Goal: Task Accomplishment & Management: Use online tool/utility

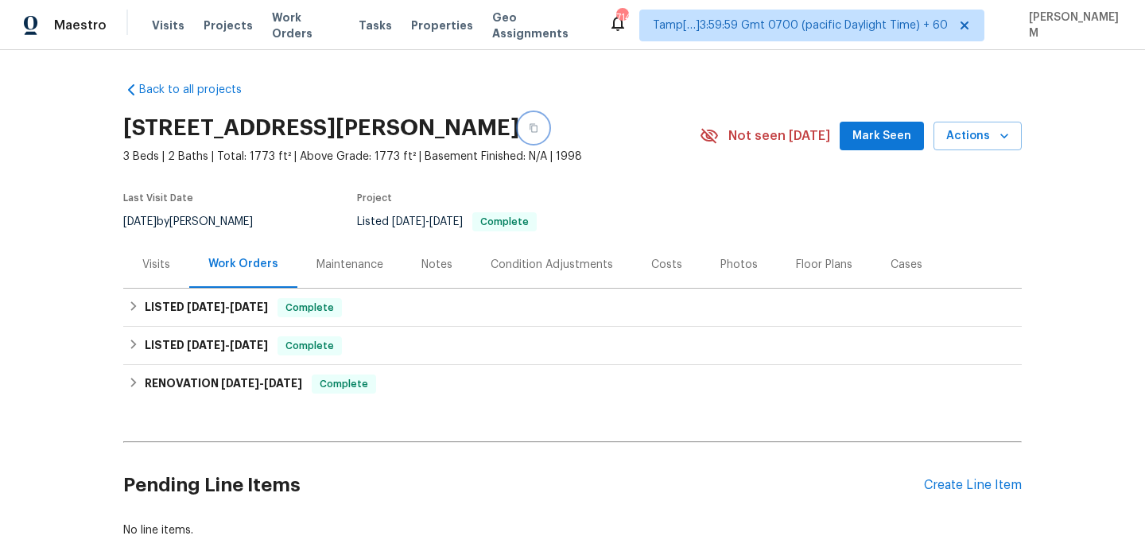
click at [538, 126] on icon "button" at bounding box center [534, 128] width 10 height 10
click at [340, 267] on div "Maintenance" at bounding box center [349, 265] width 67 height 16
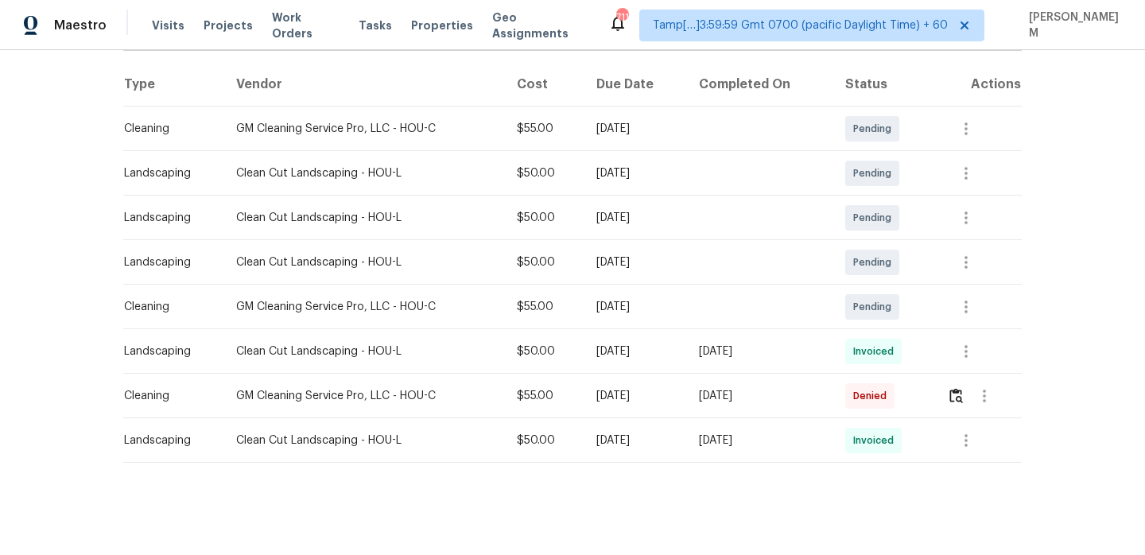
scroll to position [241, 0]
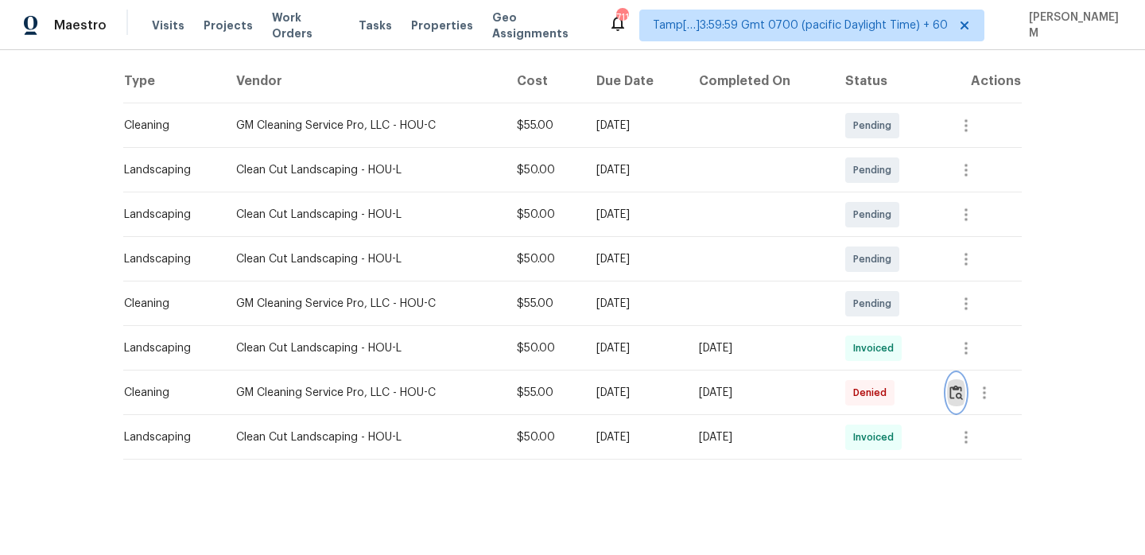
click at [960, 402] on button "button" at bounding box center [956, 393] width 18 height 38
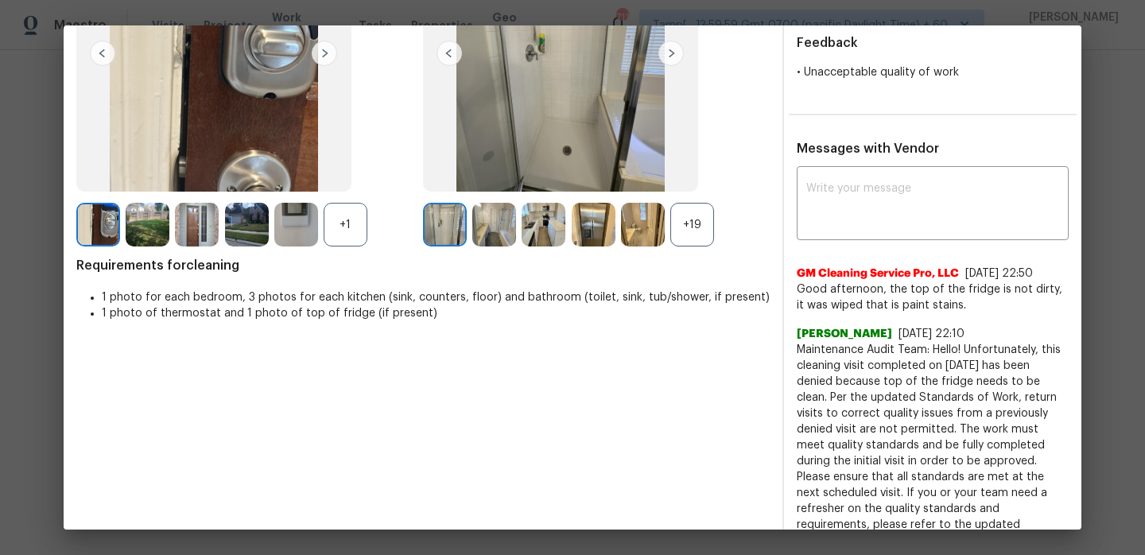
scroll to position [210, 0]
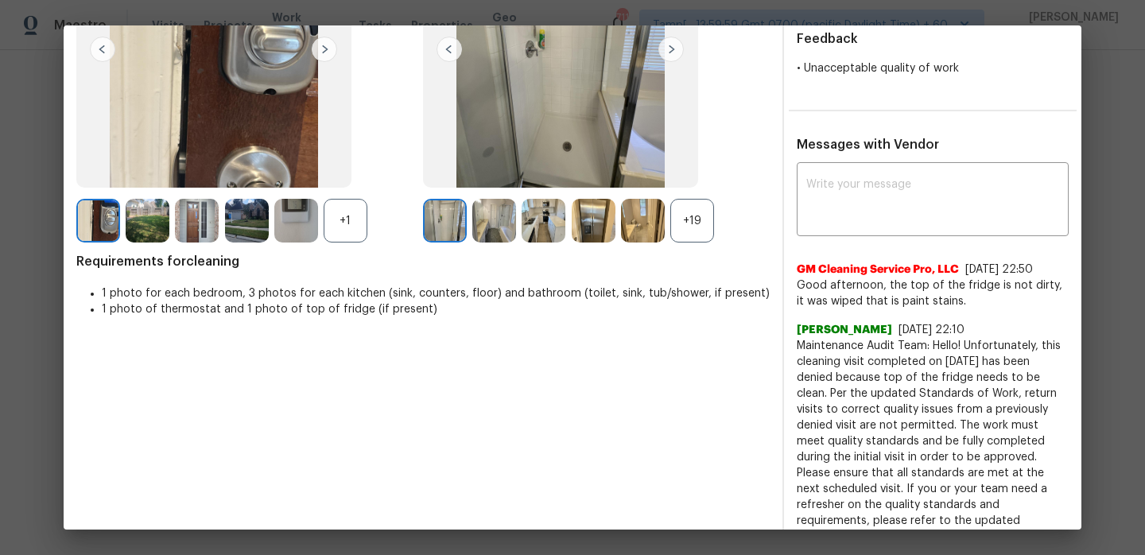
click at [687, 222] on div "+19" at bounding box center [692, 221] width 44 height 44
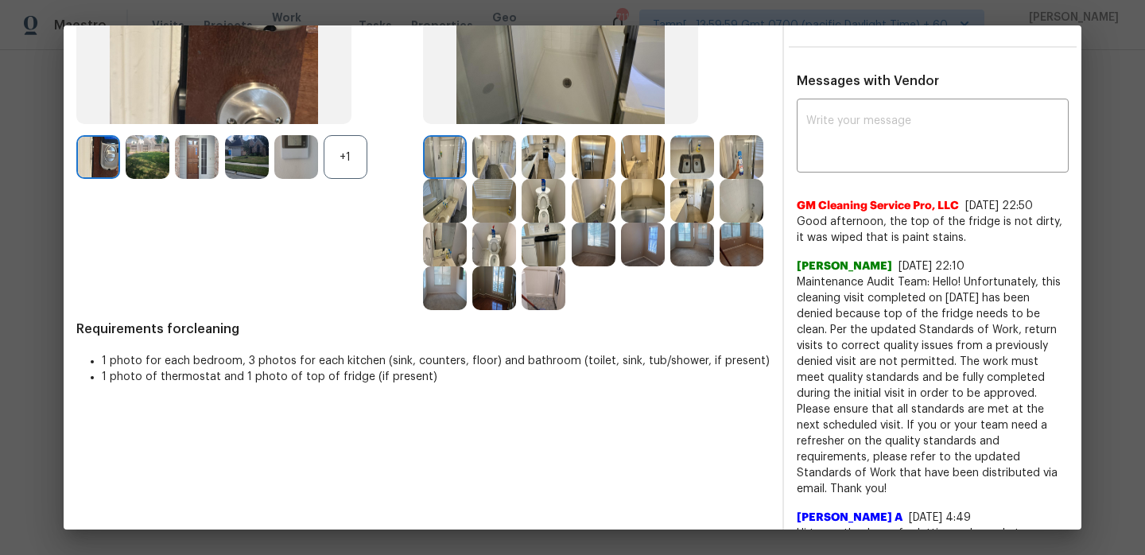
scroll to position [277, 0]
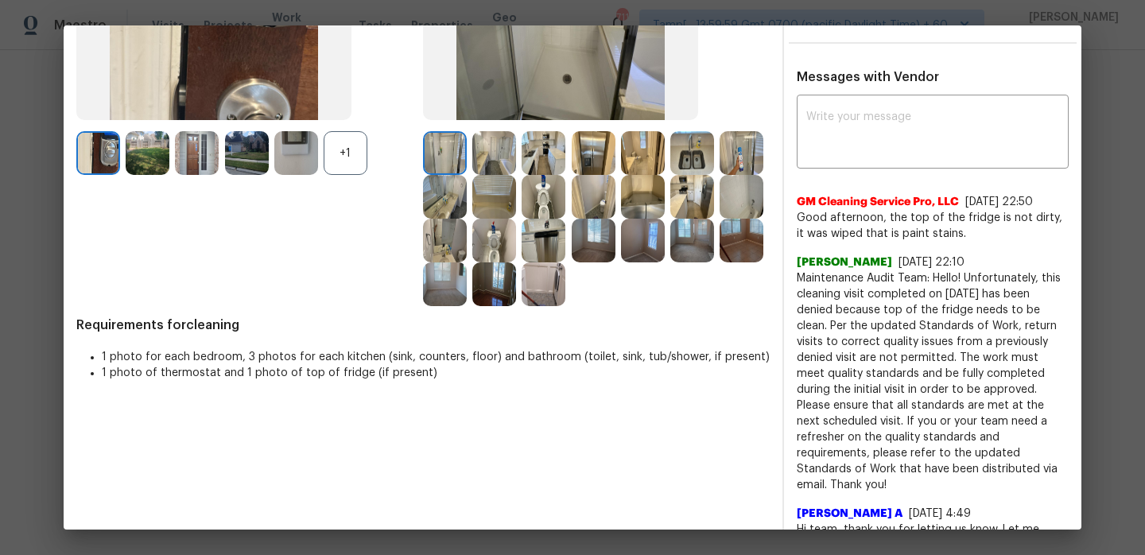
click at [459, 224] on img at bounding box center [445, 241] width 44 height 44
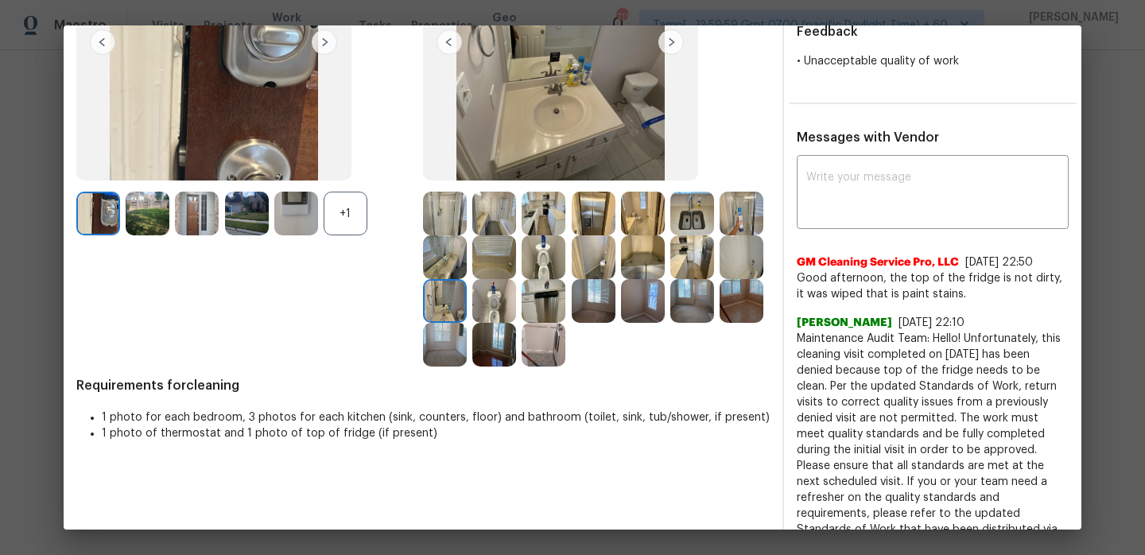
scroll to position [200, 0]
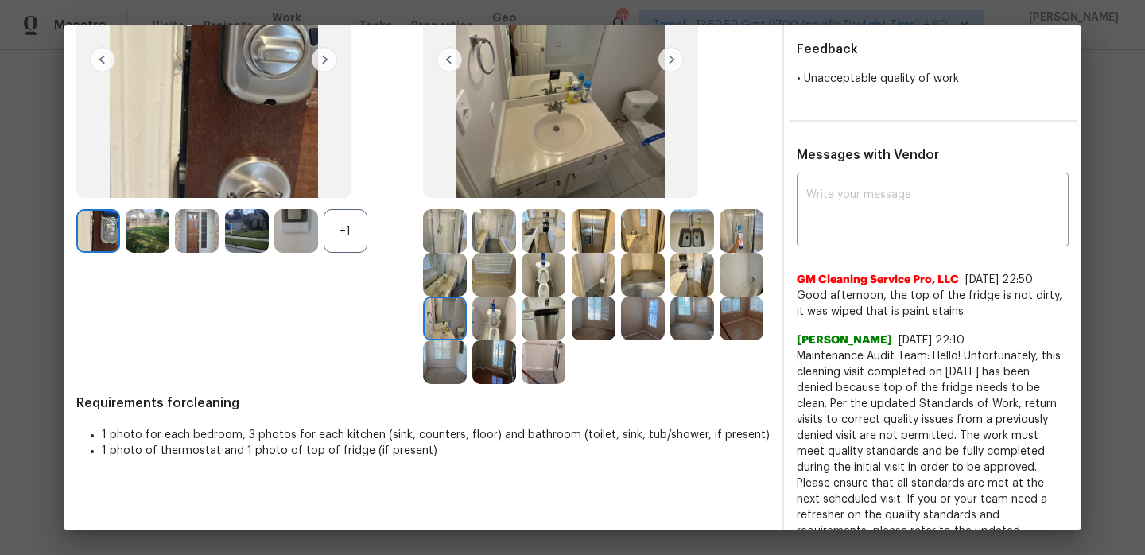
click at [453, 256] on img at bounding box center [445, 275] width 44 height 44
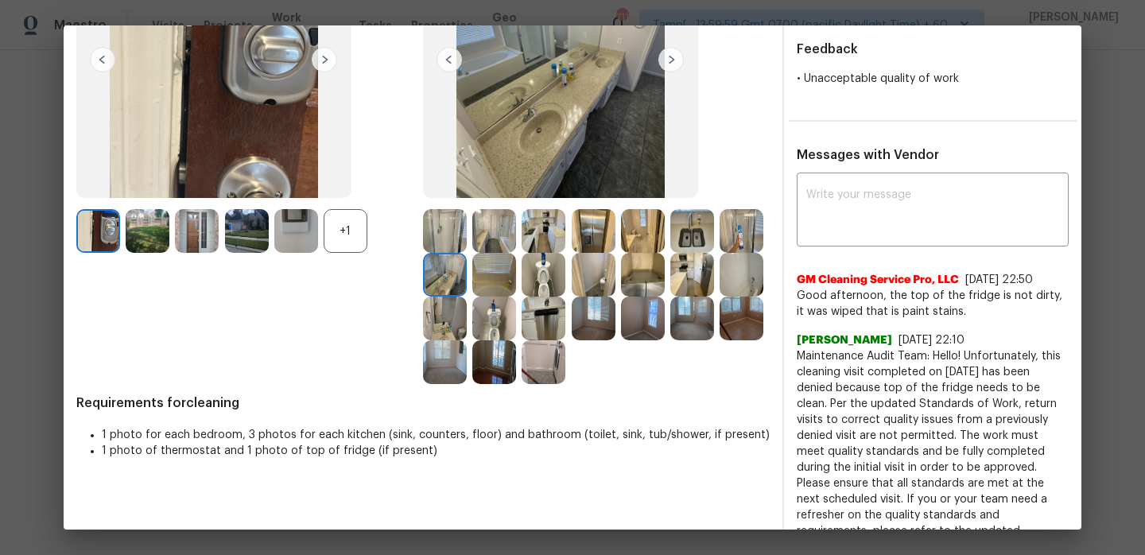
click at [447, 236] on img at bounding box center [445, 231] width 44 height 44
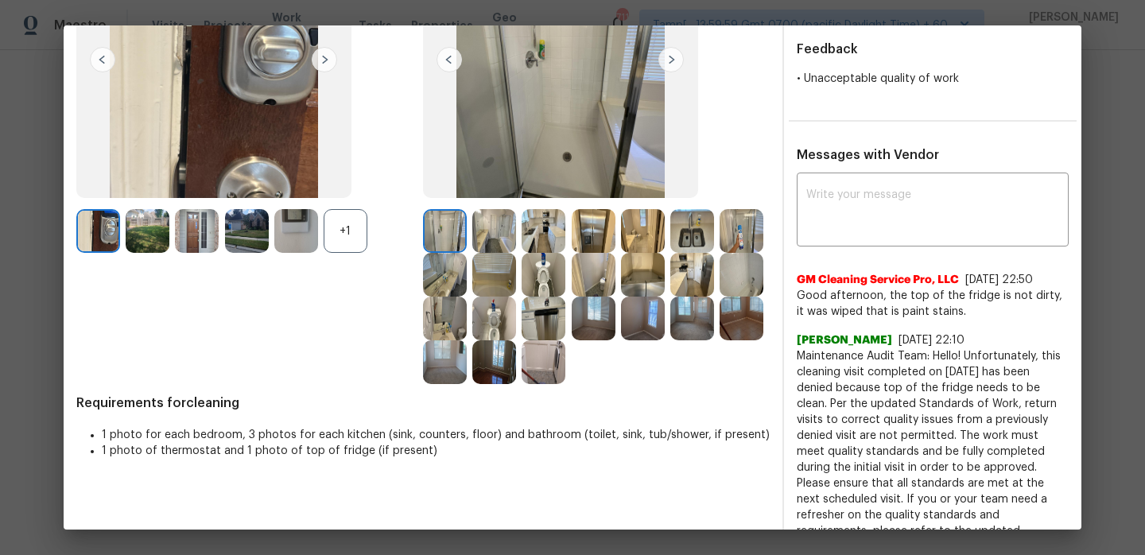
click at [336, 229] on div "+1" at bounding box center [346, 231] width 44 height 44
click at [491, 224] on img at bounding box center [494, 231] width 44 height 44
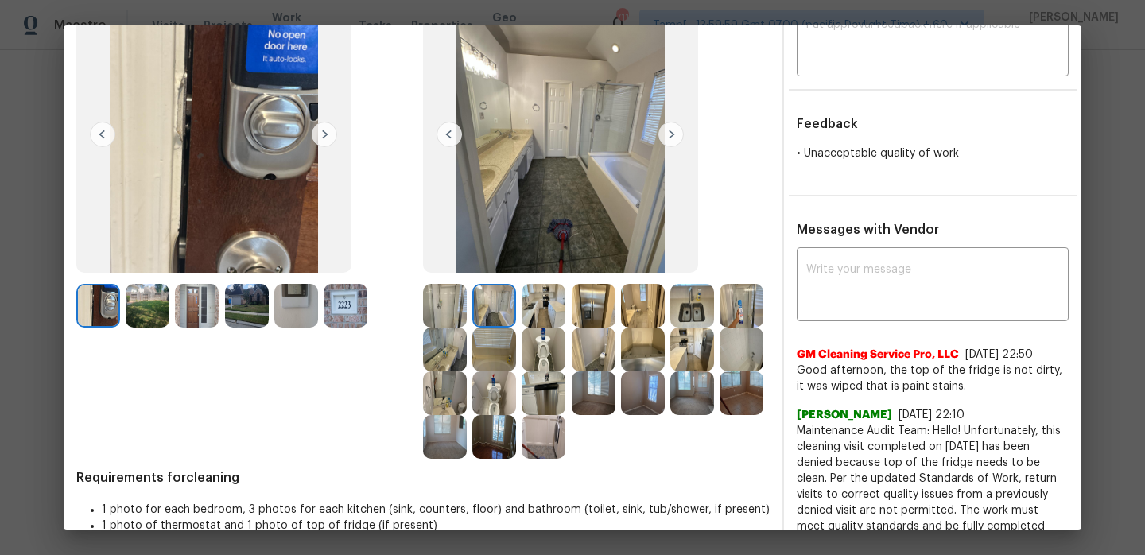
scroll to position [103, 0]
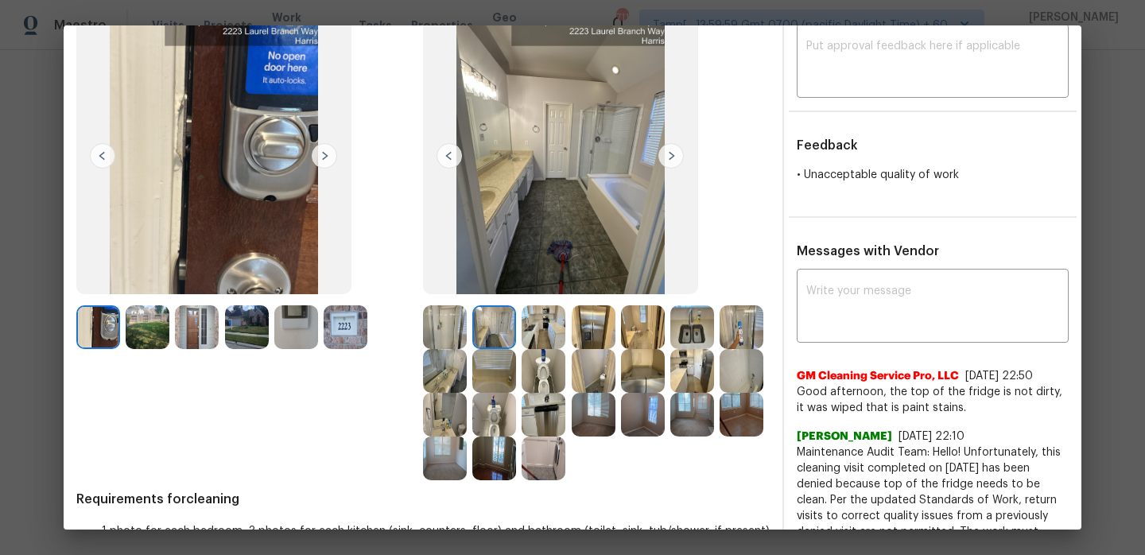
click at [543, 327] on img at bounding box center [544, 327] width 44 height 44
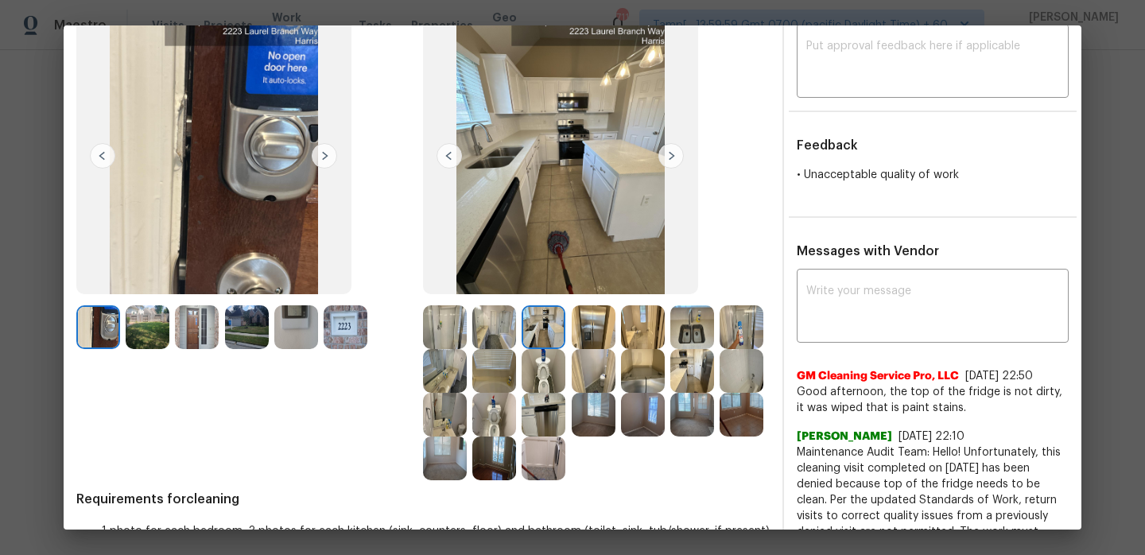
click at [607, 328] on img at bounding box center [594, 327] width 44 height 44
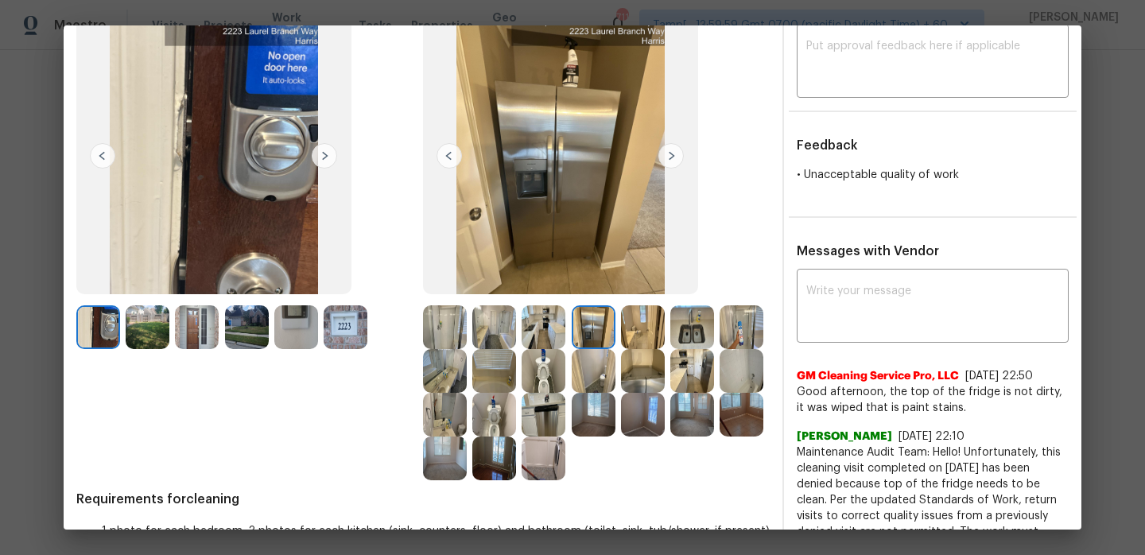
click at [632, 328] on img at bounding box center [643, 327] width 44 height 44
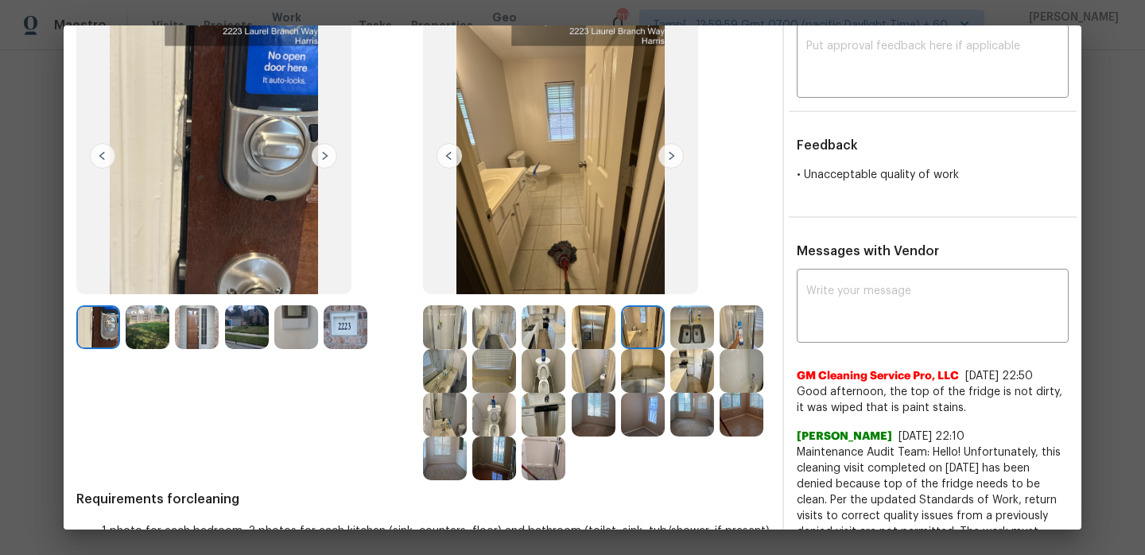
click at [555, 327] on img at bounding box center [544, 327] width 44 height 44
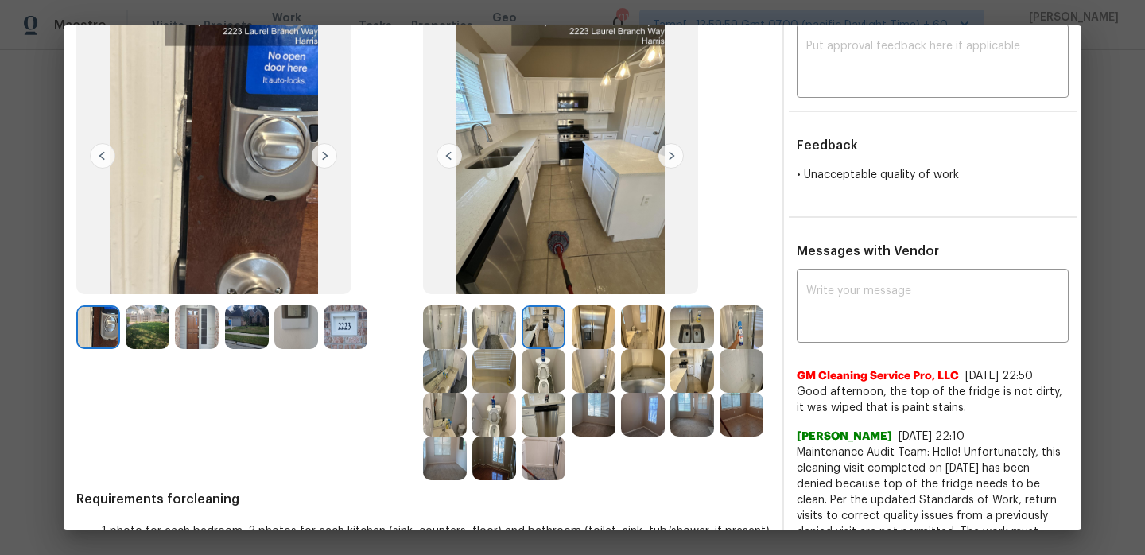
click at [606, 328] on img at bounding box center [594, 327] width 44 height 44
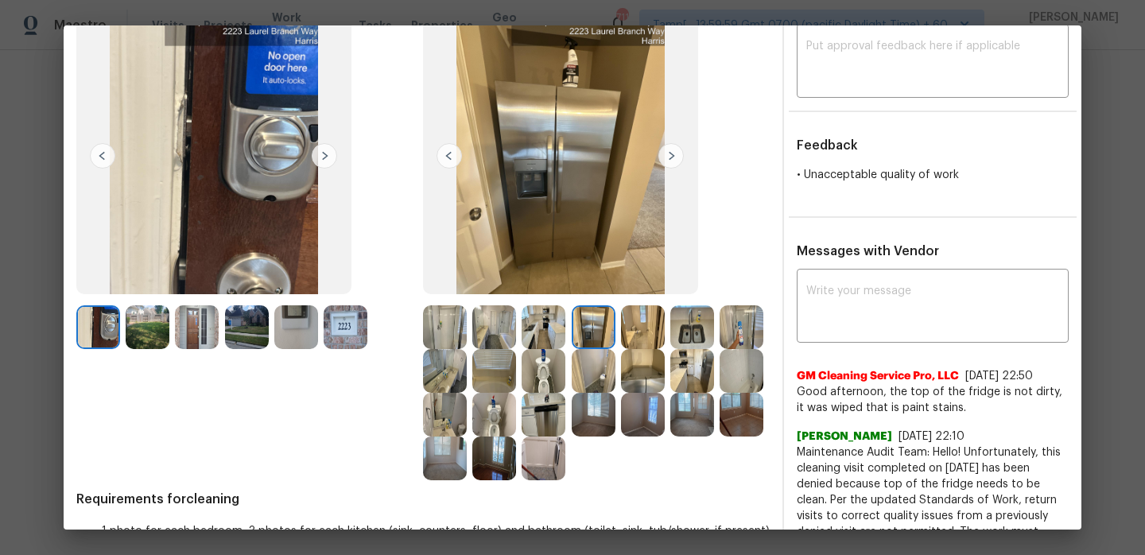
click at [665, 343] on div at bounding box center [645, 327] width 49 height 44
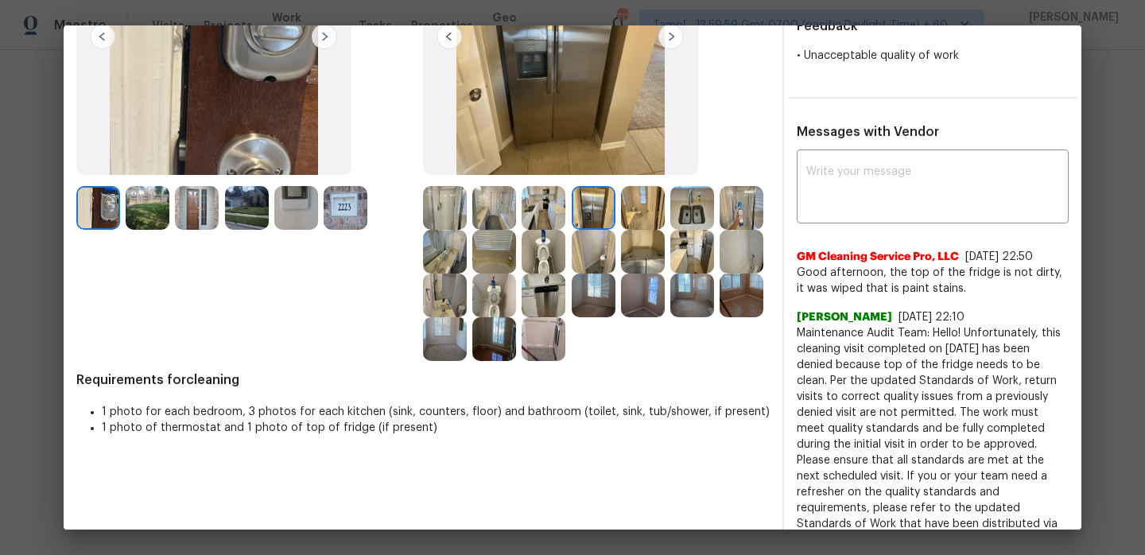
scroll to position [200, 0]
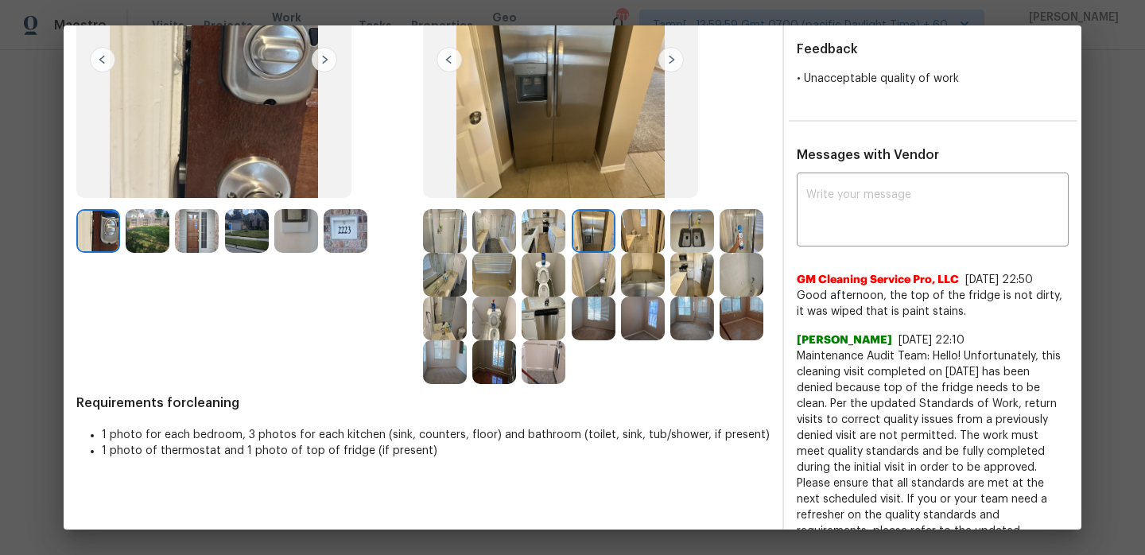
click at [644, 241] on img at bounding box center [643, 231] width 44 height 44
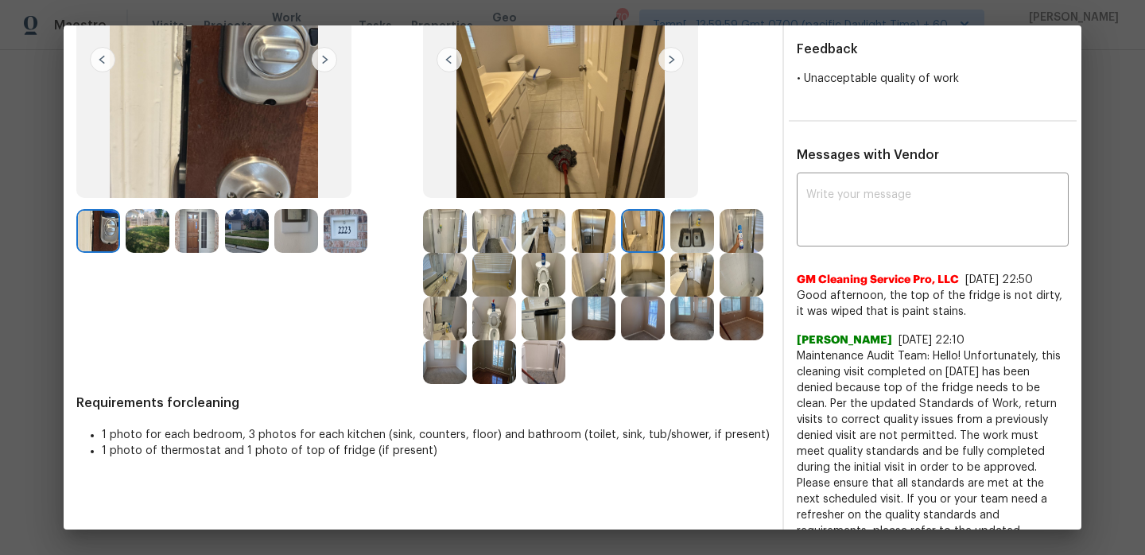
click at [684, 235] on img at bounding box center [692, 231] width 44 height 44
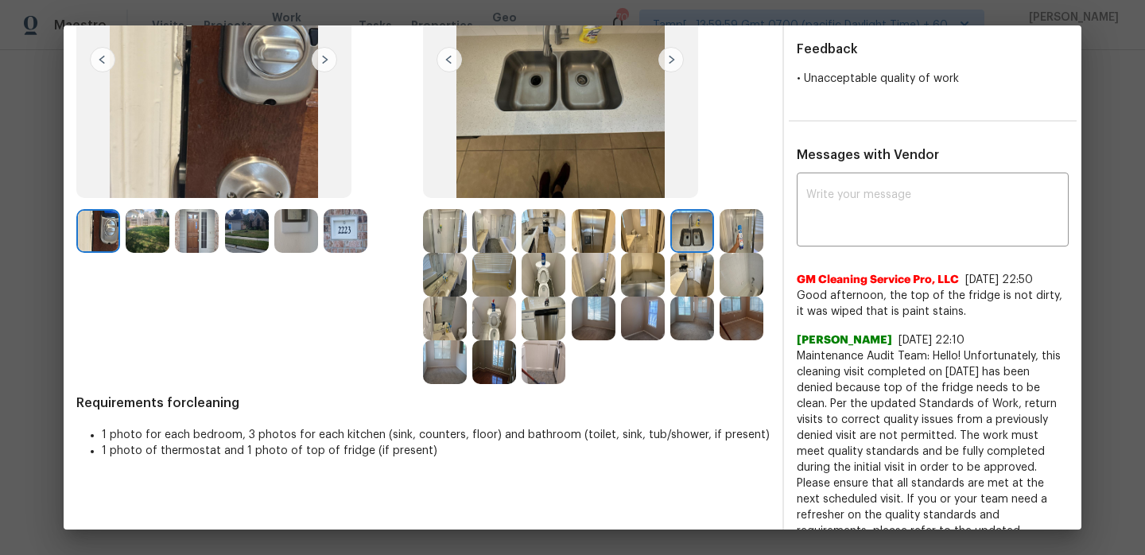
click at [728, 235] on img at bounding box center [742, 231] width 44 height 44
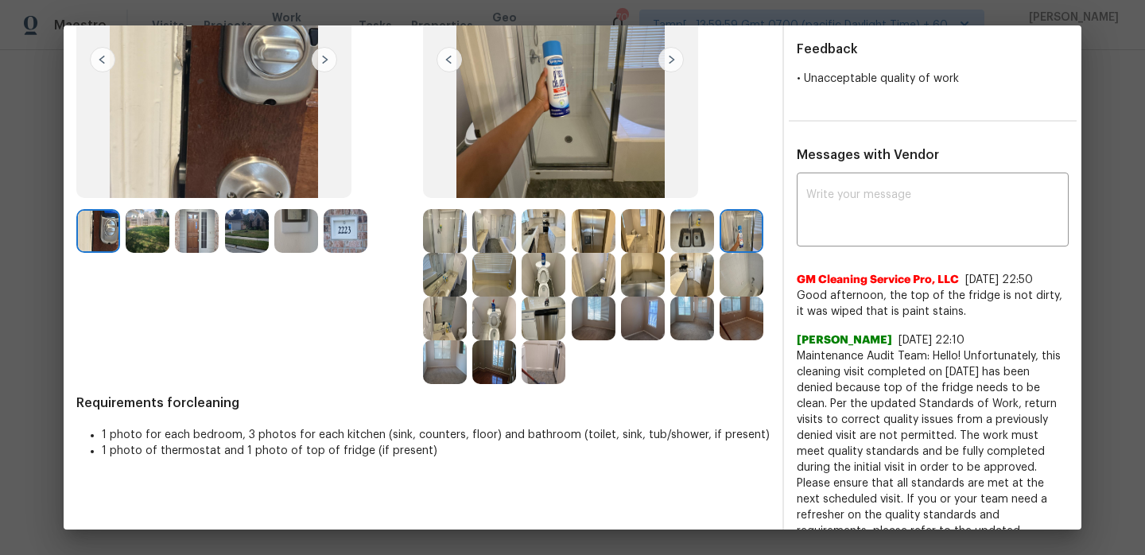
click at [464, 286] on img at bounding box center [445, 275] width 44 height 44
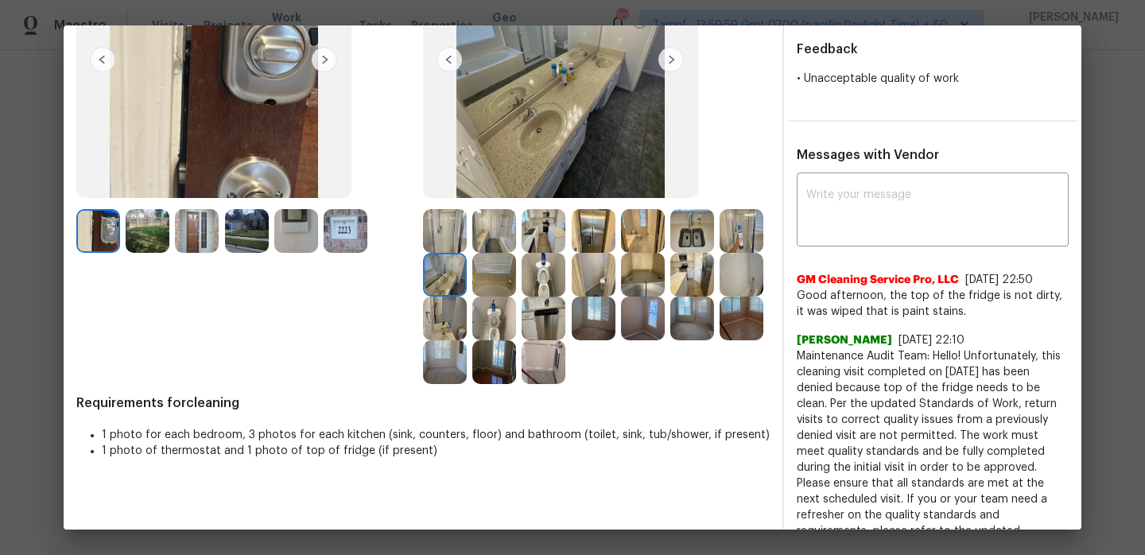
click at [486, 285] on img at bounding box center [494, 275] width 44 height 44
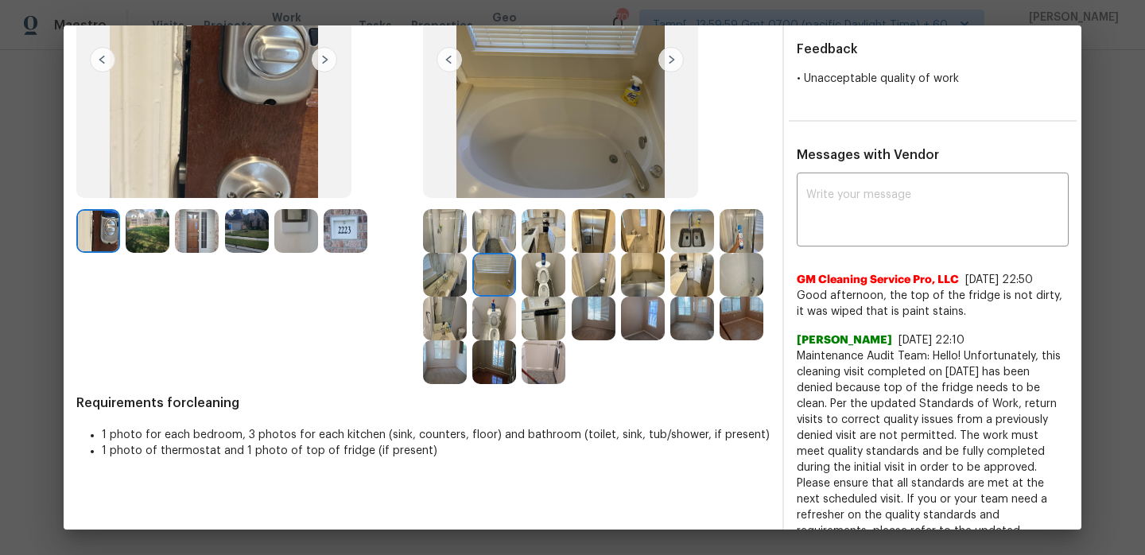
click at [594, 282] on img at bounding box center [594, 275] width 44 height 44
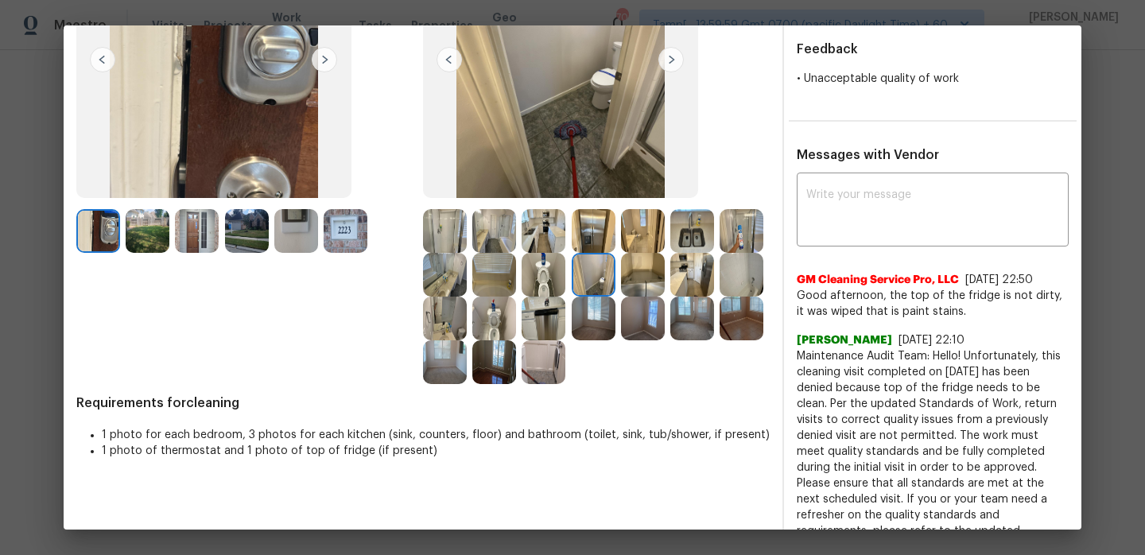
click at [646, 281] on img at bounding box center [643, 275] width 44 height 44
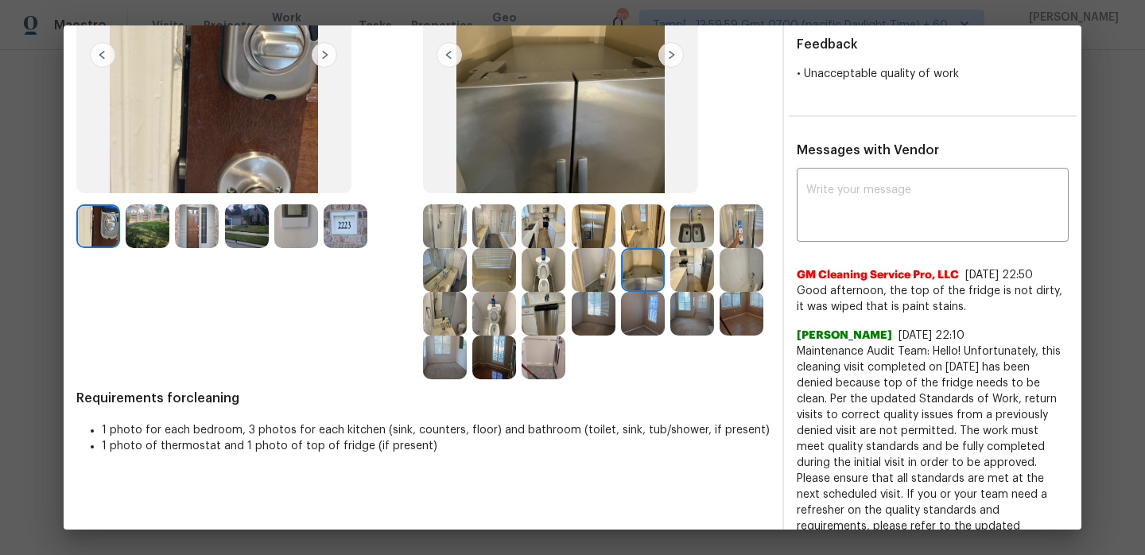
scroll to position [227, 0]
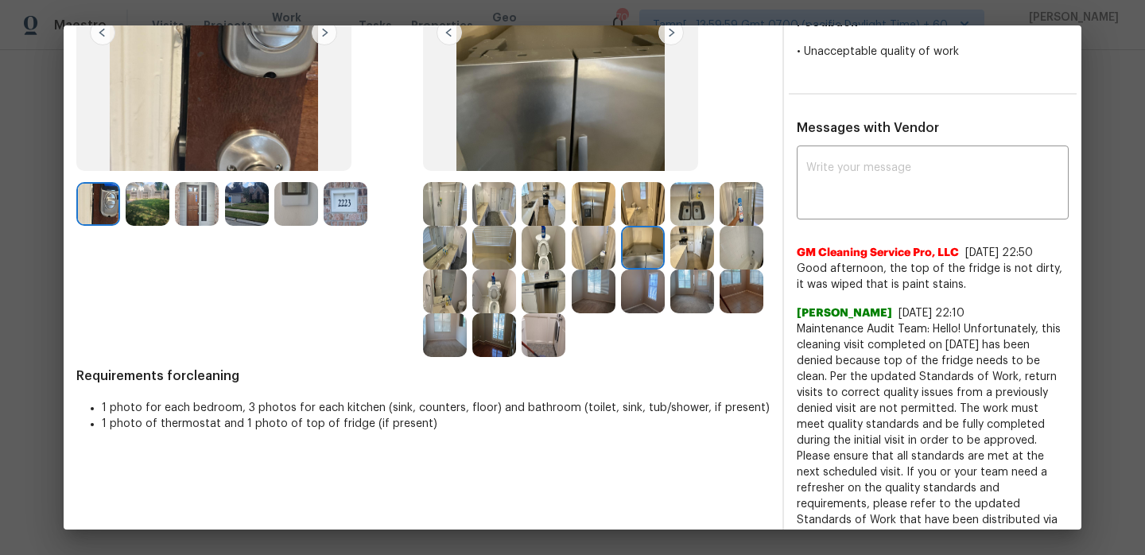
click at [603, 114] on img at bounding box center [560, 31] width 275 height 277
click at [595, 96] on img at bounding box center [560, 31] width 275 height 277
drag, startPoint x: 801, startPoint y: 251, endPoint x: 960, endPoint y: 248, distance: 159.8
click at [960, 248] on div "GM Cleaning Service Pro, LLC 9/26/25, 22:50" at bounding box center [933, 253] width 272 height 16
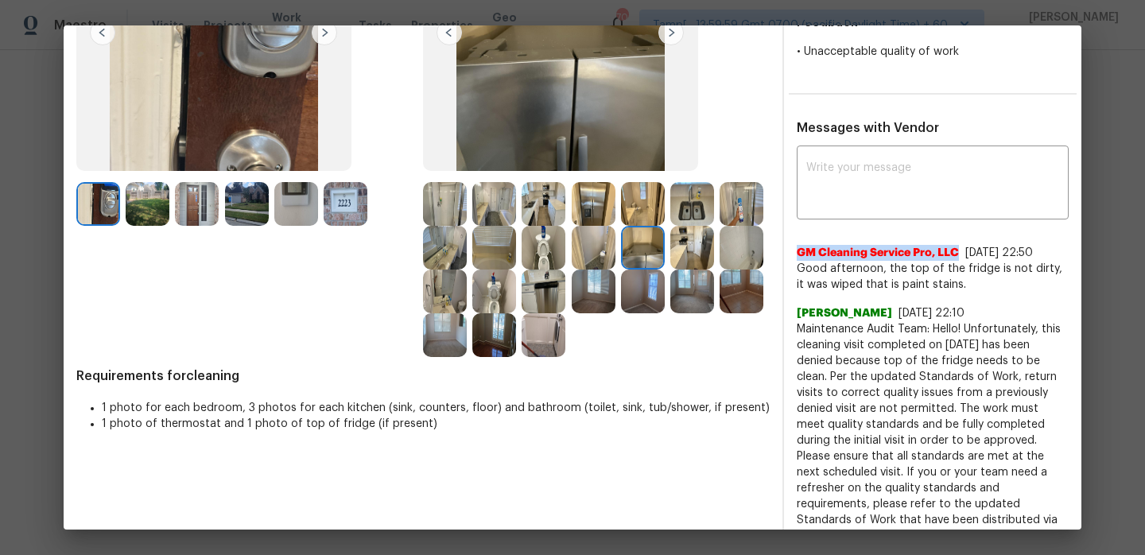
copy span "GM Cleaning Service Pro, LLC"
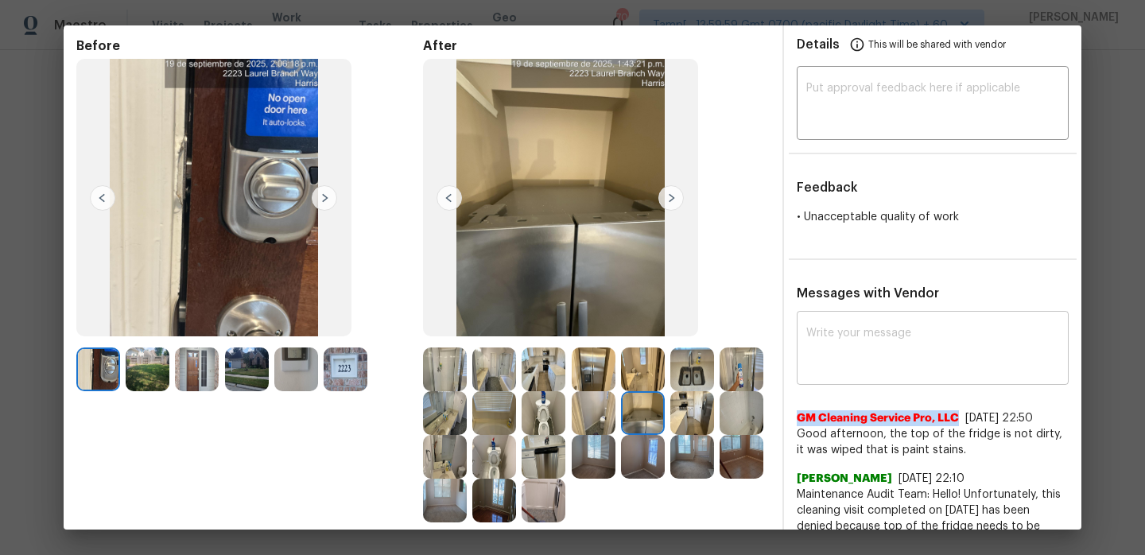
scroll to position [0, 0]
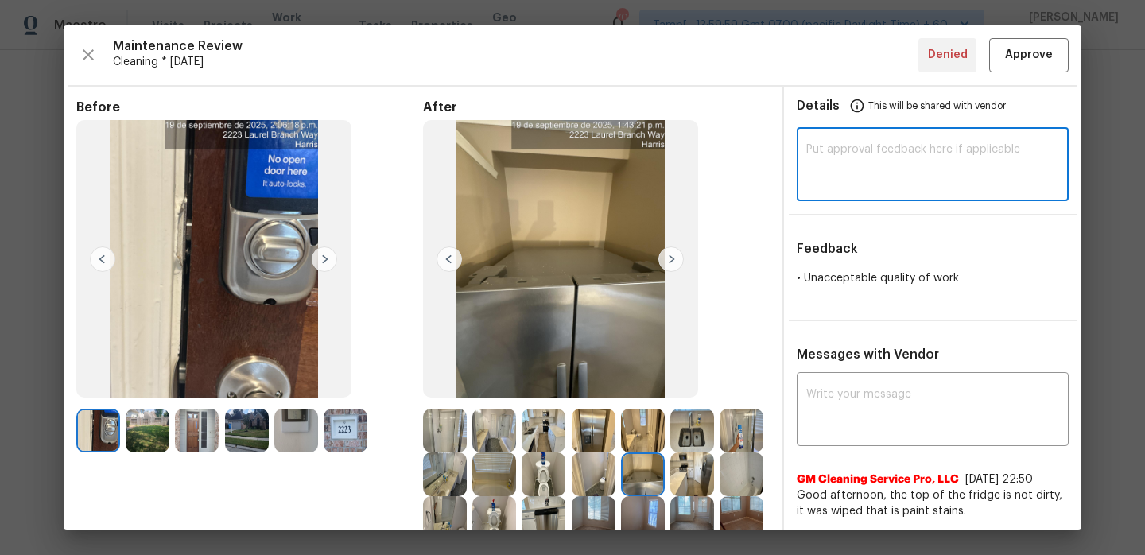
click at [858, 161] on textarea at bounding box center [932, 166] width 253 height 45
paste textarea "Hi GM Cleaning Service Pro, LLC, Maintenance Audit Team: Hello, after further r…"
type textarea "Hi GM Cleaning Service Pro, LLC, Maintenance Audit Team: Hello, after further r…"
click at [1017, 52] on span "Approve" at bounding box center [1029, 55] width 48 height 20
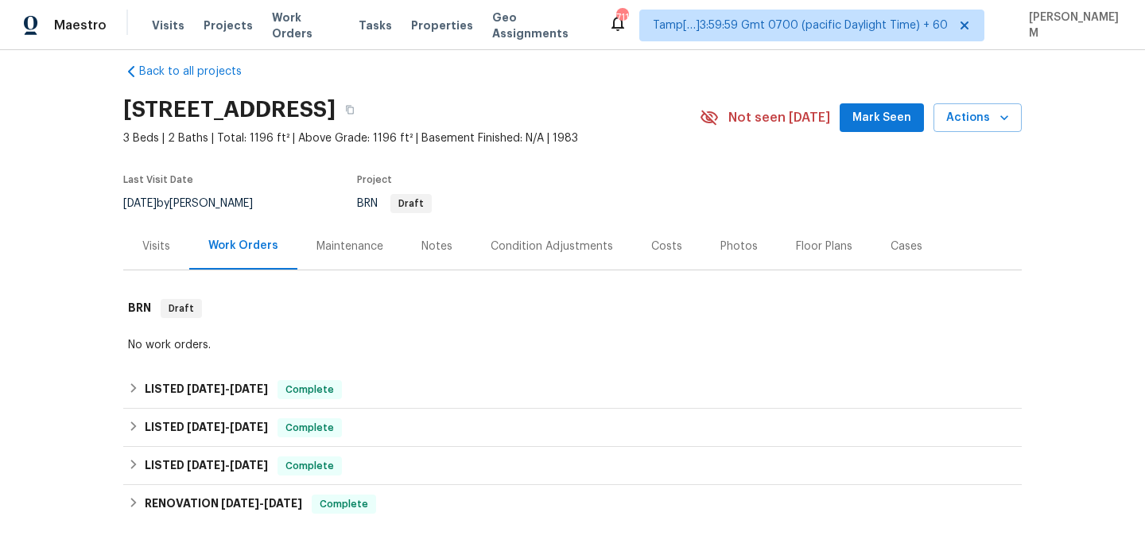
scroll to position [20, 0]
click at [355, 249] on div "Maintenance" at bounding box center [349, 245] width 67 height 16
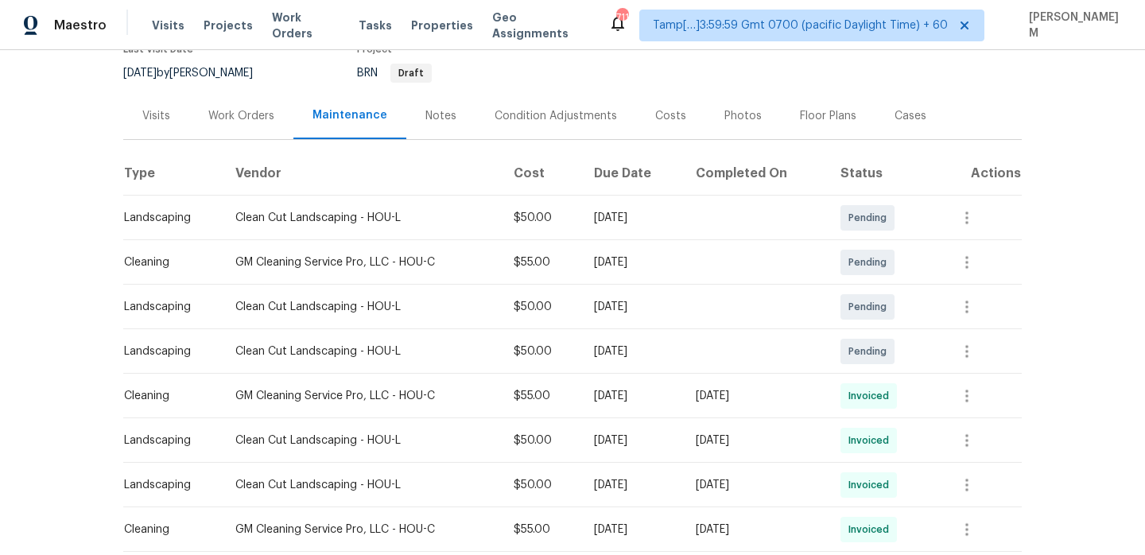
scroll to position [201, 0]
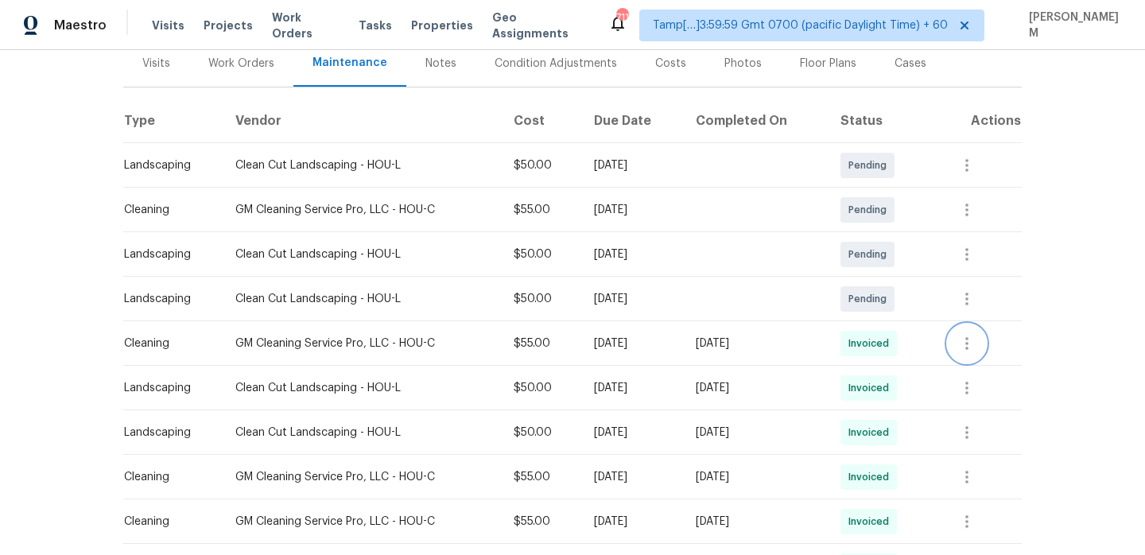
click at [976, 348] on icon "button" at bounding box center [966, 343] width 19 height 19
click at [1001, 374] on li "View details" at bounding box center [1007, 369] width 111 height 26
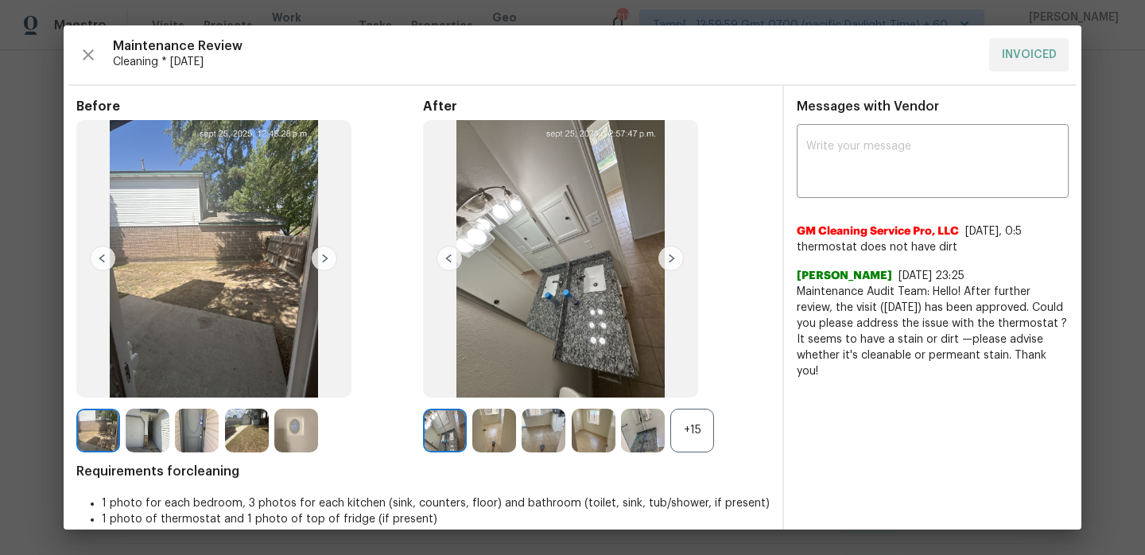
scroll to position [20, 0]
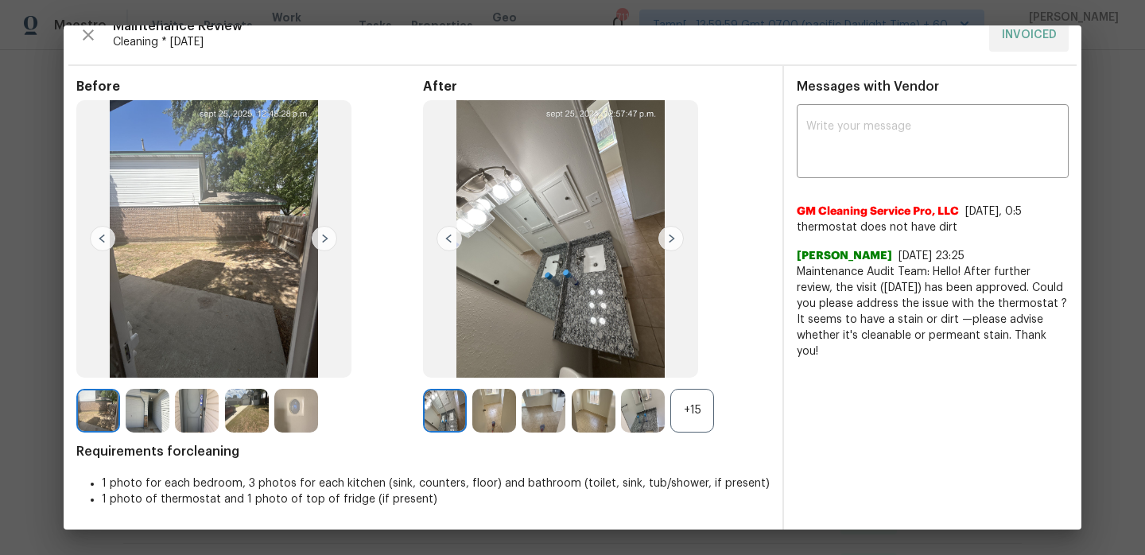
click at [674, 244] on img at bounding box center [670, 238] width 25 height 25
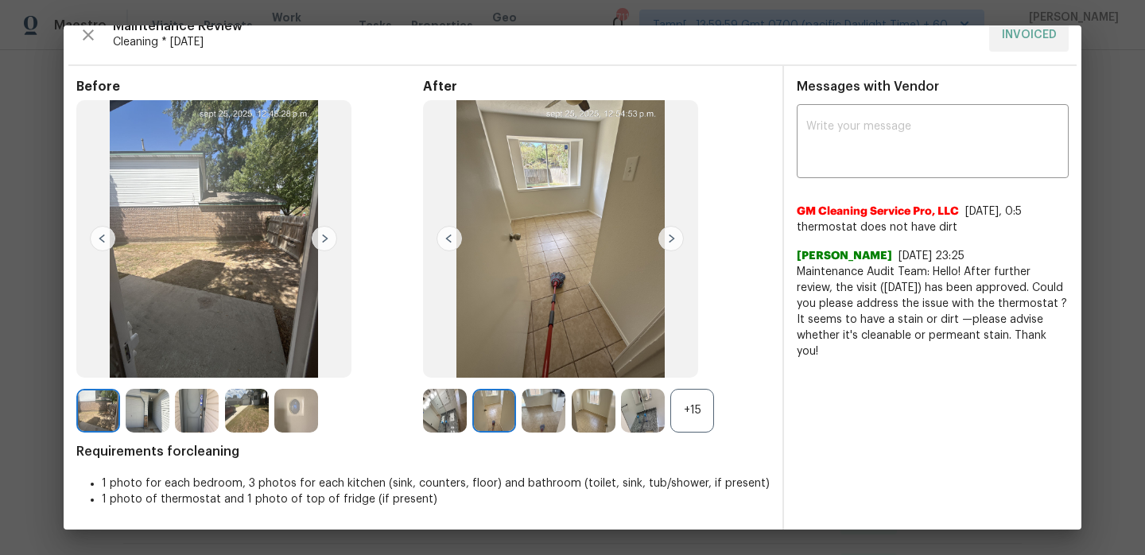
click at [687, 422] on div "+15" at bounding box center [692, 411] width 44 height 44
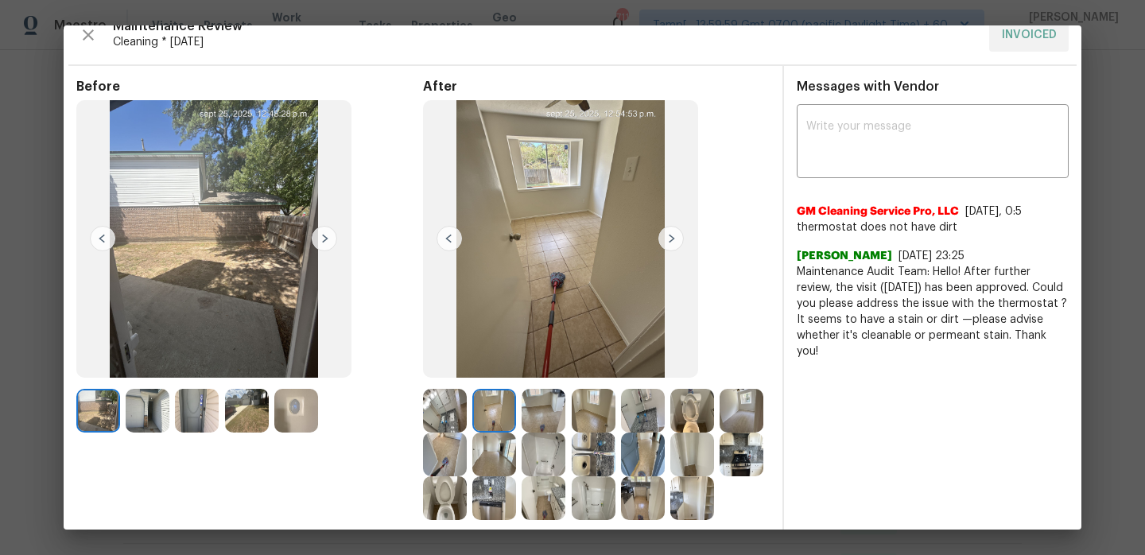
scroll to position [107, 0]
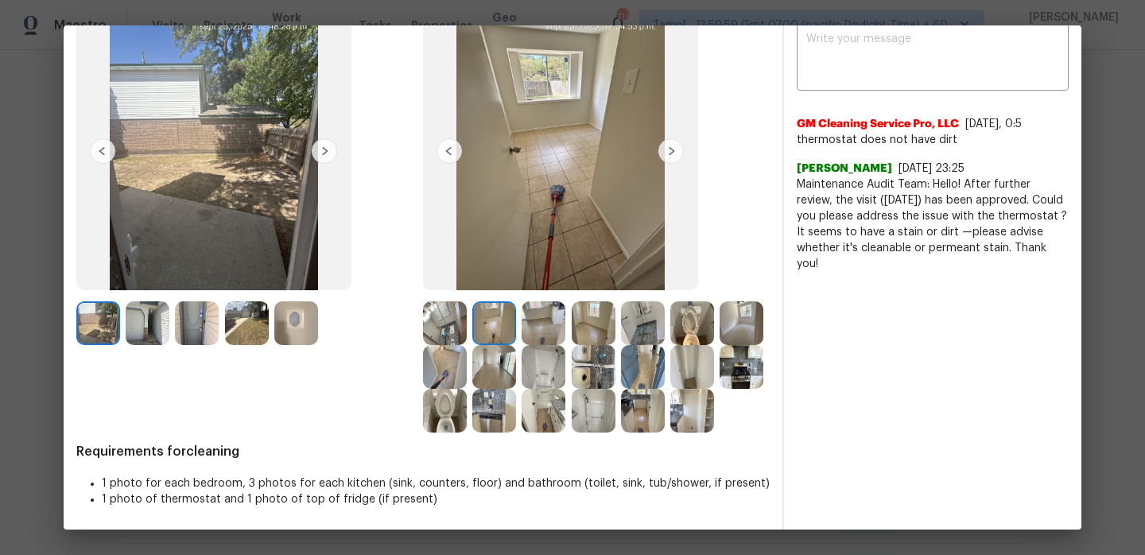
click at [310, 324] on img at bounding box center [296, 323] width 44 height 44
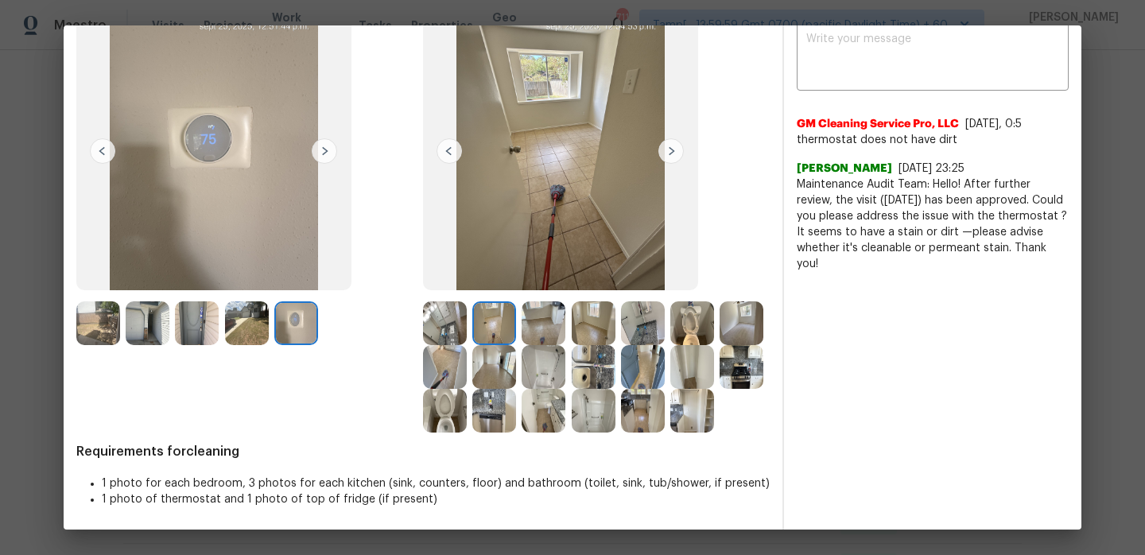
click at [306, 329] on img at bounding box center [296, 323] width 44 height 44
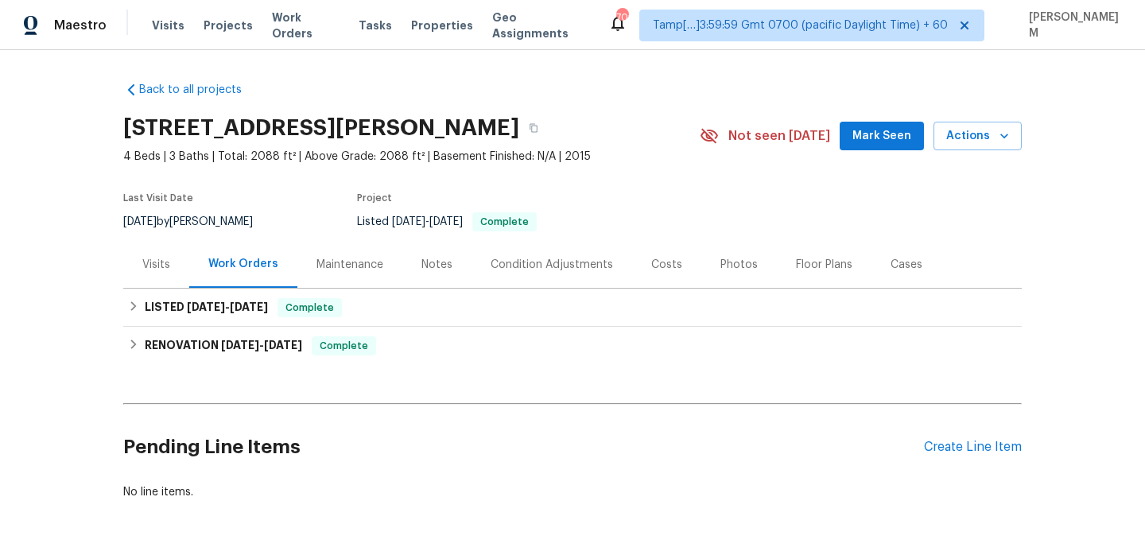
click at [346, 254] on div "Maintenance" at bounding box center [349, 264] width 105 height 47
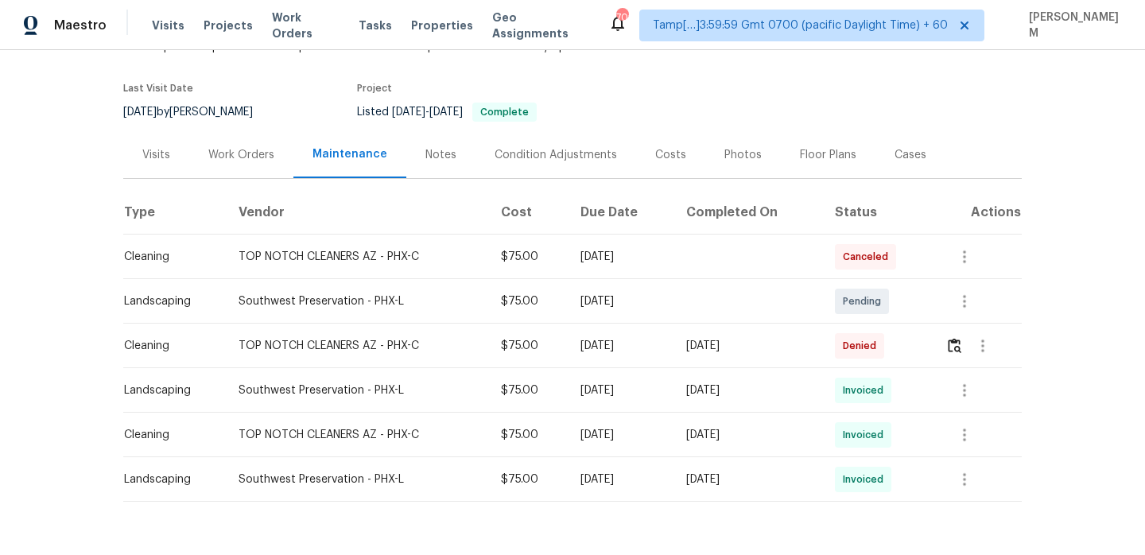
scroll to position [111, 0]
click at [958, 336] on img "button" at bounding box center [955, 343] width 14 height 15
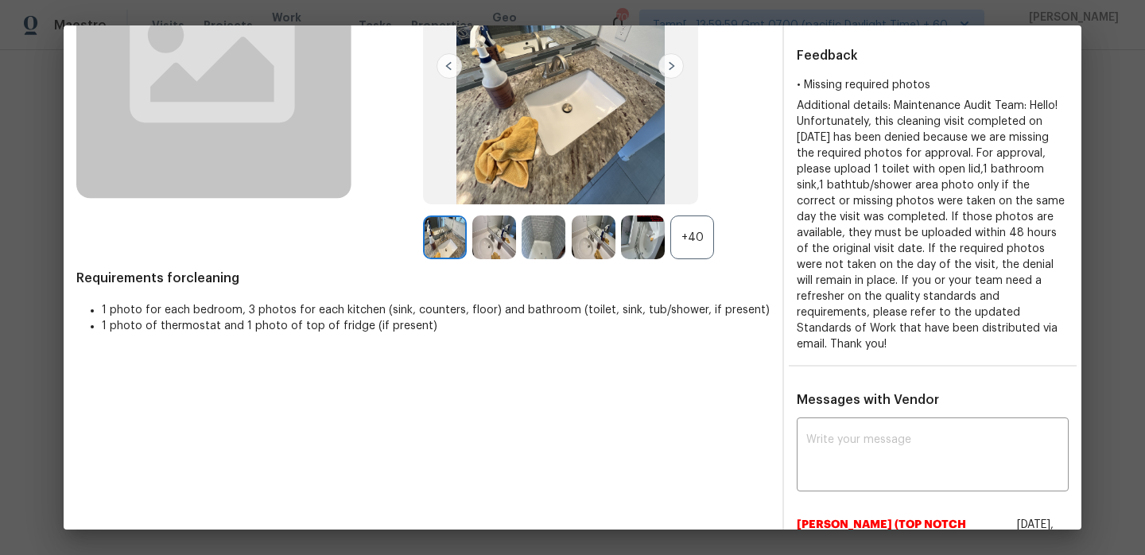
scroll to position [186, 0]
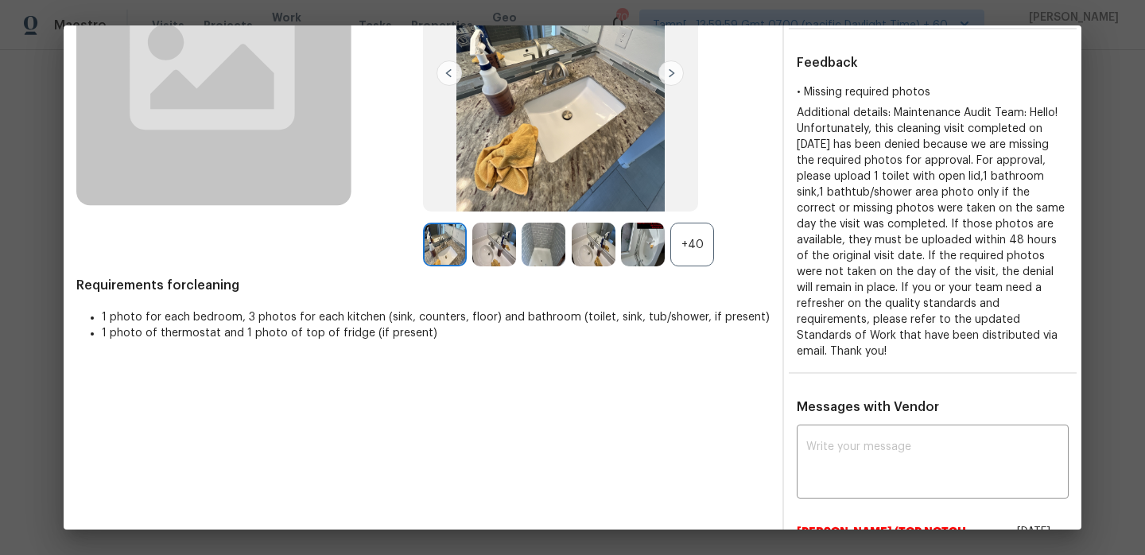
click at [699, 248] on div "+40" at bounding box center [692, 245] width 44 height 44
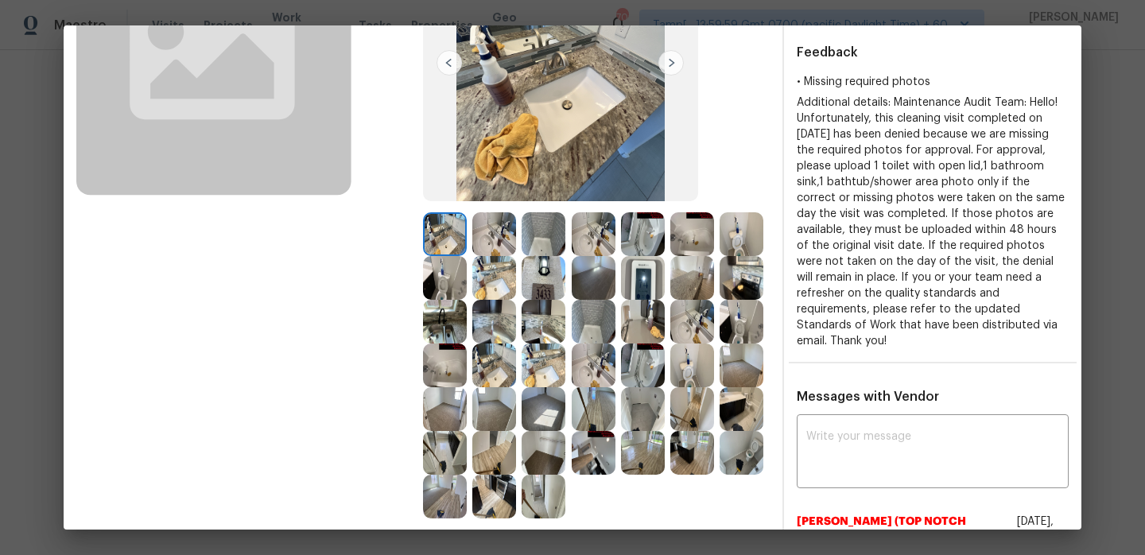
scroll to position [198, 0]
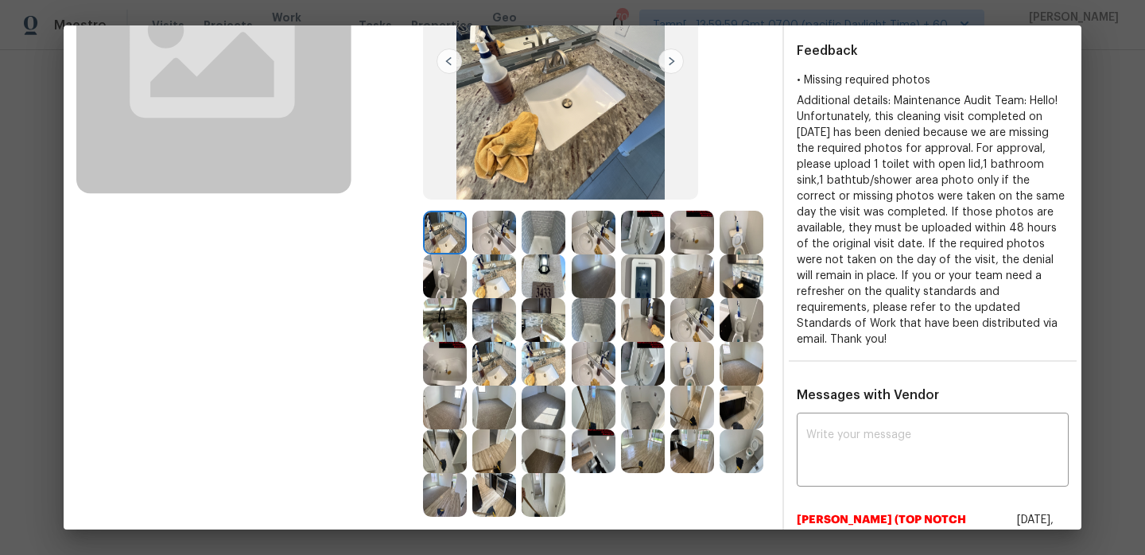
click at [492, 236] on img at bounding box center [494, 233] width 44 height 44
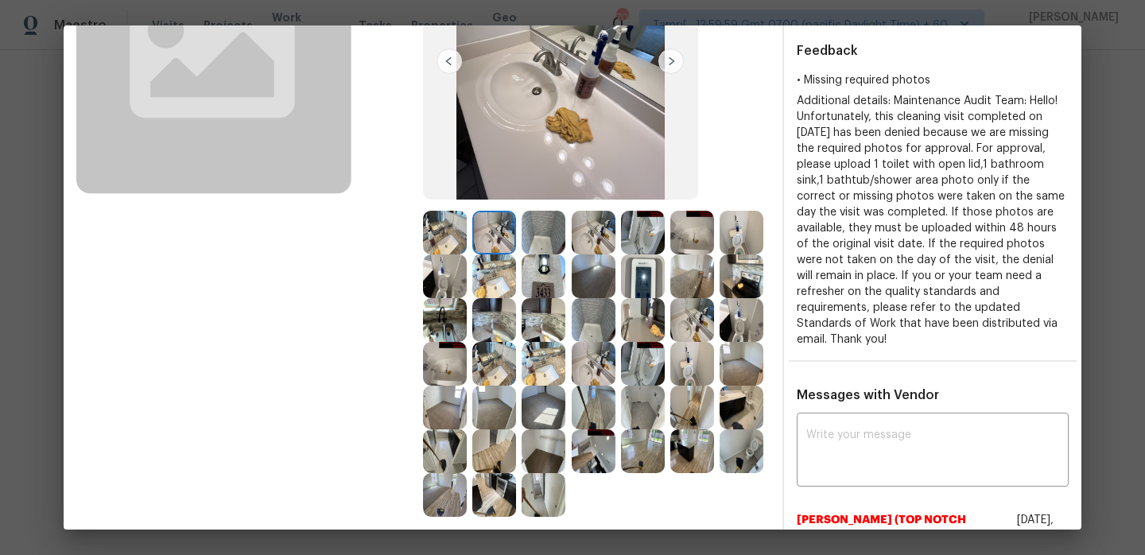
click at [743, 223] on img at bounding box center [742, 233] width 44 height 44
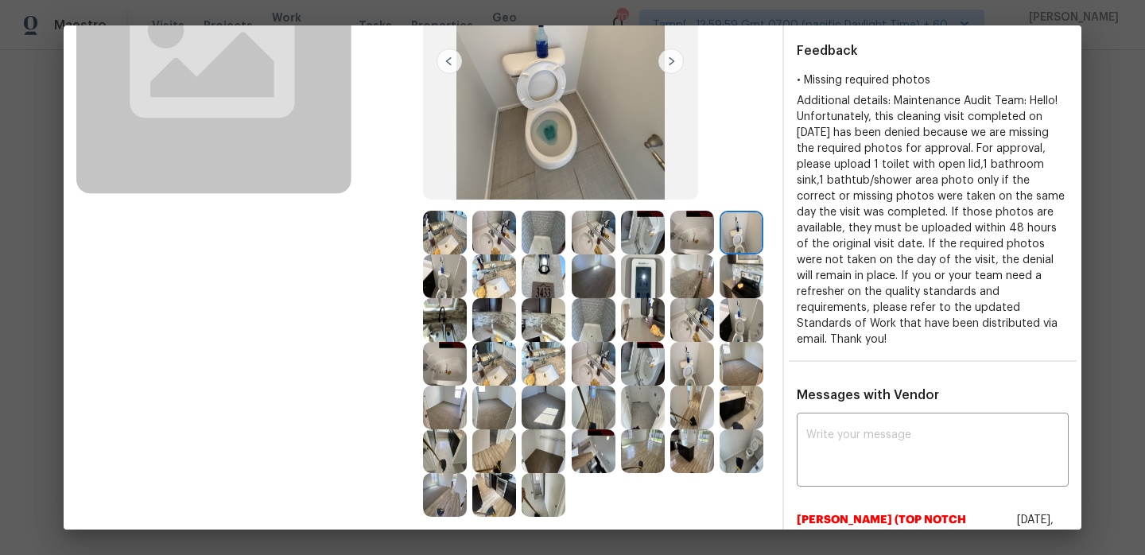
click at [436, 272] on img at bounding box center [445, 276] width 44 height 44
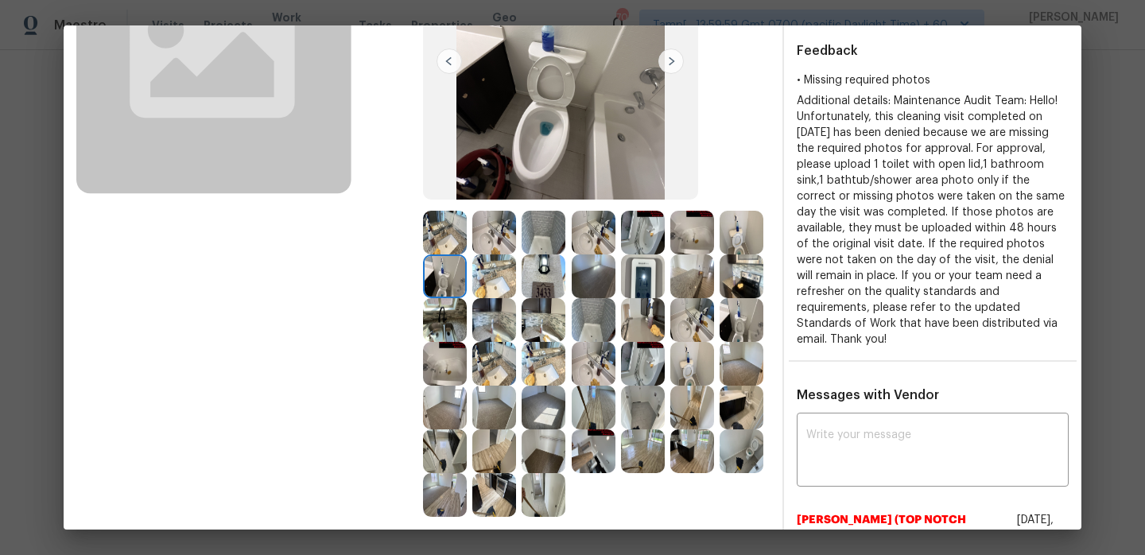
click at [685, 357] on img at bounding box center [692, 364] width 44 height 44
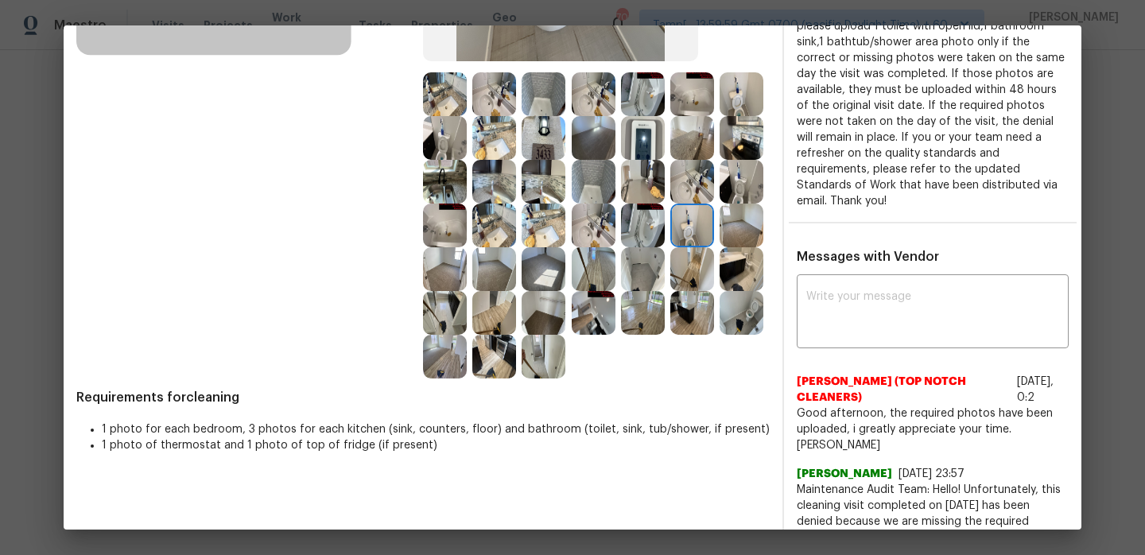
scroll to position [354, 0]
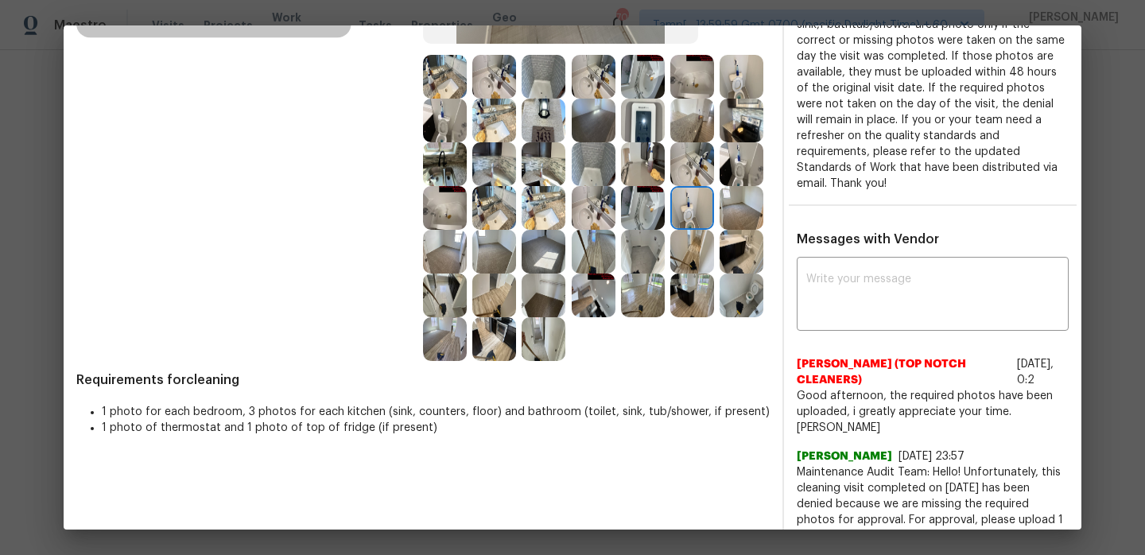
drag, startPoint x: 796, startPoint y: 362, endPoint x: 888, endPoint y: 373, distance: 92.9
click at [888, 373] on span "[PERSON_NAME] (TOP NOTCH CLEANERS)" at bounding box center [904, 372] width 214 height 32
copy span "[PERSON_NAME] (TOP NOTCH CLEANERS)"
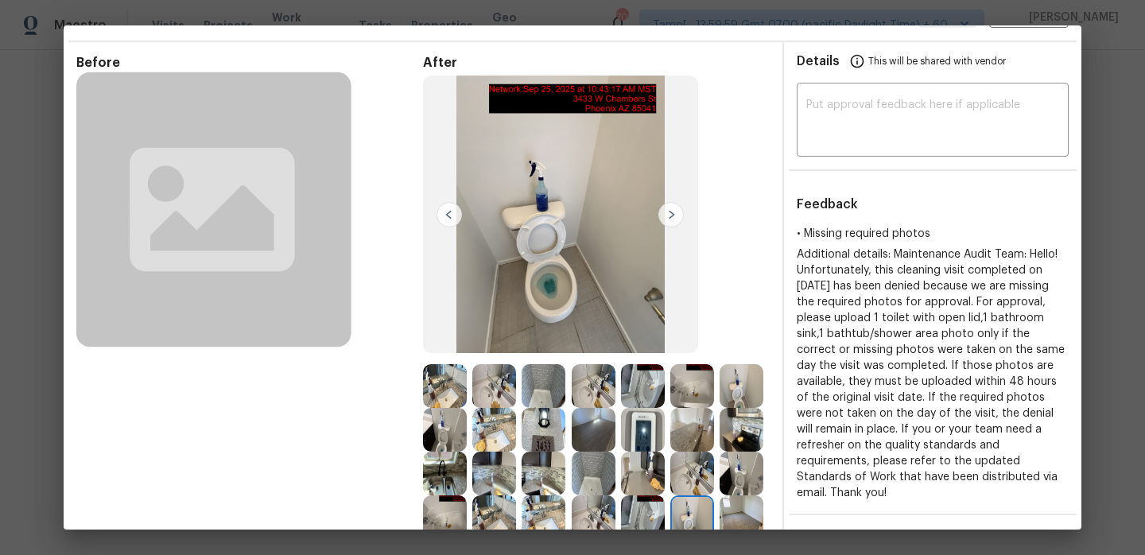
scroll to position [0, 0]
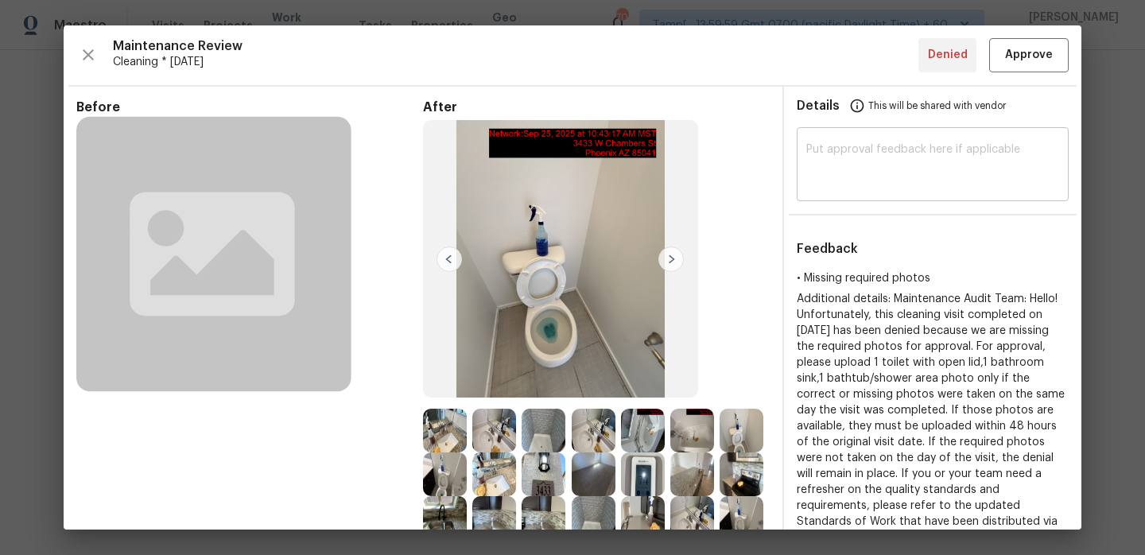
click at [870, 163] on textarea at bounding box center [932, 166] width 253 height 45
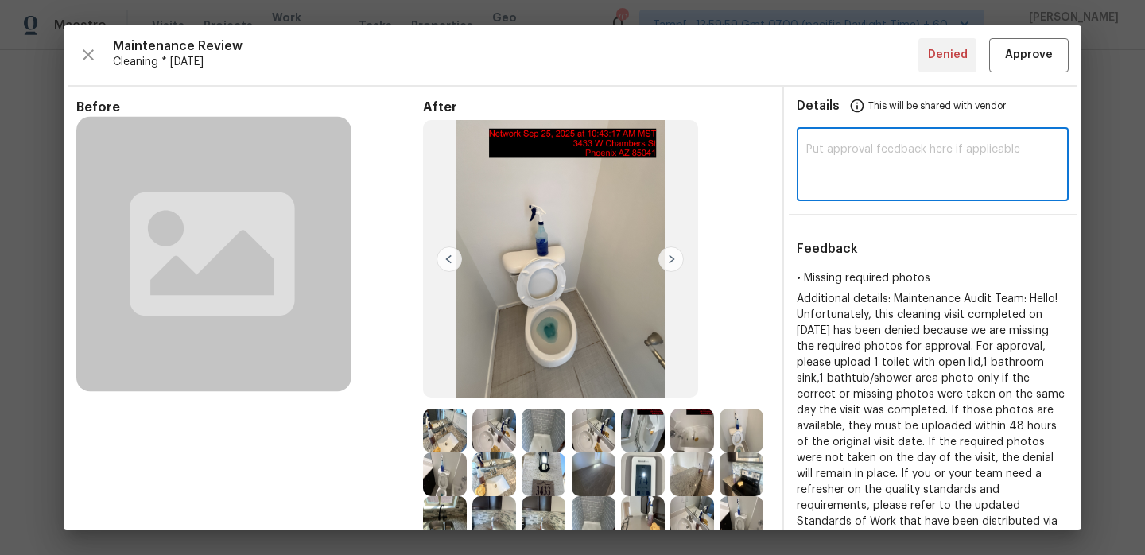
paste textarea "Hi Lisa Magdaleno (TOP NOTCH CLEANERS), Maintenance Audit Team: Hello, after fu…"
type textarea "Hi Lisa Magdaleno (TOP NOTCH CLEANERS), Maintenance Audit Team: Hello, after fu…"
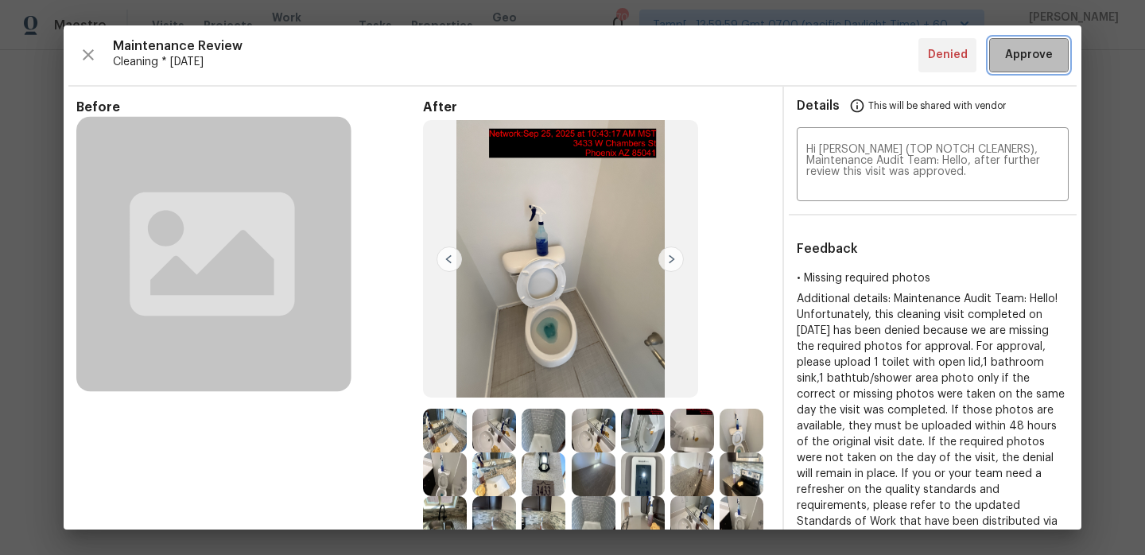
click at [1021, 48] on span "Approve" at bounding box center [1029, 55] width 48 height 20
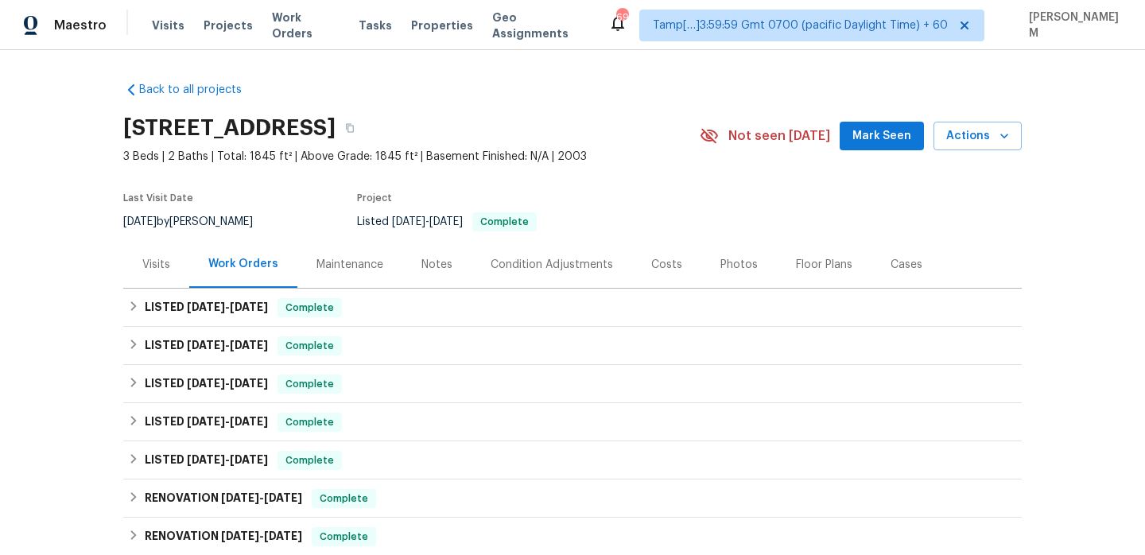
click at [353, 269] on div "Maintenance" at bounding box center [349, 265] width 67 height 16
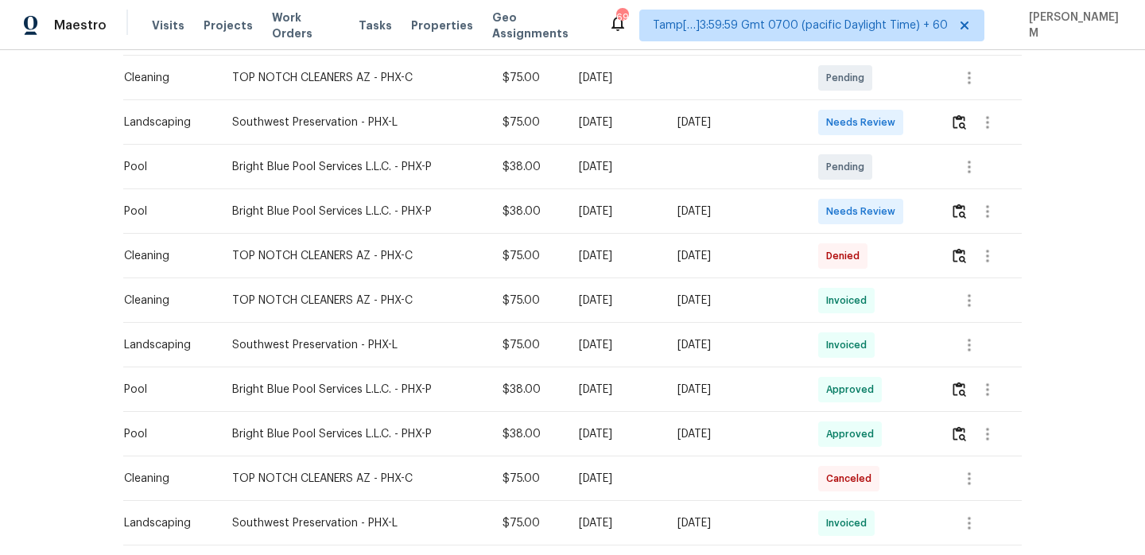
scroll to position [421, 0]
click at [966, 262] on img "button" at bounding box center [959, 257] width 14 height 15
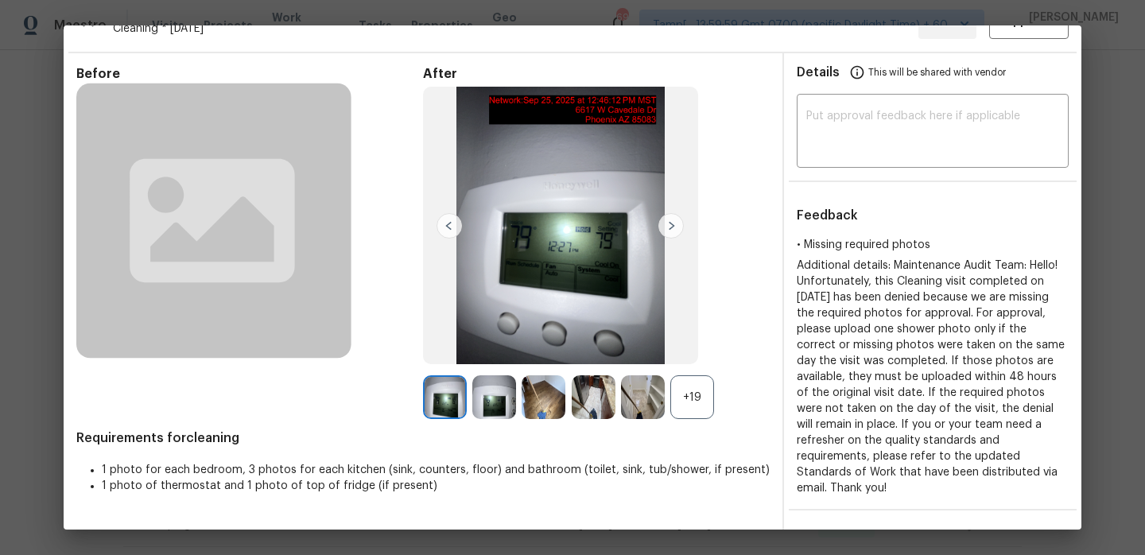
scroll to position [0, 0]
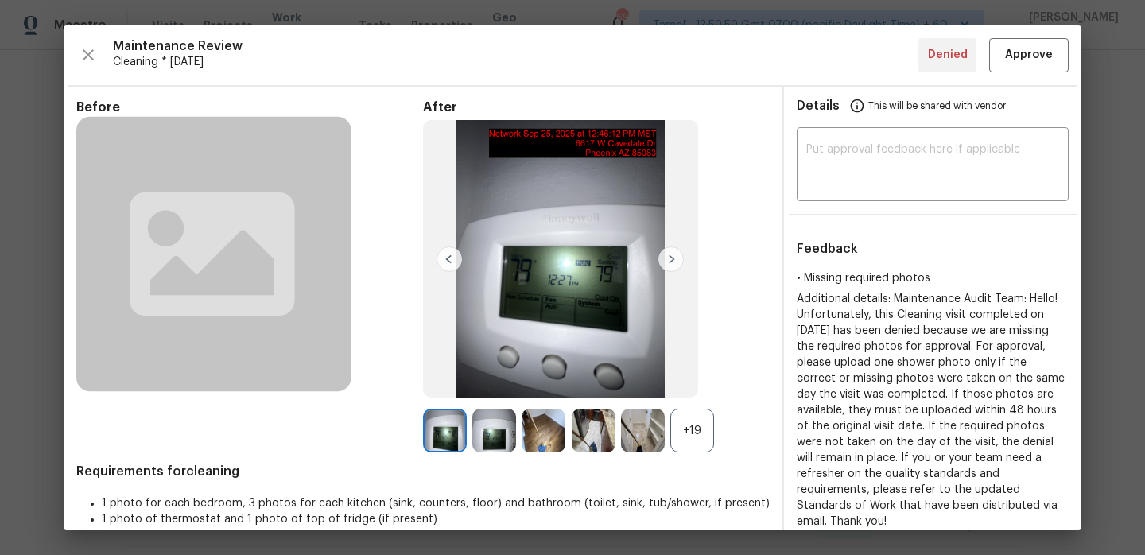
click at [699, 436] on div "+19" at bounding box center [692, 431] width 44 height 44
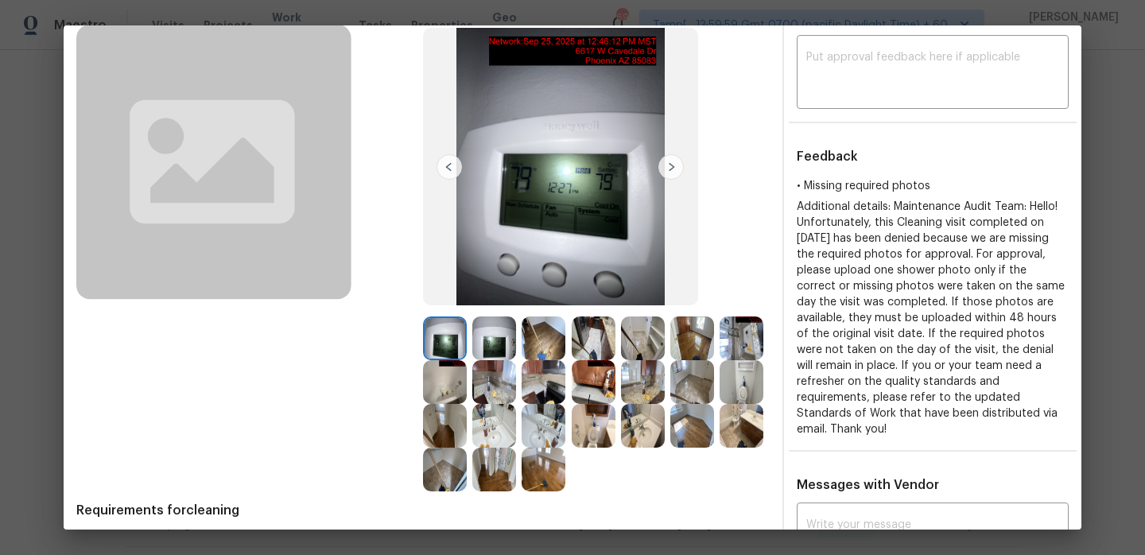
scroll to position [146, 0]
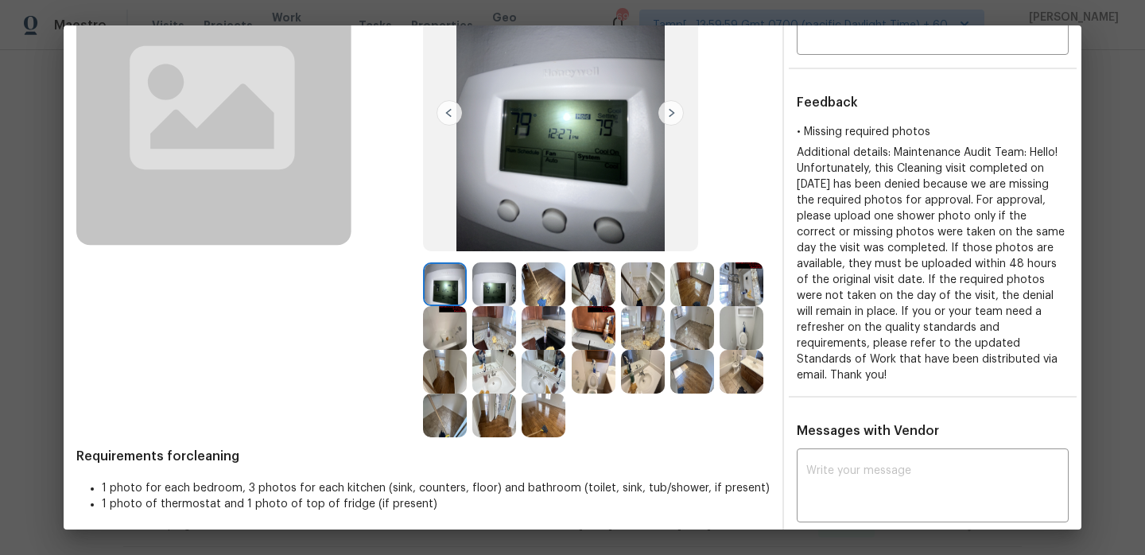
click at [483, 277] on img at bounding box center [494, 284] width 44 height 44
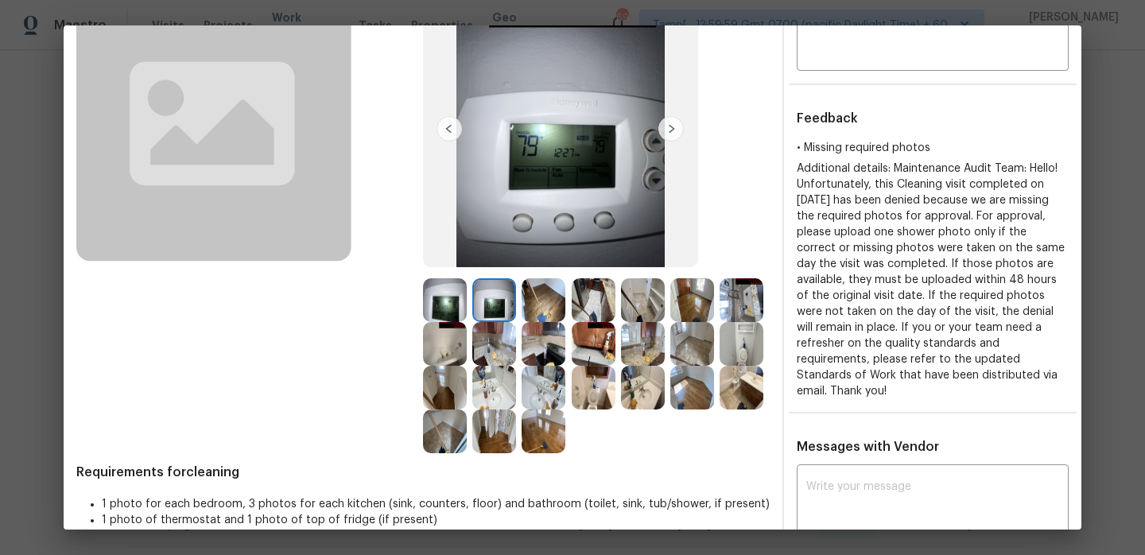
scroll to position [122, 0]
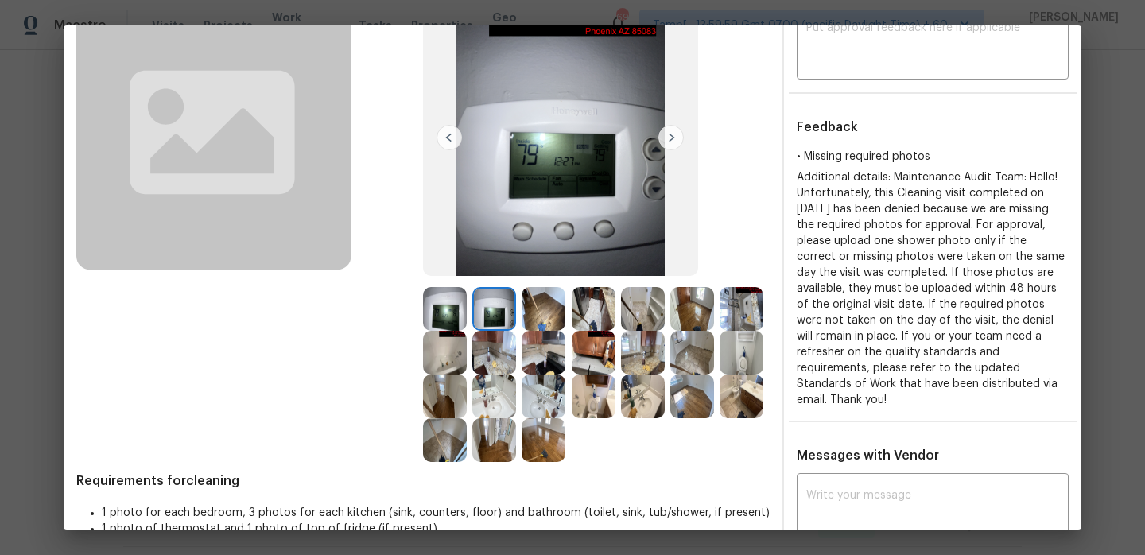
click at [680, 135] on img at bounding box center [670, 137] width 25 height 25
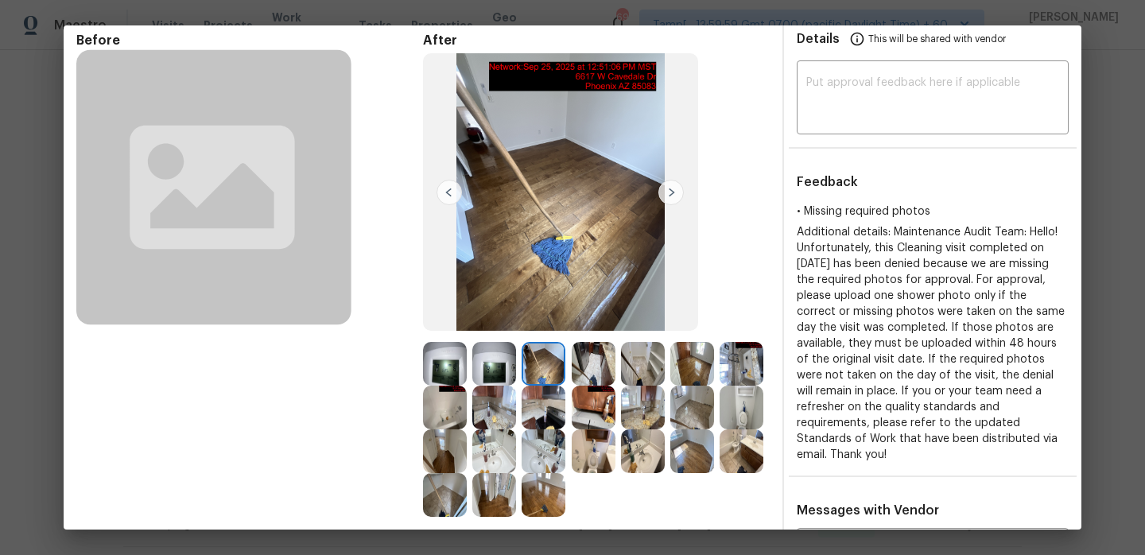
scroll to position [41, 0]
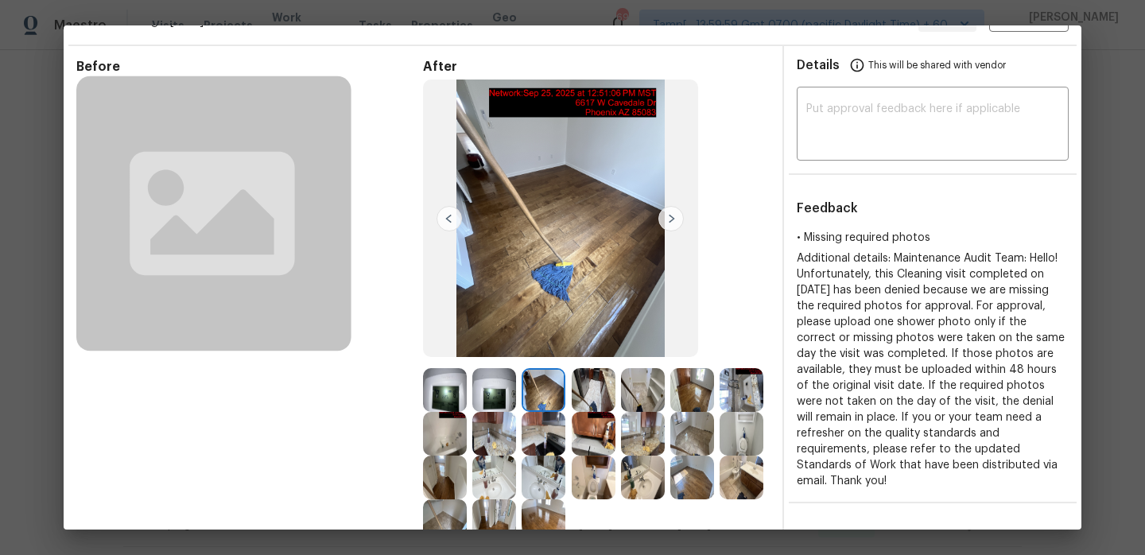
click at [677, 225] on img at bounding box center [670, 218] width 25 height 25
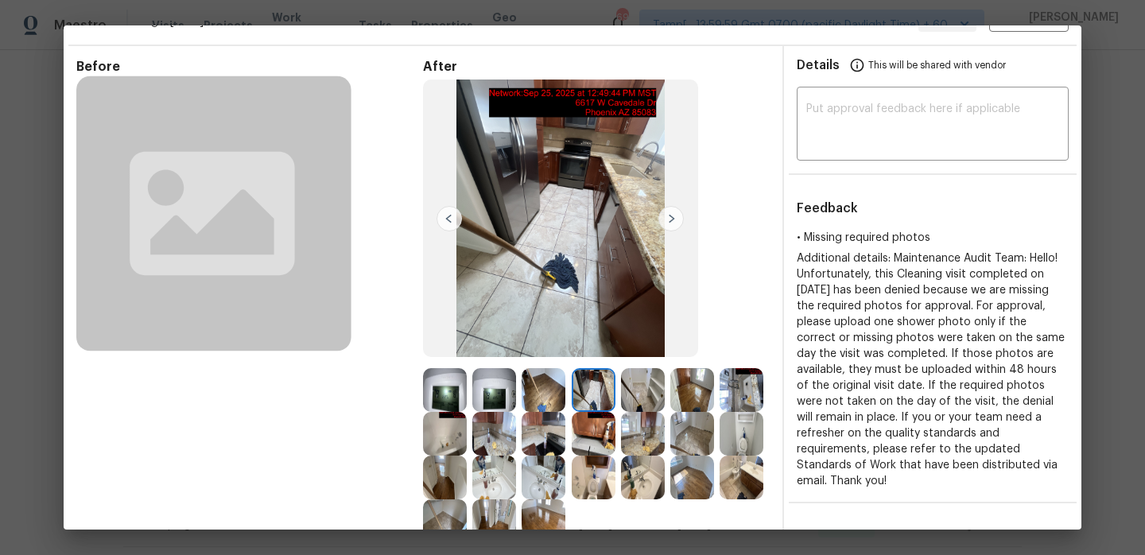
click at [674, 223] on img at bounding box center [670, 218] width 25 height 25
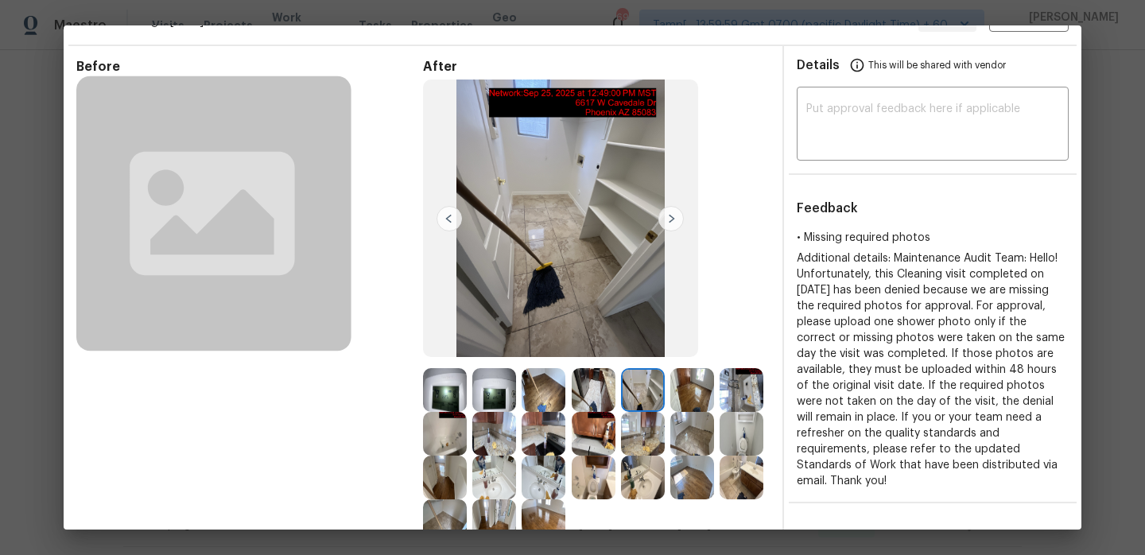
click at [674, 223] on img at bounding box center [670, 218] width 25 height 25
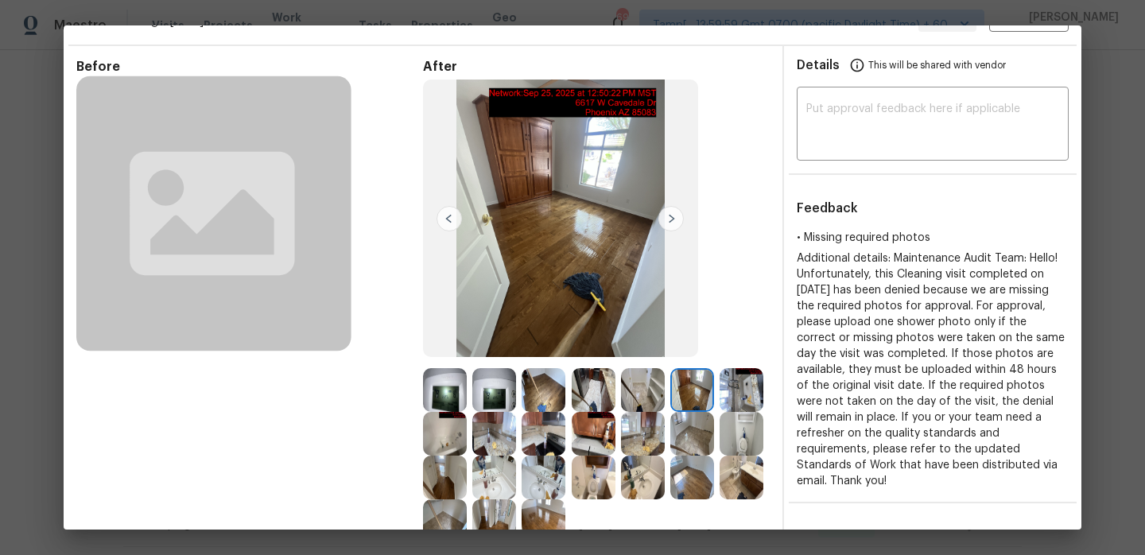
click at [674, 223] on img at bounding box center [670, 218] width 25 height 25
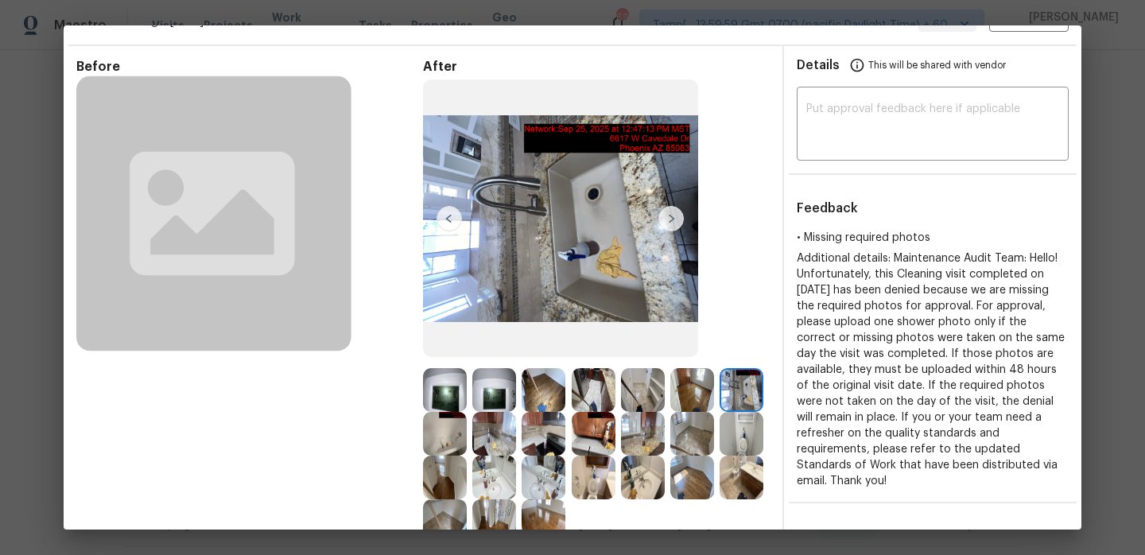
click at [674, 223] on img at bounding box center [670, 218] width 25 height 25
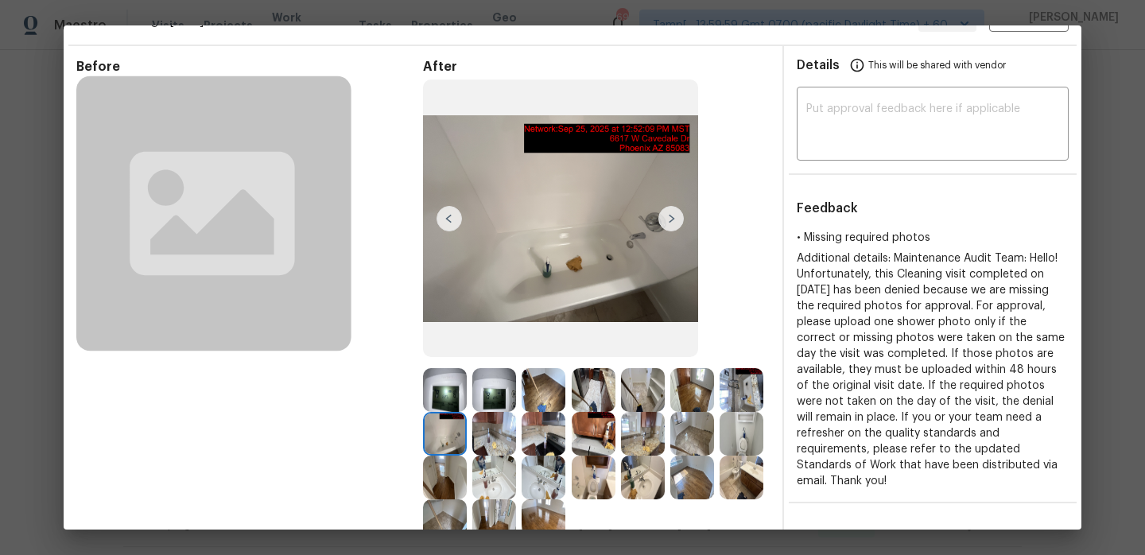
click at [674, 223] on img at bounding box center [670, 218] width 25 height 25
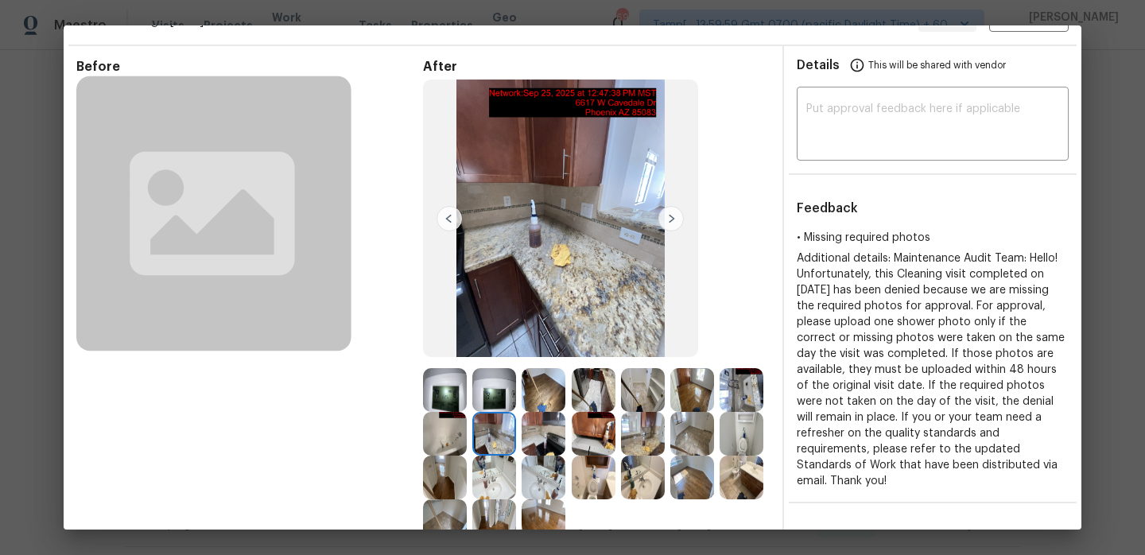
click at [674, 223] on img at bounding box center [670, 218] width 25 height 25
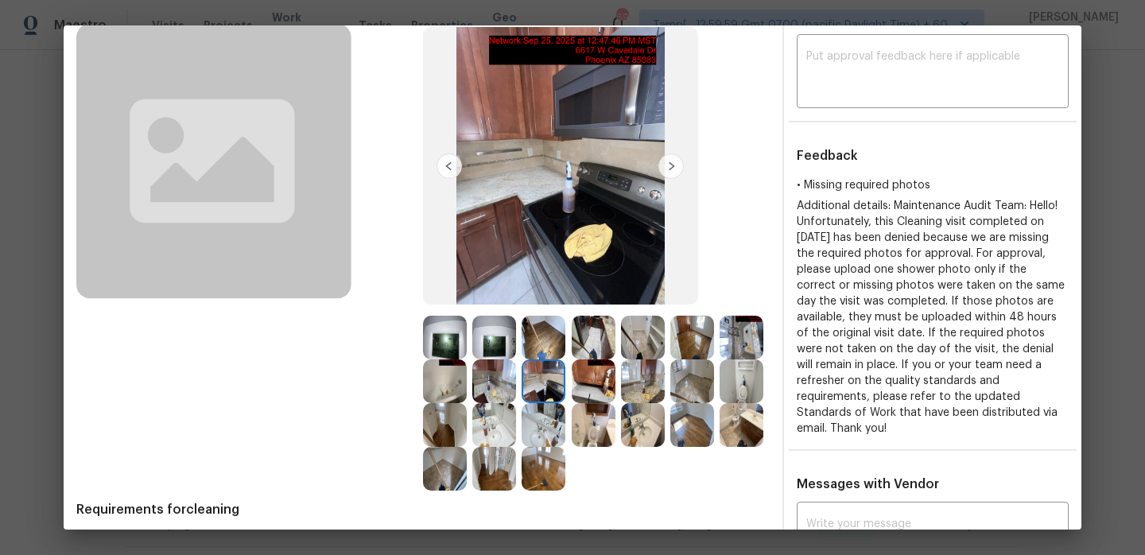
scroll to position [103, 0]
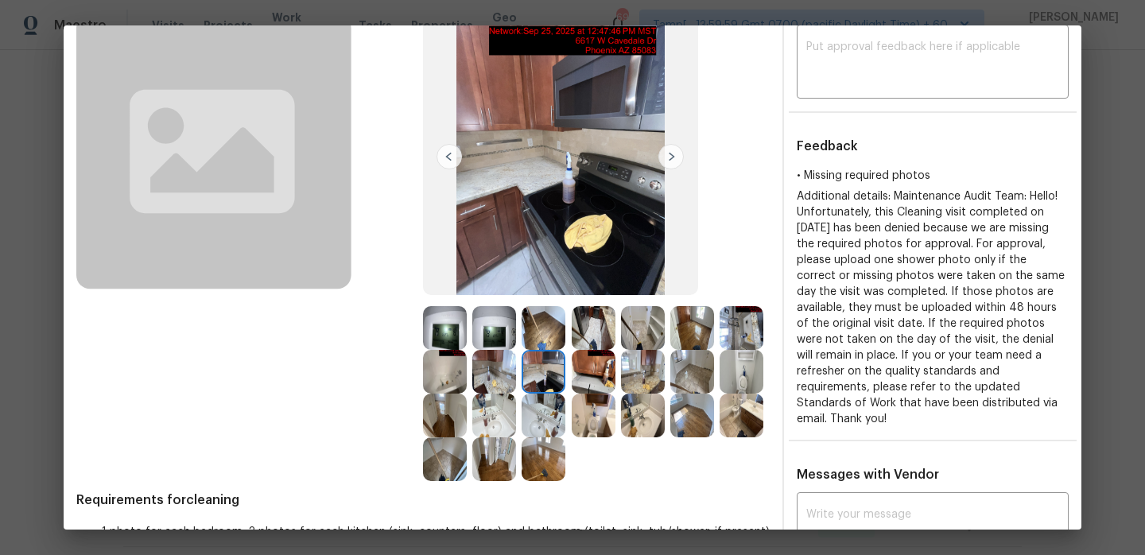
click at [559, 464] on img at bounding box center [544, 459] width 44 height 44
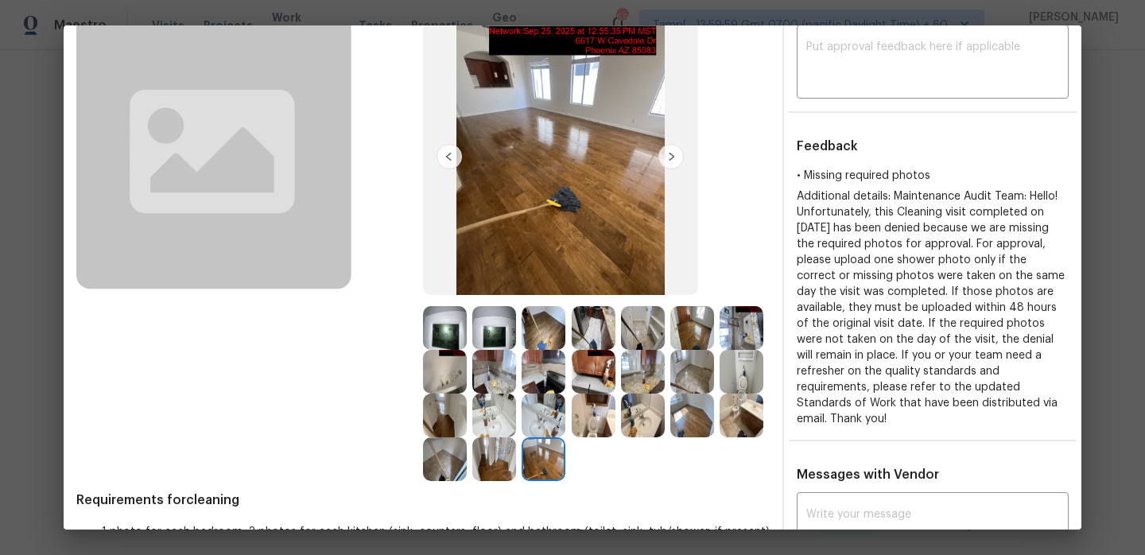
click at [634, 412] on img at bounding box center [643, 416] width 44 height 44
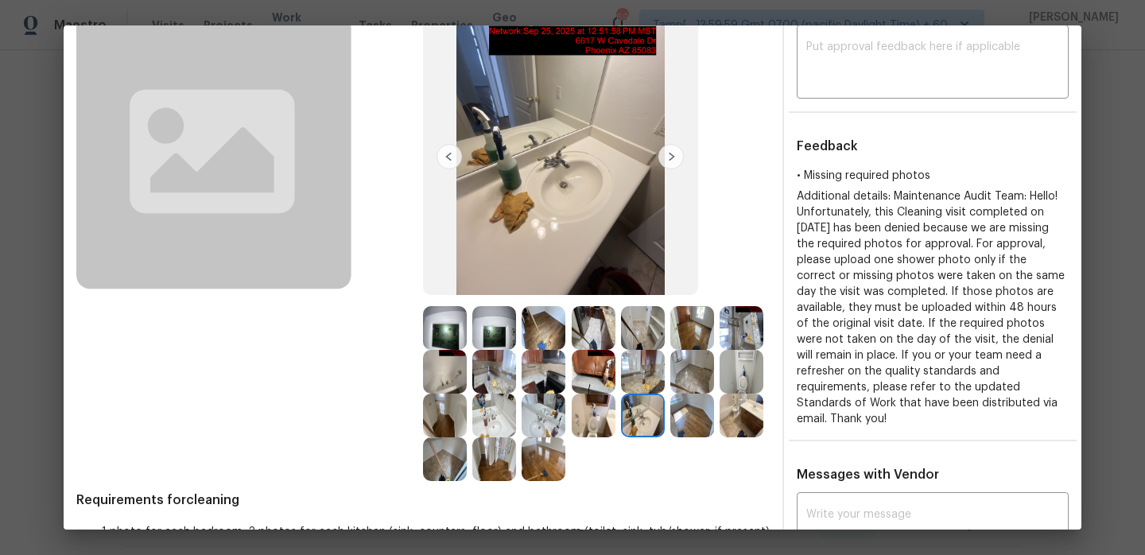
click at [750, 411] on img at bounding box center [742, 416] width 44 height 44
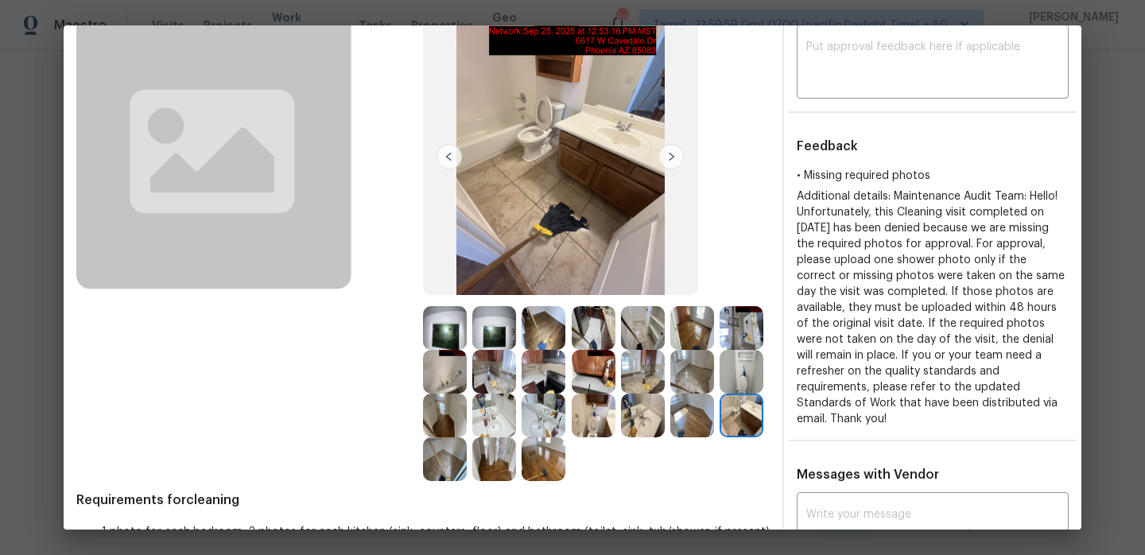
click at [741, 381] on img at bounding box center [742, 372] width 44 height 44
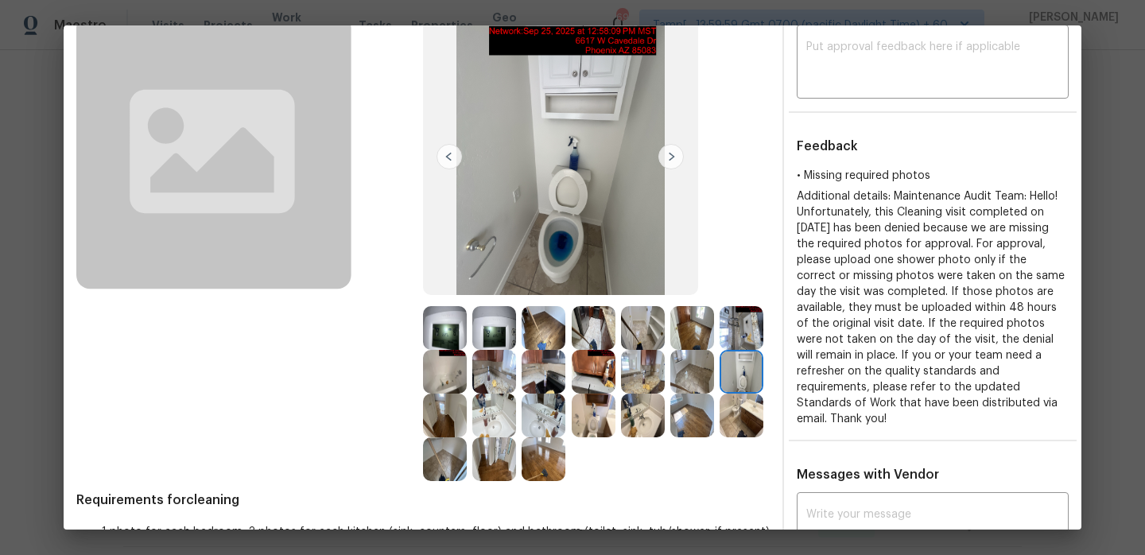
click at [738, 333] on img at bounding box center [742, 328] width 44 height 44
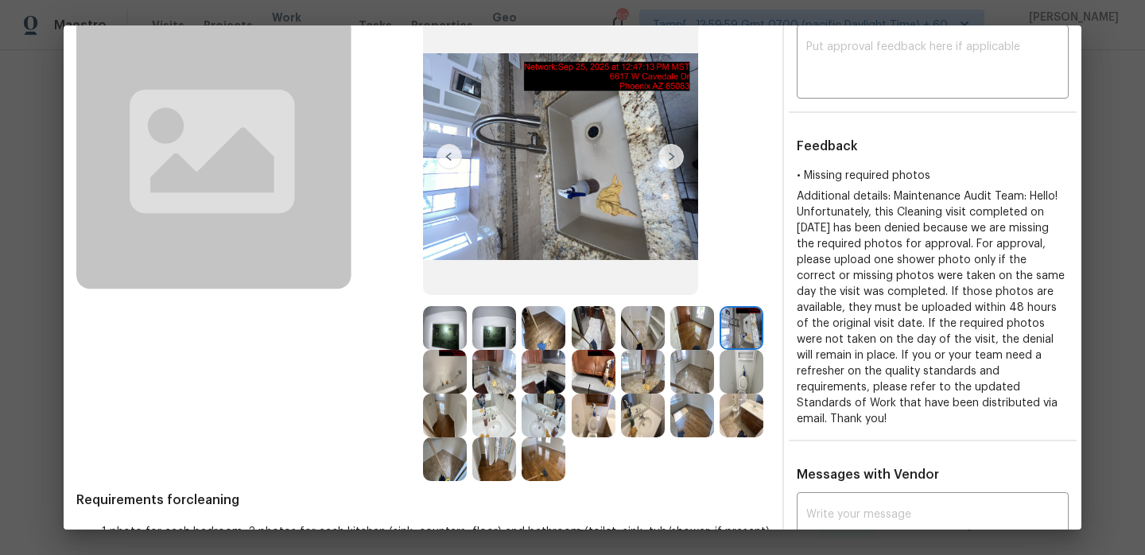
click at [700, 417] on img at bounding box center [692, 416] width 44 height 44
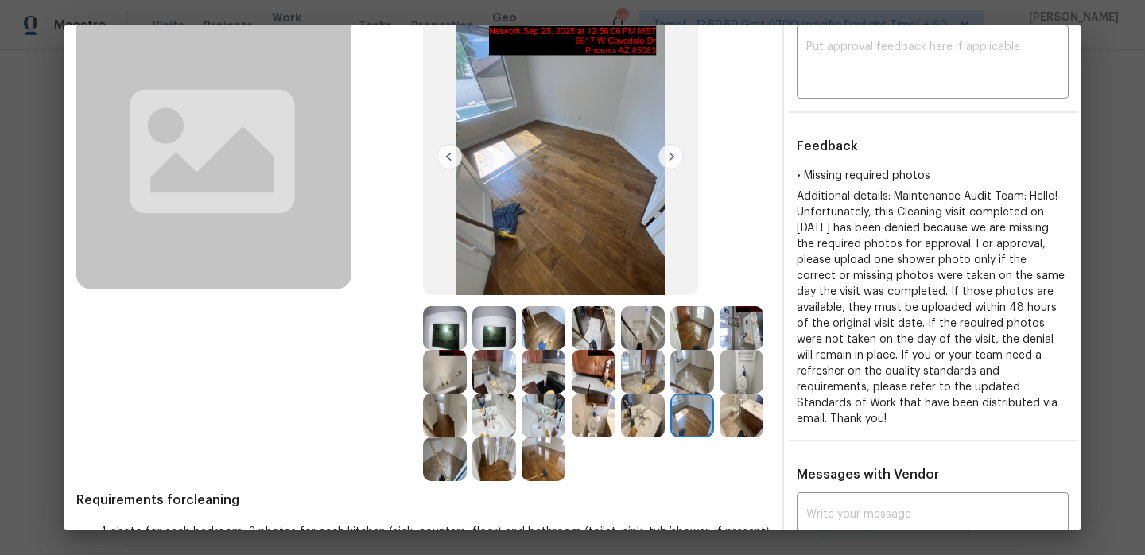
click at [633, 421] on img at bounding box center [643, 416] width 44 height 44
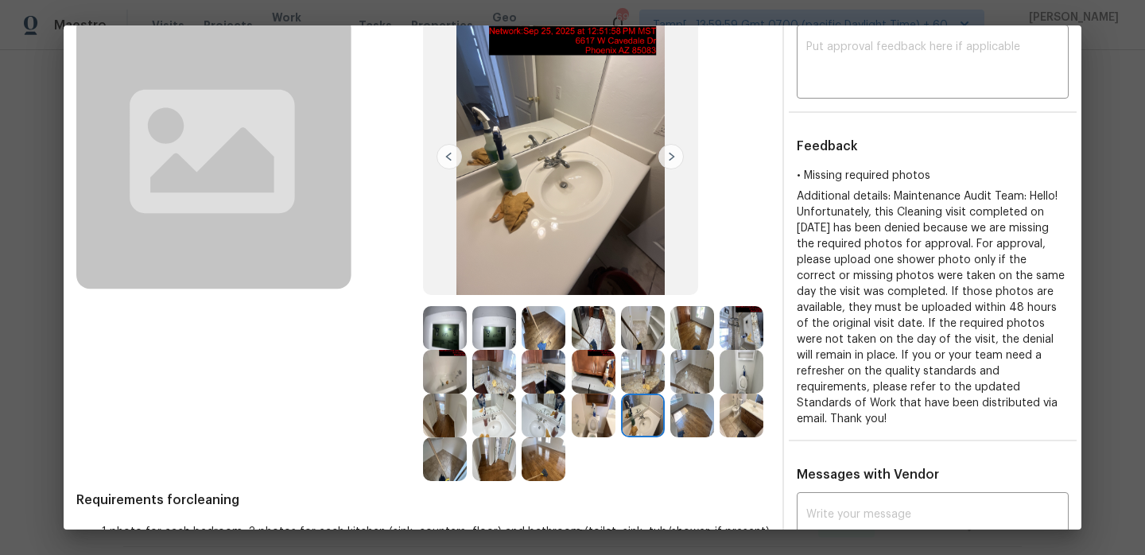
click at [439, 415] on img at bounding box center [445, 416] width 44 height 44
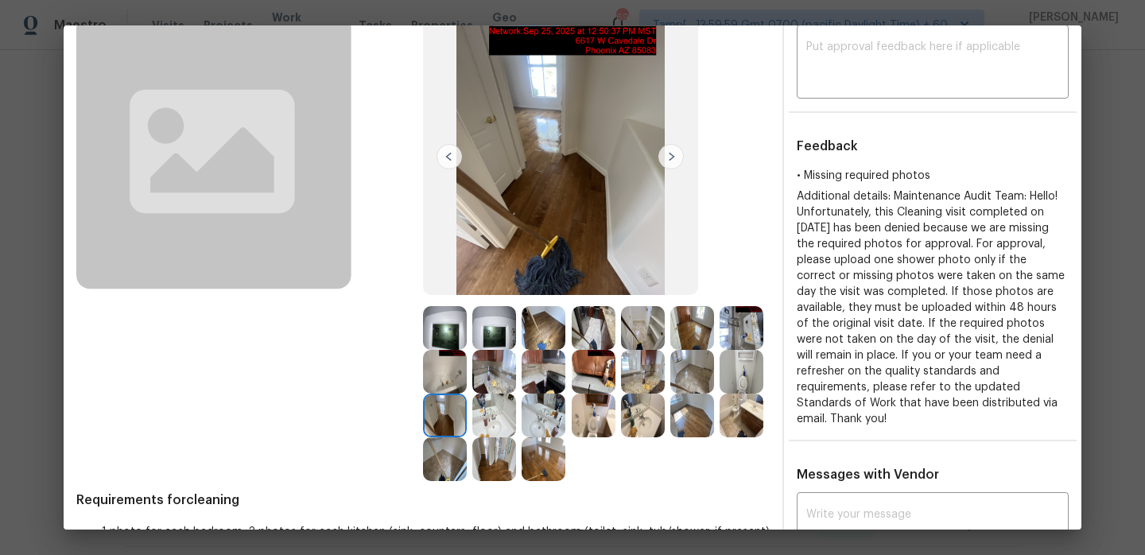
click at [454, 370] on img at bounding box center [445, 372] width 44 height 44
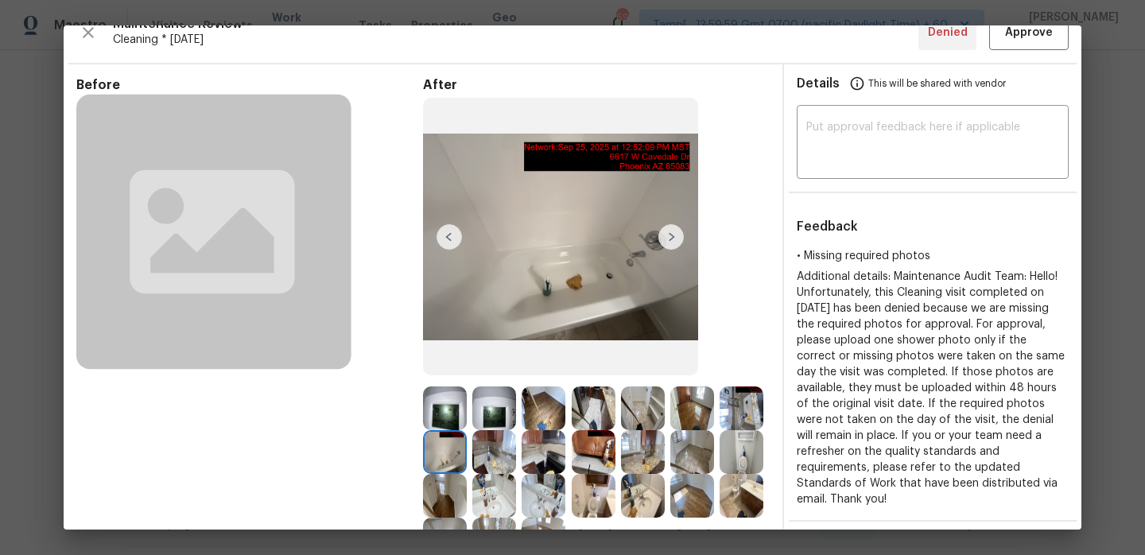
scroll to position [25, 0]
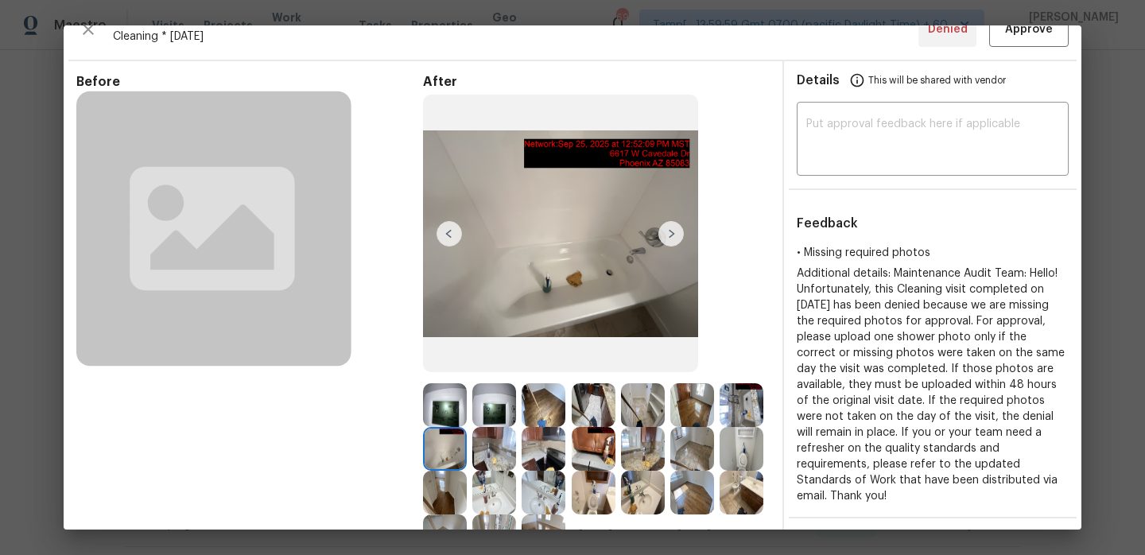
click at [546, 402] on img at bounding box center [544, 405] width 44 height 44
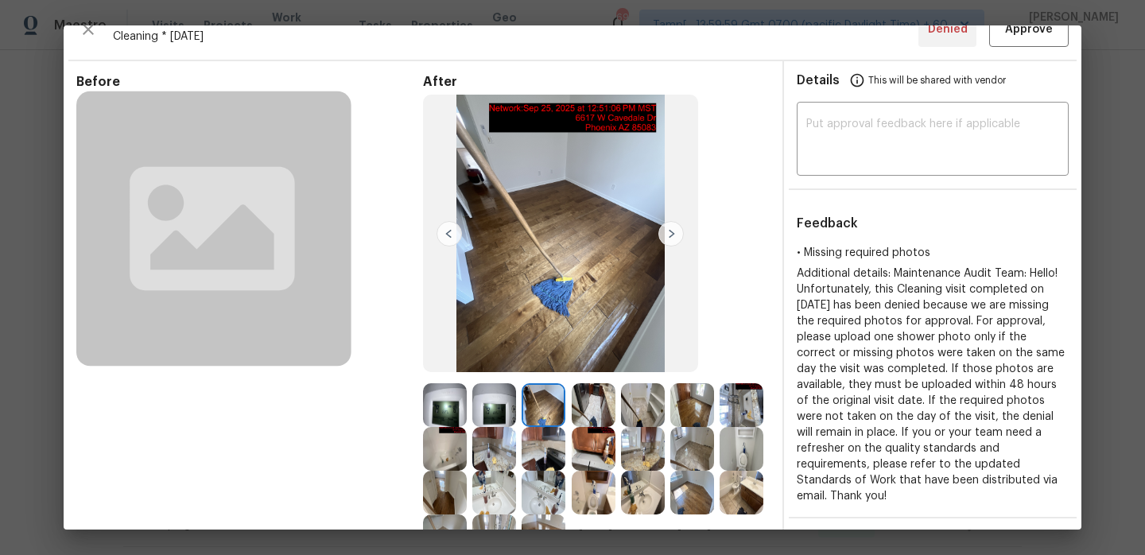
click at [592, 402] on img at bounding box center [594, 405] width 44 height 44
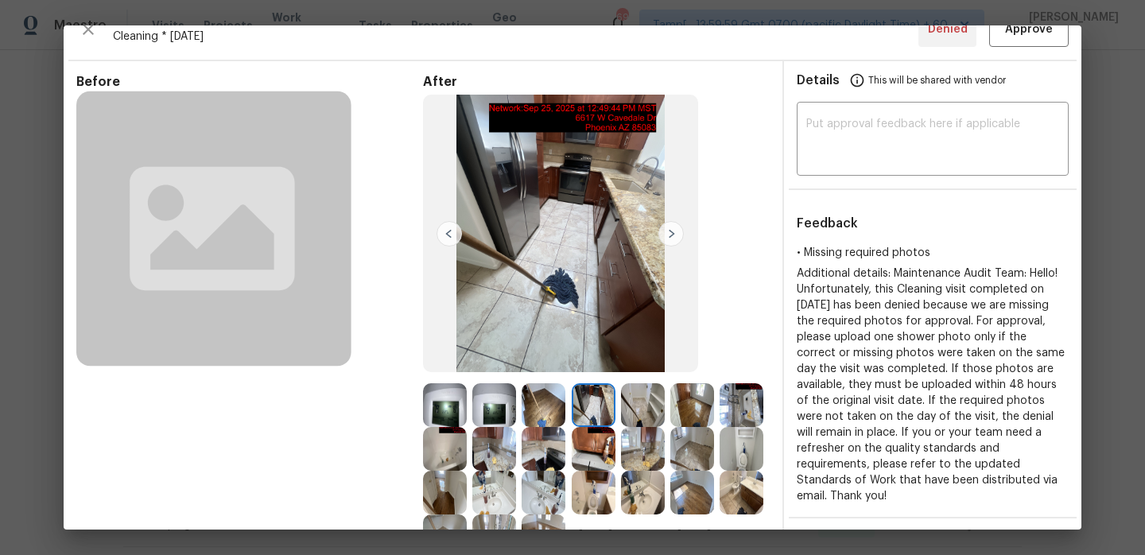
click at [638, 404] on img at bounding box center [643, 405] width 44 height 44
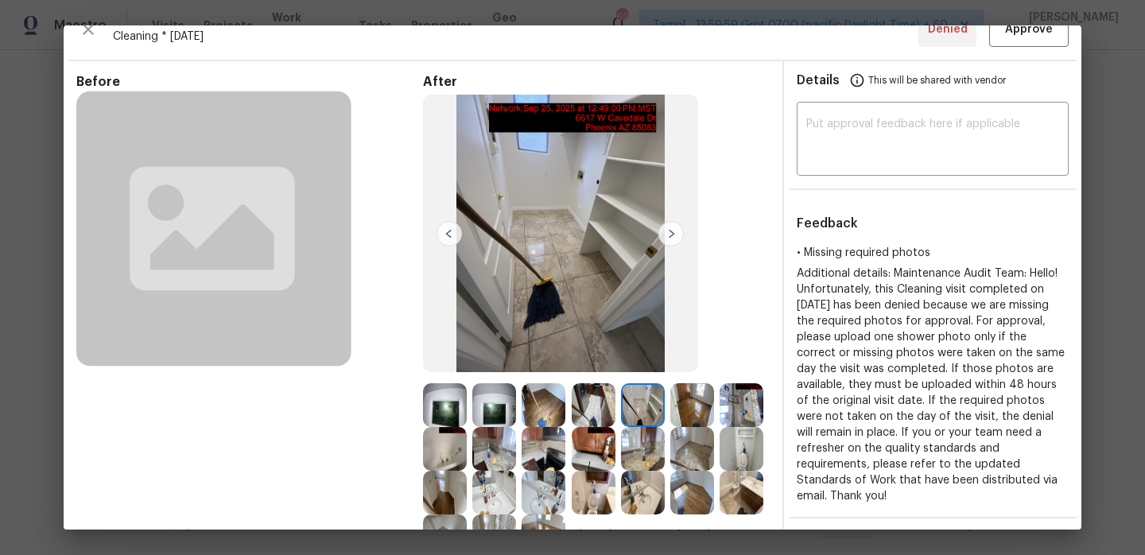
click at [682, 407] on img at bounding box center [692, 405] width 44 height 44
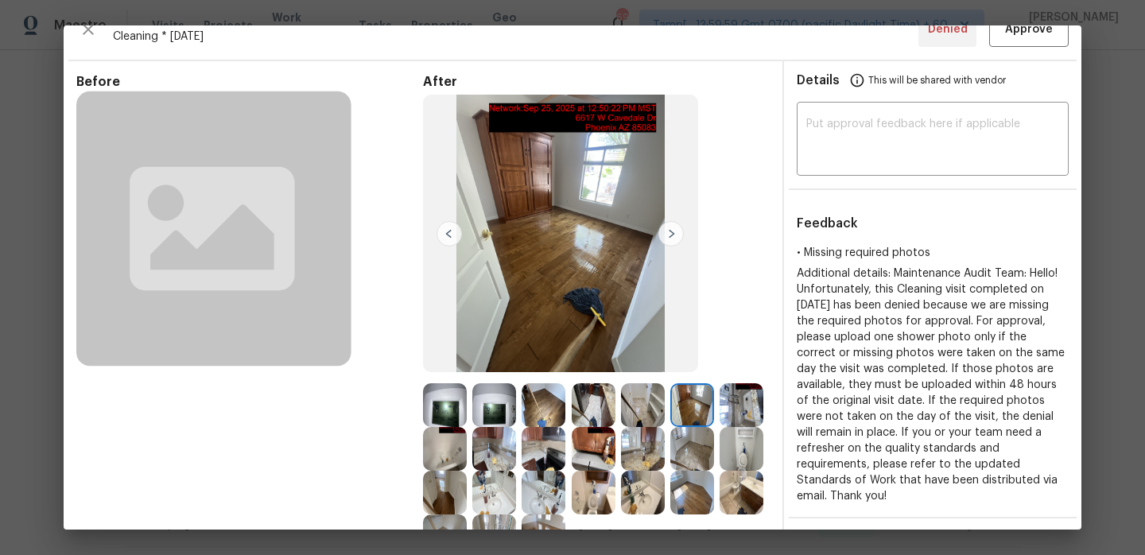
click at [723, 398] on img at bounding box center [742, 405] width 44 height 44
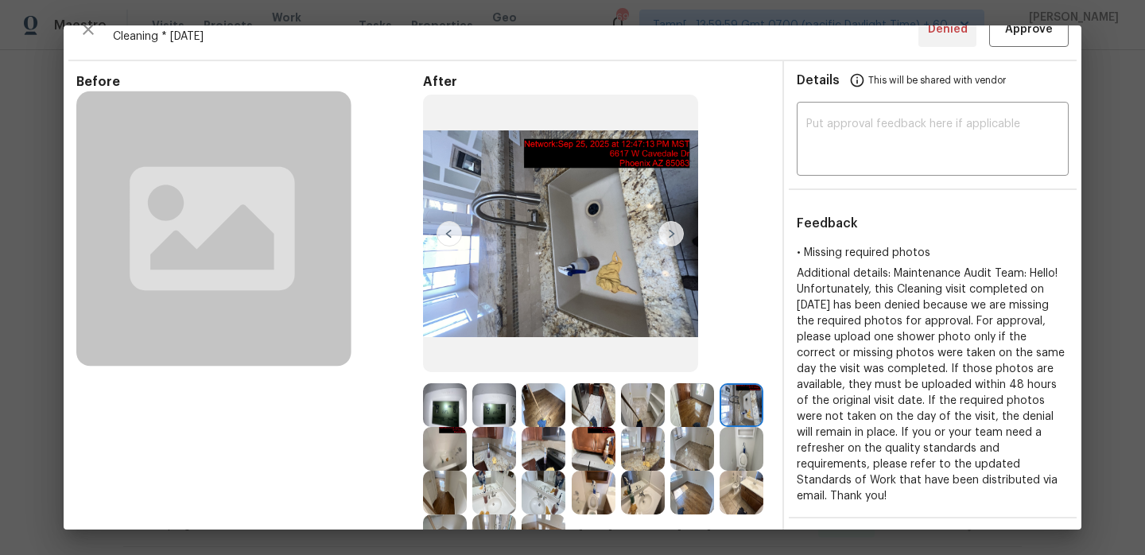
click at [438, 446] on img at bounding box center [445, 449] width 44 height 44
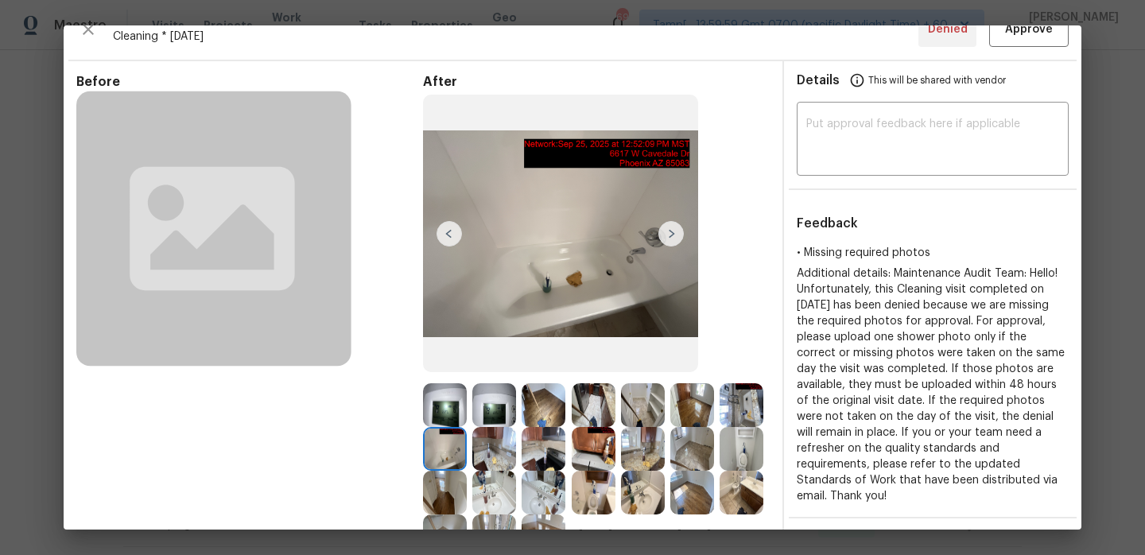
click at [495, 448] on img at bounding box center [494, 449] width 44 height 44
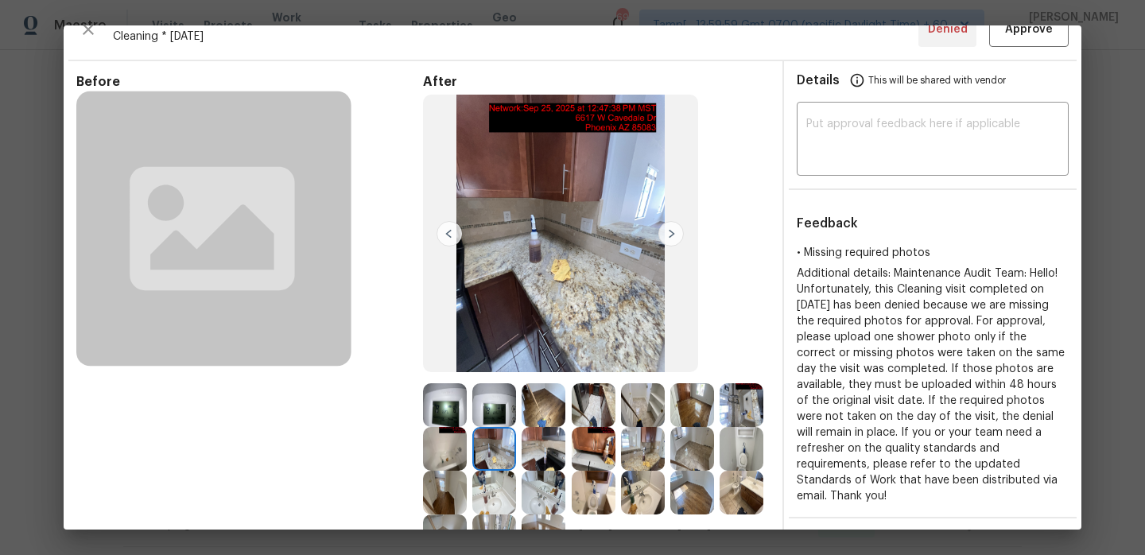
click at [524, 451] on img at bounding box center [544, 449] width 44 height 44
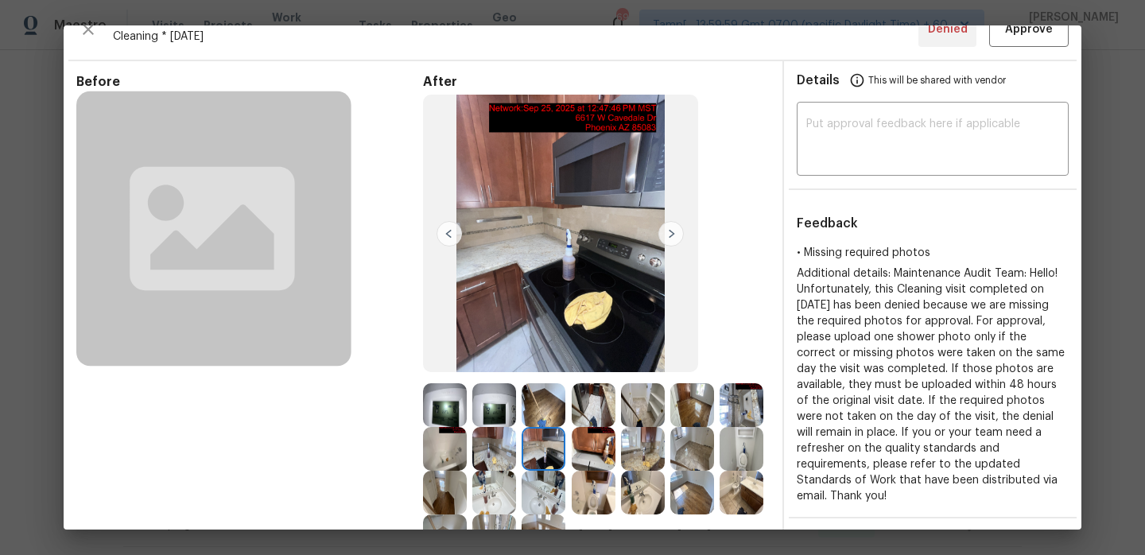
click at [536, 450] on img at bounding box center [544, 449] width 44 height 44
click at [503, 450] on img at bounding box center [494, 449] width 44 height 44
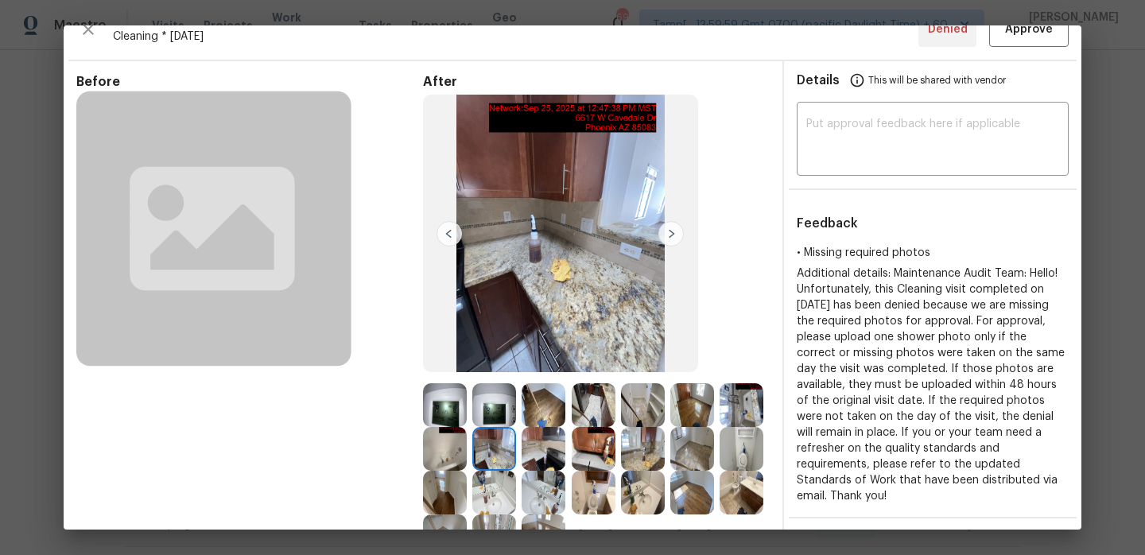
click at [537, 450] on img at bounding box center [544, 449] width 44 height 44
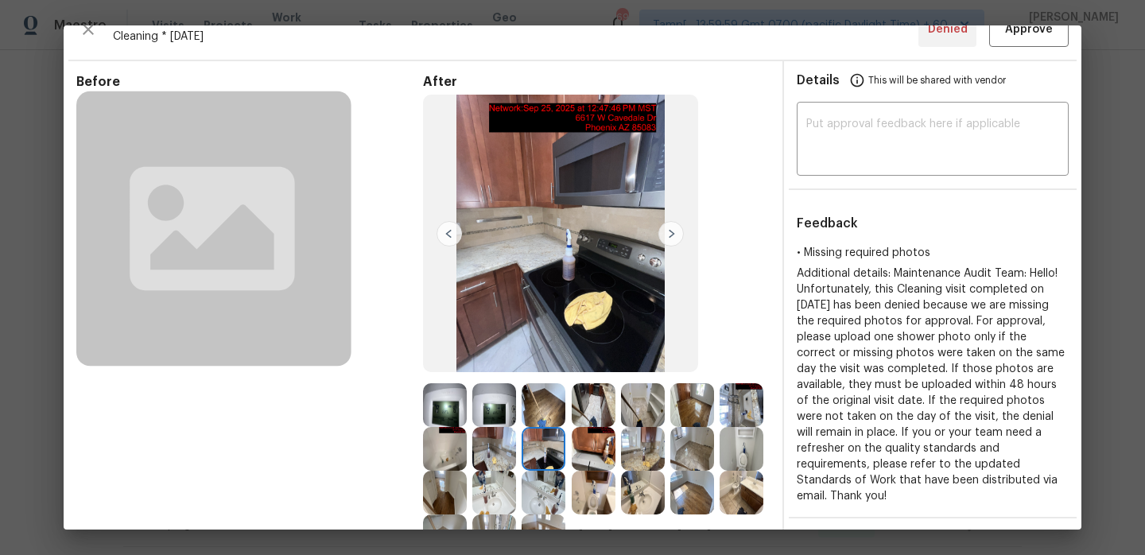
click at [568, 449] on div at bounding box center [546, 449] width 49 height 44
click at [597, 449] on img at bounding box center [594, 449] width 44 height 44
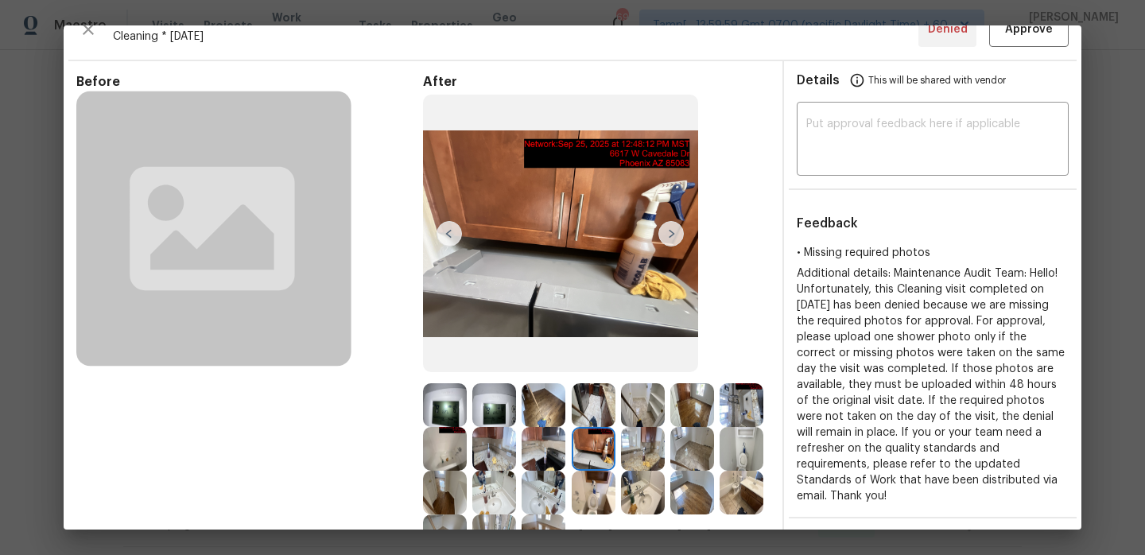
click at [646, 448] on img at bounding box center [643, 449] width 44 height 44
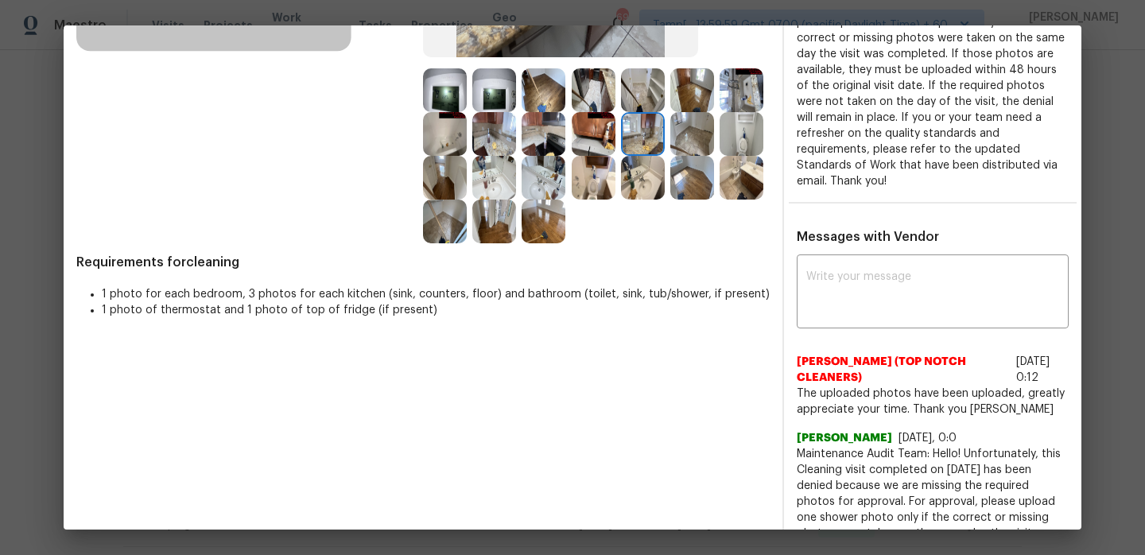
scroll to position [333, 0]
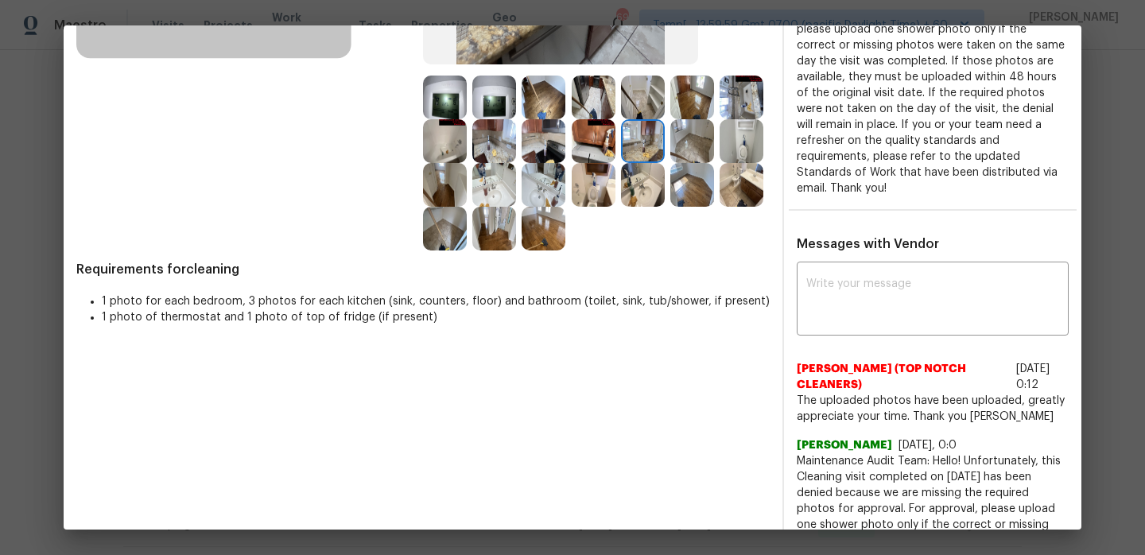
click at [747, 182] on img at bounding box center [742, 185] width 44 height 44
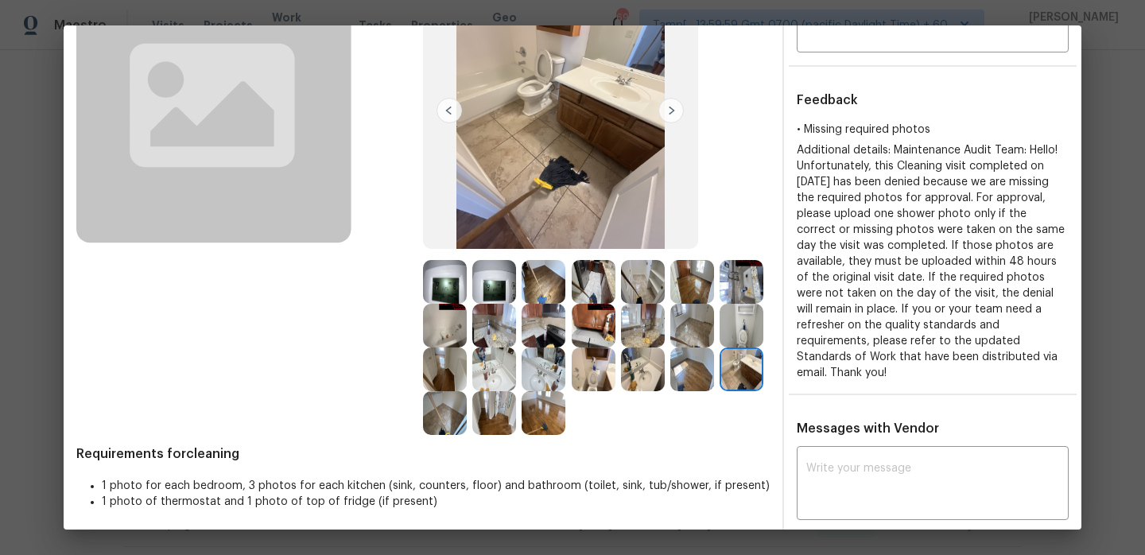
scroll to position [157, 0]
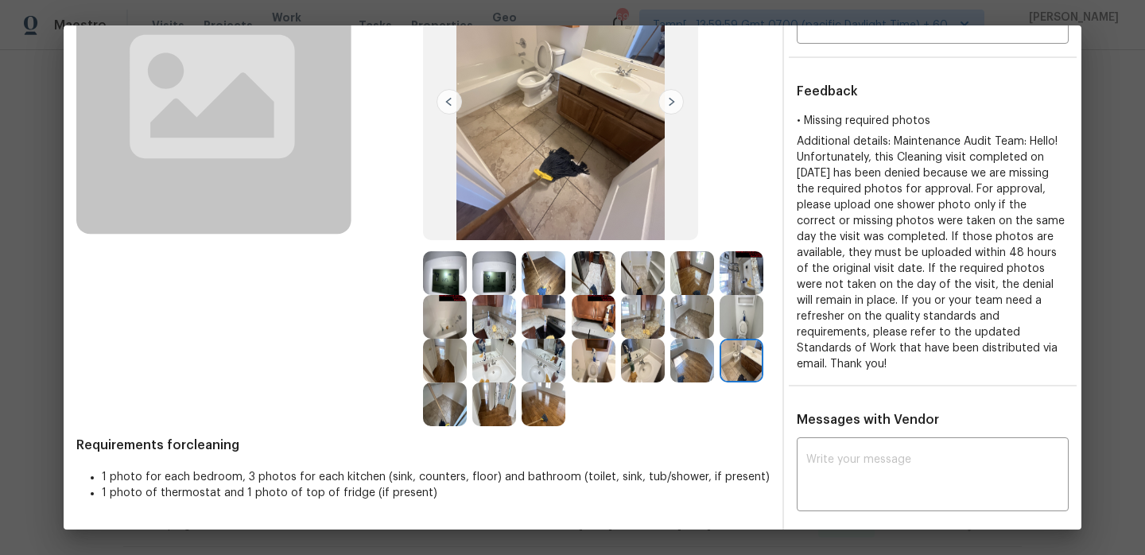
click at [456, 410] on img at bounding box center [445, 404] width 44 height 44
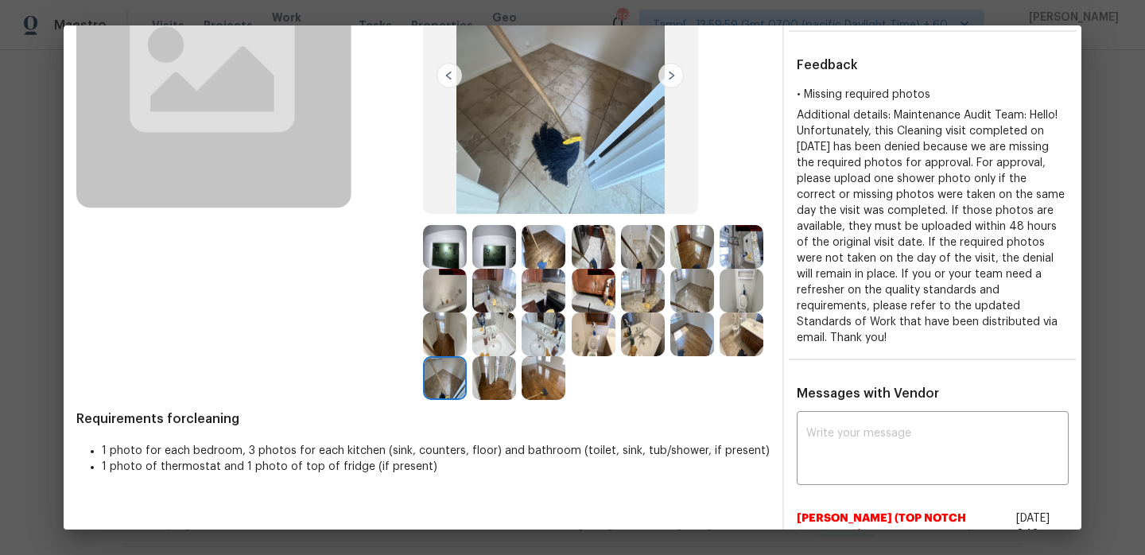
scroll to position [194, 0]
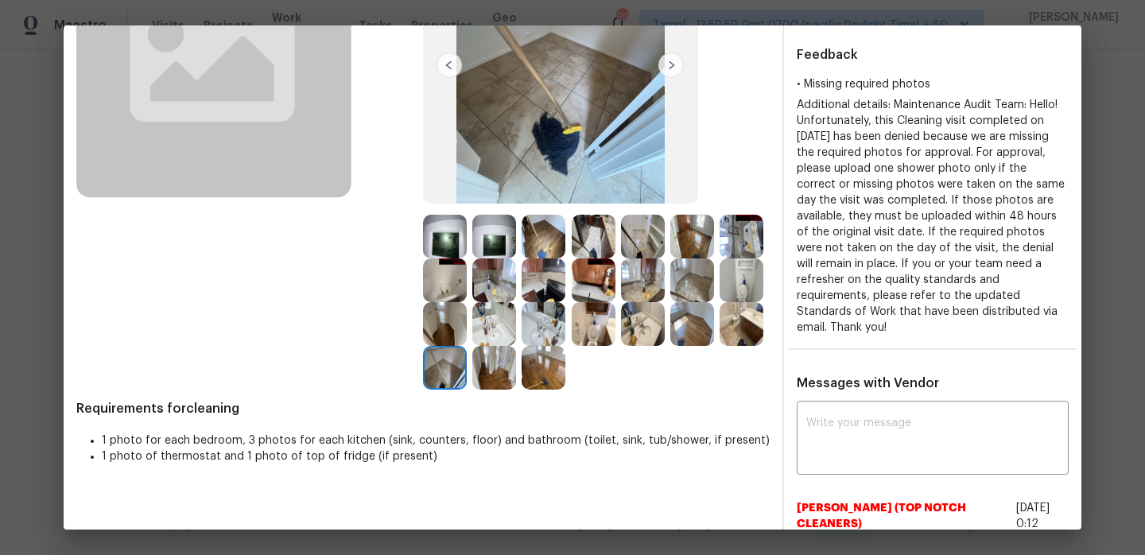
click at [506, 369] on img at bounding box center [494, 368] width 44 height 44
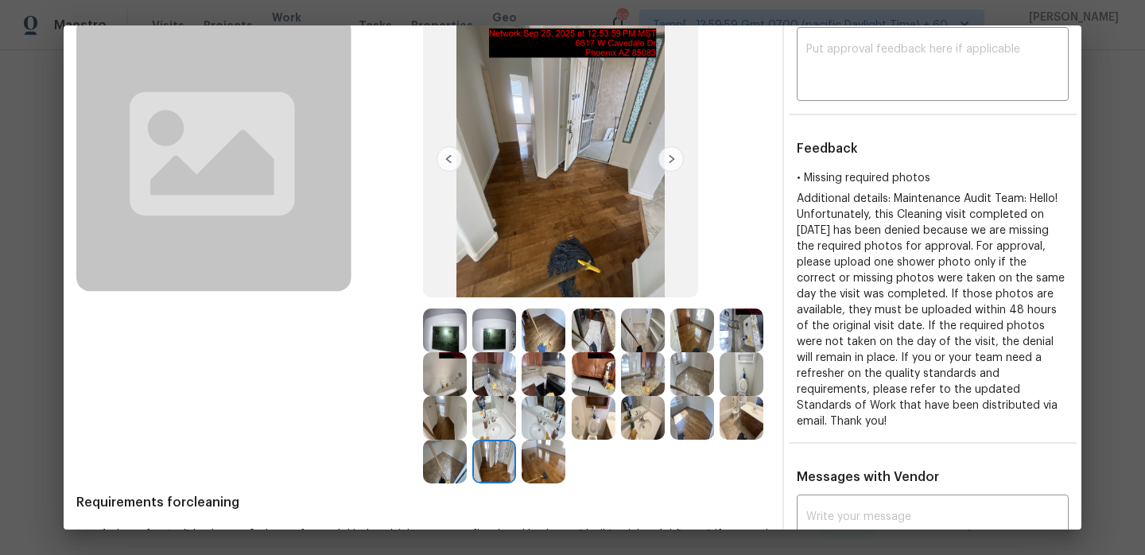
scroll to position [165, 0]
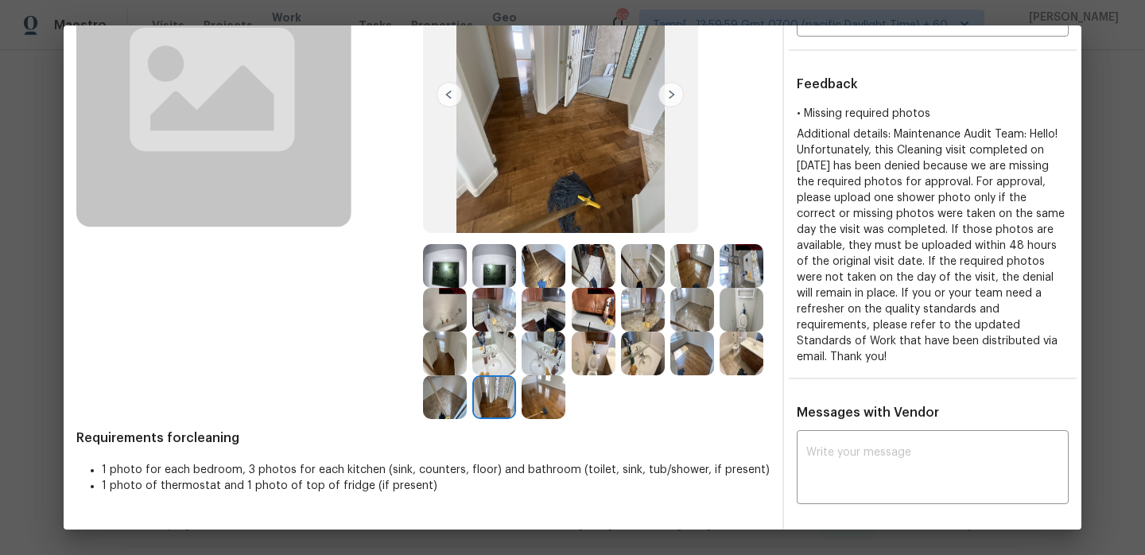
click at [545, 398] on img at bounding box center [544, 397] width 44 height 44
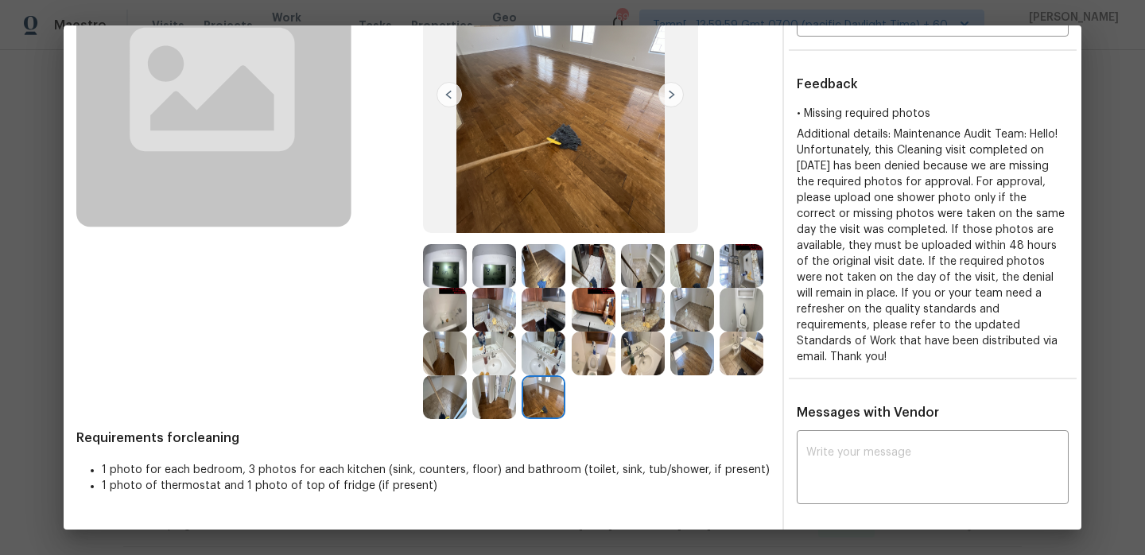
click at [541, 260] on img at bounding box center [544, 266] width 44 height 44
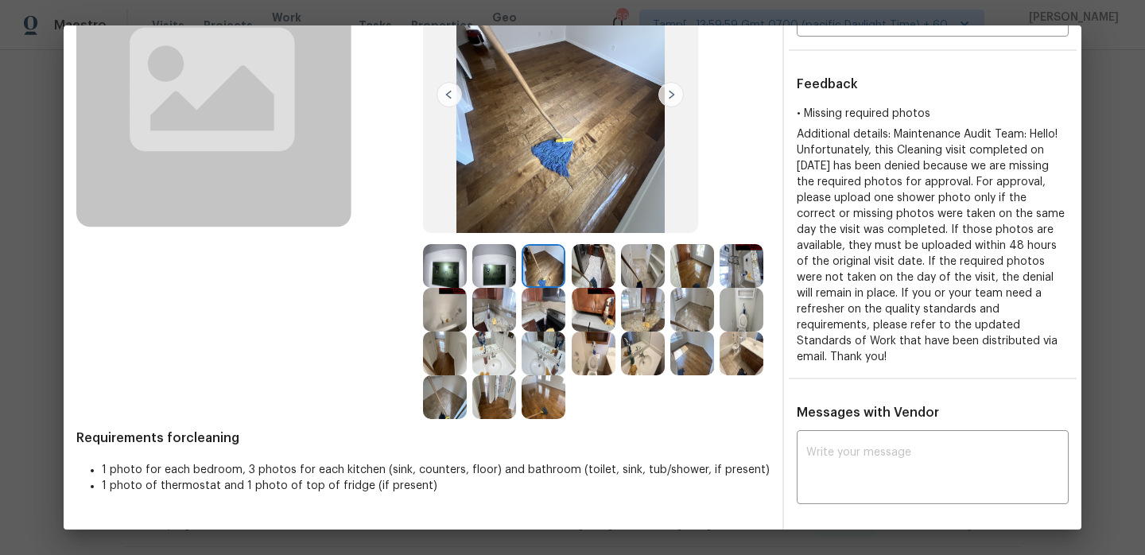
click at [594, 262] on img at bounding box center [594, 266] width 44 height 44
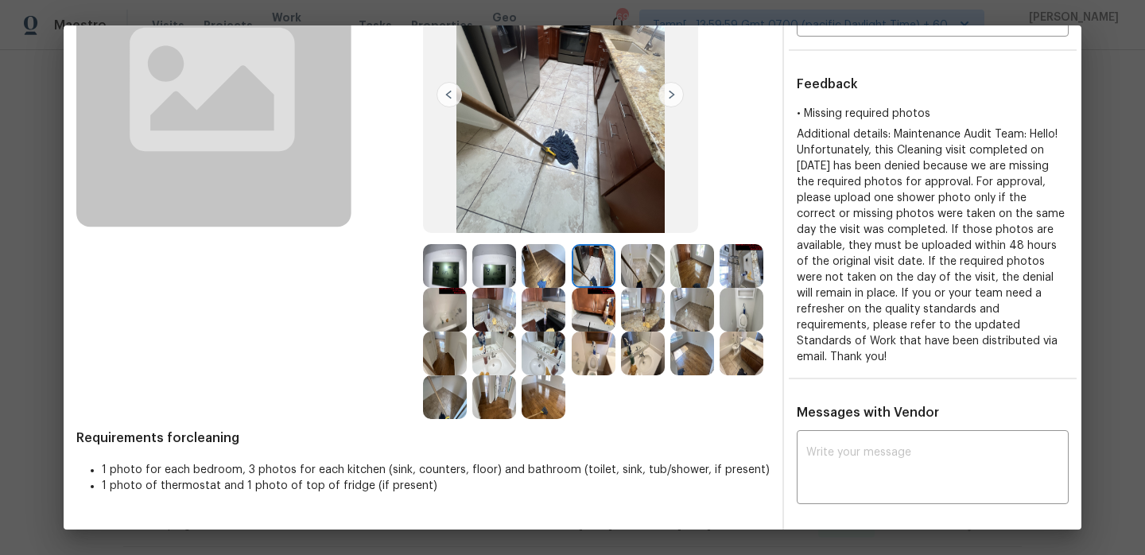
click at [642, 264] on img at bounding box center [643, 266] width 44 height 44
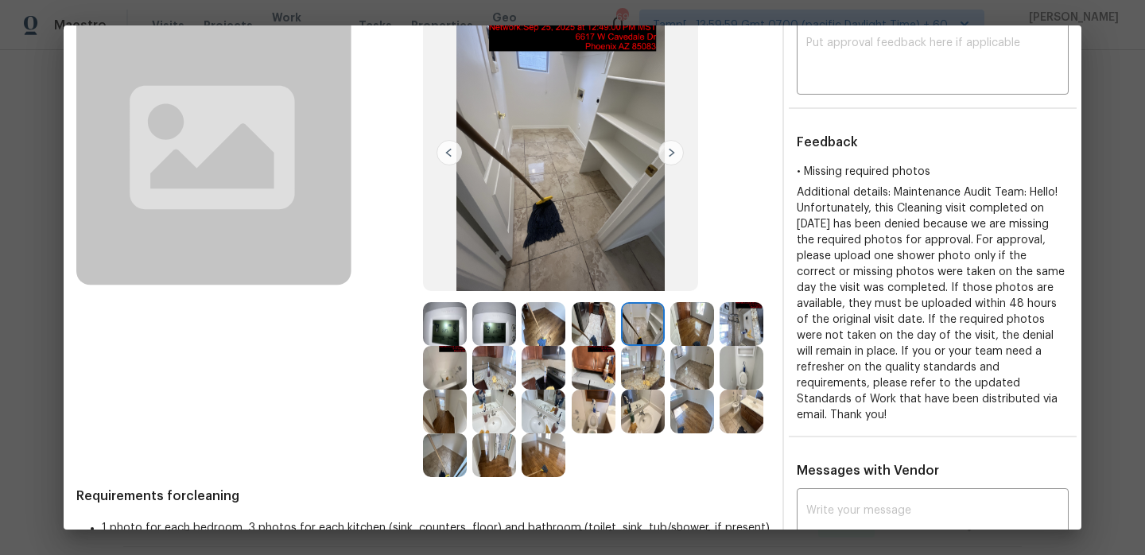
scroll to position [96, 0]
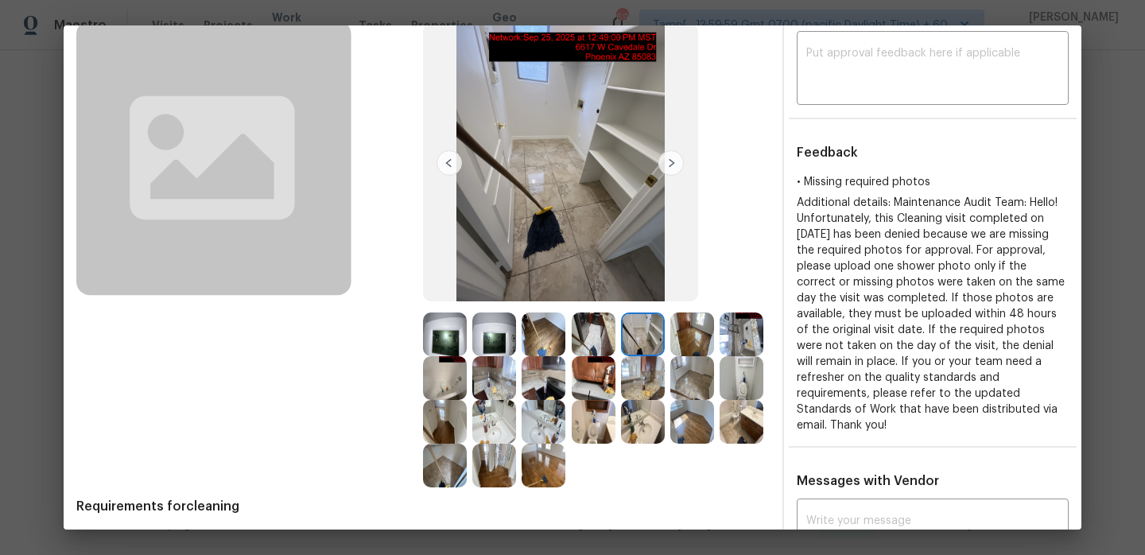
click at [702, 330] on img at bounding box center [692, 334] width 44 height 44
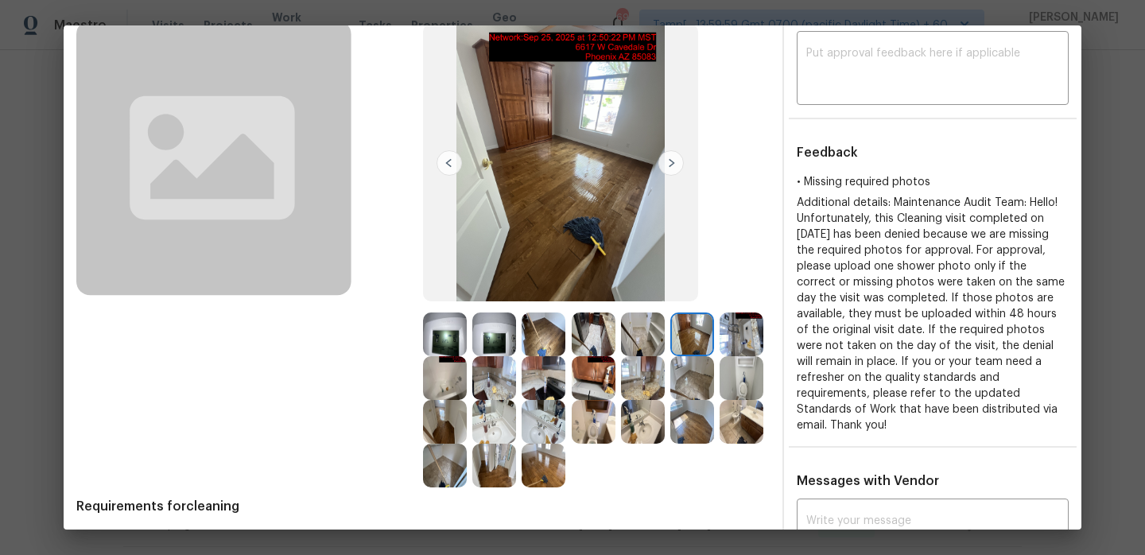
click at [747, 331] on img at bounding box center [742, 334] width 44 height 44
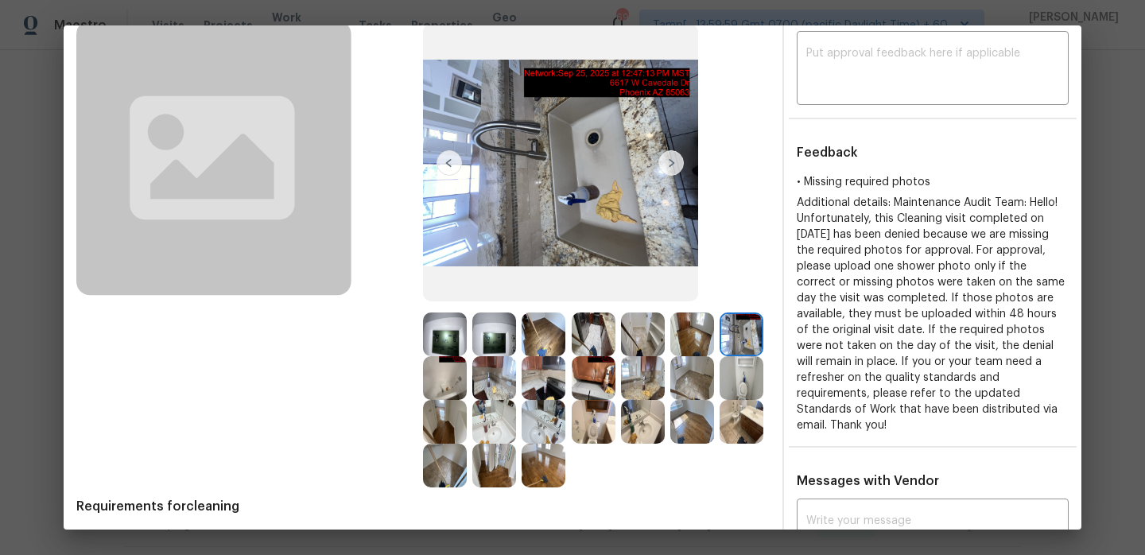
click at [437, 379] on img at bounding box center [445, 378] width 44 height 44
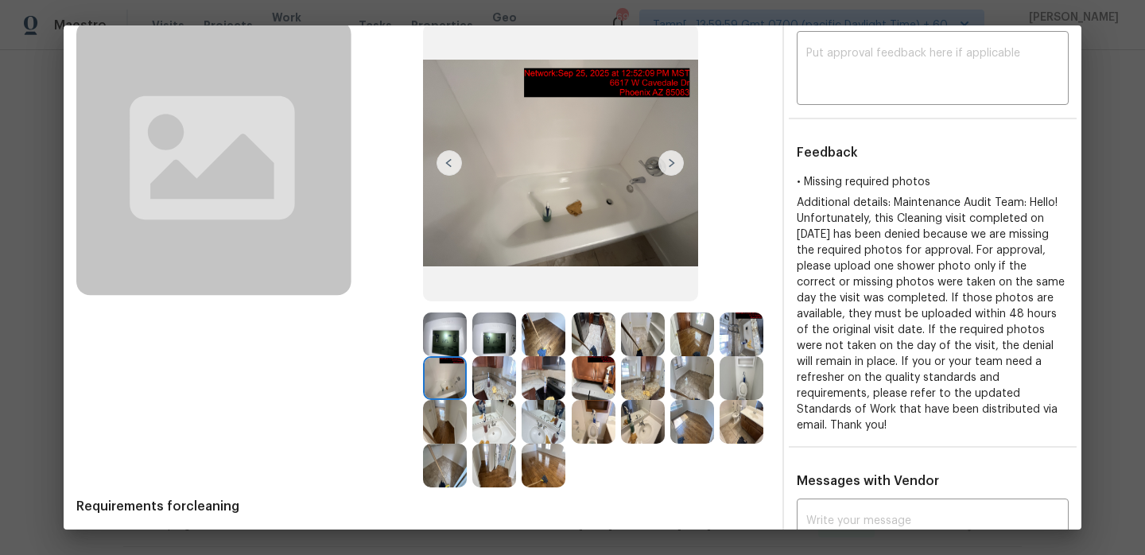
click at [487, 374] on img at bounding box center [494, 378] width 44 height 44
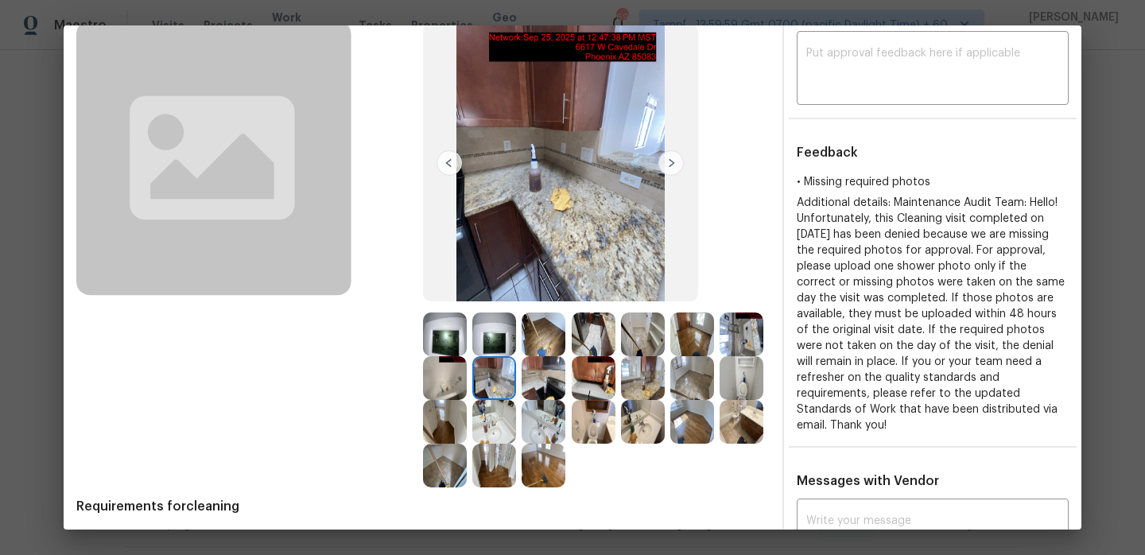
click at [548, 378] on img at bounding box center [544, 378] width 44 height 44
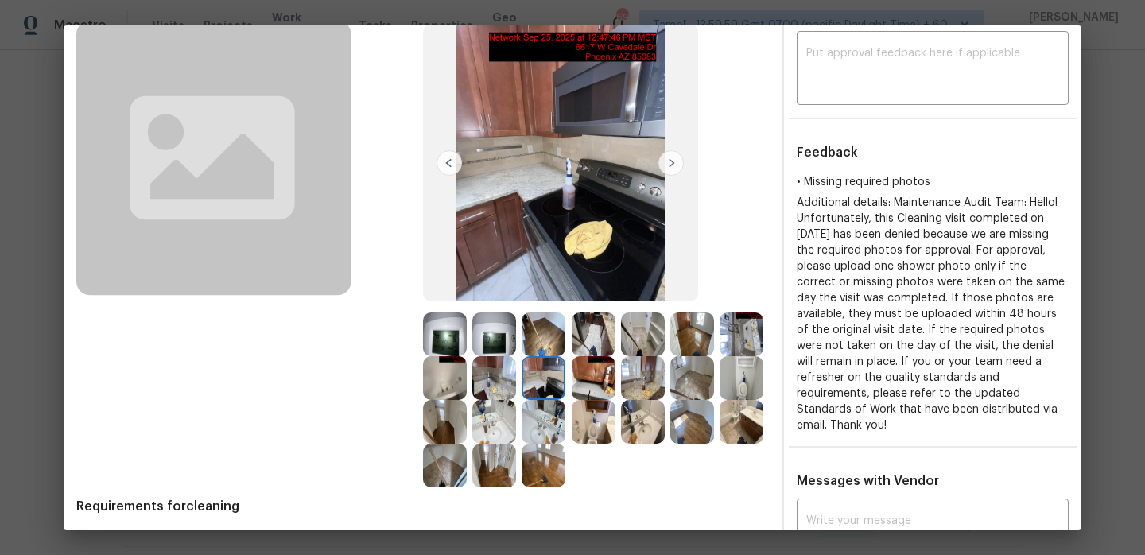
click at [600, 378] on img at bounding box center [594, 378] width 44 height 44
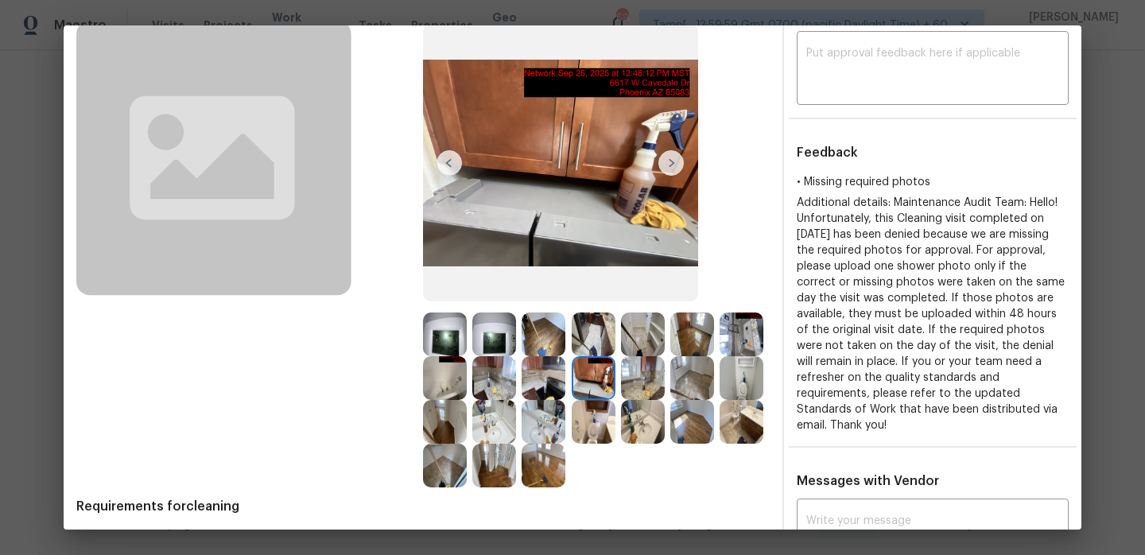
click at [645, 378] on img at bounding box center [643, 378] width 44 height 44
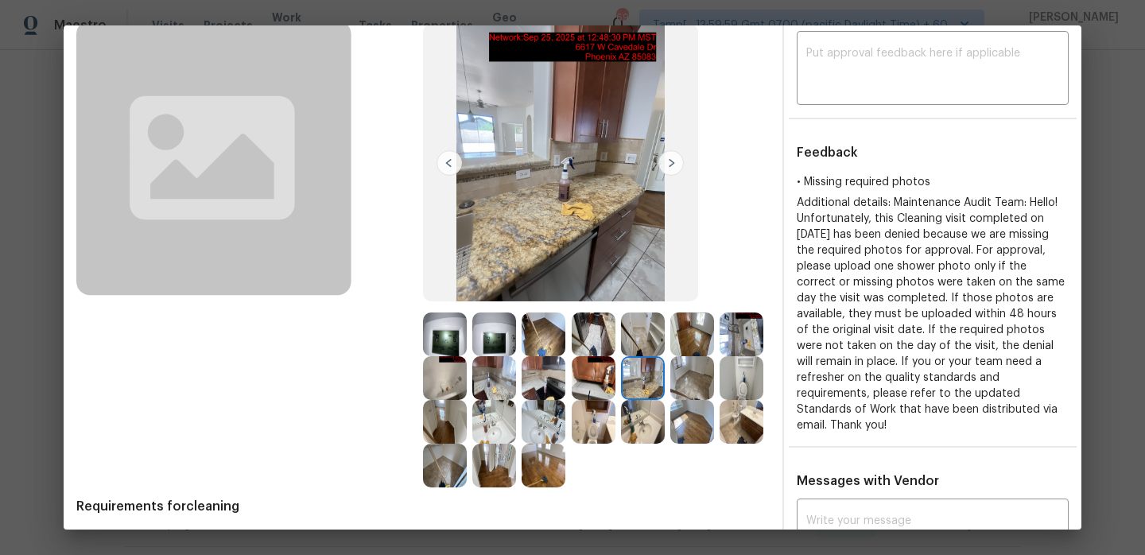
click at [685, 381] on img at bounding box center [692, 378] width 44 height 44
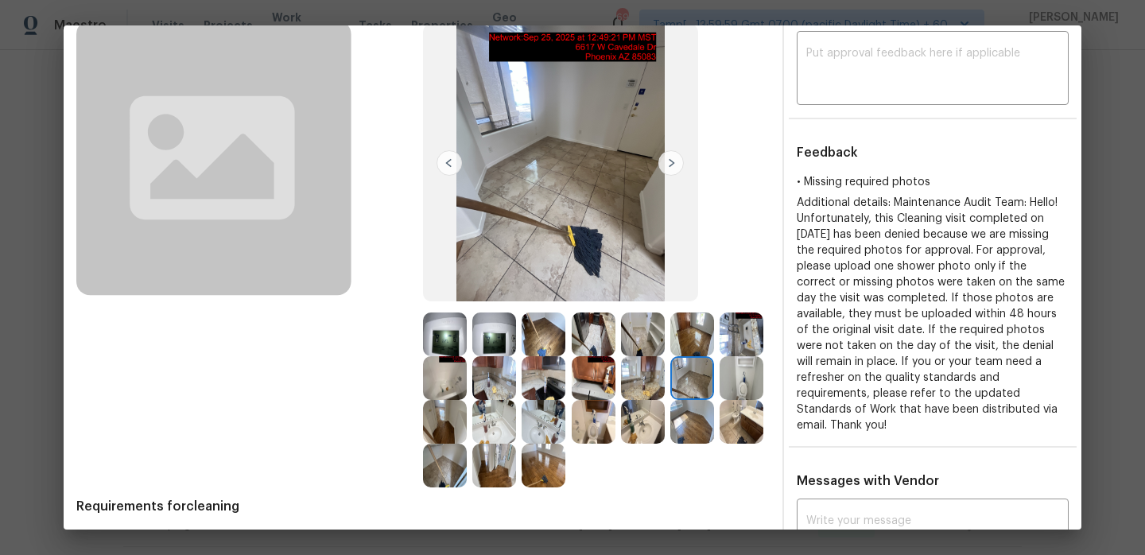
click at [732, 381] on img at bounding box center [742, 378] width 44 height 44
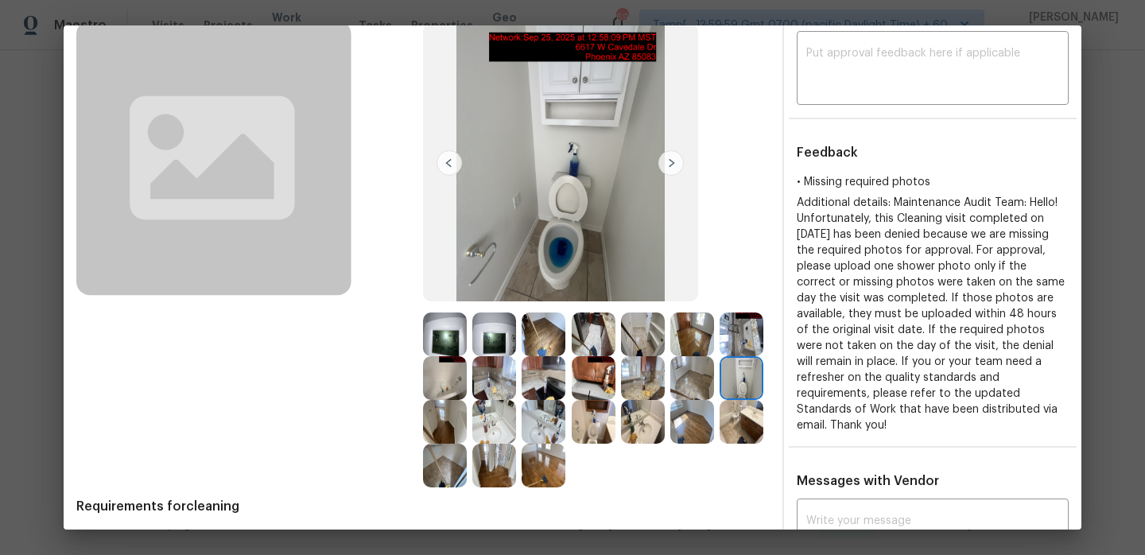
click at [456, 435] on img at bounding box center [445, 422] width 44 height 44
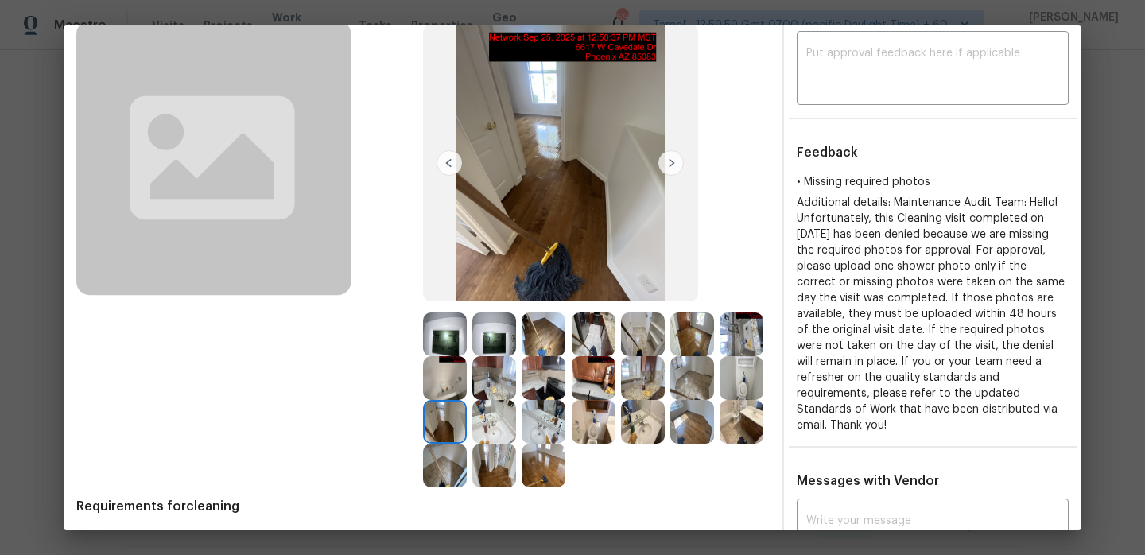
click at [494, 425] on img at bounding box center [494, 422] width 44 height 44
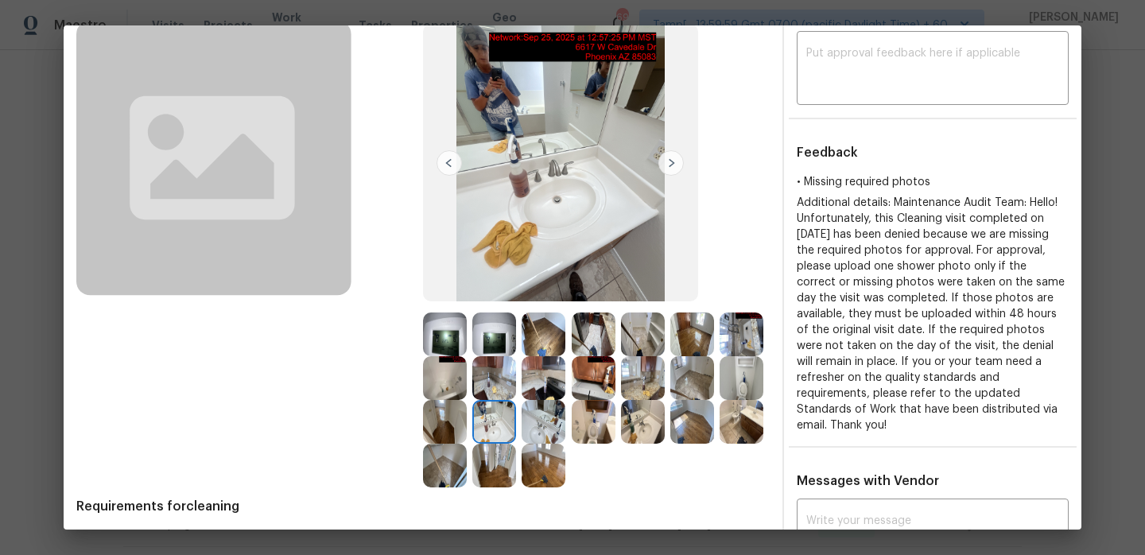
click at [548, 421] on img at bounding box center [544, 422] width 44 height 44
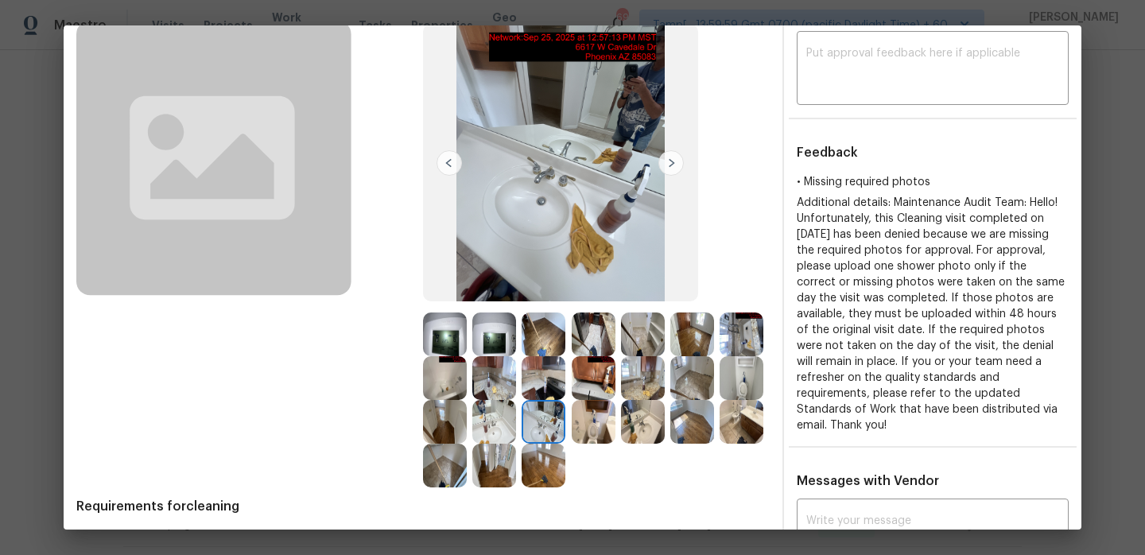
click at [592, 419] on img at bounding box center [594, 422] width 44 height 44
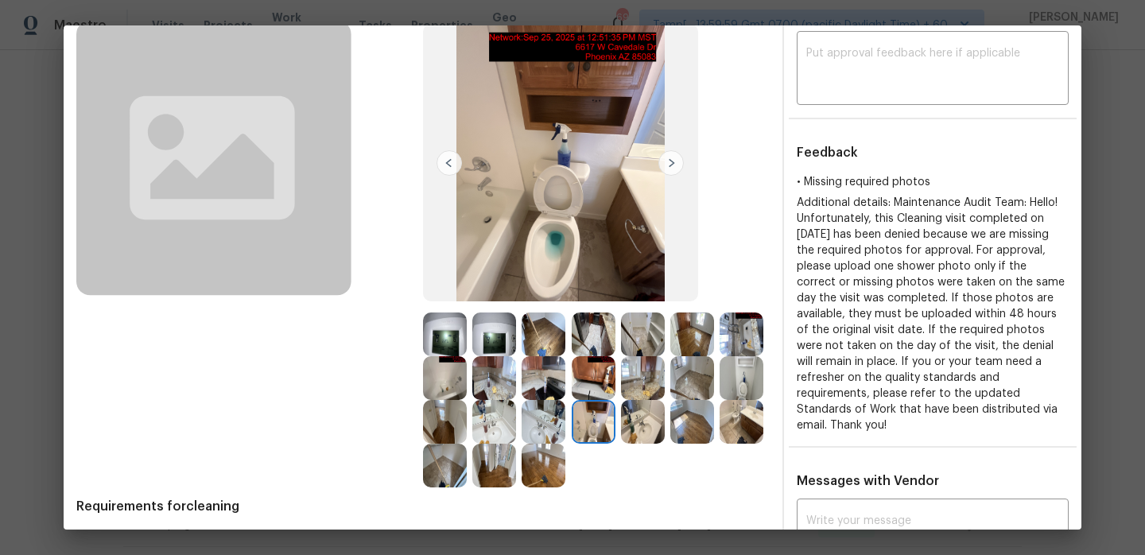
click at [653, 423] on img at bounding box center [643, 422] width 44 height 44
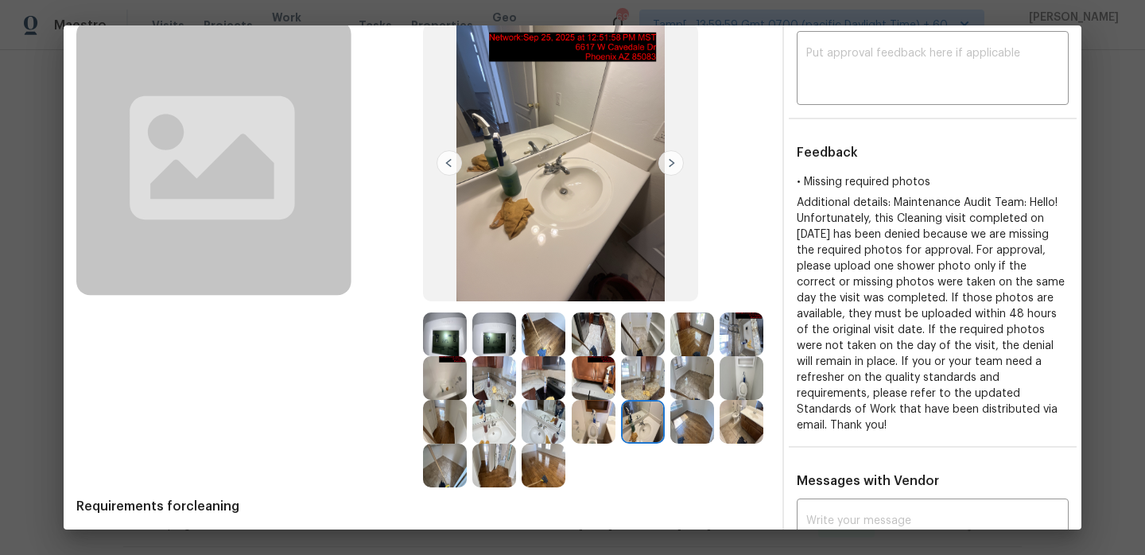
click at [693, 427] on img at bounding box center [692, 422] width 44 height 44
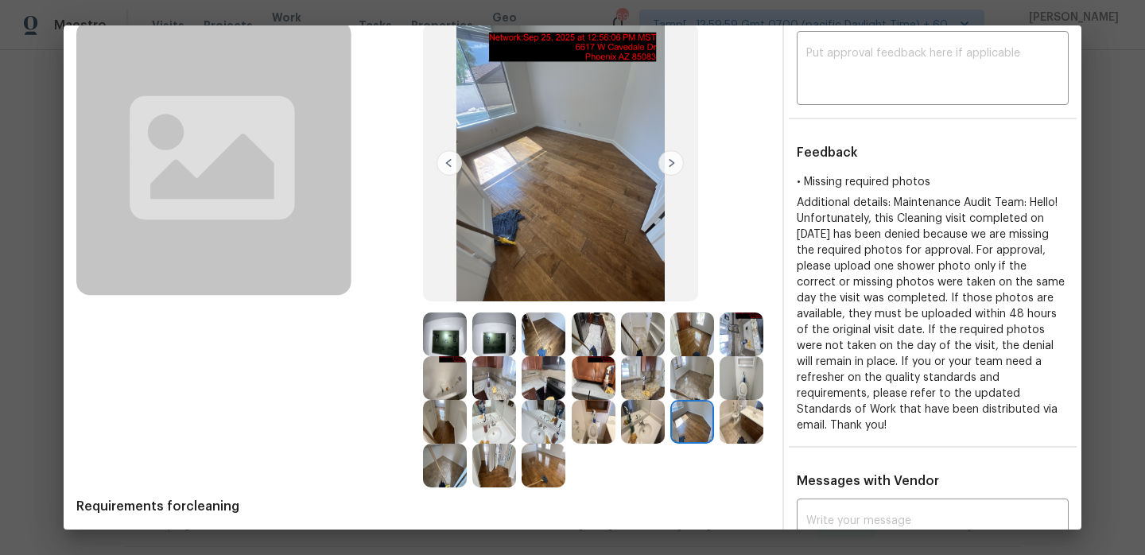
click at [751, 423] on img at bounding box center [742, 422] width 44 height 44
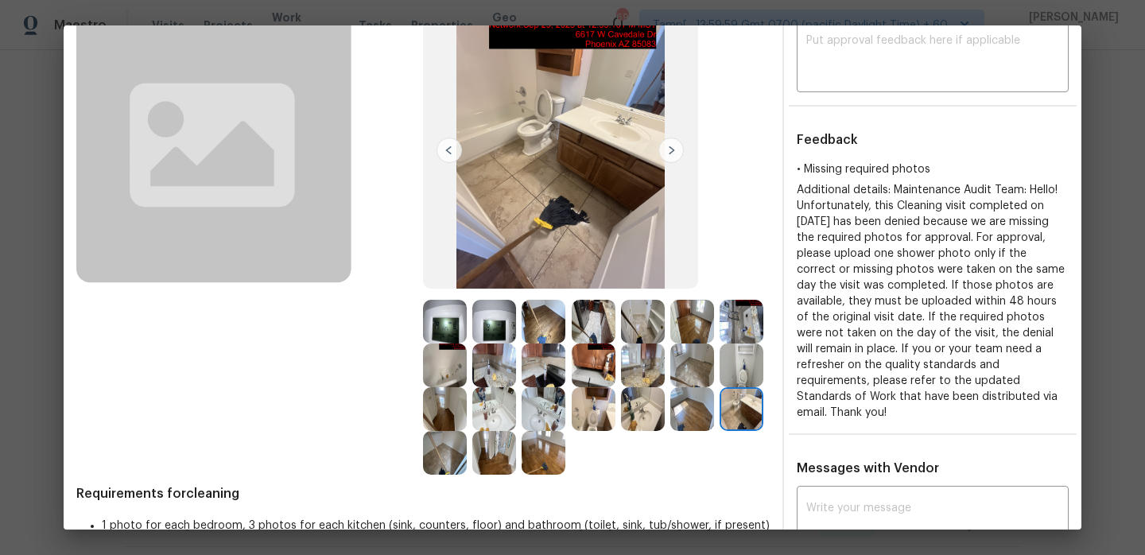
scroll to position [112, 0]
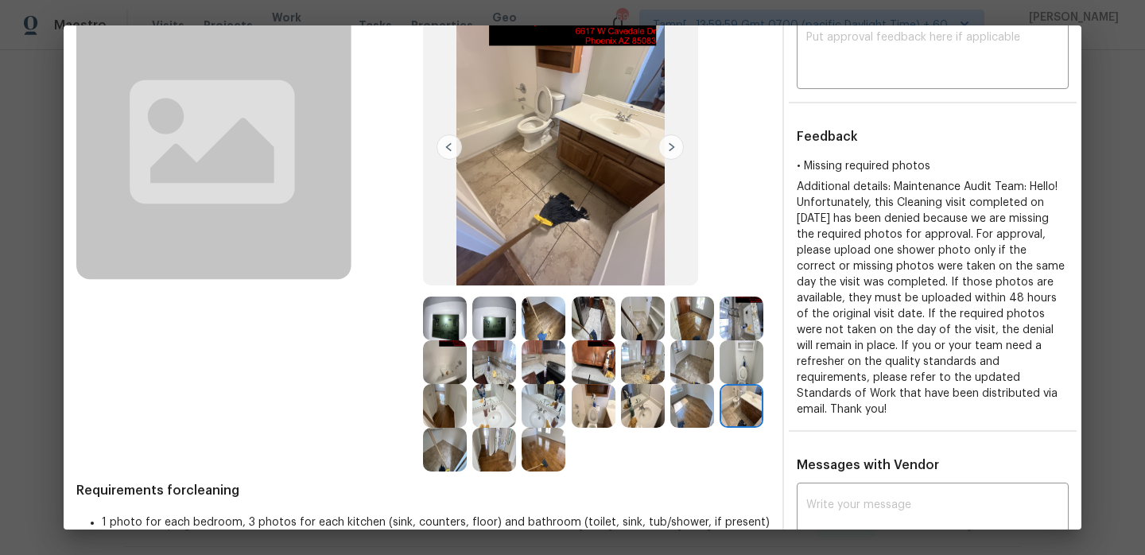
click at [454, 456] on img at bounding box center [445, 450] width 44 height 44
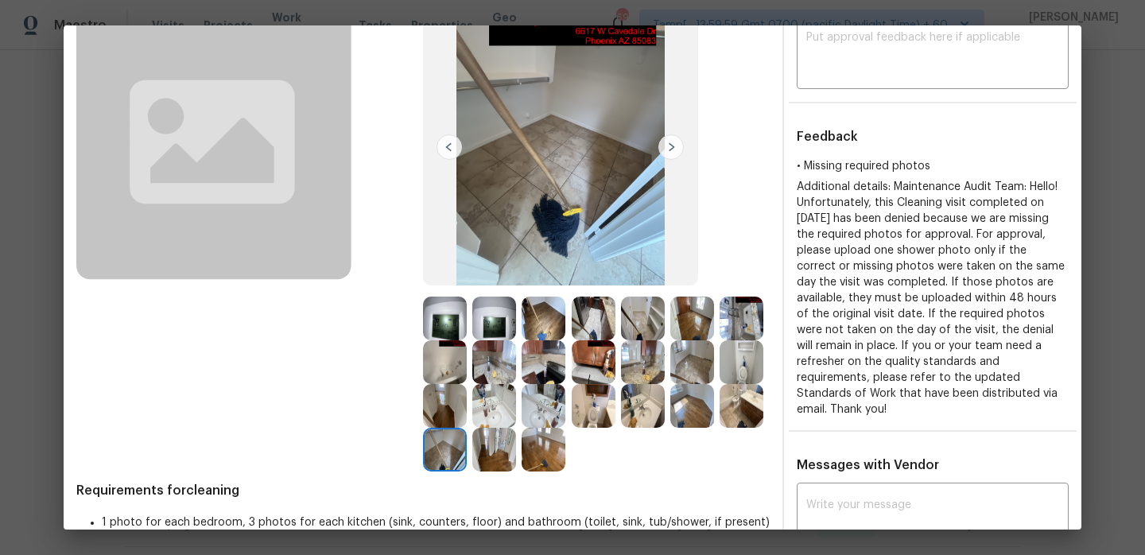
scroll to position [89, 0]
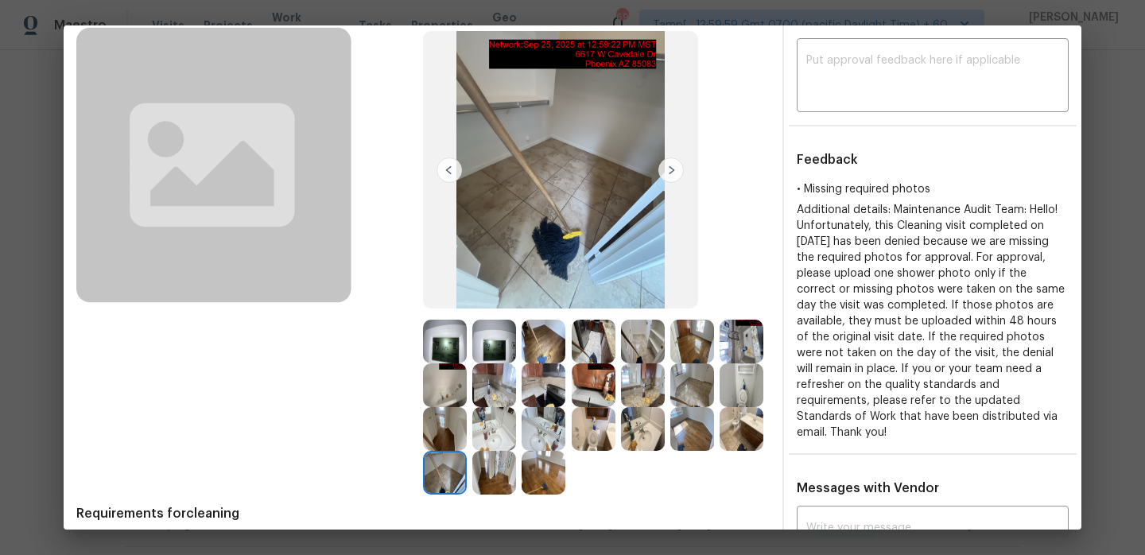
click at [450, 389] on img at bounding box center [445, 385] width 44 height 44
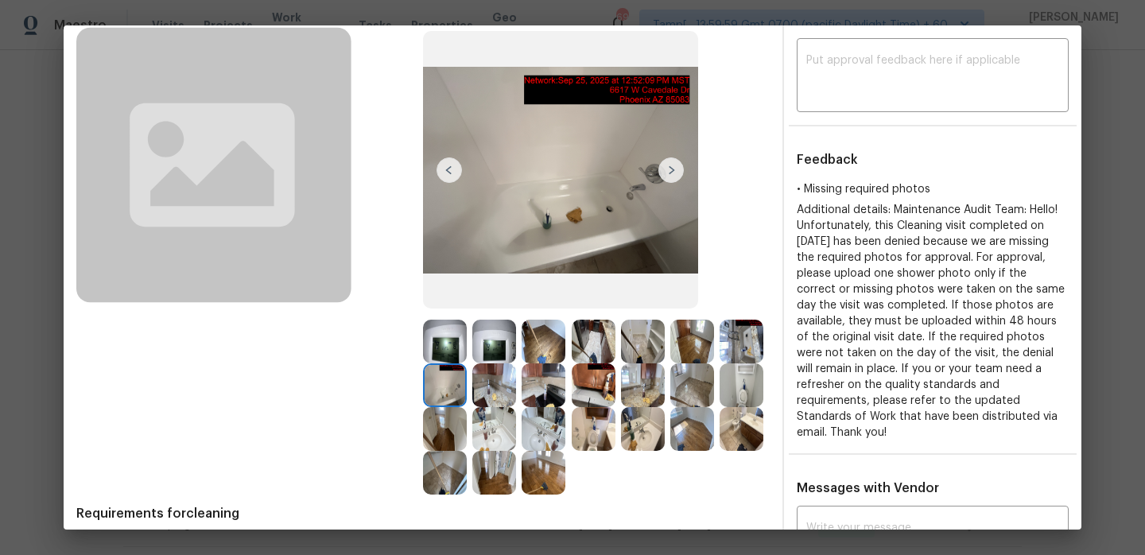
click at [440, 352] on img at bounding box center [445, 342] width 44 height 44
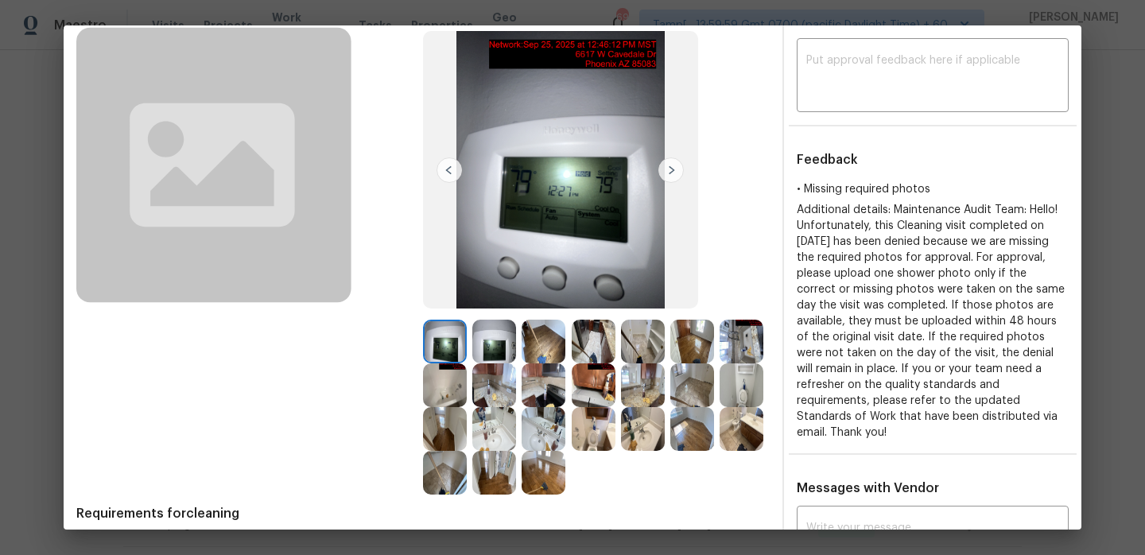
click at [498, 338] on img at bounding box center [494, 342] width 44 height 44
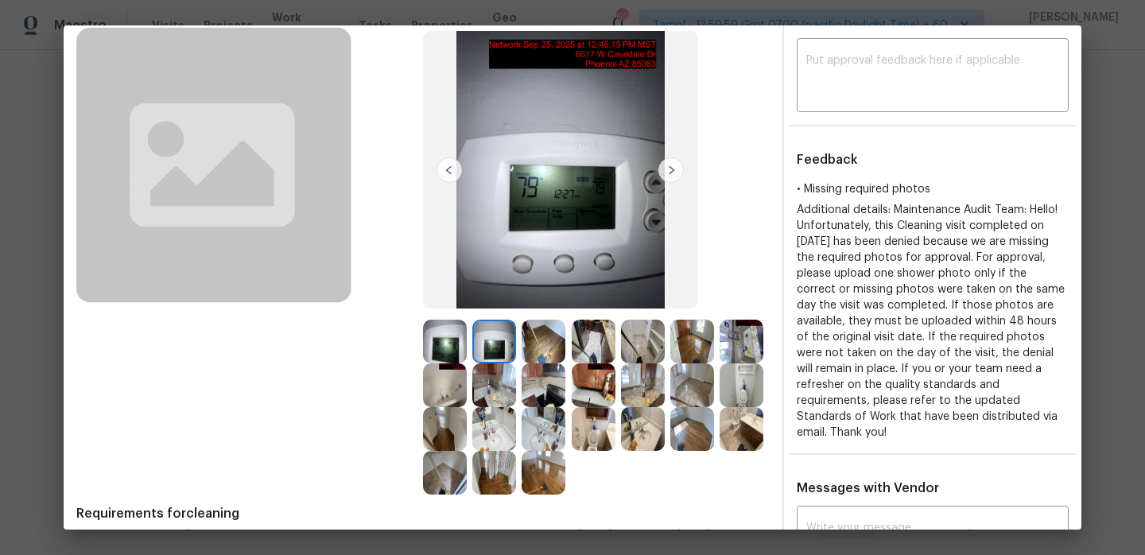
click at [531, 338] on img at bounding box center [544, 342] width 44 height 44
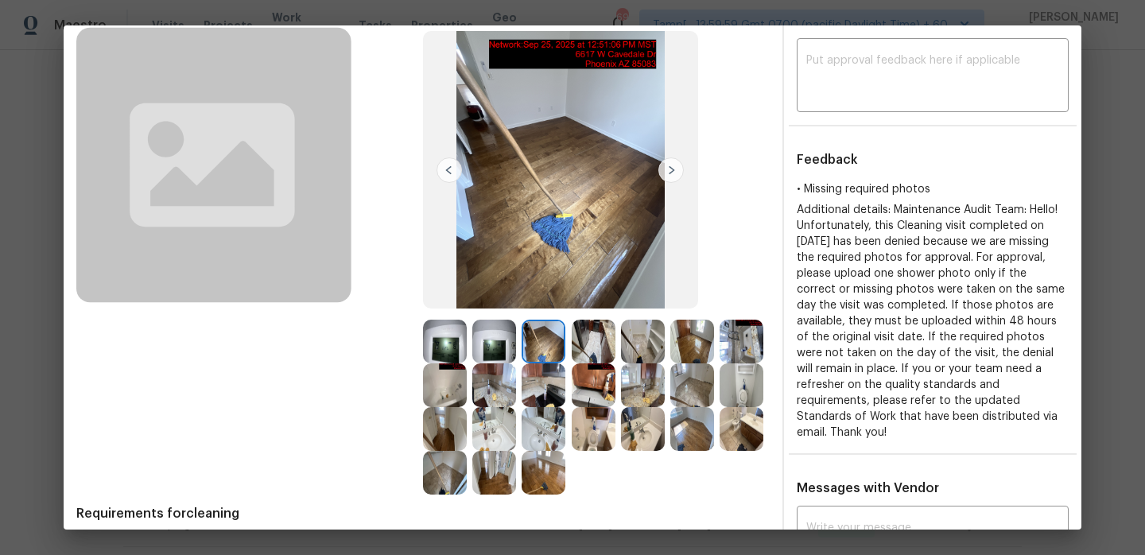
click at [666, 180] on img at bounding box center [670, 169] width 25 height 25
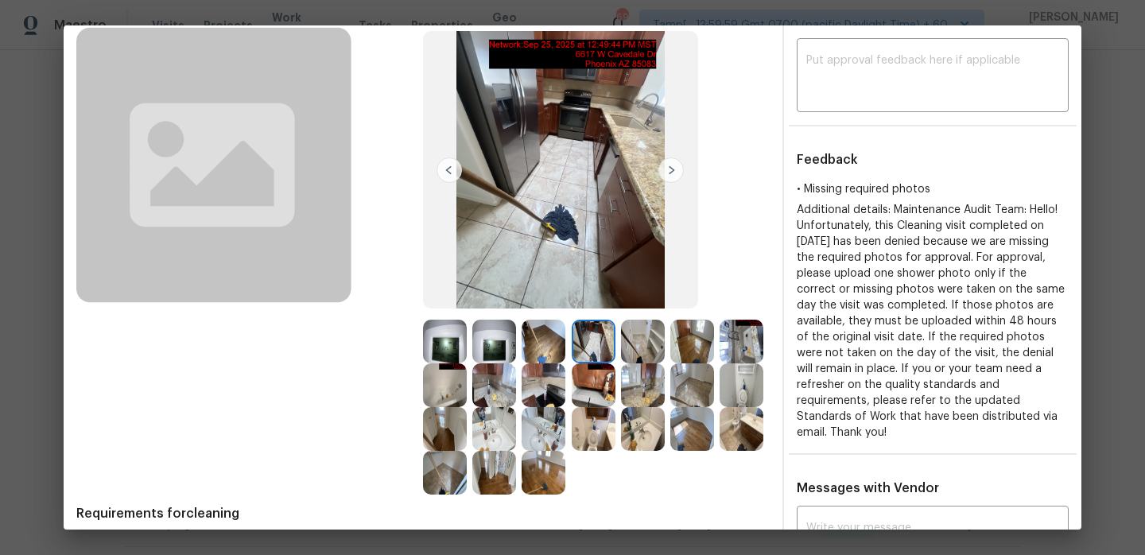
click at [666, 180] on img at bounding box center [670, 169] width 25 height 25
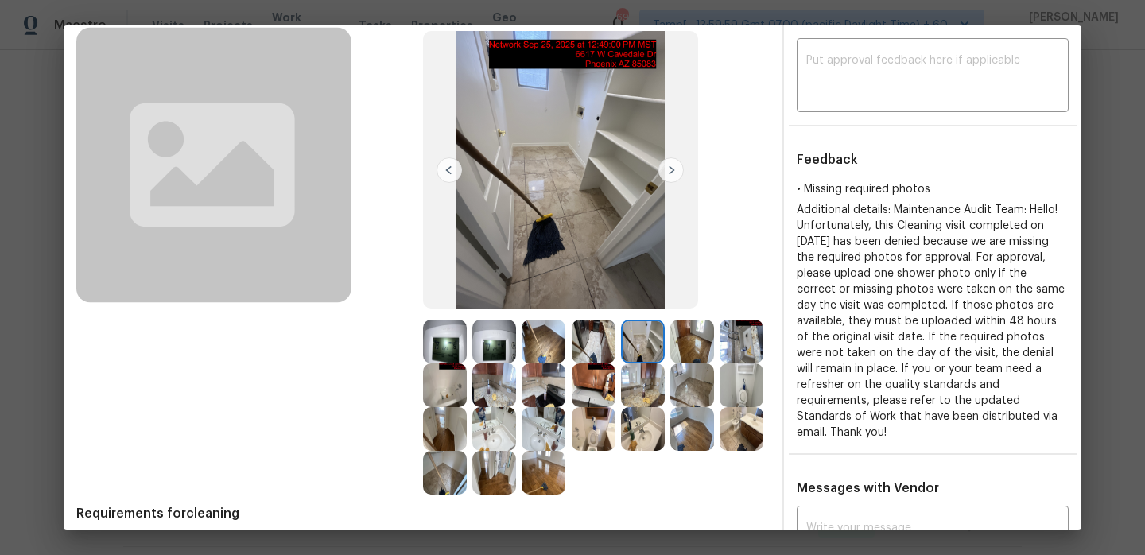
click at [666, 180] on img at bounding box center [670, 169] width 25 height 25
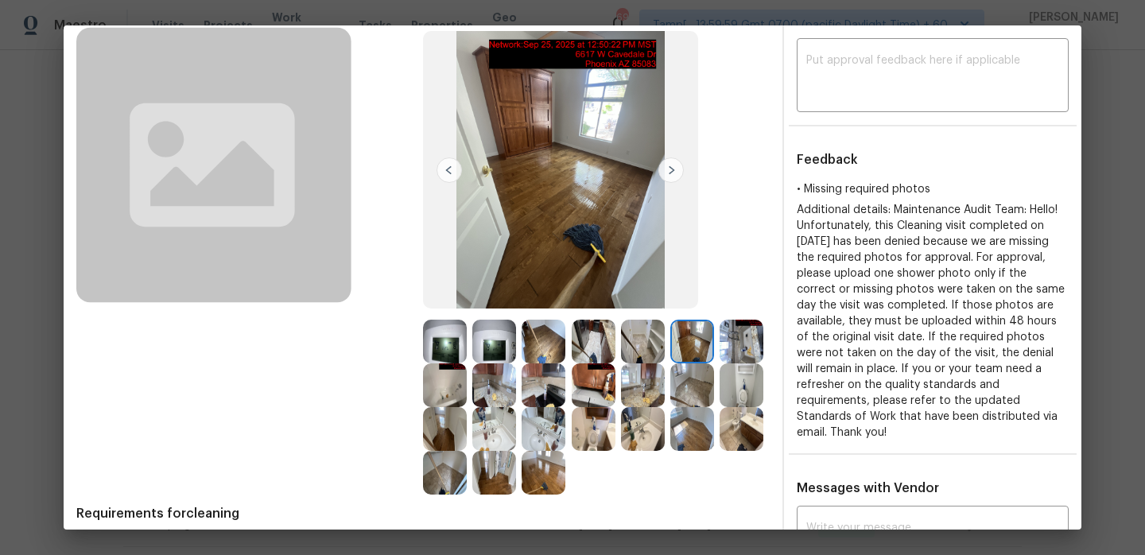
click at [666, 180] on img at bounding box center [670, 169] width 25 height 25
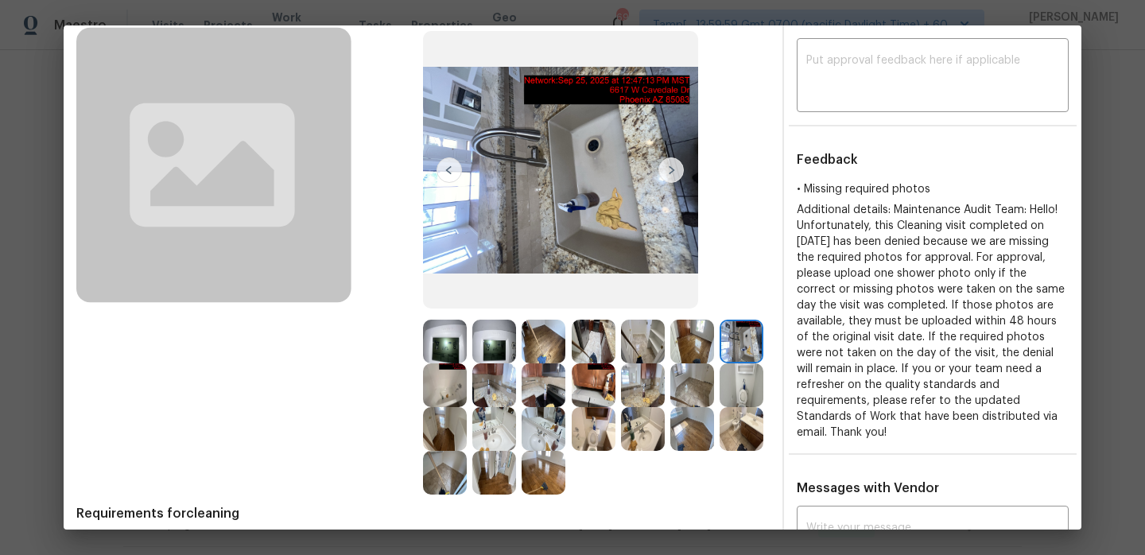
click at [666, 180] on img at bounding box center [670, 169] width 25 height 25
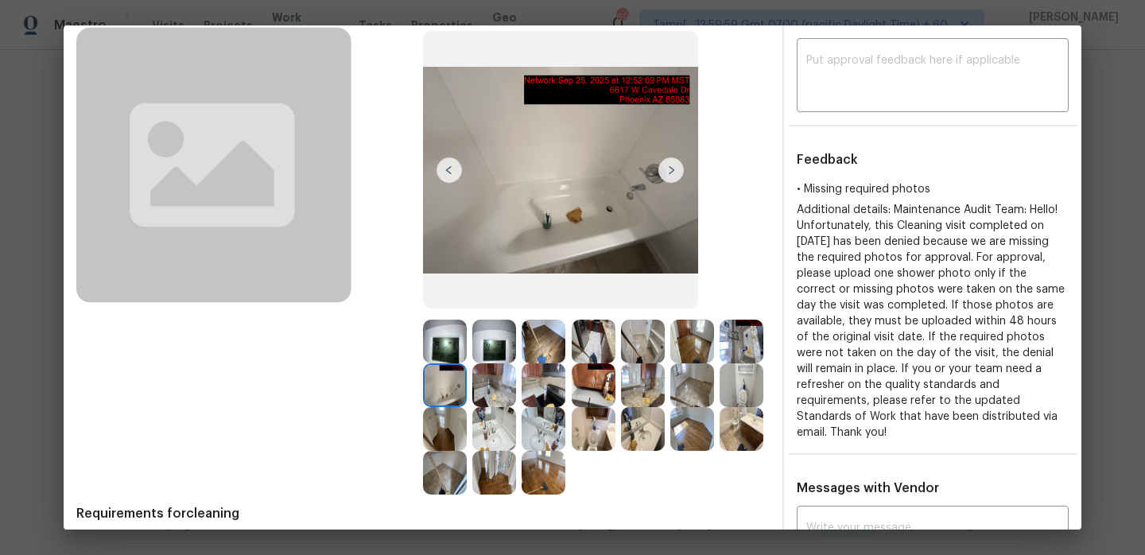
click at [670, 175] on img at bounding box center [670, 169] width 25 height 25
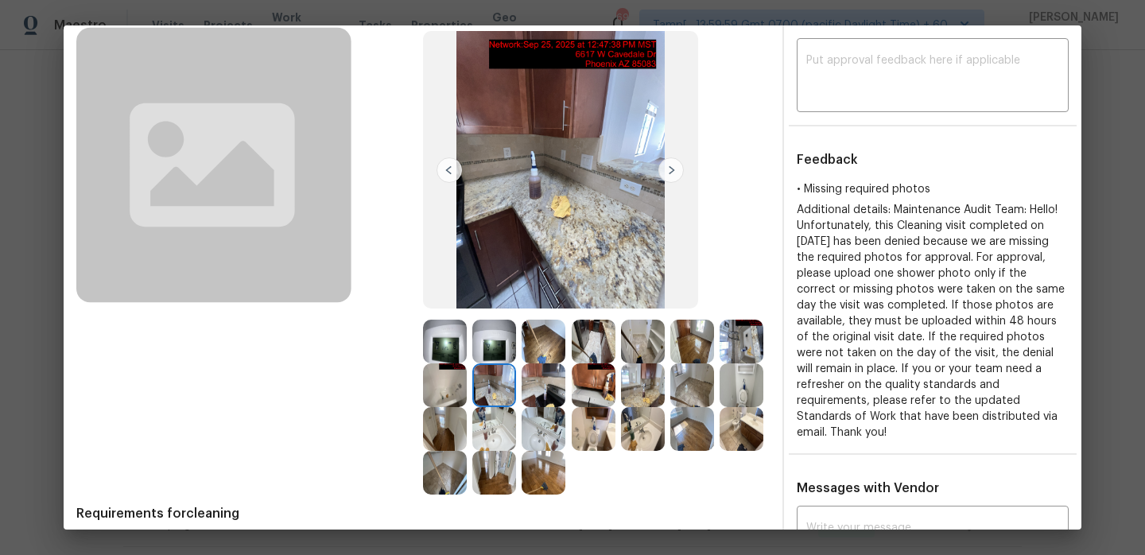
click at [447, 171] on img at bounding box center [448, 169] width 25 height 25
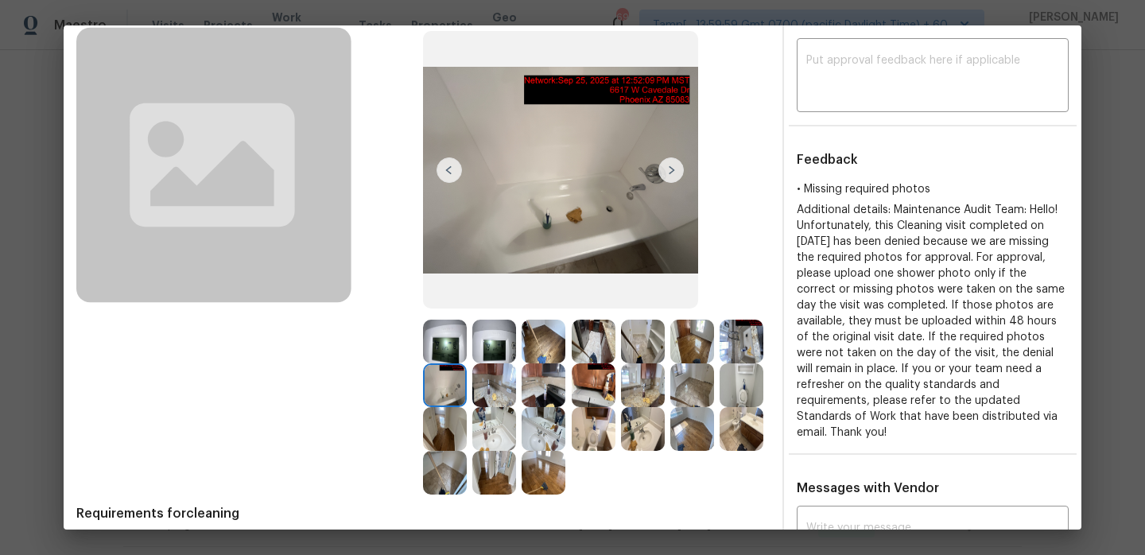
click at [676, 173] on img at bounding box center [670, 169] width 25 height 25
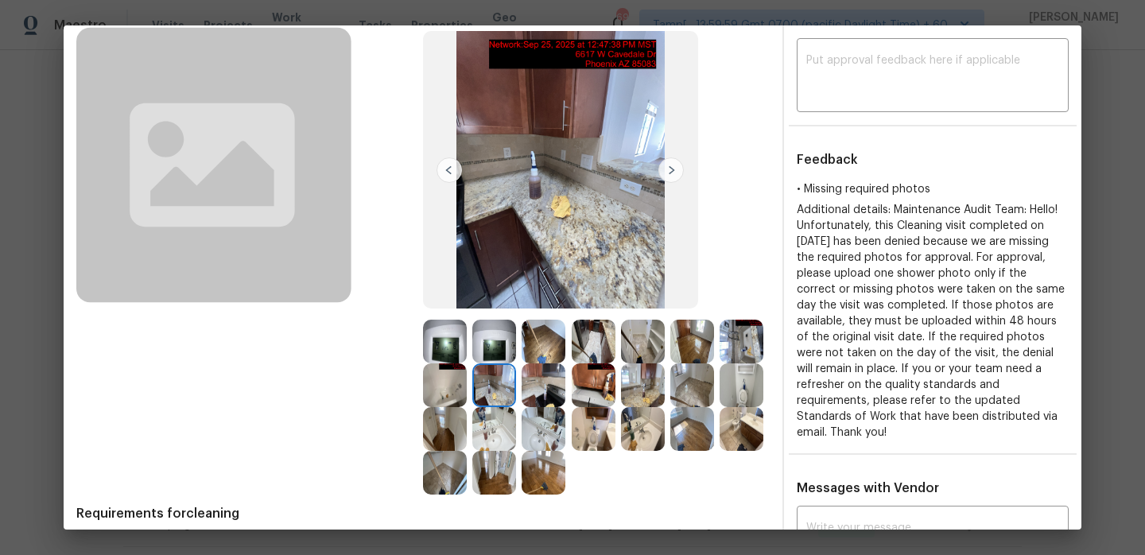
click at [676, 173] on img at bounding box center [670, 169] width 25 height 25
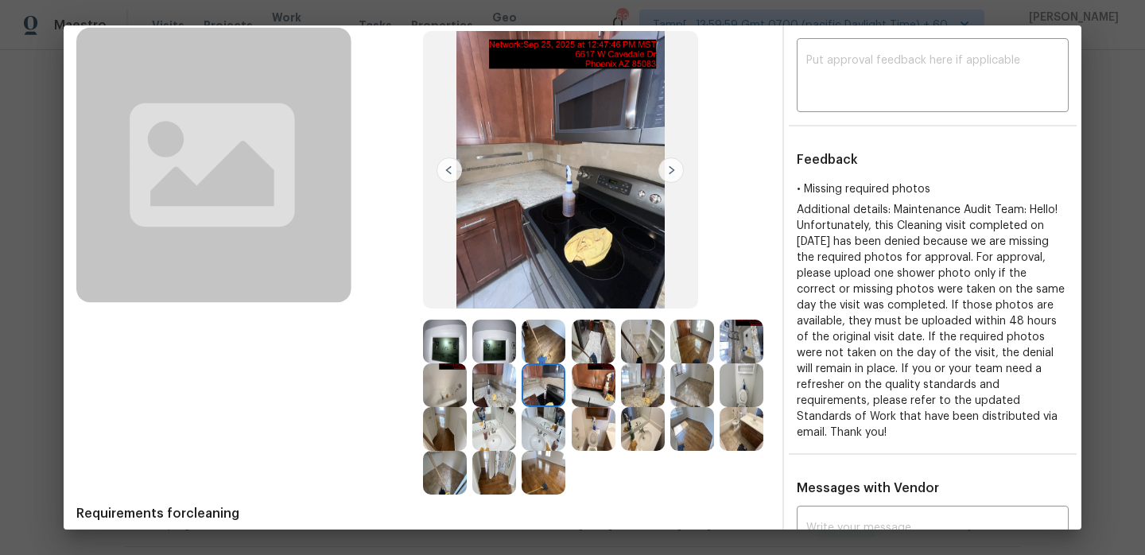
click at [676, 173] on img at bounding box center [670, 169] width 25 height 25
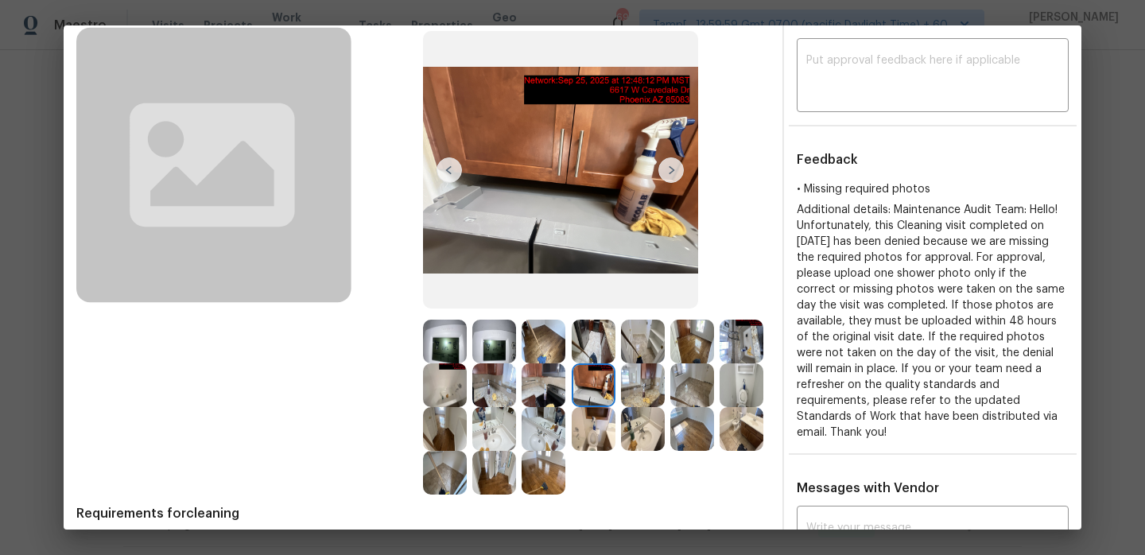
click at [676, 173] on img at bounding box center [670, 169] width 25 height 25
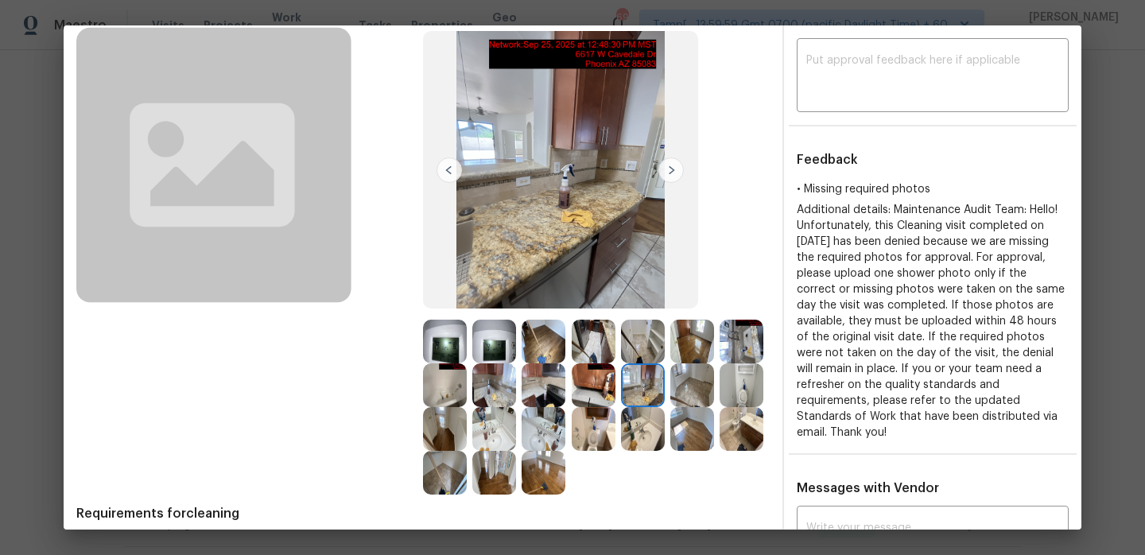
click at [676, 173] on img at bounding box center [670, 169] width 25 height 25
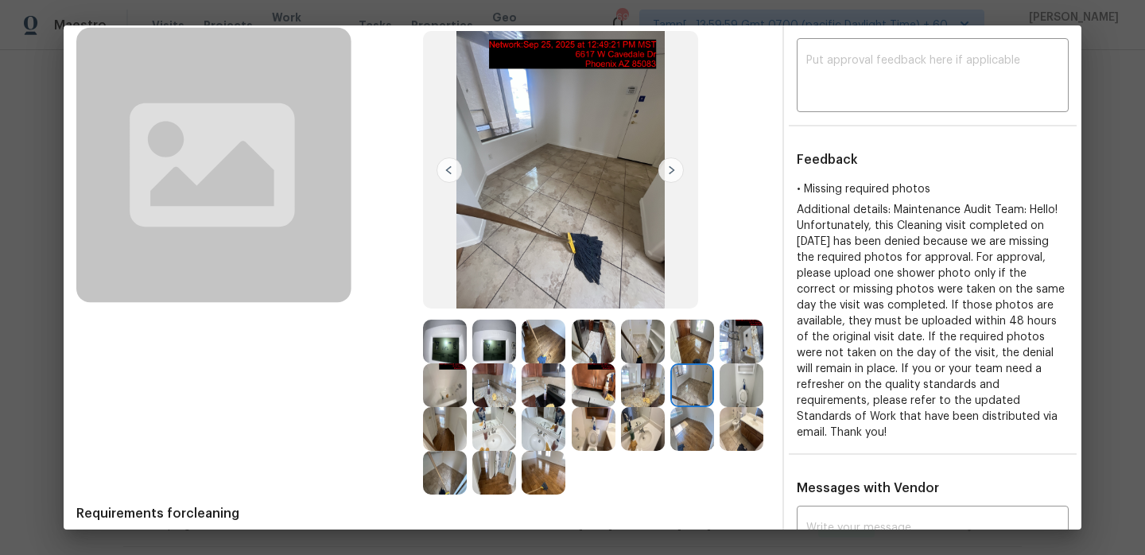
click at [676, 173] on img at bounding box center [670, 169] width 25 height 25
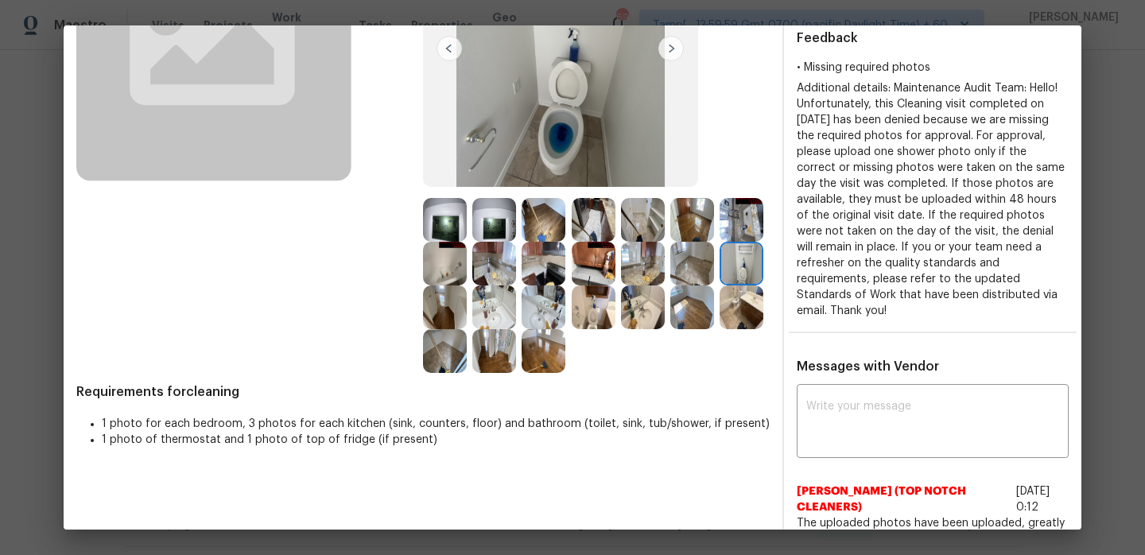
scroll to position [195, 0]
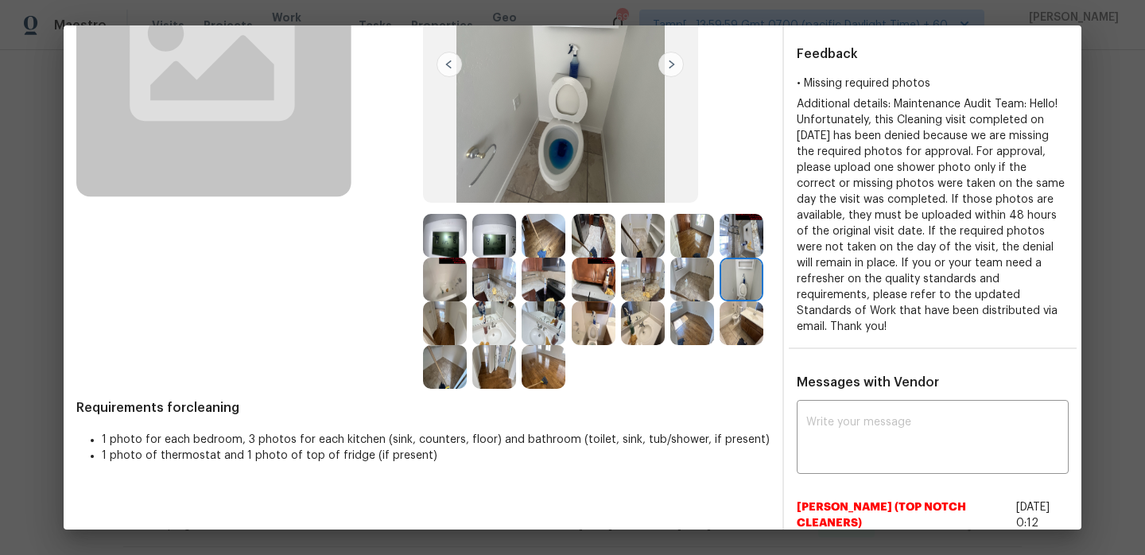
click at [675, 72] on img at bounding box center [670, 64] width 25 height 25
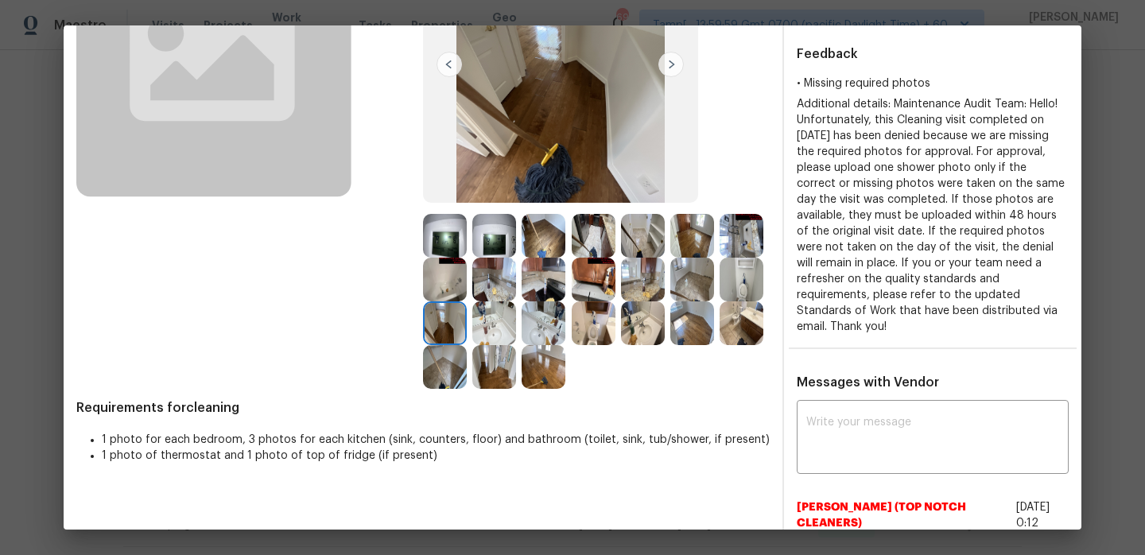
click at [675, 72] on img at bounding box center [670, 64] width 25 height 25
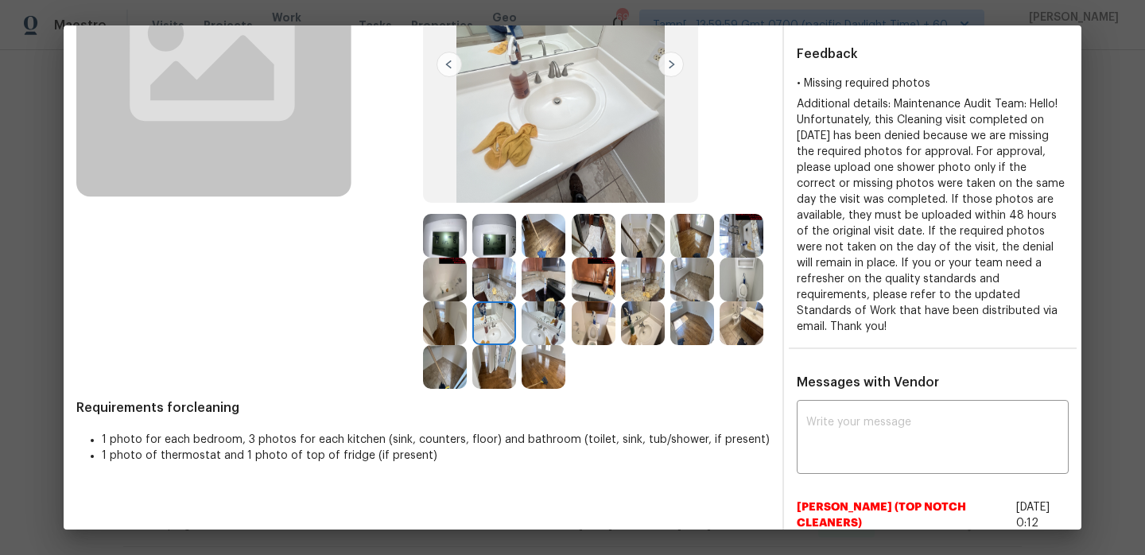
click at [675, 72] on img at bounding box center [670, 64] width 25 height 25
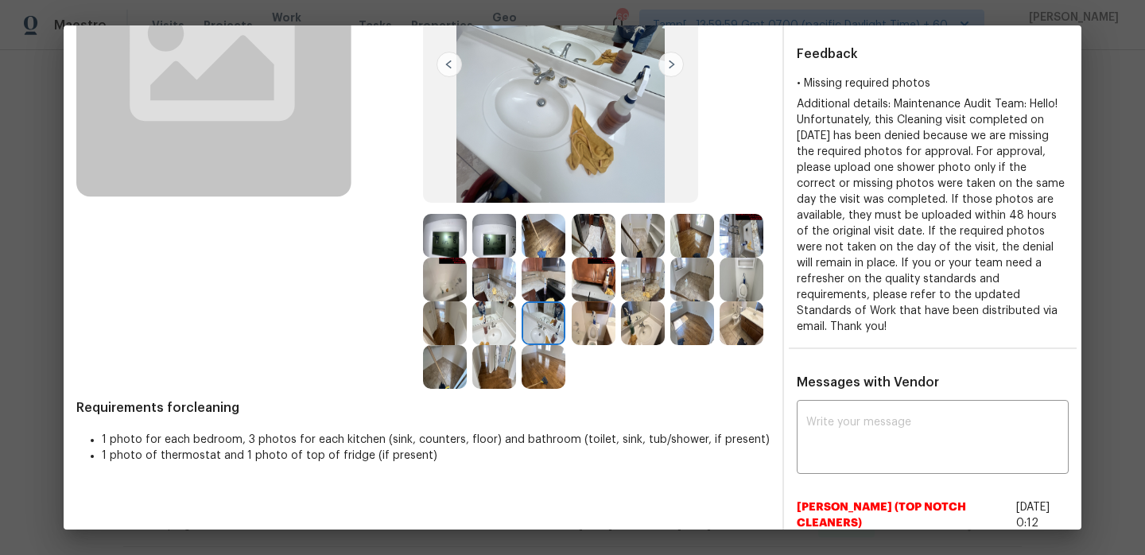
click at [675, 72] on img at bounding box center [670, 64] width 25 height 25
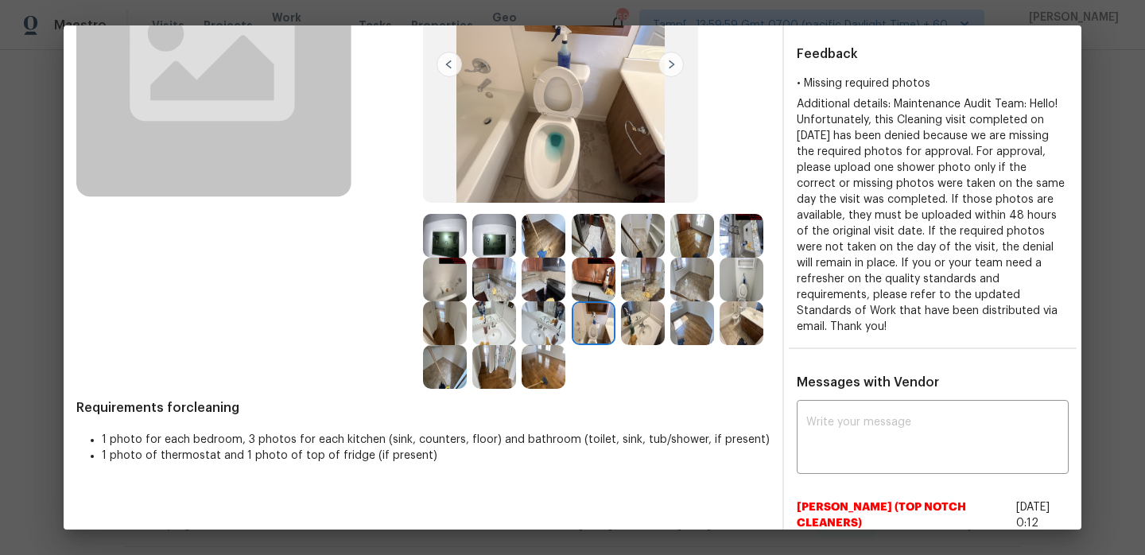
click at [673, 70] on img at bounding box center [670, 64] width 25 height 25
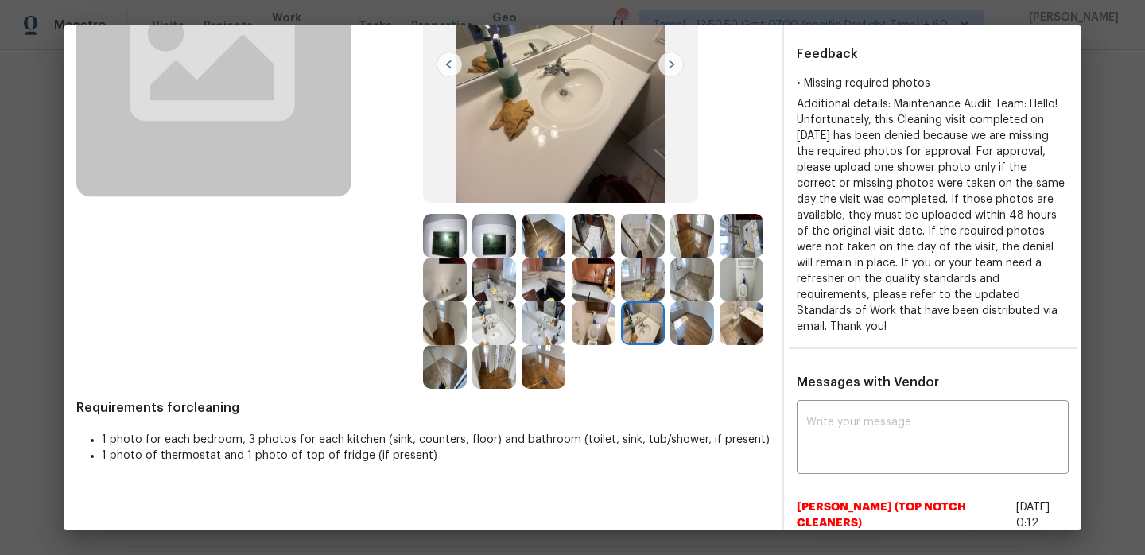
click at [673, 70] on img at bounding box center [670, 64] width 25 height 25
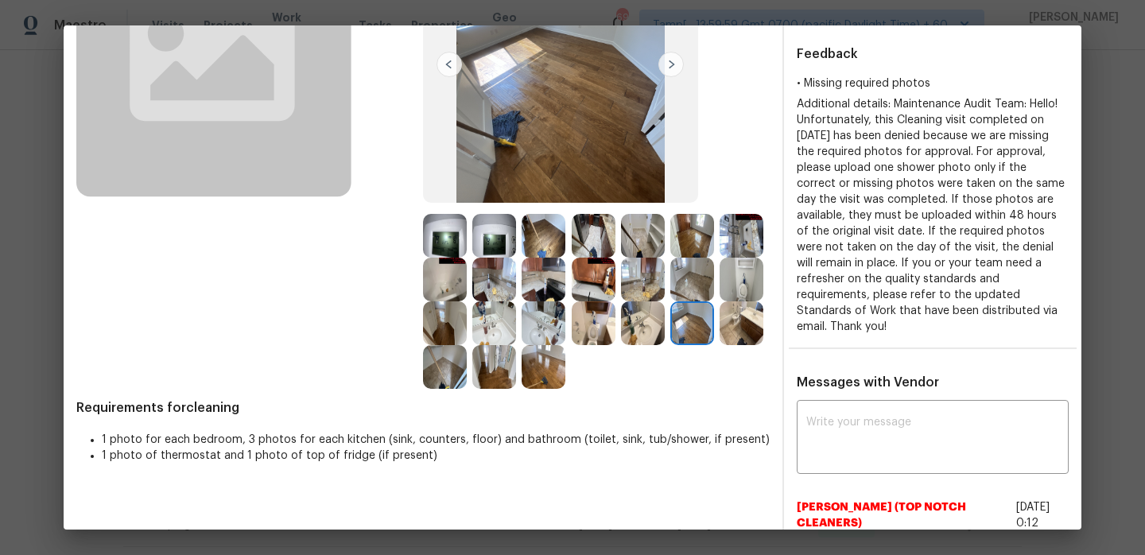
click at [673, 60] on img at bounding box center [670, 64] width 25 height 25
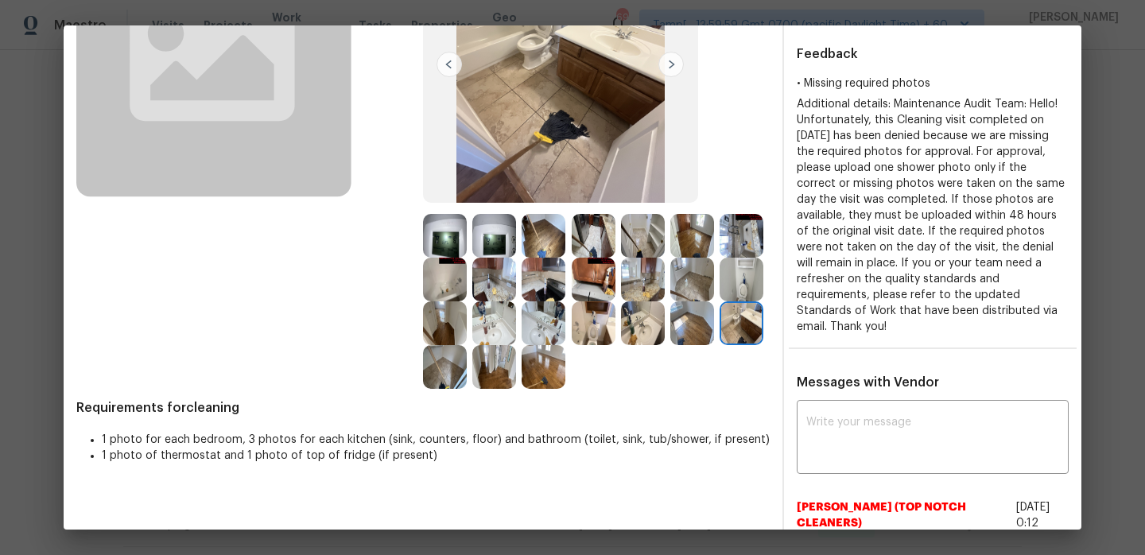
click at [673, 60] on img at bounding box center [670, 64] width 25 height 25
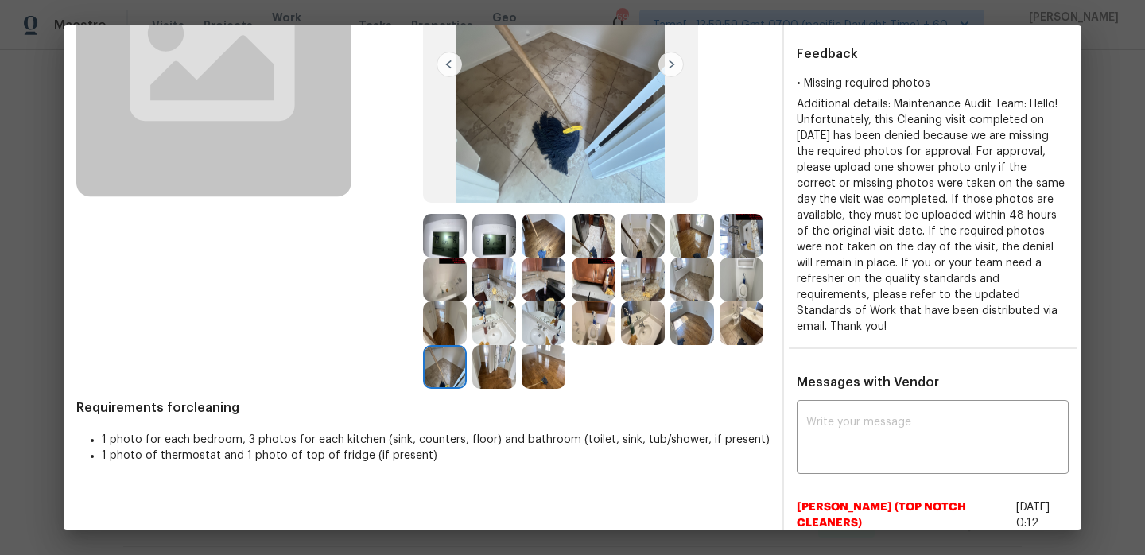
click at [673, 60] on img at bounding box center [670, 64] width 25 height 25
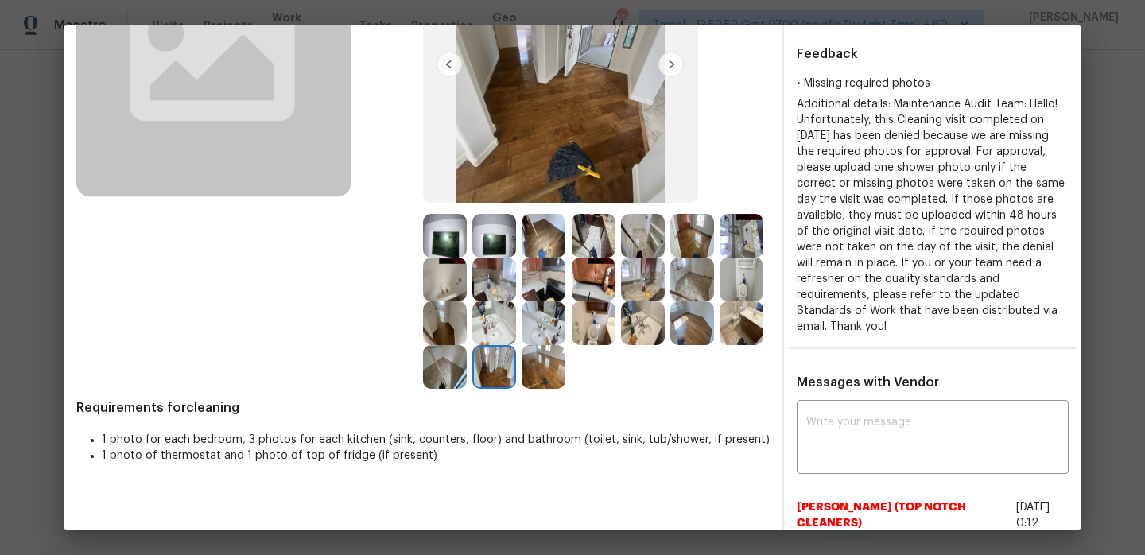
click at [673, 60] on img at bounding box center [670, 64] width 25 height 25
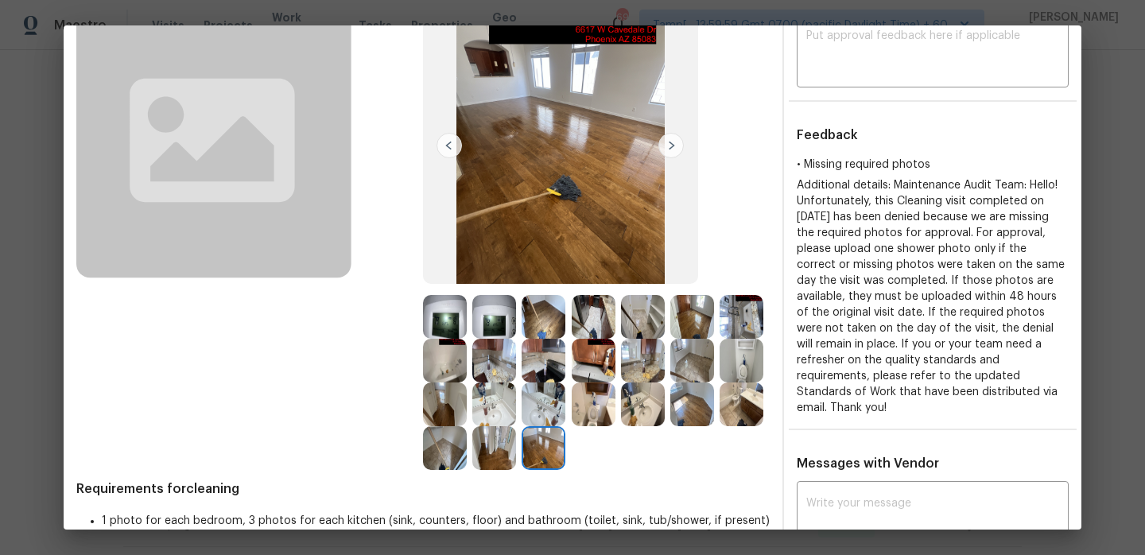
scroll to position [111, 0]
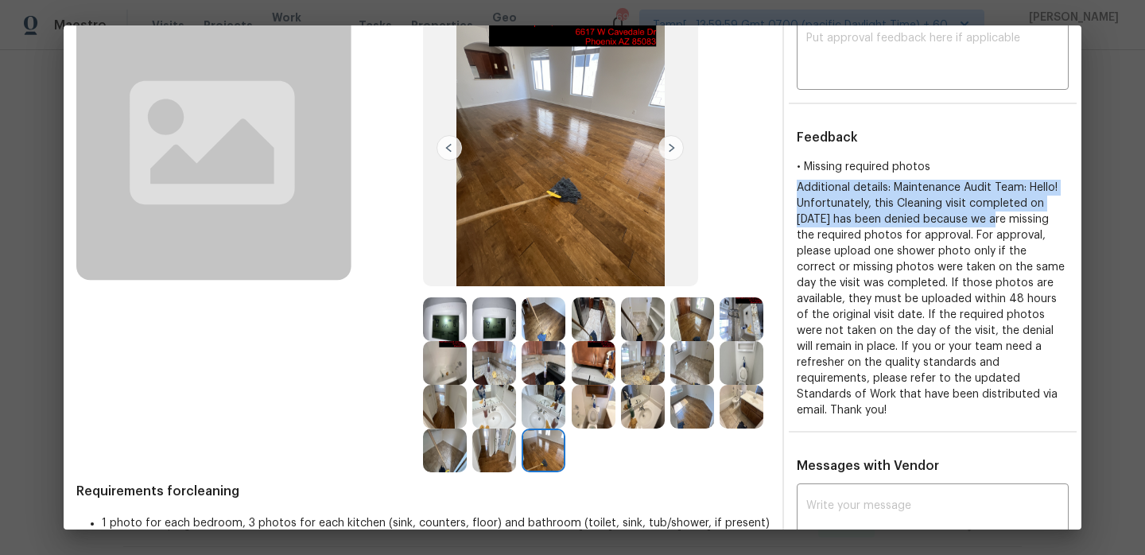
copy span "Additional details: Maintenance Audit Team: Hello! Unfortunately, this Cleaning…"
drag, startPoint x: 796, startPoint y: 187, endPoint x: 996, endPoint y: 223, distance: 203.5
click at [996, 223] on span "Additional details: Maintenance Audit Team: Hello! Unfortunately, this Cleaning…" at bounding box center [931, 299] width 268 height 234
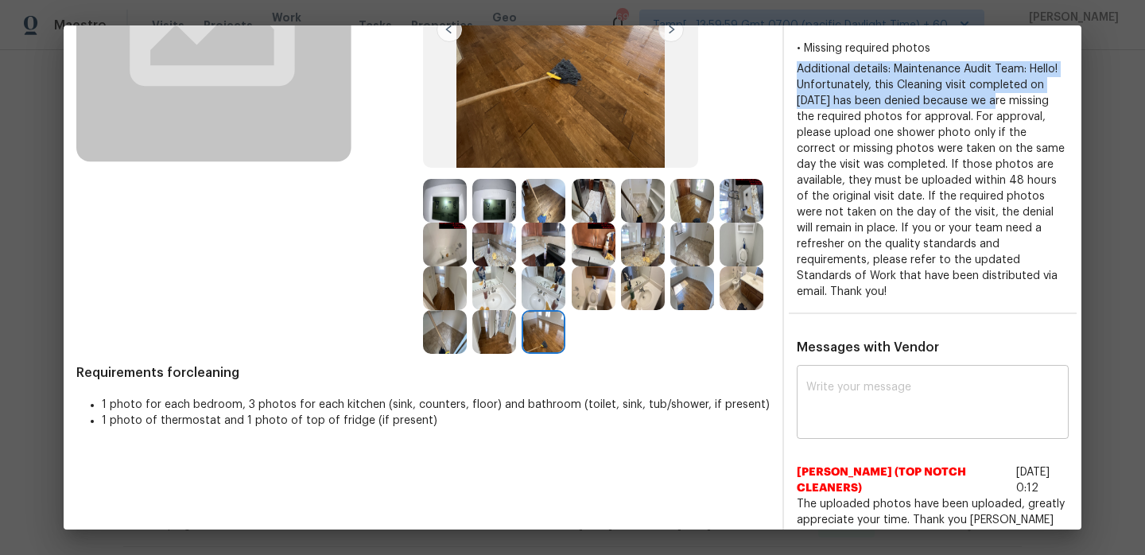
scroll to position [281, 0]
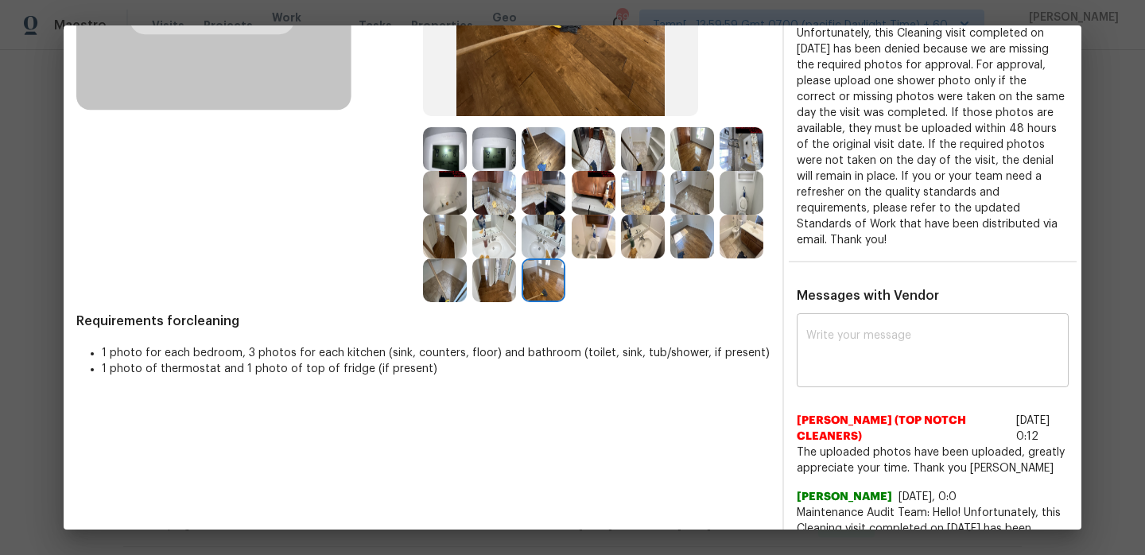
click at [869, 343] on textarea at bounding box center [932, 352] width 253 height 45
paste textarea "Additional details: Maintenance Audit Team: Hello! Unfortunately, this Cleaning…"
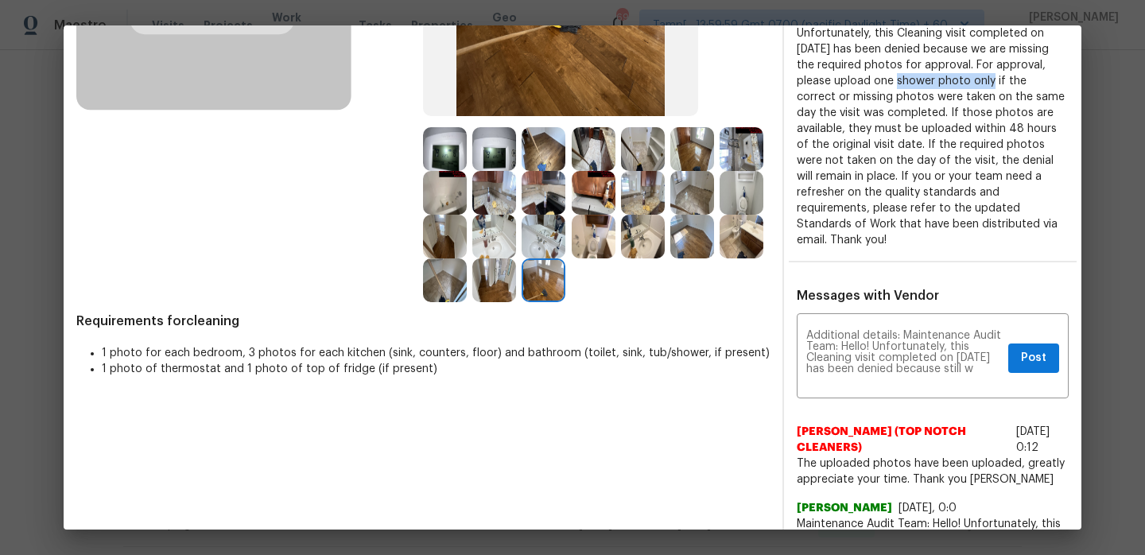
drag, startPoint x: 925, startPoint y: 82, endPoint x: 1020, endPoint y: 82, distance: 95.4
click at [1020, 82] on span "Additional details: Maintenance Audit Team: Hello! Unfortunately, this Cleaning…" at bounding box center [931, 129] width 268 height 234
copy span "one shower photo"
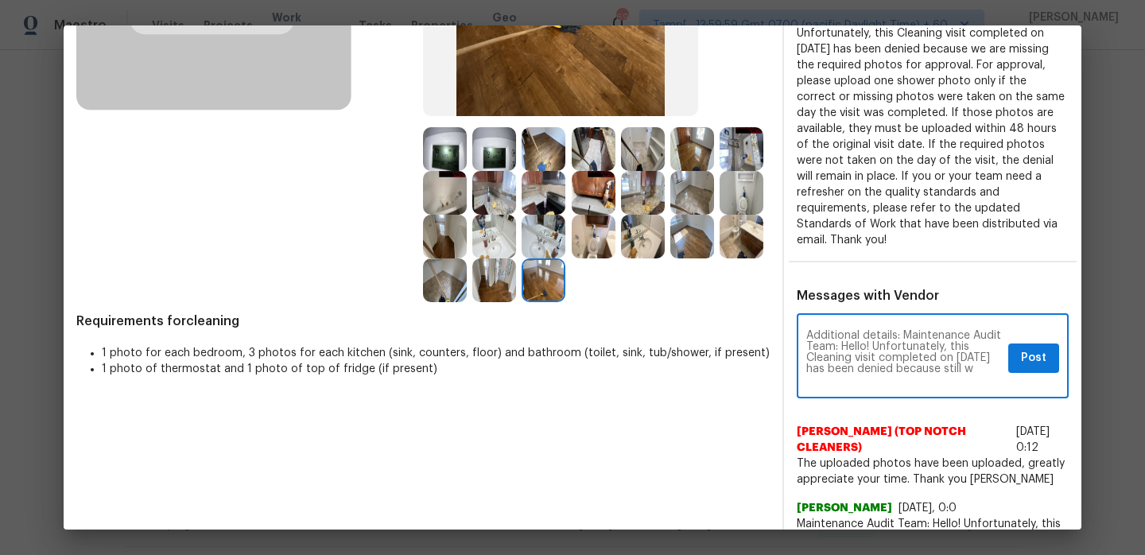
click at [901, 376] on textarea "Additional details: Maintenance Audit Team: Hello! Unfortunately, this Cleaning…" at bounding box center [904, 358] width 196 height 56
paste textarea "one shower photo"
click at [928, 381] on textarea "Additional details: Maintenance Audit Team: Hello! Unfortunately, this Cleaning…" at bounding box center [904, 358] width 196 height 56
click at [987, 381] on textarea "Additional details: Maintenance Audit Team: Hello! Unfortunately, this Cleaning…" at bounding box center [904, 358] width 196 height 56
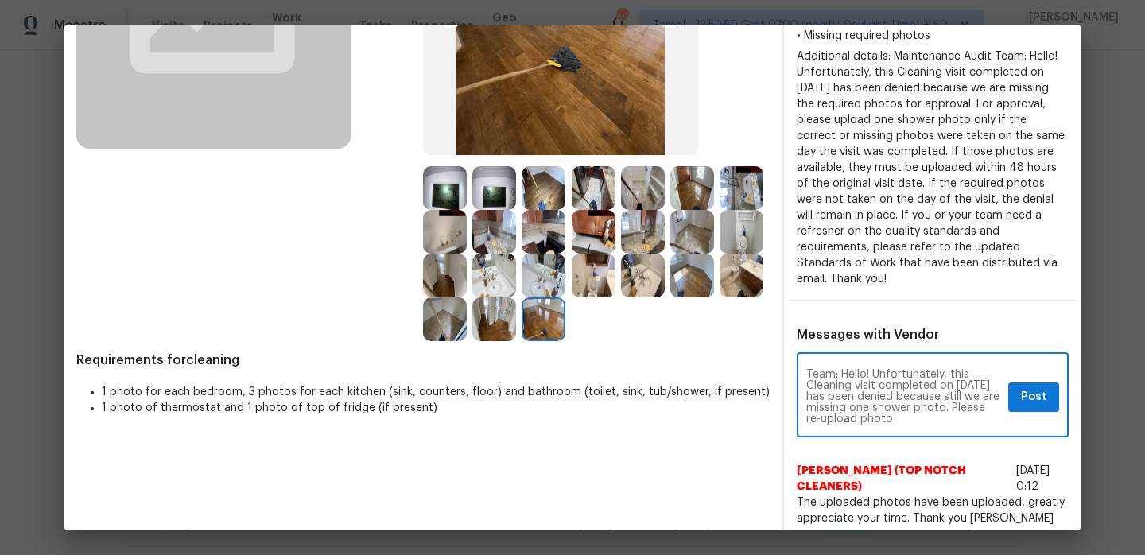
scroll to position [247, 0]
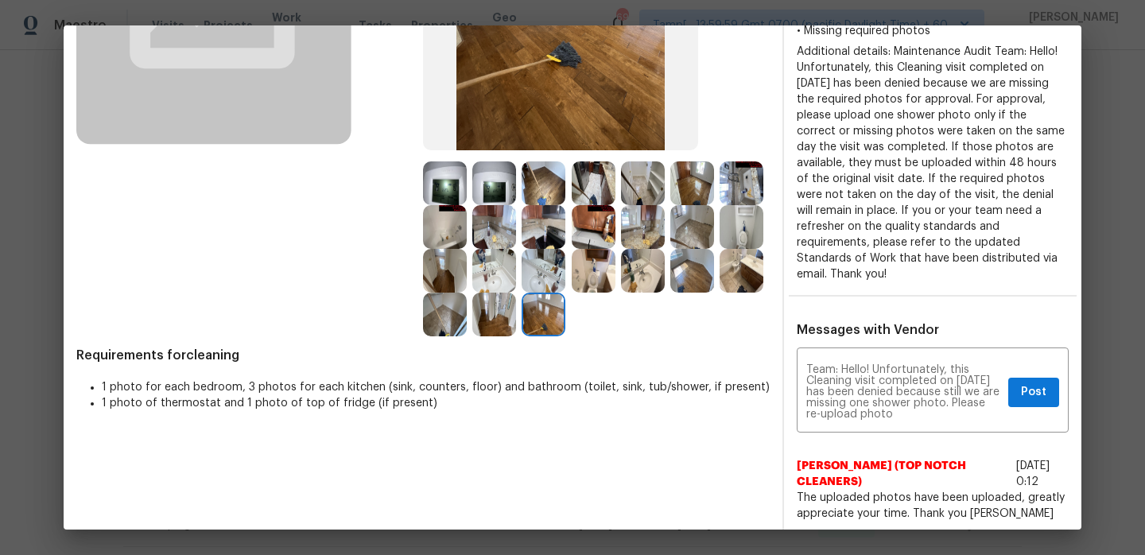
click at [957, 132] on span "Additional details: Maintenance Audit Team: Hello! Unfortunately, this Cleaning…" at bounding box center [931, 163] width 268 height 234
drag, startPoint x: 915, startPoint y: 133, endPoint x: 987, endPoint y: 285, distance: 168.6
click at [987, 285] on div "Details This will be shared with vendor ​ Feedback • Missing required photos Ad…" at bounding box center [932, 312] width 297 height 947
copy span "photos were taken on the same day the visit was completed. If those photos are …"
click at [867, 415] on textarea "Additional details: Maintenance Audit Team: Hello! Unfortunately, this Cleaning…" at bounding box center [904, 392] width 196 height 56
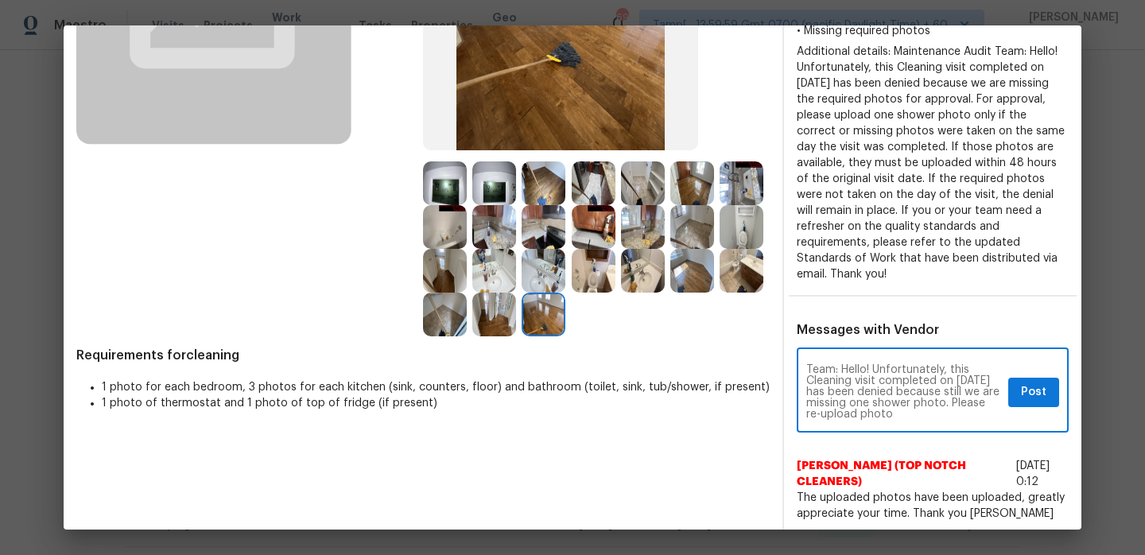
paste textarea "photos were taken on the same day the visit was completed. If those photos are …"
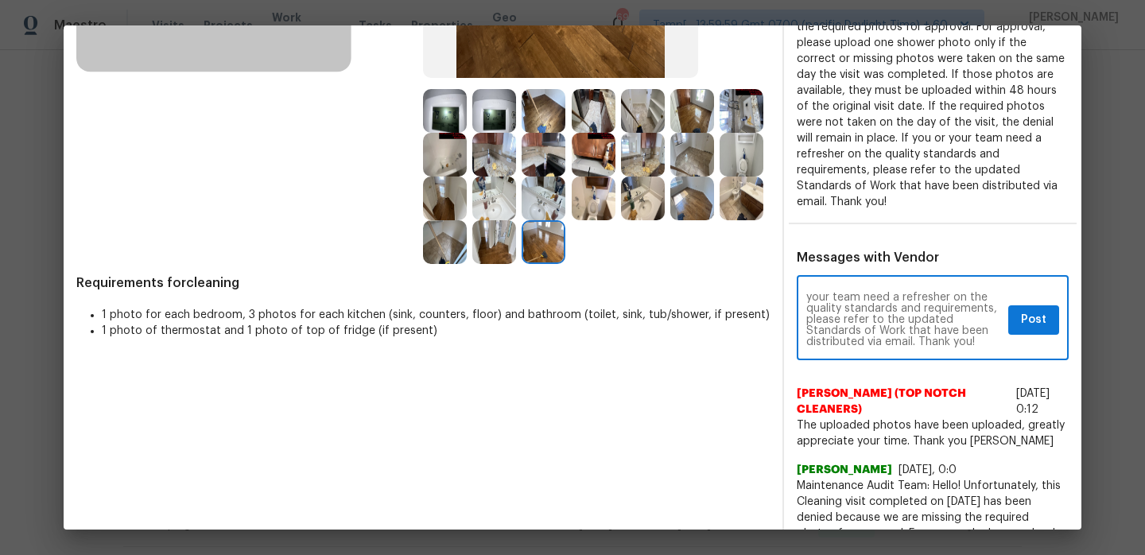
scroll to position [0, 0]
type textarea "Additional details: Maintenance Audit Team: Hello! Unfortunately, this Cleaning…"
click at [1037, 318] on span "Post" at bounding box center [1033, 320] width 25 height 20
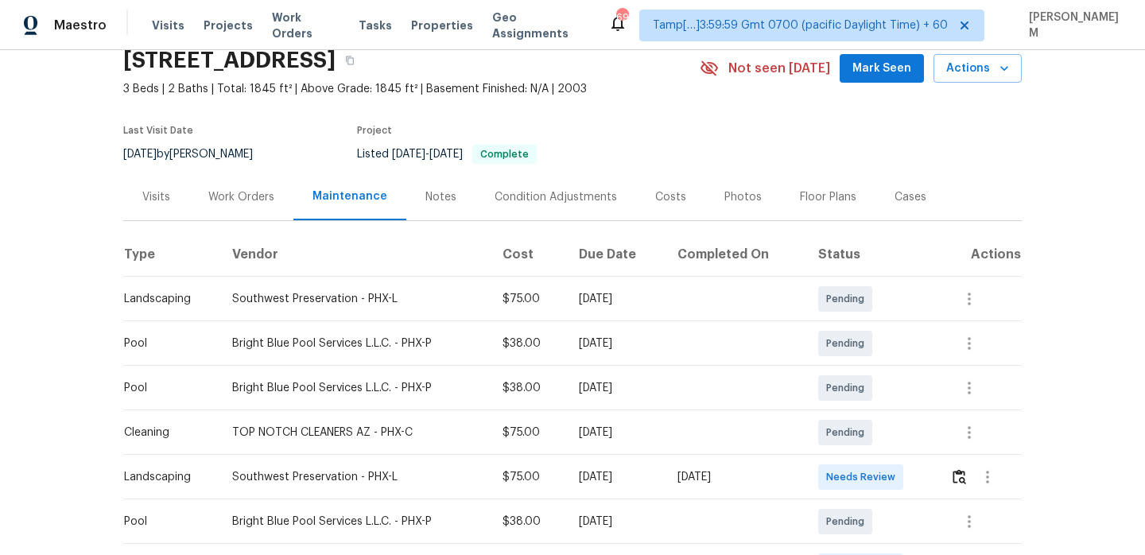
scroll to position [38, 0]
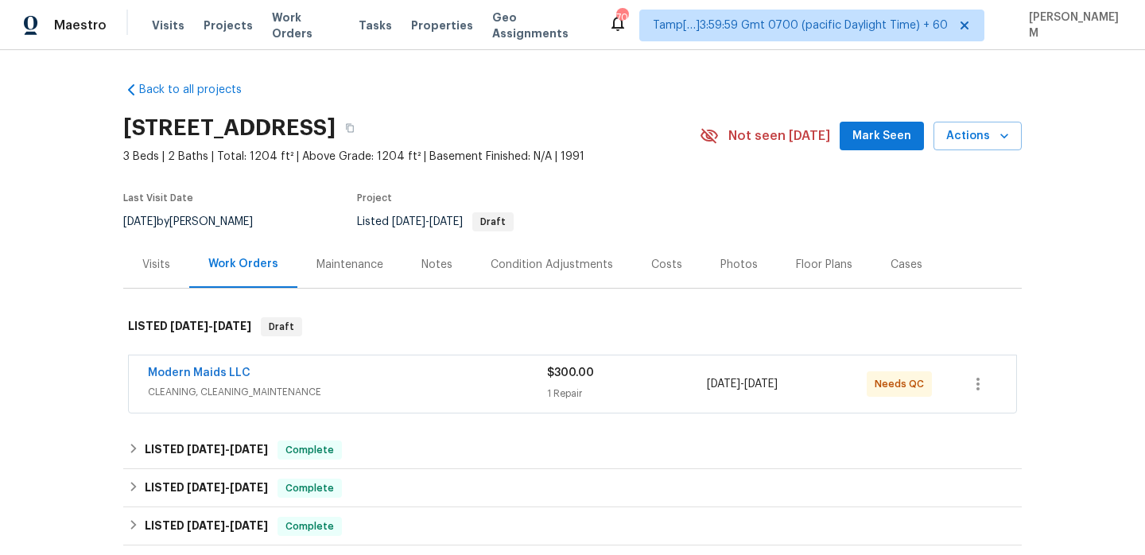
click at [354, 277] on div "Maintenance" at bounding box center [349, 264] width 105 height 47
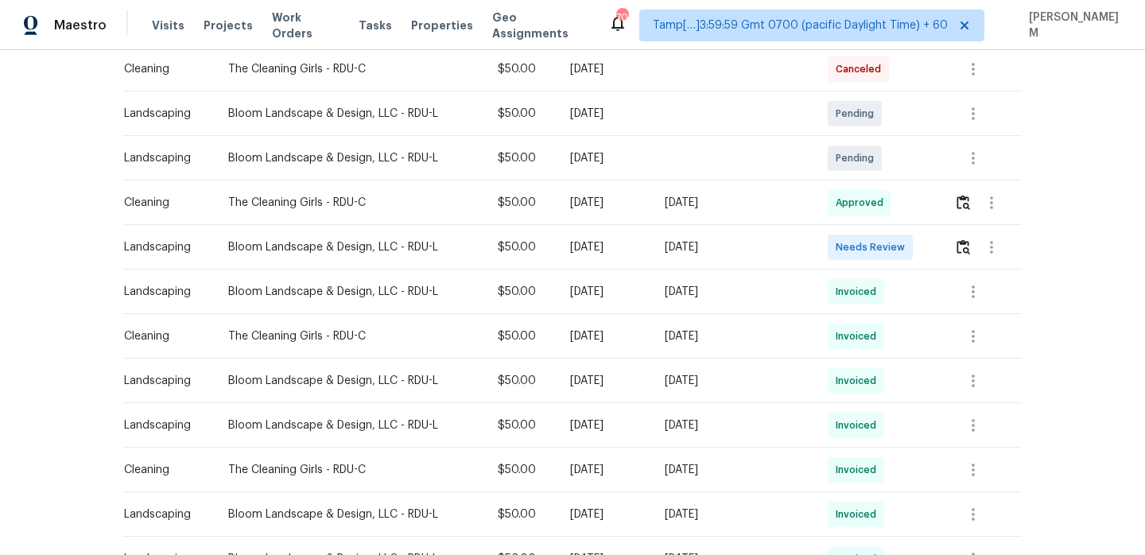
scroll to position [336, 0]
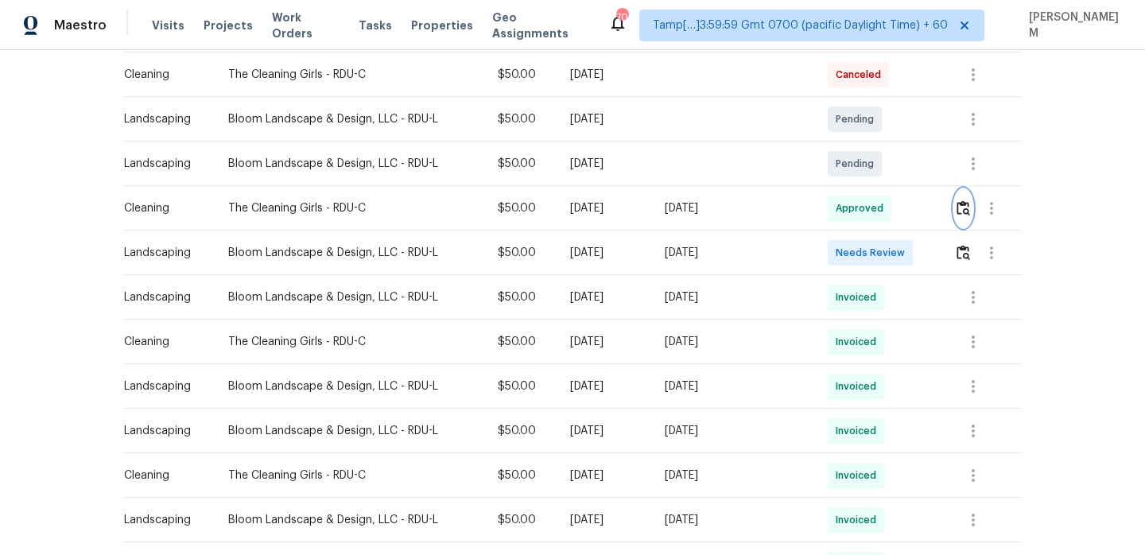
click at [960, 205] on img "button" at bounding box center [963, 207] width 14 height 15
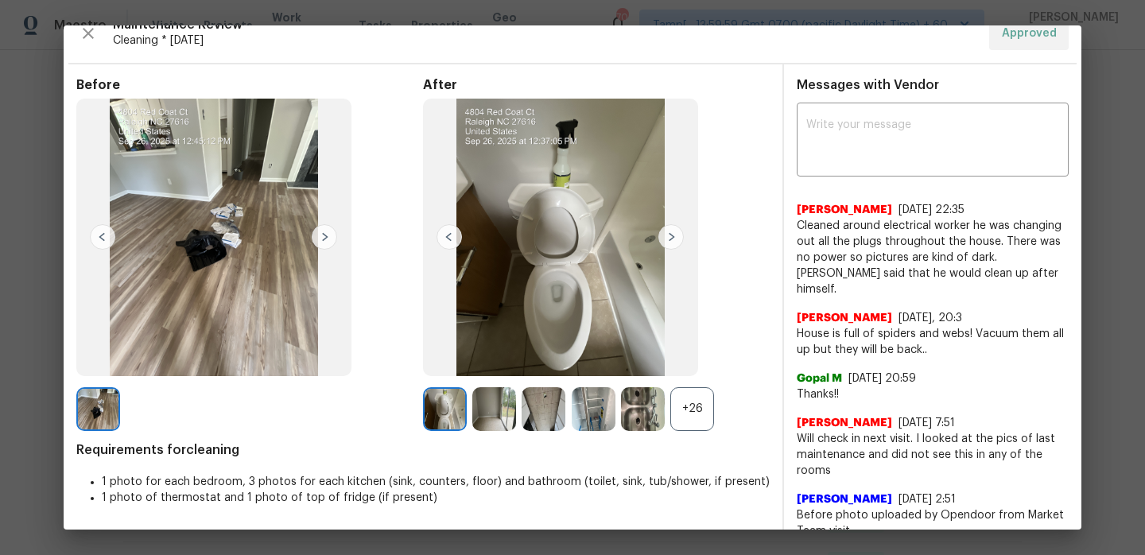
scroll to position [0, 0]
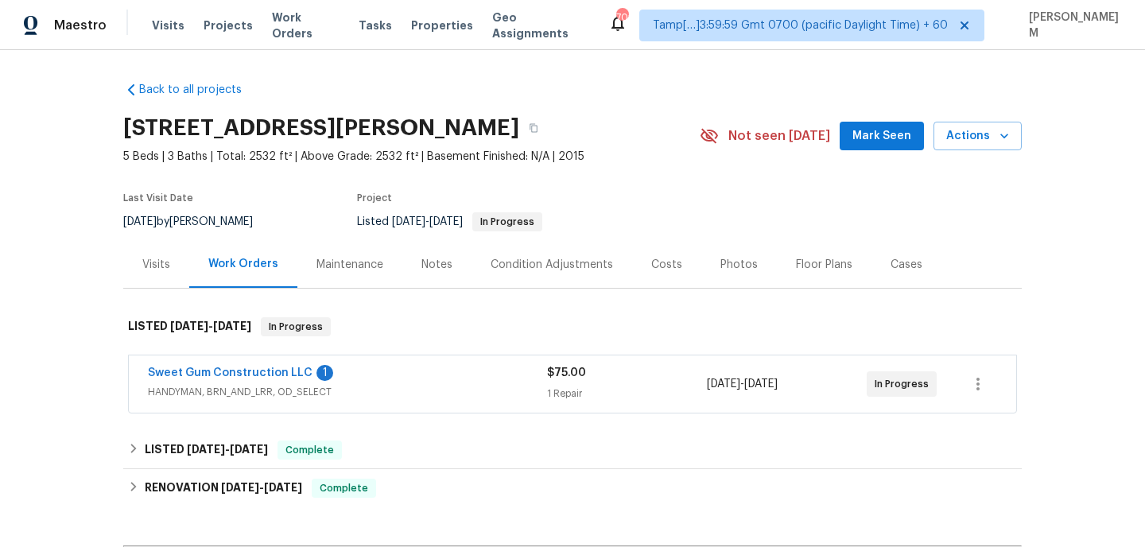
click at [343, 265] on div "Maintenance" at bounding box center [349, 265] width 67 height 16
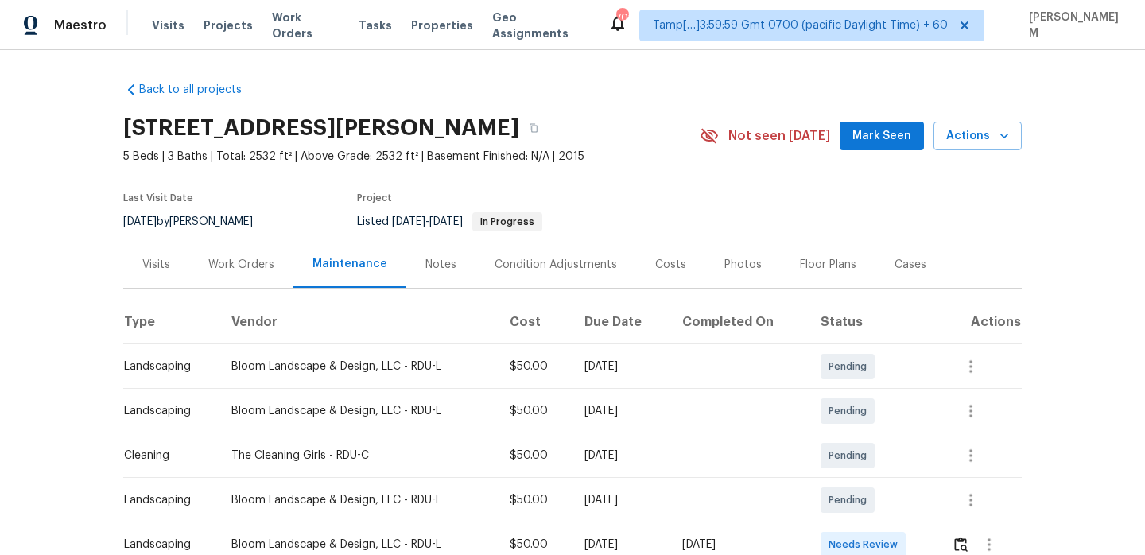
scroll to position [152, 0]
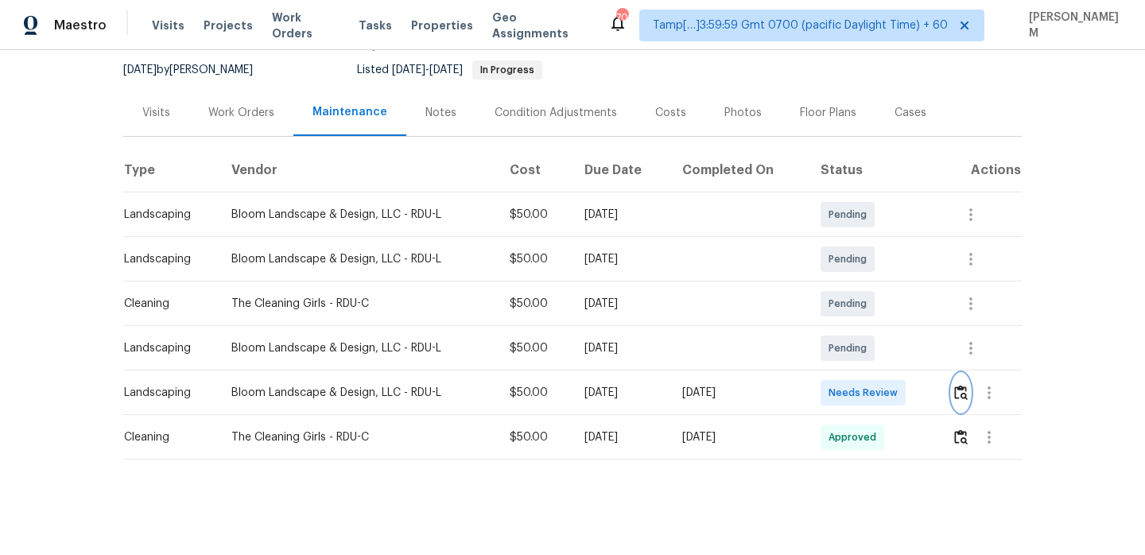
click at [968, 395] on img "button" at bounding box center [961, 392] width 14 height 15
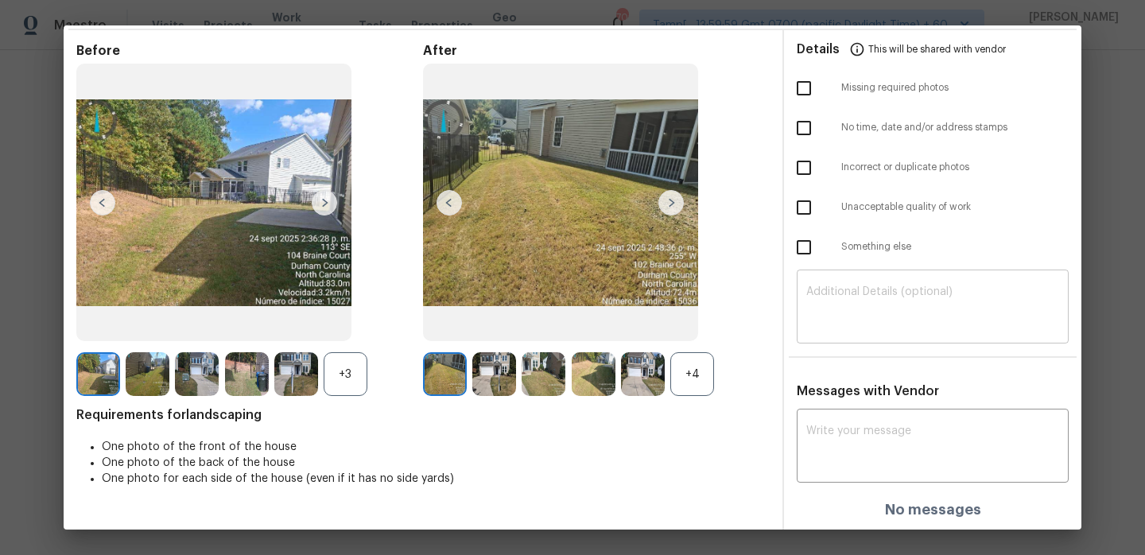
scroll to position [0, 0]
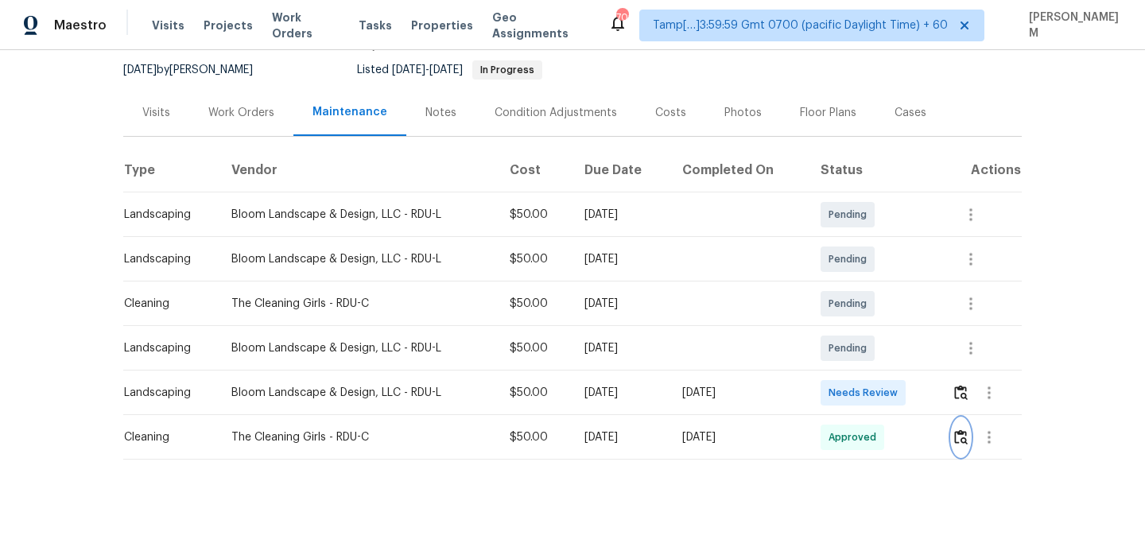
click at [964, 440] on img "button" at bounding box center [961, 436] width 14 height 15
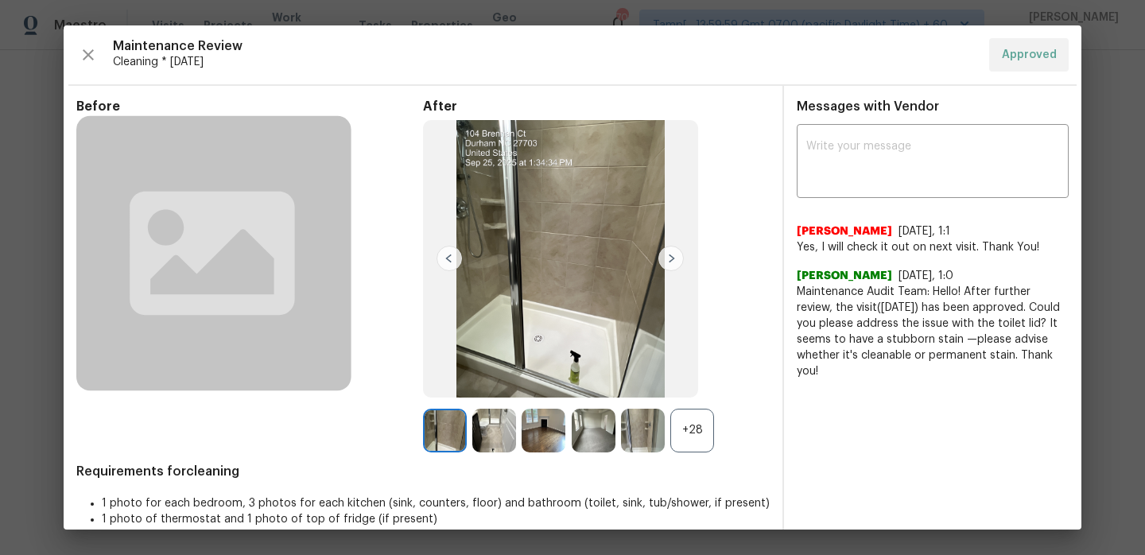
scroll to position [20, 0]
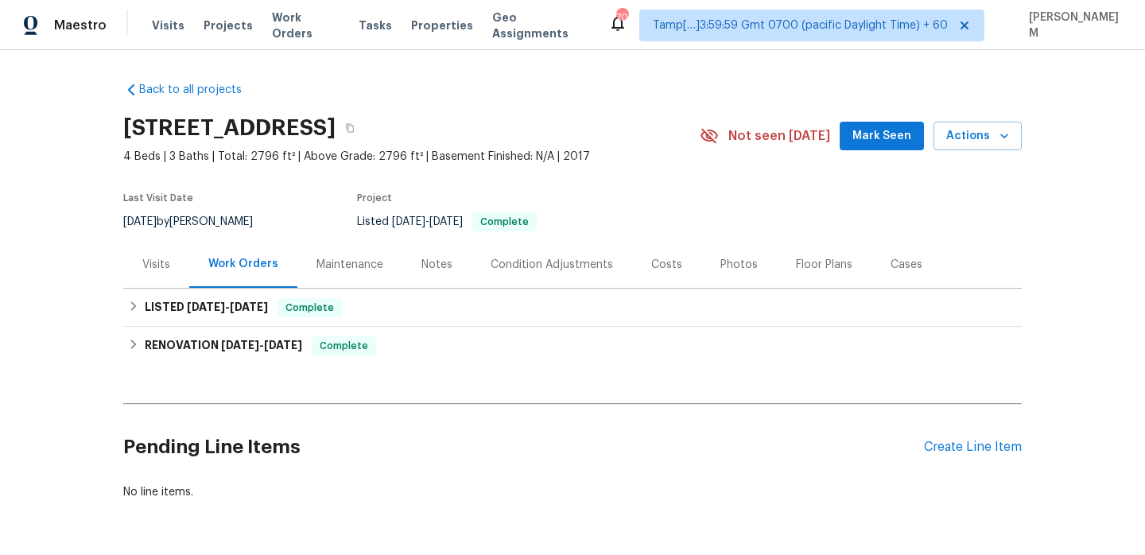
click at [358, 260] on div "Maintenance" at bounding box center [349, 265] width 67 height 16
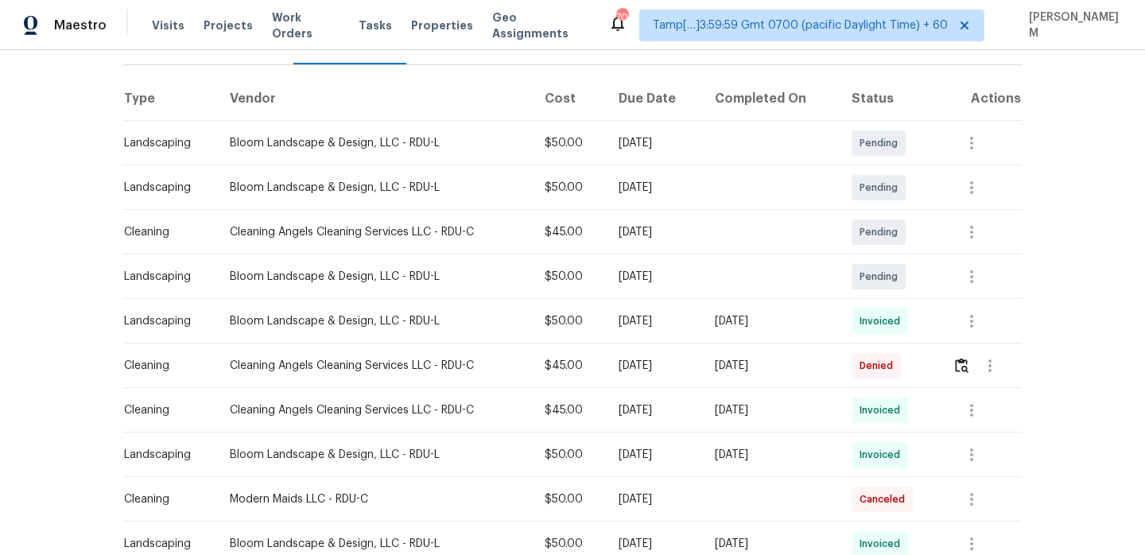
scroll to position [225, 0]
click at [968, 365] on img "button" at bounding box center [962, 363] width 14 height 15
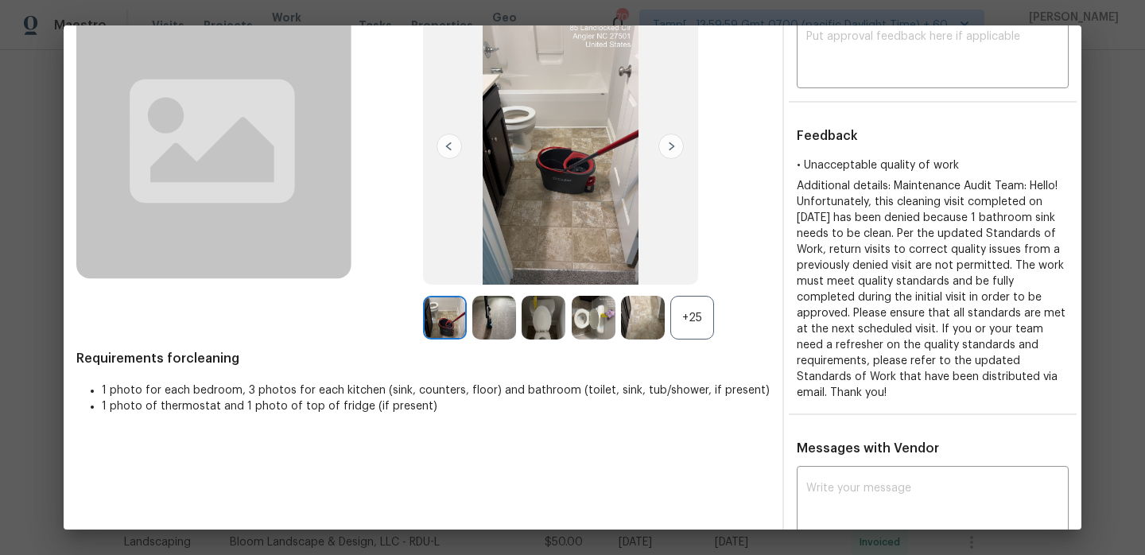
scroll to position [82, 0]
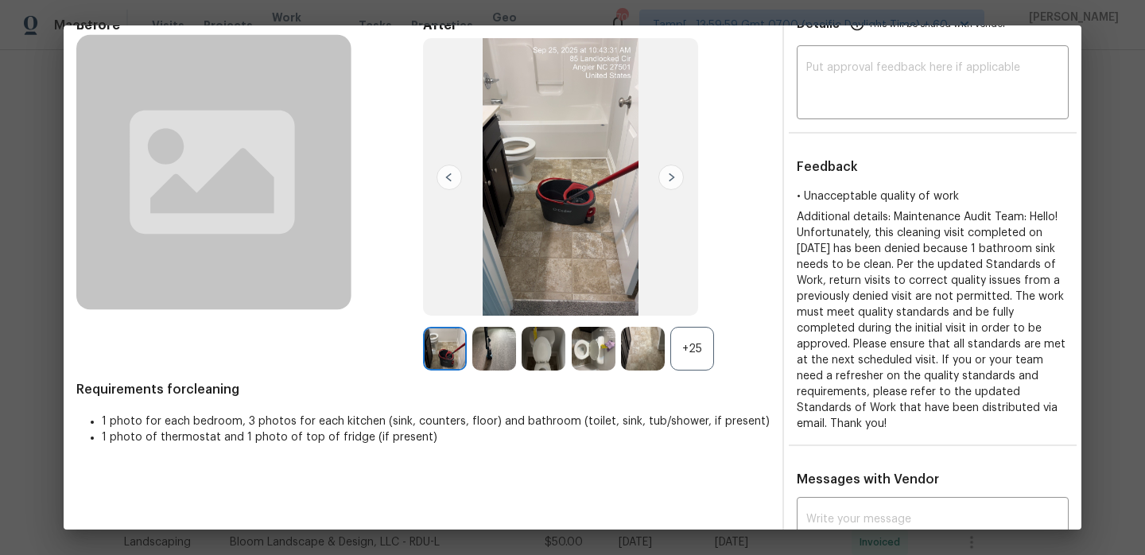
click at [700, 350] on div "+25" at bounding box center [692, 349] width 44 height 44
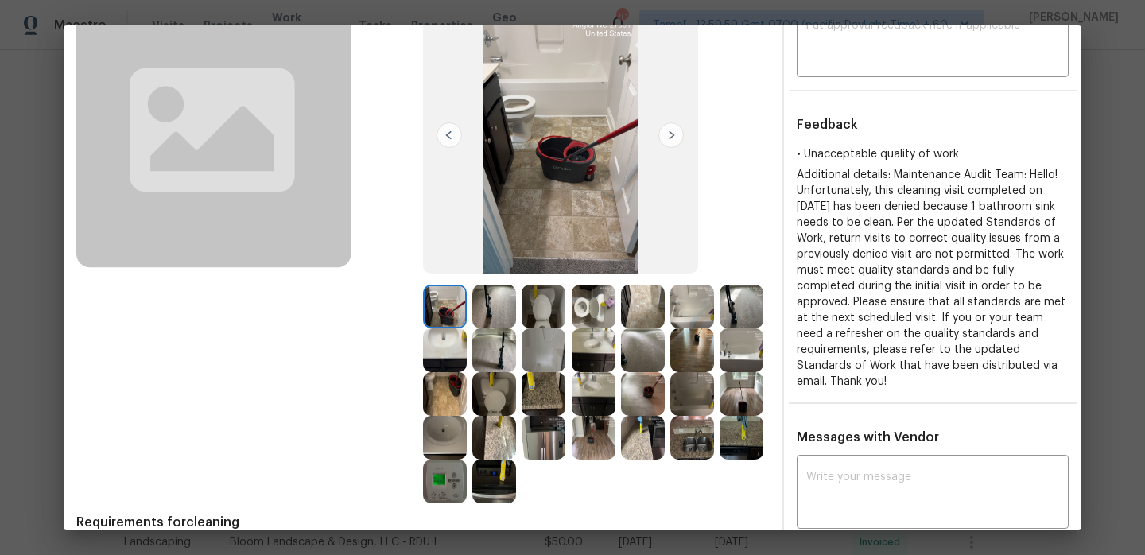
scroll to position [126, 0]
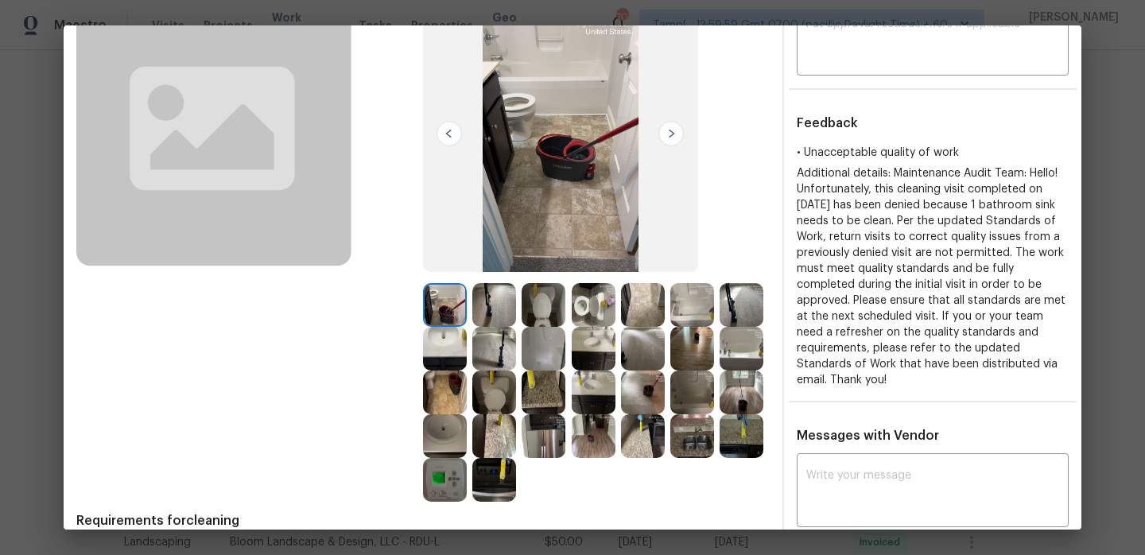
click at [492, 310] on img at bounding box center [494, 305] width 44 height 44
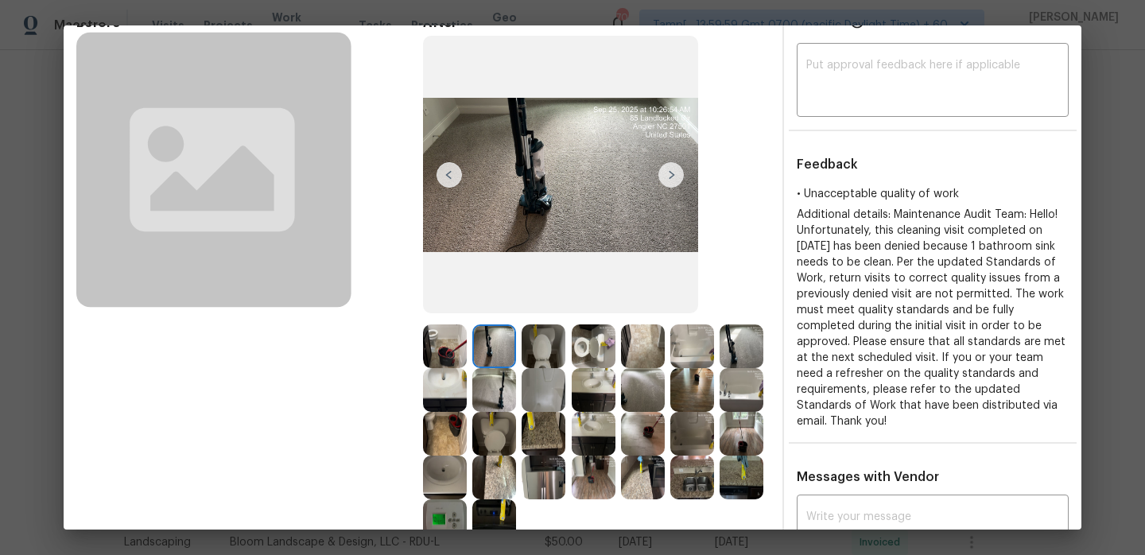
scroll to position [74, 0]
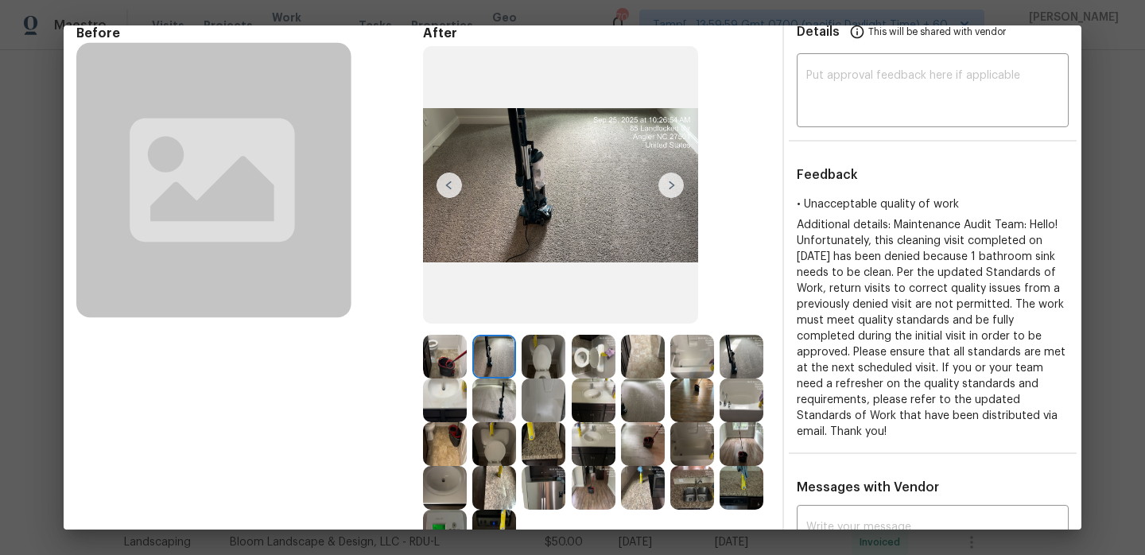
click at [541, 357] on img at bounding box center [544, 357] width 44 height 44
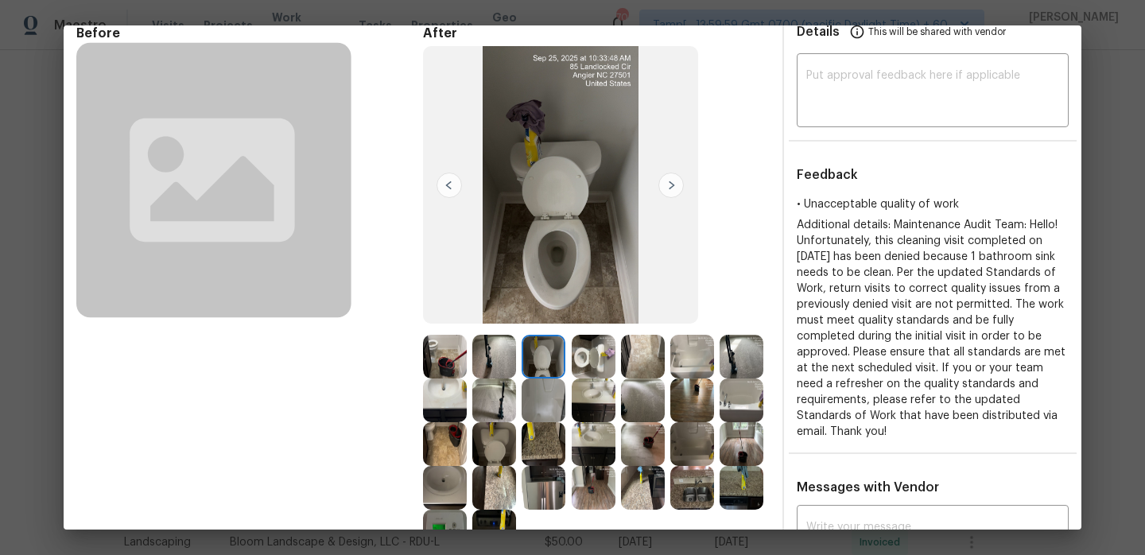
click at [581, 359] on img at bounding box center [594, 357] width 44 height 44
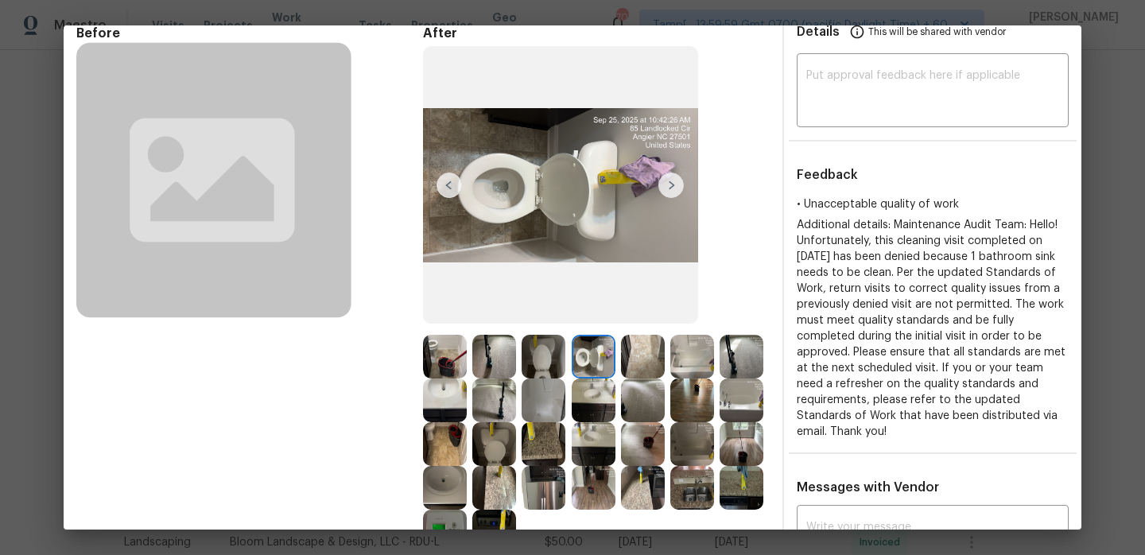
click at [616, 367] on div at bounding box center [596, 357] width 49 height 44
click at [642, 363] on img at bounding box center [643, 357] width 44 height 44
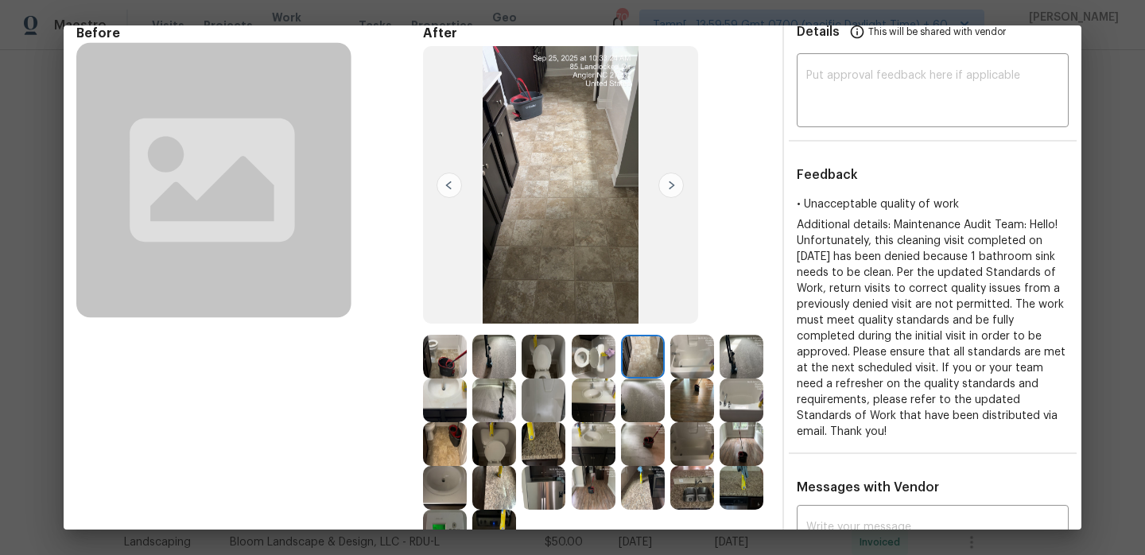
click at [676, 367] on img at bounding box center [692, 357] width 44 height 44
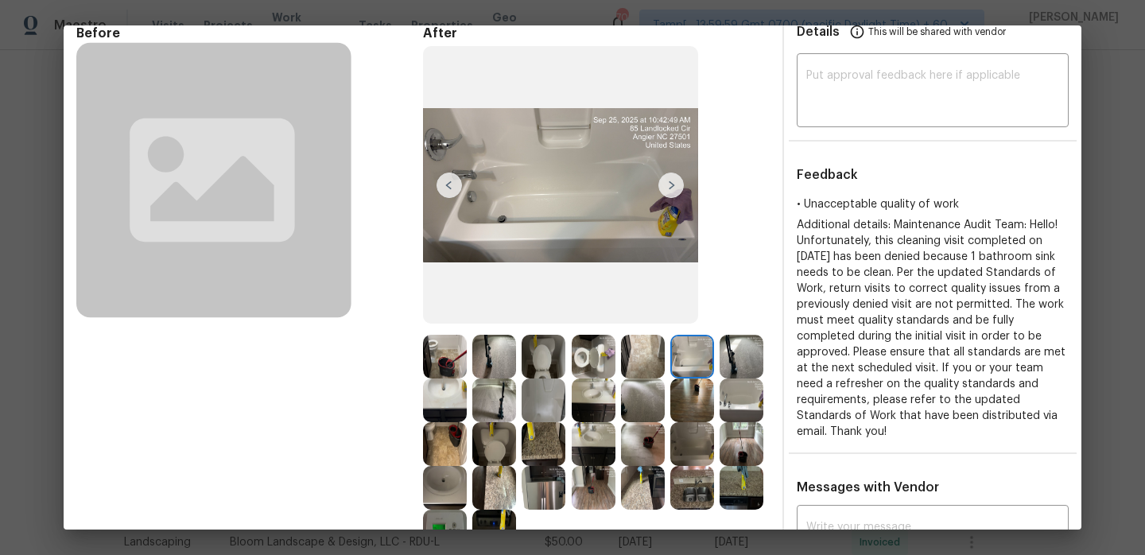
click at [740, 366] on img at bounding box center [742, 357] width 44 height 44
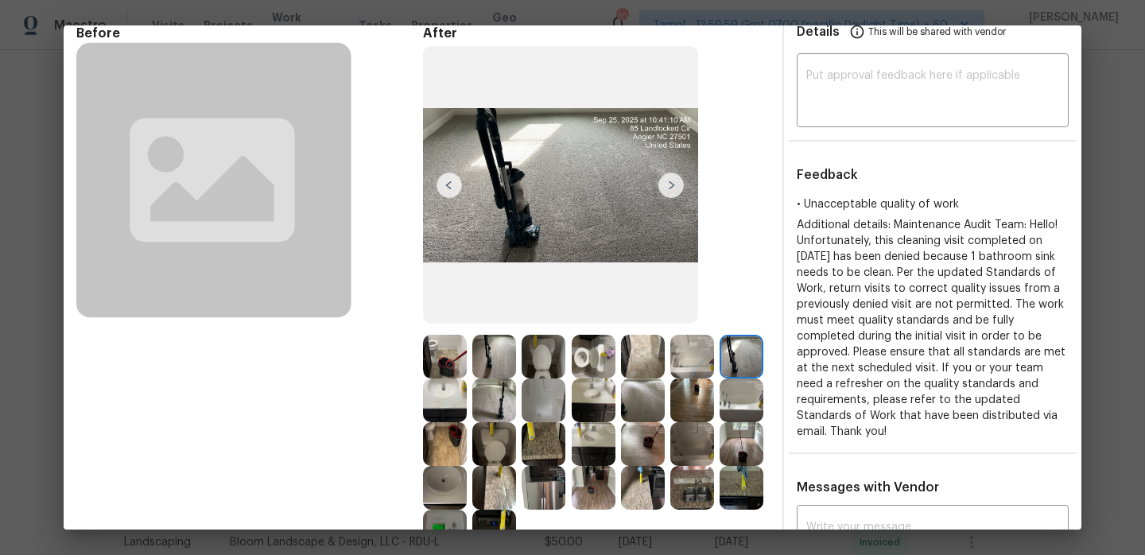
click at [431, 396] on img at bounding box center [445, 400] width 44 height 44
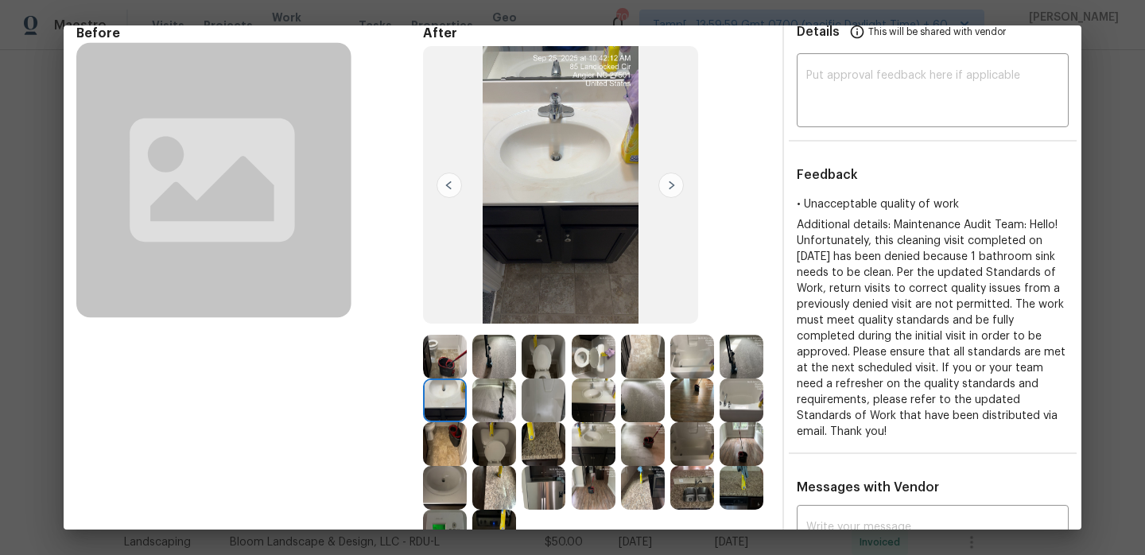
click at [493, 397] on img at bounding box center [494, 400] width 44 height 44
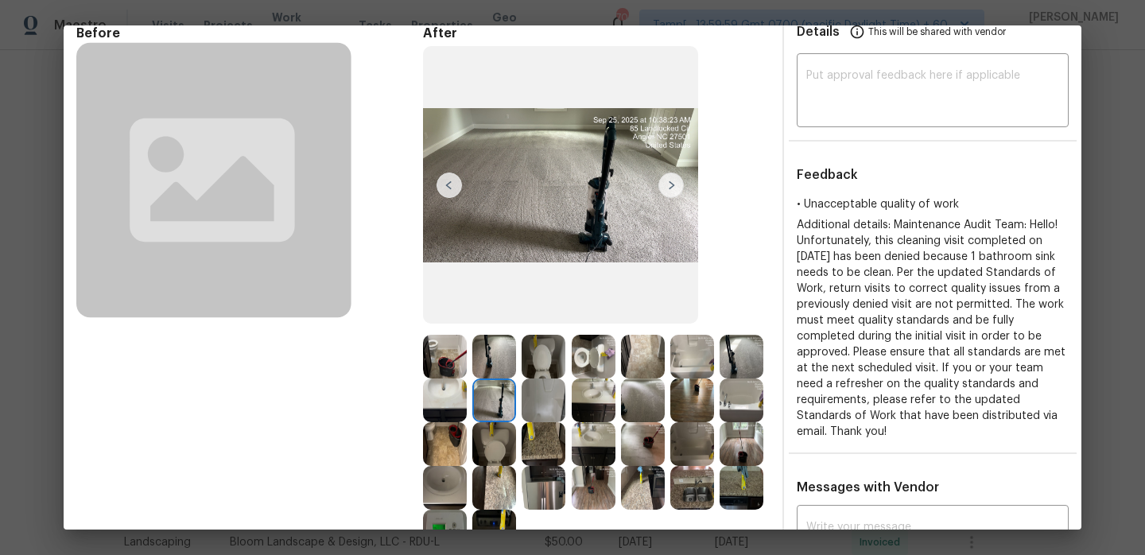
click at [538, 398] on img at bounding box center [544, 400] width 44 height 44
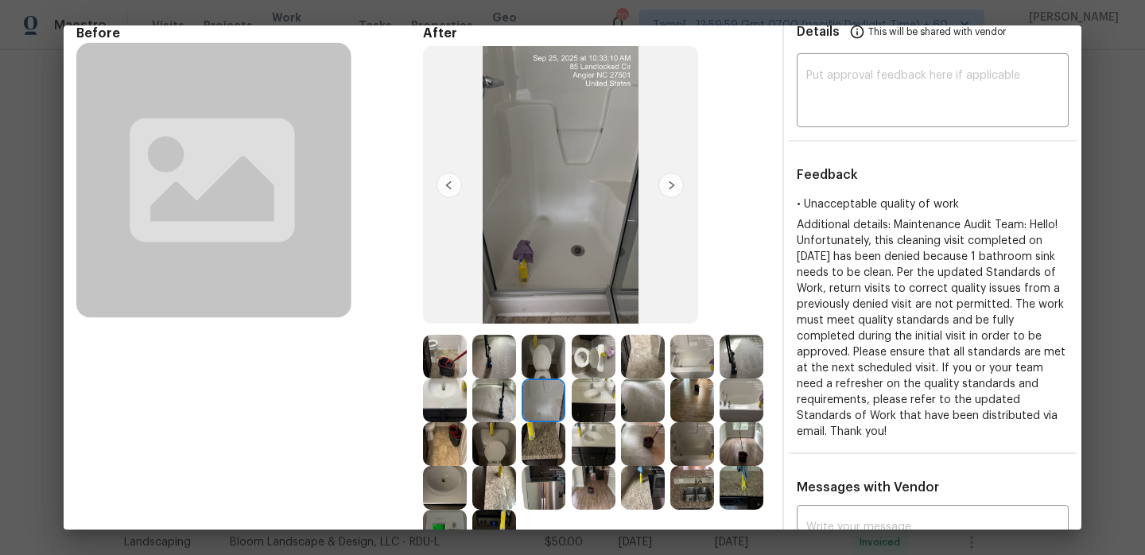
click at [592, 400] on img at bounding box center [594, 400] width 44 height 44
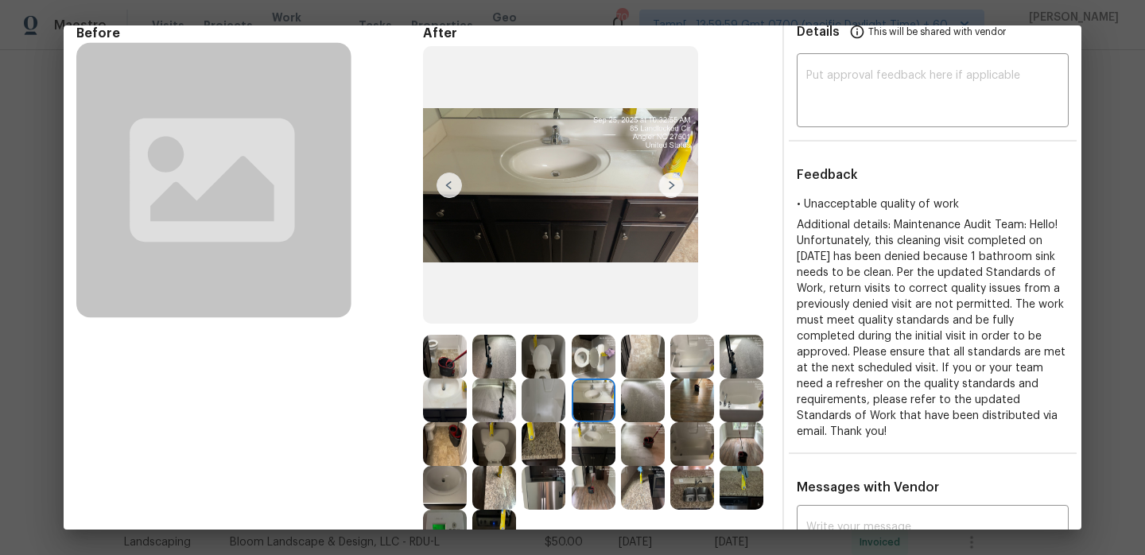
click at [621, 398] on img at bounding box center [643, 400] width 44 height 44
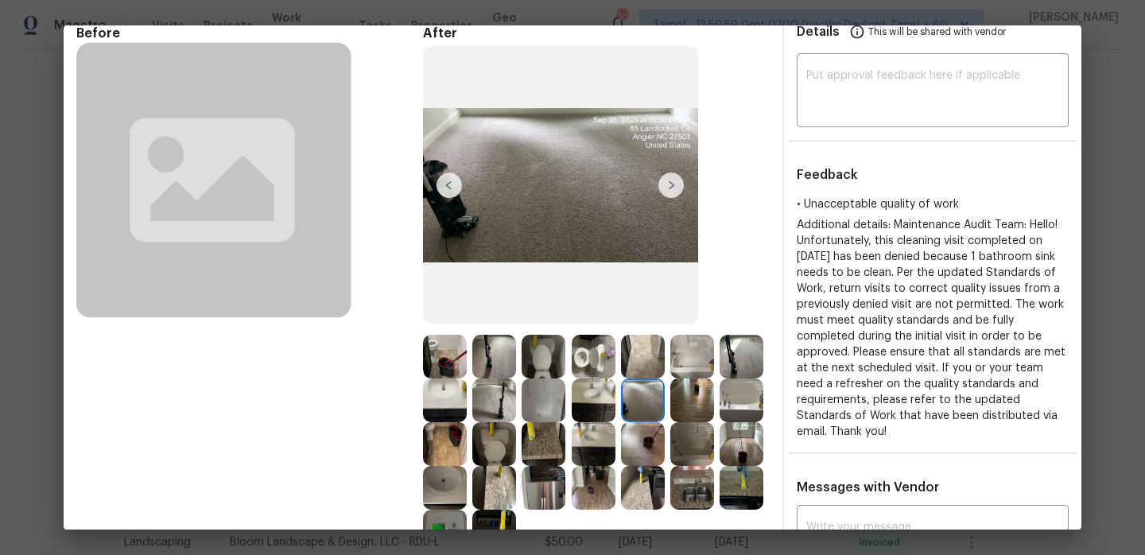
click at [682, 400] on img at bounding box center [692, 400] width 44 height 44
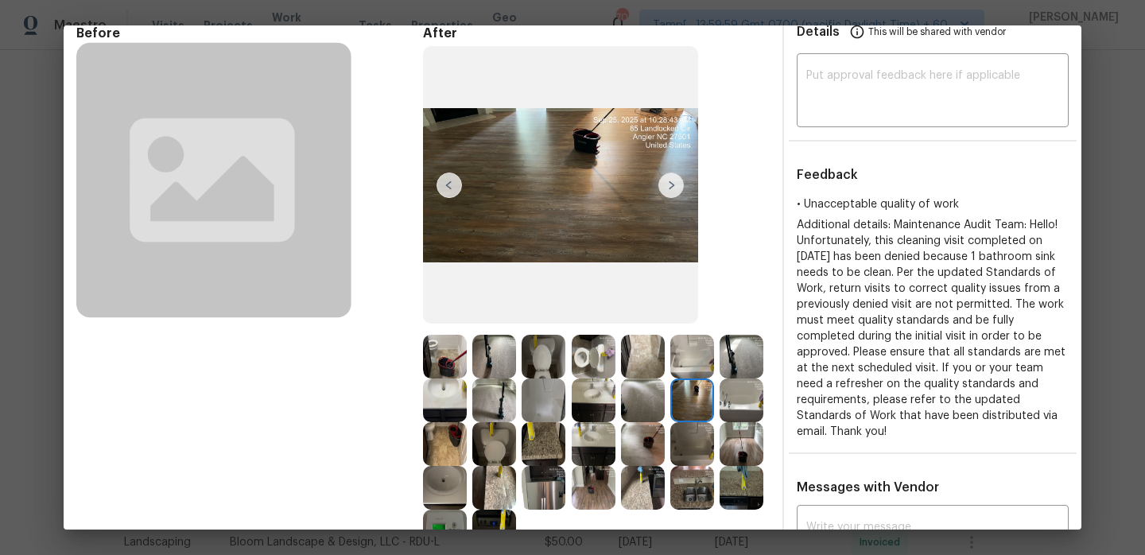
click at [753, 395] on img at bounding box center [742, 400] width 44 height 44
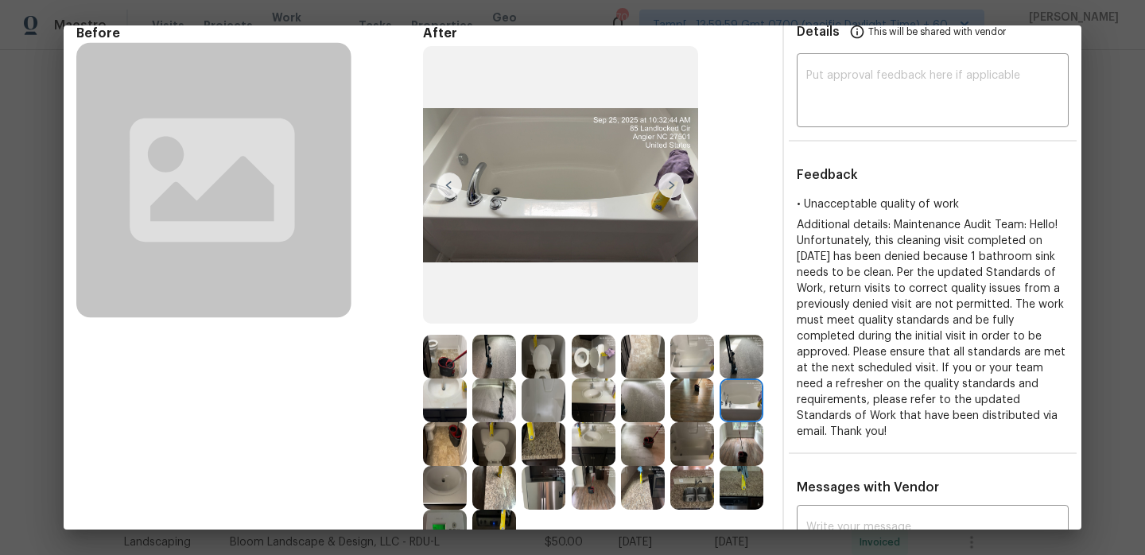
click at [443, 444] on img at bounding box center [445, 444] width 44 height 44
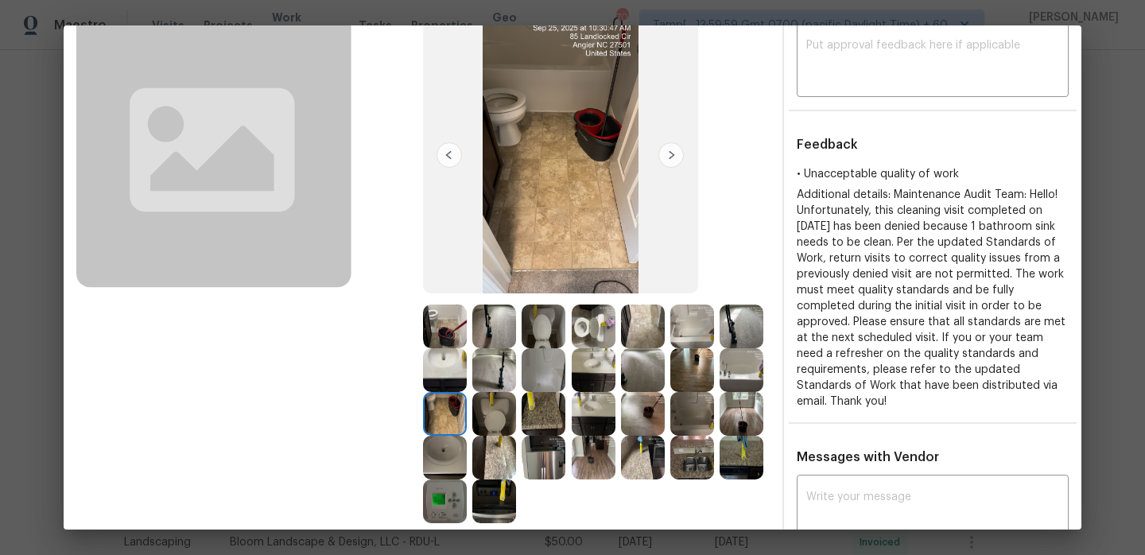
scroll to position [114, 0]
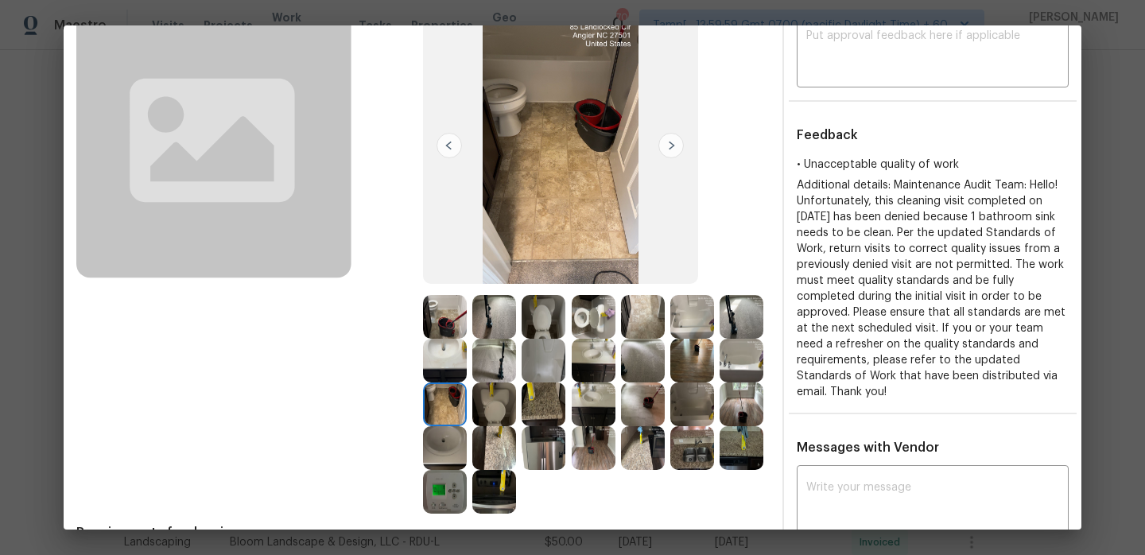
click at [448, 449] on img at bounding box center [445, 448] width 44 height 44
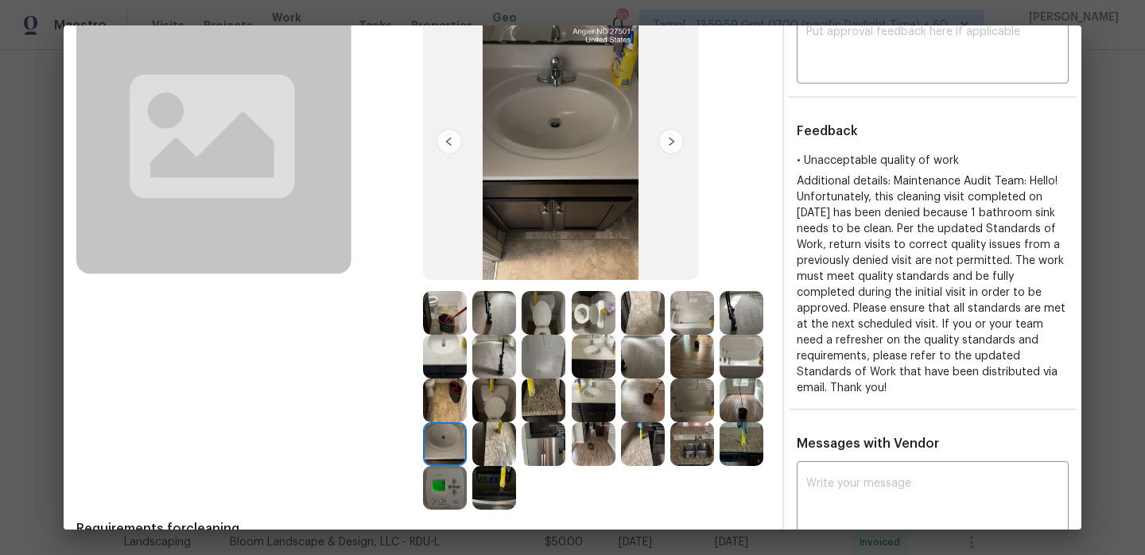
scroll to position [141, 0]
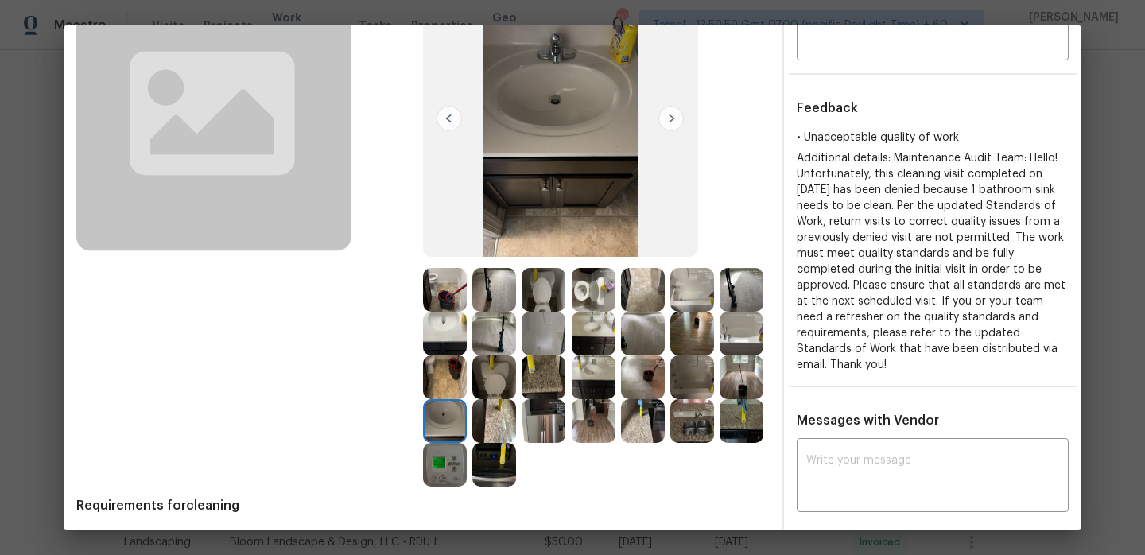
click at [504, 429] on img at bounding box center [494, 421] width 44 height 44
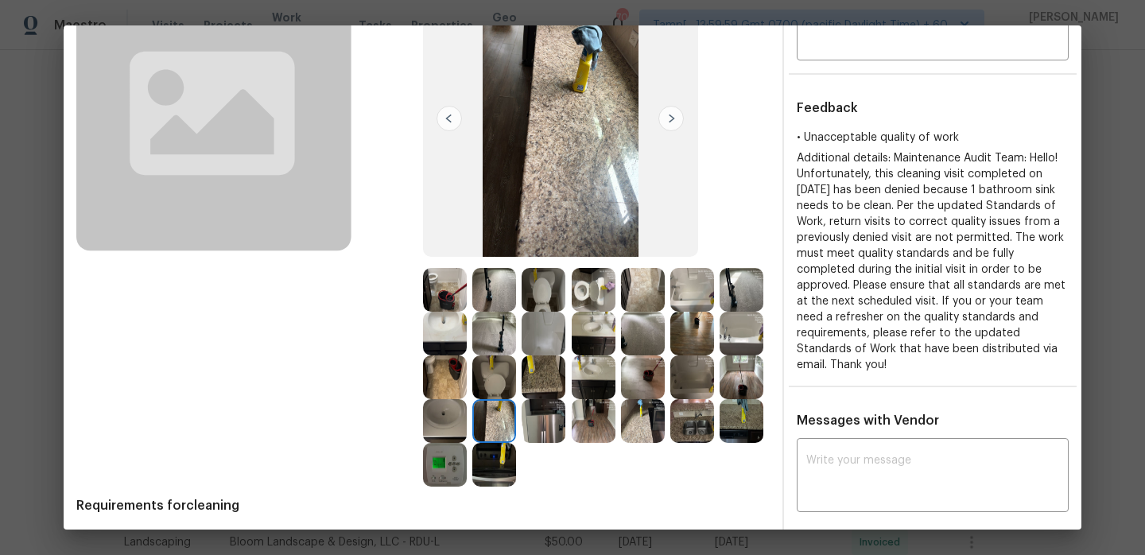
click at [553, 427] on img at bounding box center [544, 421] width 44 height 44
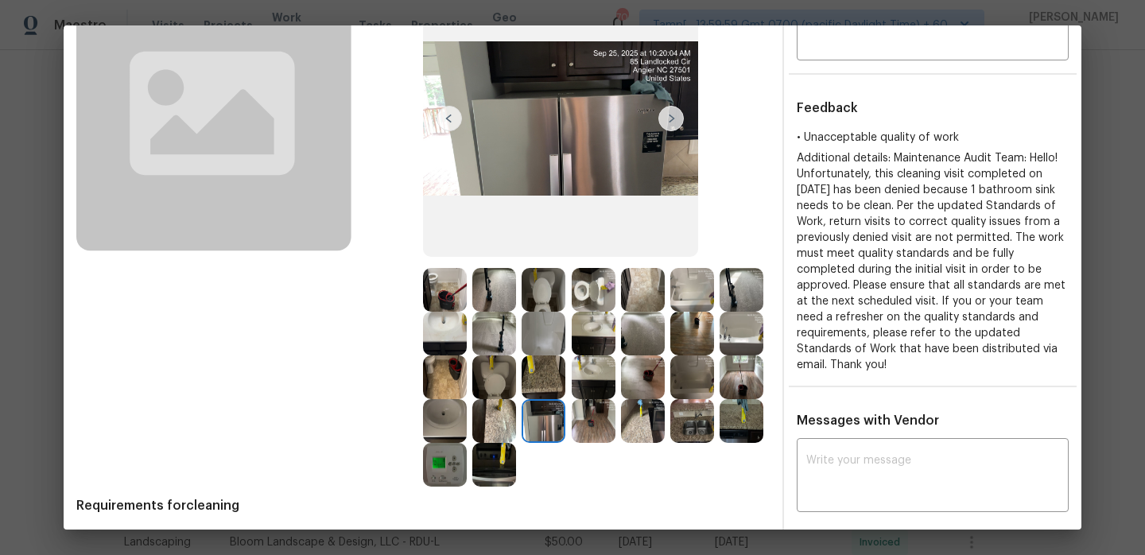
click at [596, 422] on img at bounding box center [594, 421] width 44 height 44
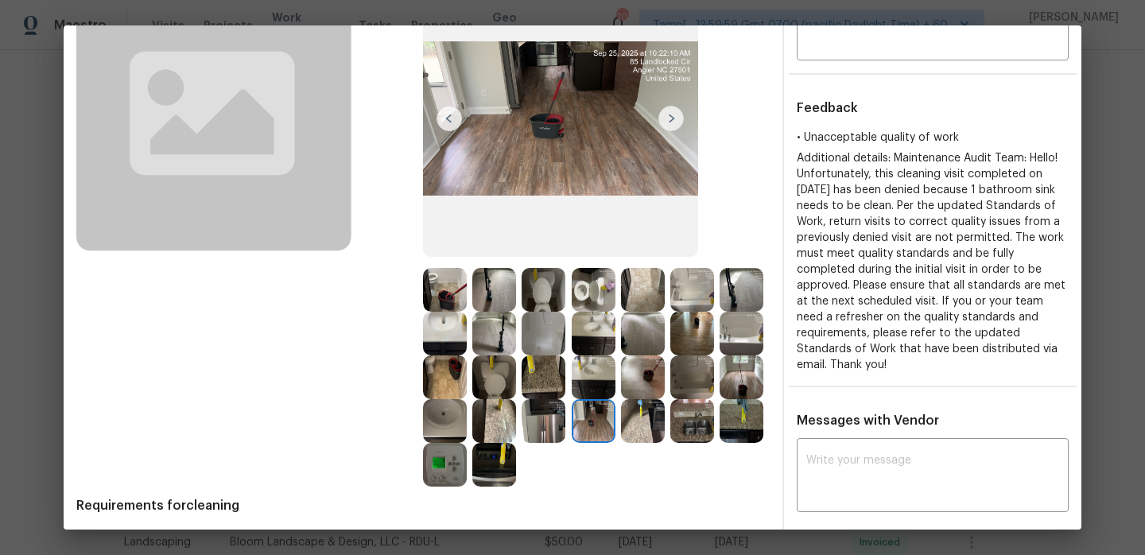
click at [536, 421] on img at bounding box center [544, 421] width 44 height 44
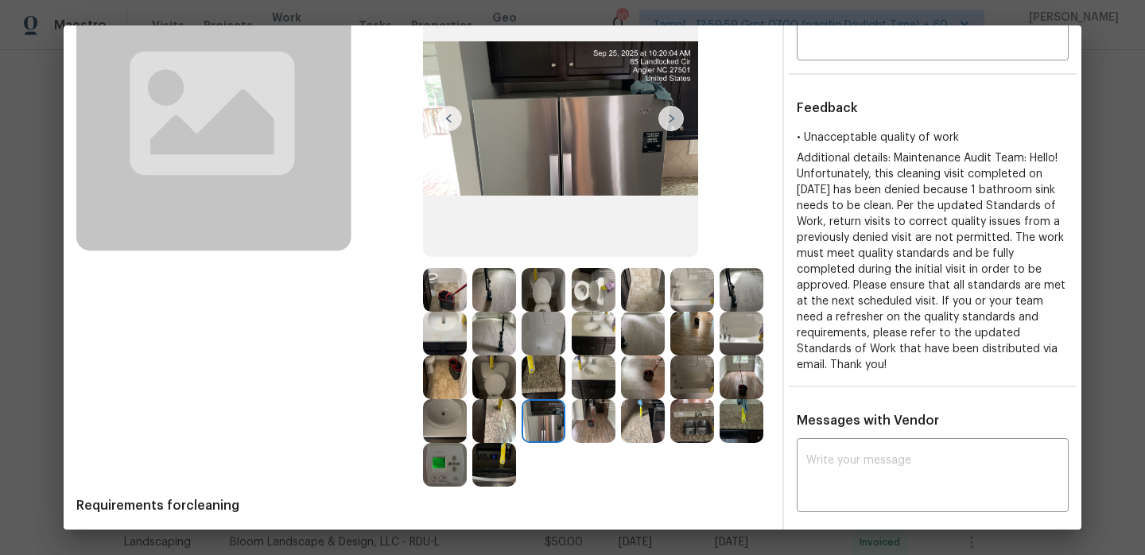
click at [608, 425] on img at bounding box center [594, 421] width 44 height 44
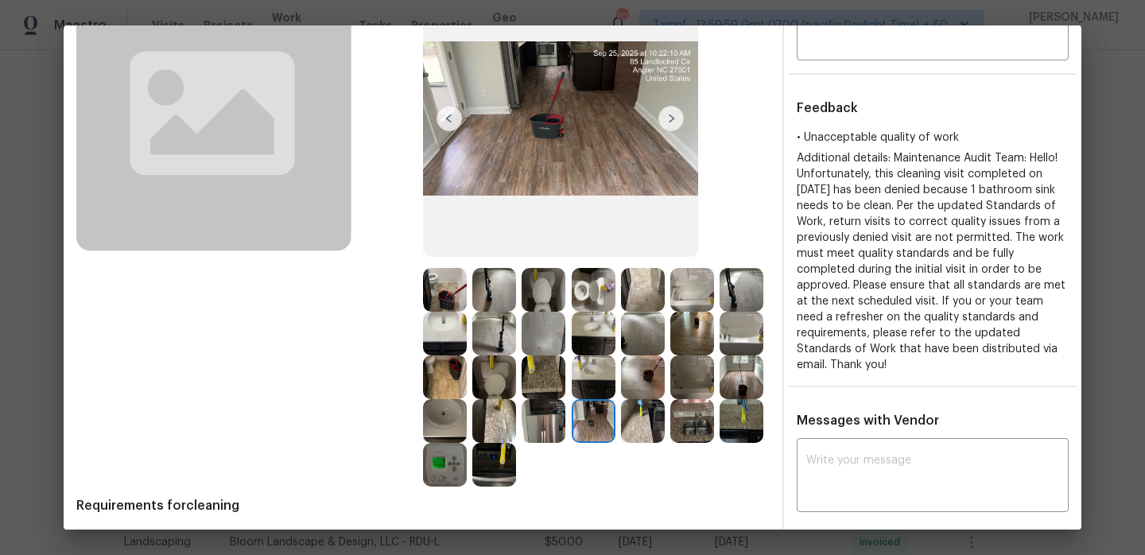
click at [666, 424] on div at bounding box center [645, 421] width 49 height 44
click at [710, 423] on img at bounding box center [692, 421] width 44 height 44
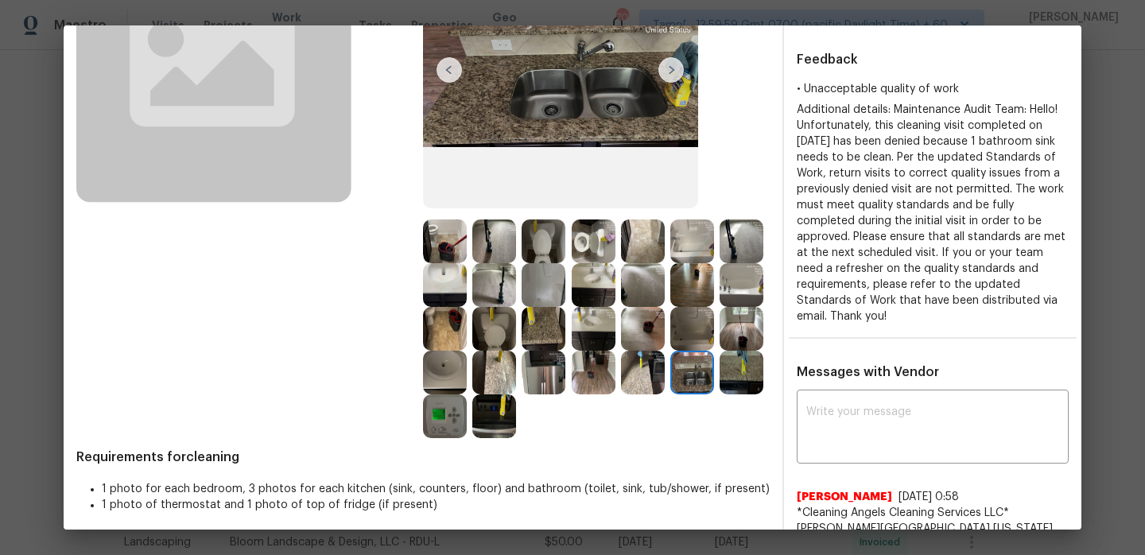
scroll to position [216, 0]
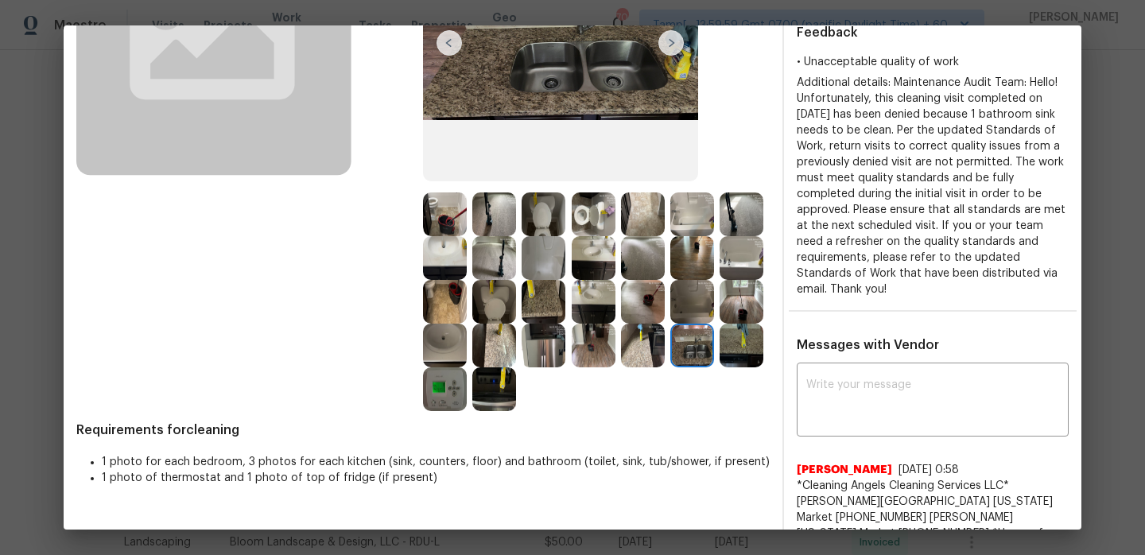
click at [436, 391] on img at bounding box center [445, 389] width 44 height 44
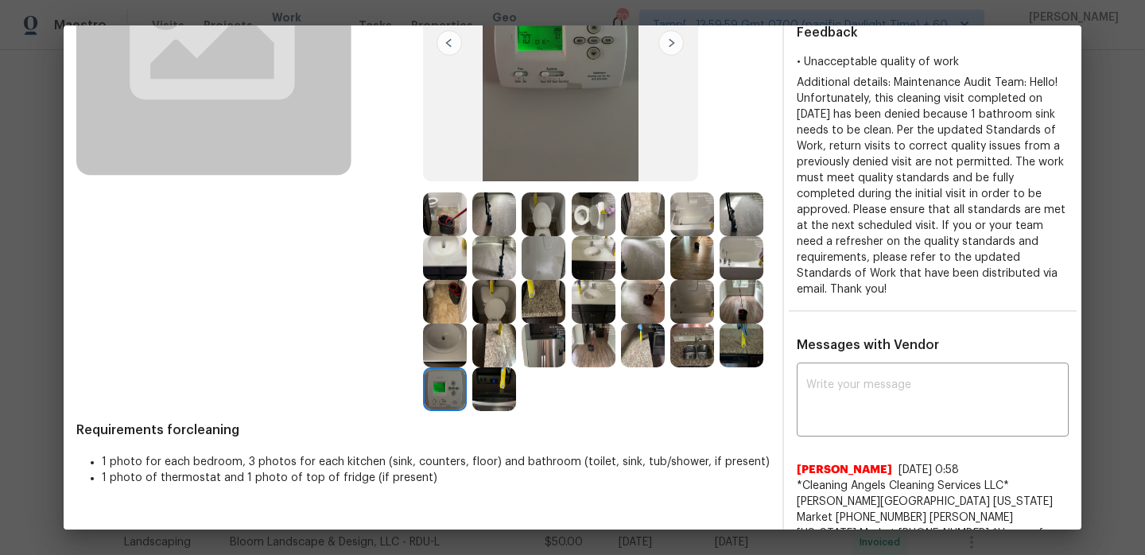
click at [495, 394] on img at bounding box center [494, 389] width 44 height 44
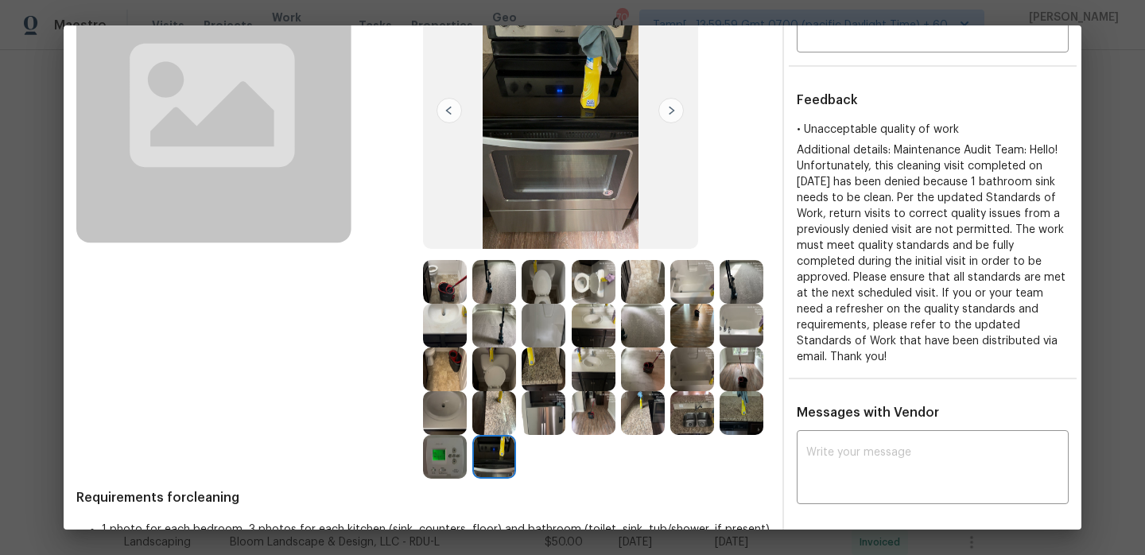
scroll to position [130, 0]
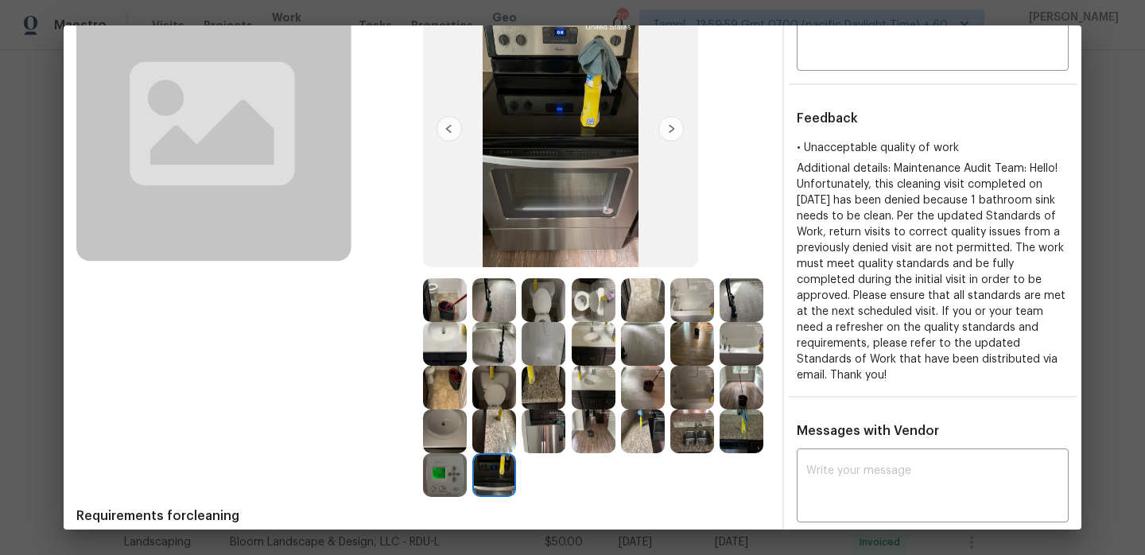
click at [433, 289] on img at bounding box center [445, 300] width 44 height 44
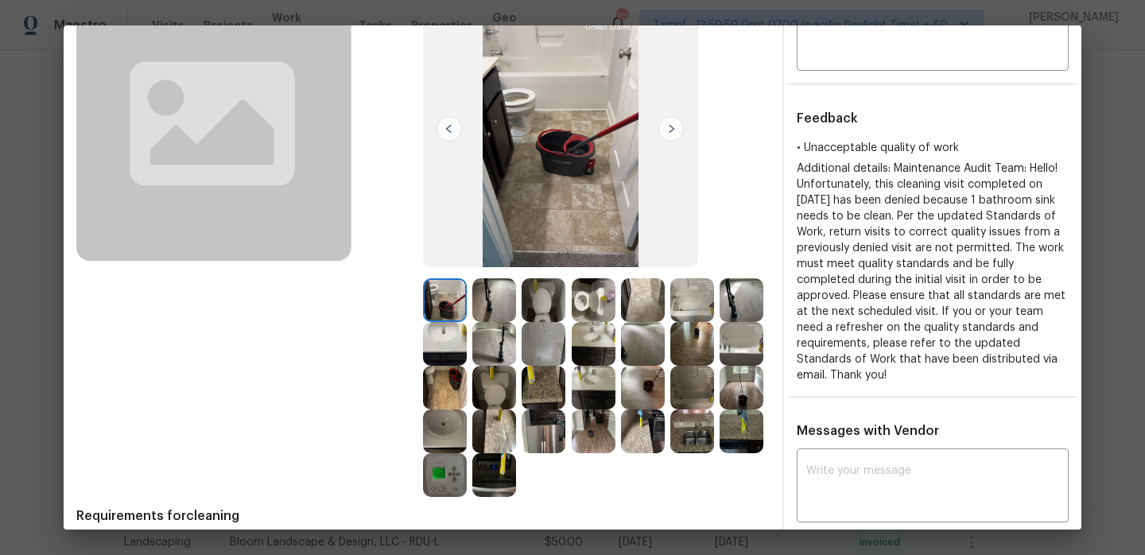
click at [497, 289] on img at bounding box center [494, 300] width 44 height 44
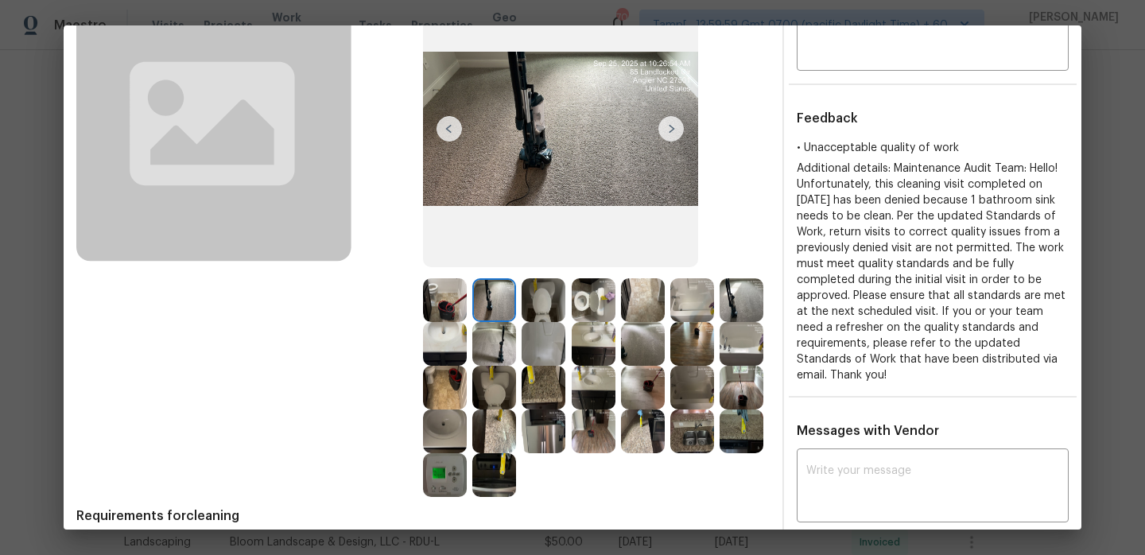
click at [541, 297] on img at bounding box center [544, 300] width 44 height 44
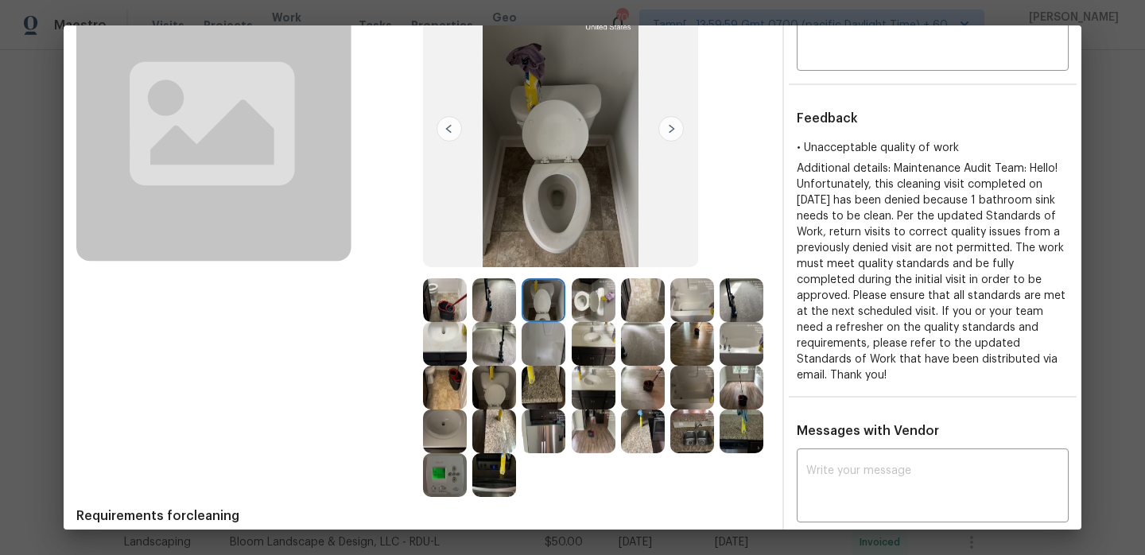
click at [591, 297] on img at bounding box center [594, 300] width 44 height 44
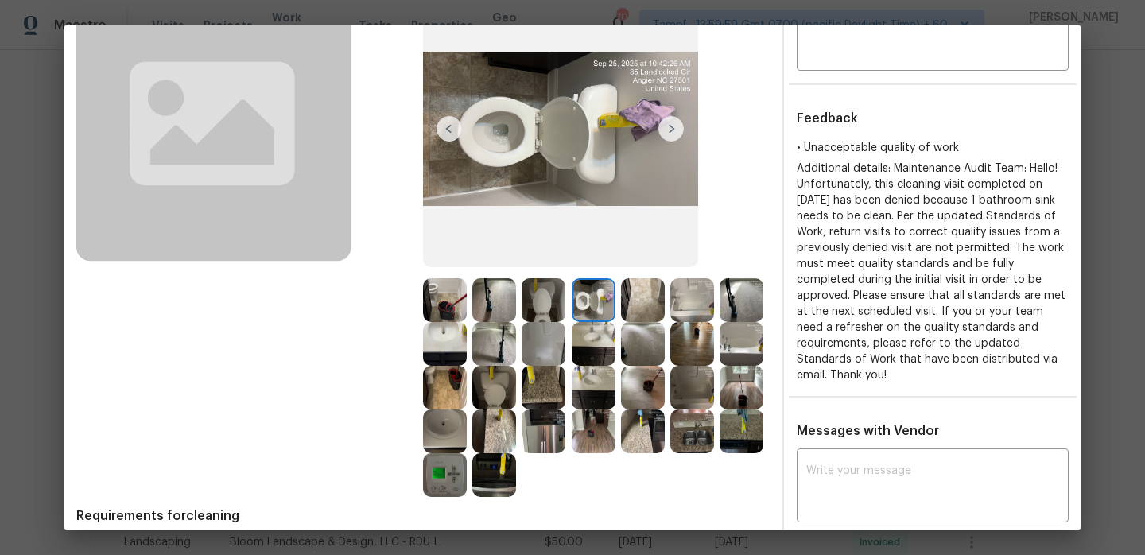
click at [598, 297] on img at bounding box center [594, 300] width 44 height 44
click at [648, 298] on img at bounding box center [643, 300] width 44 height 44
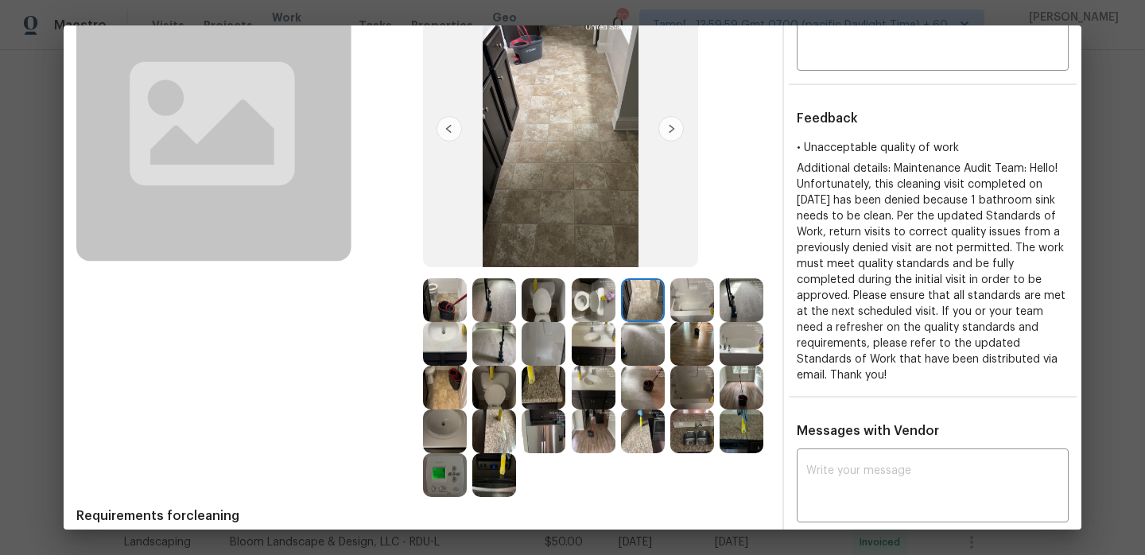
click at [689, 298] on img at bounding box center [692, 300] width 44 height 44
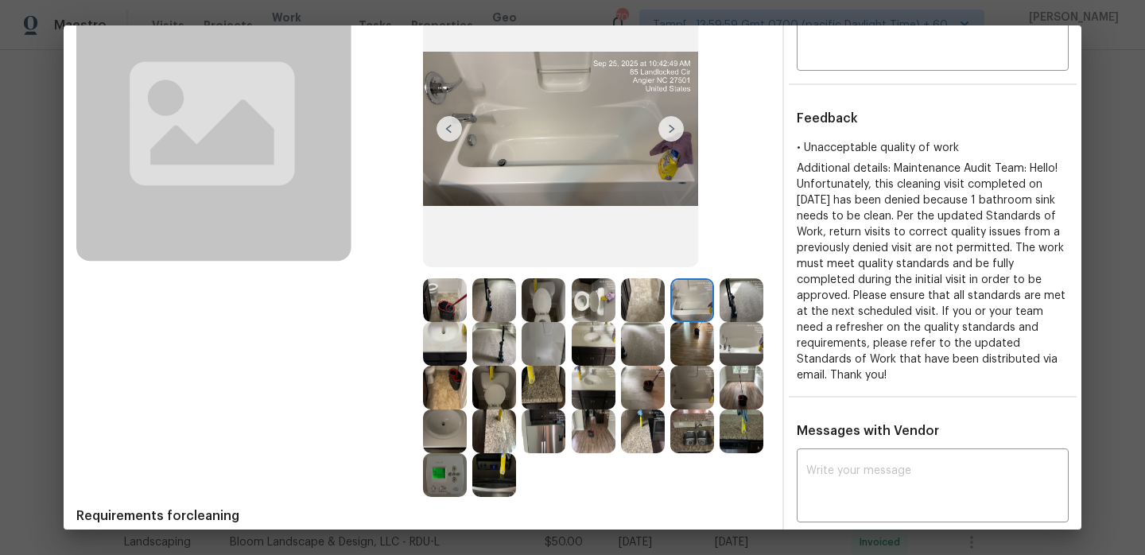
click at [728, 299] on img at bounding box center [742, 300] width 44 height 44
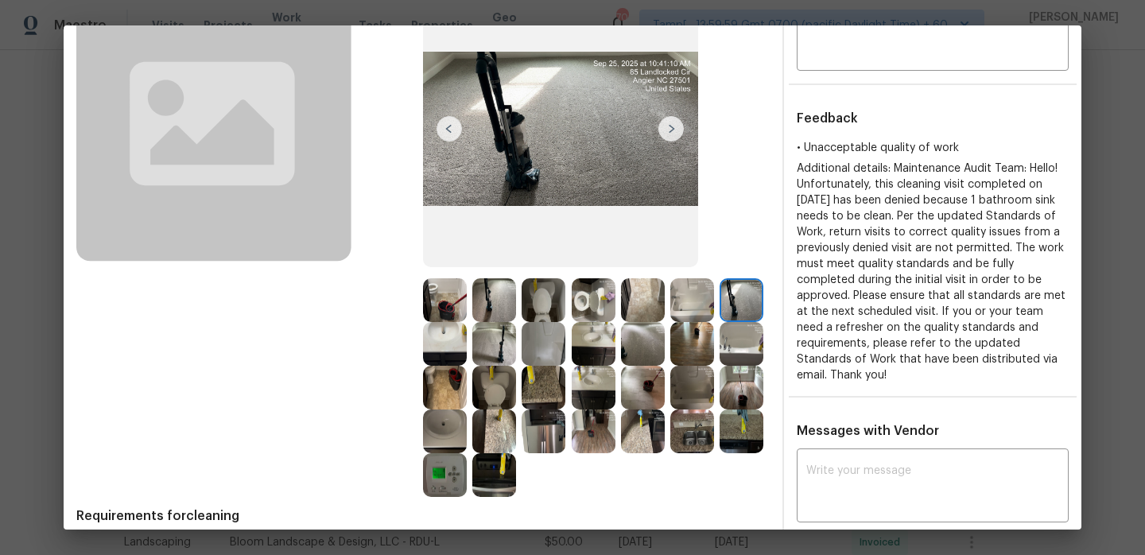
click at [441, 336] on img at bounding box center [445, 344] width 44 height 44
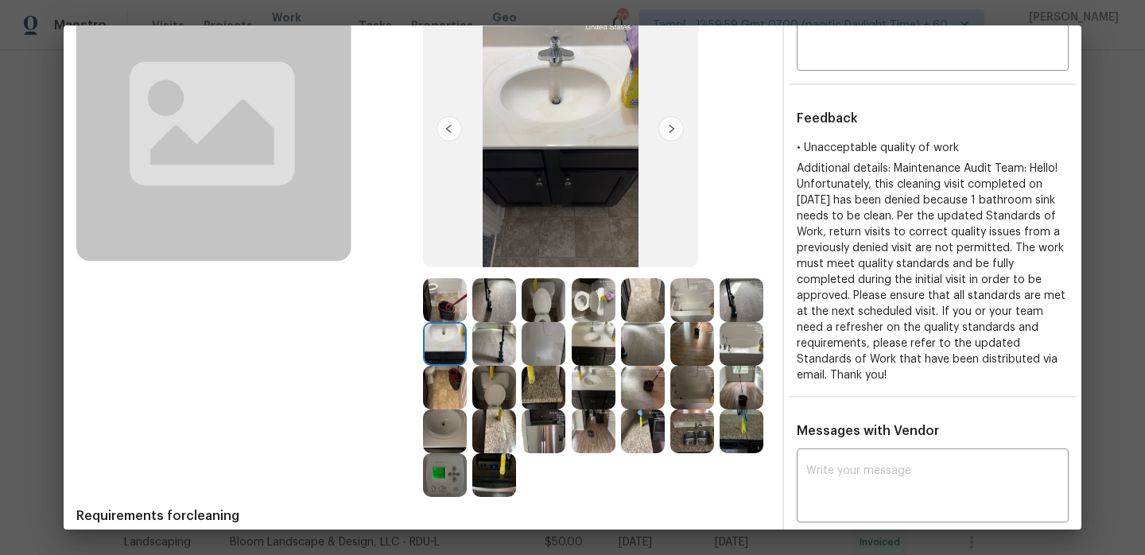
click at [487, 340] on img at bounding box center [494, 344] width 44 height 44
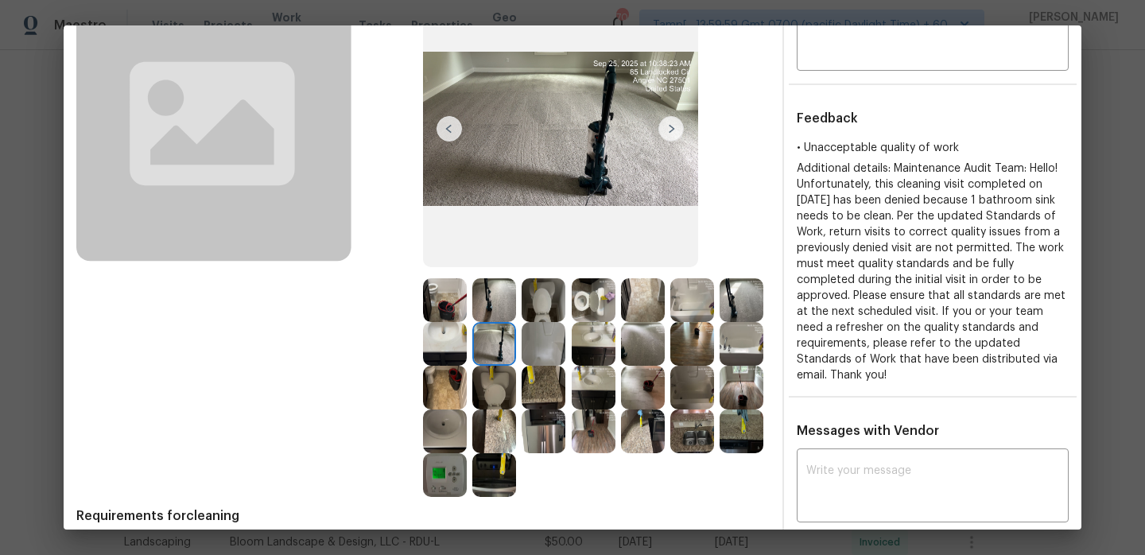
click at [528, 344] on img at bounding box center [544, 344] width 44 height 44
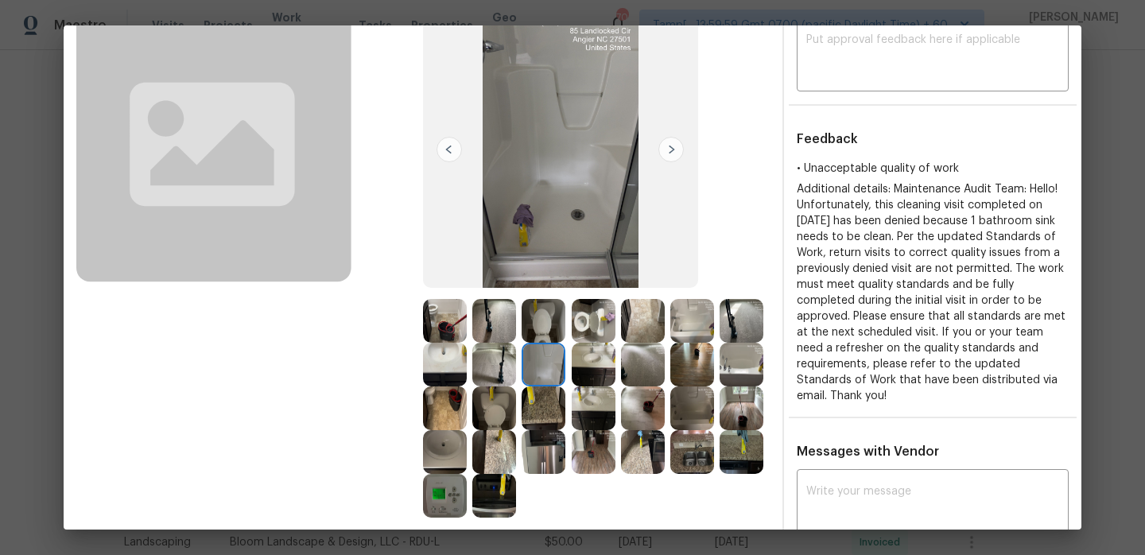
scroll to position [108, 0]
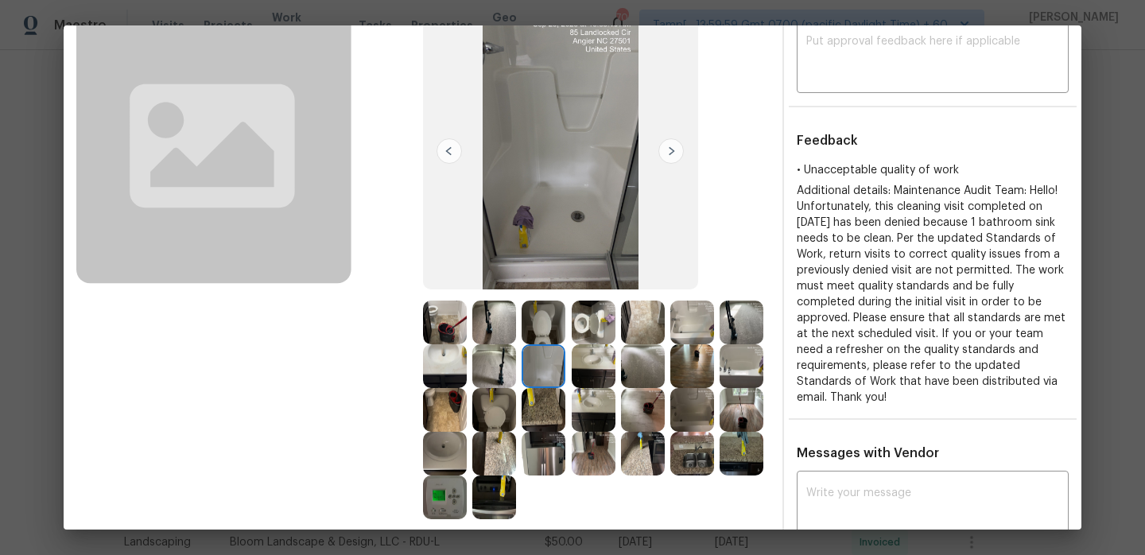
click at [597, 372] on img at bounding box center [594, 366] width 44 height 44
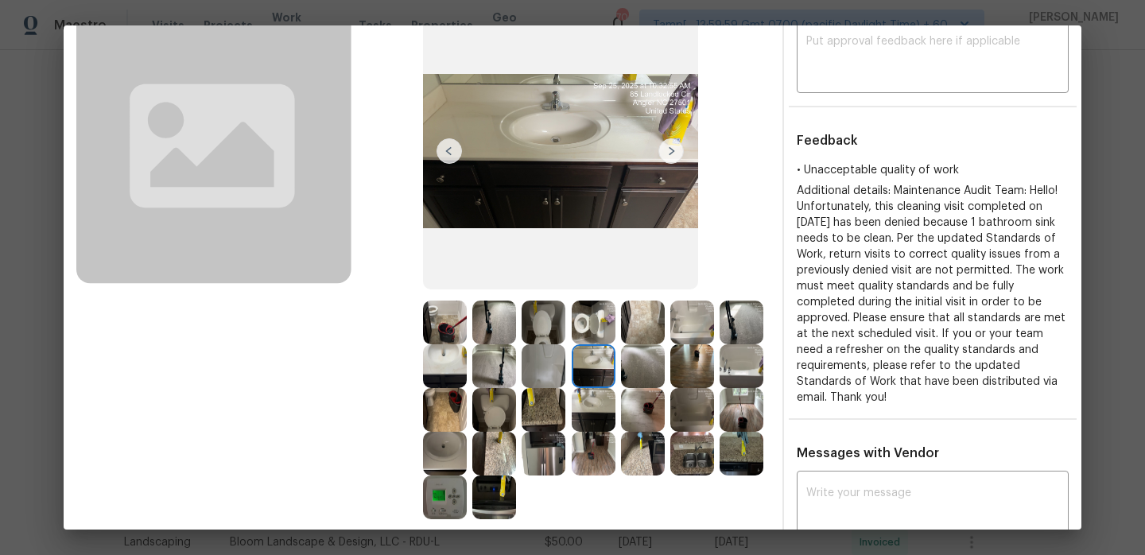
click at [651, 366] on img at bounding box center [643, 366] width 44 height 44
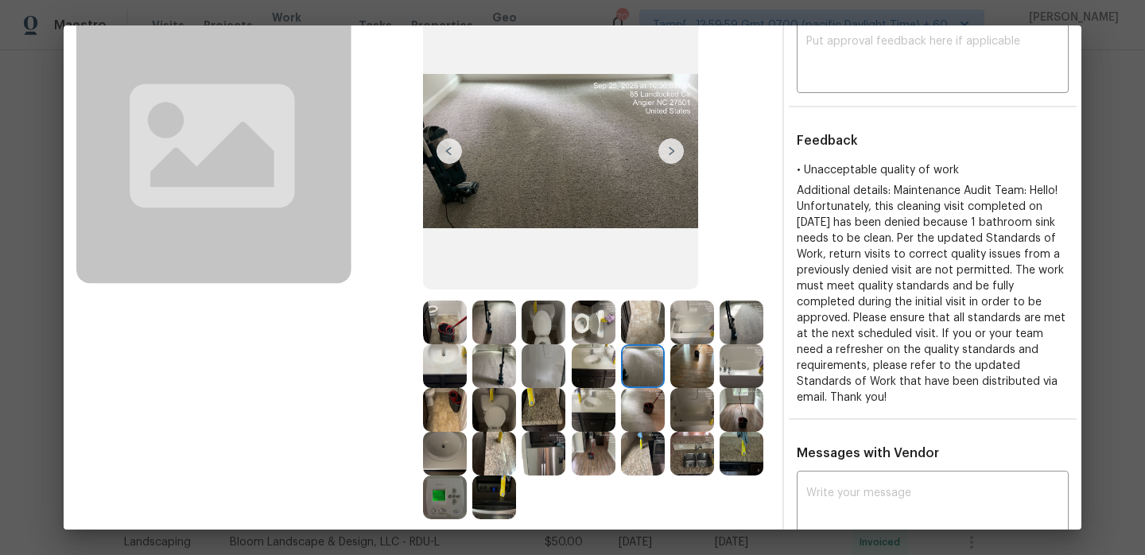
click at [691, 366] on img at bounding box center [692, 366] width 44 height 44
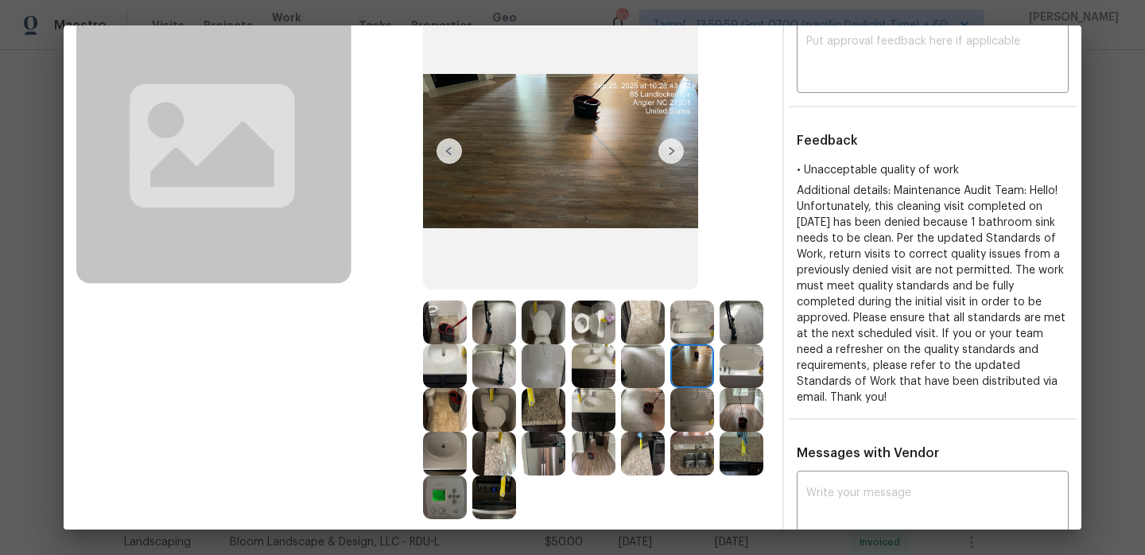
click at [721, 367] on img at bounding box center [742, 366] width 44 height 44
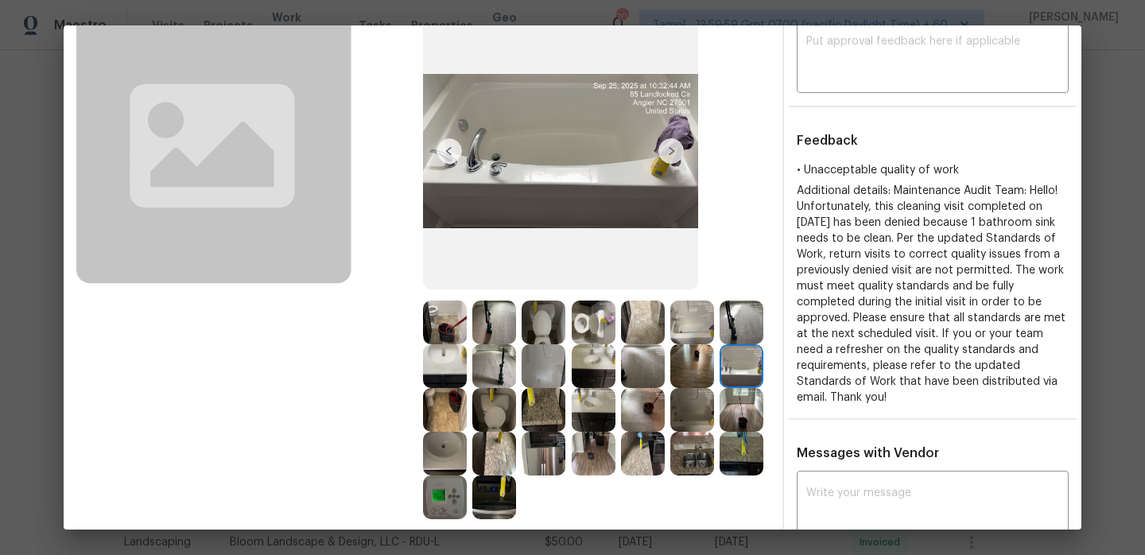
click at [740, 367] on img at bounding box center [742, 366] width 44 height 44
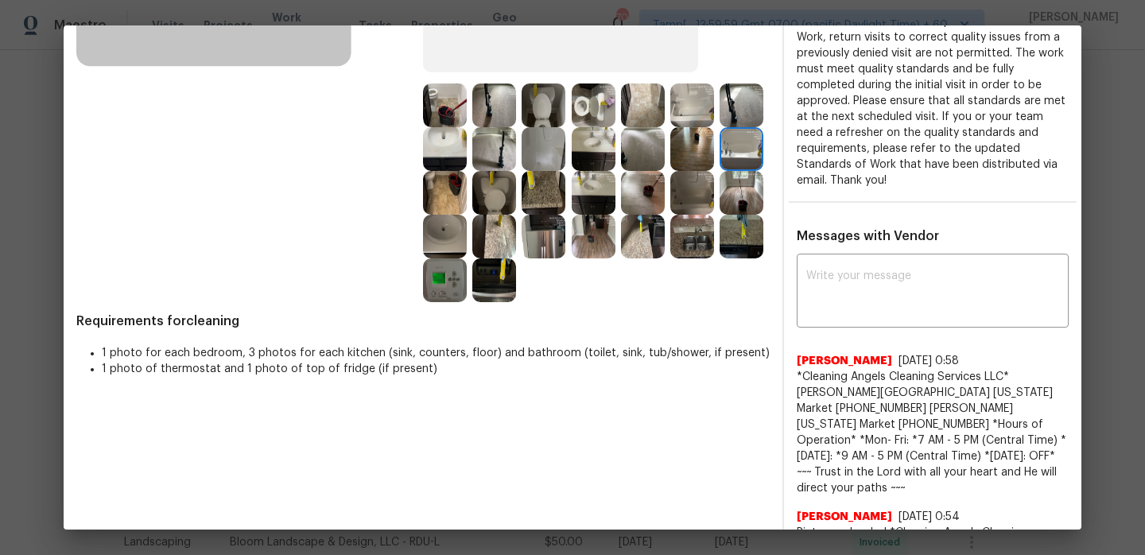
scroll to position [351, 0]
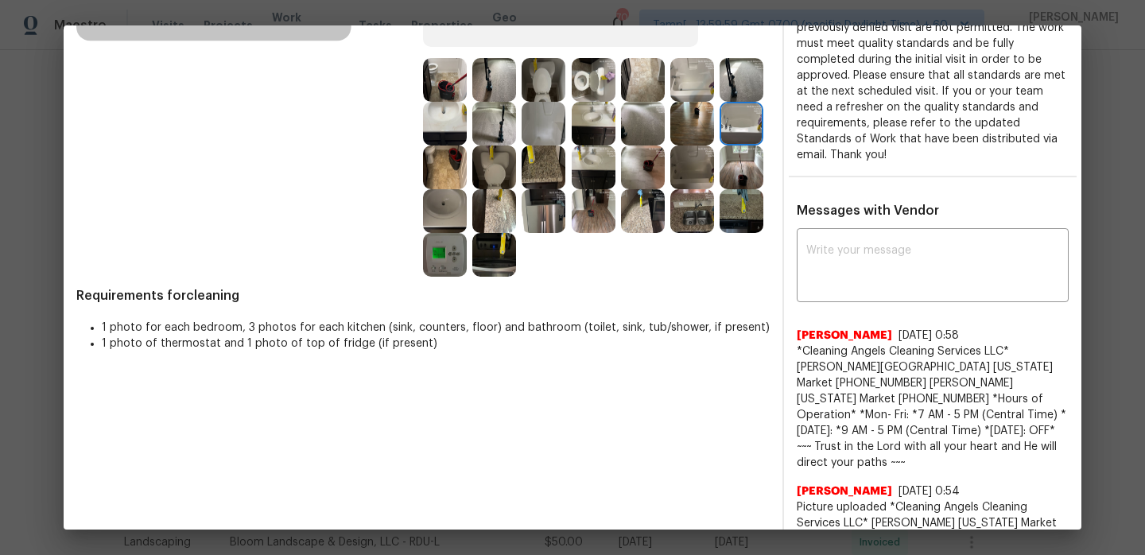
click at [799, 328] on span "Sherrian Jordan" at bounding box center [844, 336] width 95 height 16
drag, startPoint x: 797, startPoint y: 320, endPoint x: 886, endPoint y: 316, distance: 89.1
click at [886, 328] on div "Sherrian Jordan 9/27/25, 0:58" at bounding box center [933, 336] width 272 height 16
copy span "Sherrian Jordan"
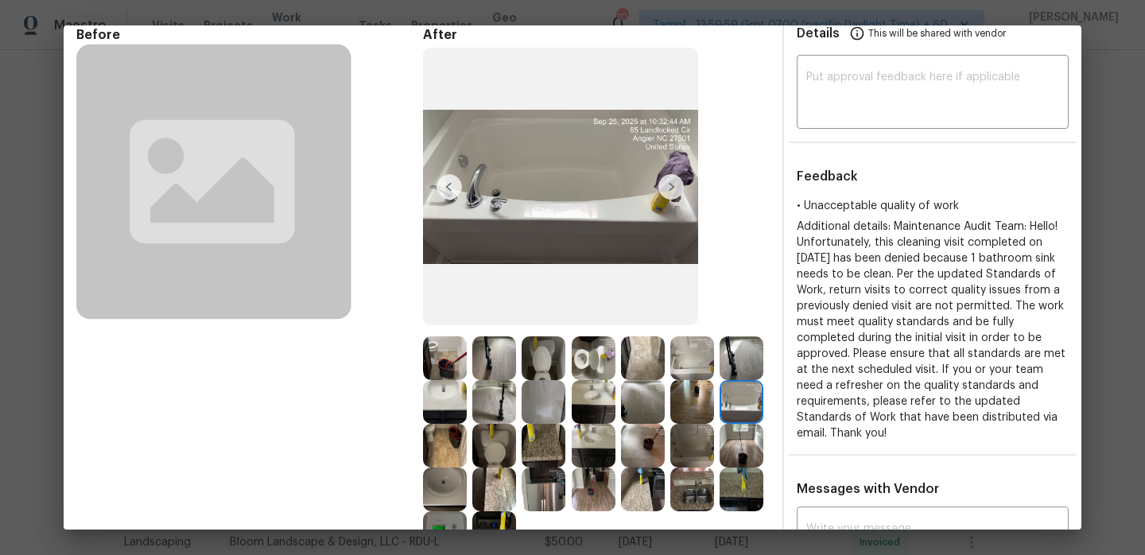
scroll to position [0, 0]
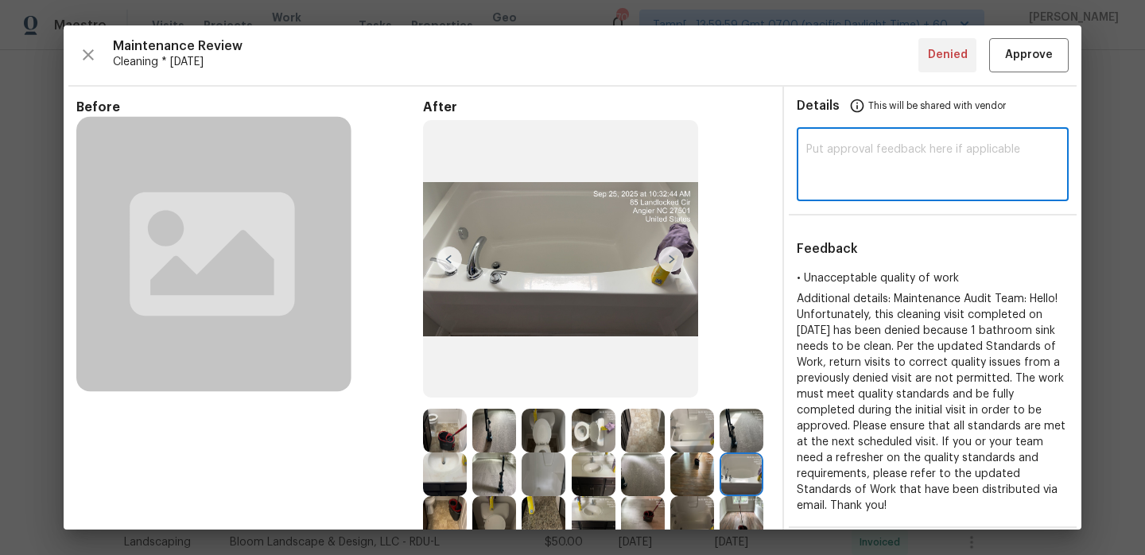
click at [861, 171] on textarea at bounding box center [932, 166] width 253 height 45
paste textarea "Hi Sherrian Jordan, Maintenance Audit Team: Hello, after further review this vi…"
type textarea "Hi Sherrian Jordan, Maintenance Audit Team: Hello, after further review this vi…"
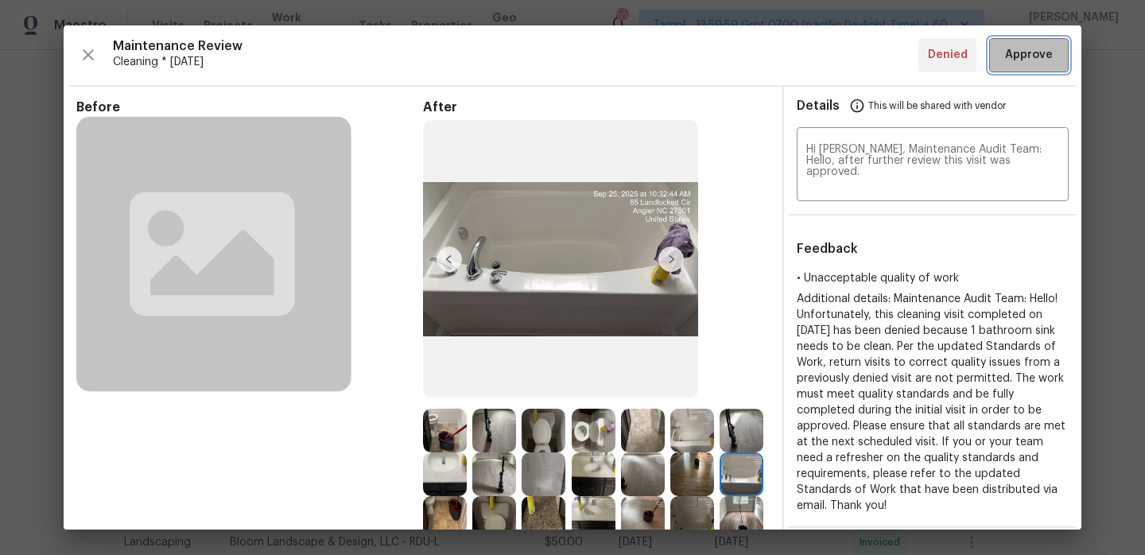
click at [1038, 70] on button "Approve" at bounding box center [1029, 55] width 80 height 34
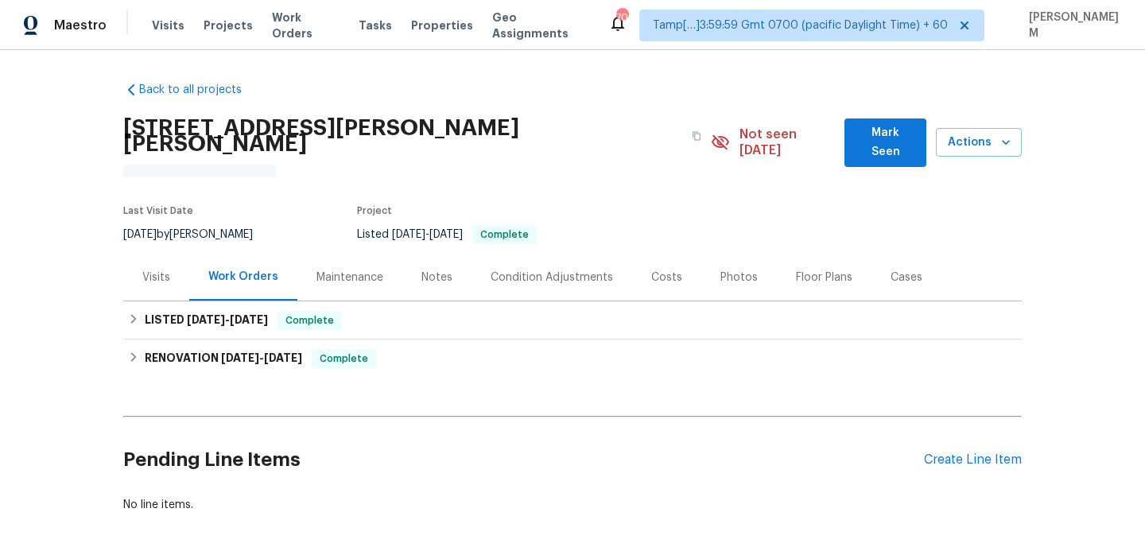
click at [347, 270] on div "Maintenance" at bounding box center [349, 278] width 67 height 16
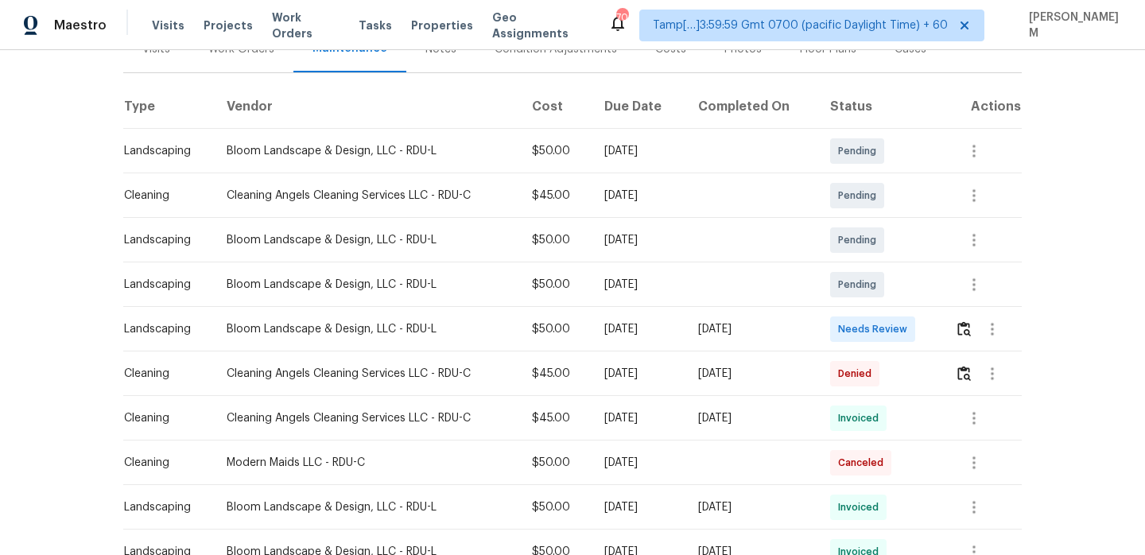
scroll to position [232, 0]
click at [956, 360] on td at bounding box center [982, 373] width 80 height 45
click at [969, 365] on img "button" at bounding box center [964, 372] width 14 height 15
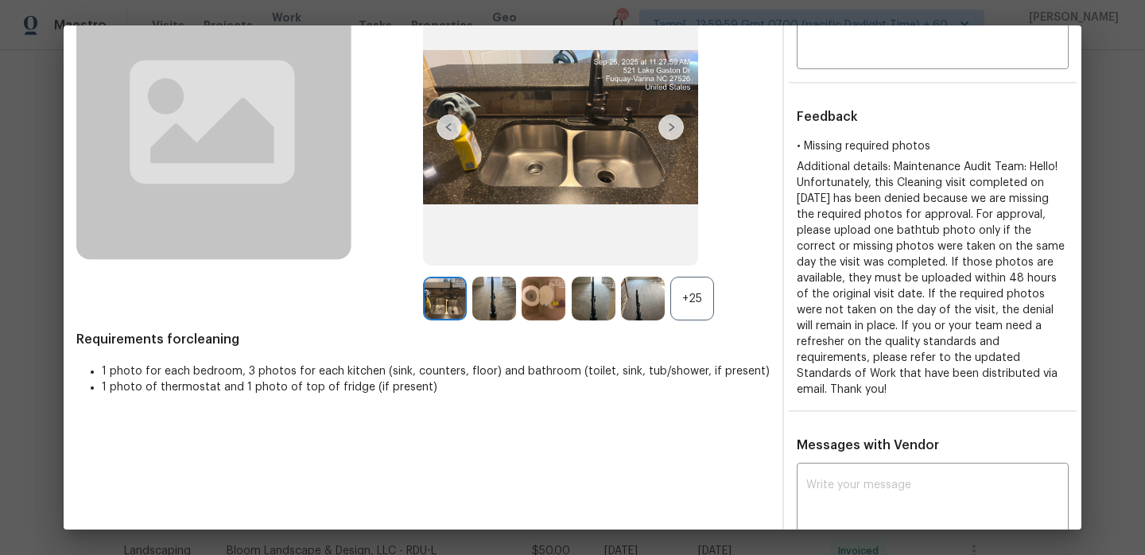
scroll to position [128, 0]
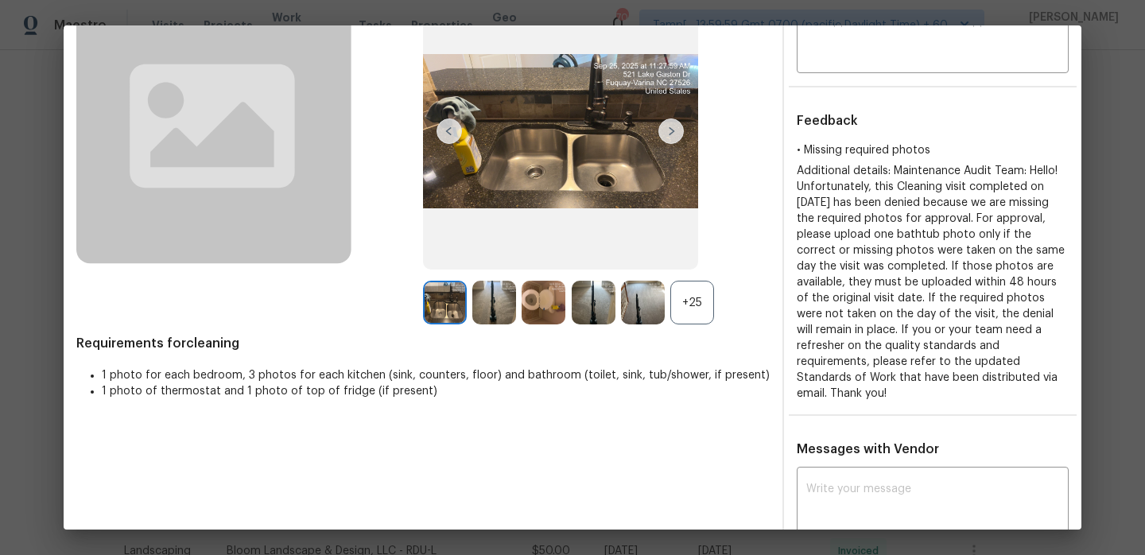
click at [708, 297] on div "+25" at bounding box center [692, 303] width 44 height 44
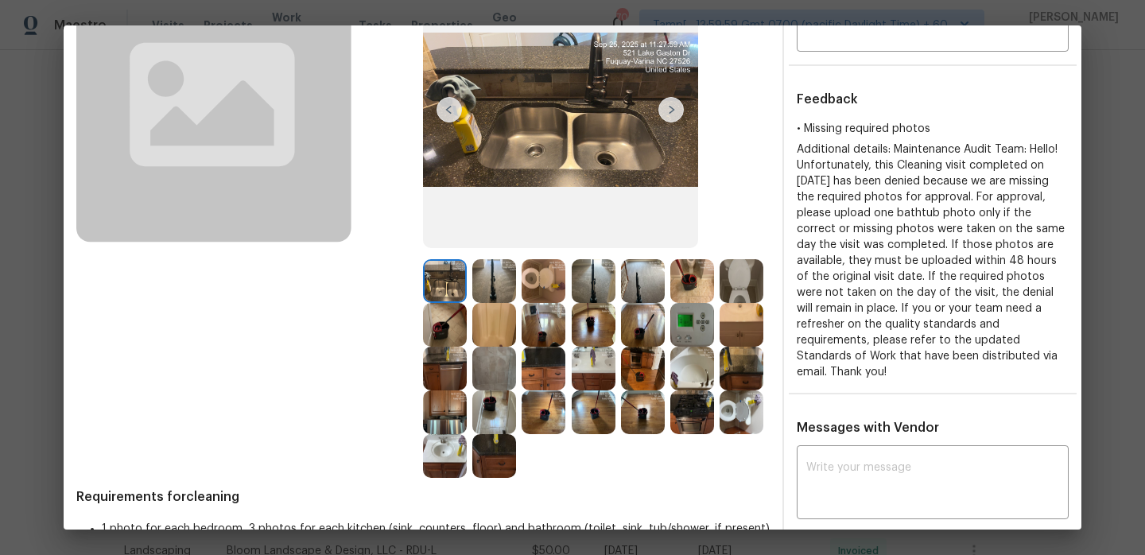
scroll to position [166, 0]
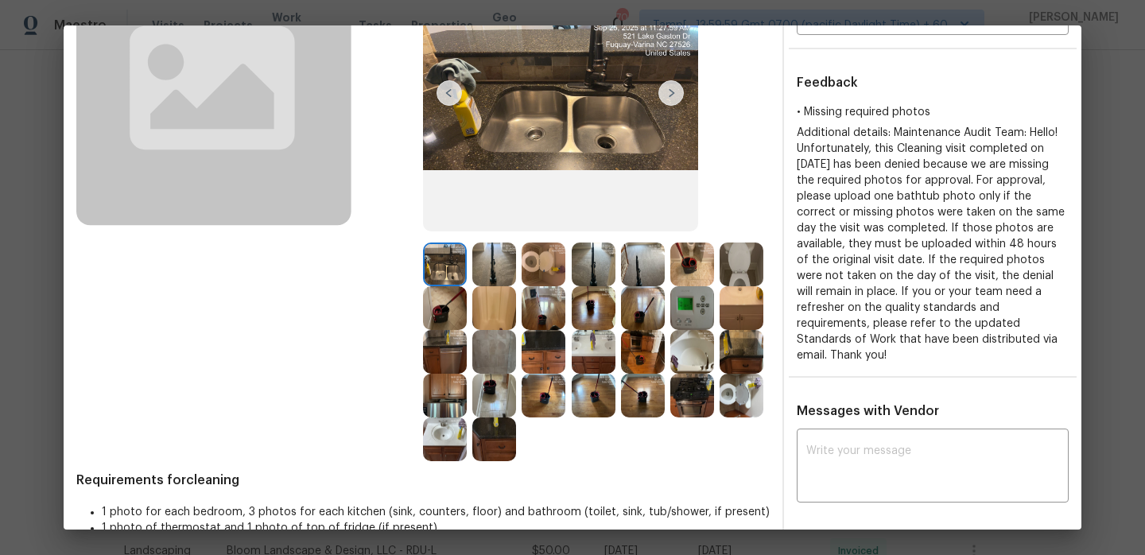
click at [498, 258] on img at bounding box center [494, 264] width 44 height 44
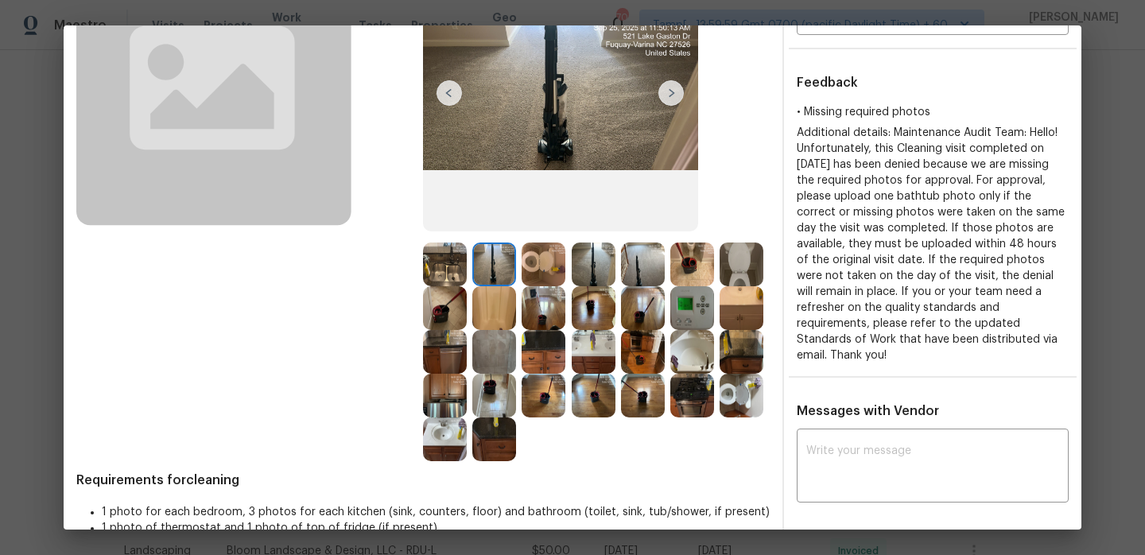
scroll to position [131, 0]
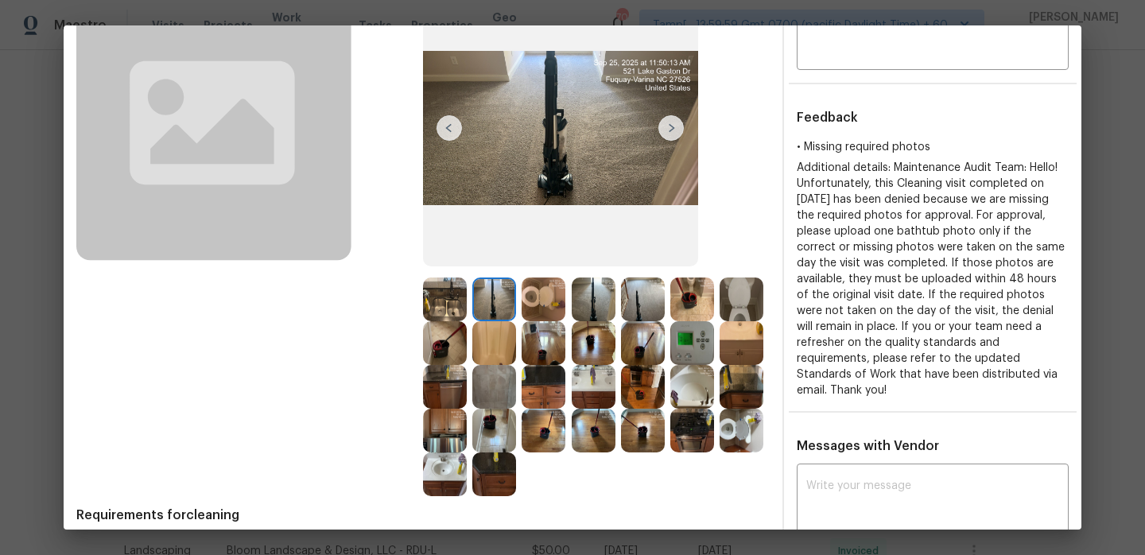
click at [540, 307] on img at bounding box center [544, 299] width 44 height 44
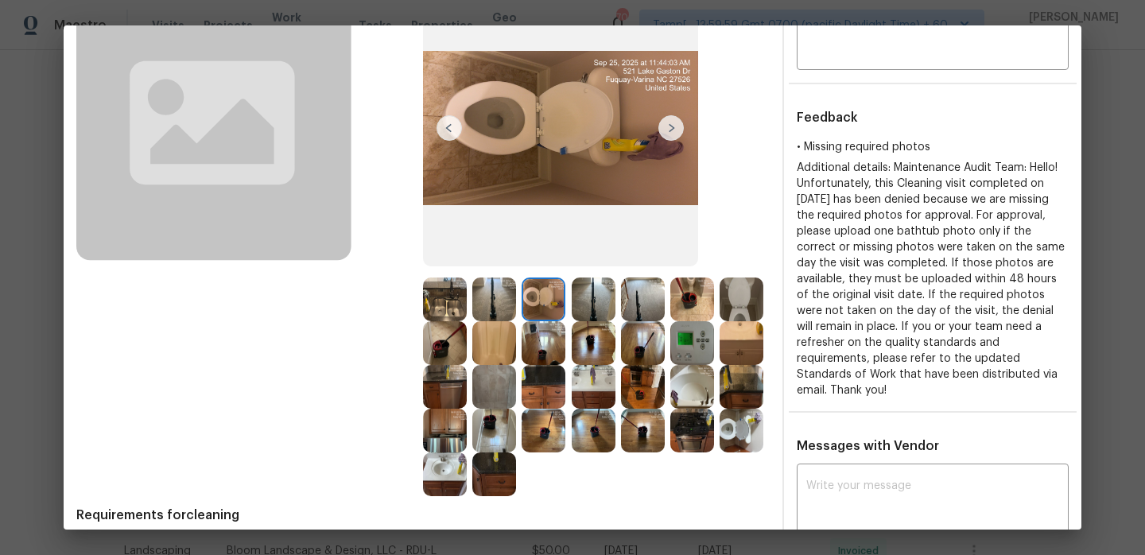
click at [586, 301] on img at bounding box center [594, 299] width 44 height 44
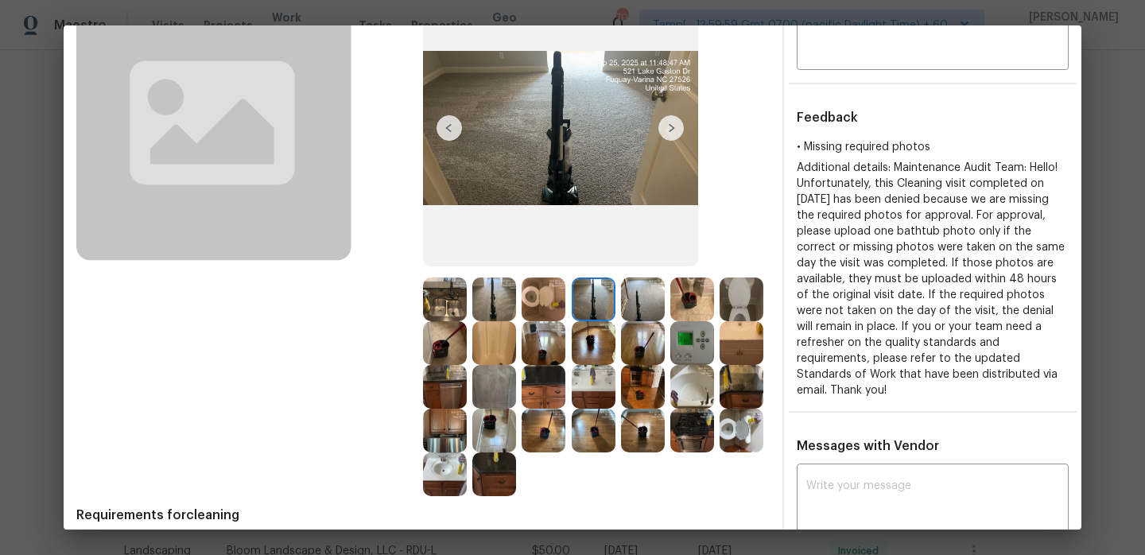
click at [638, 300] on img at bounding box center [643, 299] width 44 height 44
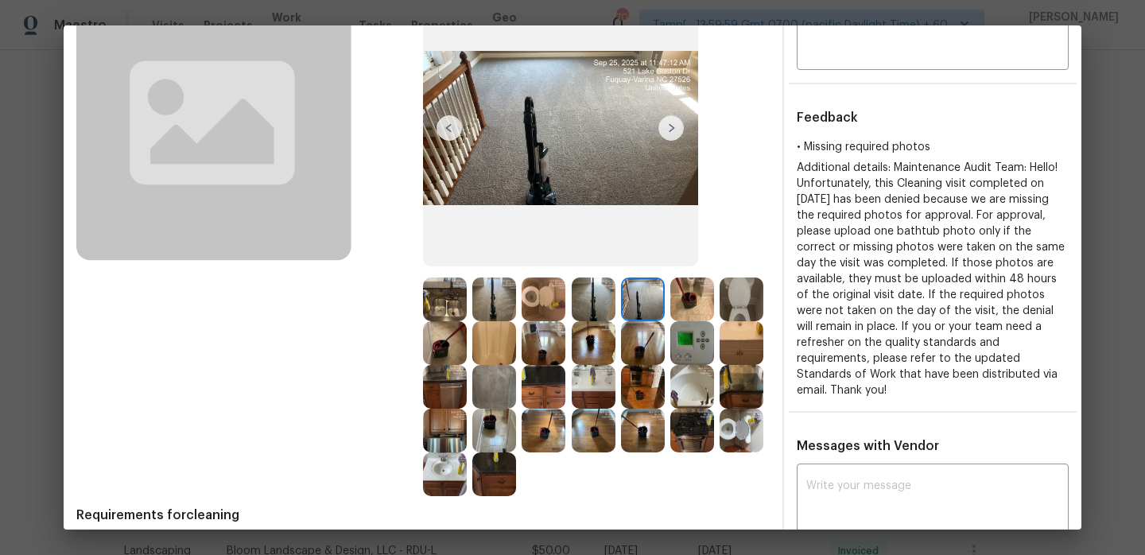
click at [700, 305] on img at bounding box center [692, 299] width 44 height 44
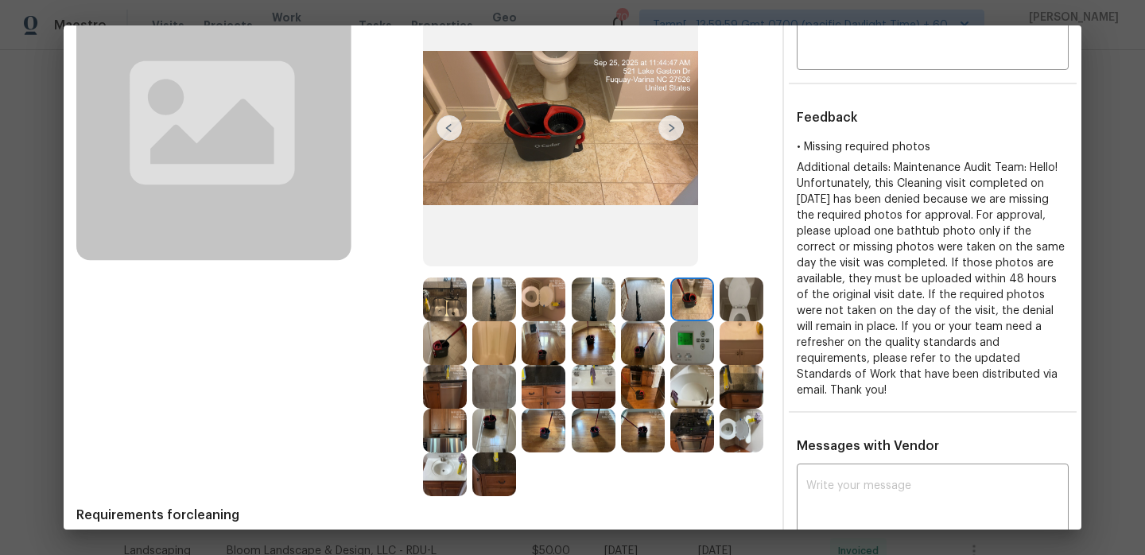
click at [728, 302] on img at bounding box center [742, 299] width 44 height 44
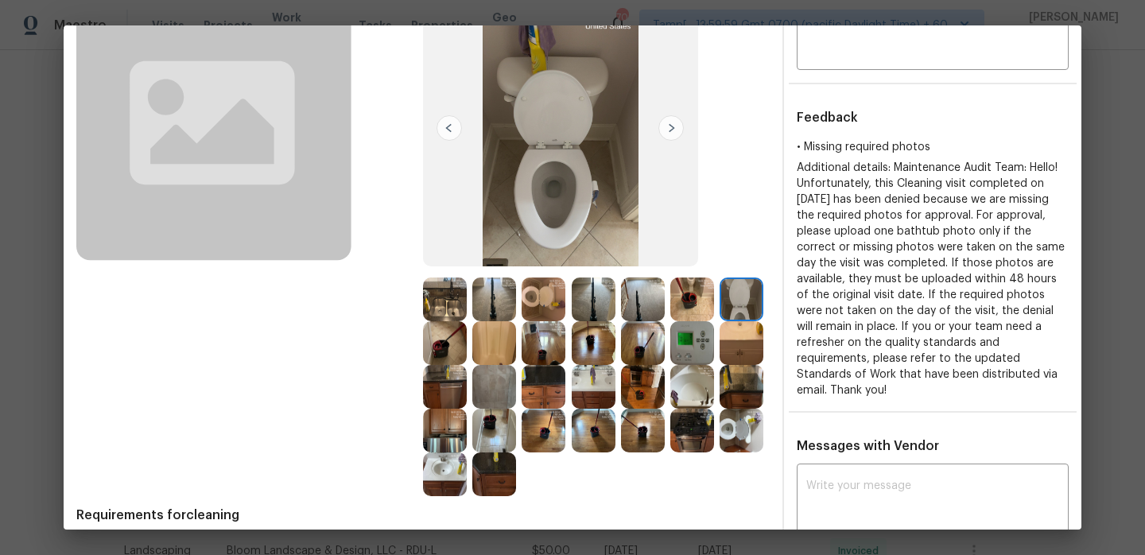
click at [449, 351] on img at bounding box center [445, 343] width 44 height 44
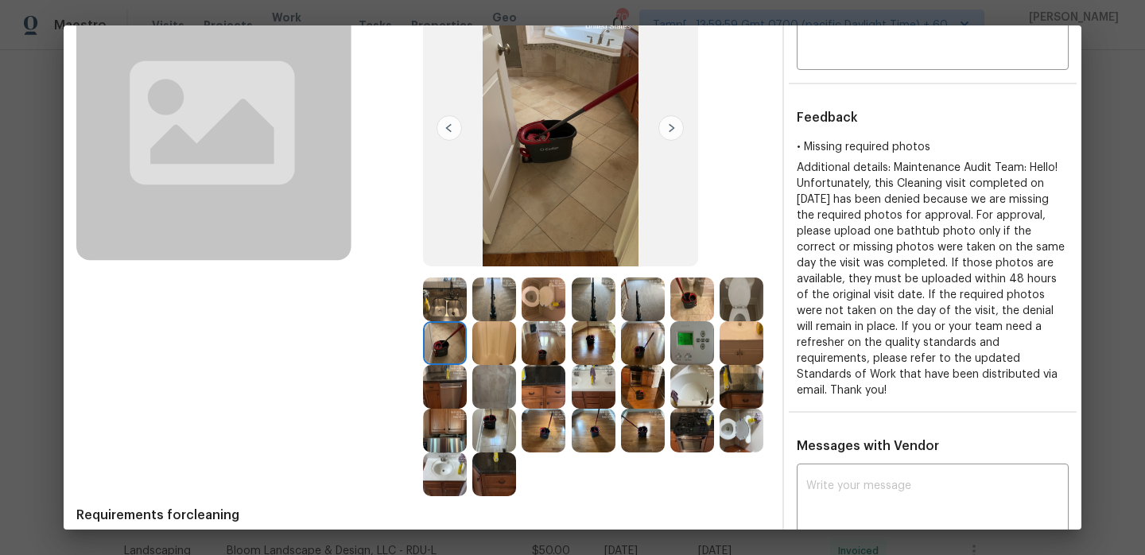
click at [482, 351] on img at bounding box center [494, 343] width 44 height 44
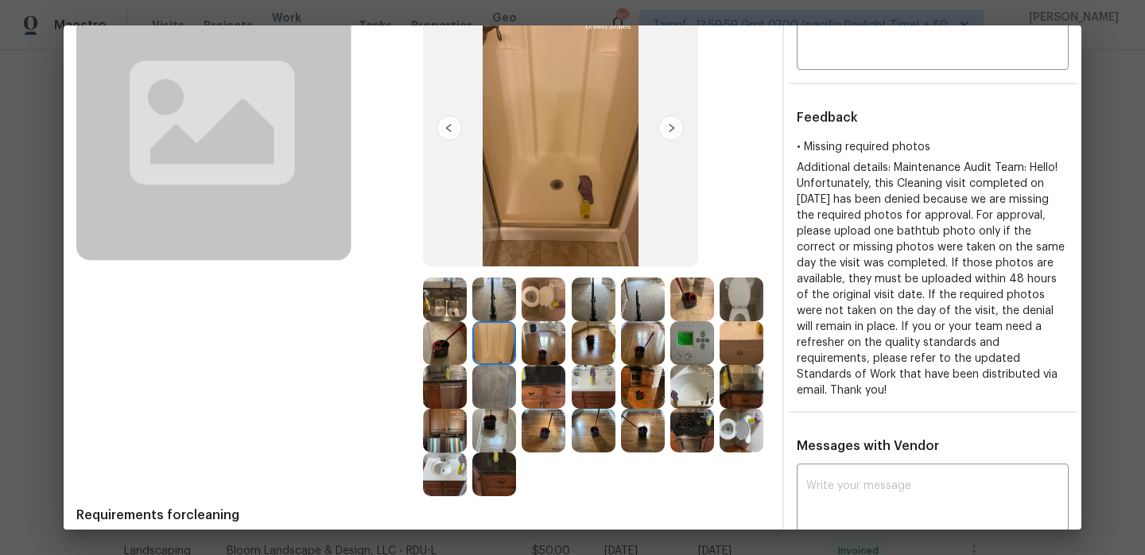
click at [539, 343] on img at bounding box center [544, 343] width 44 height 44
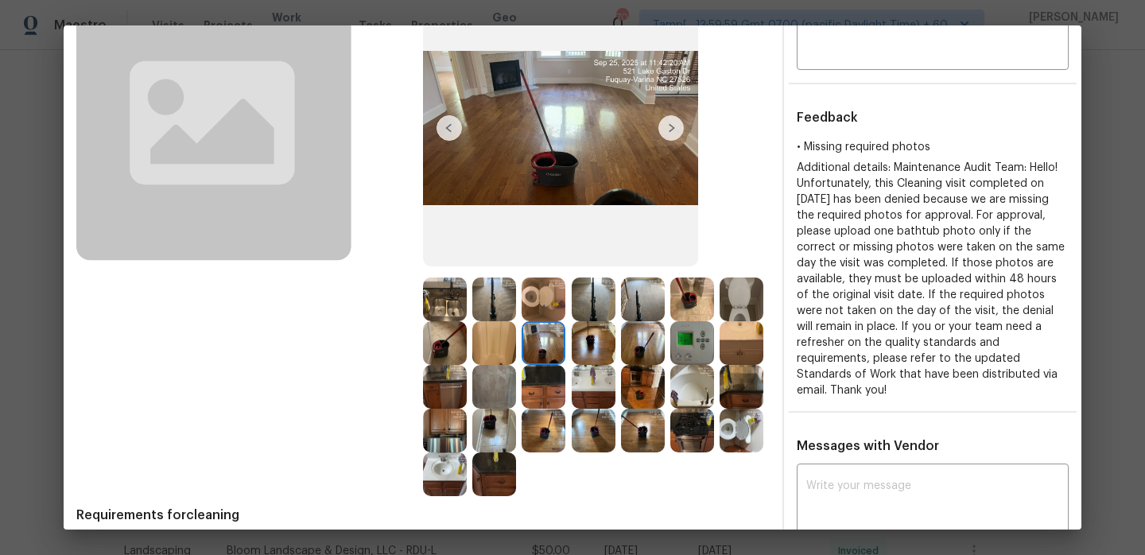
click at [590, 343] on img at bounding box center [594, 343] width 44 height 44
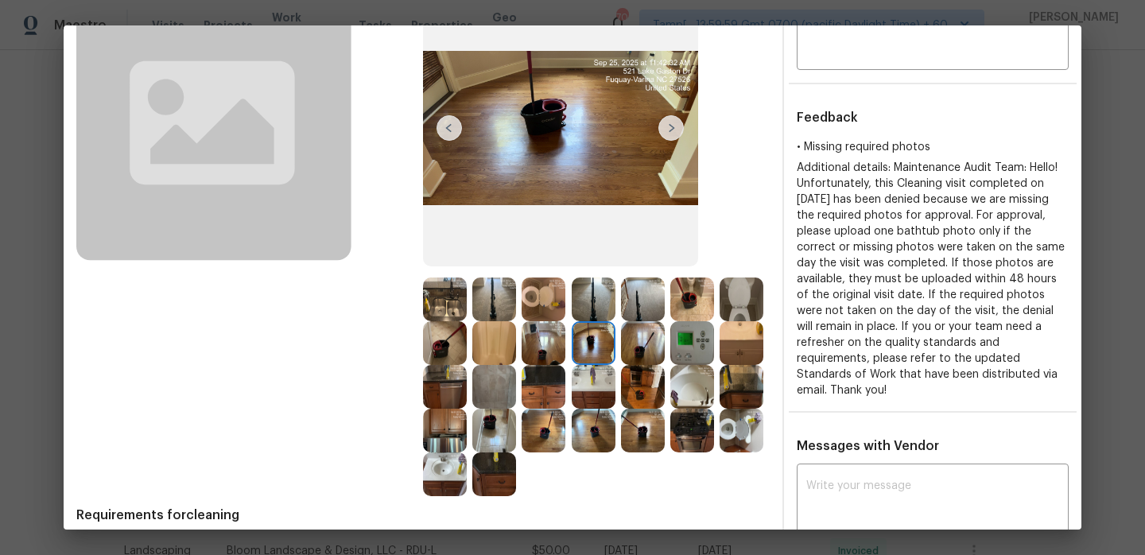
click at [485, 347] on img at bounding box center [494, 343] width 44 height 44
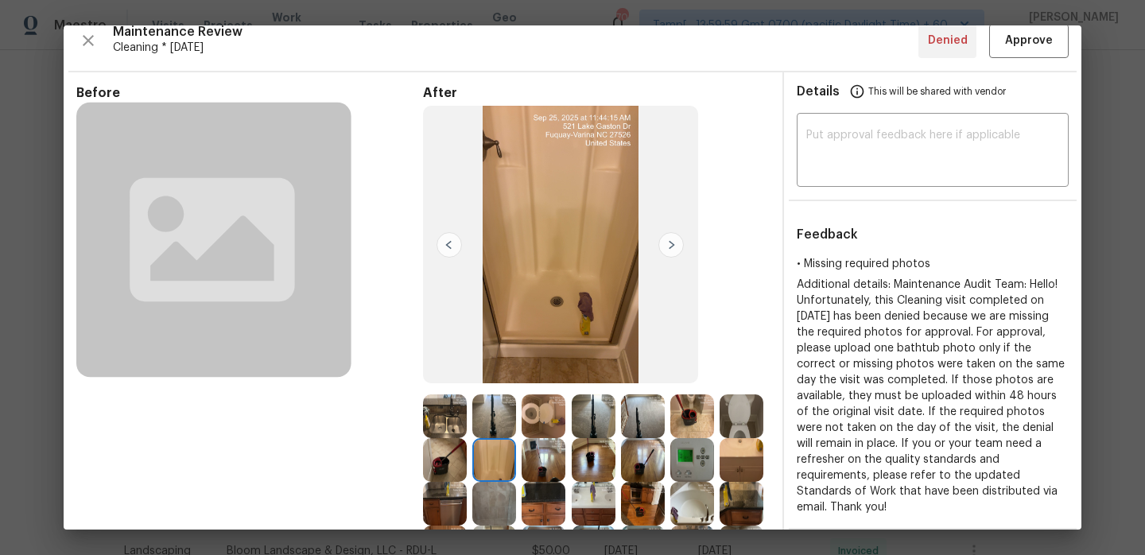
scroll to position [14, 0]
click at [542, 409] on img at bounding box center [544, 417] width 44 height 44
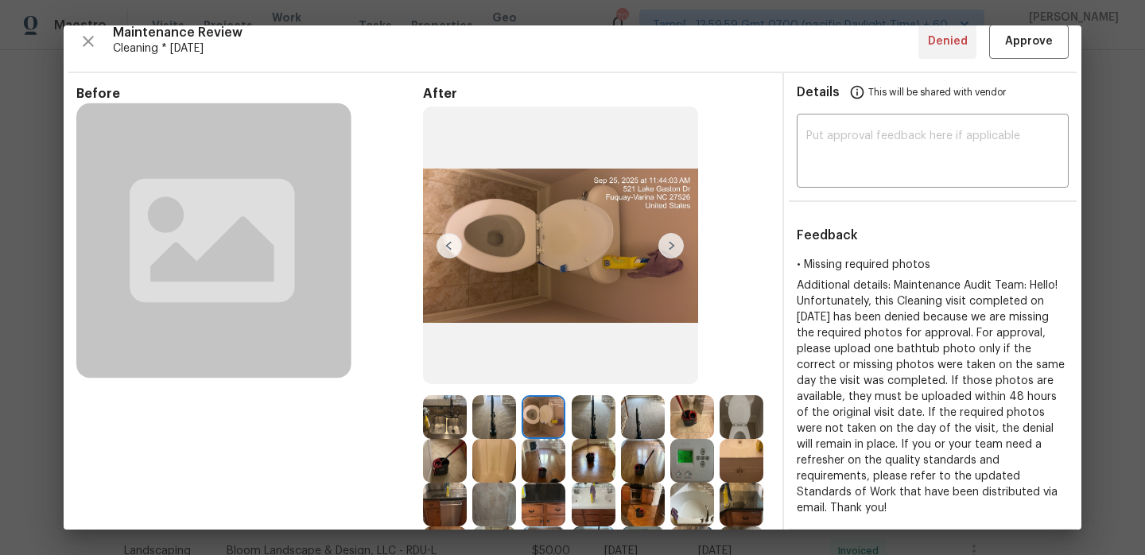
click at [491, 410] on img at bounding box center [494, 417] width 44 height 44
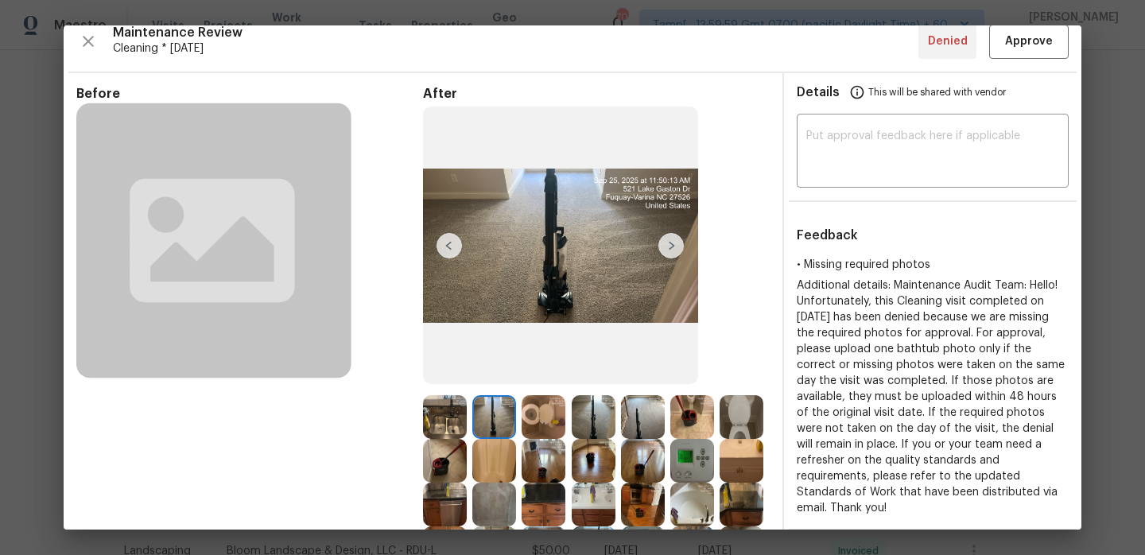
click at [508, 459] on img at bounding box center [494, 461] width 44 height 44
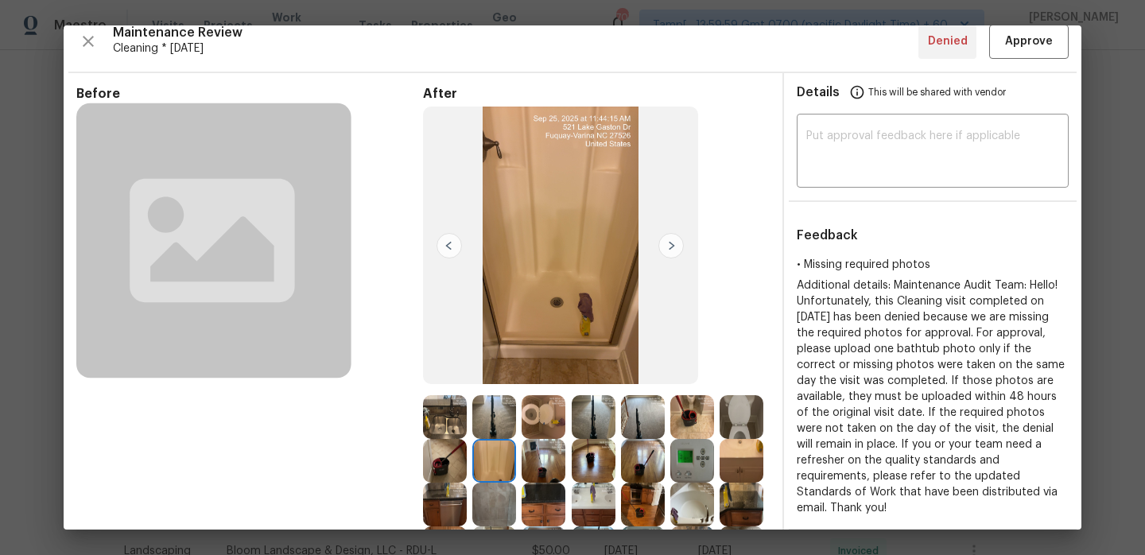
scroll to position [20, 0]
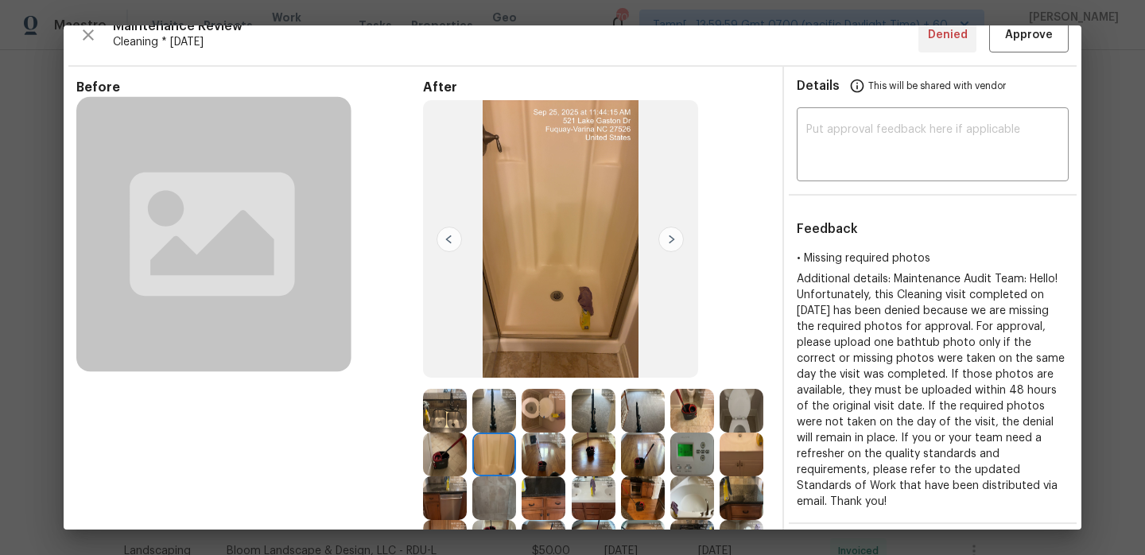
click at [542, 453] on img at bounding box center [544, 455] width 44 height 44
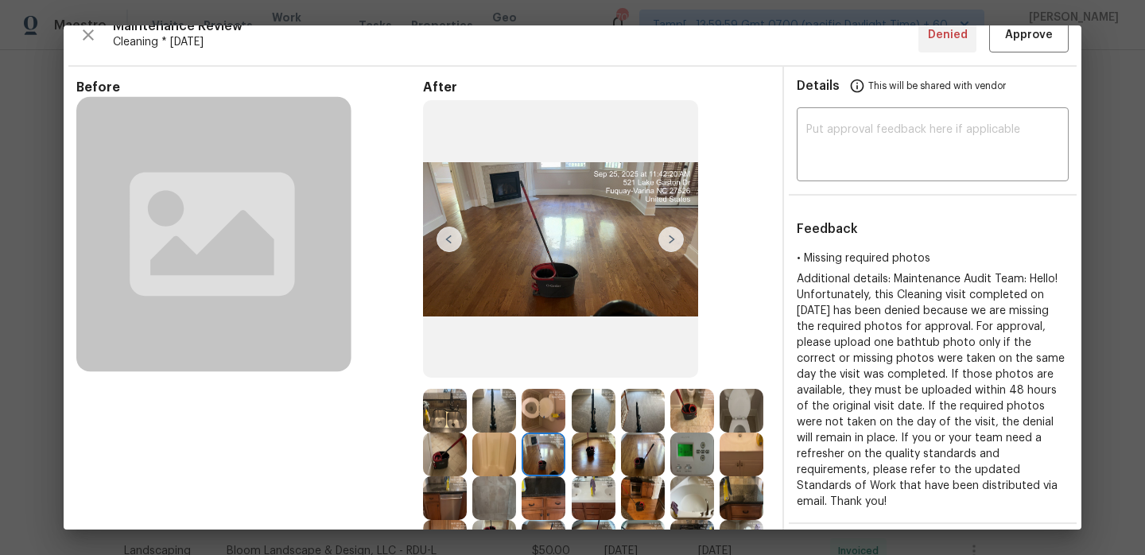
click at [501, 453] on img at bounding box center [494, 455] width 44 height 44
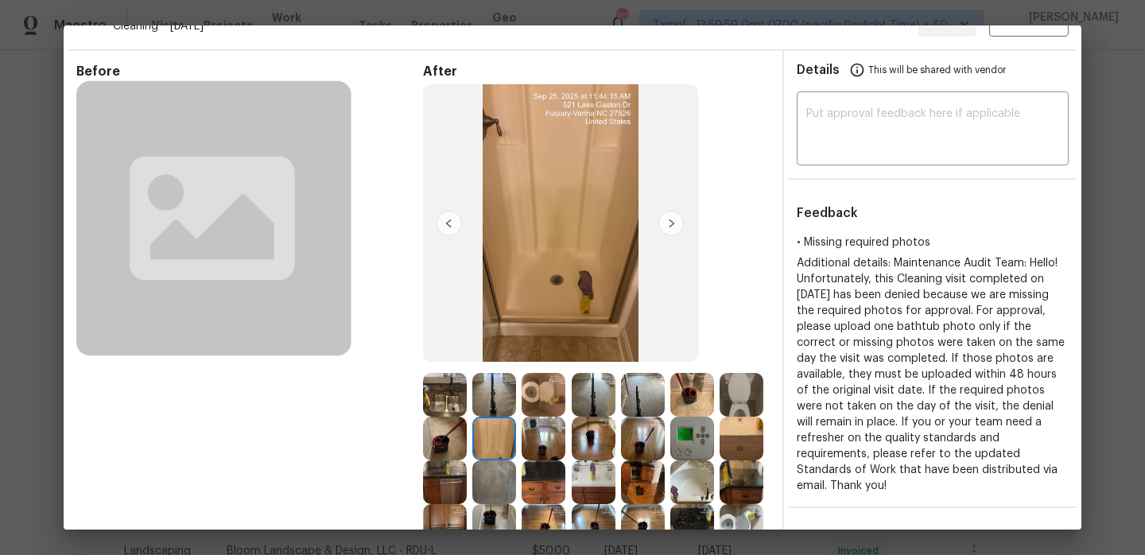
scroll to position [45, 0]
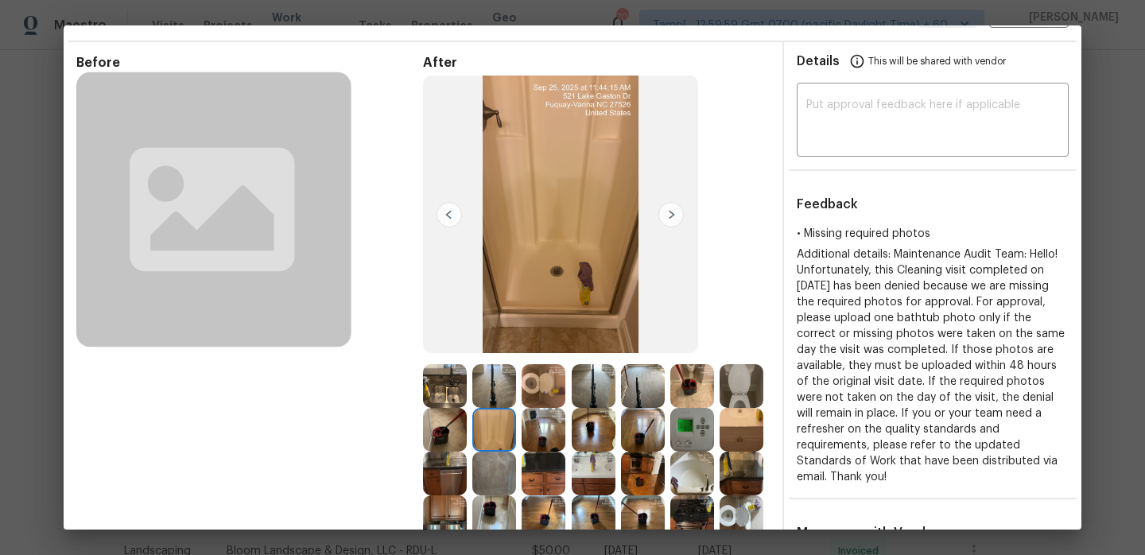
click at [551, 433] on img at bounding box center [544, 430] width 44 height 44
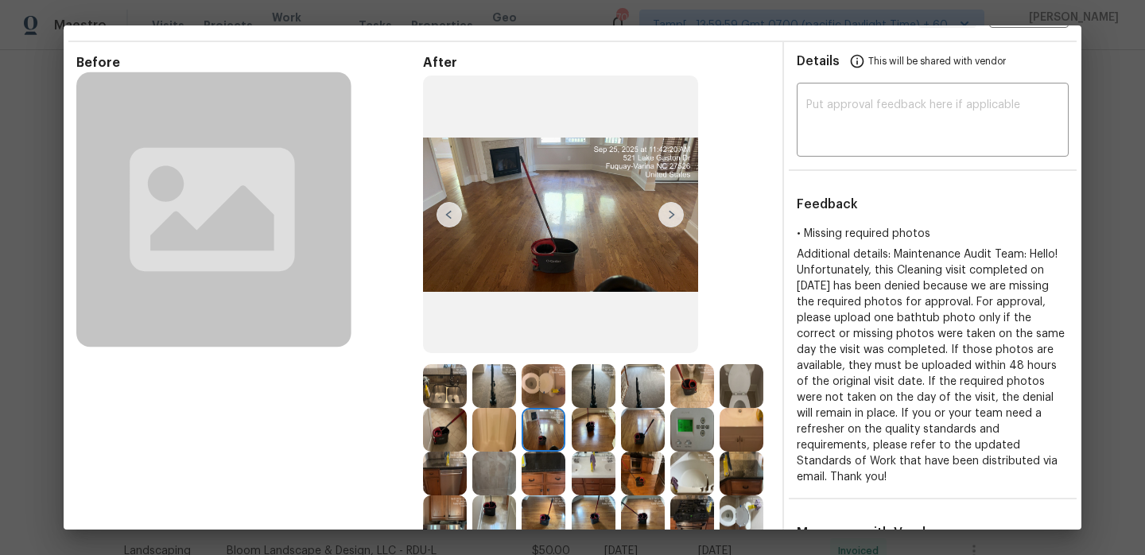
click at [580, 430] on img at bounding box center [594, 430] width 44 height 44
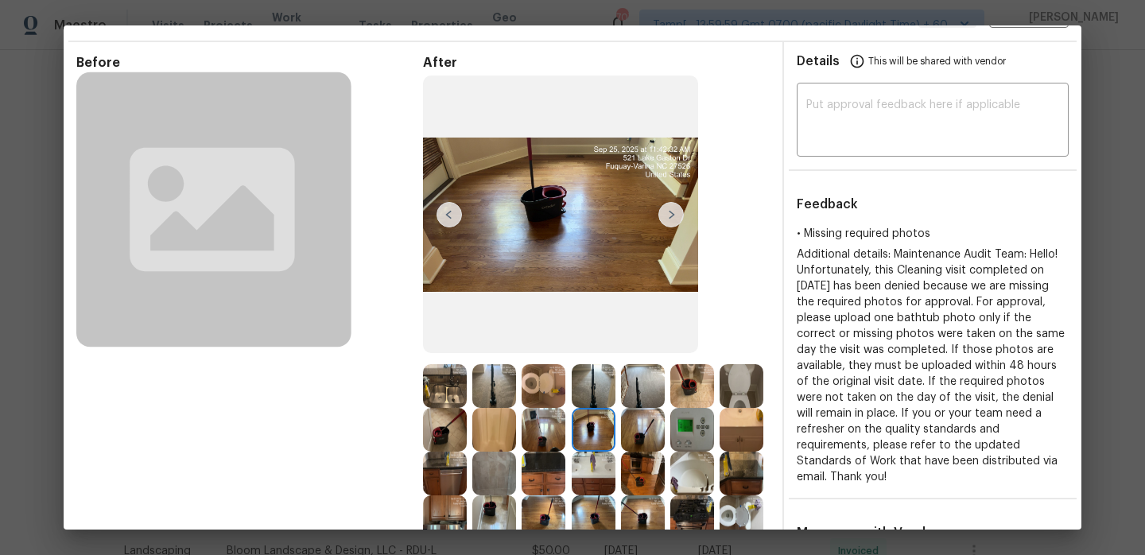
click at [636, 428] on img at bounding box center [643, 430] width 44 height 44
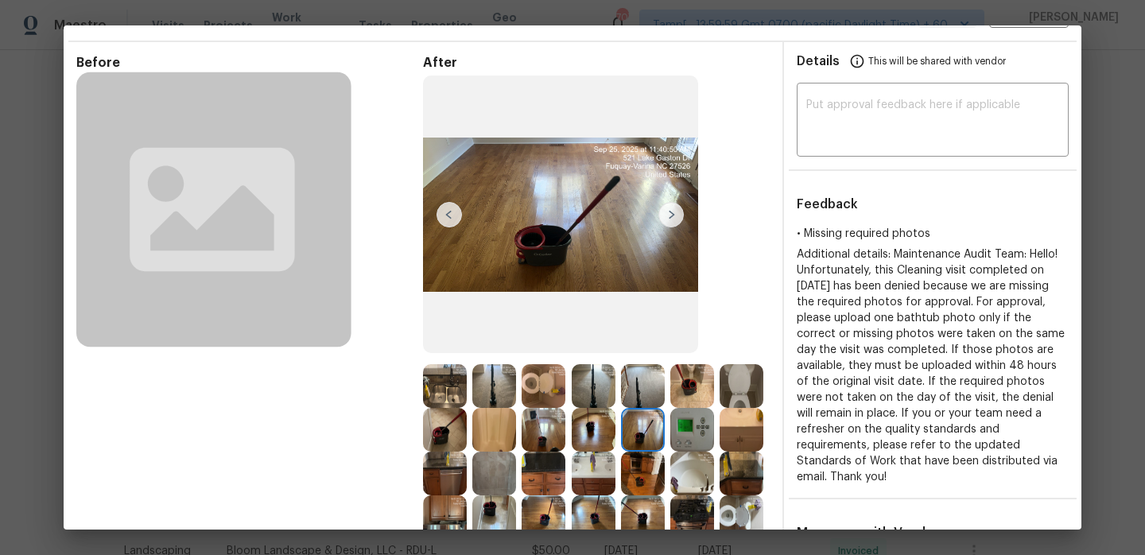
click at [700, 425] on img at bounding box center [692, 430] width 44 height 44
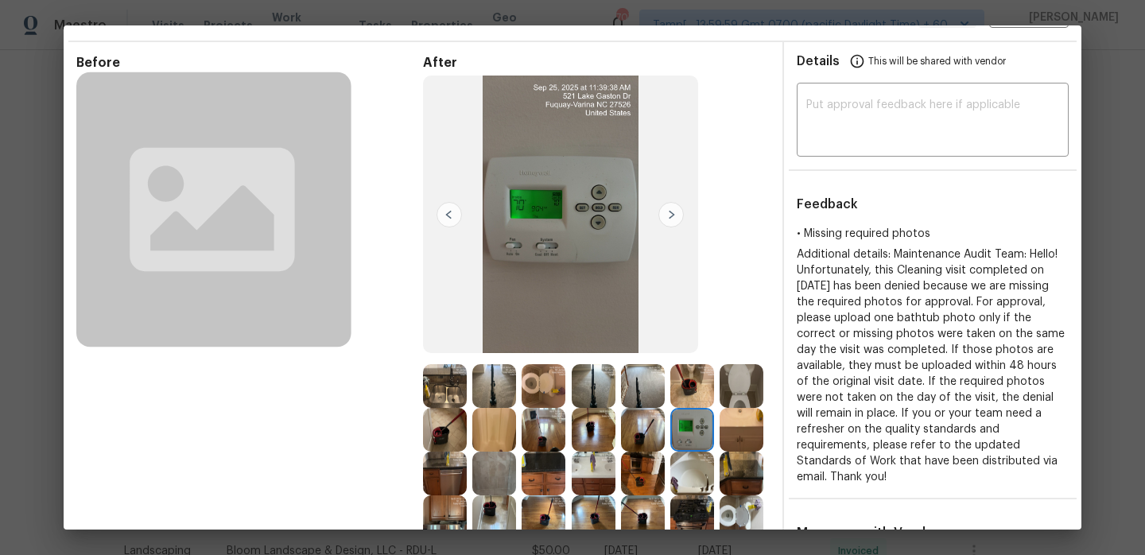
click at [733, 427] on img at bounding box center [742, 430] width 44 height 44
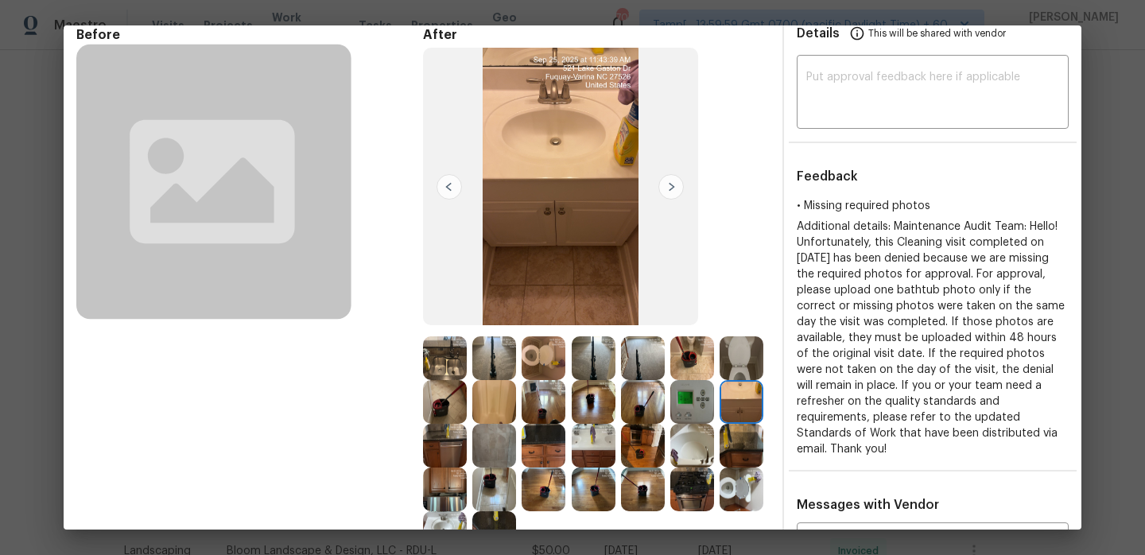
scroll to position [76, 0]
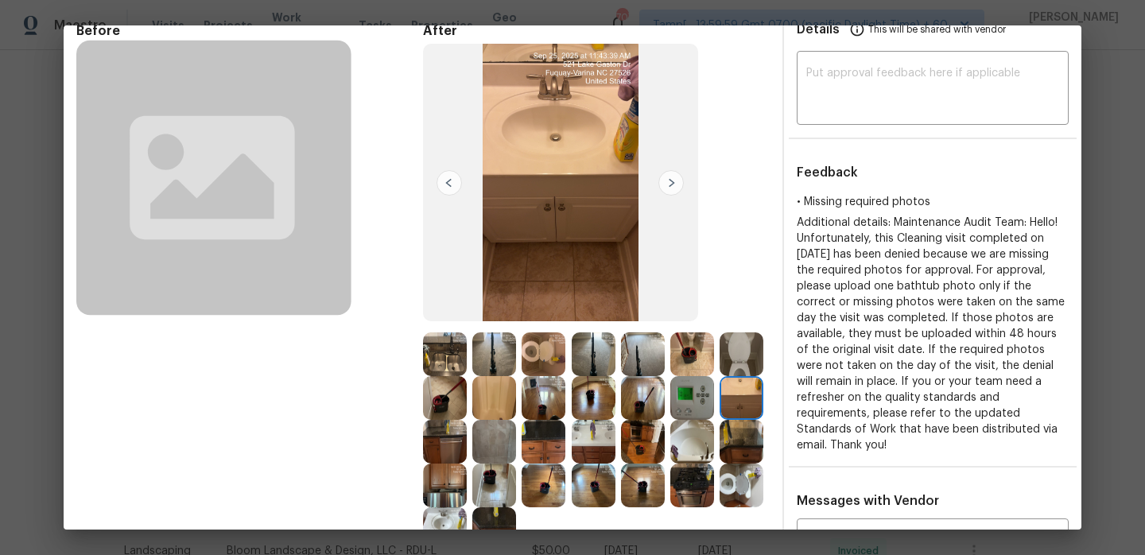
click at [437, 461] on img at bounding box center [445, 442] width 44 height 44
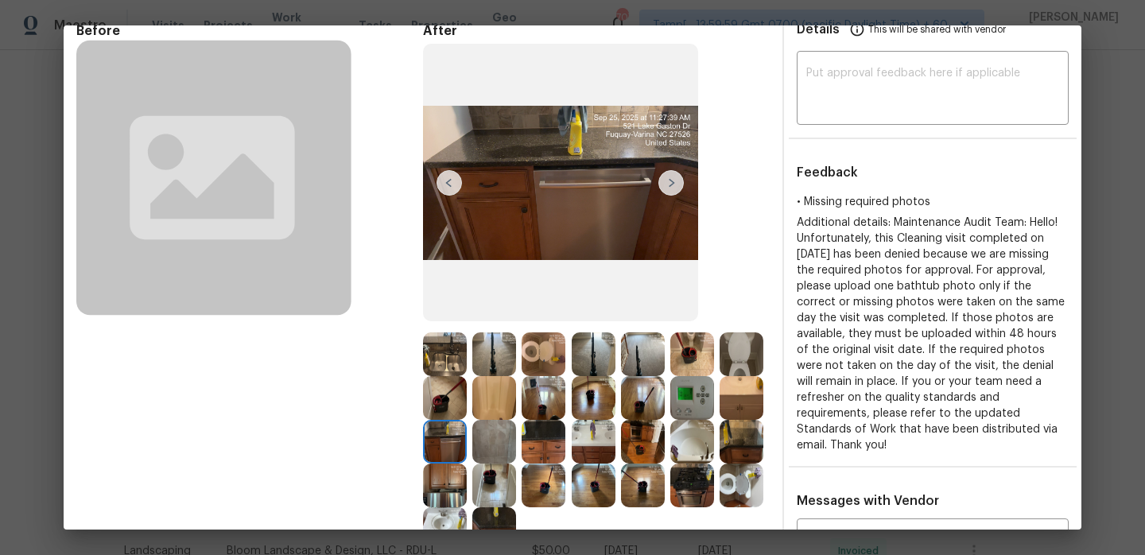
click at [490, 447] on img at bounding box center [494, 442] width 44 height 44
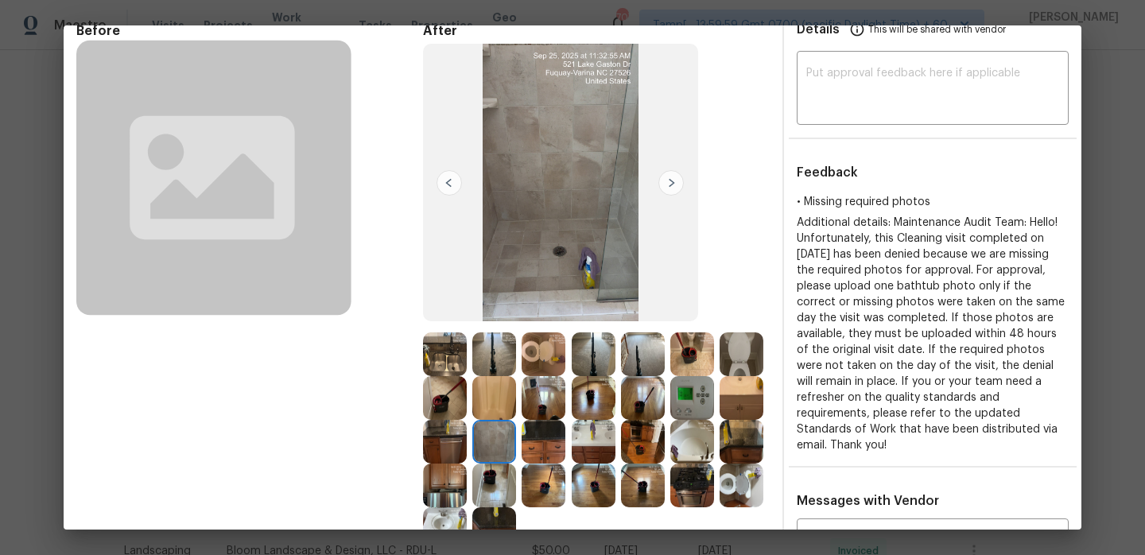
click at [533, 444] on img at bounding box center [544, 442] width 44 height 44
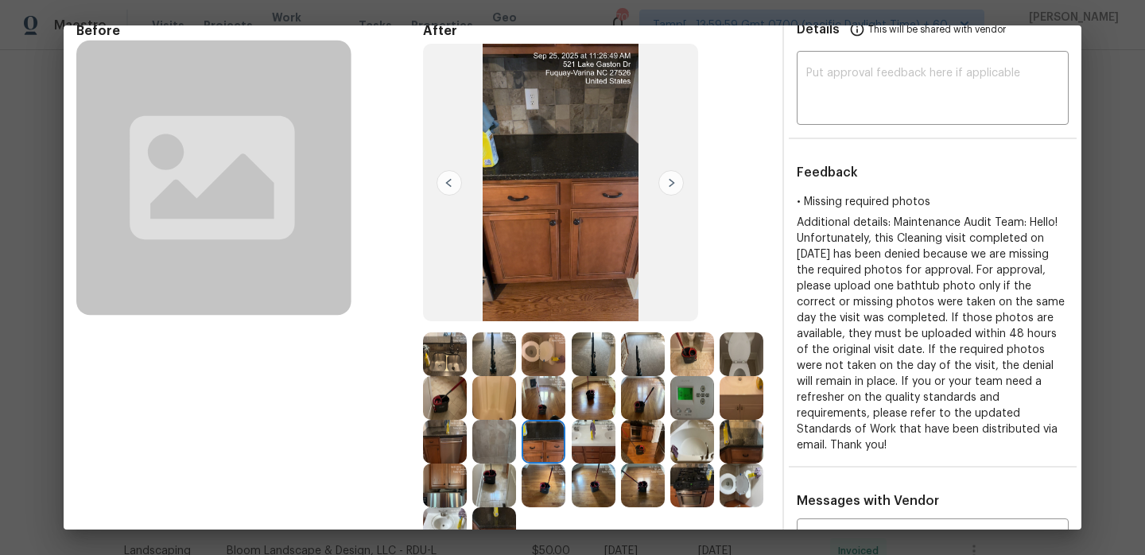
click at [591, 447] on img at bounding box center [594, 442] width 44 height 44
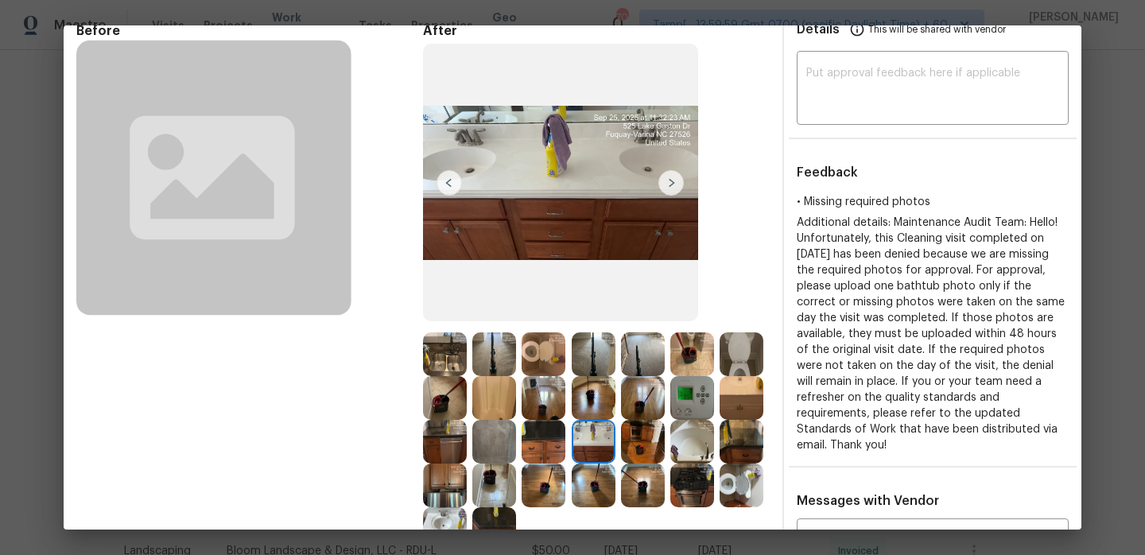
click at [654, 440] on img at bounding box center [643, 442] width 44 height 44
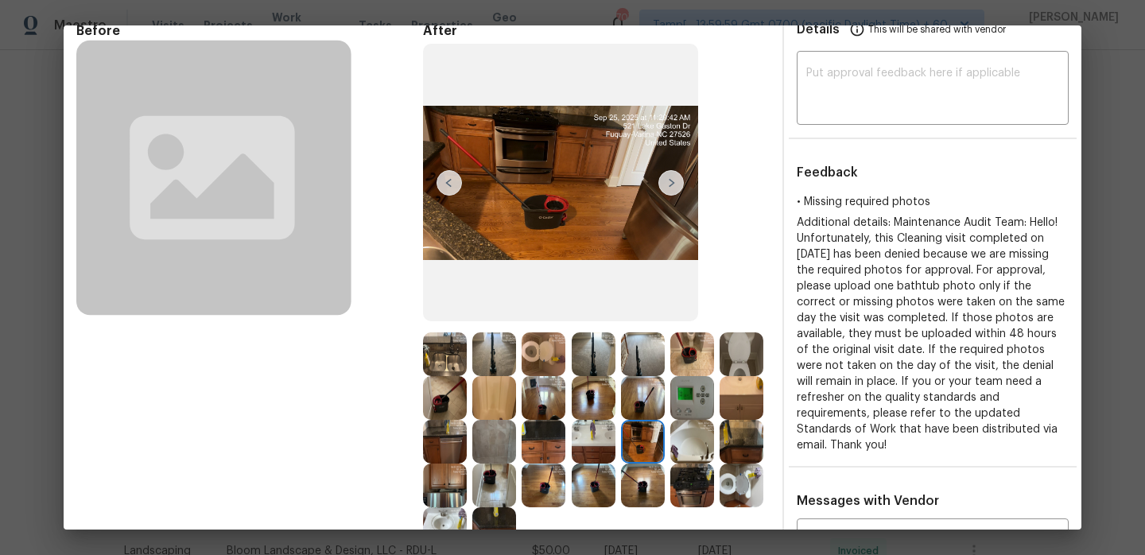
click at [703, 446] on img at bounding box center [692, 442] width 44 height 44
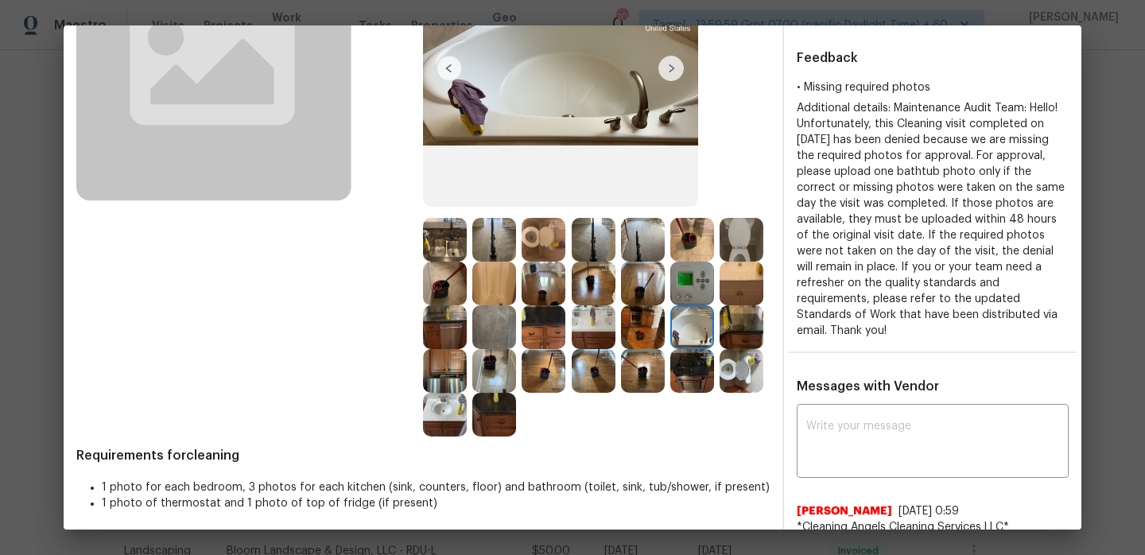
scroll to position [196, 0]
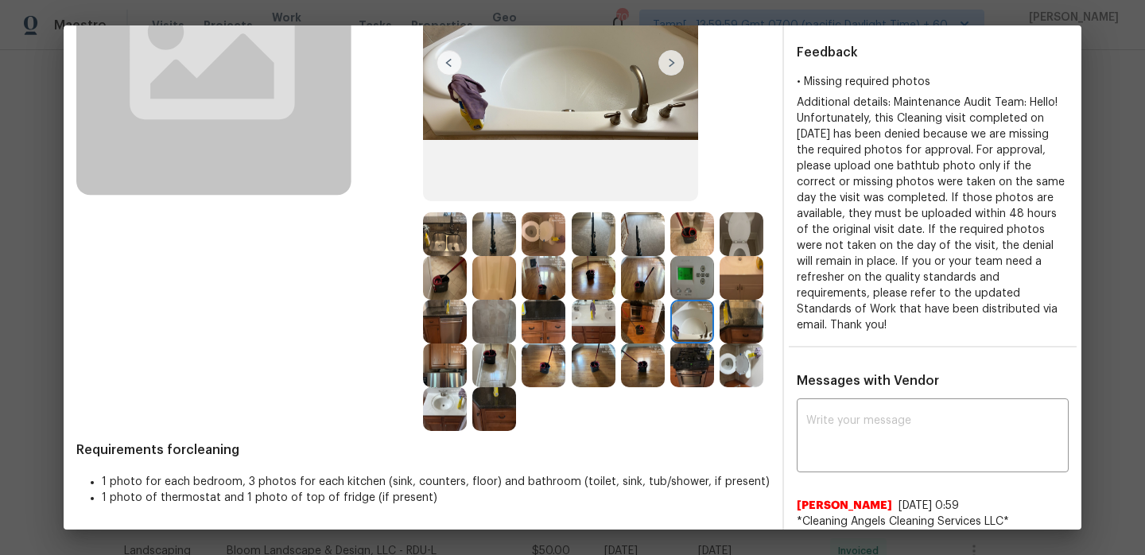
click at [746, 320] on img at bounding box center [742, 322] width 44 height 44
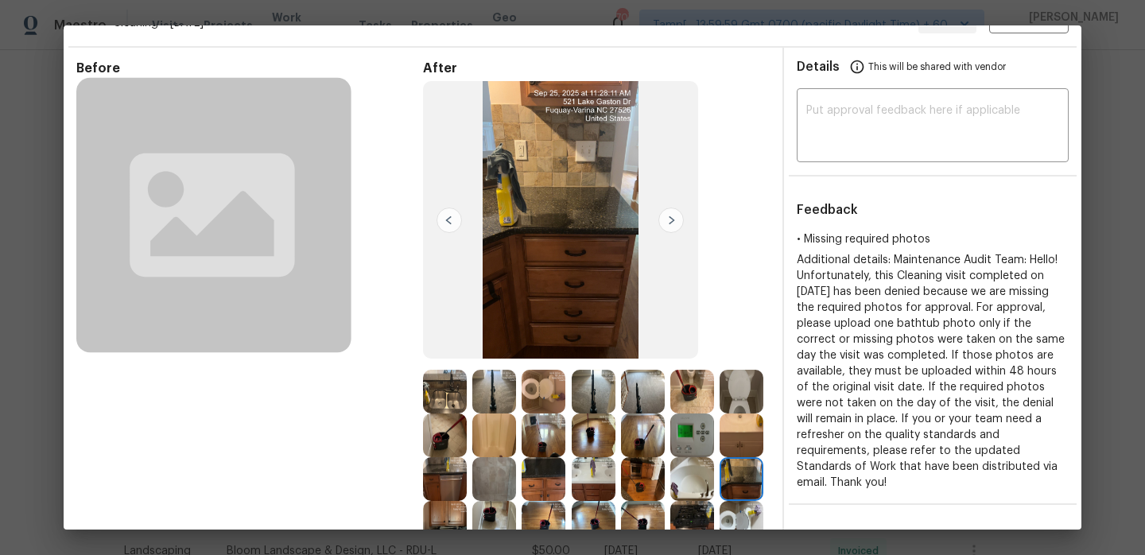
scroll to position [0, 0]
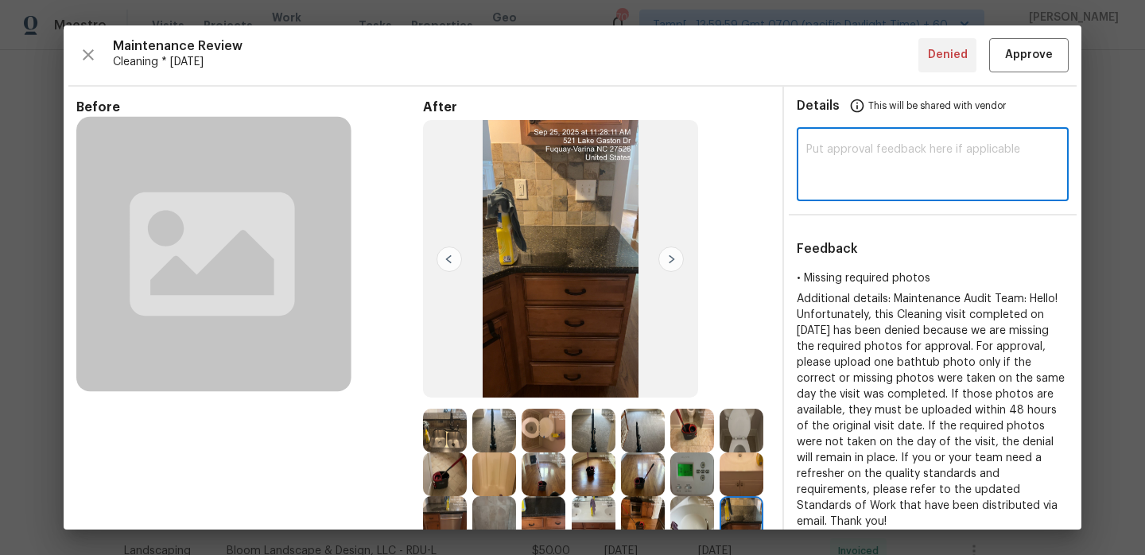
click at [835, 154] on textarea at bounding box center [932, 166] width 253 height 45
paste textarea "Hi [PERSON_NAME], Maintenance Audit Team: Hello, after further review this visi…"
type textarea "Hi [PERSON_NAME], Maintenance Audit Team: Hello, after further review this visi…"
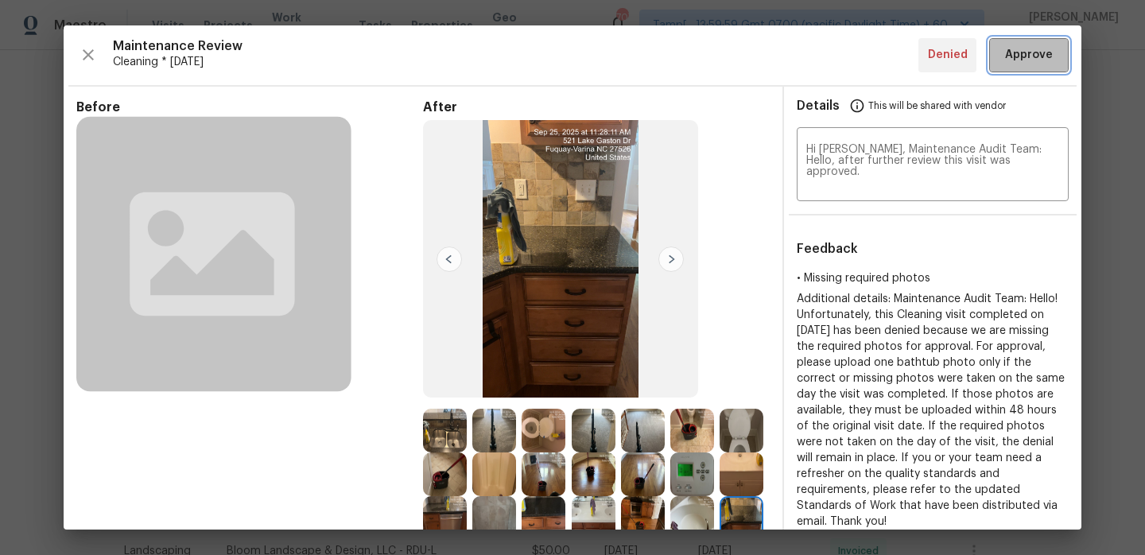
click at [1014, 52] on span "Approve" at bounding box center [1029, 55] width 48 height 20
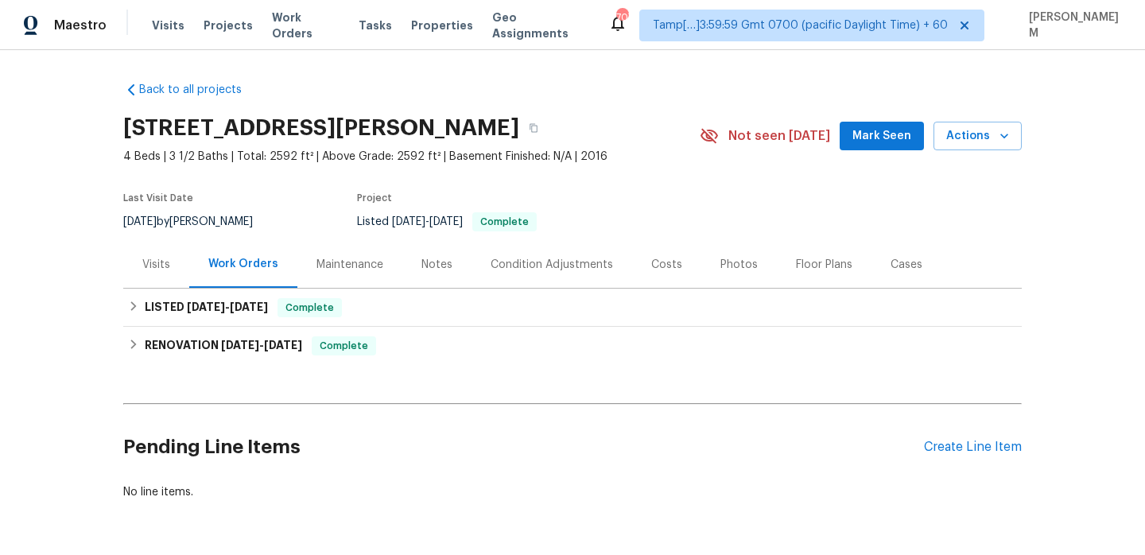
click at [363, 261] on div "Maintenance" at bounding box center [349, 265] width 67 height 16
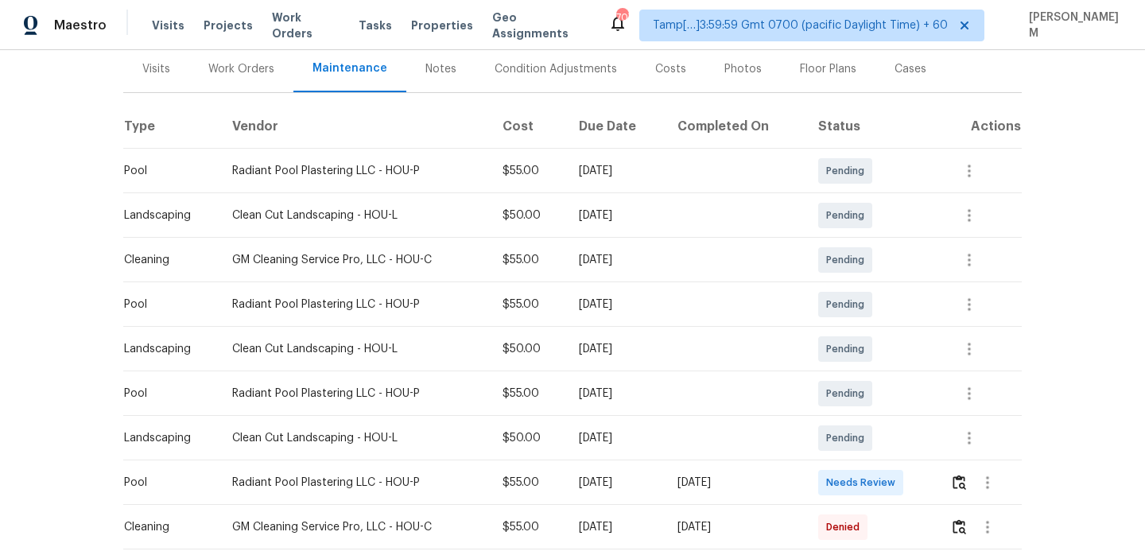
scroll to position [330, 0]
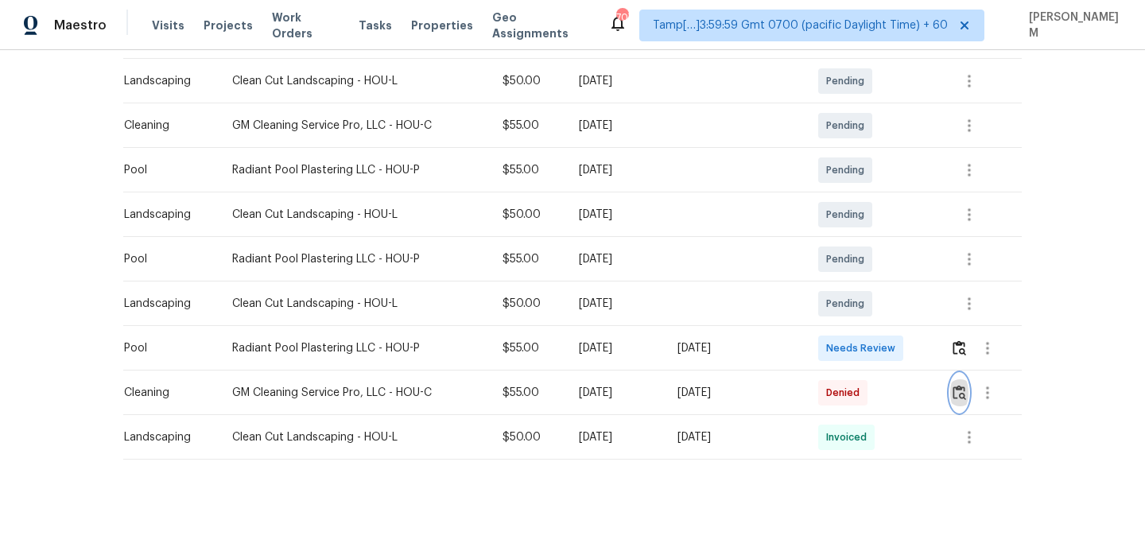
click at [968, 401] on button "button" at bounding box center [959, 393] width 18 height 38
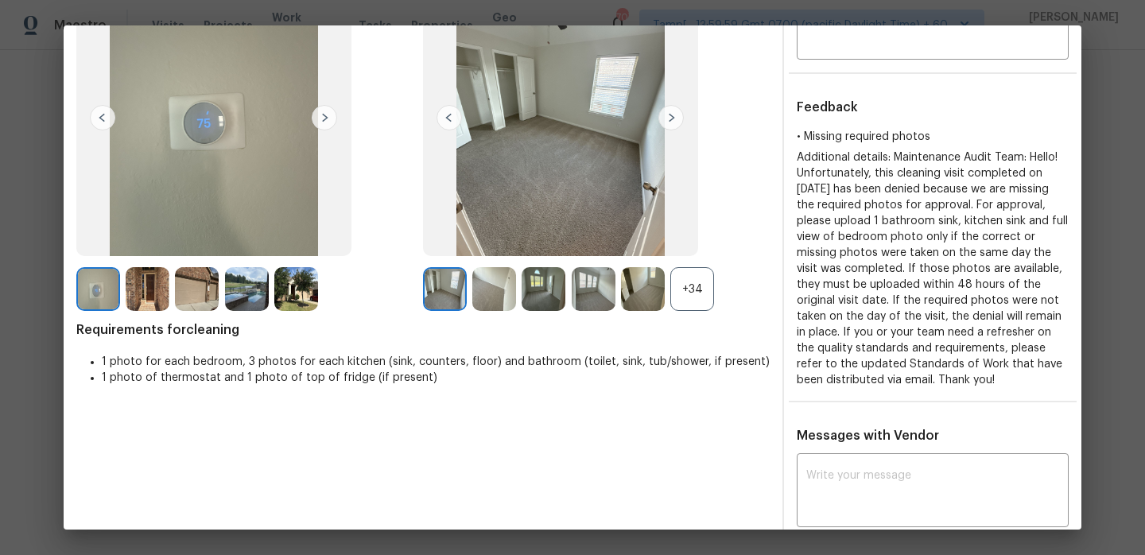
scroll to position [142, 0]
click at [684, 289] on div "+34" at bounding box center [692, 288] width 44 height 44
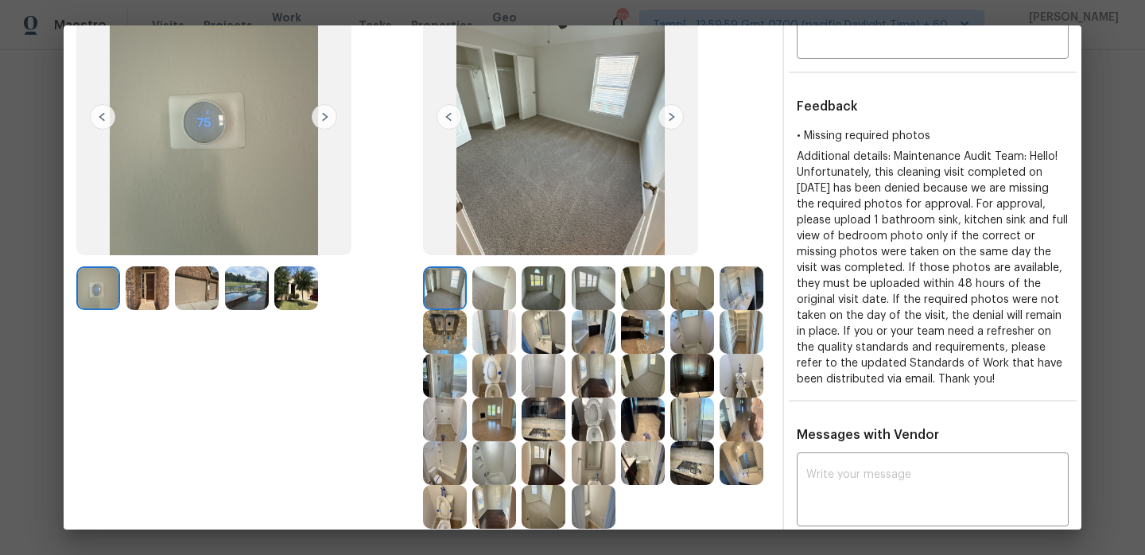
click at [502, 298] on img at bounding box center [494, 288] width 44 height 44
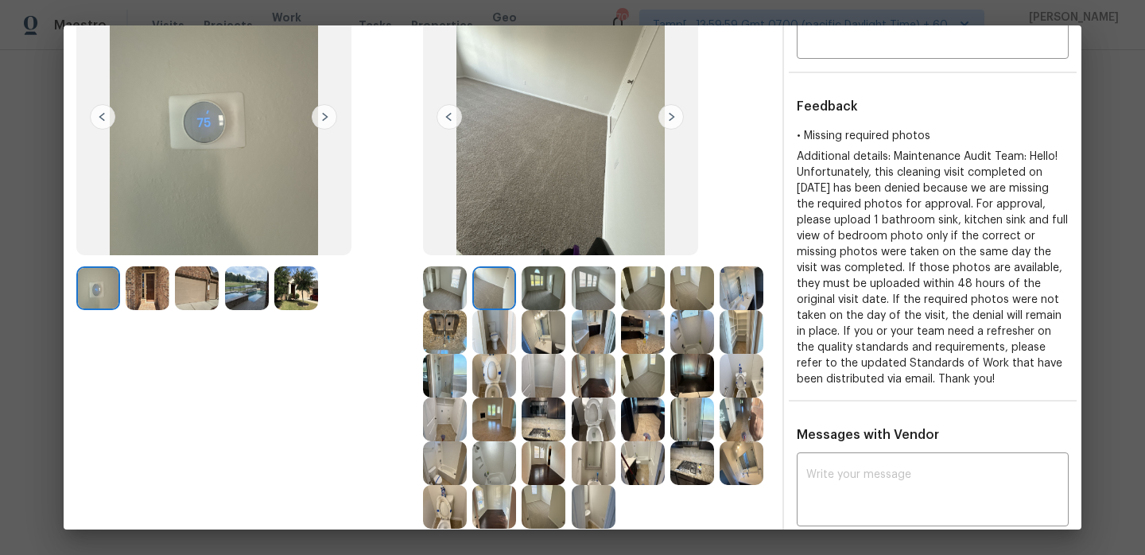
click at [539, 297] on img at bounding box center [544, 288] width 44 height 44
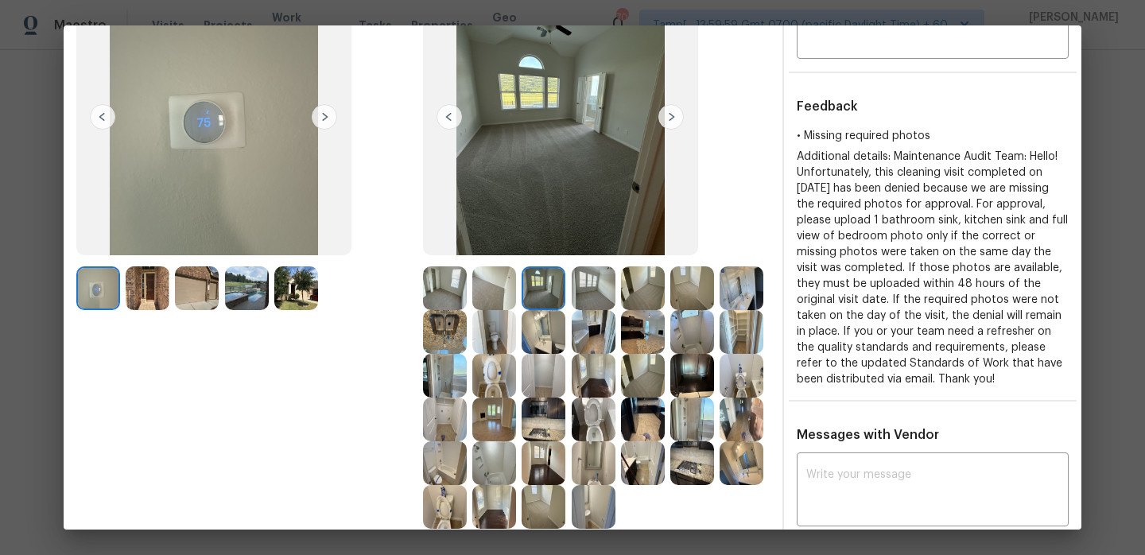
click at [573, 291] on img at bounding box center [594, 288] width 44 height 44
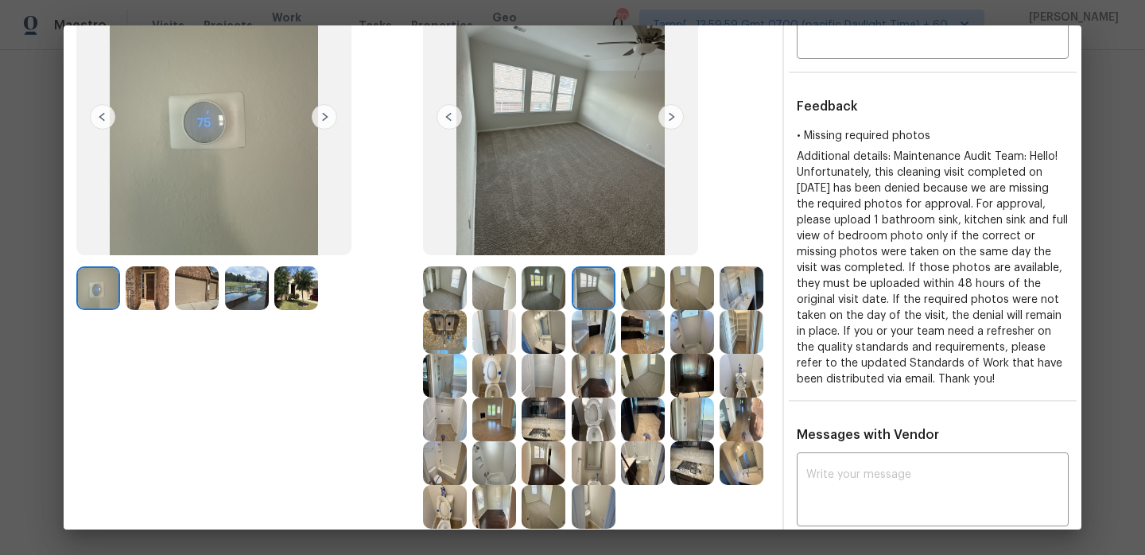
click at [630, 293] on img at bounding box center [643, 288] width 44 height 44
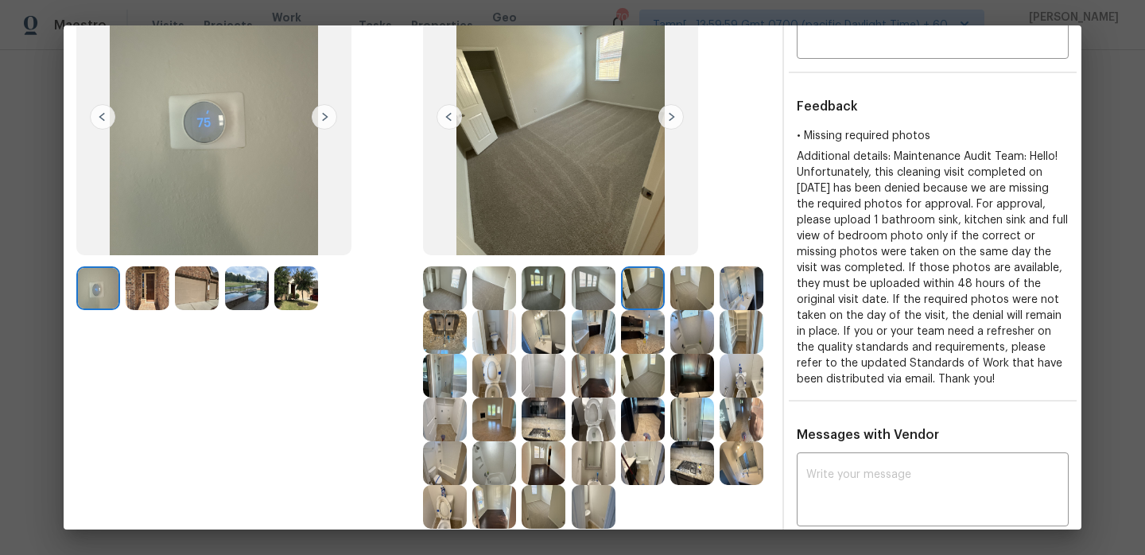
click at [681, 289] on img at bounding box center [692, 288] width 44 height 44
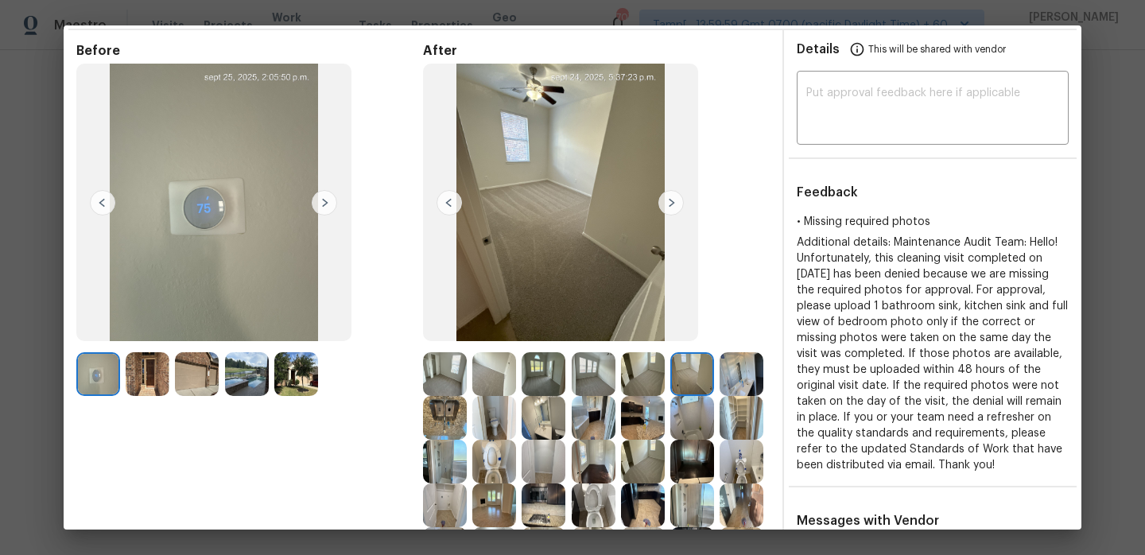
scroll to position [58, 0]
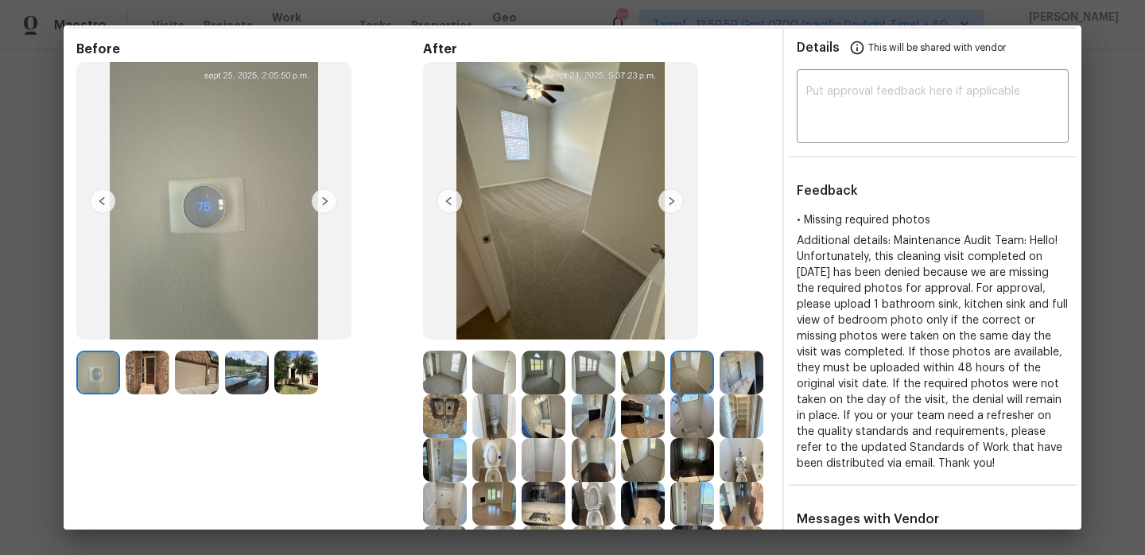
click at [727, 382] on img at bounding box center [742, 373] width 44 height 44
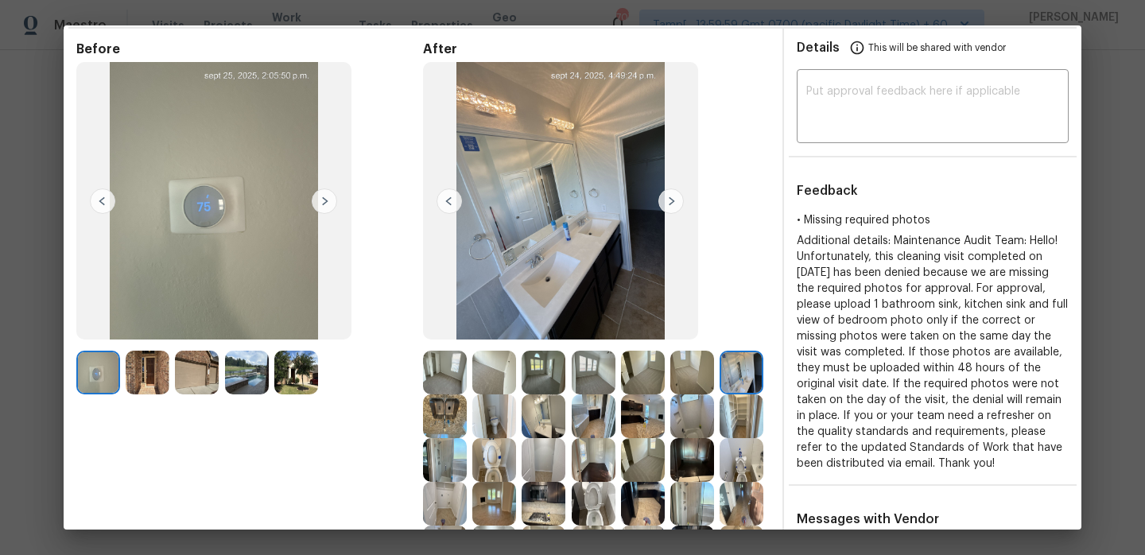
click at [705, 419] on img at bounding box center [692, 416] width 44 height 44
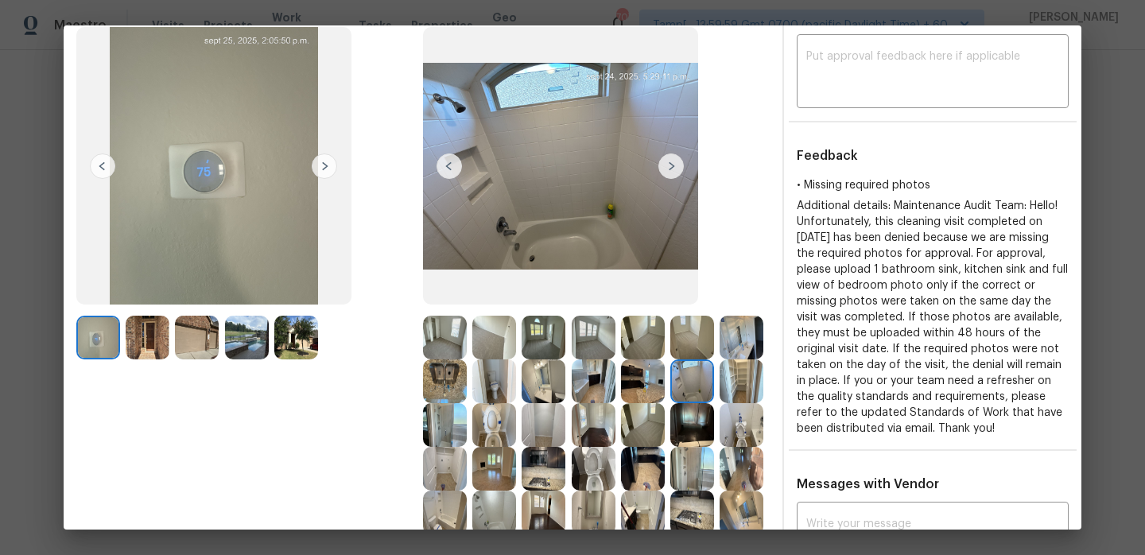
scroll to position [95, 0]
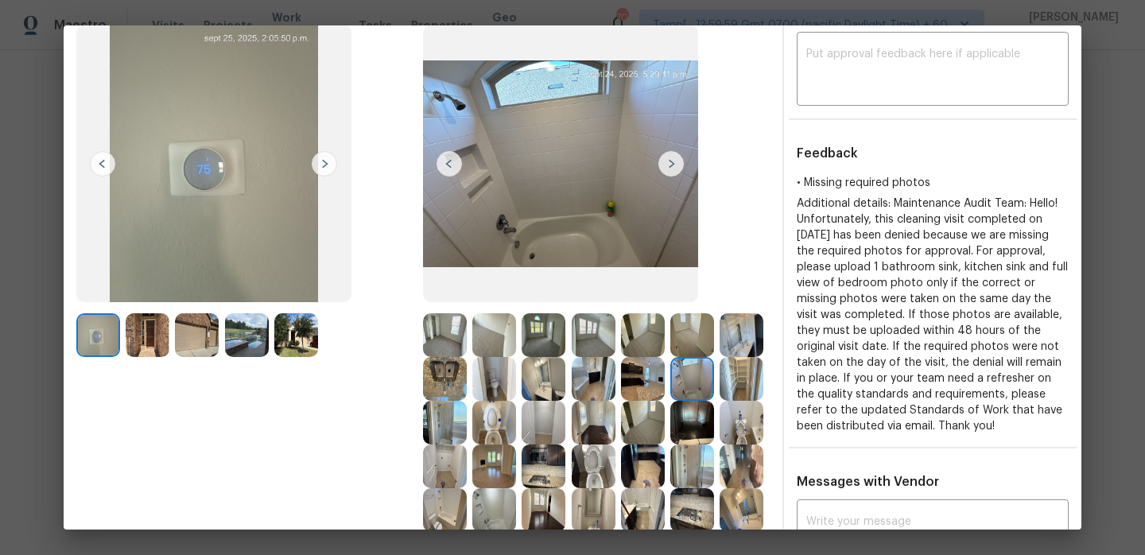
click at [642, 440] on img at bounding box center [643, 423] width 44 height 44
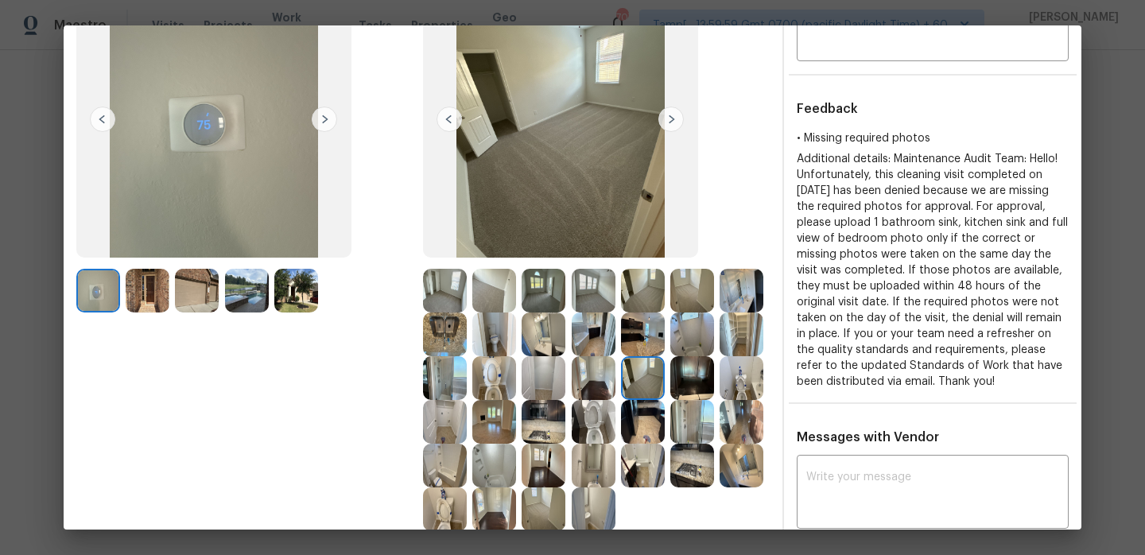
scroll to position [163, 0]
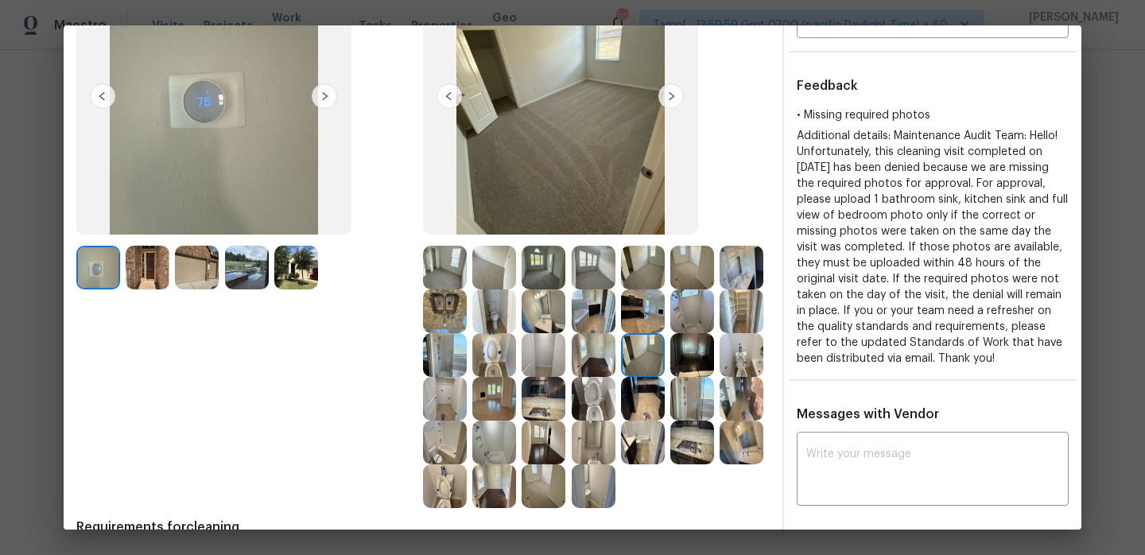
click at [642, 404] on img at bounding box center [643, 399] width 44 height 44
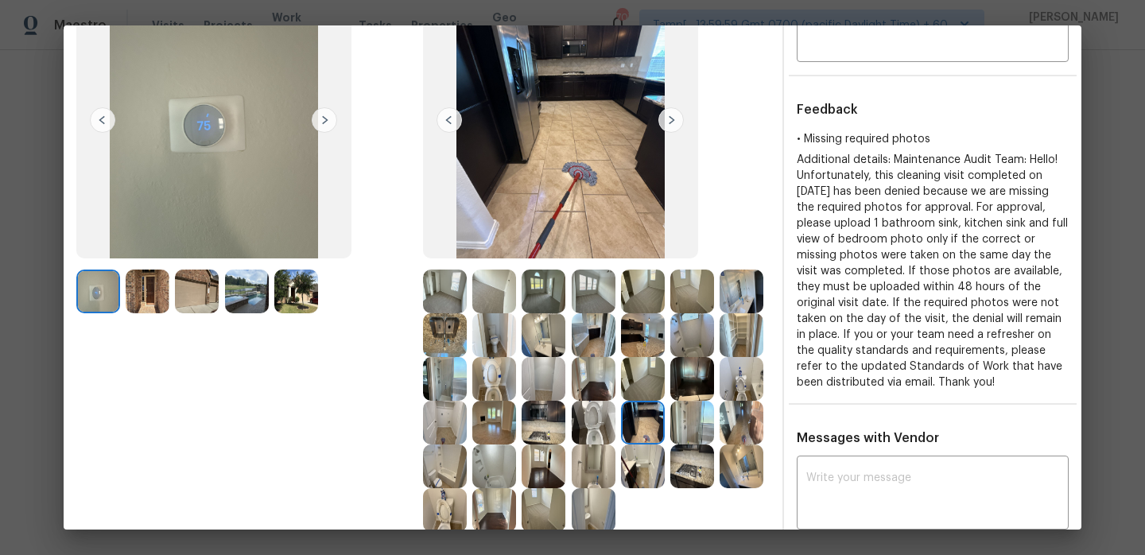
scroll to position [142, 0]
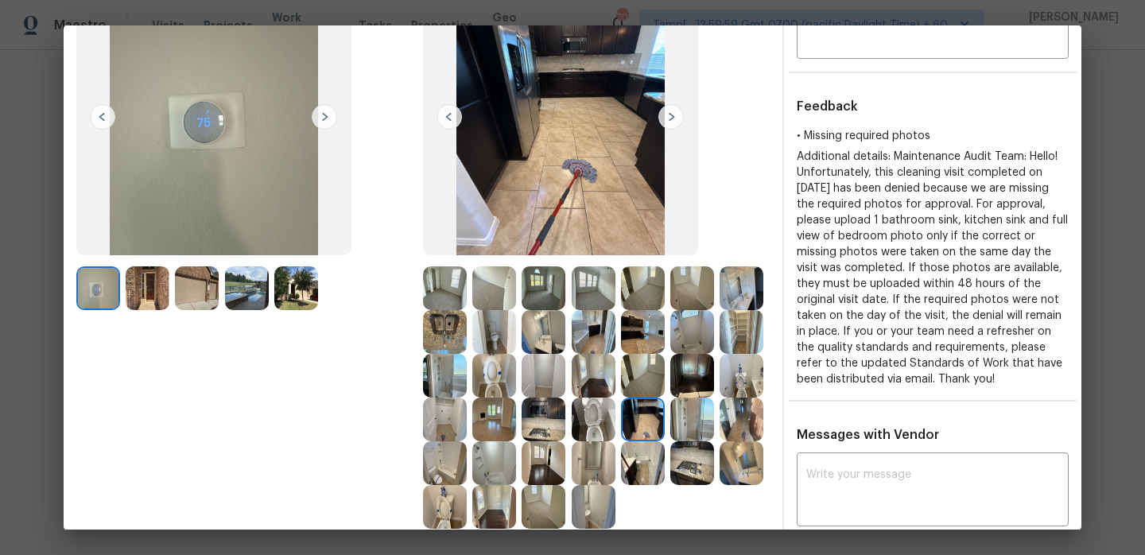
click at [191, 293] on img at bounding box center [197, 288] width 44 height 44
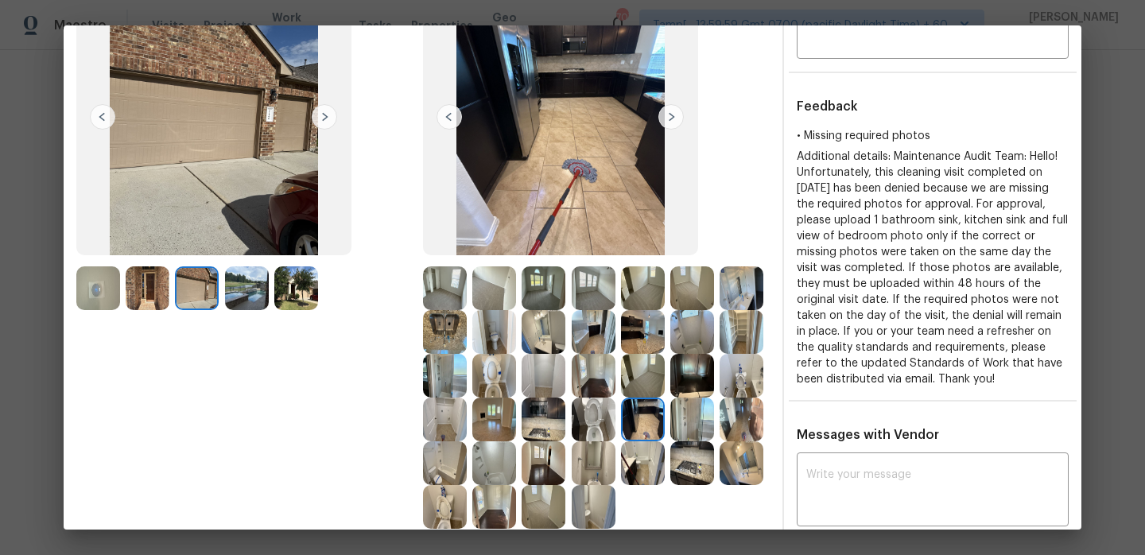
scroll to position [93, 0]
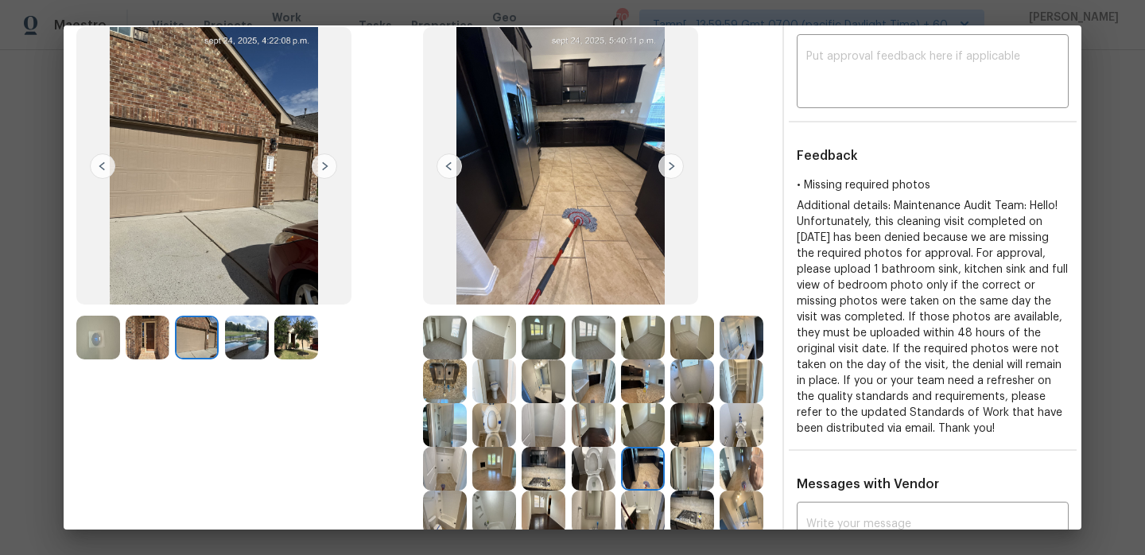
click at [107, 339] on img at bounding box center [98, 338] width 44 height 44
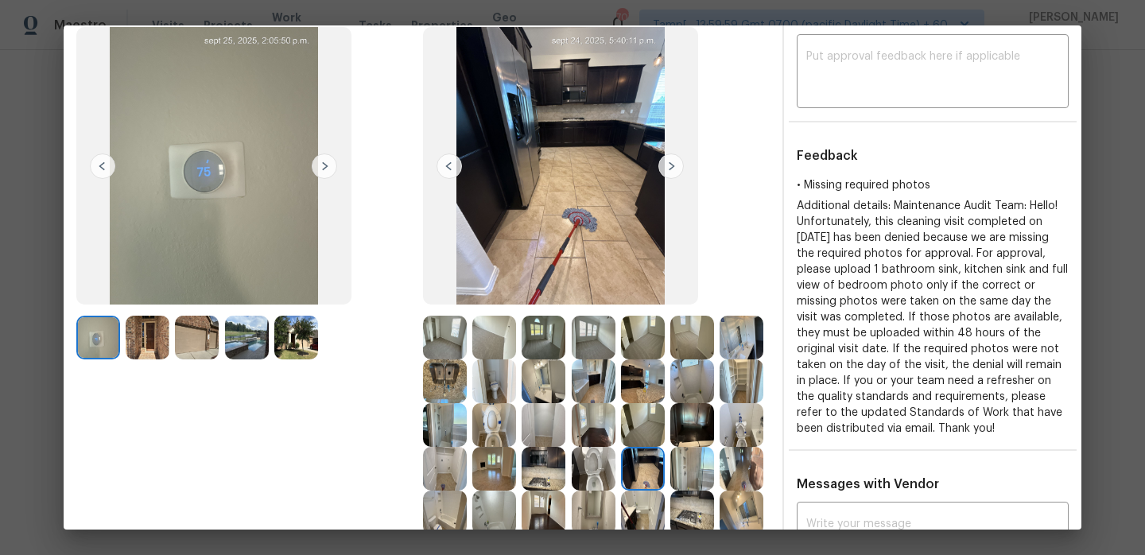
click at [578, 400] on img at bounding box center [594, 381] width 44 height 44
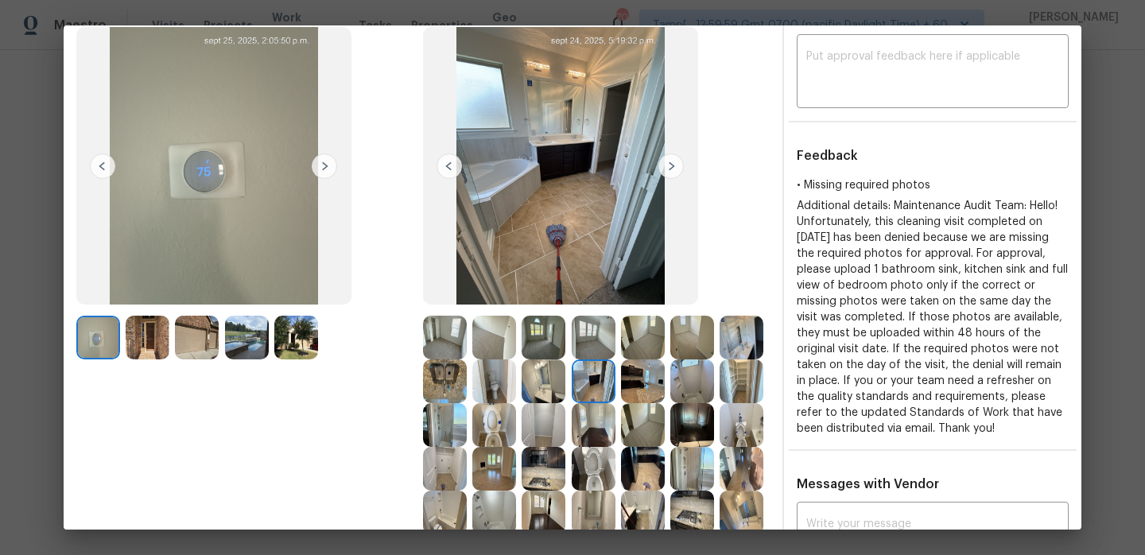
click at [523, 339] on img at bounding box center [544, 338] width 44 height 44
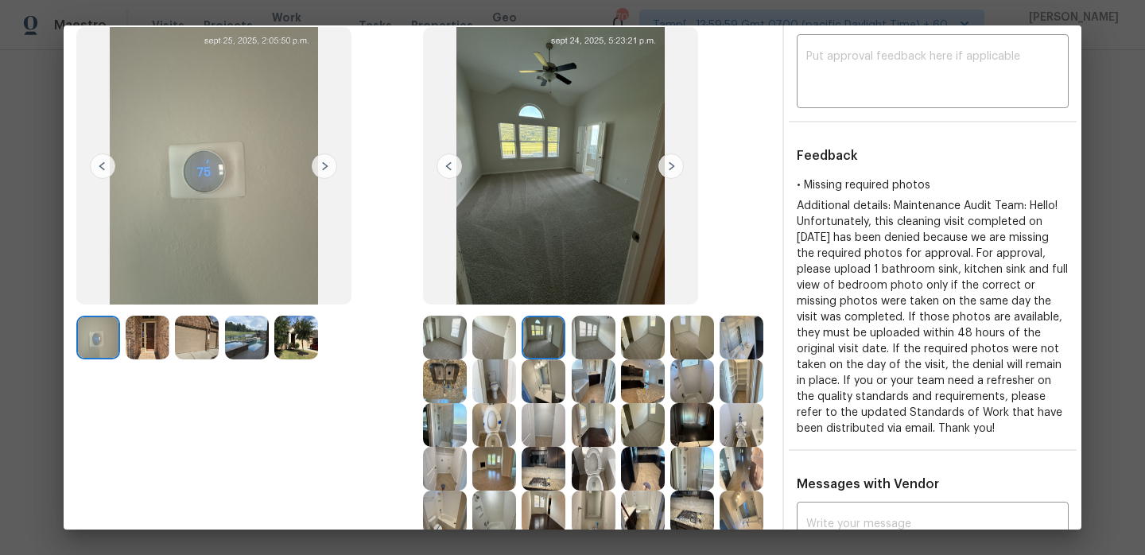
click at [502, 341] on img at bounding box center [494, 338] width 44 height 44
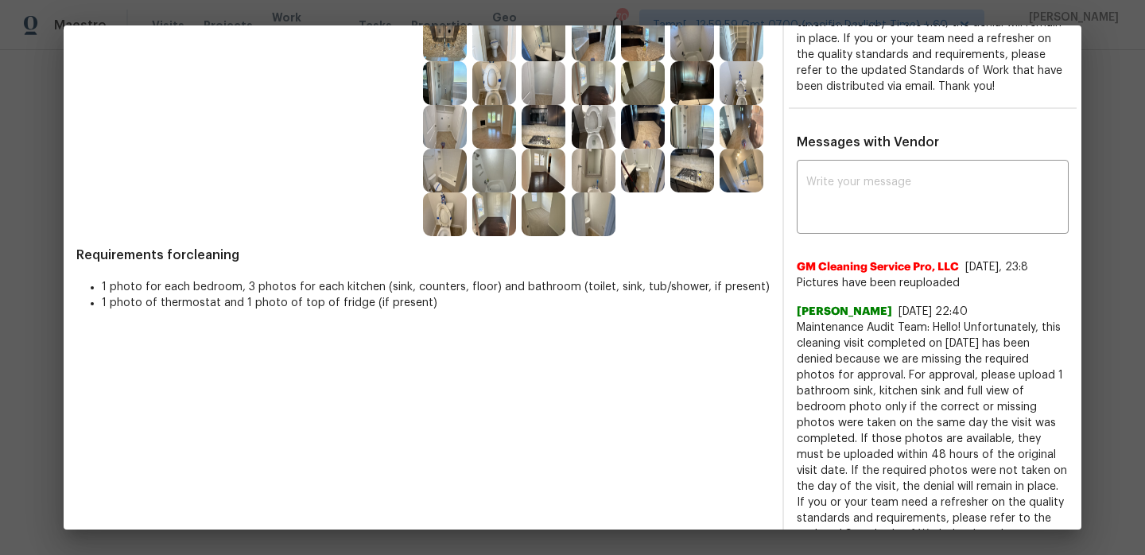
scroll to position [491, 0]
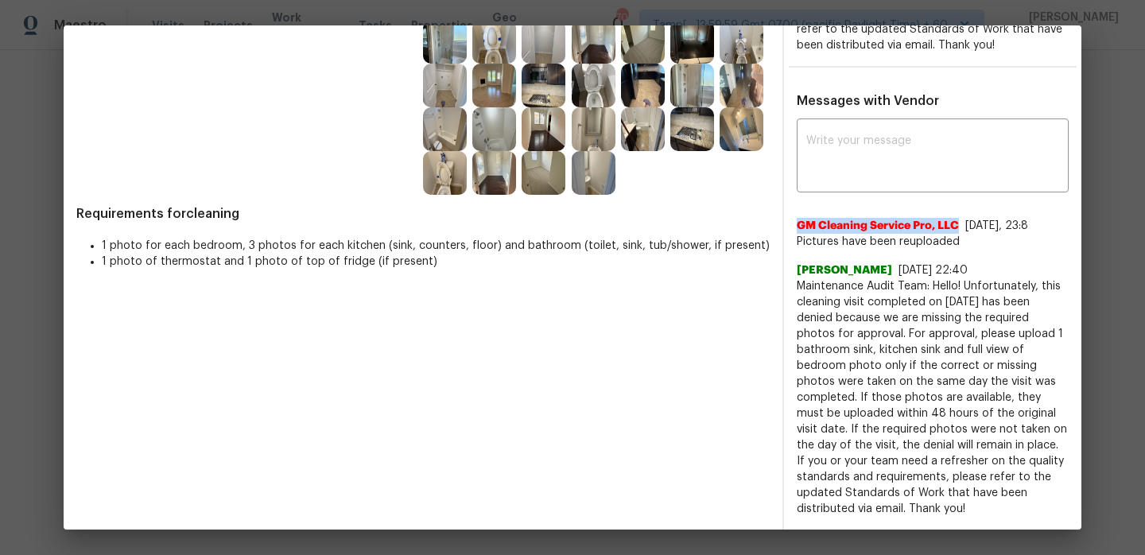
drag, startPoint x: 794, startPoint y: 227, endPoint x: 961, endPoint y: 227, distance: 167.0
click at [962, 227] on div "x ​ GM Cleaning Service Pro, LLC 9/26/25, 23:8 Pictures have been reuploaded Jo…" at bounding box center [932, 319] width 297 height 394
copy span "GM Cleaning Service Pro, LLC"
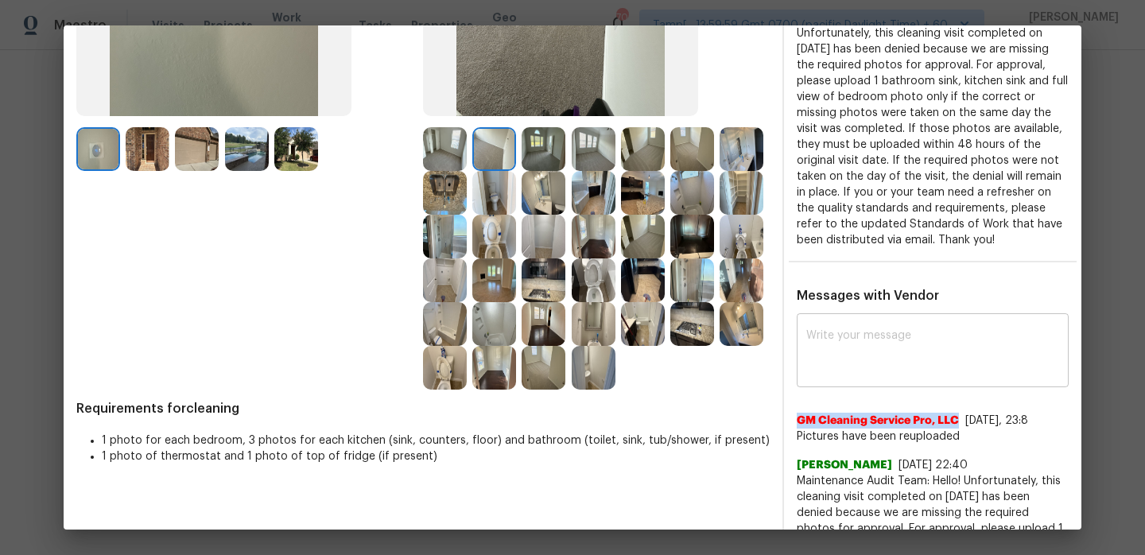
scroll to position [0, 0]
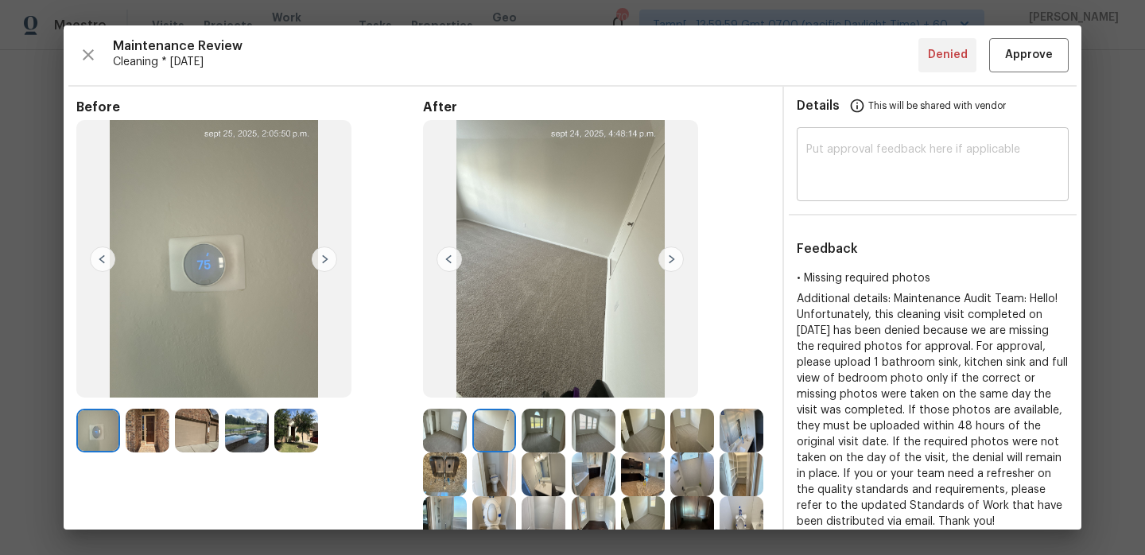
click at [895, 160] on textarea at bounding box center [932, 166] width 253 height 45
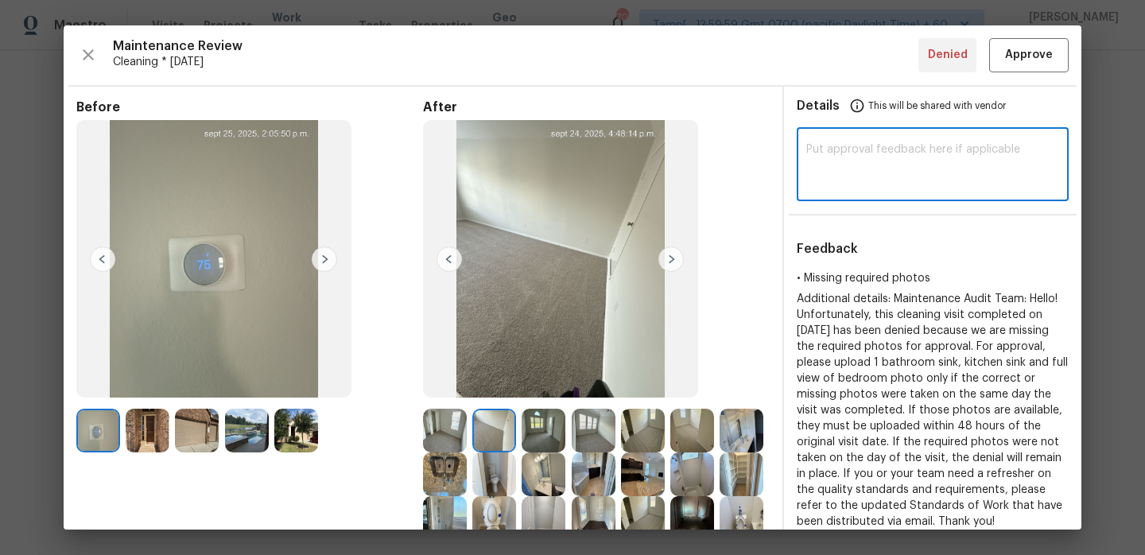
paste textarea "Hi, GM Cleaning Service Pro, LLC, Maintenance Audit Team: Hello, after further …"
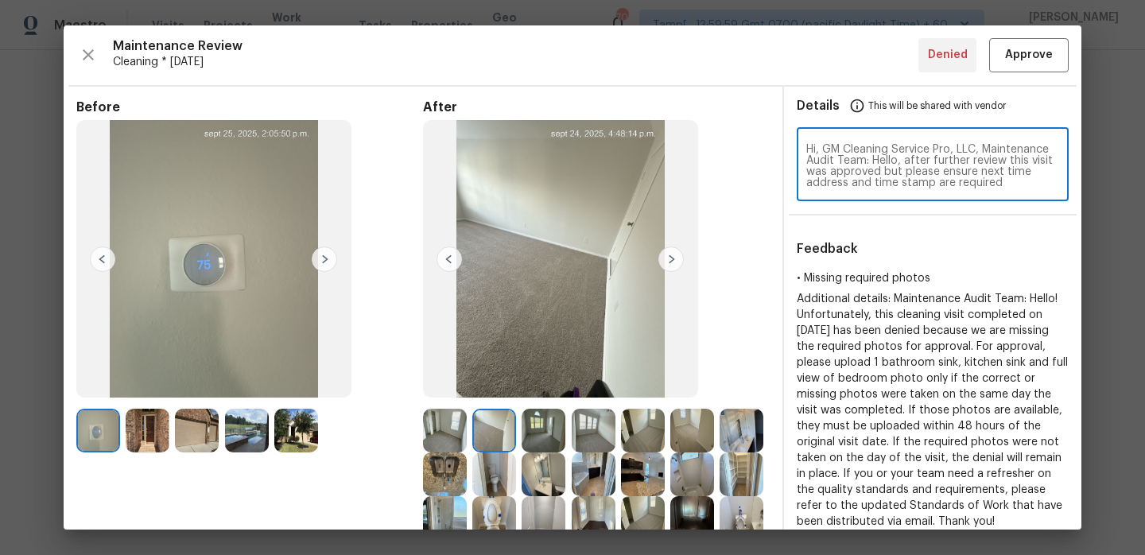
drag, startPoint x: 951, startPoint y: 184, endPoint x: 806, endPoint y: 138, distance: 151.9
click at [806, 138] on div "Hi, GM Cleaning Service Pro, LLC, Maintenance Audit Team: Hello, after further …" at bounding box center [933, 166] width 272 height 70
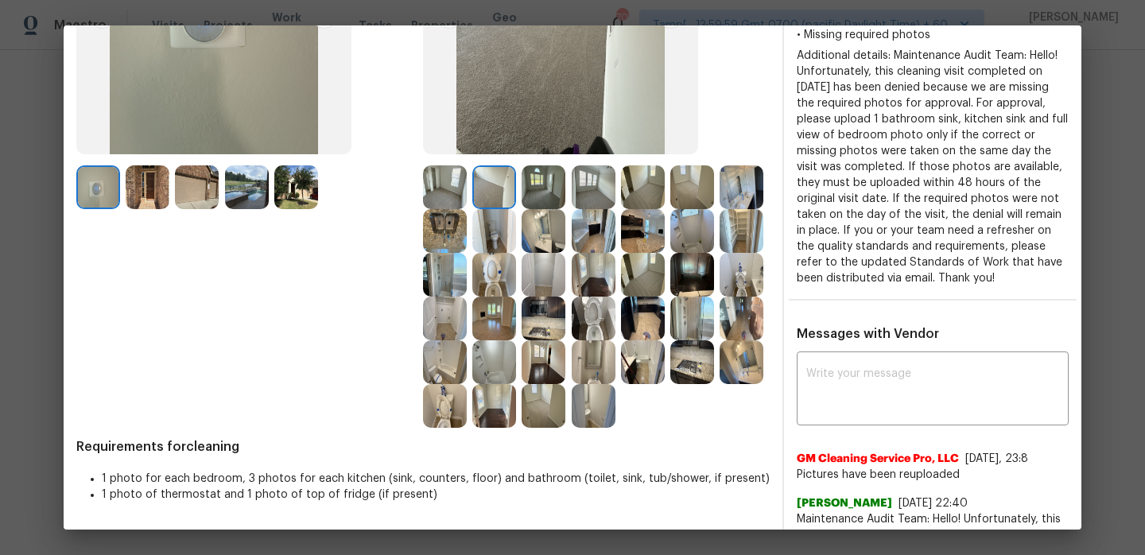
scroll to position [325, 0]
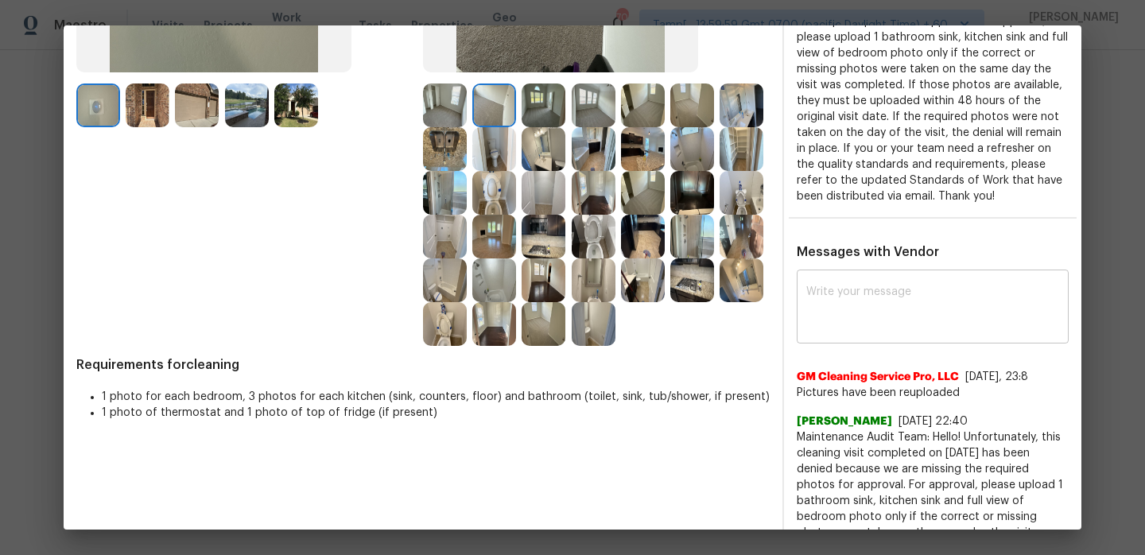
type textarea "Hi, GM Cleaning Service Pro, LLC, Maintenance Audit Team: Hello, after further …"
click at [890, 331] on textarea at bounding box center [932, 308] width 253 height 45
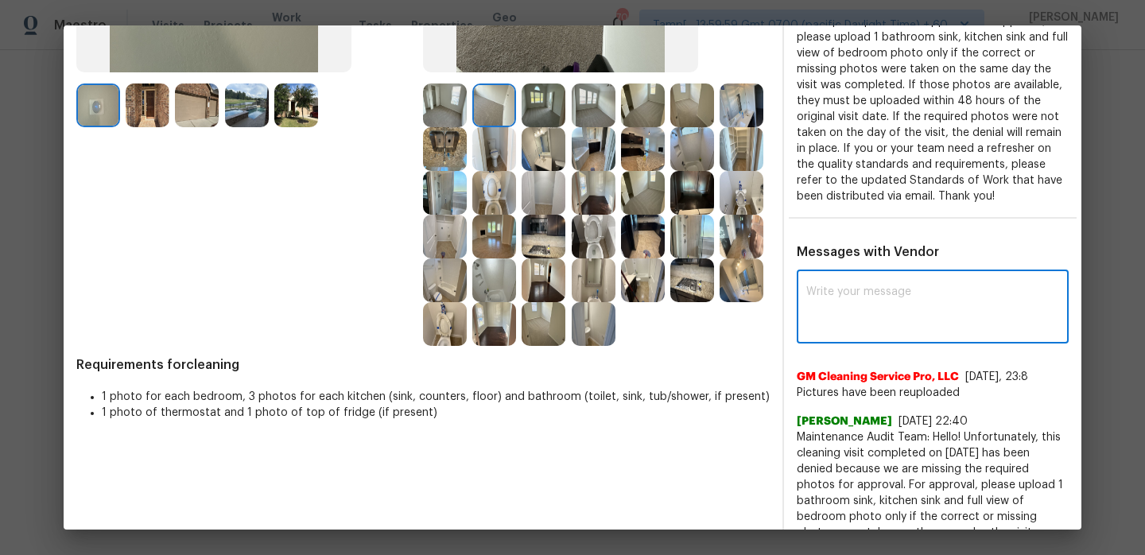
paste textarea "Hi, GM Cleaning Service Pro, LLC, Maintenance Audit Team: Hello, after further …"
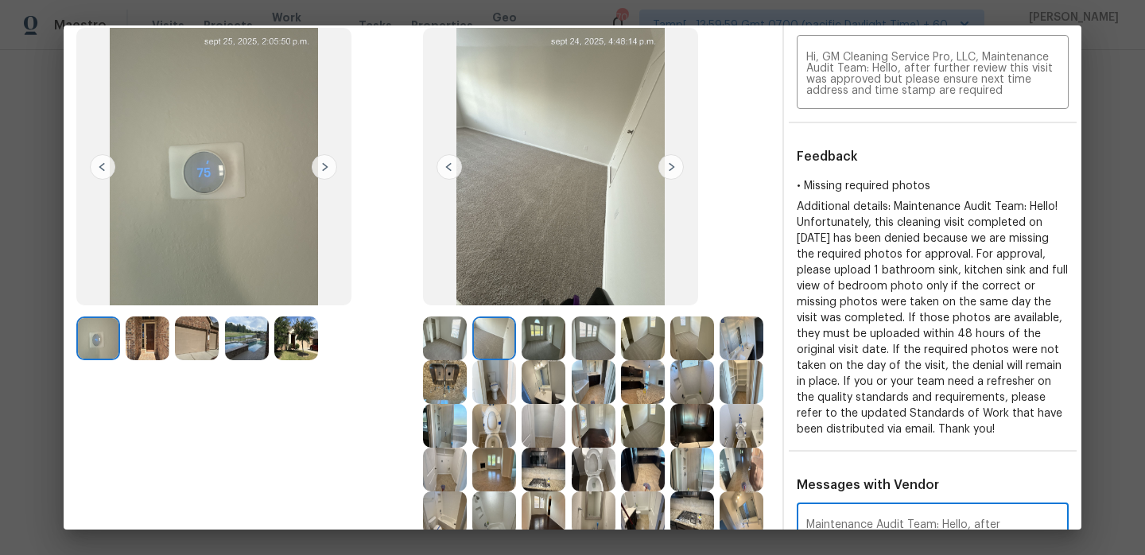
scroll to position [0, 0]
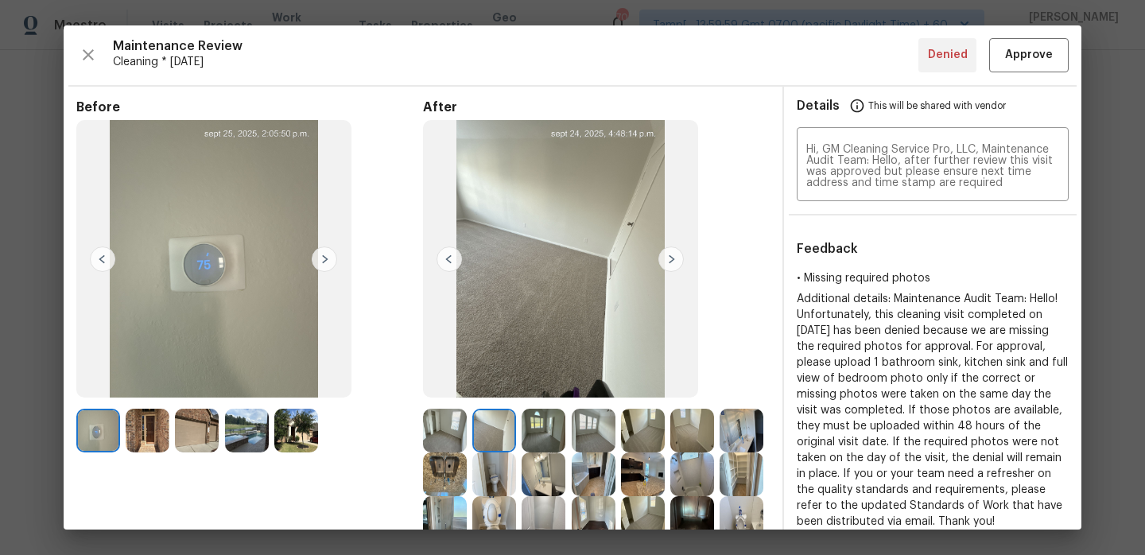
type textarea "Hi, GM Cleaning Service Pro, LLC, Maintenance Audit Team: Hello, after further …"
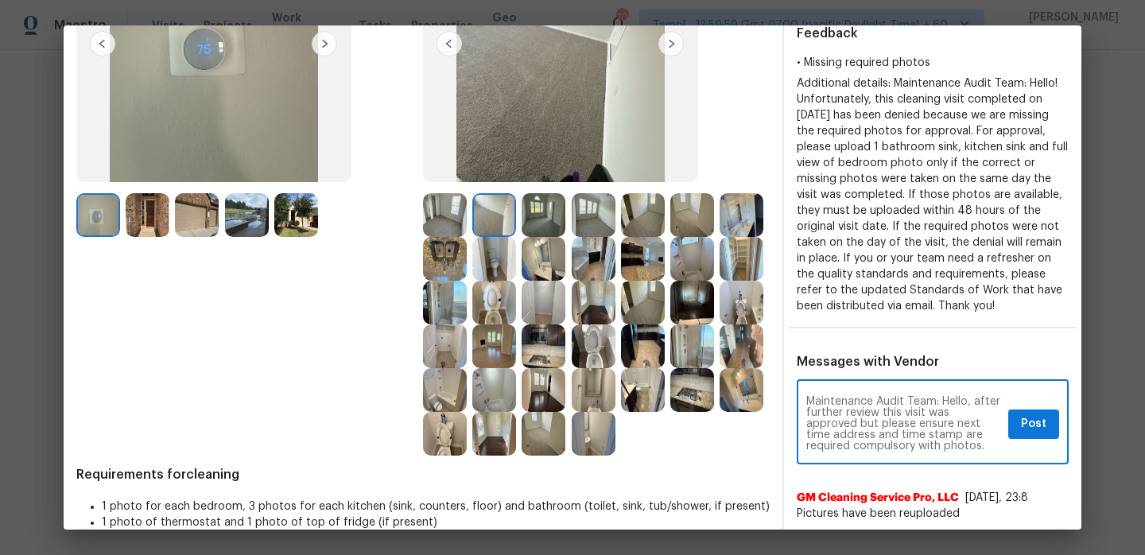
scroll to position [249, 0]
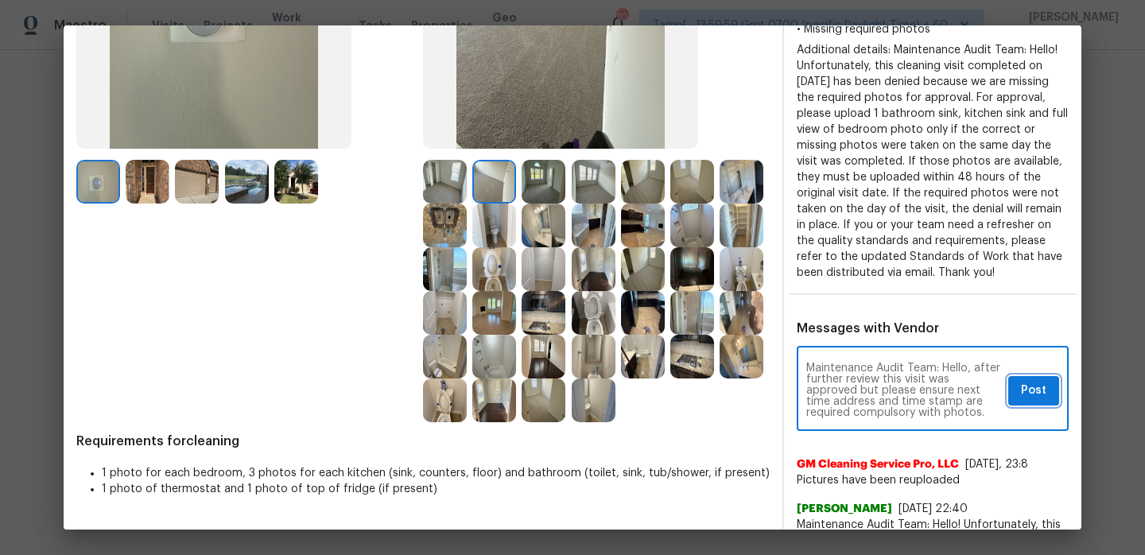
click at [1040, 401] on span "Post" at bounding box center [1033, 391] width 25 height 20
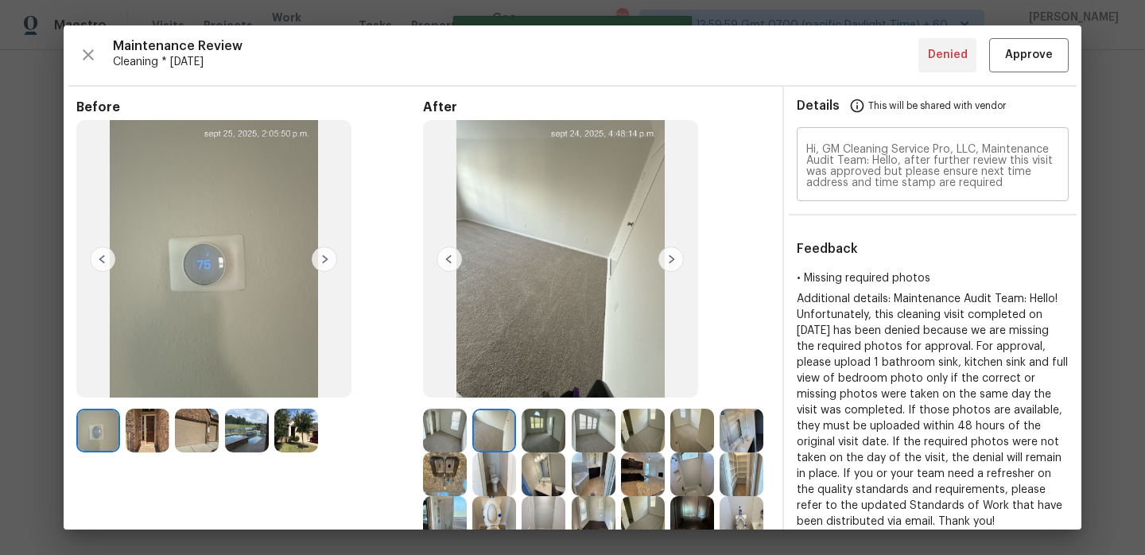
scroll to position [0, 0]
click at [1026, 64] on span "Approve" at bounding box center [1029, 55] width 48 height 20
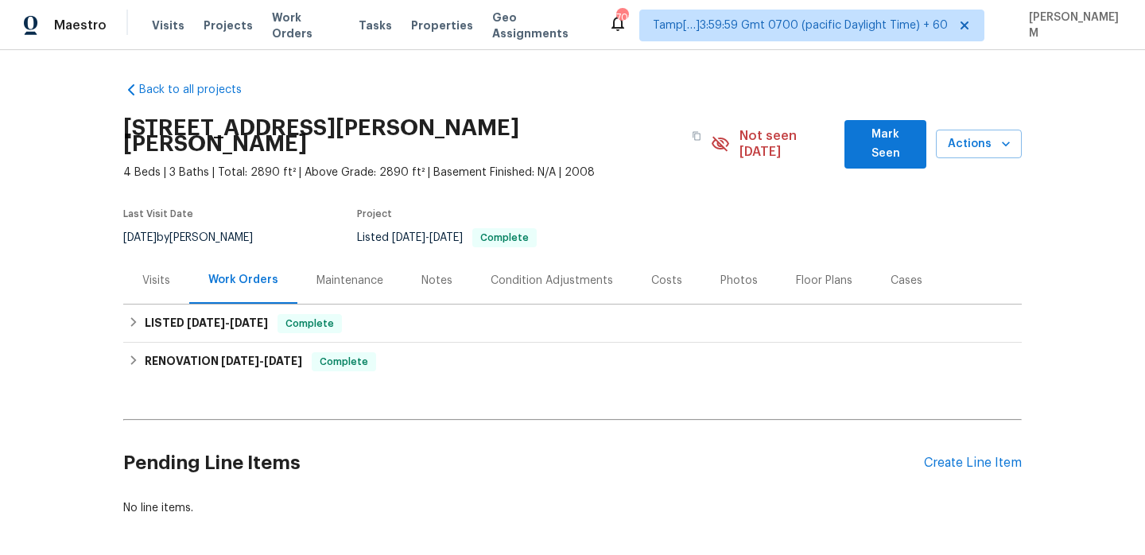
click at [368, 273] on div "Maintenance" at bounding box center [349, 281] width 67 height 16
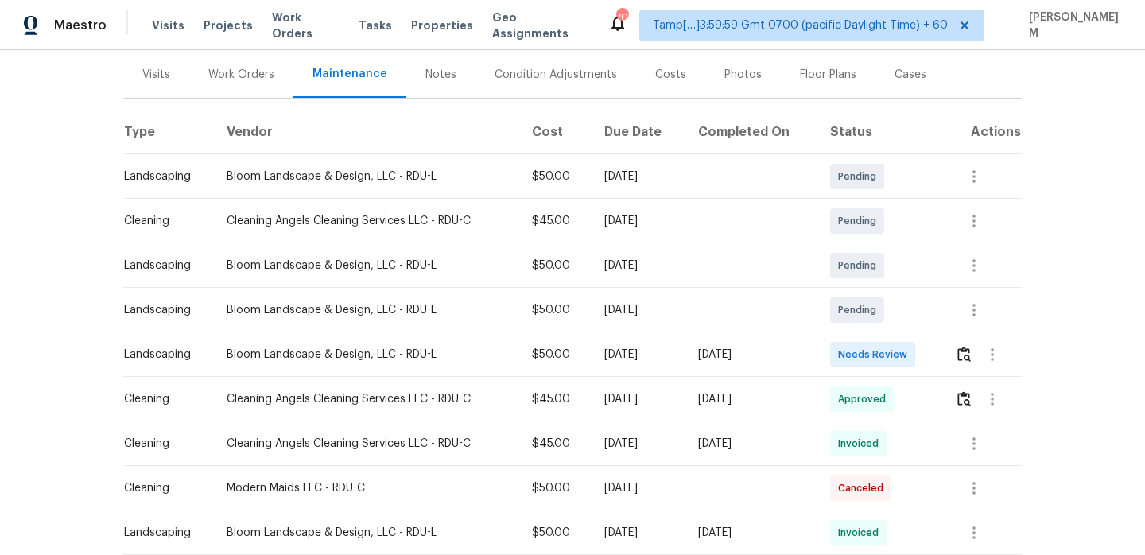
scroll to position [210, 0]
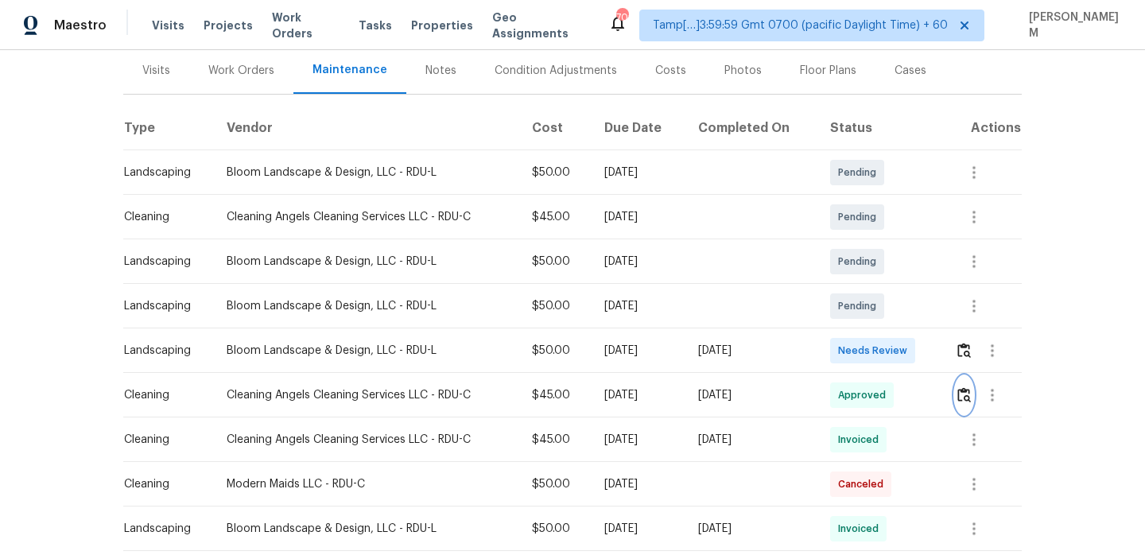
click at [966, 387] on img "button" at bounding box center [964, 394] width 14 height 15
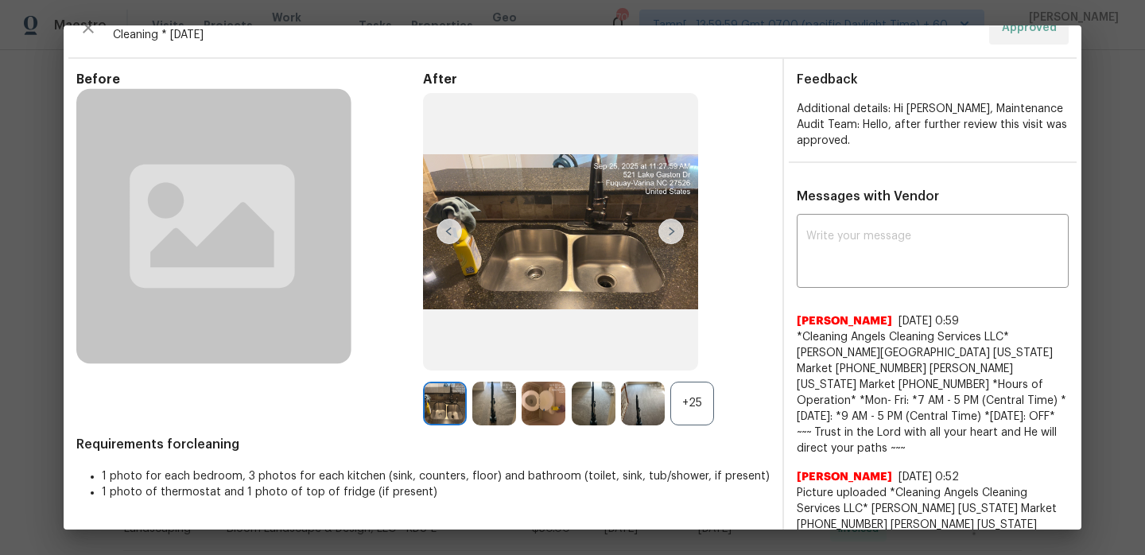
scroll to position [0, 0]
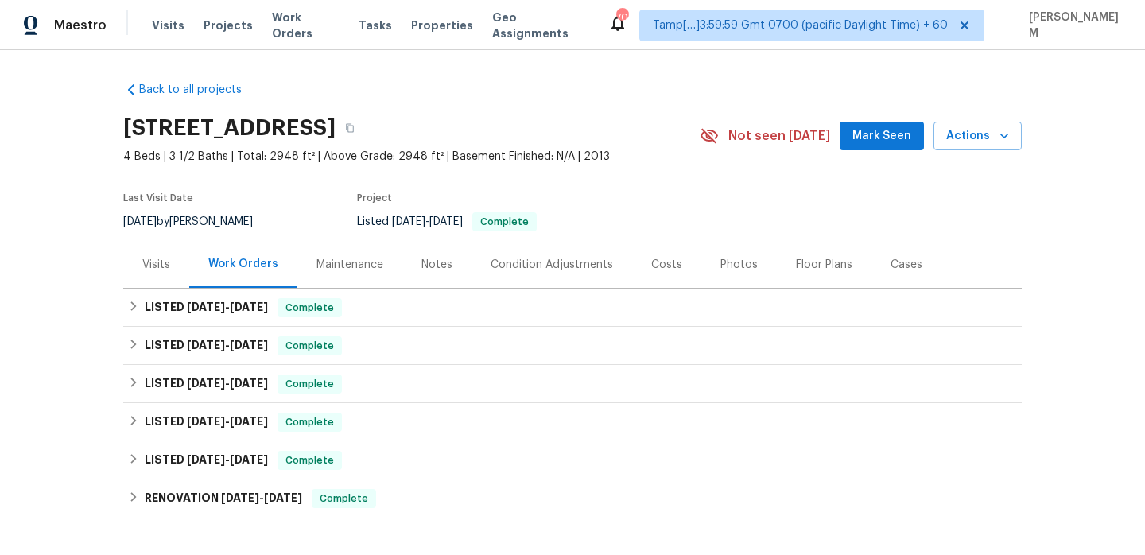
click at [378, 278] on div "Maintenance" at bounding box center [349, 264] width 105 height 47
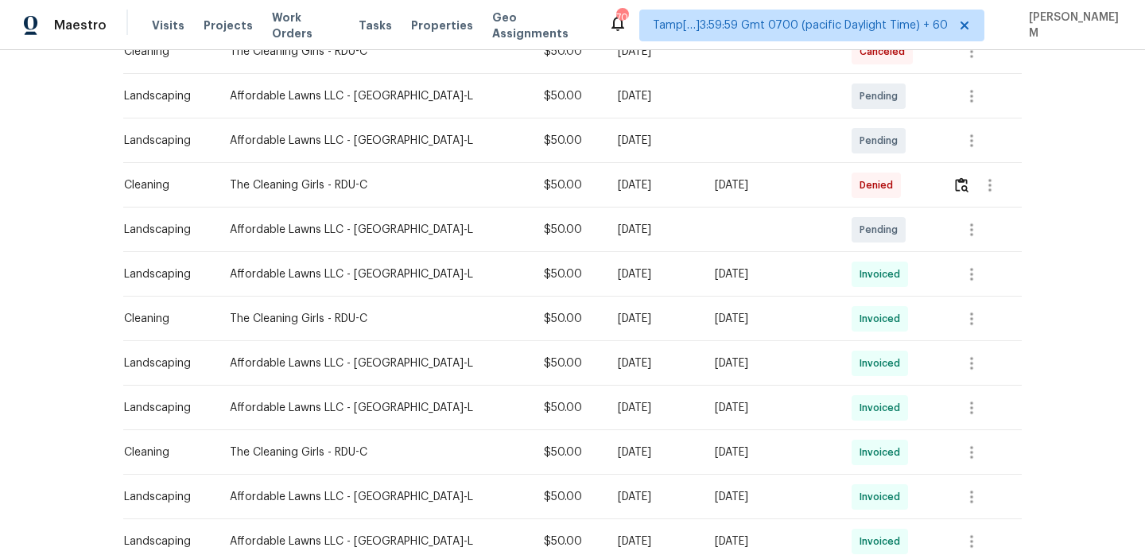
scroll to position [382, 0]
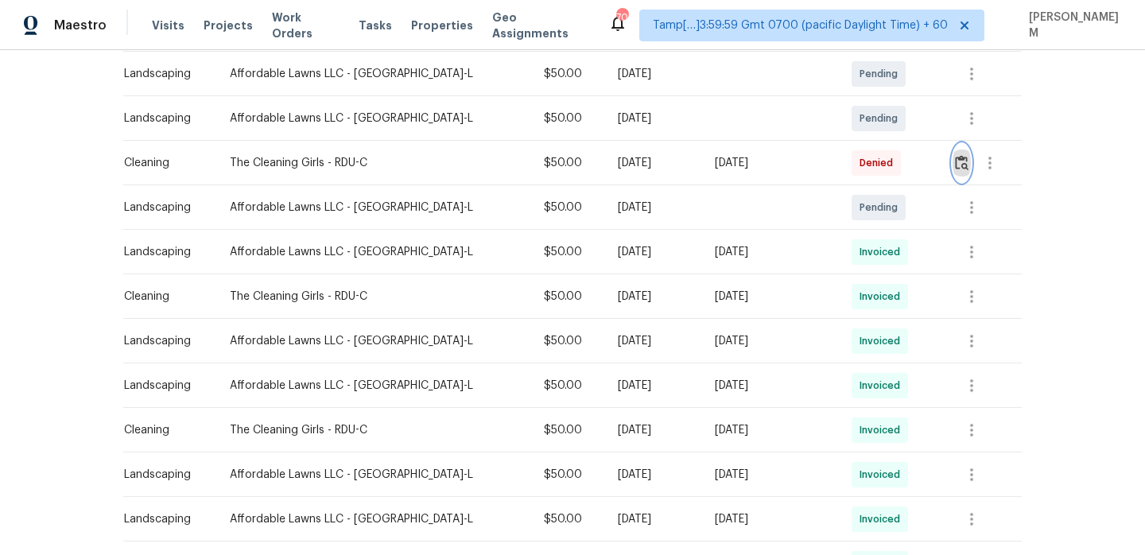
click at [959, 159] on img "button" at bounding box center [962, 162] width 14 height 15
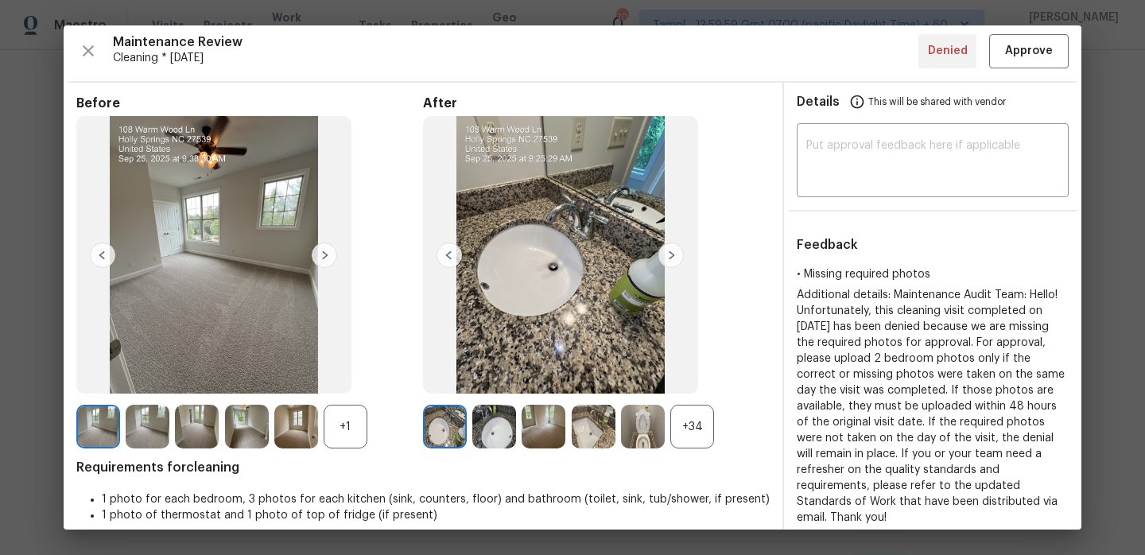
scroll to position [33, 0]
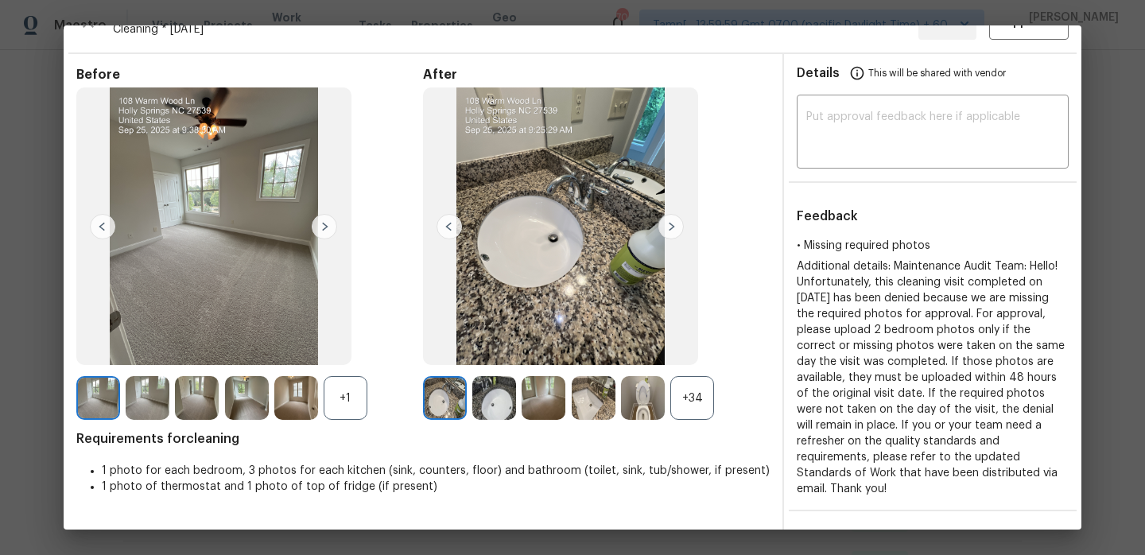
click at [698, 400] on div "+34" at bounding box center [692, 398] width 44 height 44
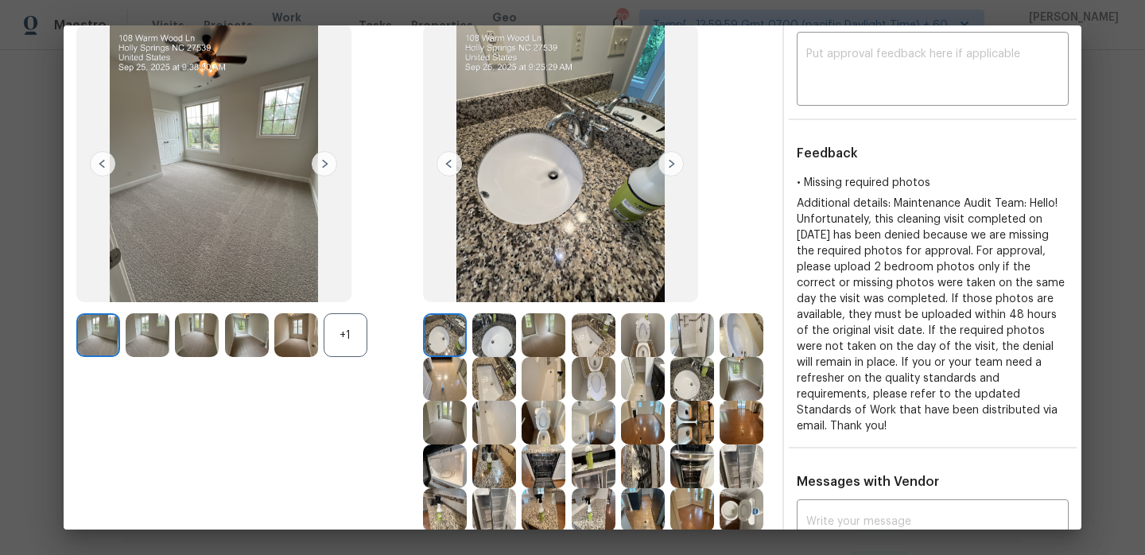
scroll to position [97, 0]
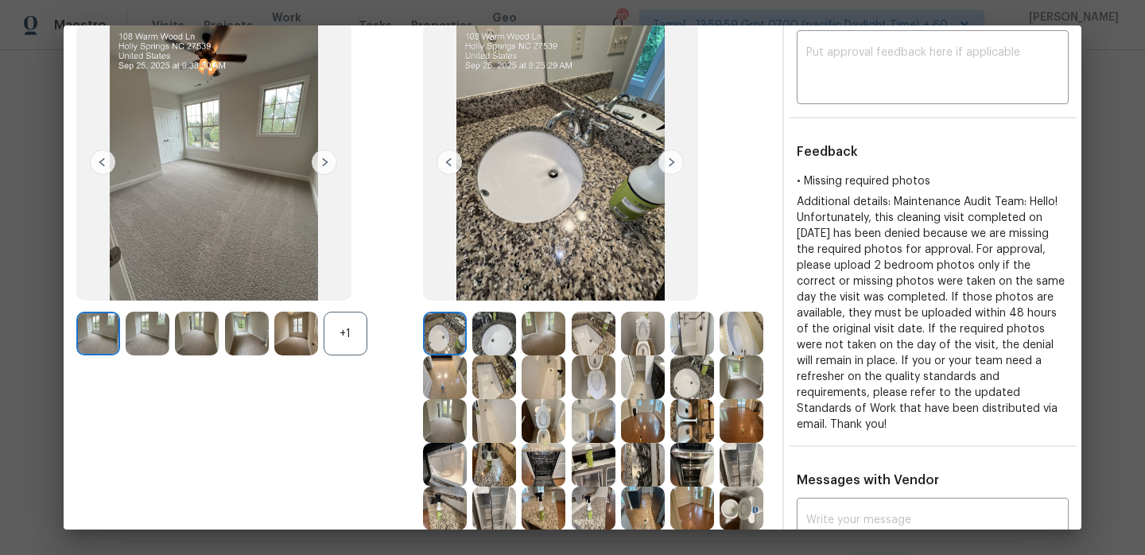
click at [499, 337] on img at bounding box center [494, 334] width 44 height 44
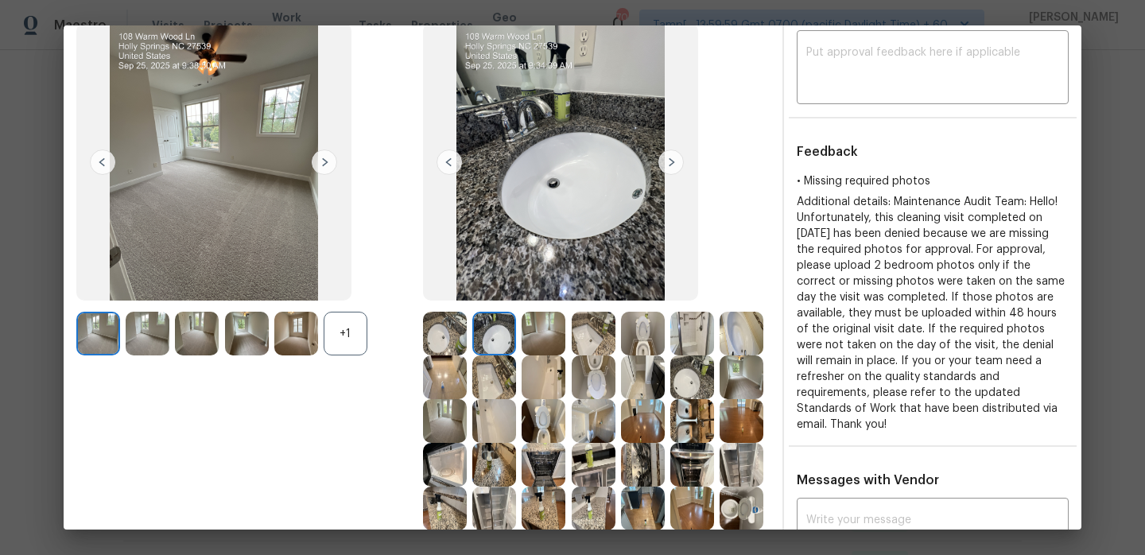
click at [550, 340] on img at bounding box center [544, 334] width 44 height 44
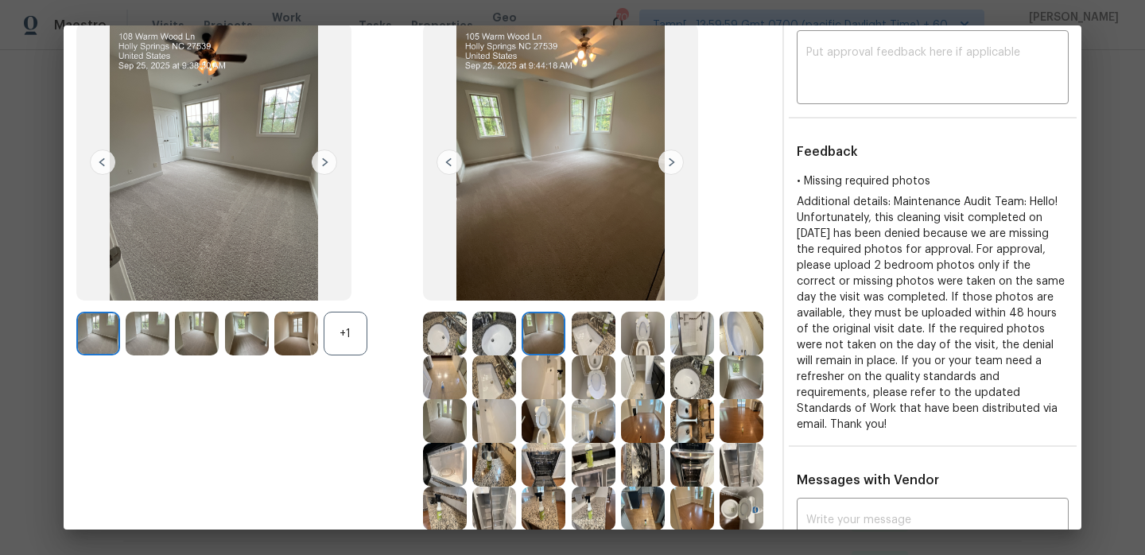
click at [592, 341] on img at bounding box center [594, 334] width 44 height 44
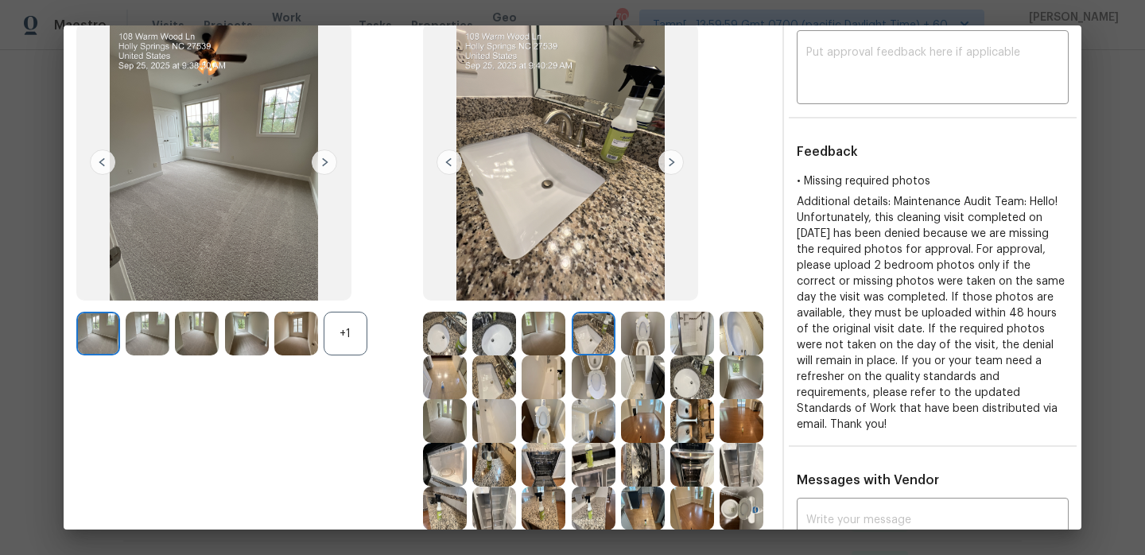
click at [659, 348] on img at bounding box center [643, 334] width 44 height 44
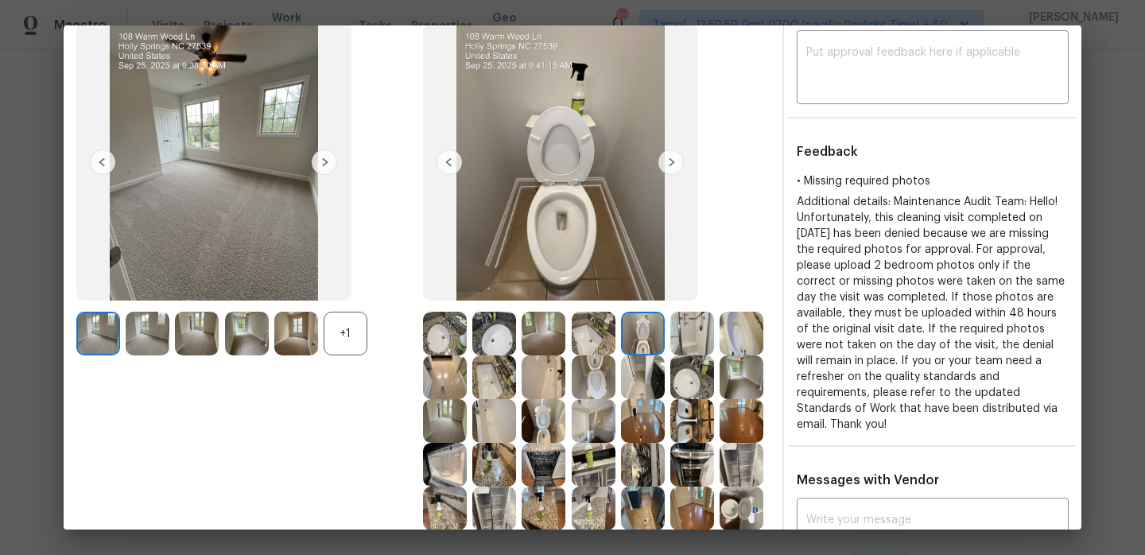
click at [709, 347] on img at bounding box center [692, 334] width 44 height 44
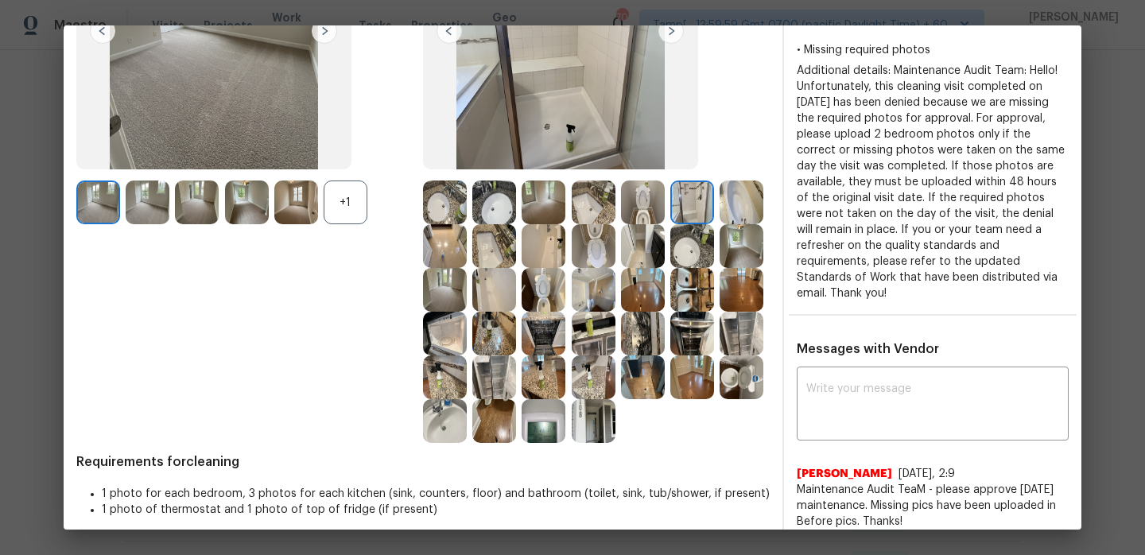
scroll to position [210, 0]
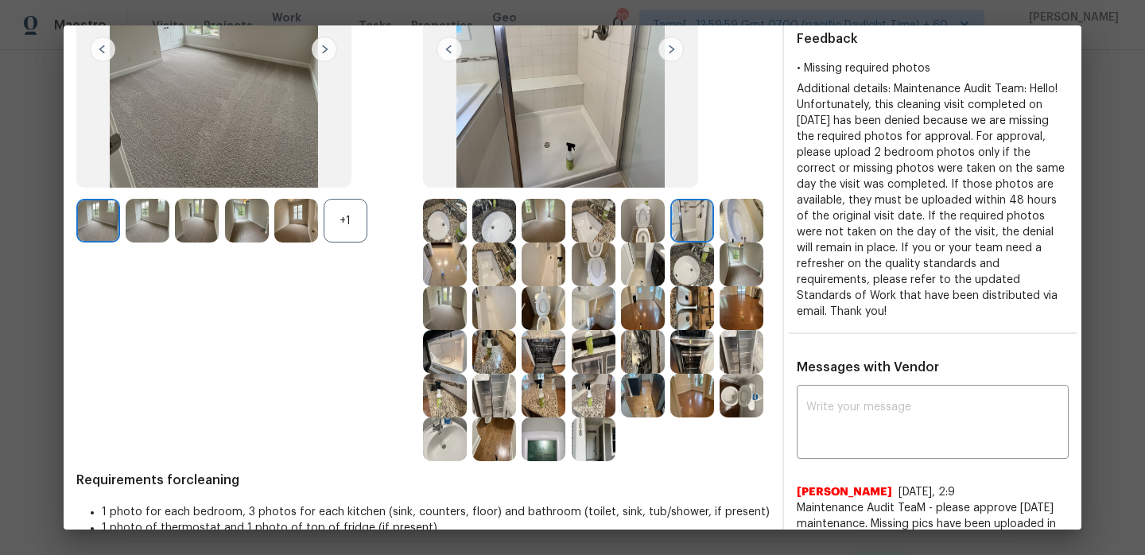
click at [347, 211] on div "+1" at bounding box center [346, 221] width 44 height 44
click at [100, 212] on img at bounding box center [98, 221] width 44 height 44
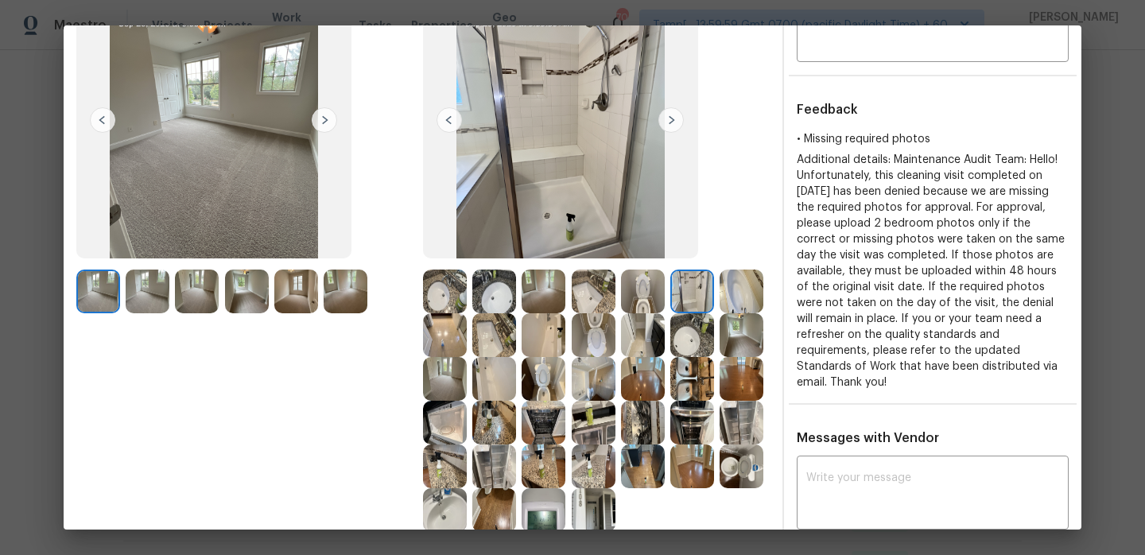
scroll to position [118, 0]
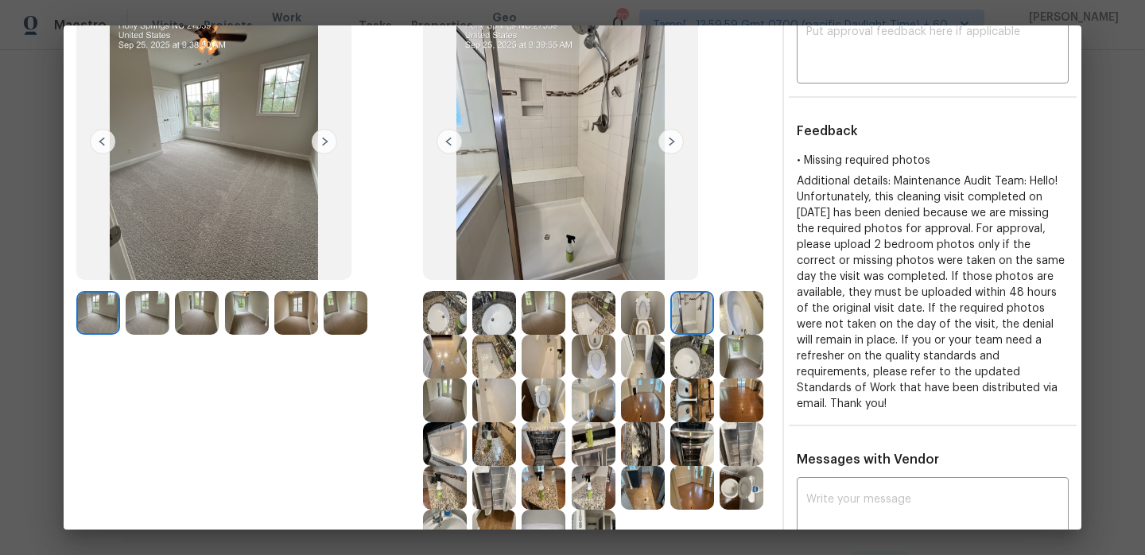
click at [317, 140] on img at bounding box center [324, 141] width 25 height 25
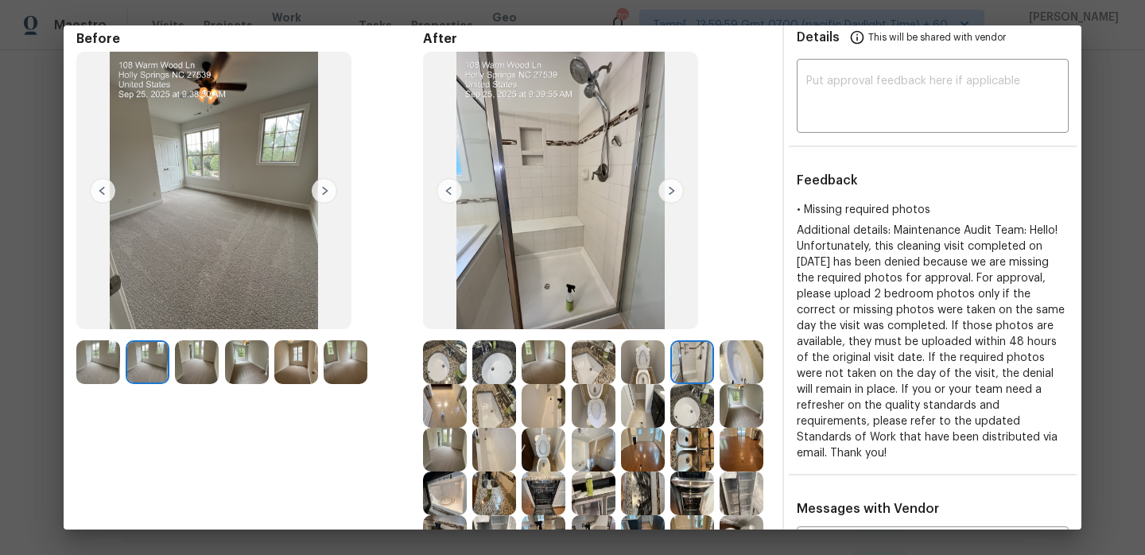
click at [336, 193] on img at bounding box center [324, 190] width 25 height 25
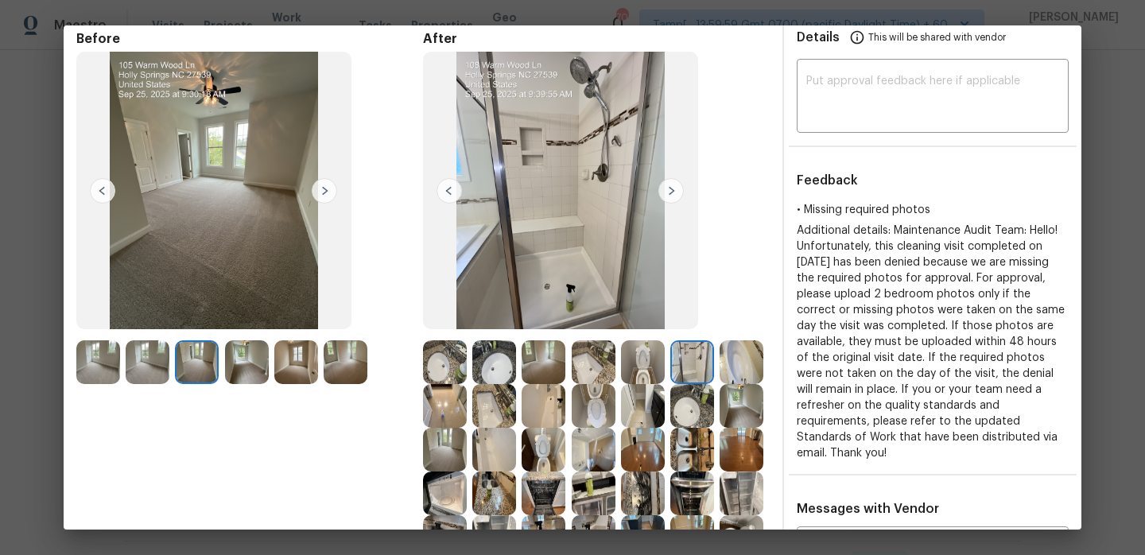
click at [329, 190] on img at bounding box center [324, 190] width 25 height 25
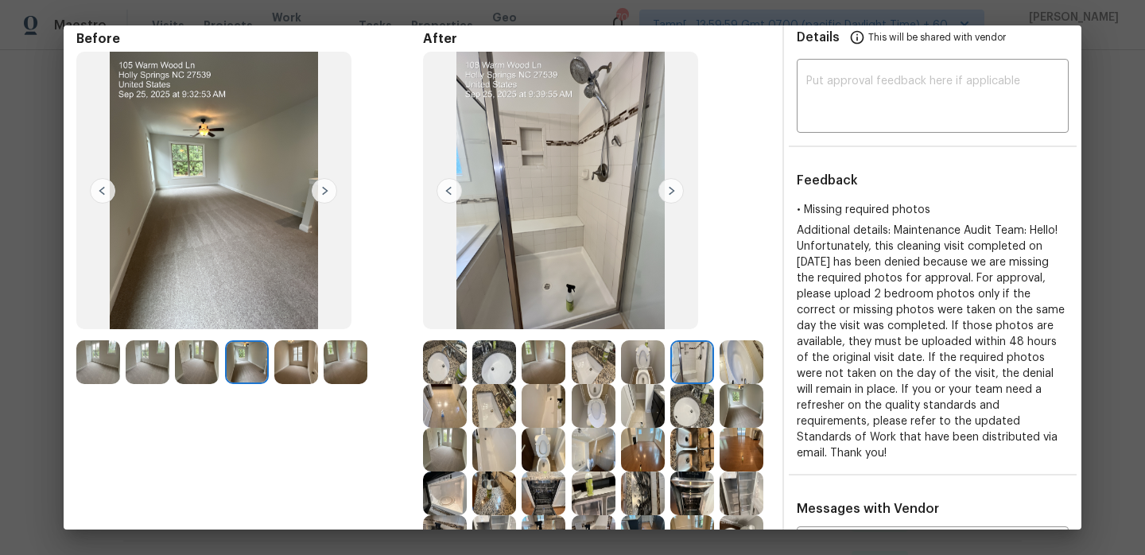
click at [329, 190] on img at bounding box center [324, 190] width 25 height 25
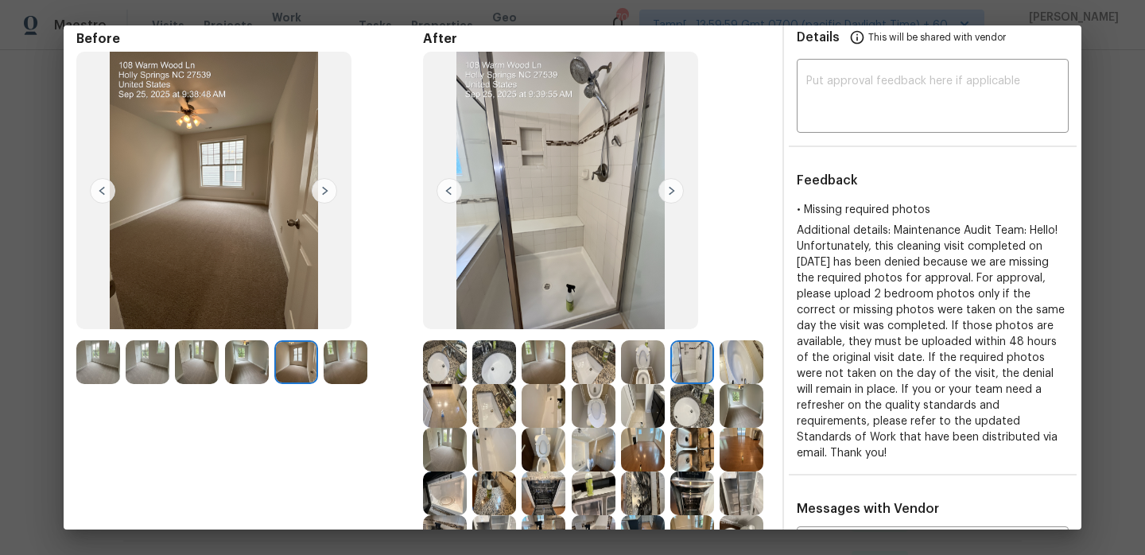
click at [355, 359] on img at bounding box center [346, 362] width 44 height 44
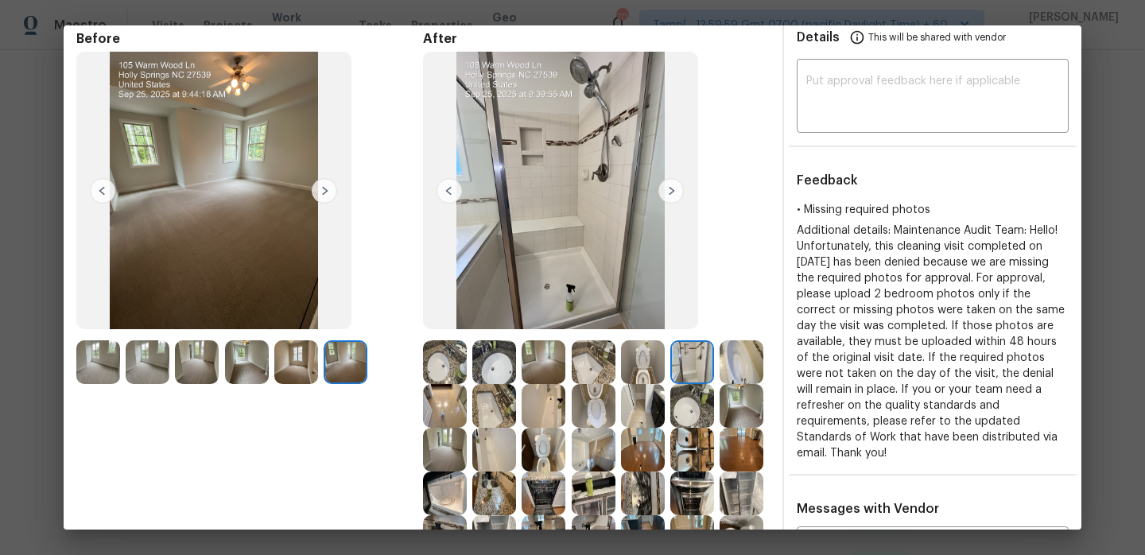
click at [290, 355] on img at bounding box center [296, 362] width 44 height 44
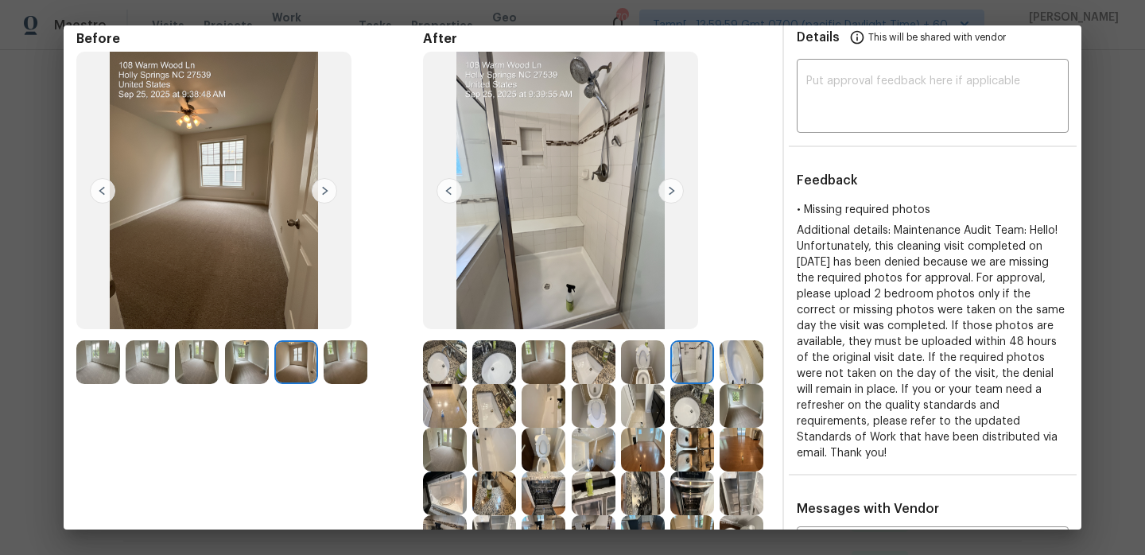
click at [254, 351] on img at bounding box center [247, 362] width 44 height 44
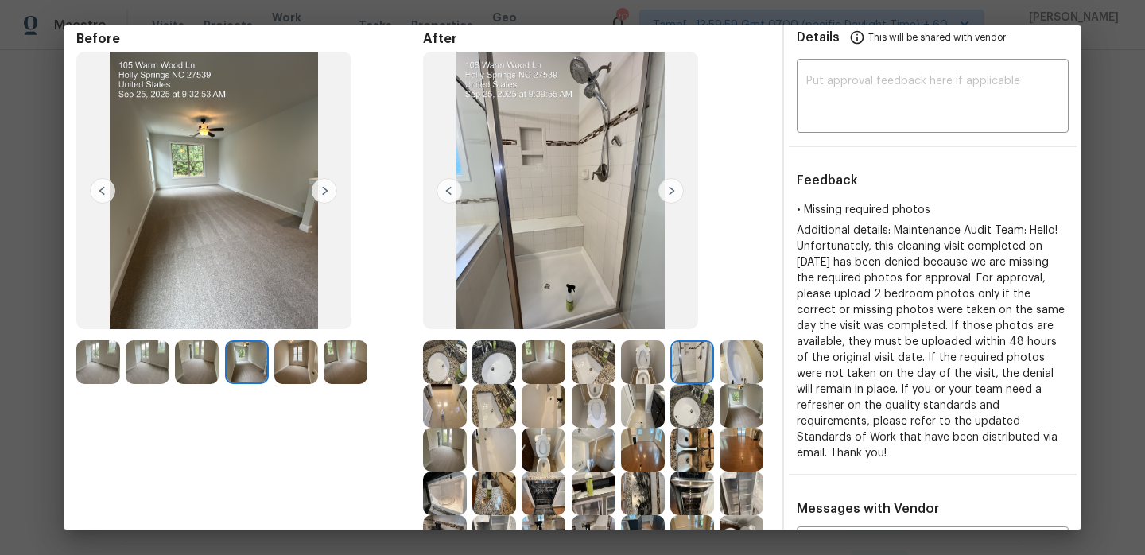
click at [215, 351] on img at bounding box center [197, 362] width 44 height 44
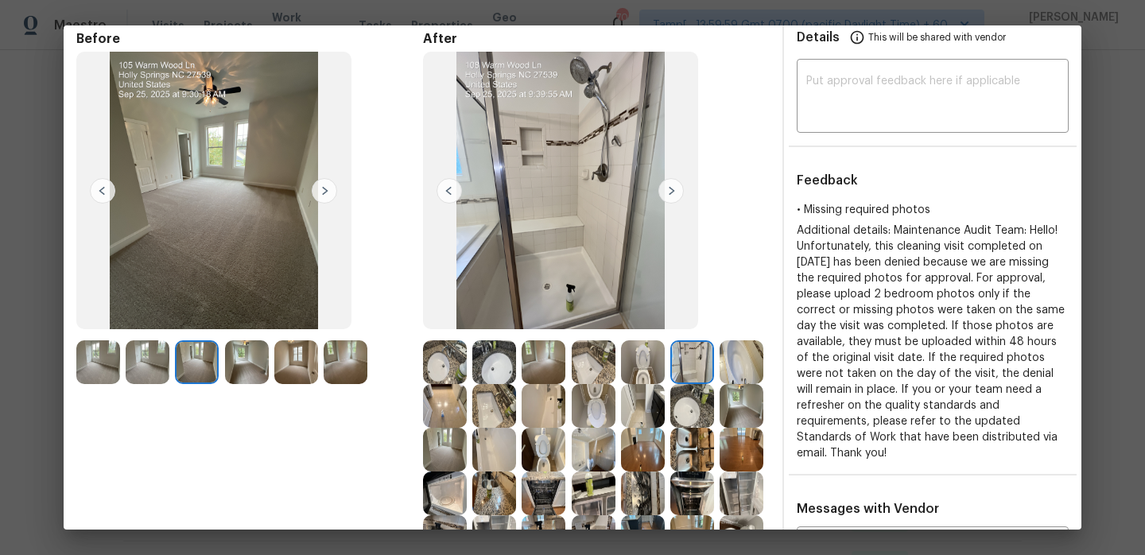
click at [152, 345] on img at bounding box center [148, 362] width 44 height 44
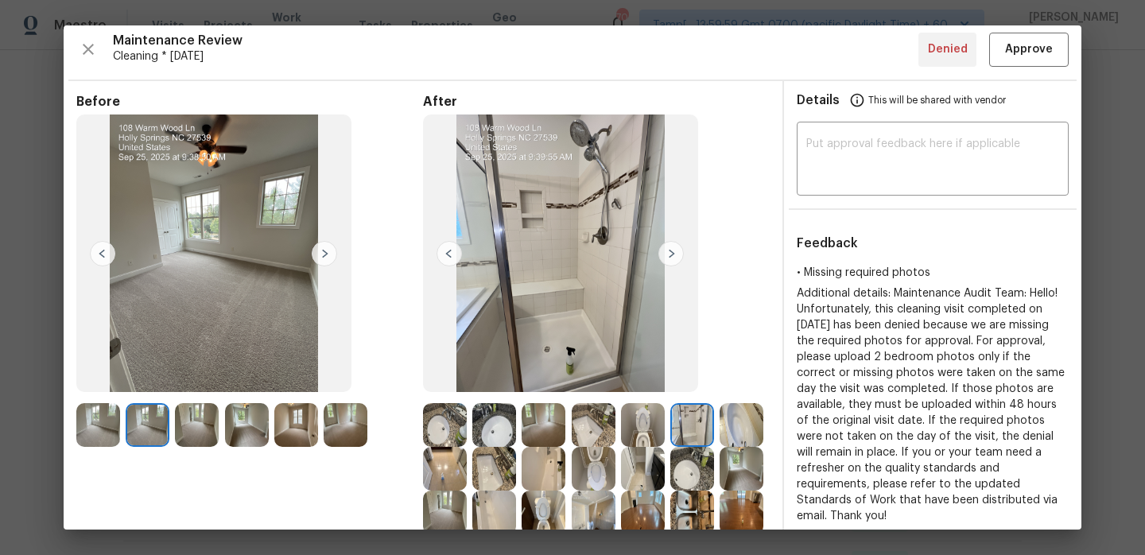
scroll to position [0, 0]
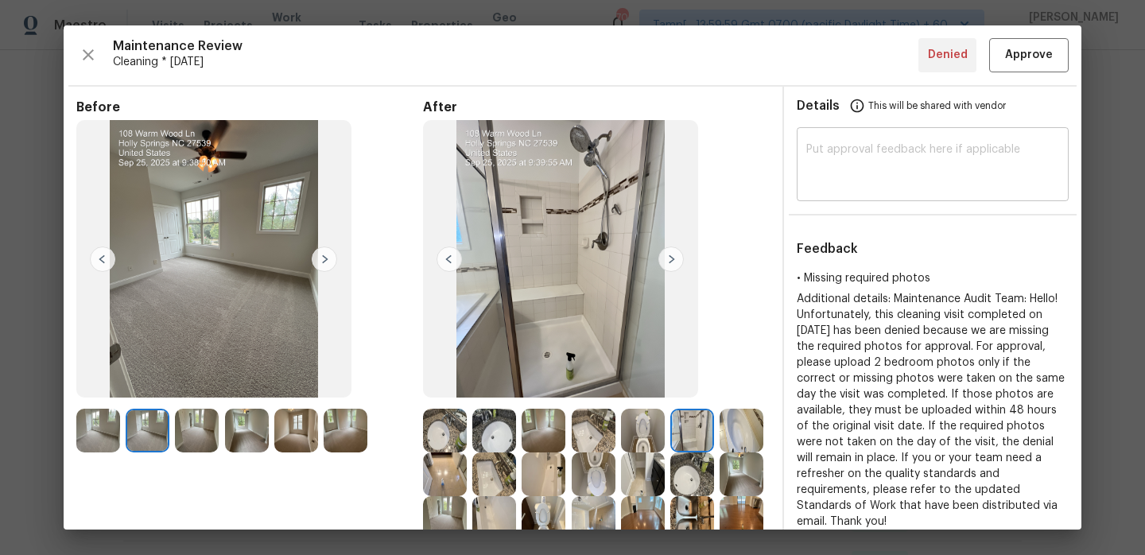
click at [848, 158] on textarea at bounding box center [932, 166] width 253 height 45
click at [321, 257] on img at bounding box center [324, 258] width 25 height 25
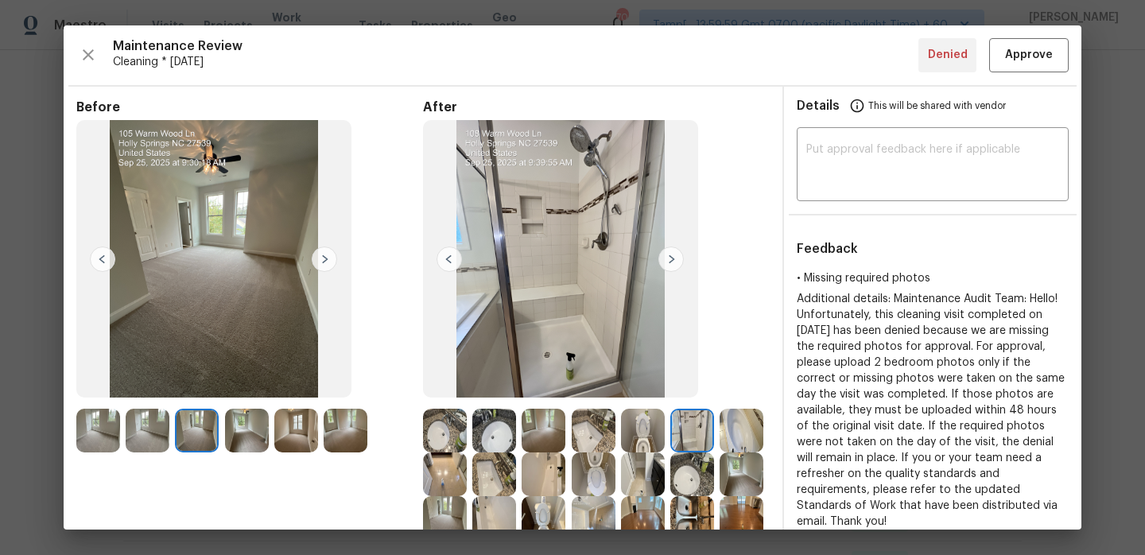
click at [321, 257] on img at bounding box center [324, 258] width 25 height 25
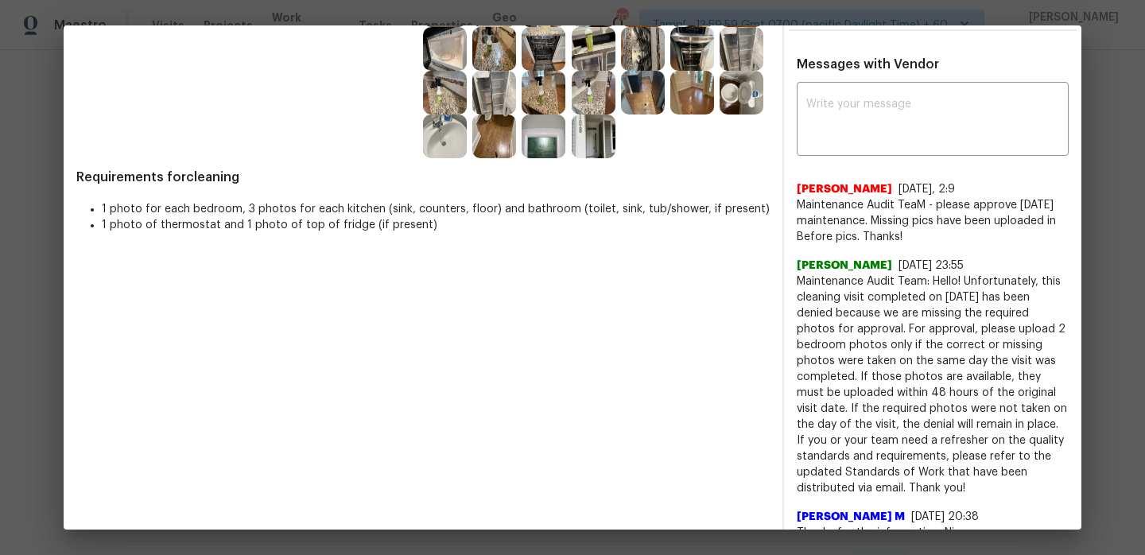
scroll to position [510, 0]
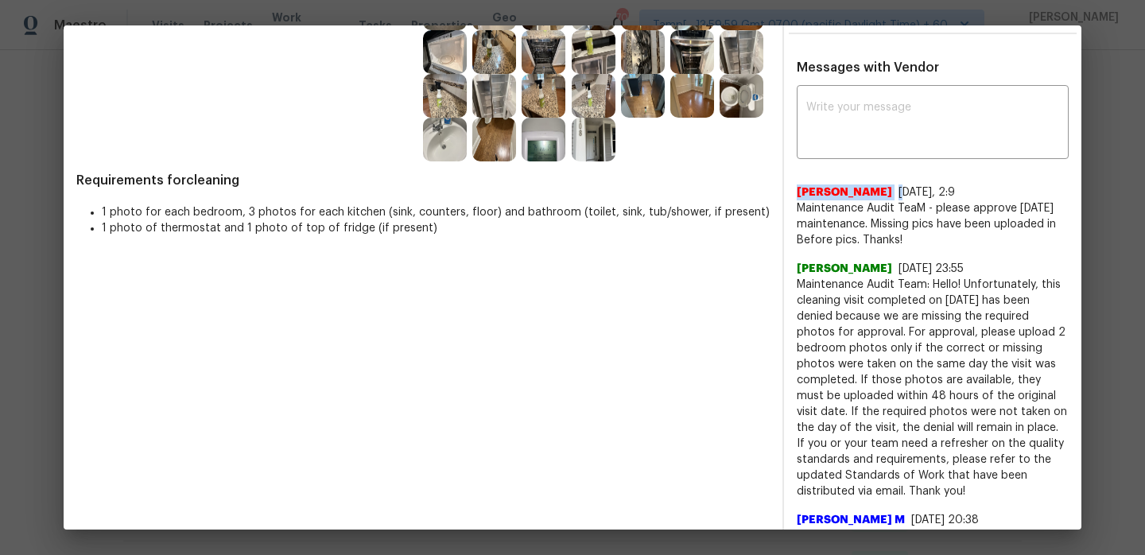
copy div "Nia Cassel 9"
drag, startPoint x: 799, startPoint y: 193, endPoint x: 855, endPoint y: 192, distance: 56.5
click at [855, 192] on div "Nia Cassel 9/27/25, 2:9" at bounding box center [933, 192] width 272 height 16
copy span "Nia Cassel"
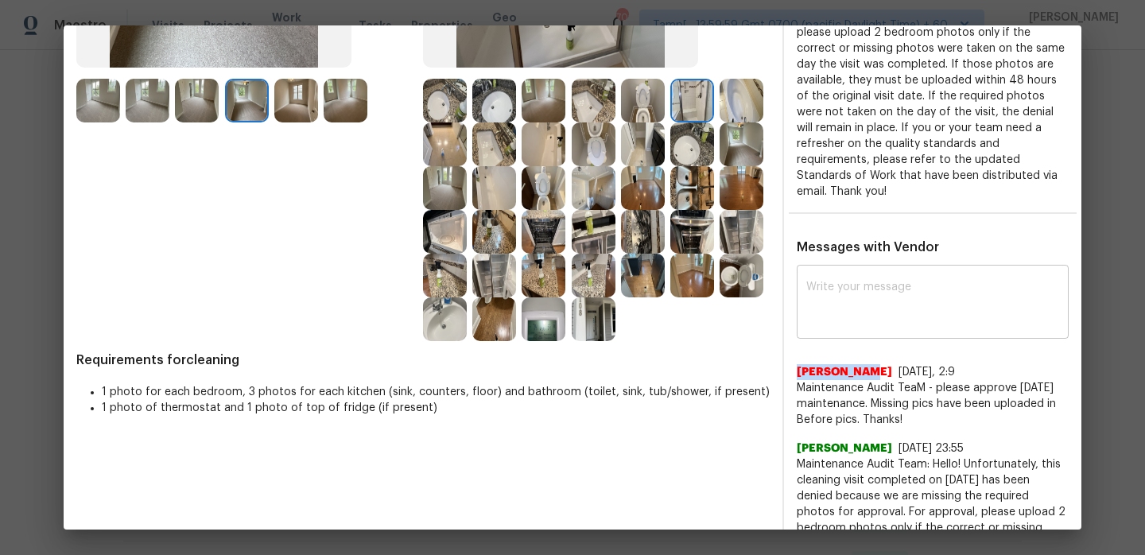
scroll to position [0, 0]
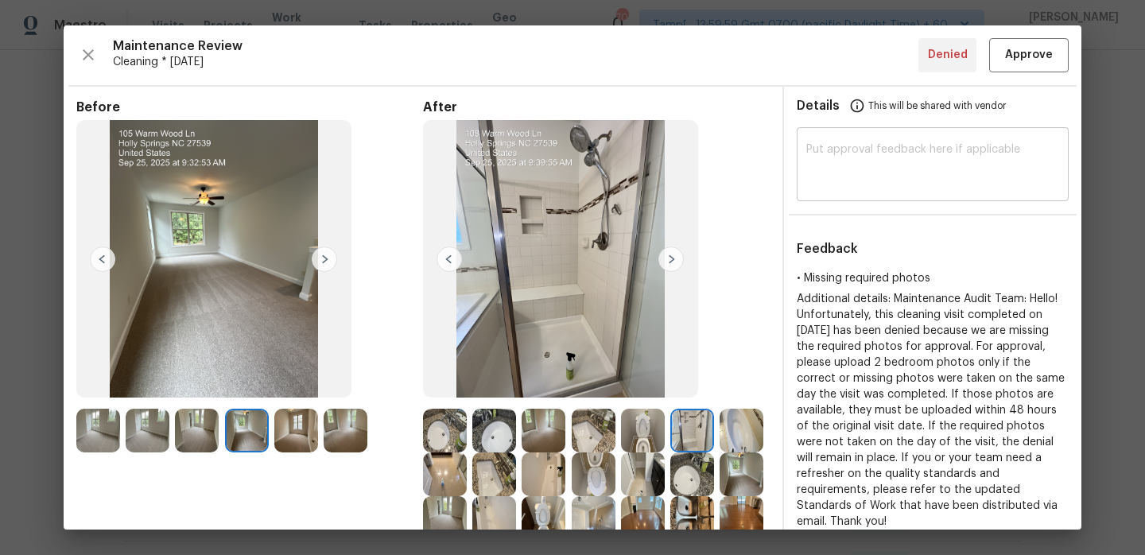
click at [867, 149] on textarea at bounding box center [932, 166] width 253 height 45
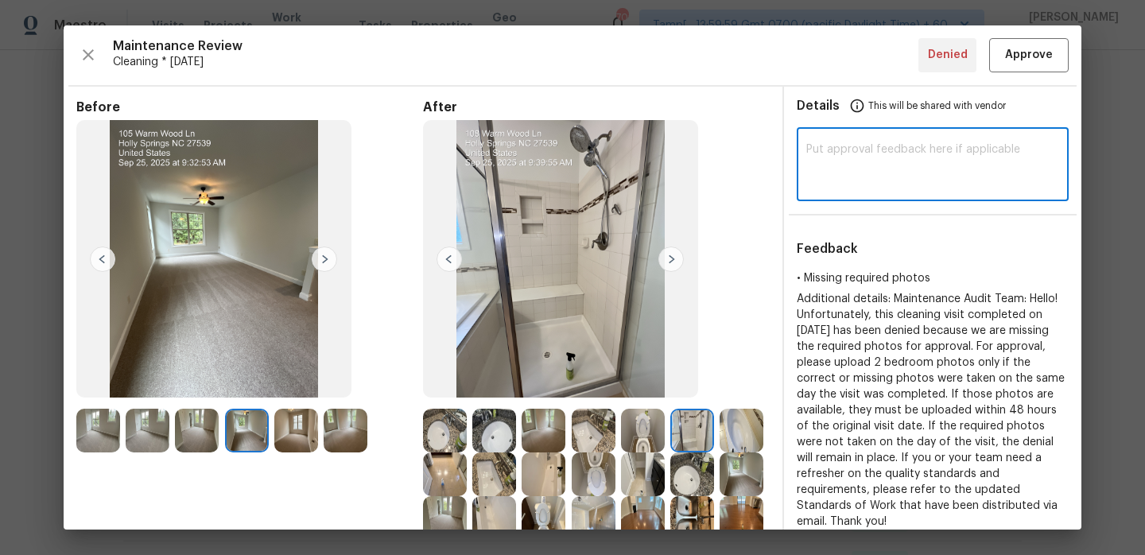
paste textarea "Hi, [PERSON_NAME], Maintenance Audit Team: Hello, after further review this vis…"
type textarea "Hi, [PERSON_NAME], Maintenance Audit Team: Hello, after further review this vis…"
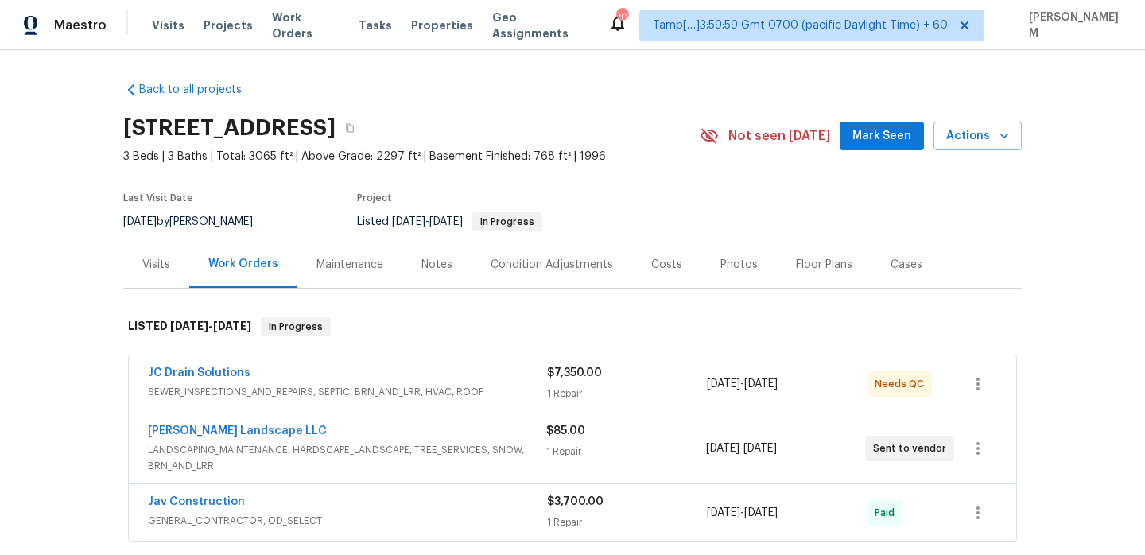
click at [340, 261] on div "Maintenance" at bounding box center [349, 265] width 67 height 16
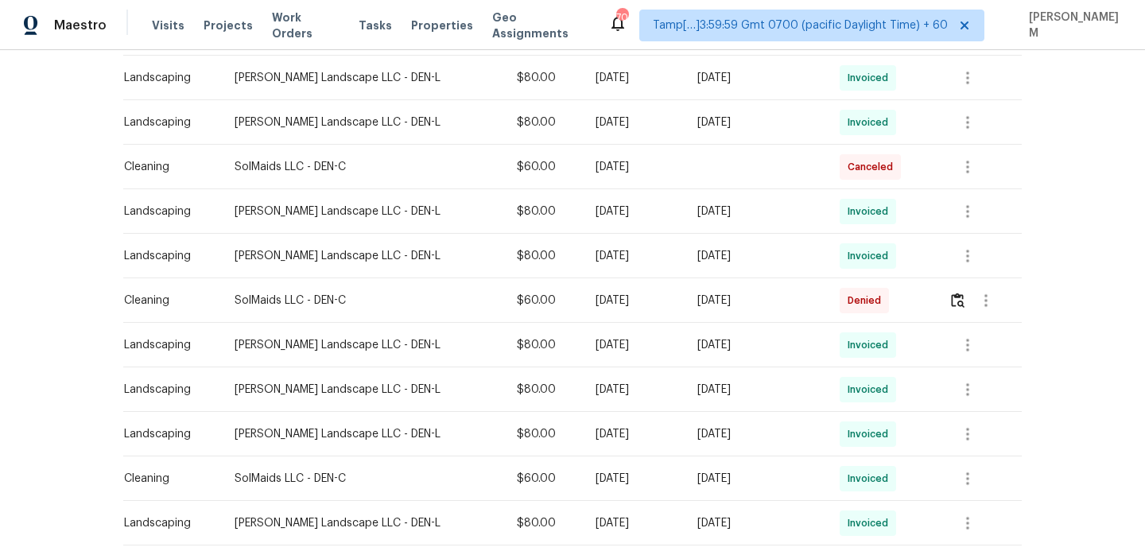
scroll to position [563, 0]
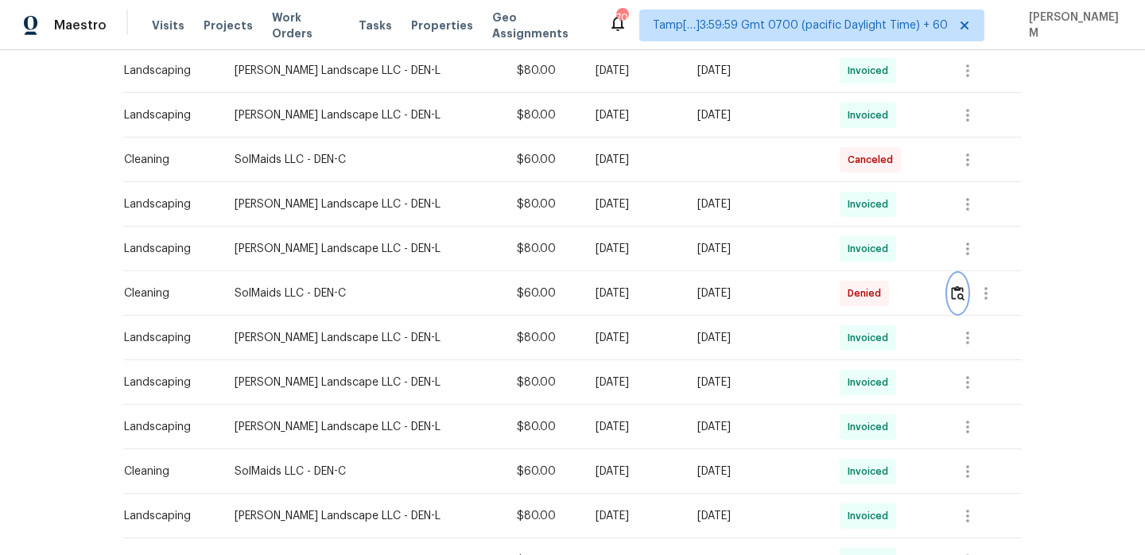
click at [958, 291] on img "button" at bounding box center [958, 292] width 14 height 15
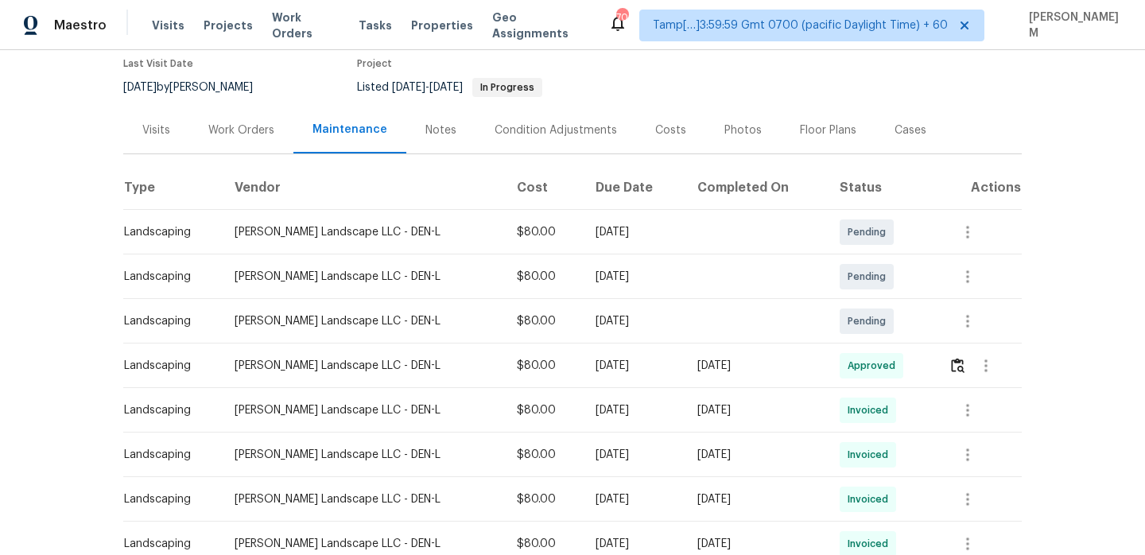
scroll to position [133, 0]
click at [951, 367] on img "button" at bounding box center [958, 366] width 14 height 15
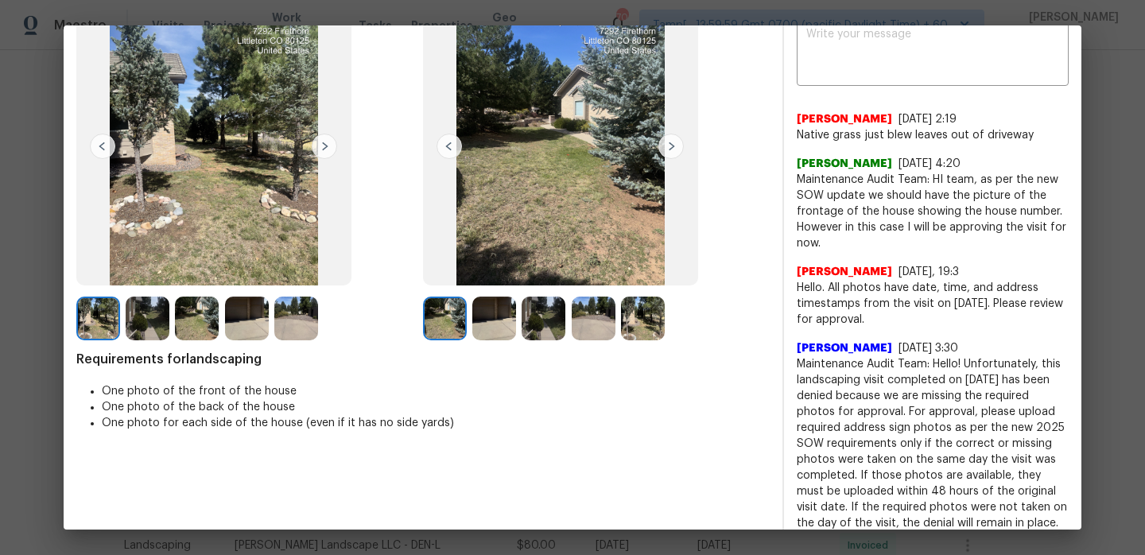
scroll to position [102, 0]
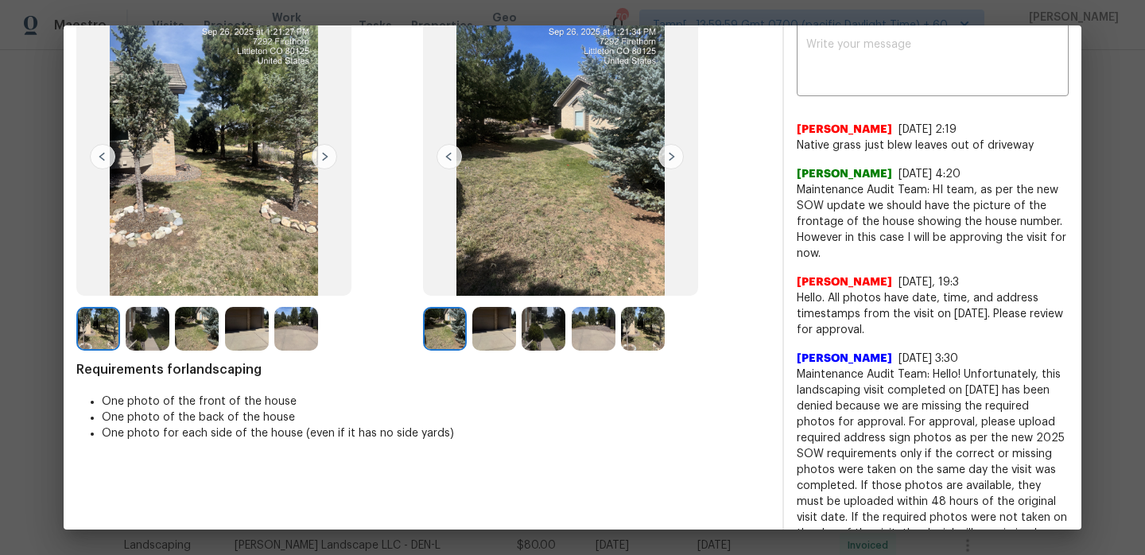
click at [666, 142] on img at bounding box center [560, 156] width 275 height 277
click at [667, 144] on img at bounding box center [670, 156] width 25 height 25
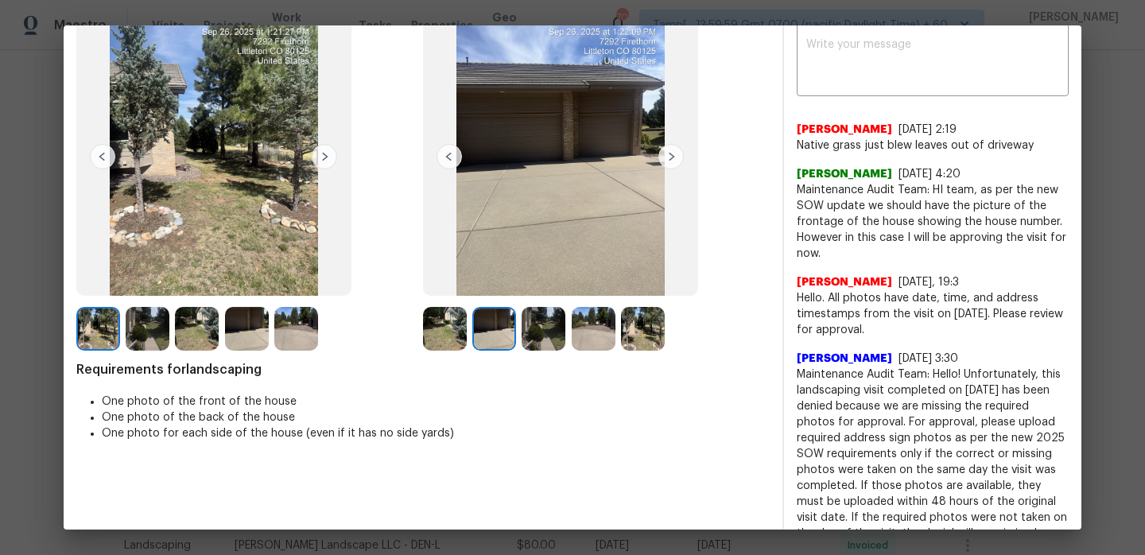
click at [667, 146] on img at bounding box center [670, 156] width 25 height 25
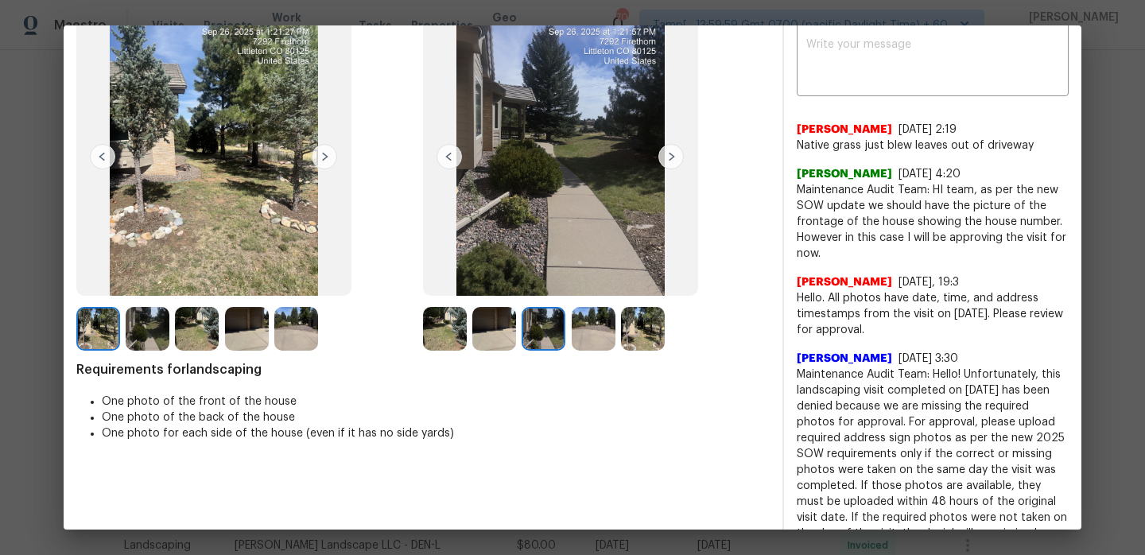
click at [667, 150] on img at bounding box center [670, 156] width 25 height 25
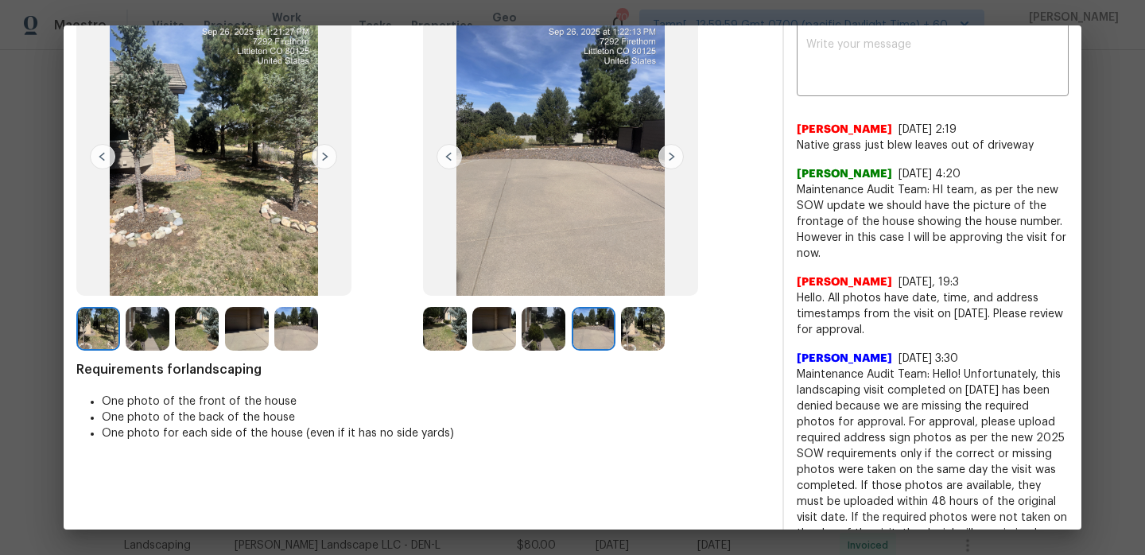
click at [667, 150] on img at bounding box center [670, 156] width 25 height 25
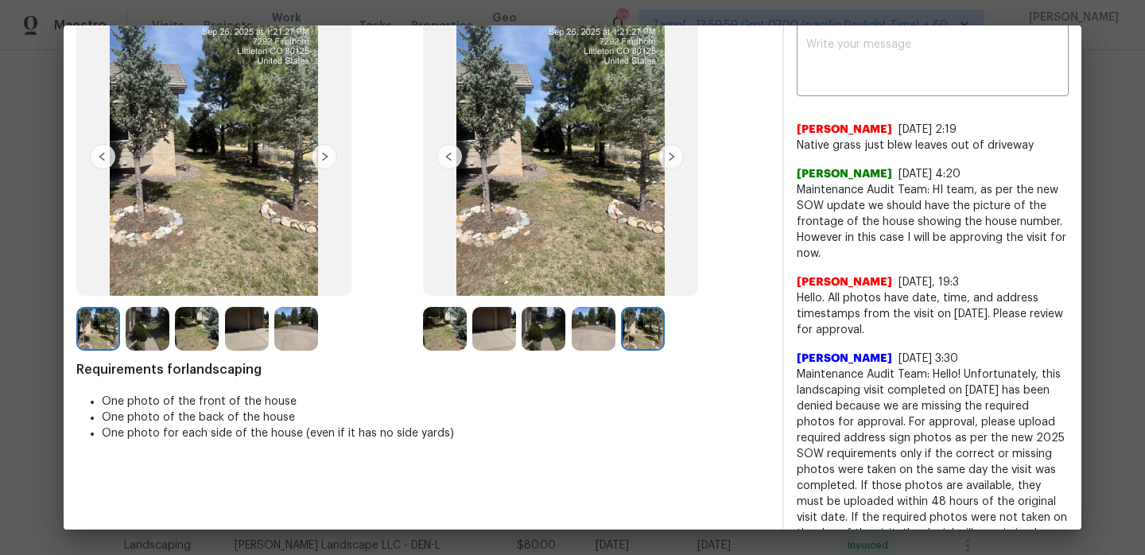
click at [667, 150] on img at bounding box center [670, 156] width 25 height 25
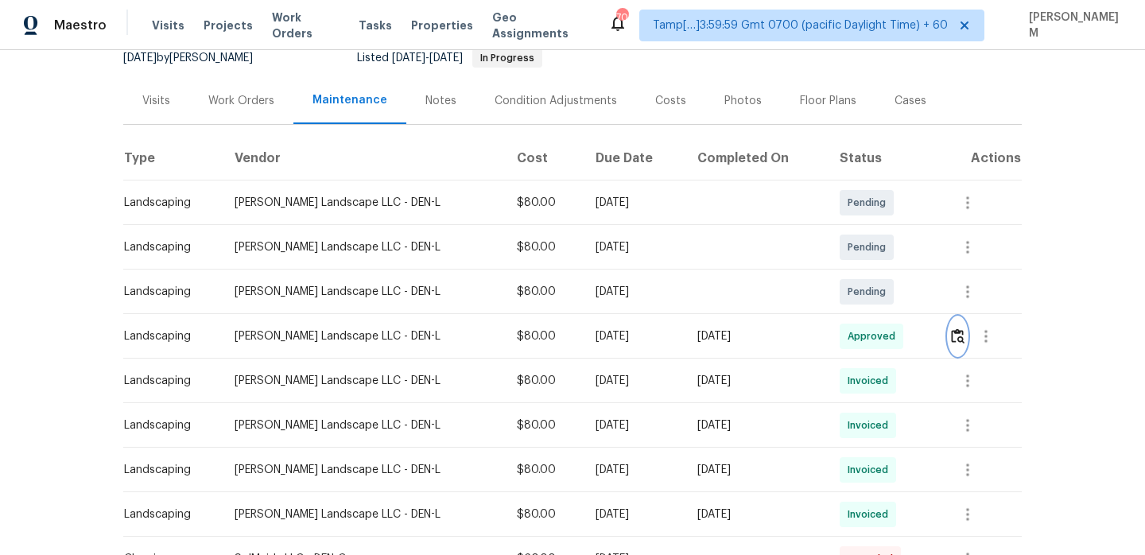
scroll to position [169, 0]
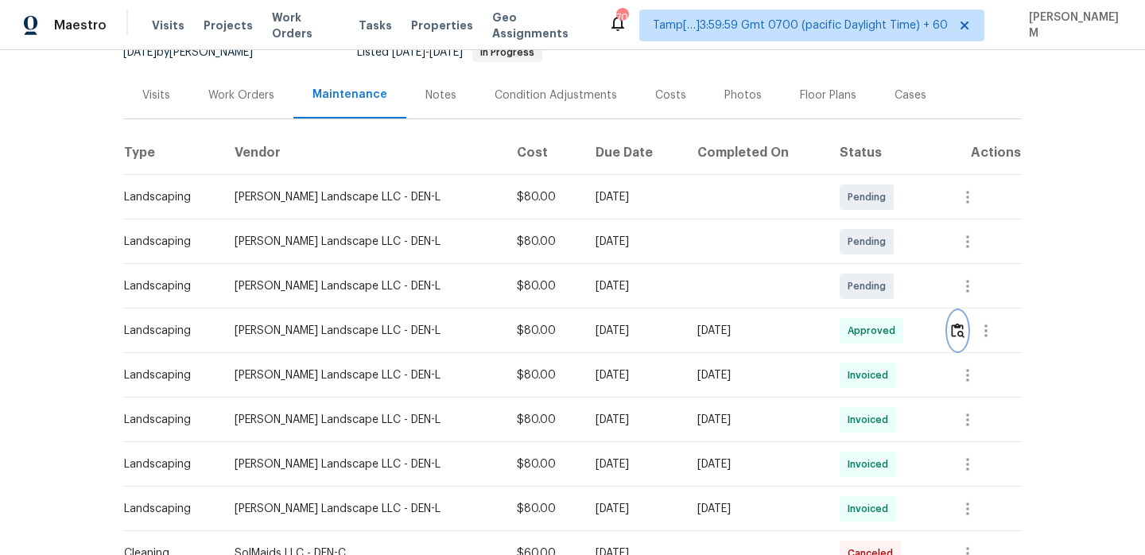
click at [959, 336] on img "button" at bounding box center [958, 330] width 14 height 15
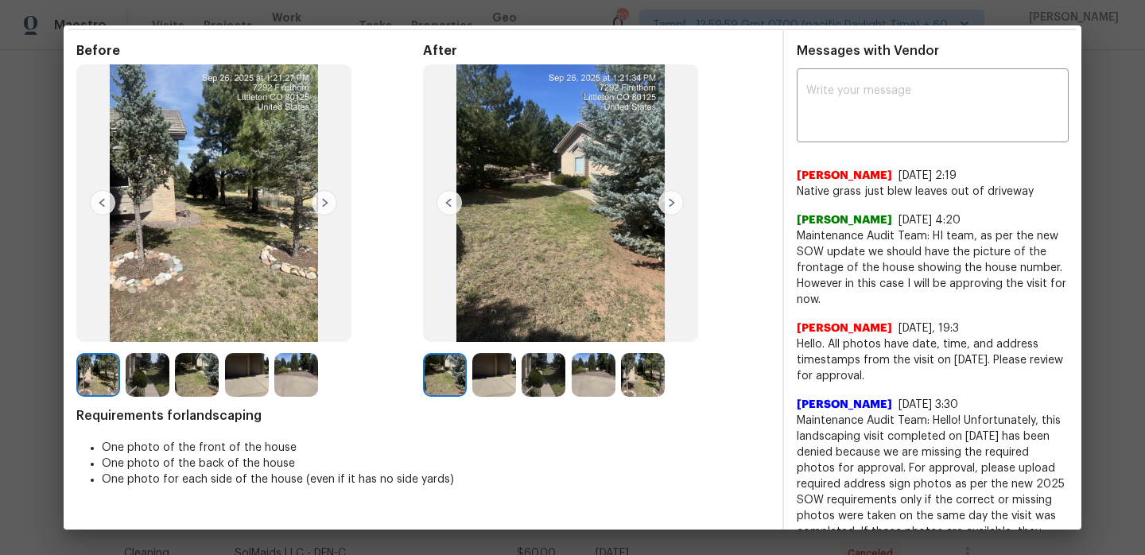
scroll to position [0, 0]
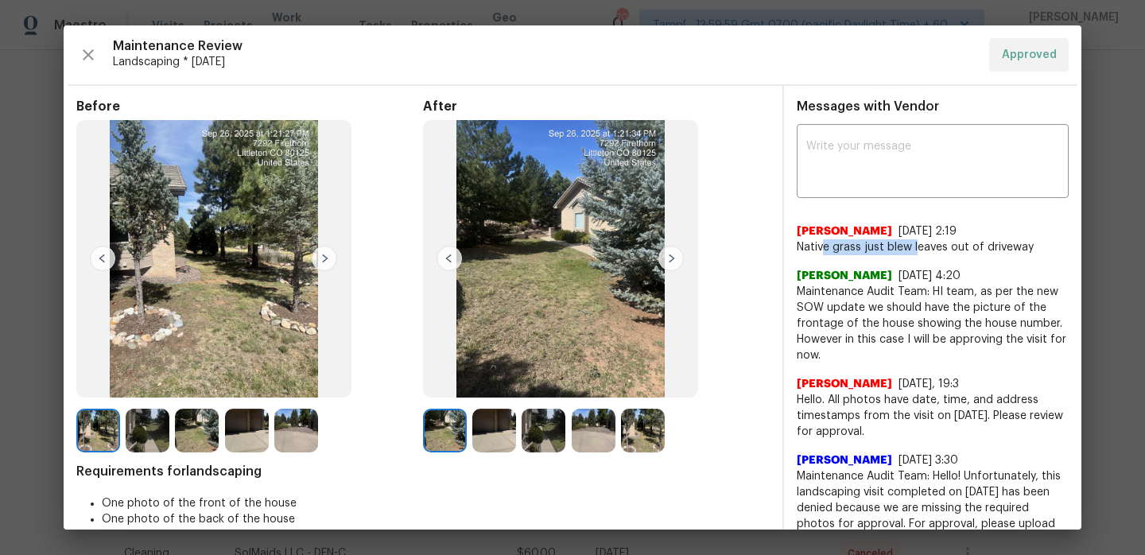
drag, startPoint x: 825, startPoint y: 248, endPoint x: 917, endPoint y: 253, distance: 91.6
click at [917, 253] on span "Native grass just blew leaves out of driveway" at bounding box center [933, 247] width 272 height 16
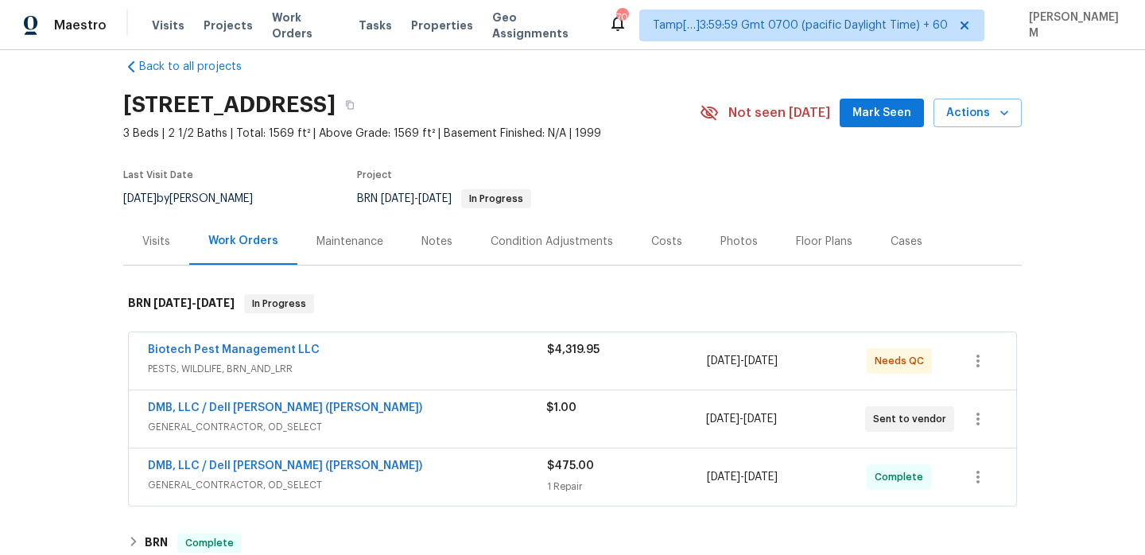
scroll to position [28, 0]
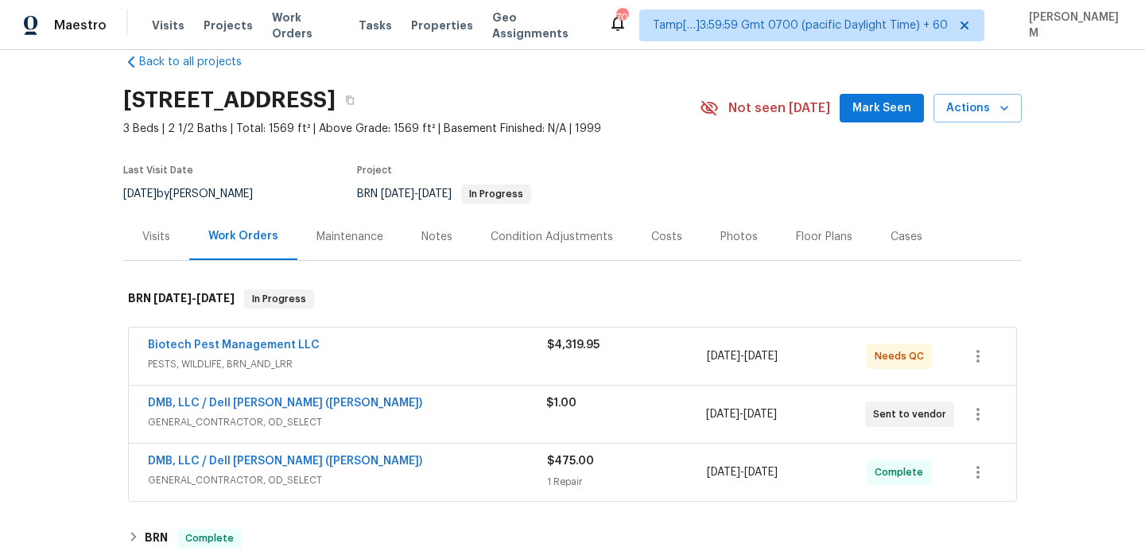
click at [354, 243] on div "Maintenance" at bounding box center [349, 237] width 67 height 16
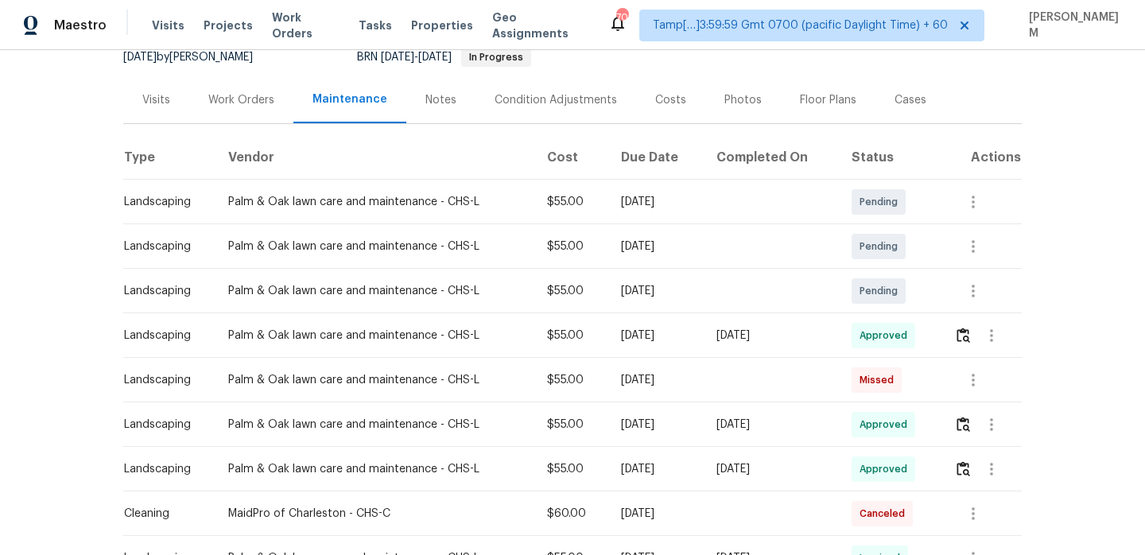
scroll to position [168, 0]
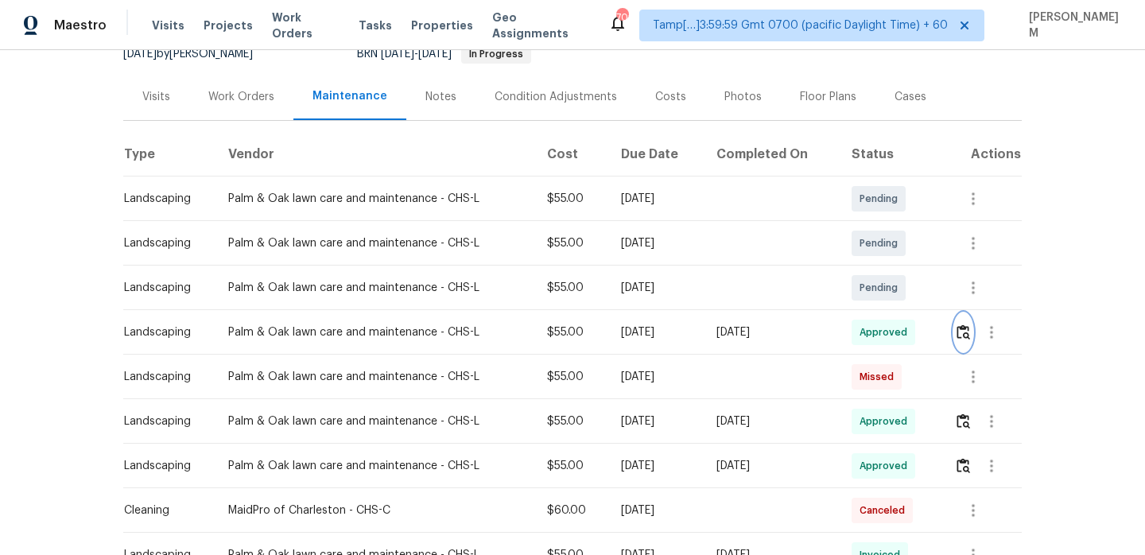
click at [966, 334] on img "button" at bounding box center [963, 331] width 14 height 15
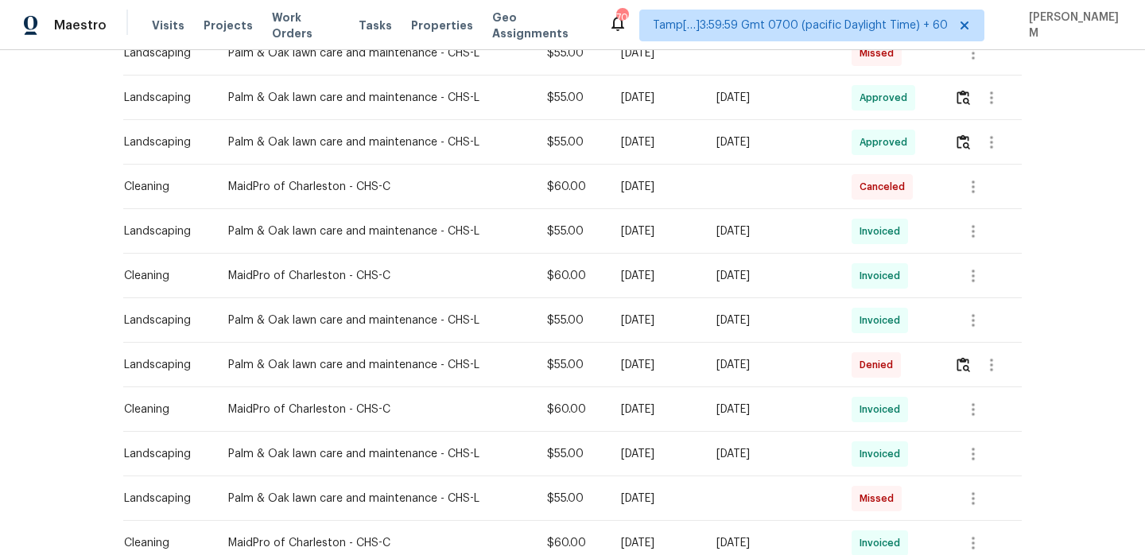
scroll to position [592, 0]
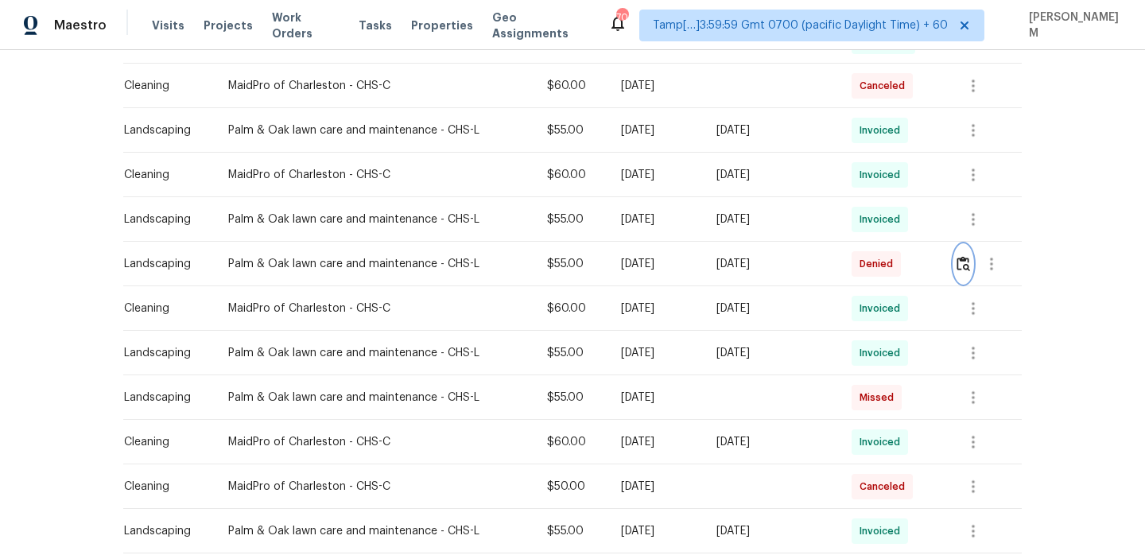
click at [965, 265] on img "button" at bounding box center [963, 263] width 14 height 15
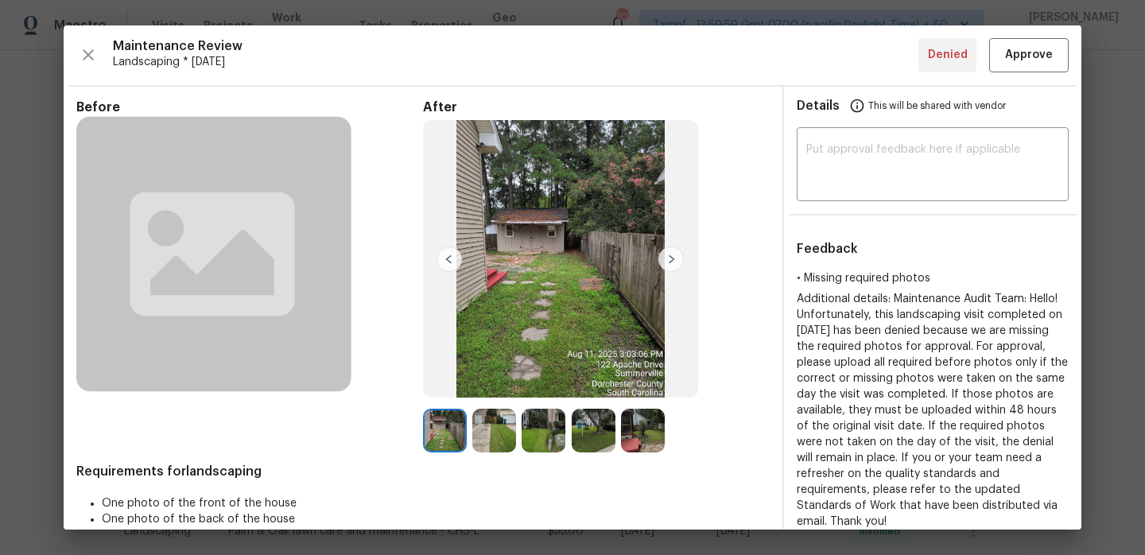
click at [665, 262] on img at bounding box center [670, 258] width 25 height 25
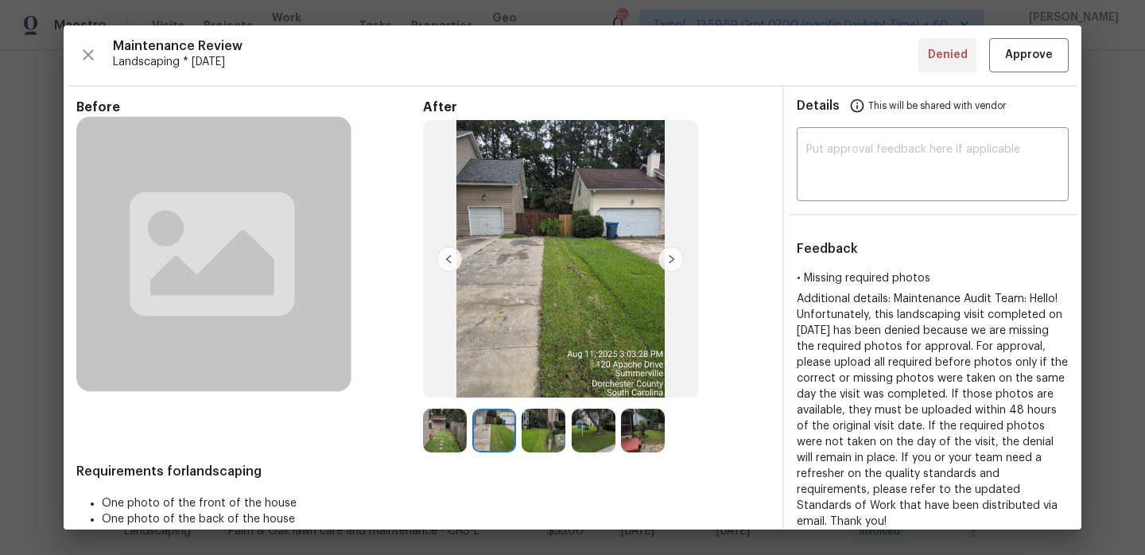
click at [665, 262] on img at bounding box center [670, 258] width 25 height 25
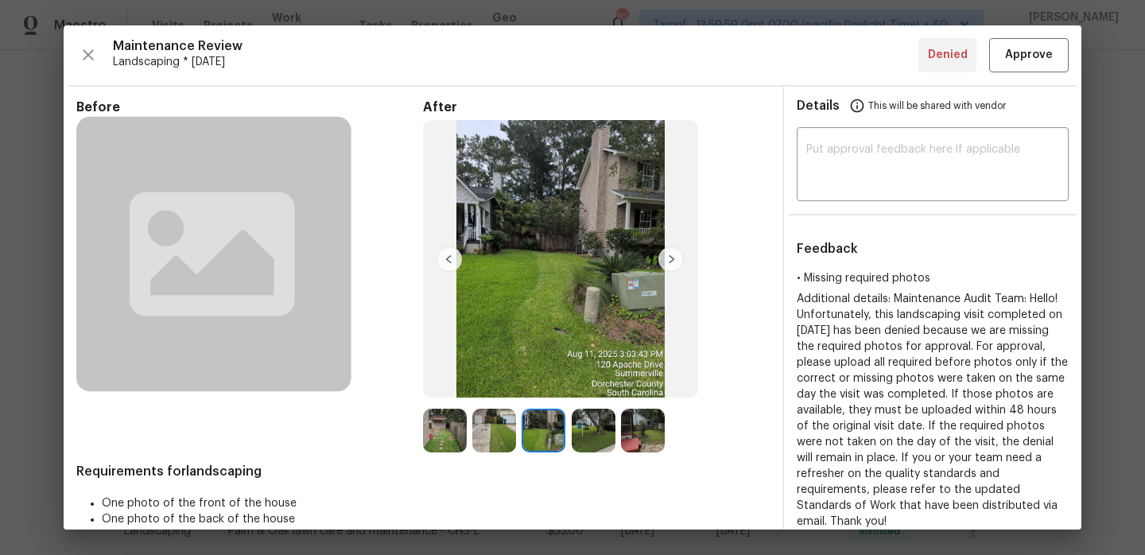
click at [665, 262] on img at bounding box center [670, 258] width 25 height 25
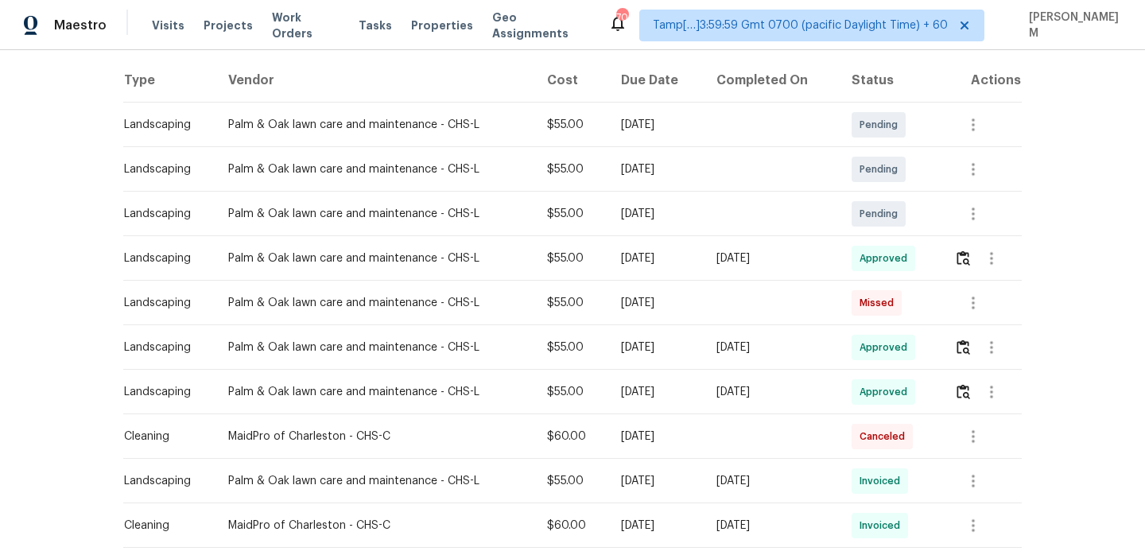
scroll to position [233, 0]
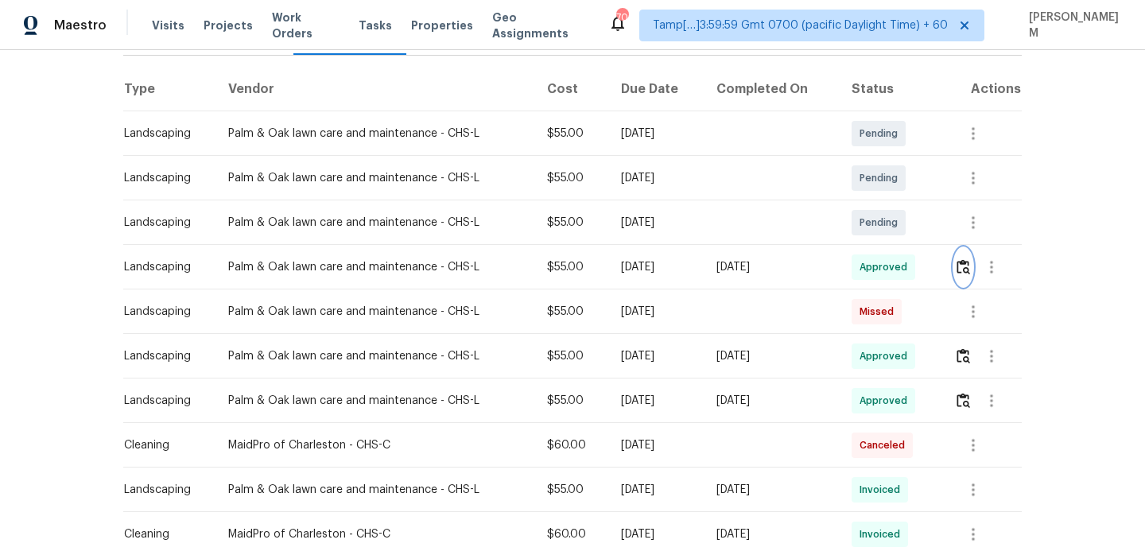
click at [967, 277] on button "button" at bounding box center [963, 267] width 18 height 38
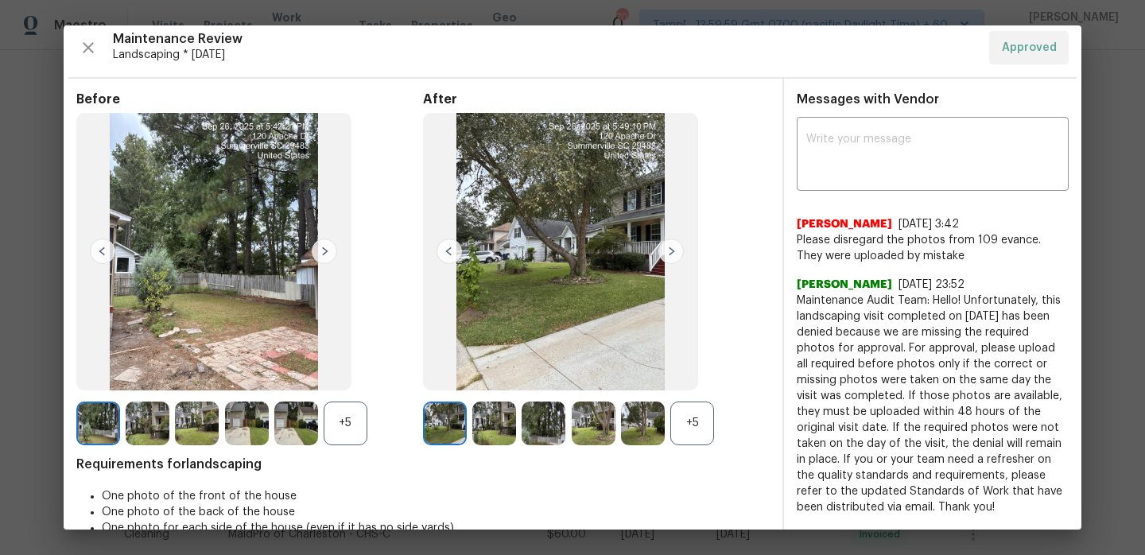
scroll to position [10, 0]
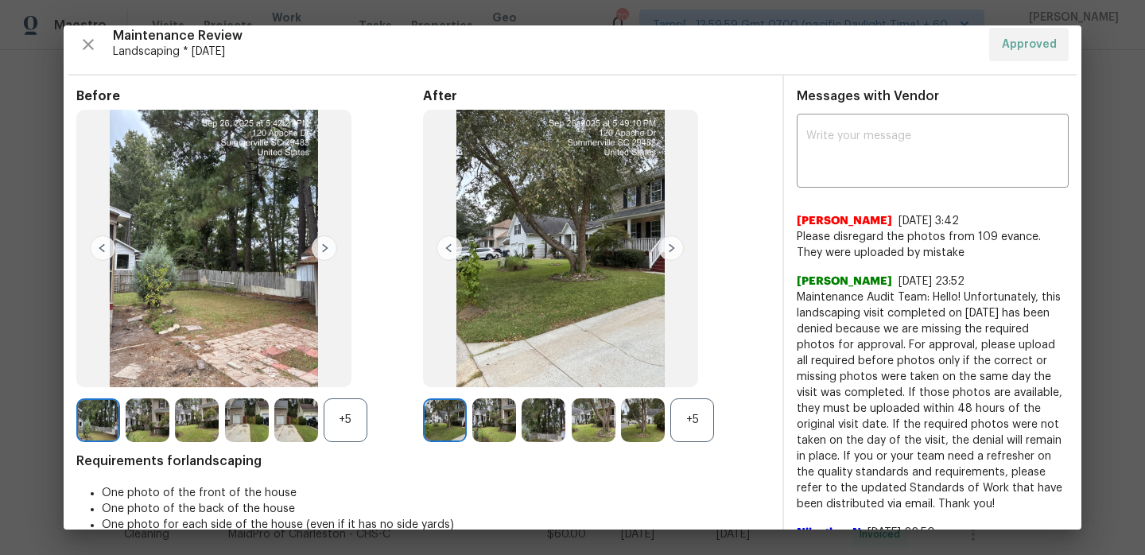
click at [688, 406] on div "+5" at bounding box center [692, 420] width 44 height 44
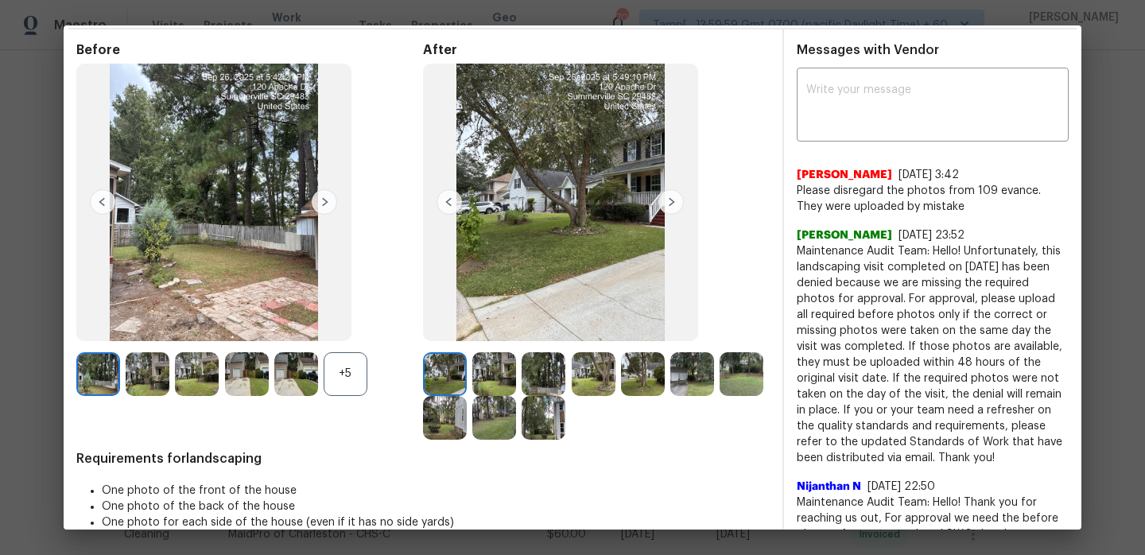
scroll to position [48, 0]
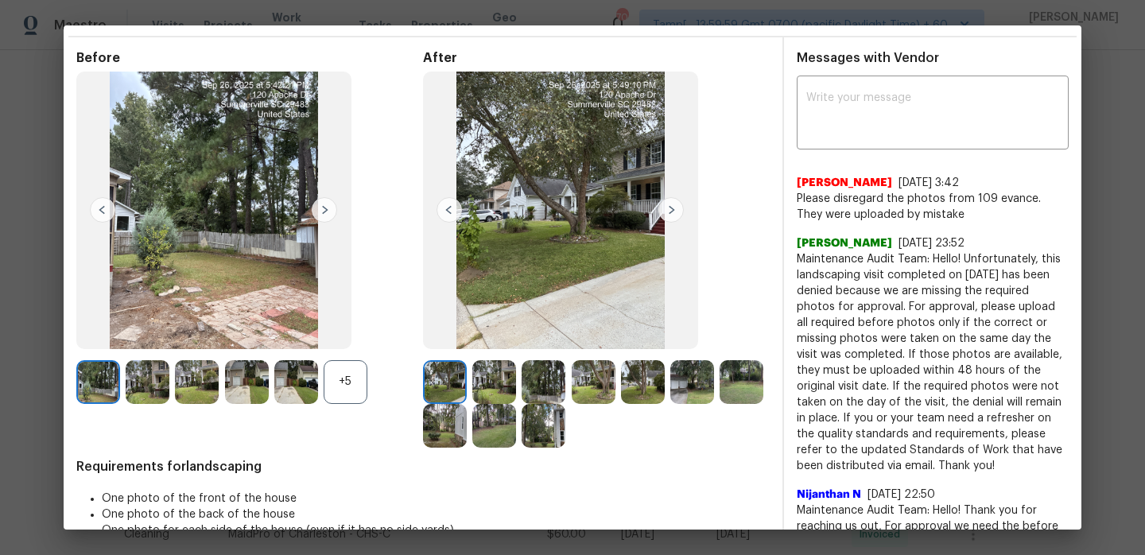
click at [502, 382] on img at bounding box center [494, 382] width 44 height 44
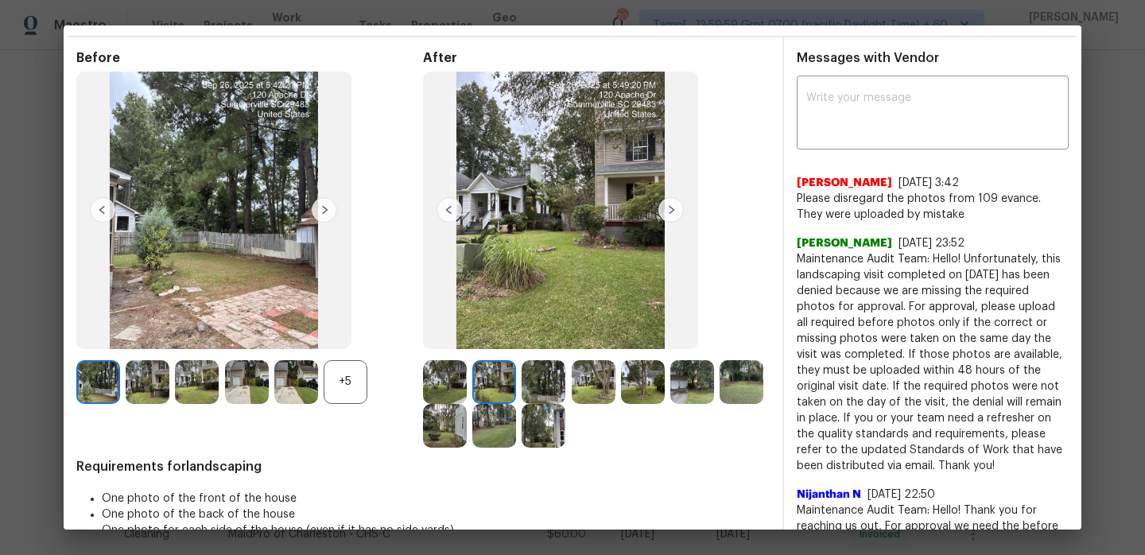
click at [553, 383] on img at bounding box center [544, 382] width 44 height 44
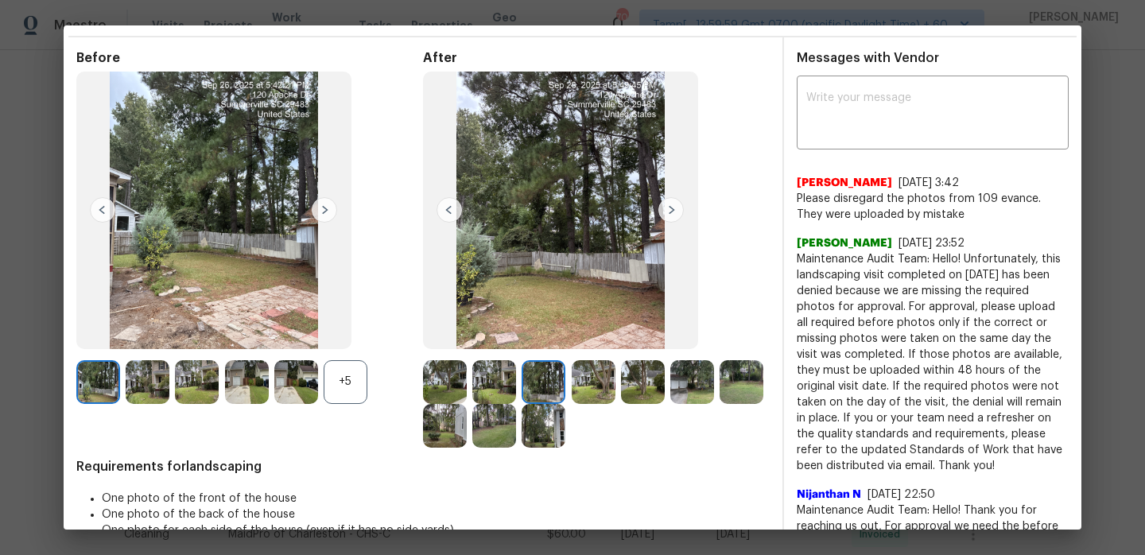
click at [584, 382] on img at bounding box center [594, 382] width 44 height 44
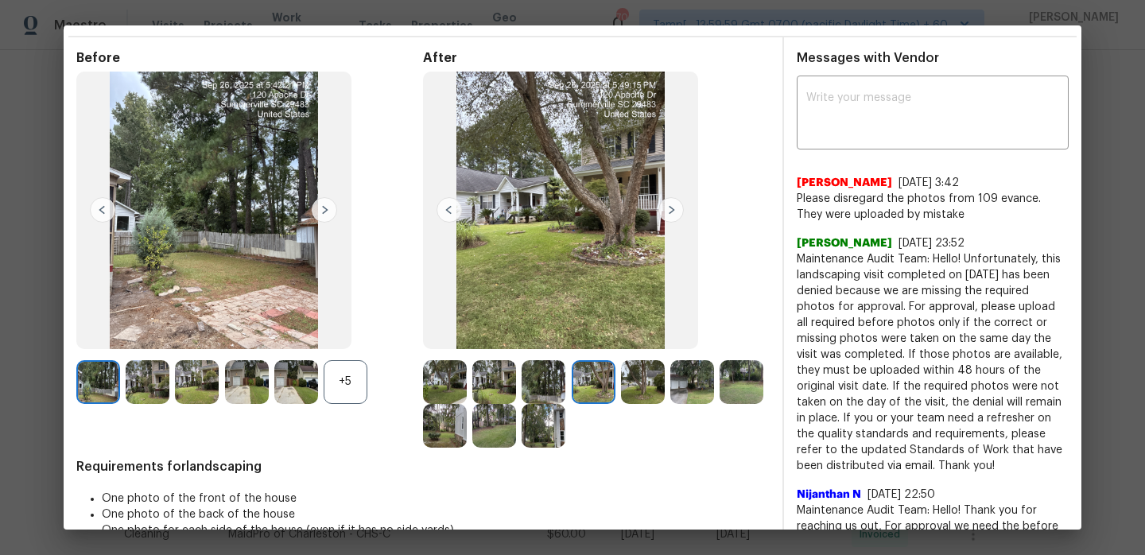
scroll to position [0, 0]
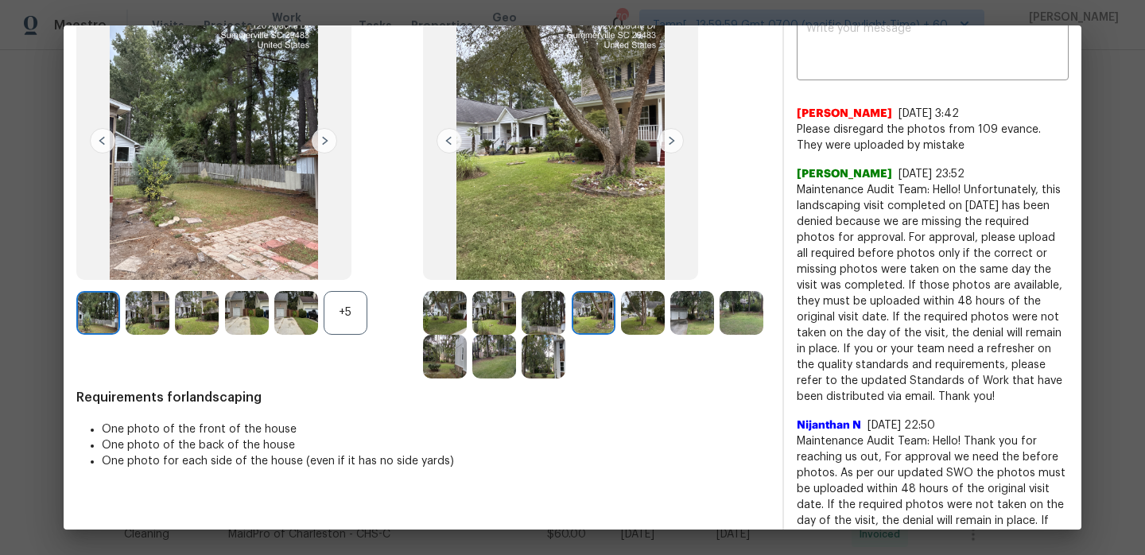
click at [636, 324] on img at bounding box center [643, 313] width 44 height 44
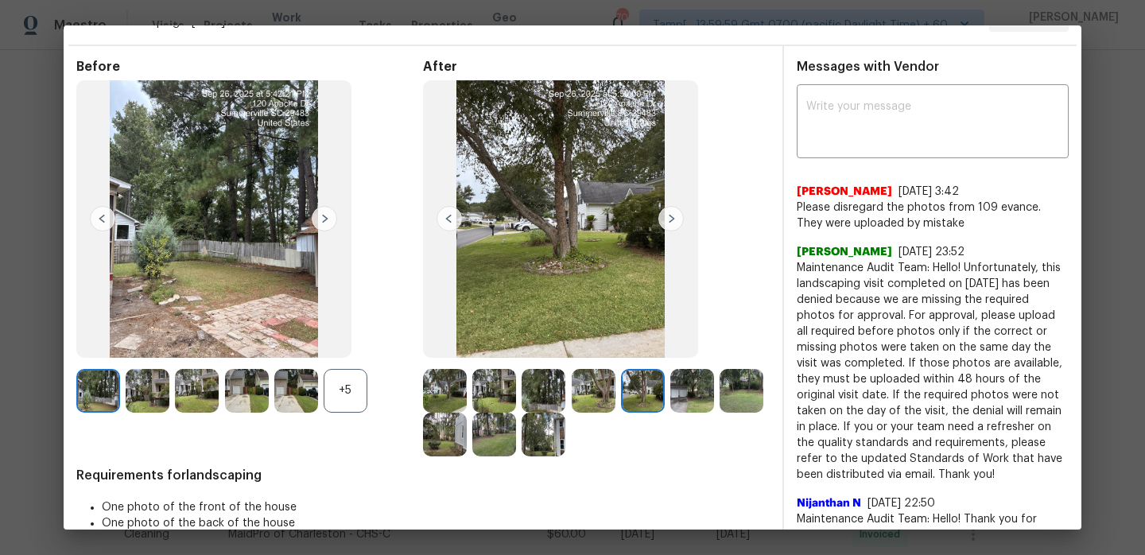
scroll to position [44, 0]
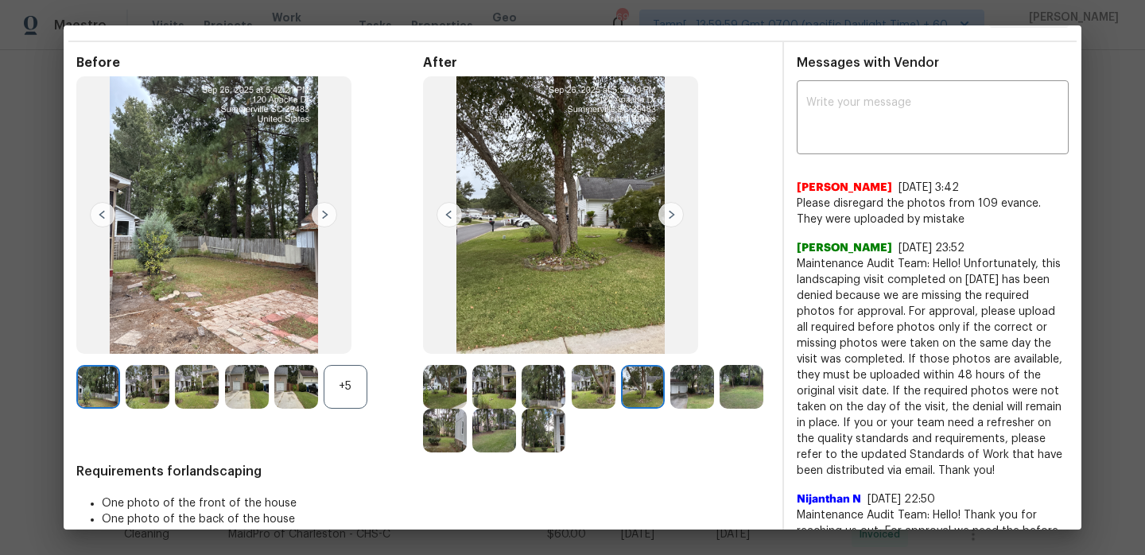
click at [663, 215] on img at bounding box center [670, 214] width 25 height 25
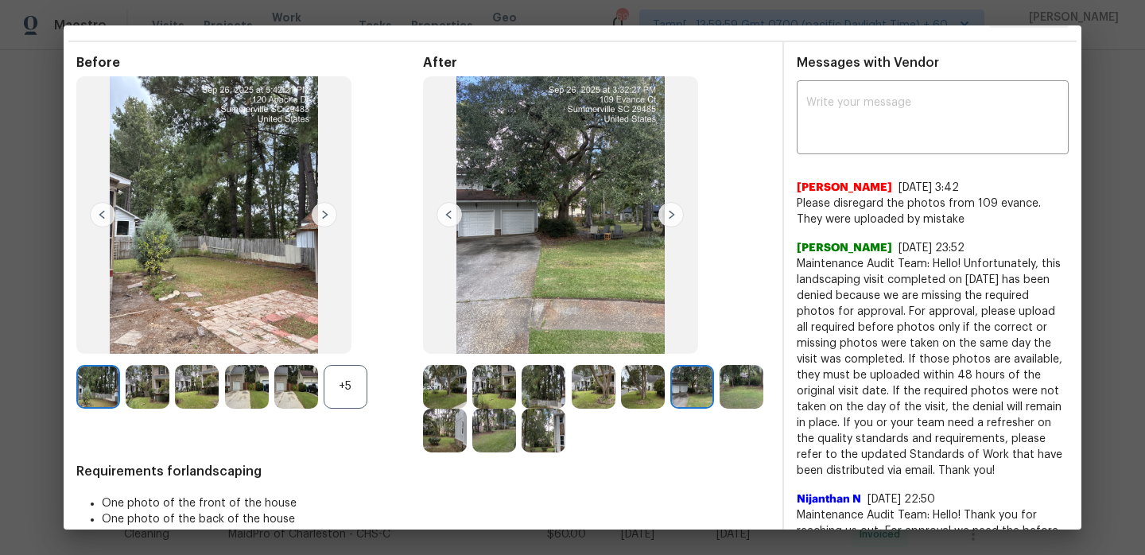
click at [673, 213] on img at bounding box center [670, 214] width 25 height 25
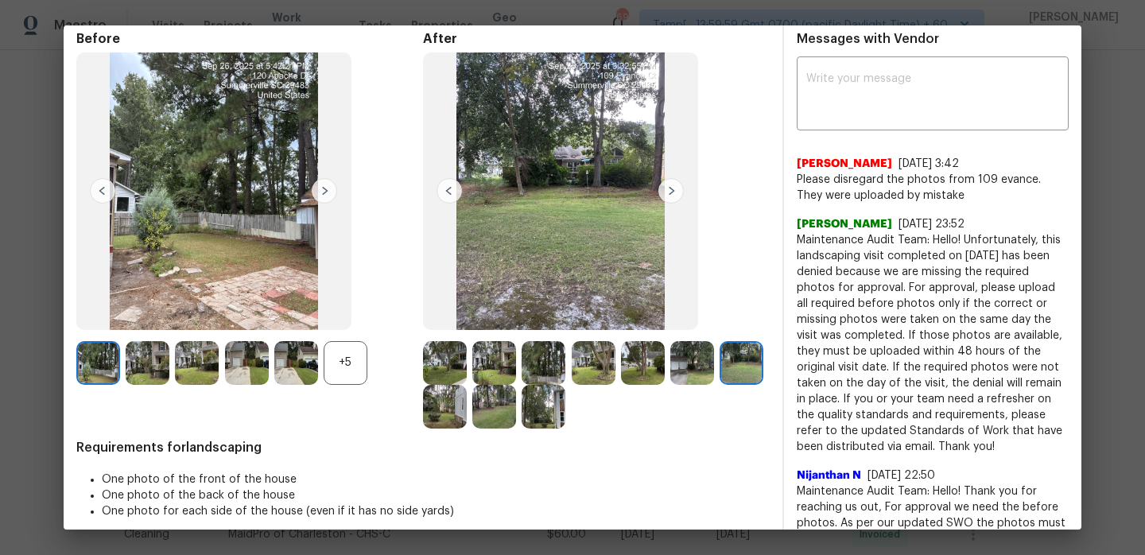
scroll to position [0, 0]
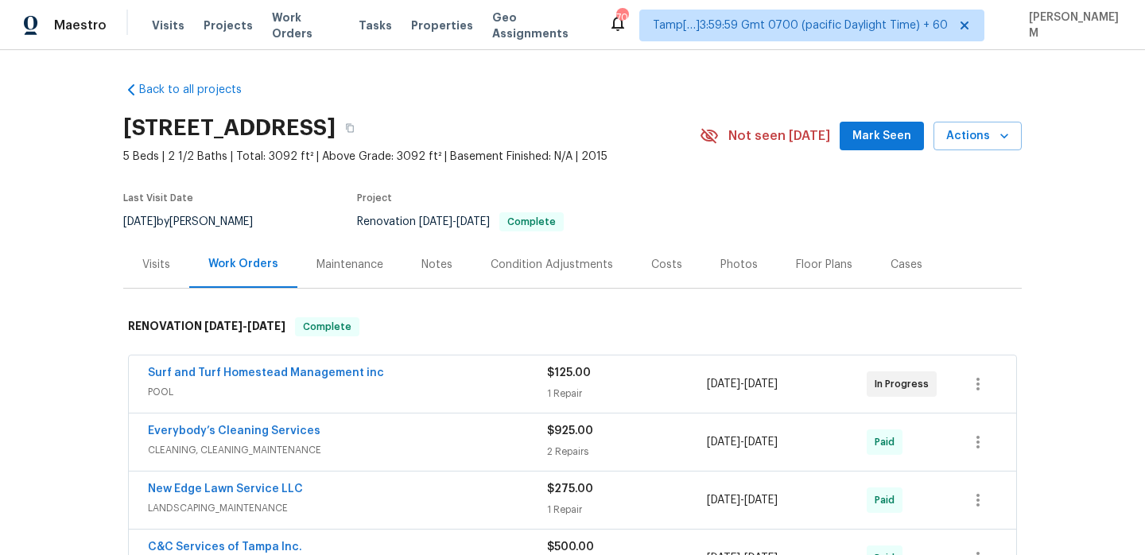
click at [352, 265] on div "Maintenance" at bounding box center [349, 265] width 67 height 16
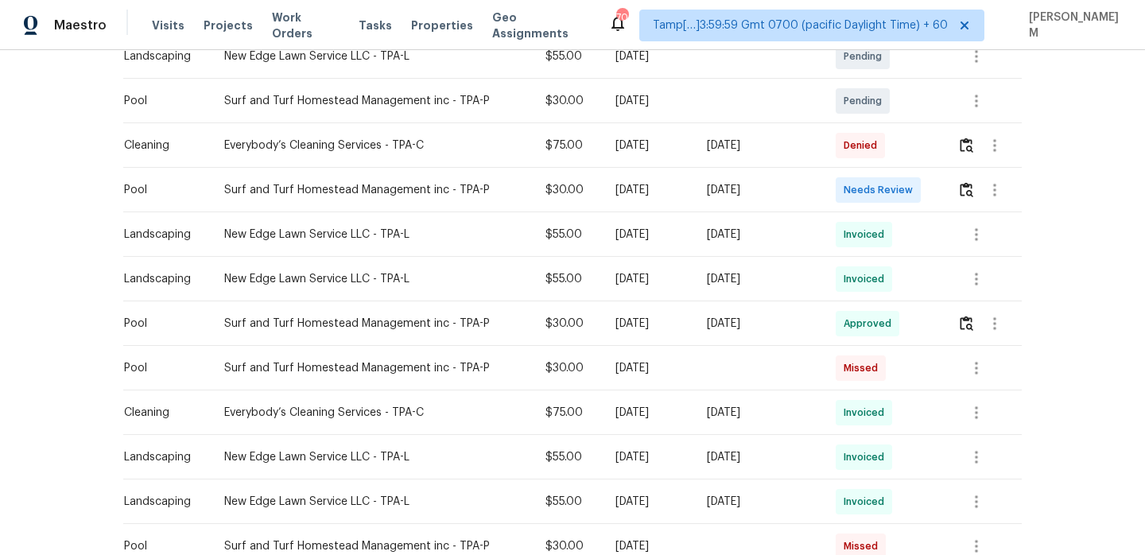
scroll to position [518, 0]
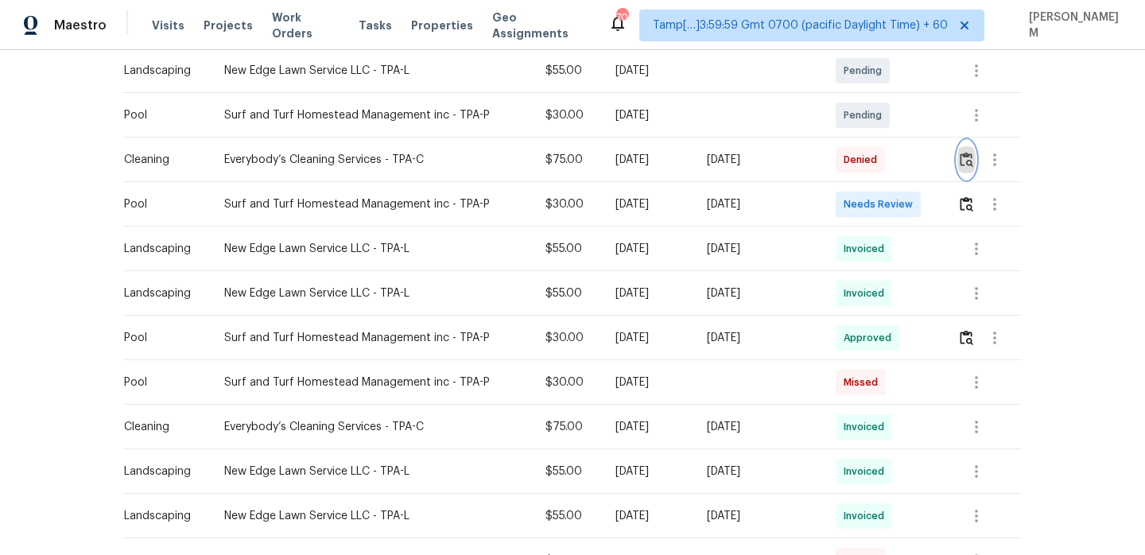
click at [969, 167] on img "button" at bounding box center [967, 159] width 14 height 15
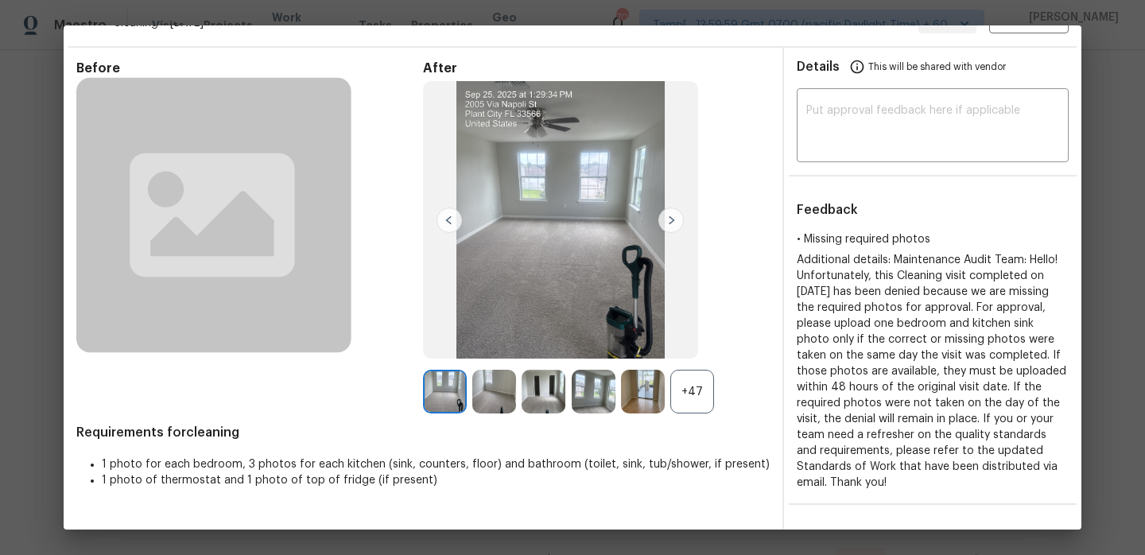
scroll to position [0, 0]
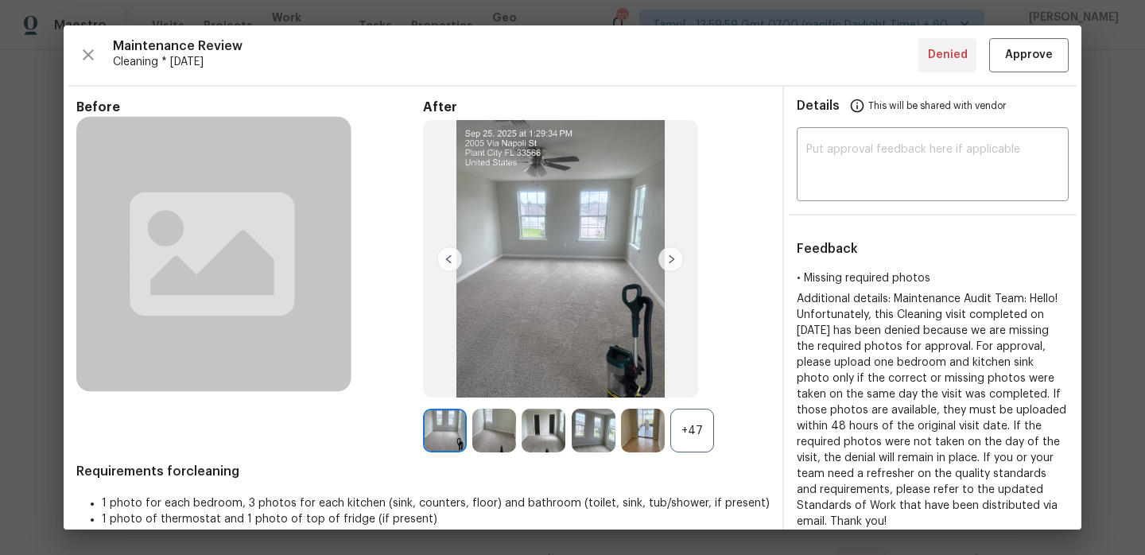
click at [703, 432] on div "+47" at bounding box center [692, 431] width 44 height 44
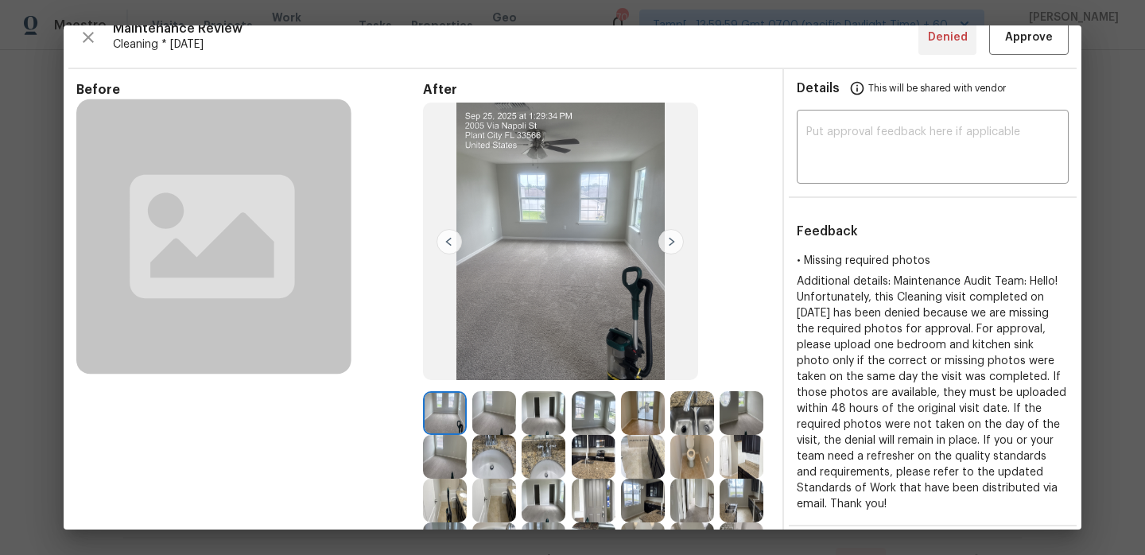
scroll to position [6, 0]
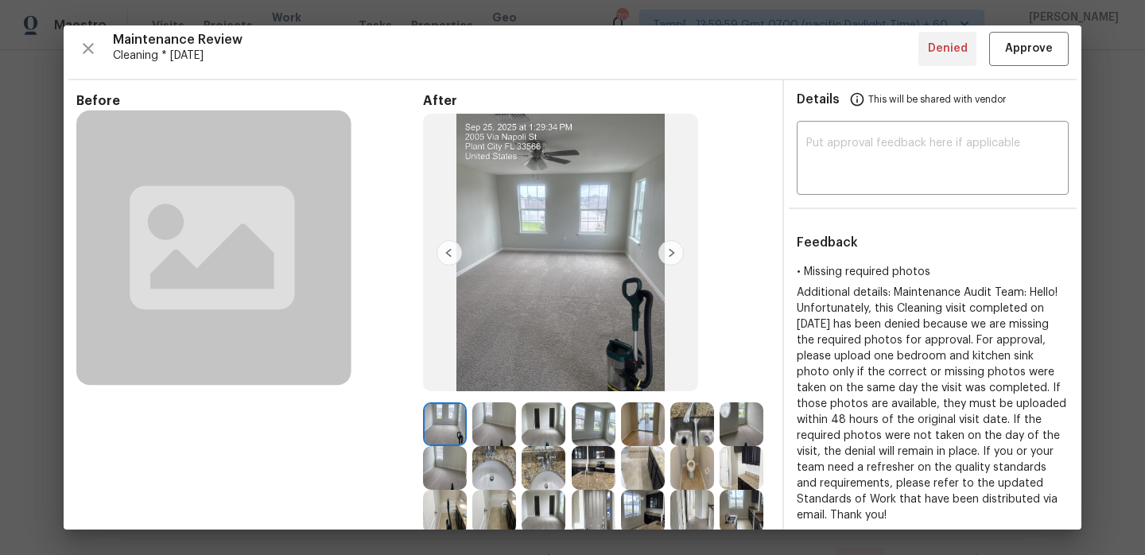
click at [674, 260] on img at bounding box center [670, 252] width 25 height 25
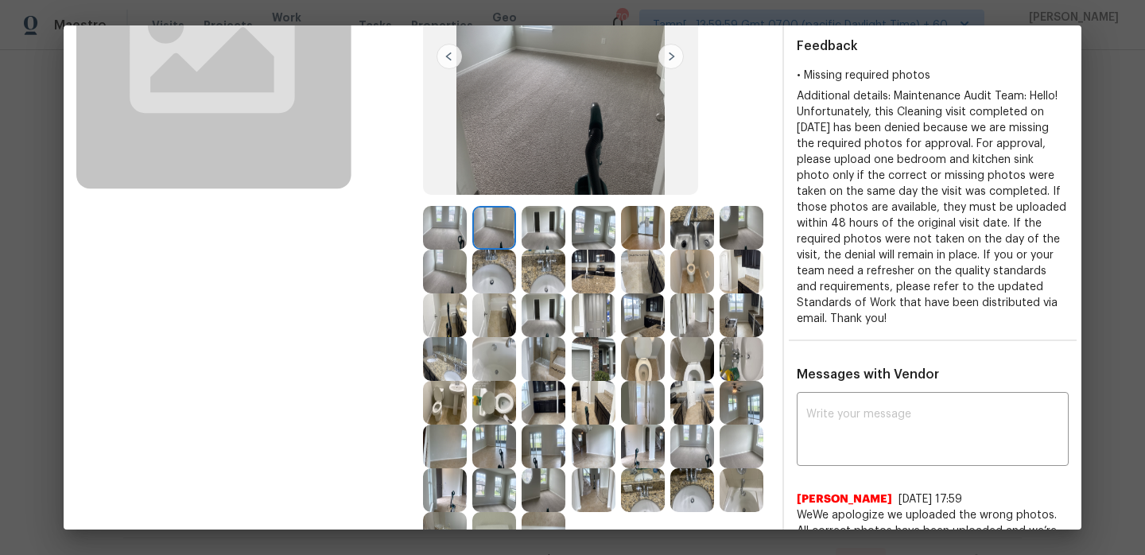
scroll to position [192, 0]
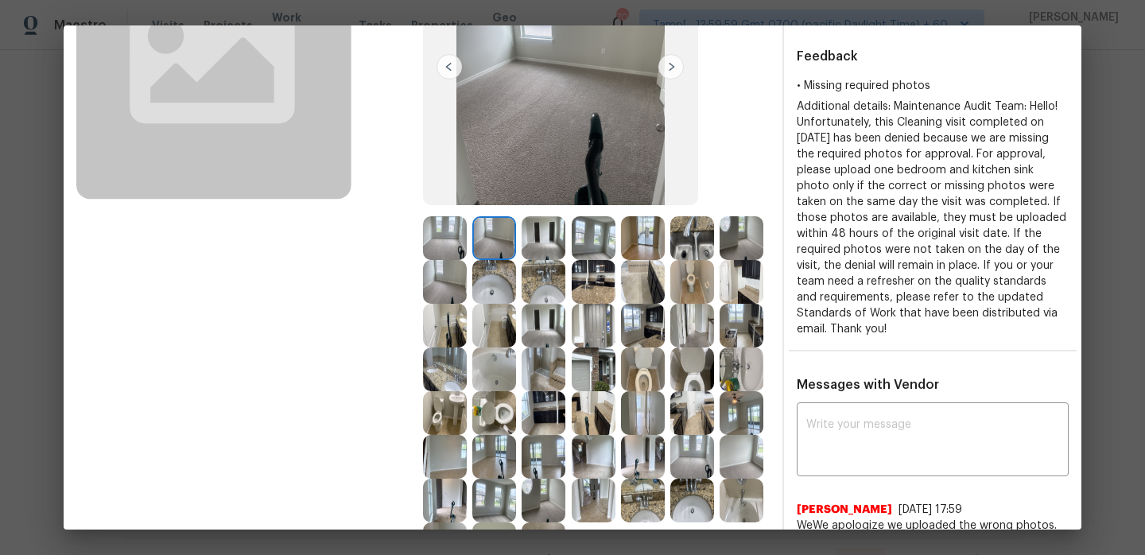
click at [449, 246] on img at bounding box center [445, 238] width 44 height 44
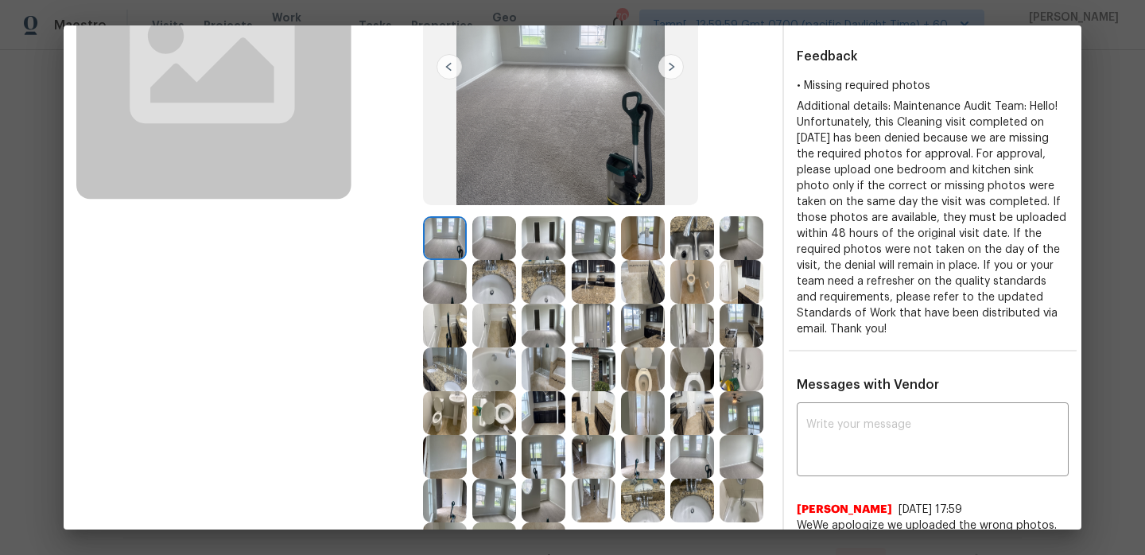
click at [480, 240] on img at bounding box center [494, 238] width 44 height 44
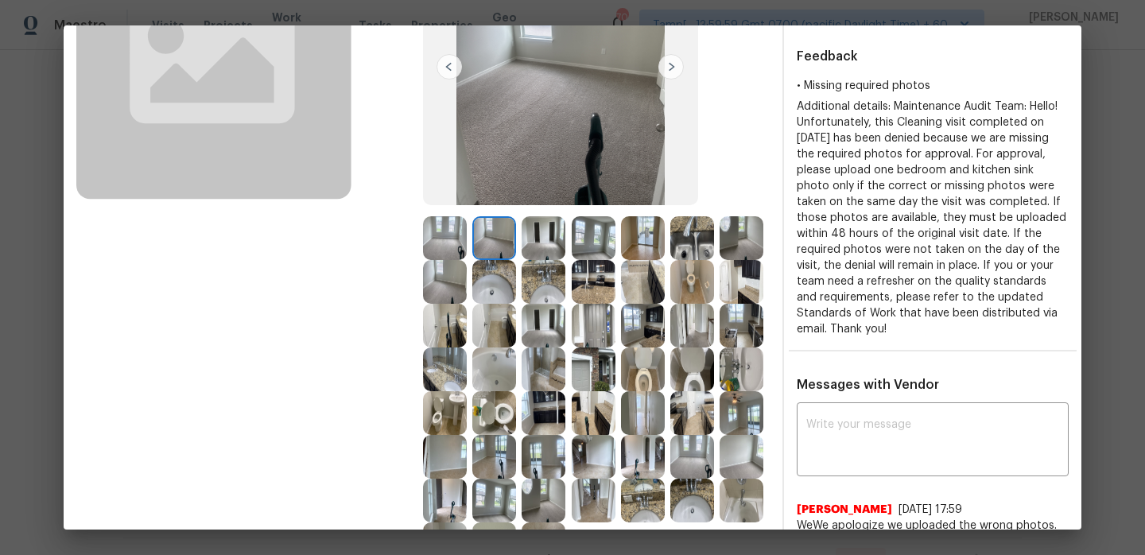
click at [540, 234] on img at bounding box center [544, 238] width 44 height 44
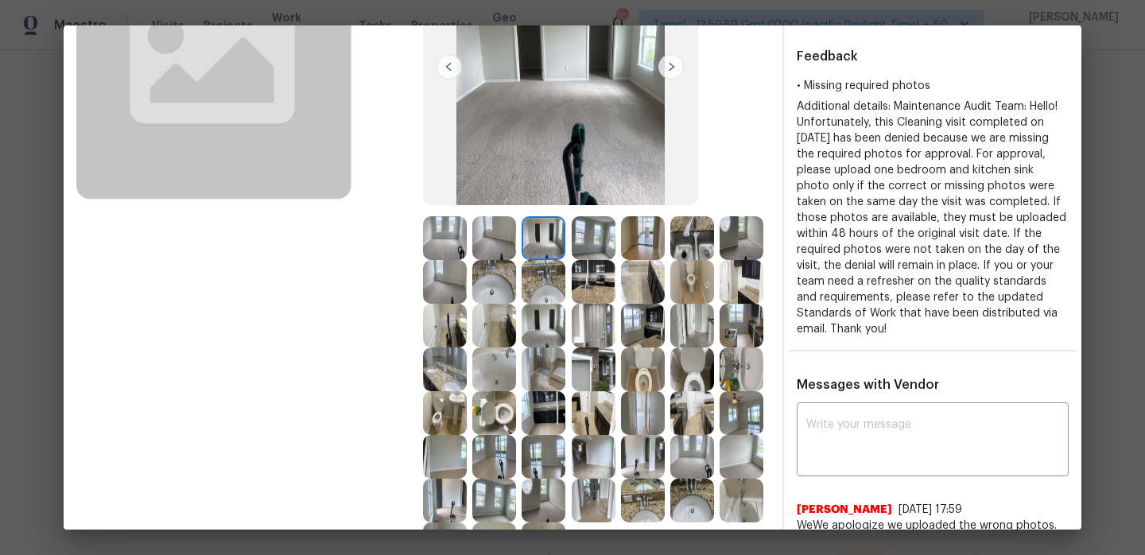
click at [593, 239] on img at bounding box center [594, 238] width 44 height 44
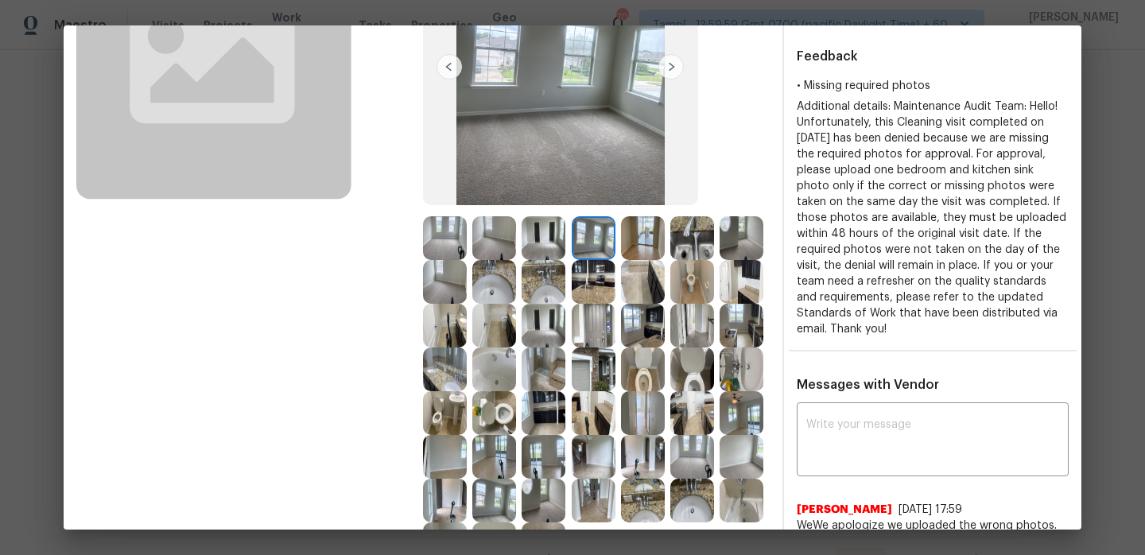
click at [652, 247] on img at bounding box center [643, 238] width 44 height 44
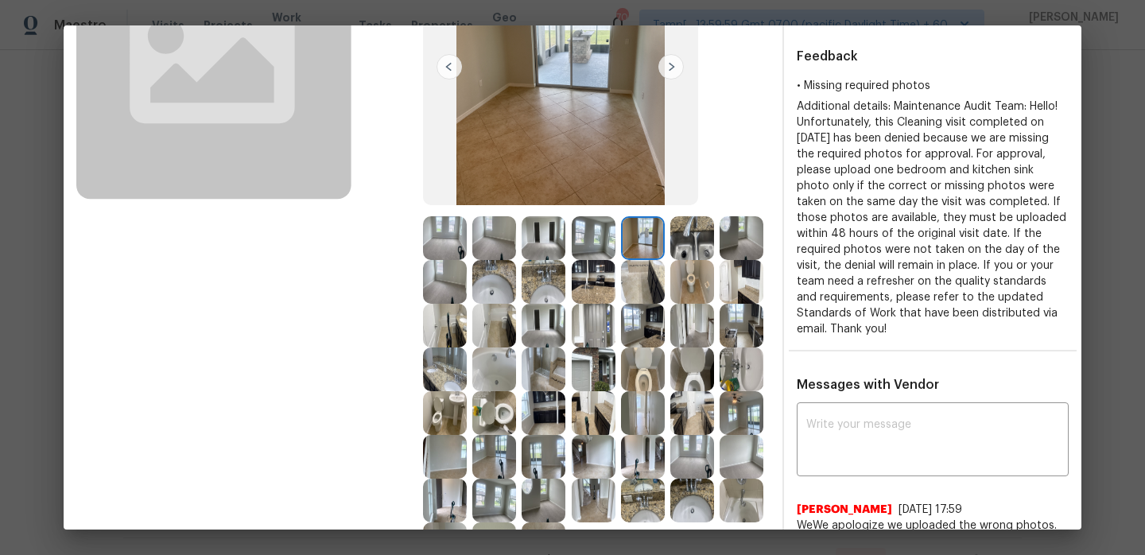
click at [696, 247] on img at bounding box center [692, 238] width 44 height 44
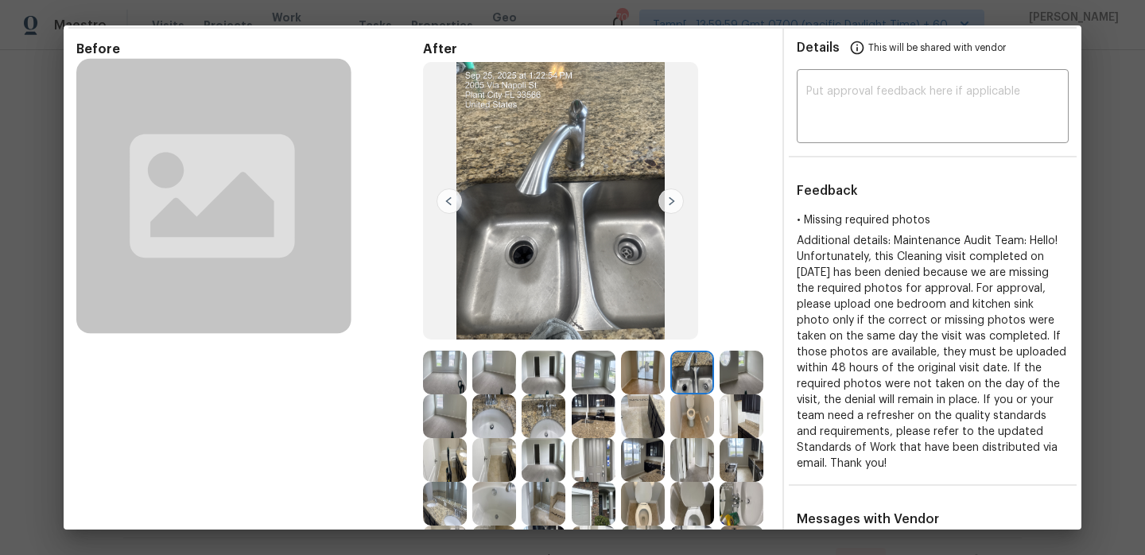
scroll to position [64, 0]
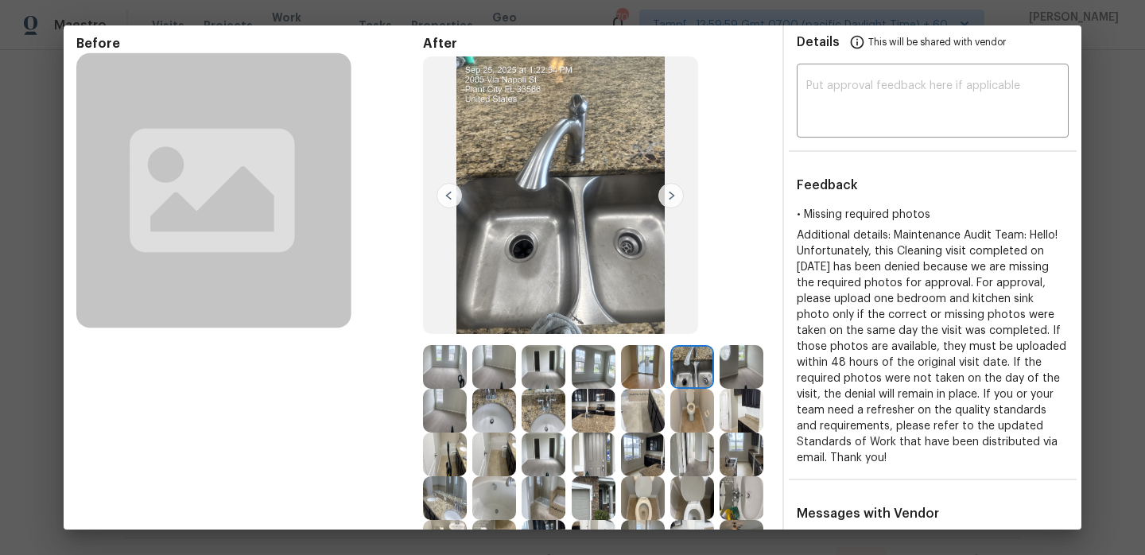
click at [734, 370] on img at bounding box center [742, 367] width 44 height 44
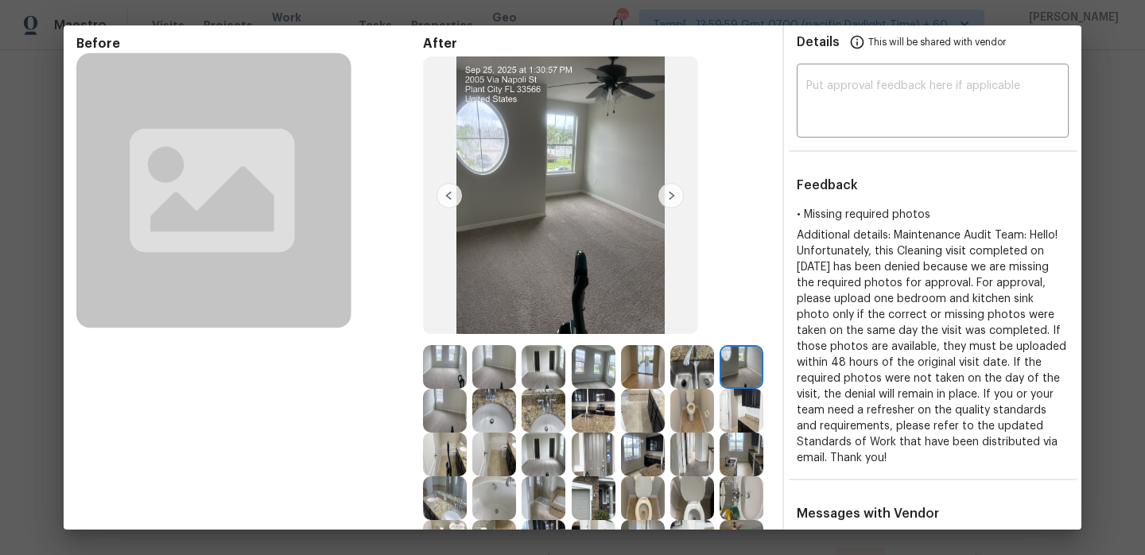
click at [448, 418] on img at bounding box center [445, 411] width 44 height 44
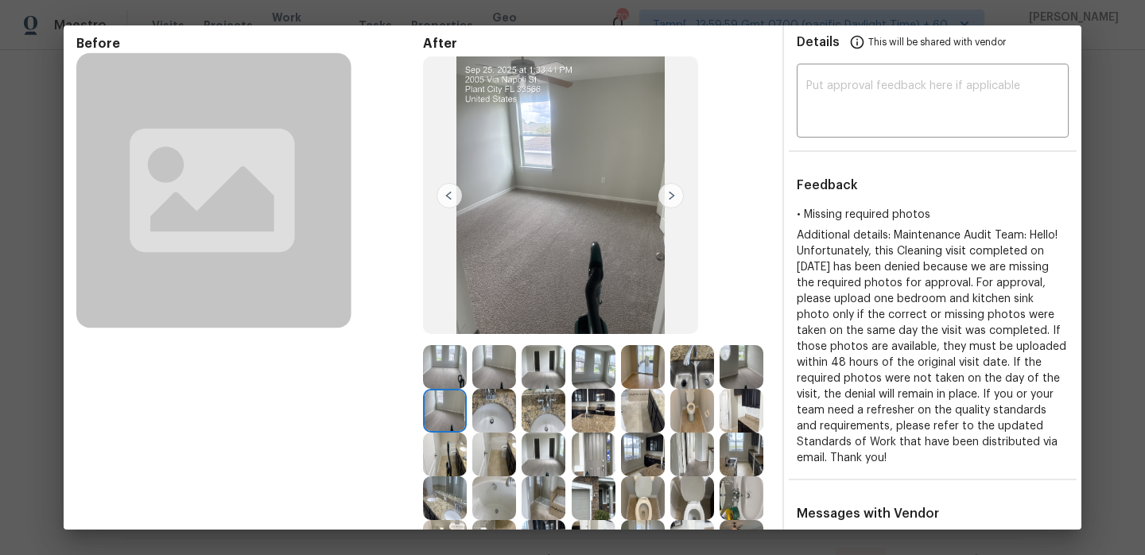
click at [491, 417] on img at bounding box center [494, 411] width 44 height 44
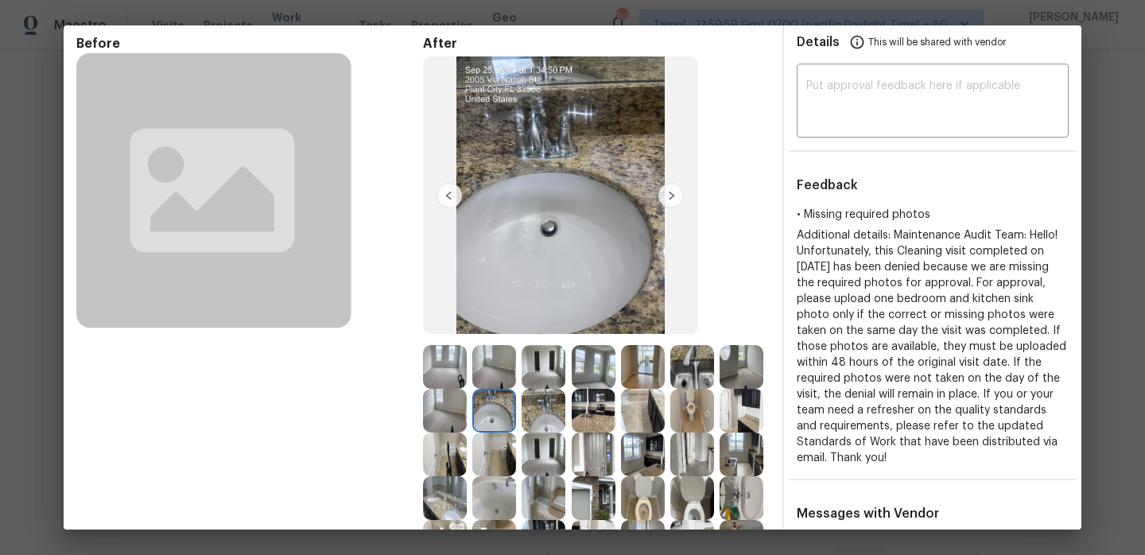
click at [554, 428] on img at bounding box center [544, 411] width 44 height 44
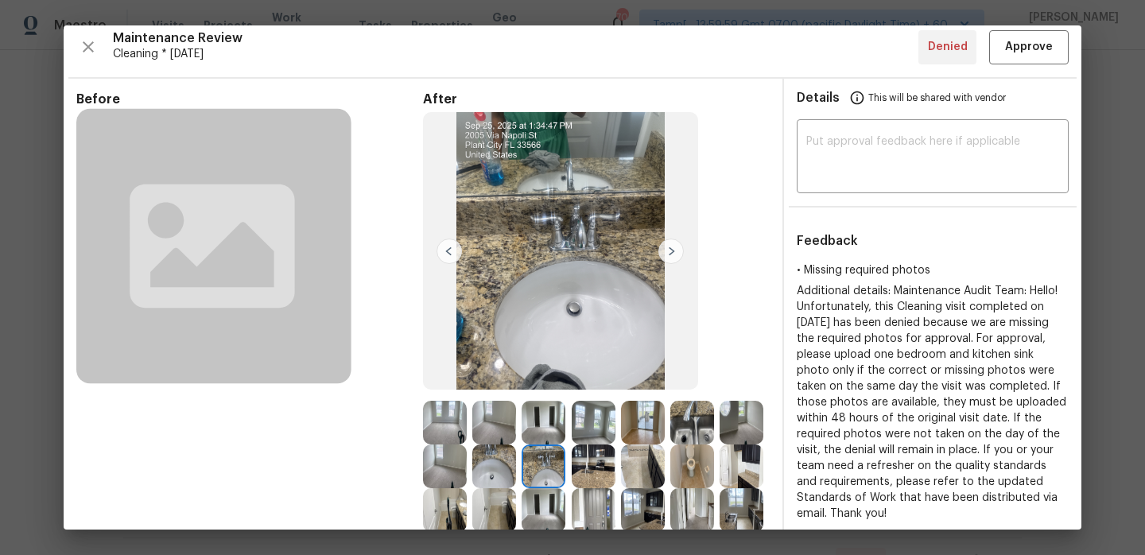
scroll to position [0, 0]
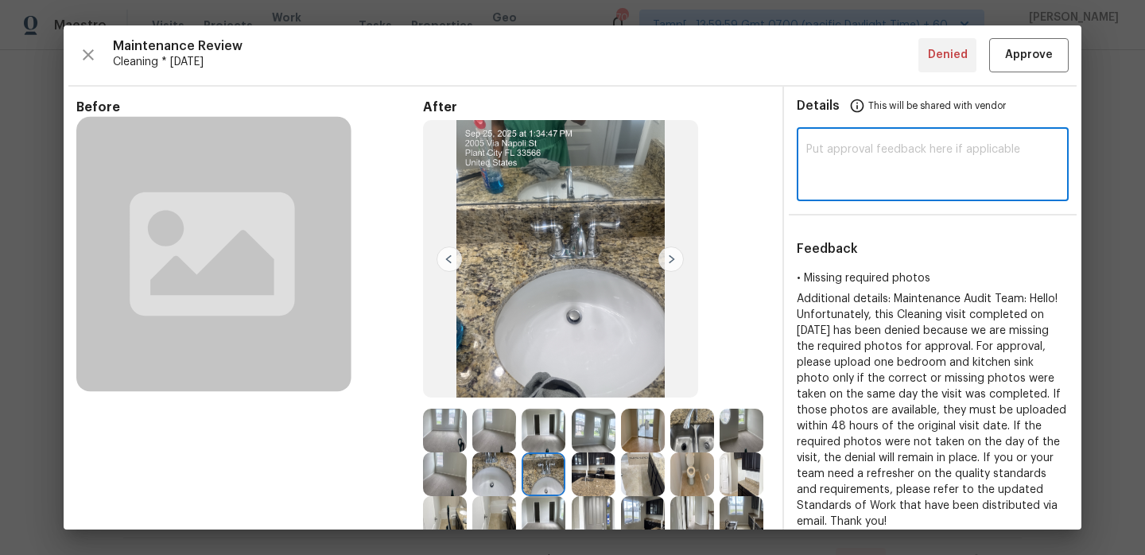
click at [863, 161] on textarea at bounding box center [932, 166] width 253 height 45
paste textarea "Hi, Nia Cassel, Maintenance Audit Team: Hello, after further review this visit …"
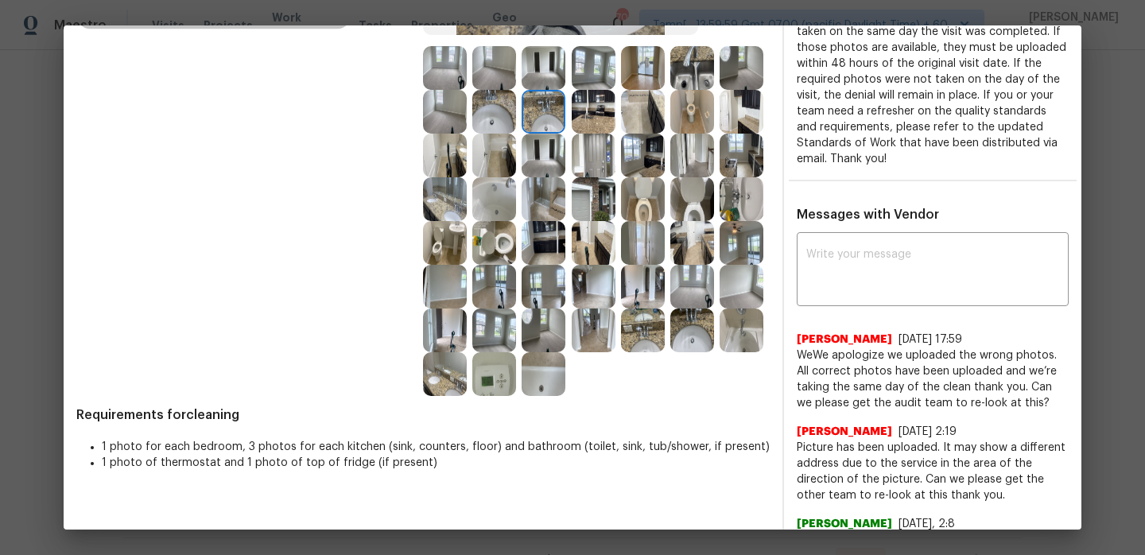
scroll to position [526, 0]
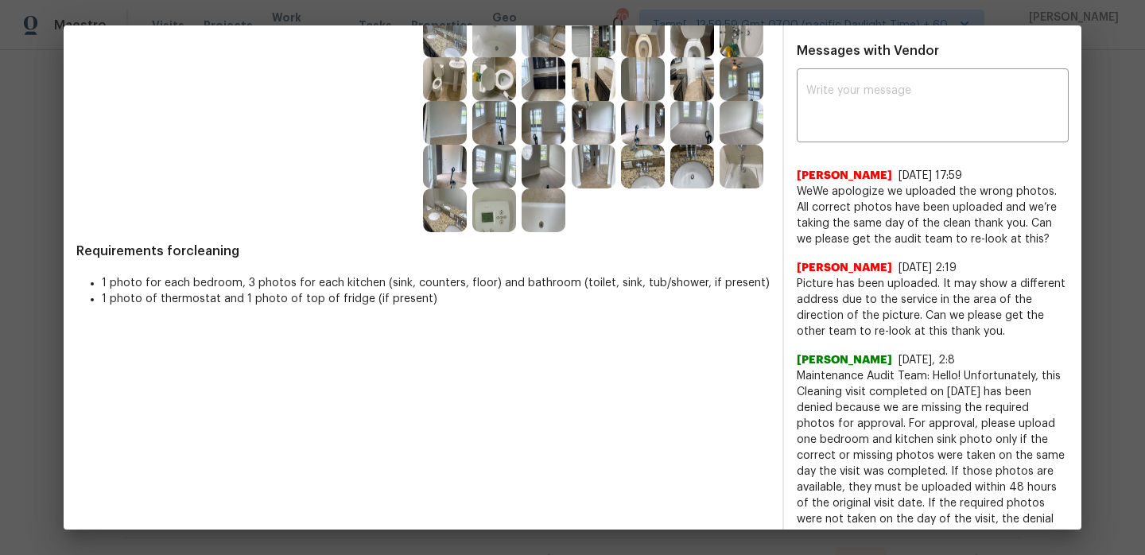
drag, startPoint x: 902, startPoint y: 177, endPoint x: 790, endPoint y: 178, distance: 111.3
click at [790, 178] on div "x ​ Angelina Tompkins 9/27/25, 17:59 WeWe apologize we uploaded the wrong photo…" at bounding box center [932, 560] width 297 height 976
copy span "Angelina Tompkins"
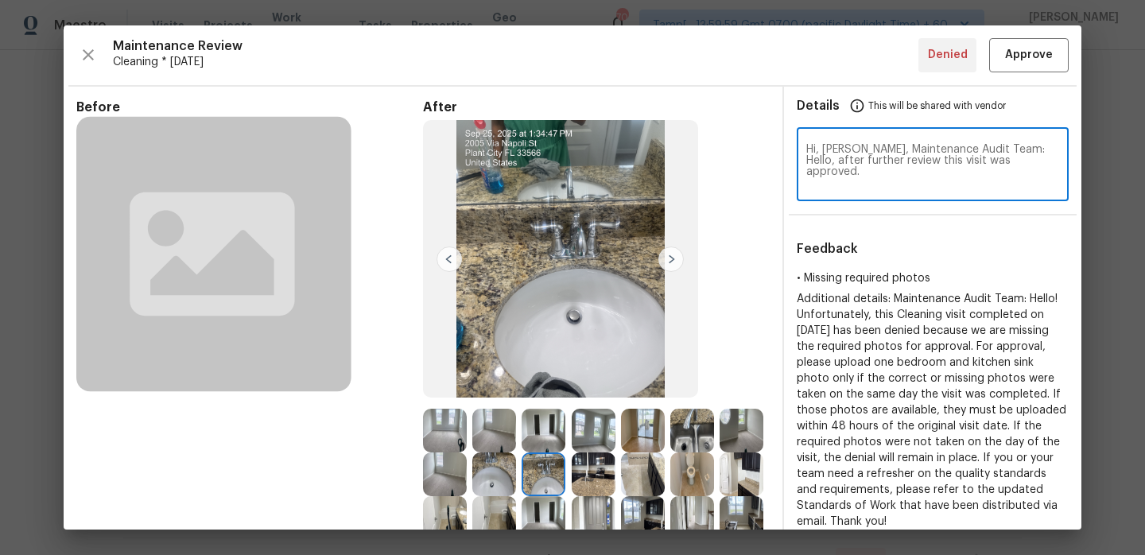
drag, startPoint x: 877, startPoint y: 145, endPoint x: 824, endPoint y: 145, distance: 52.5
click at [824, 145] on textarea "Hi, Nia Cassel, Maintenance Audit Team: Hello, after further review this visit …" at bounding box center [932, 166] width 253 height 45
paste textarea "Angelina Tompkins"
type textarea "Hi, Angelina Tompkins, Maintenance Audit Team: Hello, after further review this…"
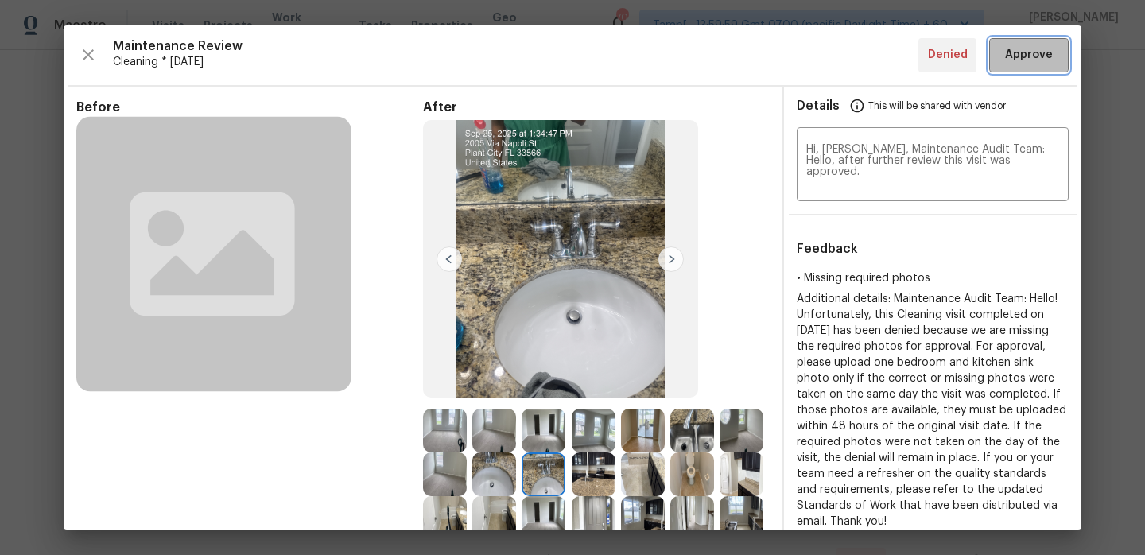
click at [1026, 56] on span "Approve" at bounding box center [1029, 55] width 48 height 20
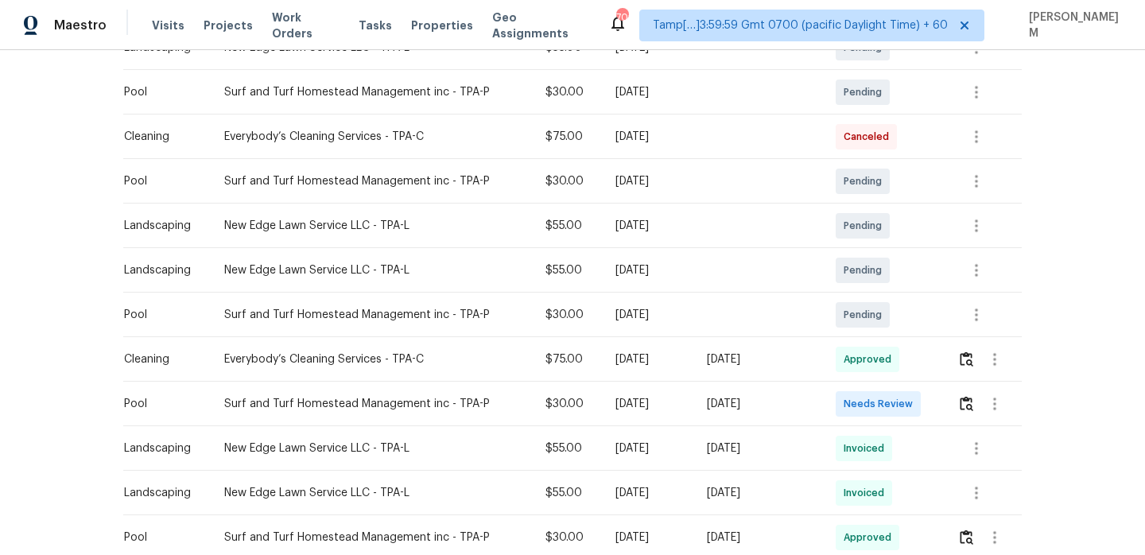
scroll to position [303, 0]
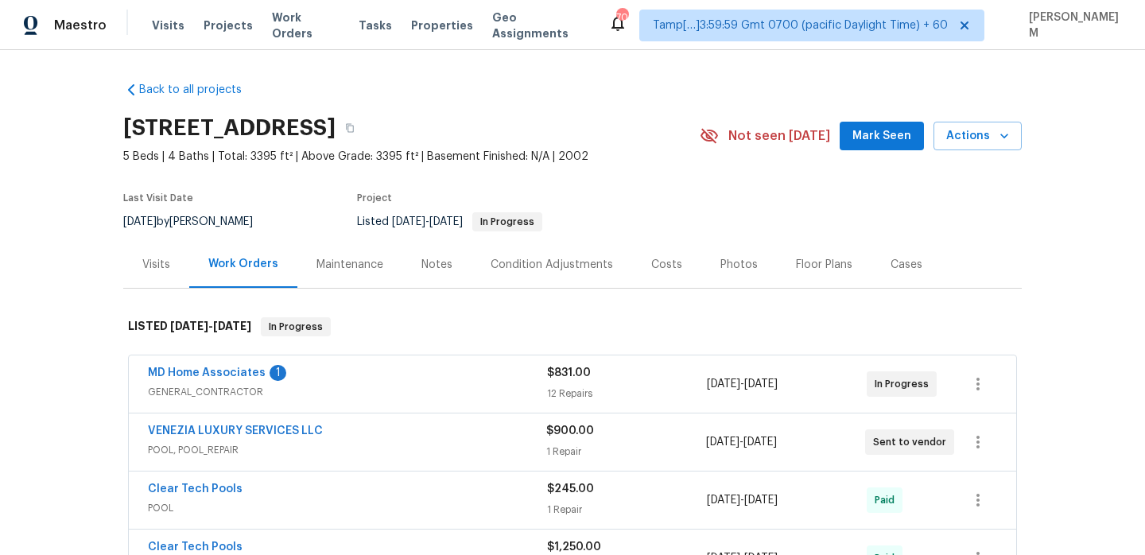
click at [358, 252] on div "Maintenance" at bounding box center [349, 264] width 105 height 47
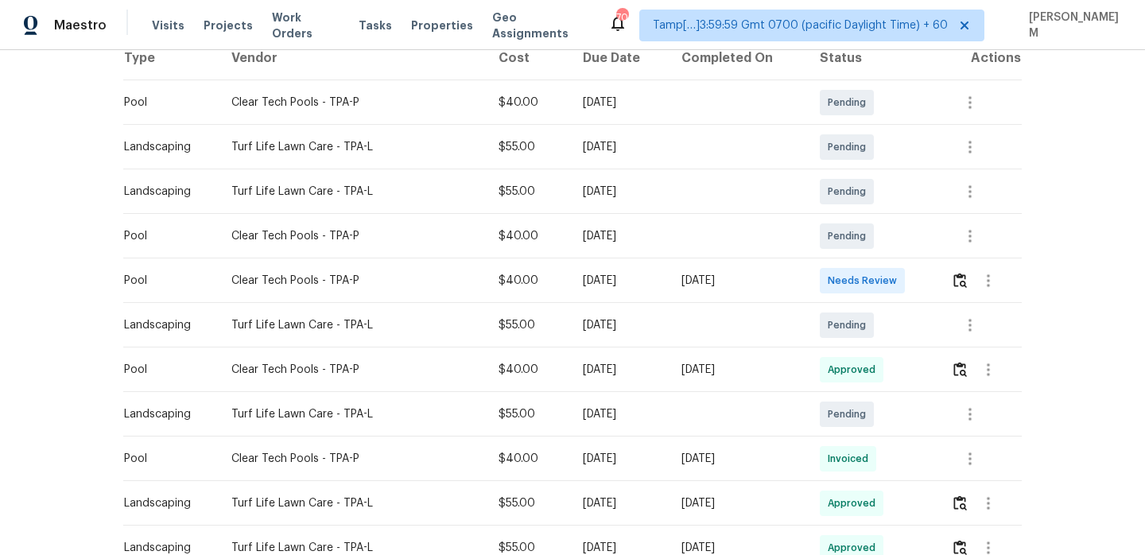
scroll to position [267, 0]
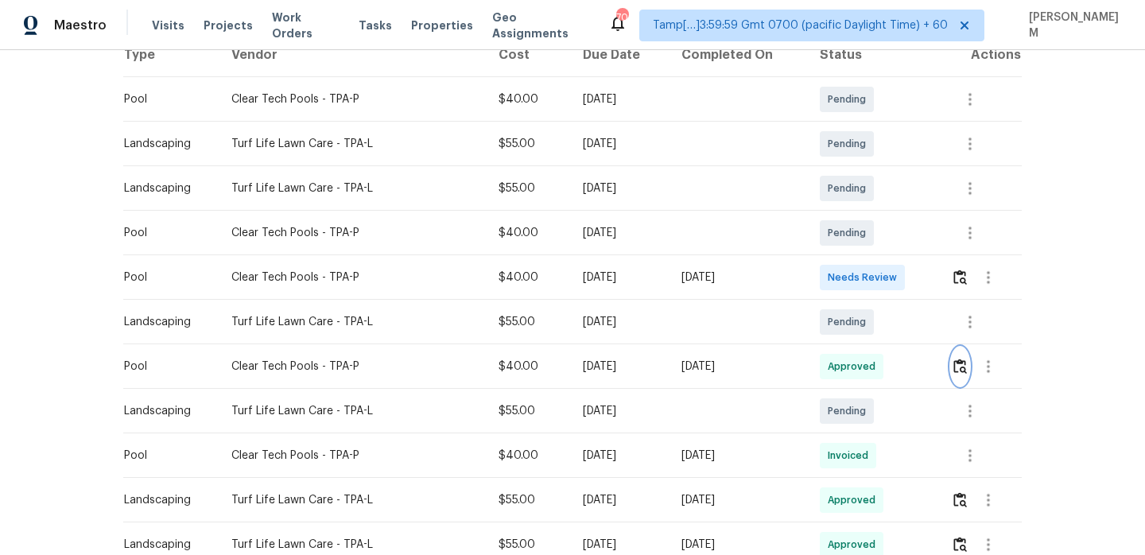
click at [969, 370] on button "button" at bounding box center [960, 366] width 18 height 38
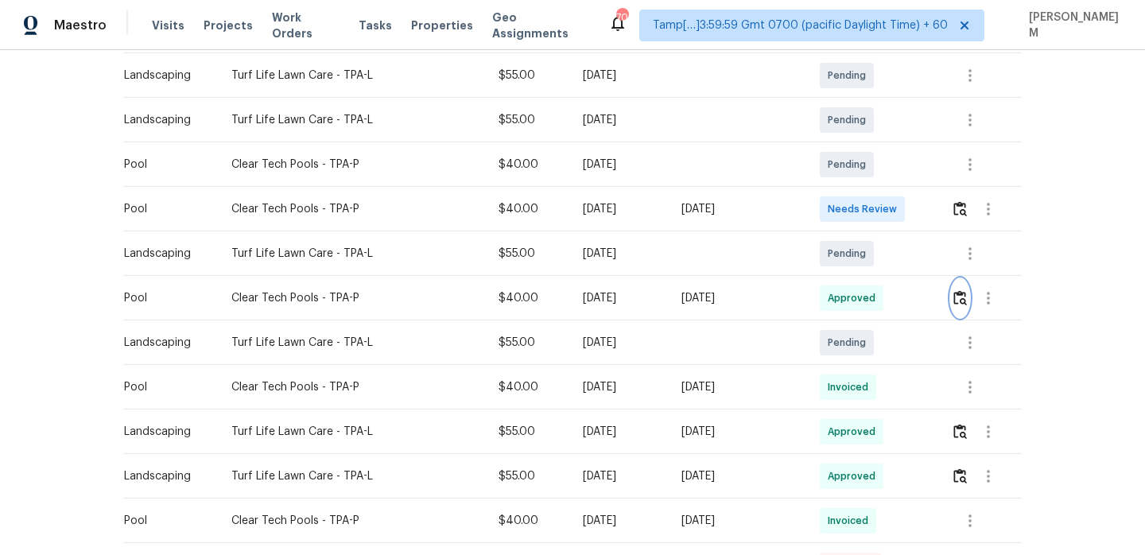
scroll to position [337, 0]
click at [967, 436] on img "button" at bounding box center [960, 429] width 14 height 15
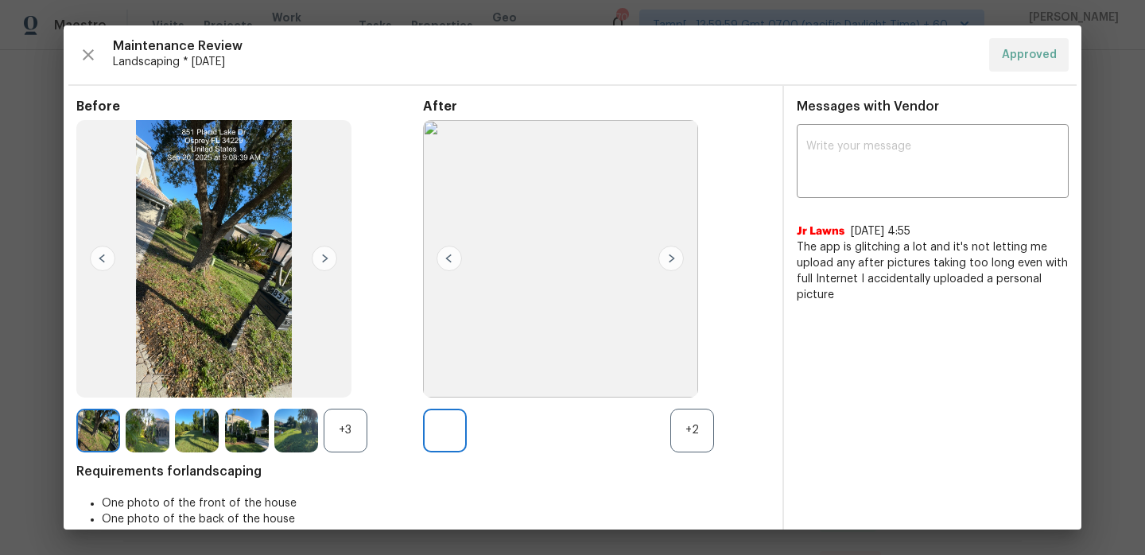
click at [677, 259] on img at bounding box center [670, 258] width 25 height 25
click at [537, 438] on img at bounding box center [544, 431] width 44 height 44
click at [677, 432] on div "+2" at bounding box center [692, 431] width 44 height 44
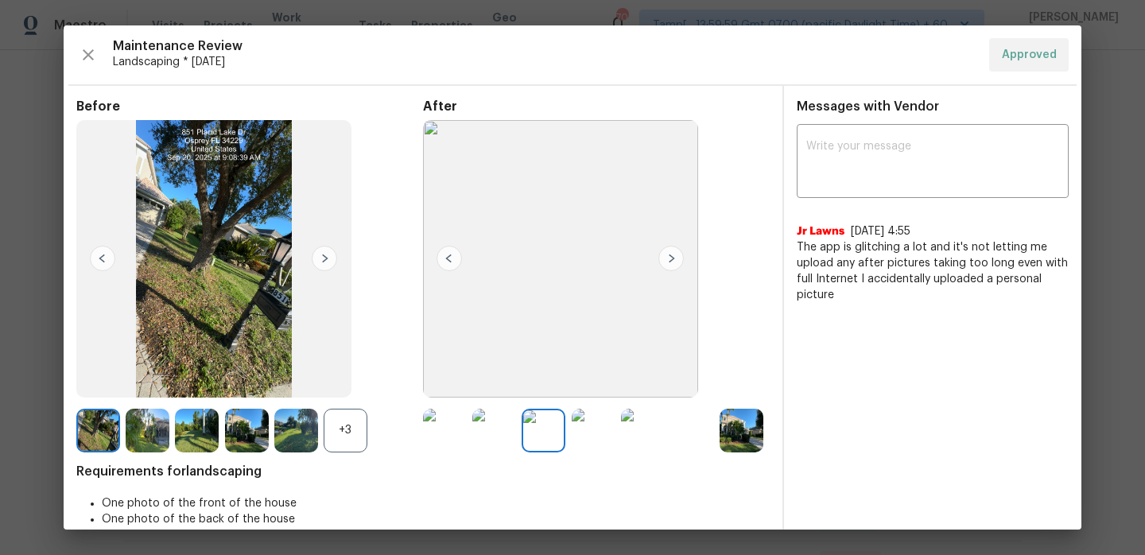
scroll to position [36, 0]
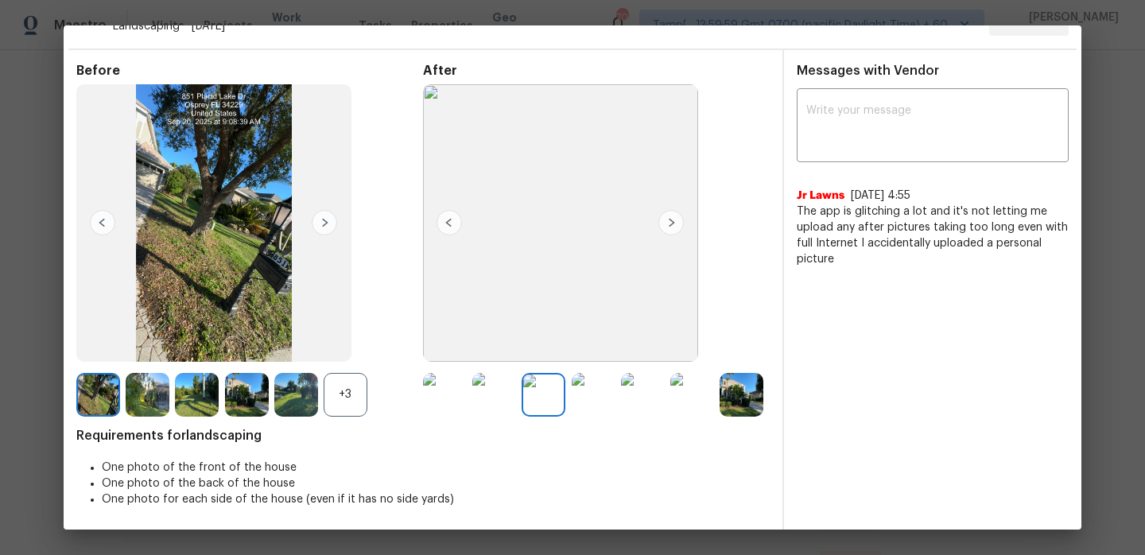
click at [339, 408] on div "+3" at bounding box center [346, 395] width 44 height 44
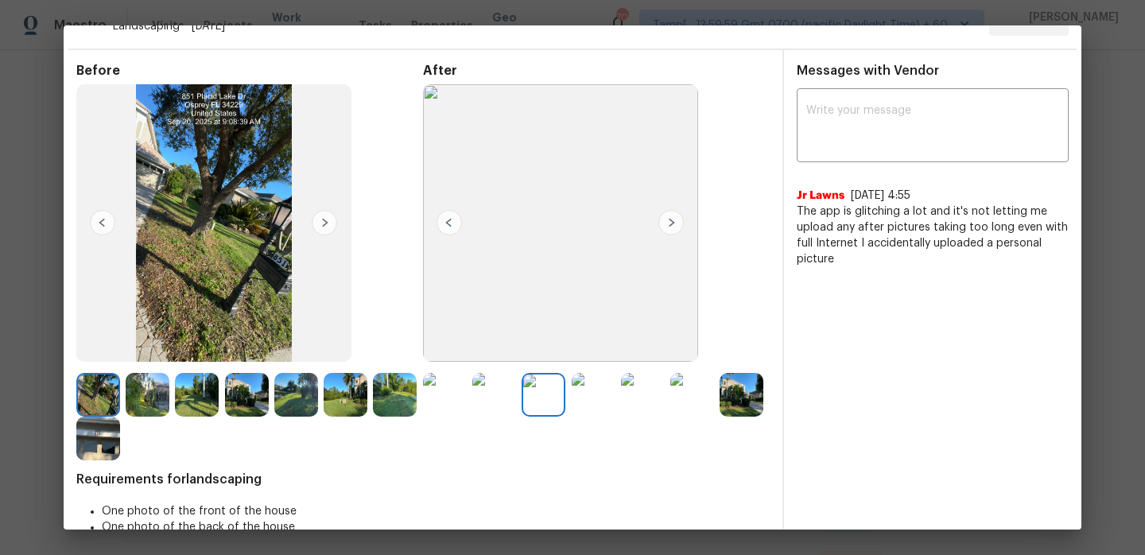
scroll to position [80, 0]
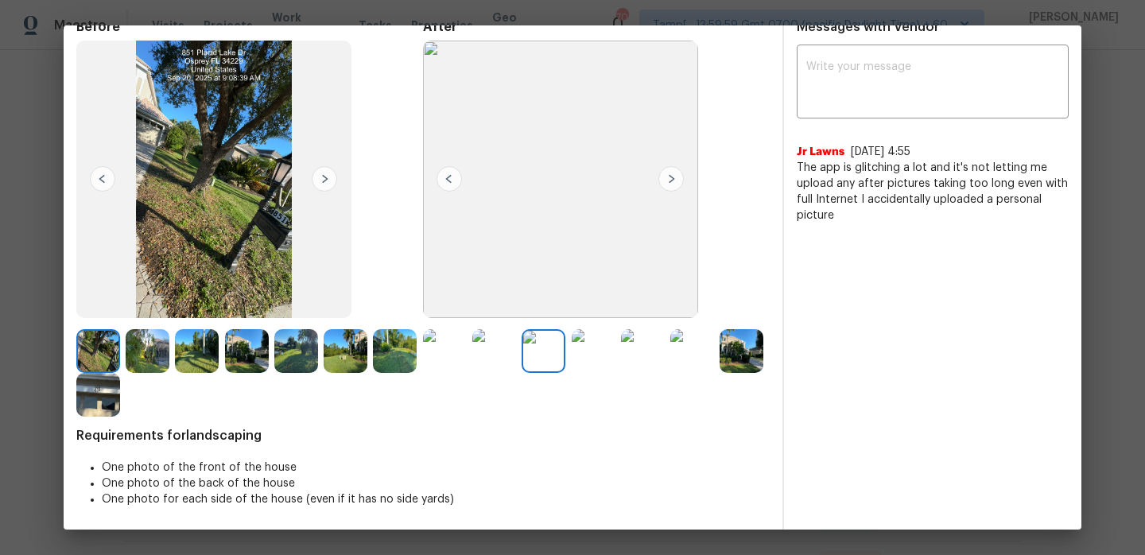
click at [669, 176] on img at bounding box center [670, 178] width 25 height 25
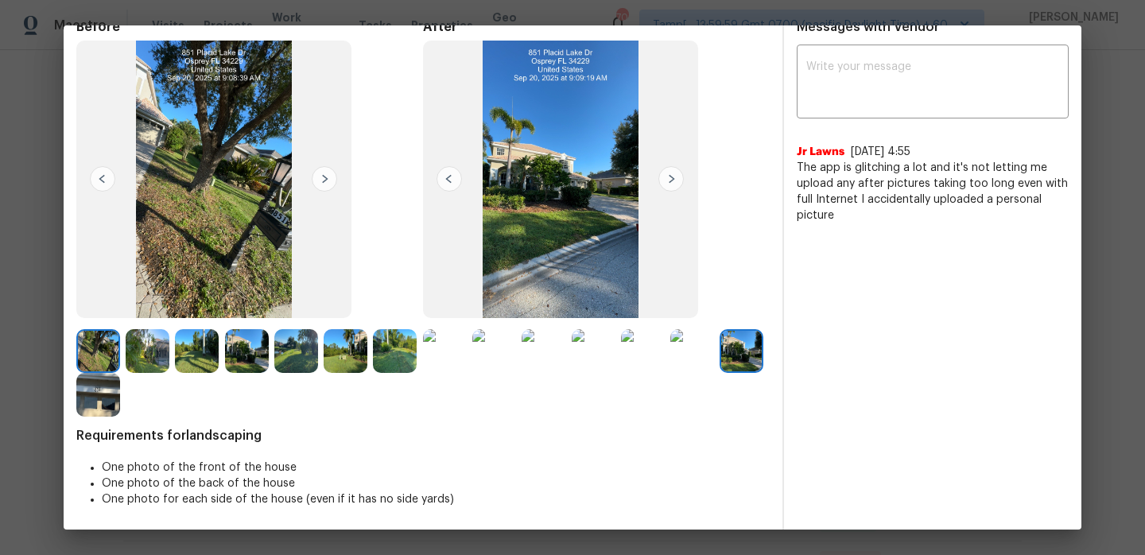
click at [669, 176] on img at bounding box center [670, 178] width 25 height 25
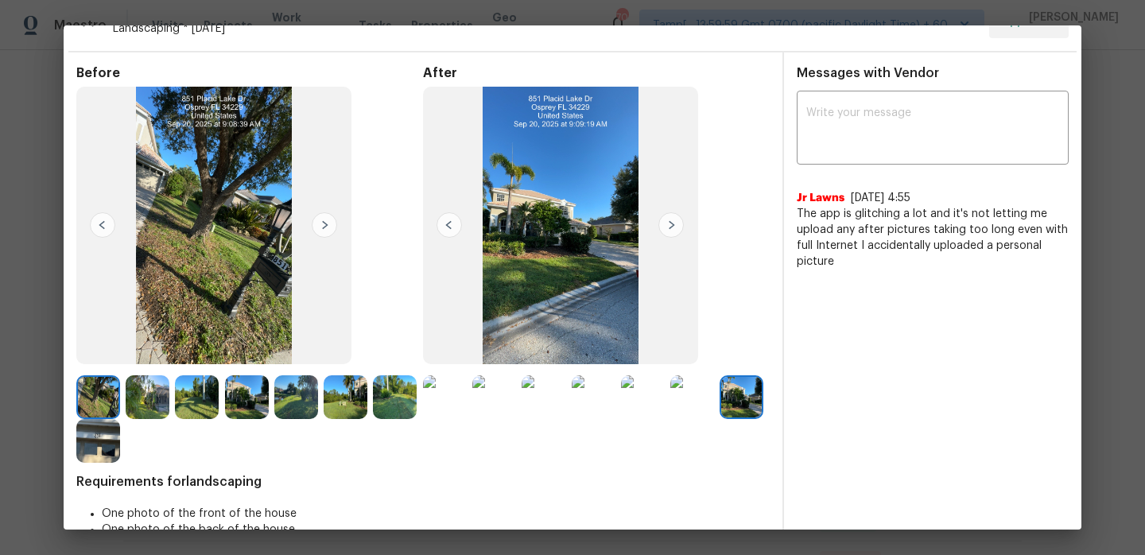
scroll to position [0, 0]
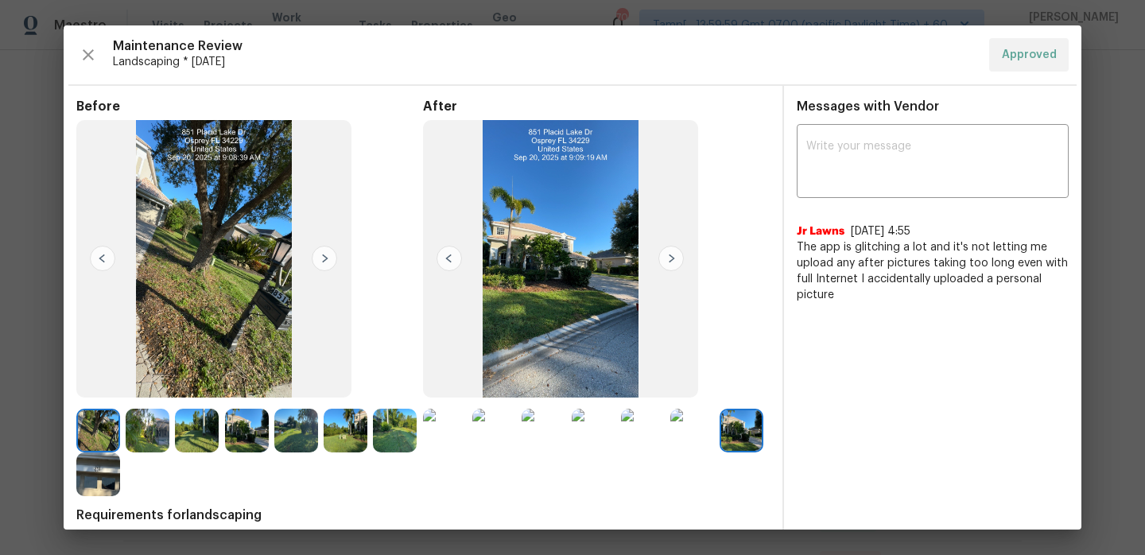
click at [445, 255] on img at bounding box center [448, 258] width 25 height 25
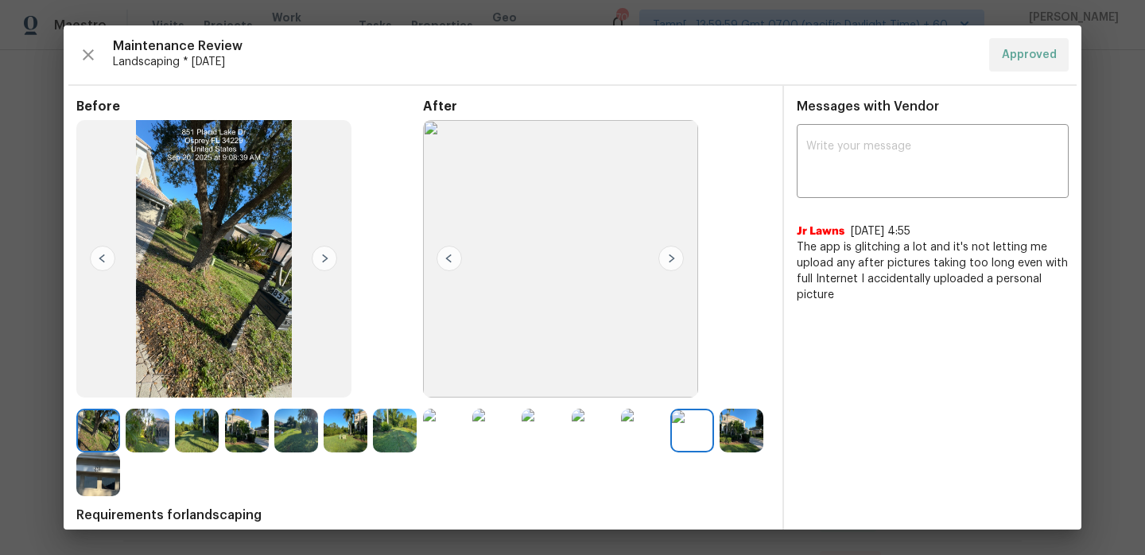
click at [445, 255] on img at bounding box center [448, 258] width 25 height 25
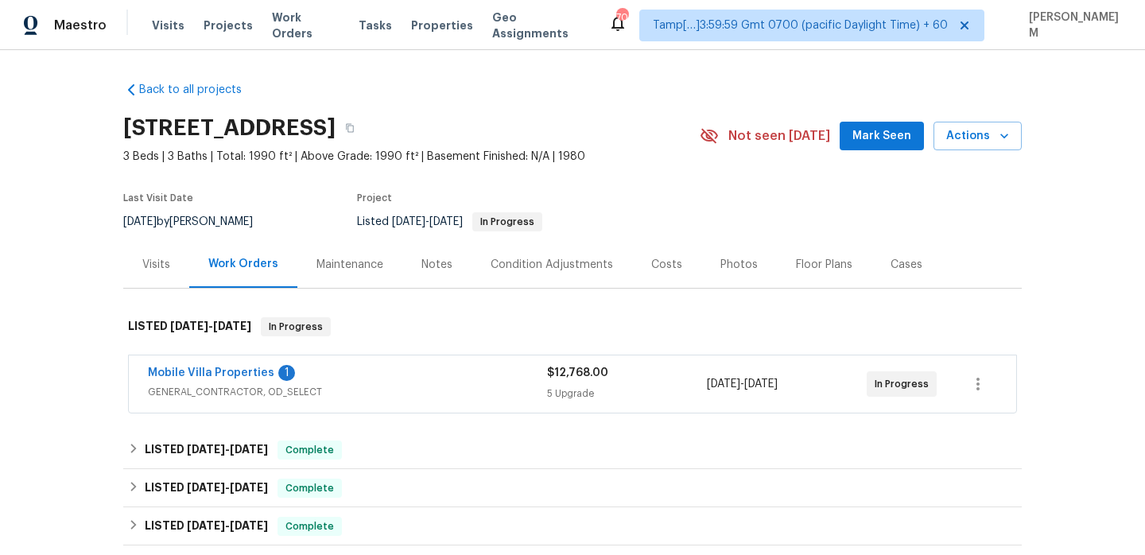
click at [361, 271] on div "Maintenance" at bounding box center [349, 265] width 67 height 16
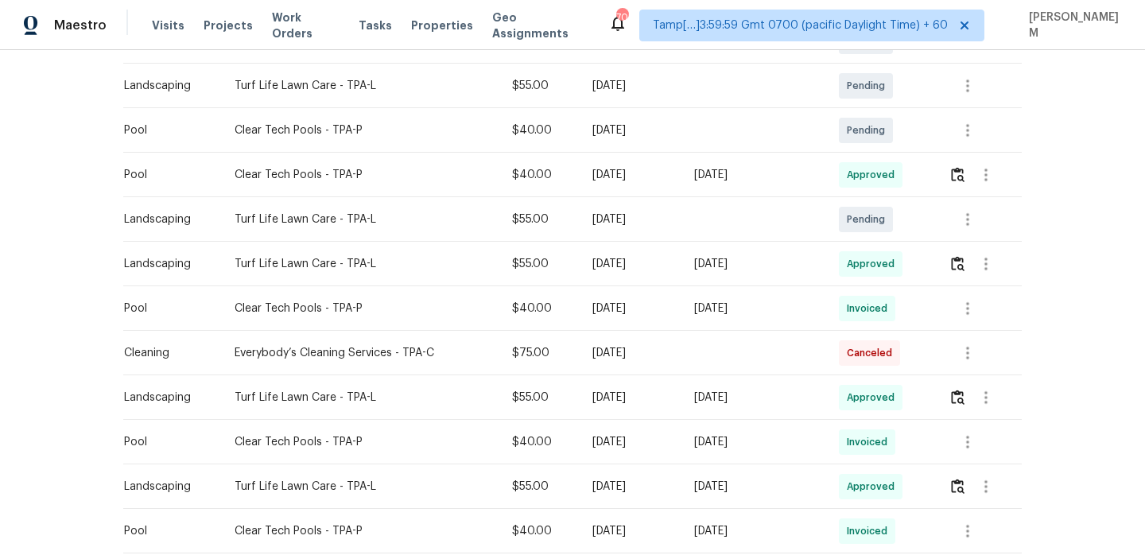
scroll to position [455, 0]
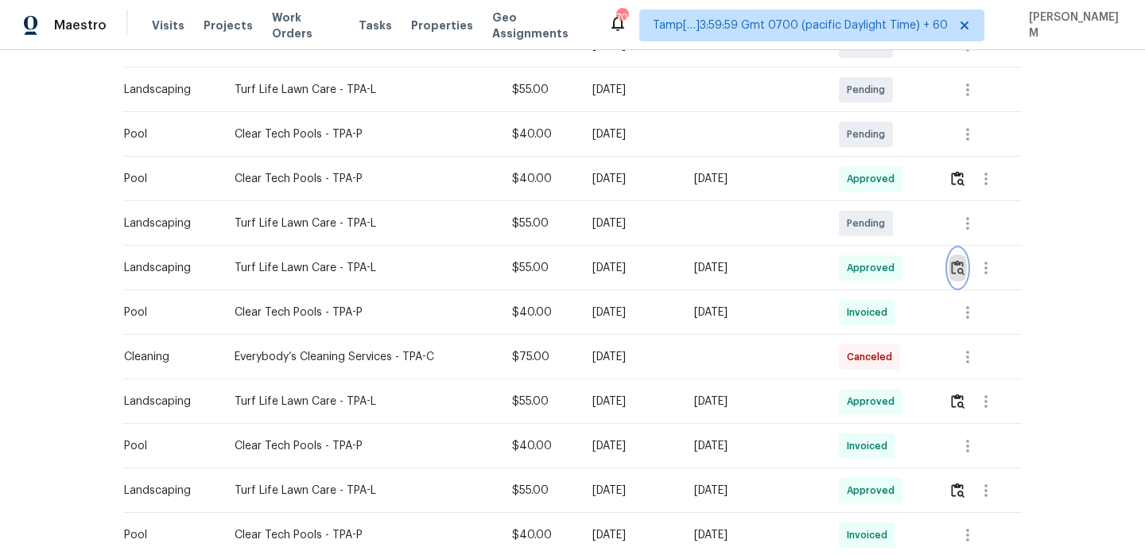
click at [960, 272] on img "button" at bounding box center [958, 267] width 14 height 15
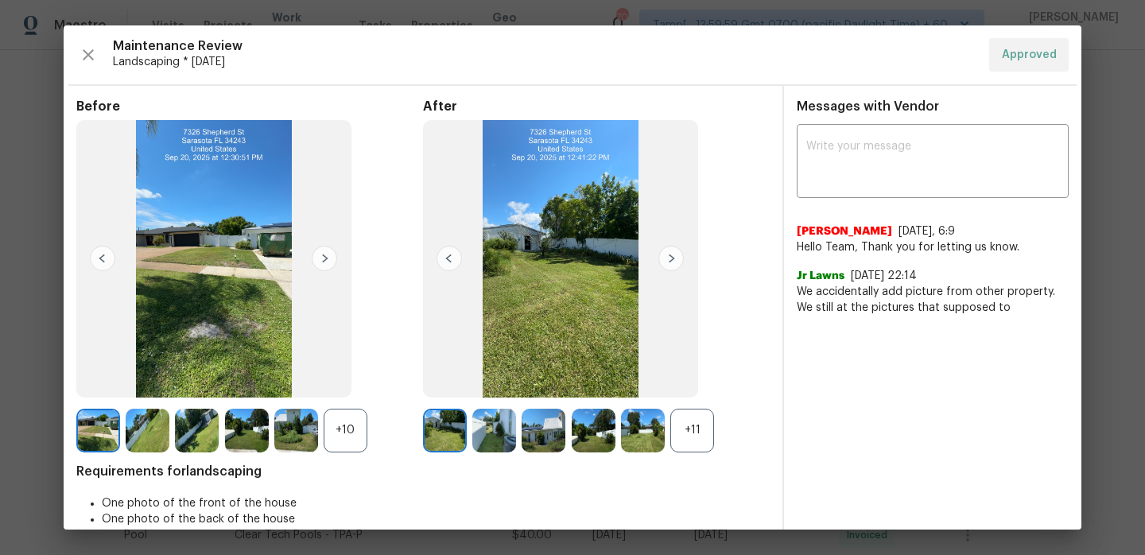
click at [667, 264] on img at bounding box center [670, 258] width 25 height 25
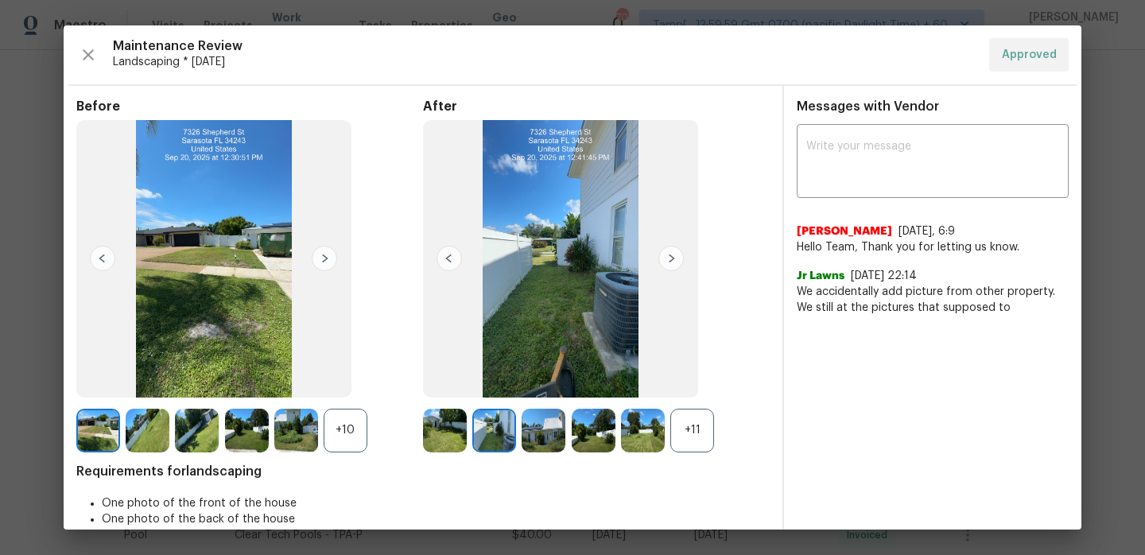
click at [667, 264] on img at bounding box center [670, 258] width 25 height 25
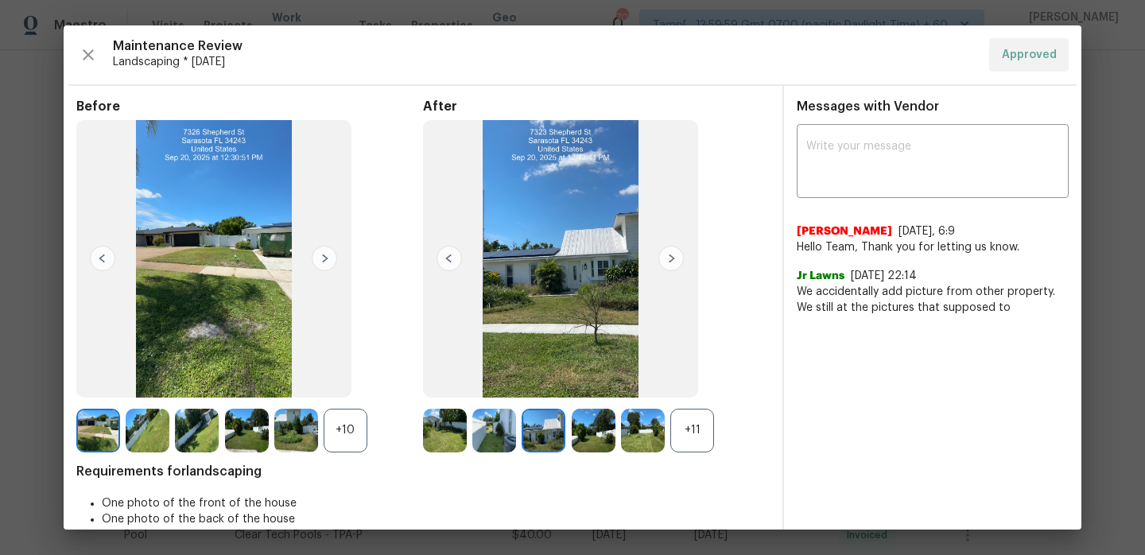
click at [667, 264] on img at bounding box center [670, 258] width 25 height 25
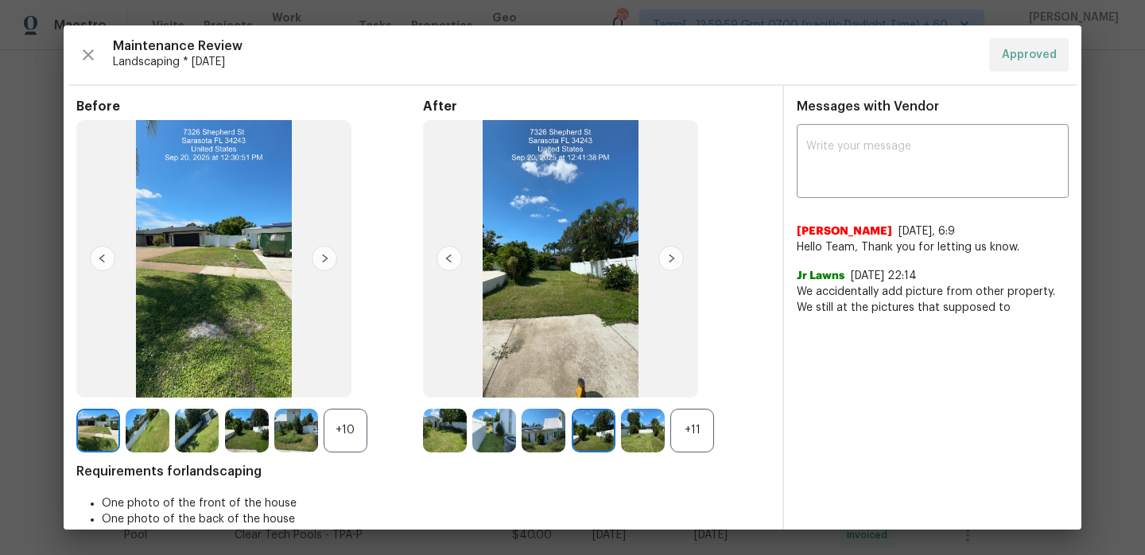
click at [667, 264] on img at bounding box center [670, 258] width 25 height 25
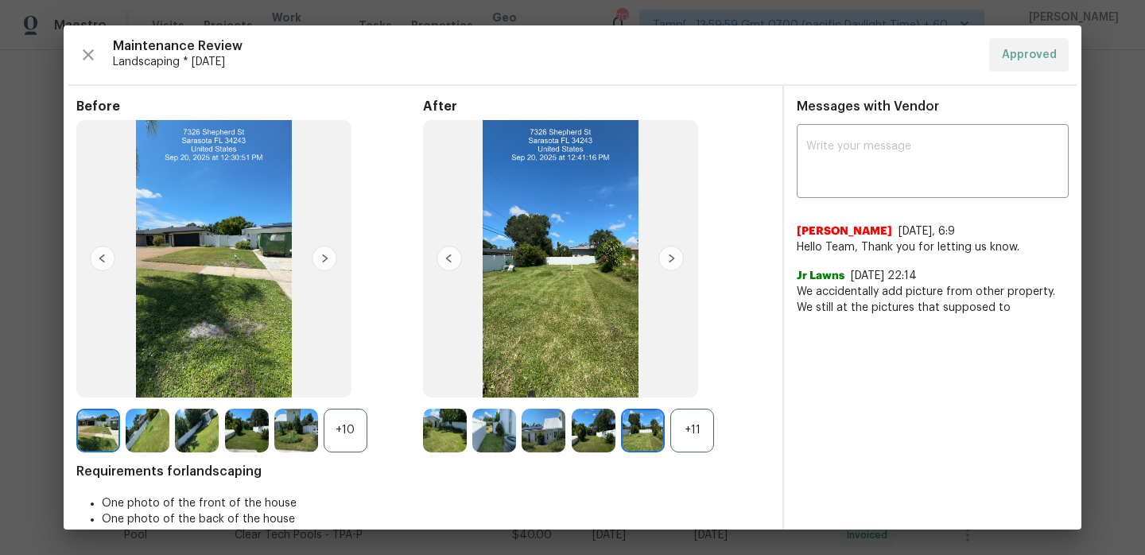
click at [1080, 301] on div "x ​ [PERSON_NAME] [DATE], 6:9 Hello Team, Thank you for letting us know. Jr Law…" at bounding box center [932, 222] width 297 height 188
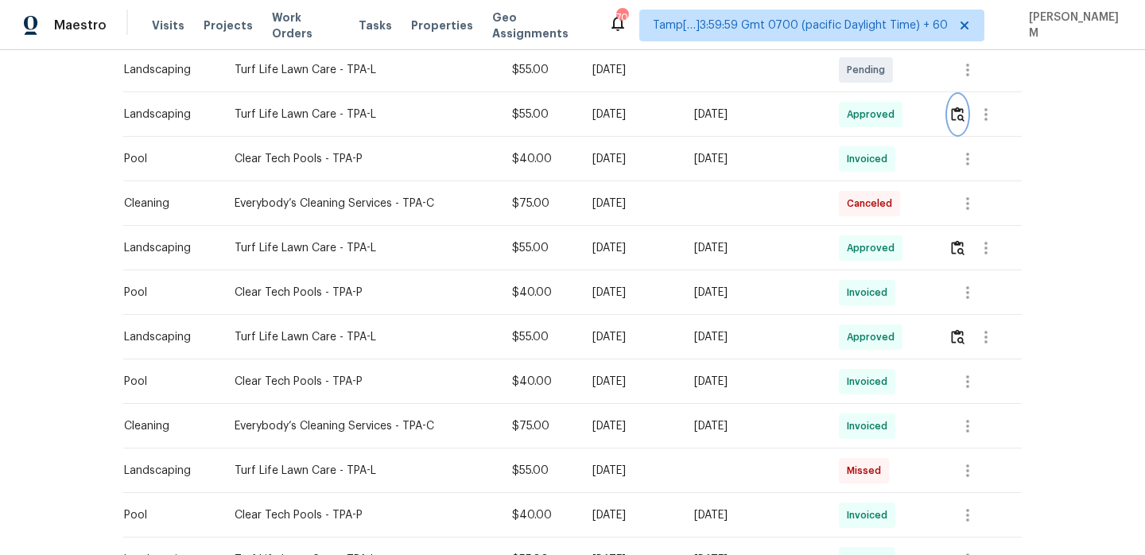
scroll to position [451, 0]
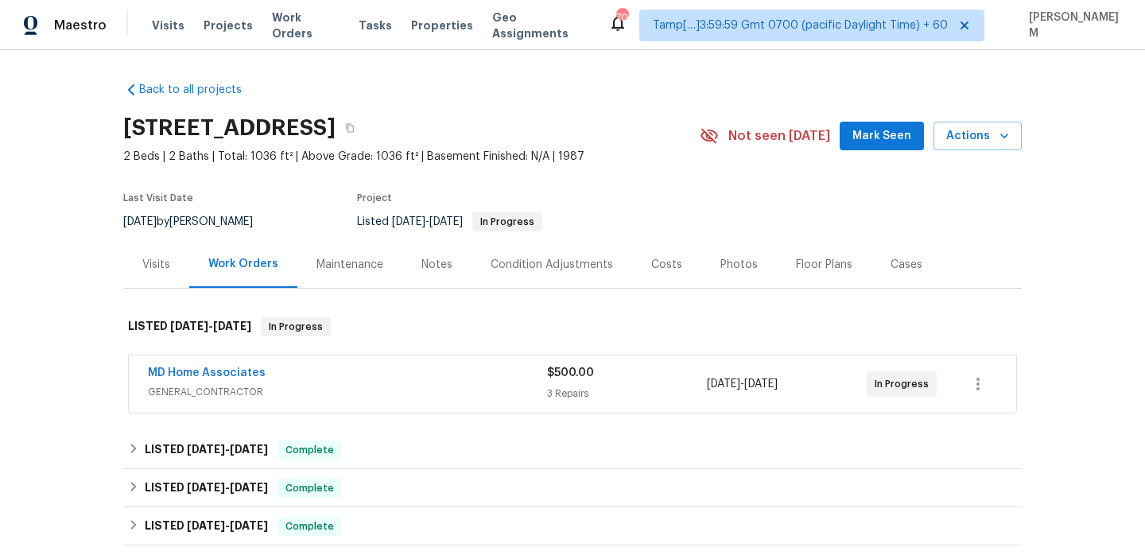
click at [349, 259] on div "Maintenance" at bounding box center [349, 265] width 67 height 16
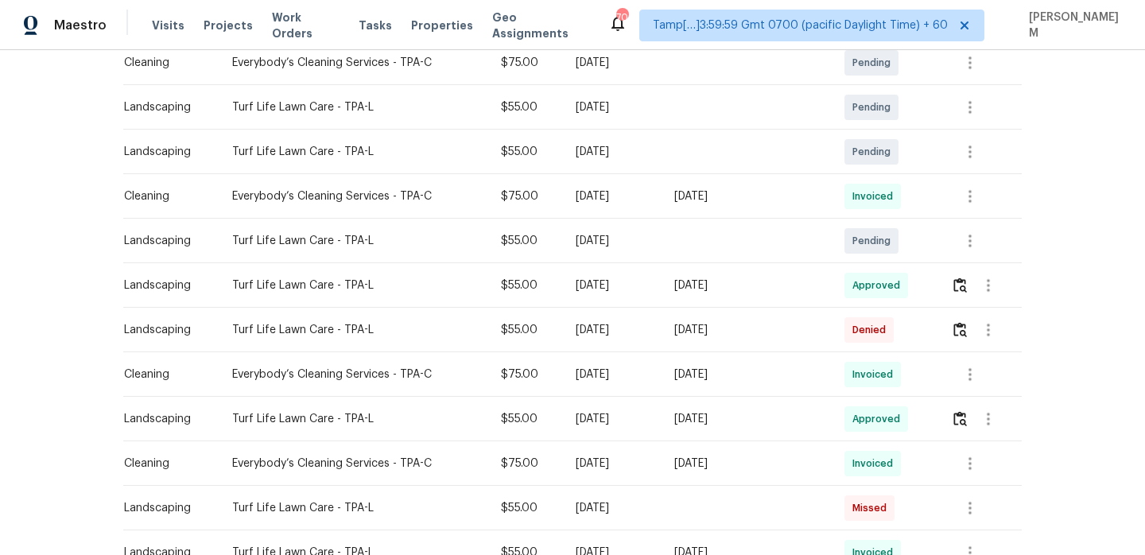
scroll to position [370, 0]
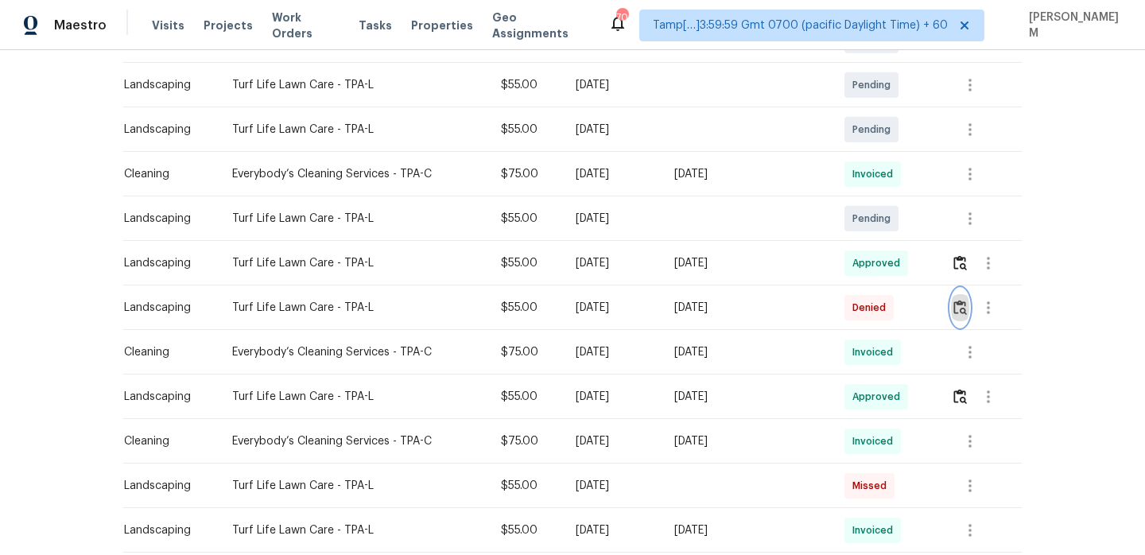
click at [968, 310] on button "button" at bounding box center [960, 308] width 18 height 38
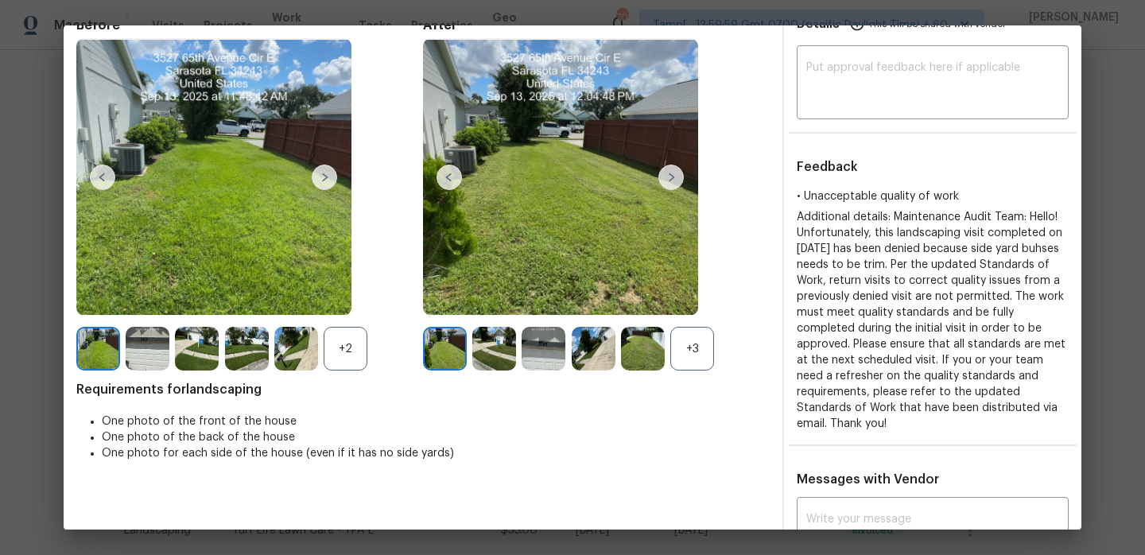
scroll to position [72, 0]
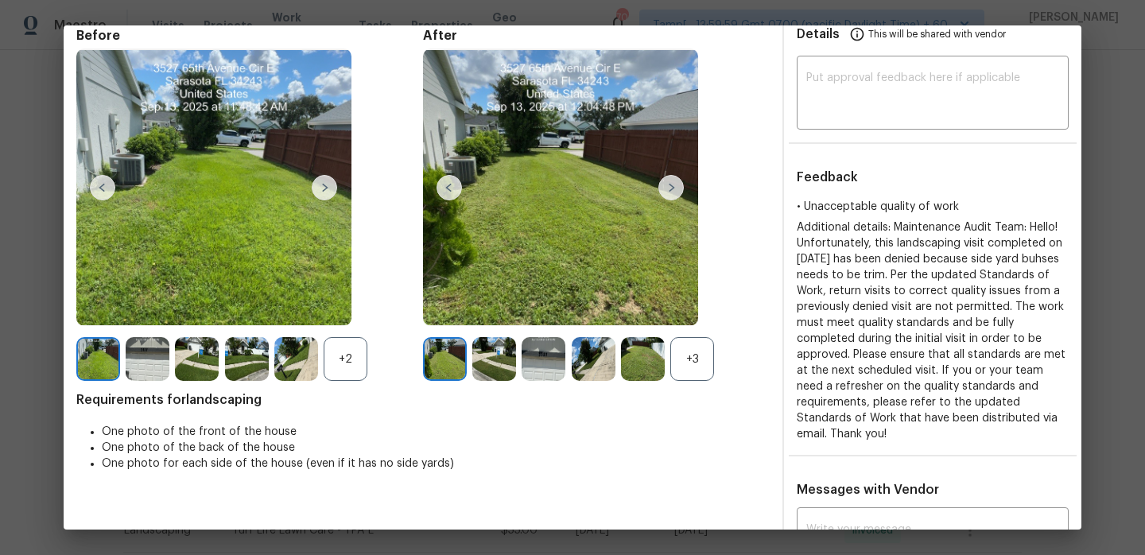
click at [708, 370] on div "+3" at bounding box center [692, 359] width 44 height 44
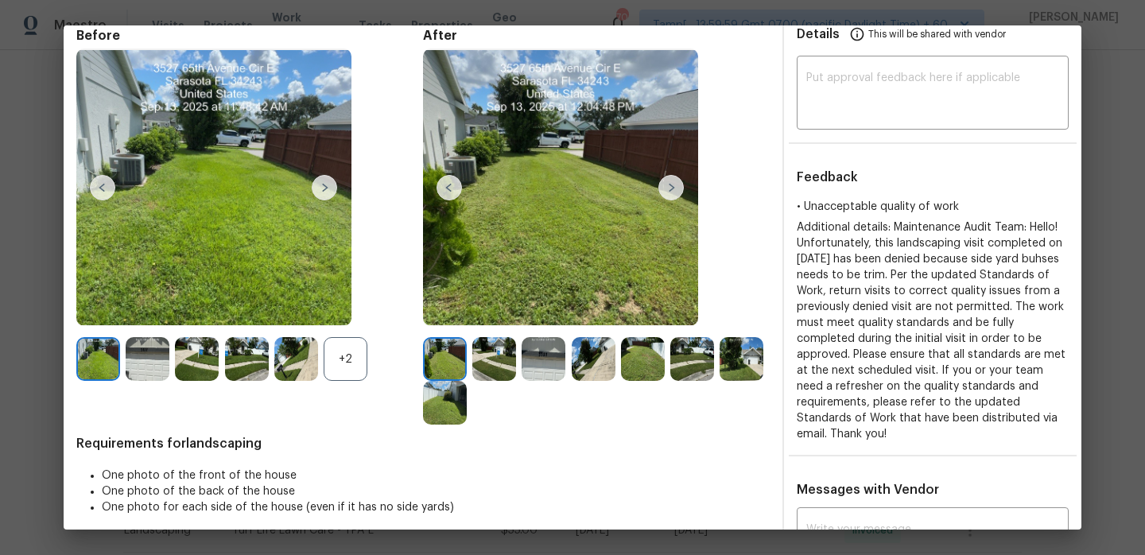
click at [472, 357] on img at bounding box center [494, 359] width 44 height 44
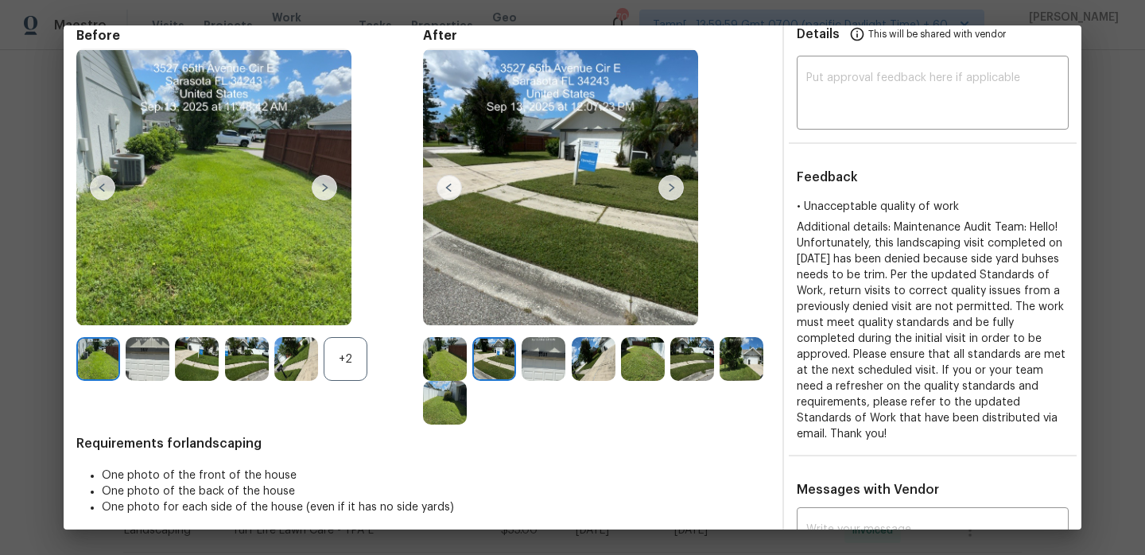
click at [520, 358] on div at bounding box center [496, 359] width 49 height 44
click at [567, 359] on div at bounding box center [546, 359] width 49 height 44
click at [635, 356] on img at bounding box center [643, 359] width 44 height 44
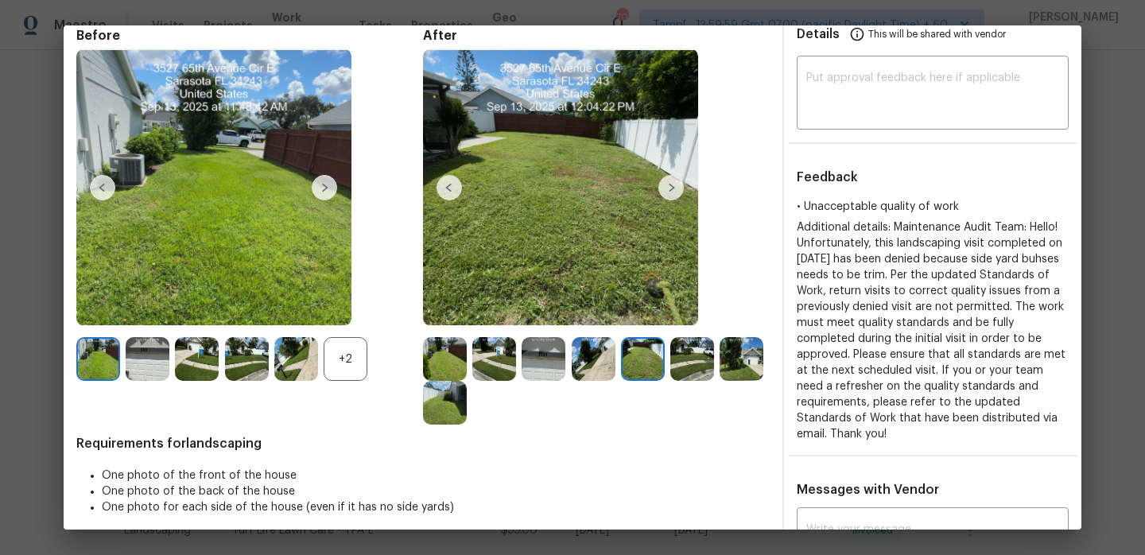
click at [687, 365] on img at bounding box center [692, 359] width 44 height 44
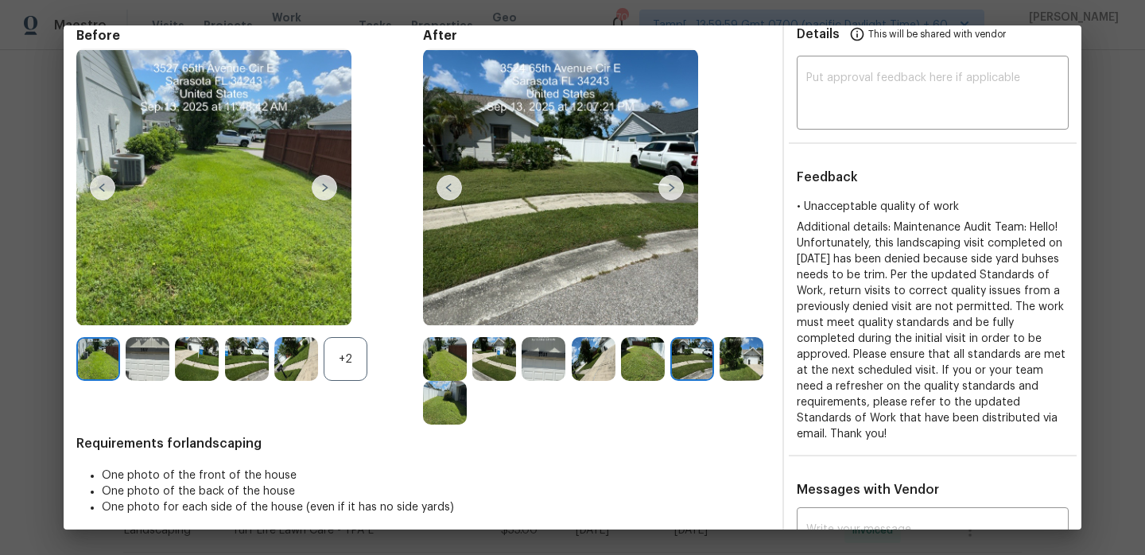
click at [735, 366] on img at bounding box center [742, 359] width 44 height 44
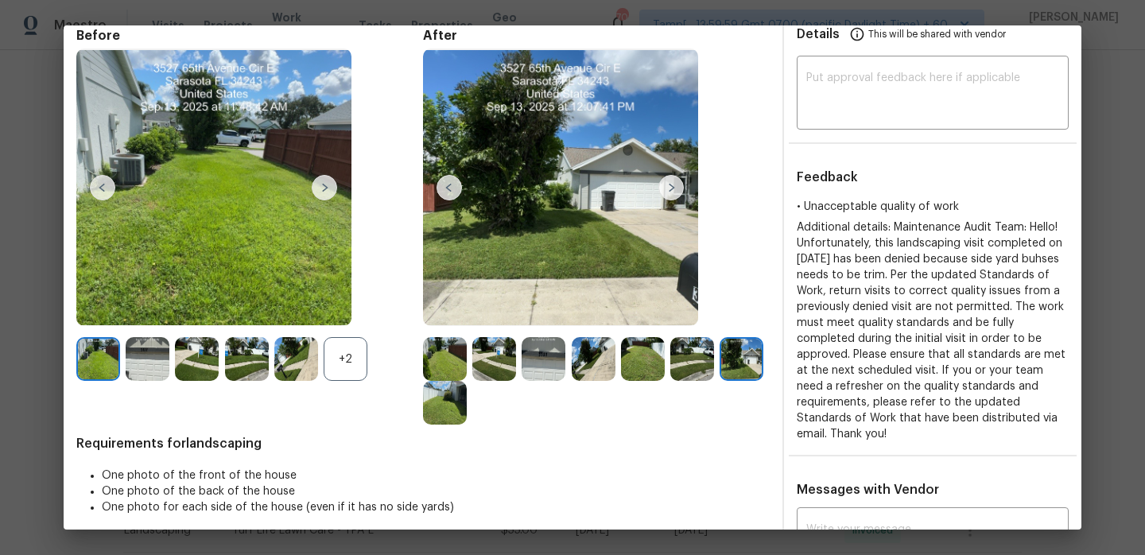
click at [454, 406] on img at bounding box center [445, 403] width 44 height 44
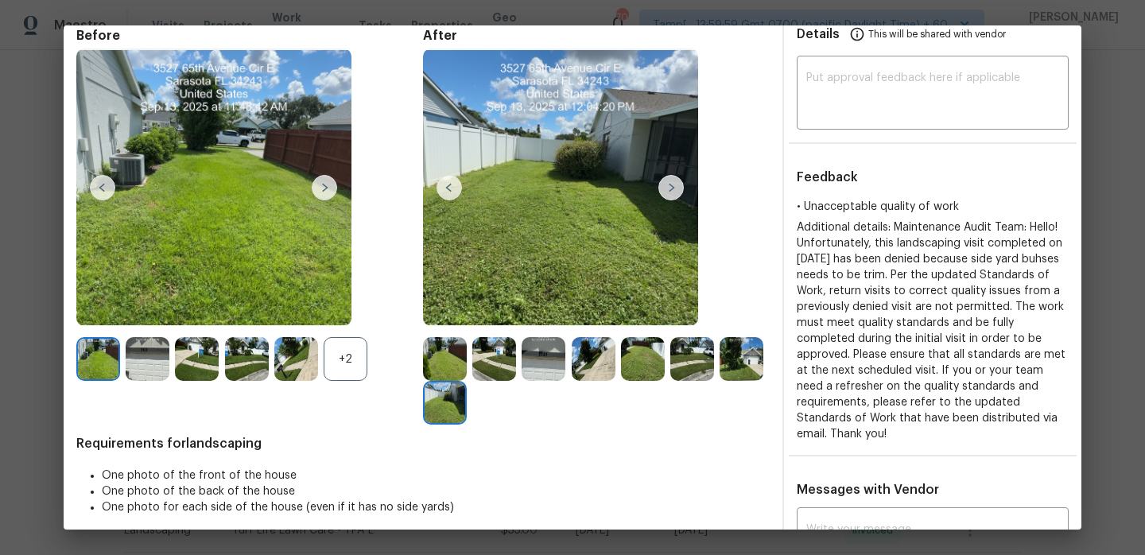
click at [347, 359] on div "+2" at bounding box center [346, 359] width 44 height 44
click at [186, 360] on img at bounding box center [197, 359] width 44 height 44
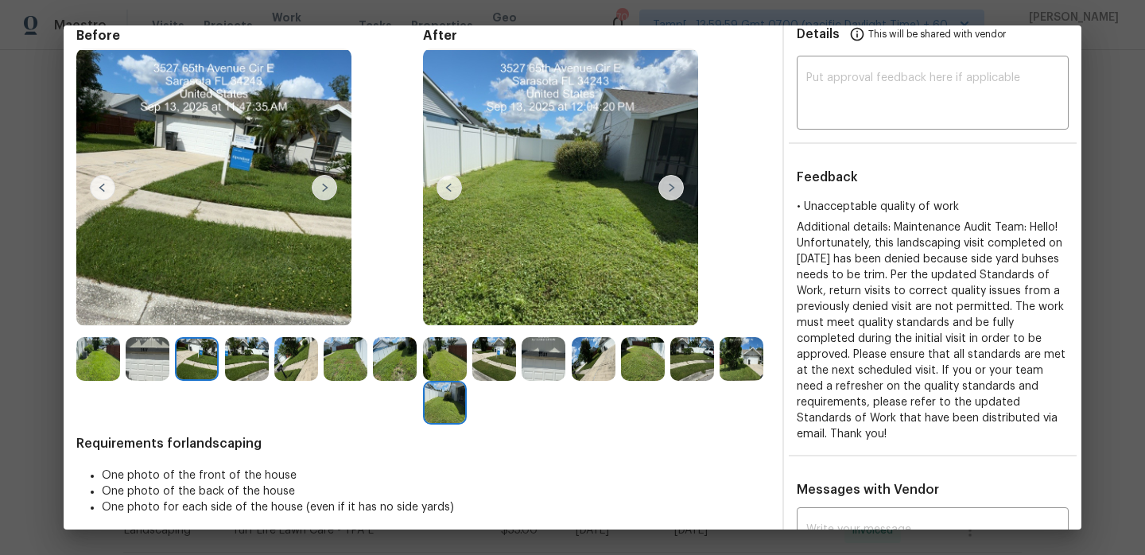
click at [264, 359] on img at bounding box center [247, 359] width 44 height 44
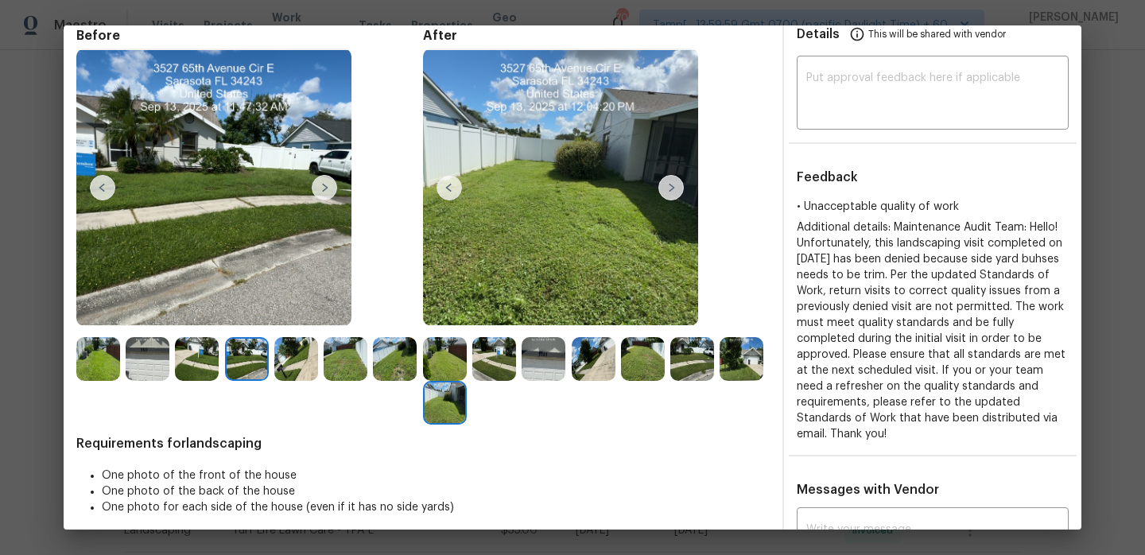
click at [297, 359] on img at bounding box center [296, 359] width 44 height 44
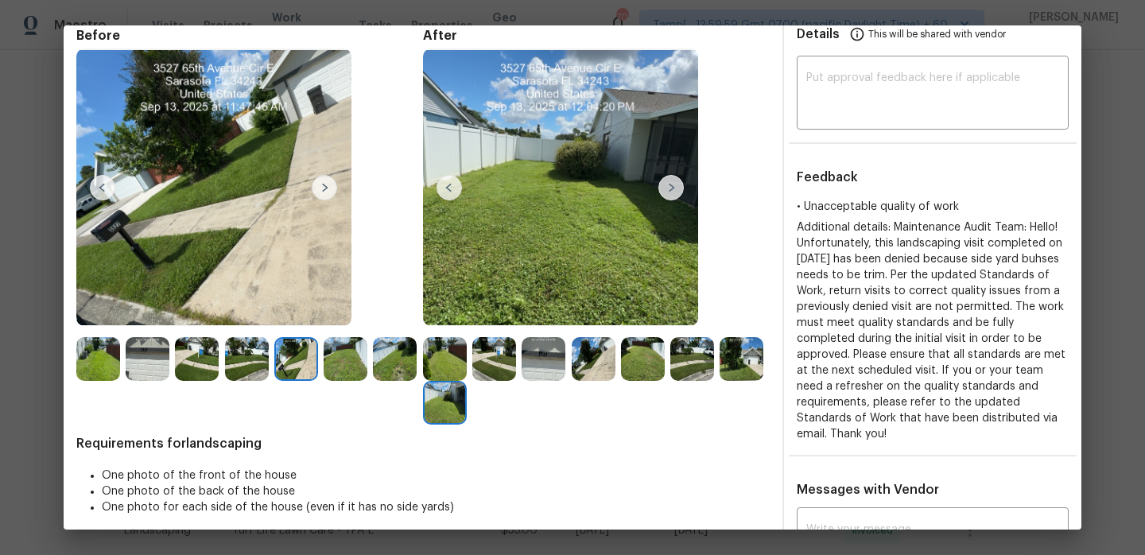
click at [340, 366] on img at bounding box center [346, 359] width 44 height 44
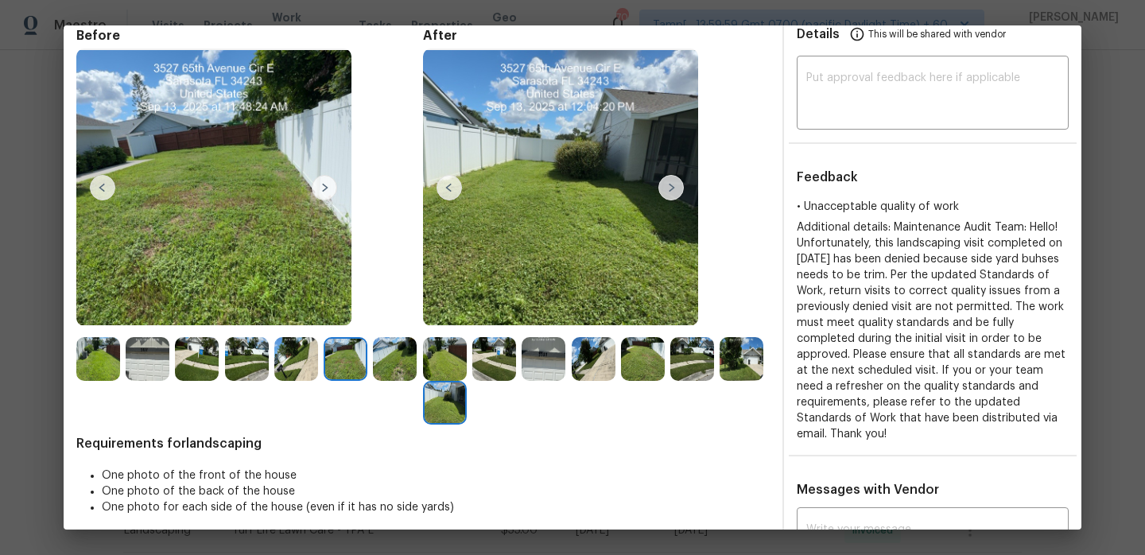
click at [378, 370] on img at bounding box center [395, 359] width 44 height 44
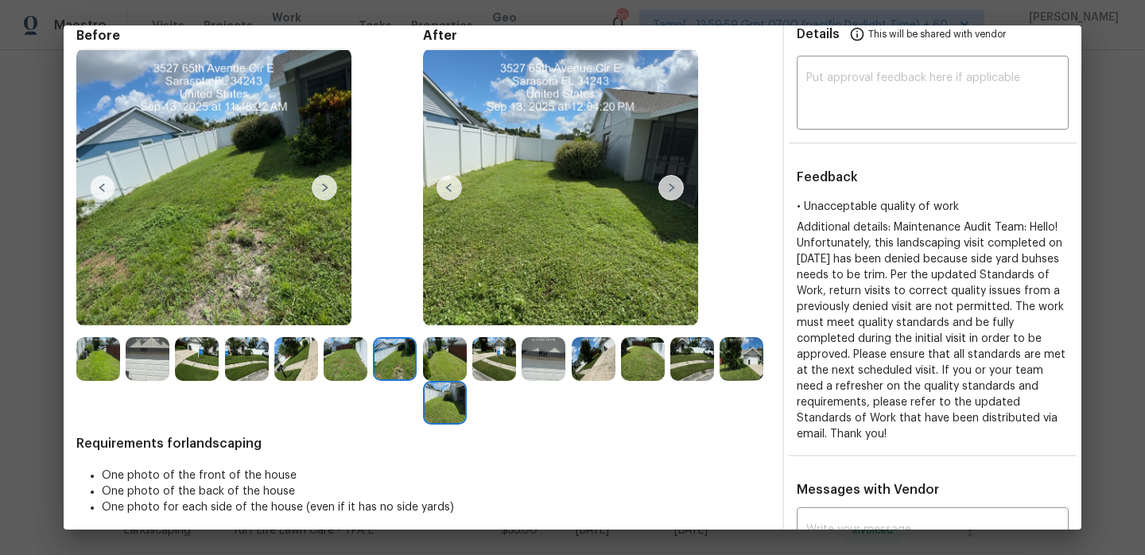
click at [467, 355] on div at bounding box center [447, 359] width 49 height 44
click at [548, 359] on img at bounding box center [544, 359] width 44 height 44
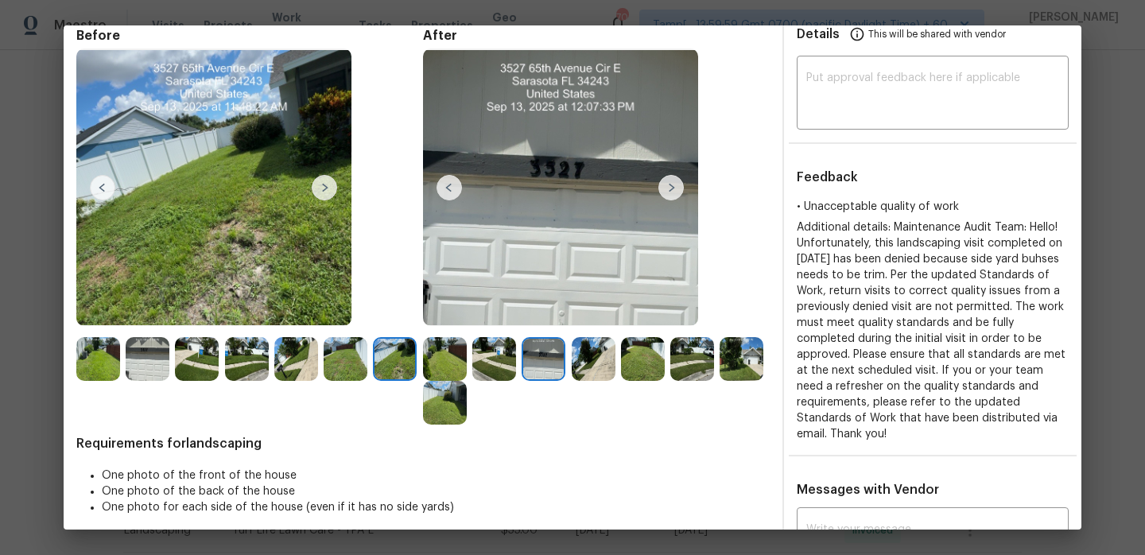
click at [593, 350] on img at bounding box center [594, 359] width 44 height 44
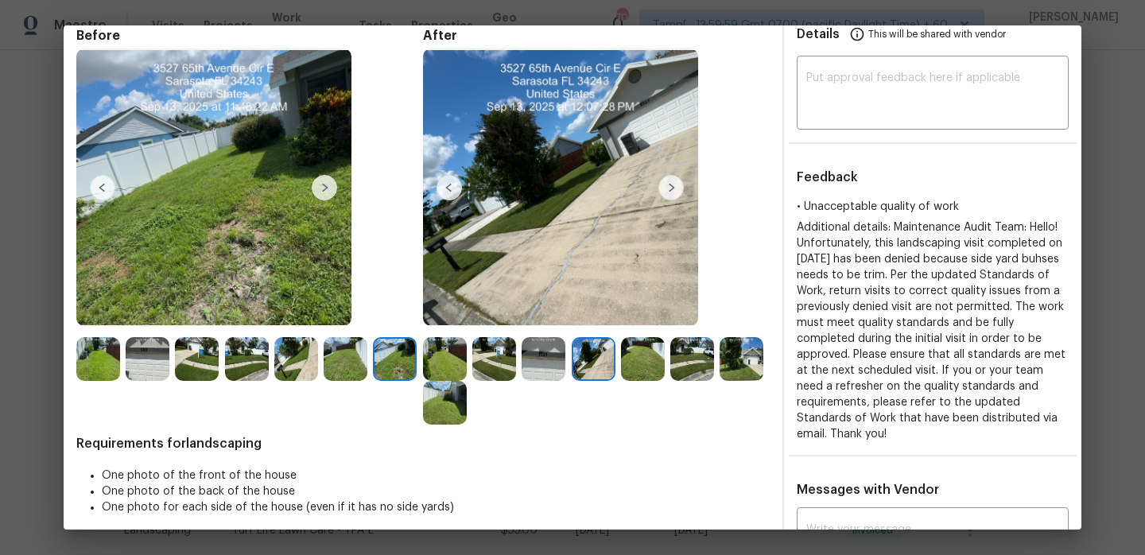
click at [658, 358] on img at bounding box center [643, 359] width 44 height 44
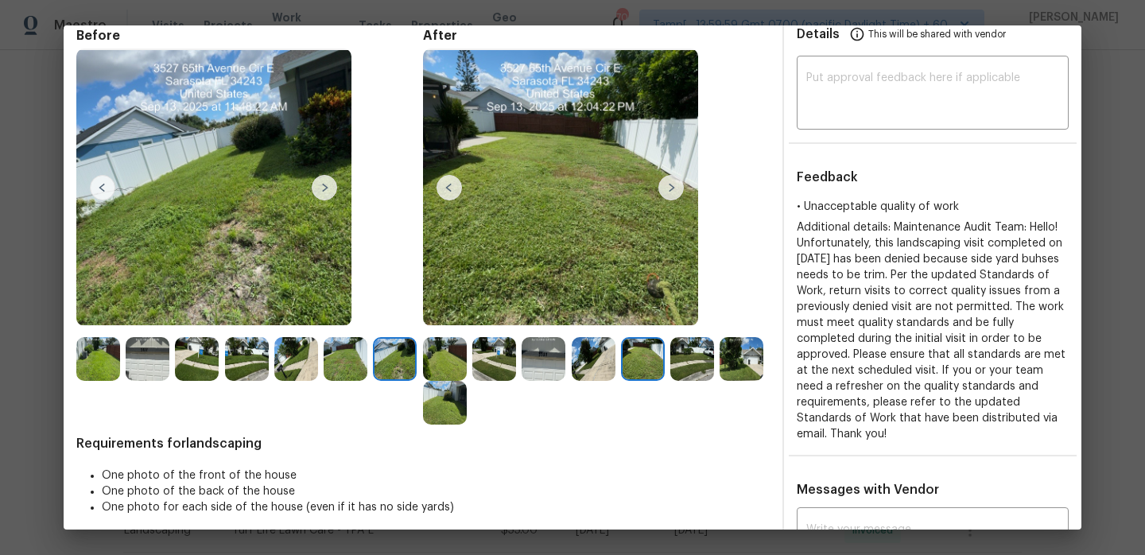
click at [352, 355] on img at bounding box center [346, 359] width 44 height 44
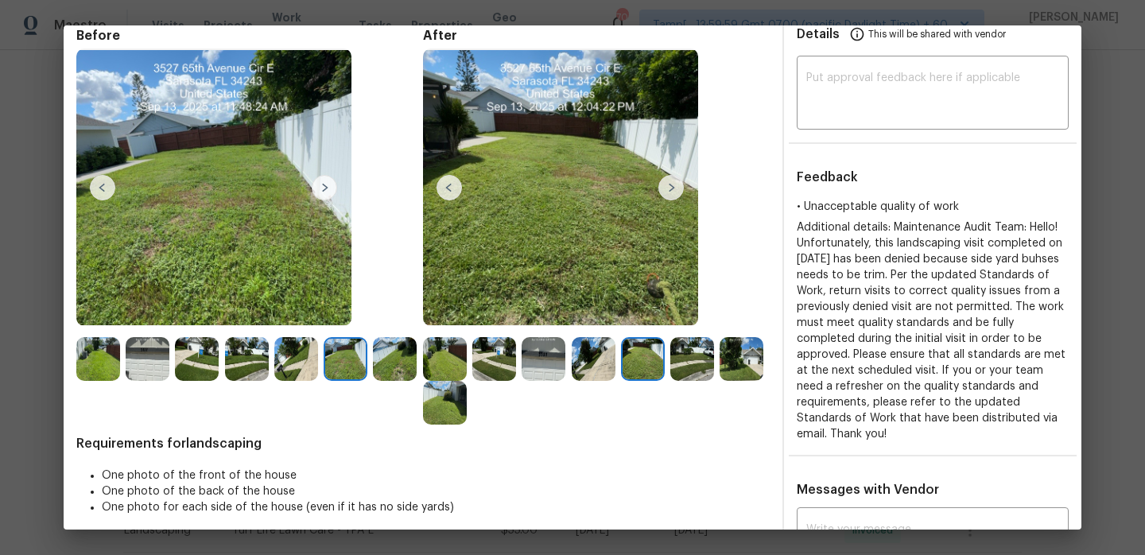
click at [669, 370] on div at bounding box center [645, 359] width 49 height 44
click at [683, 375] on img at bounding box center [692, 359] width 44 height 44
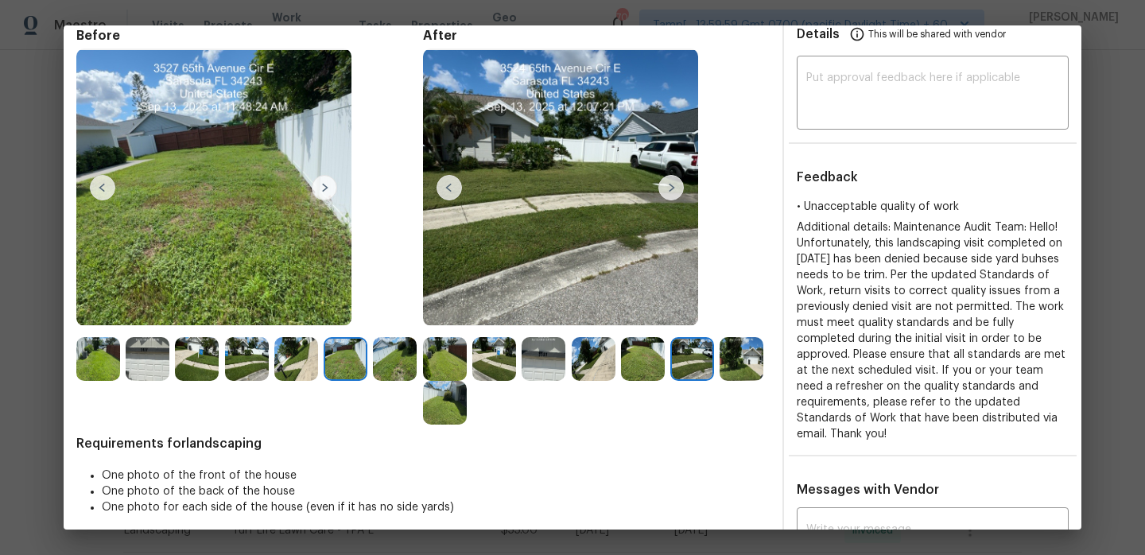
click at [728, 355] on img at bounding box center [742, 359] width 44 height 44
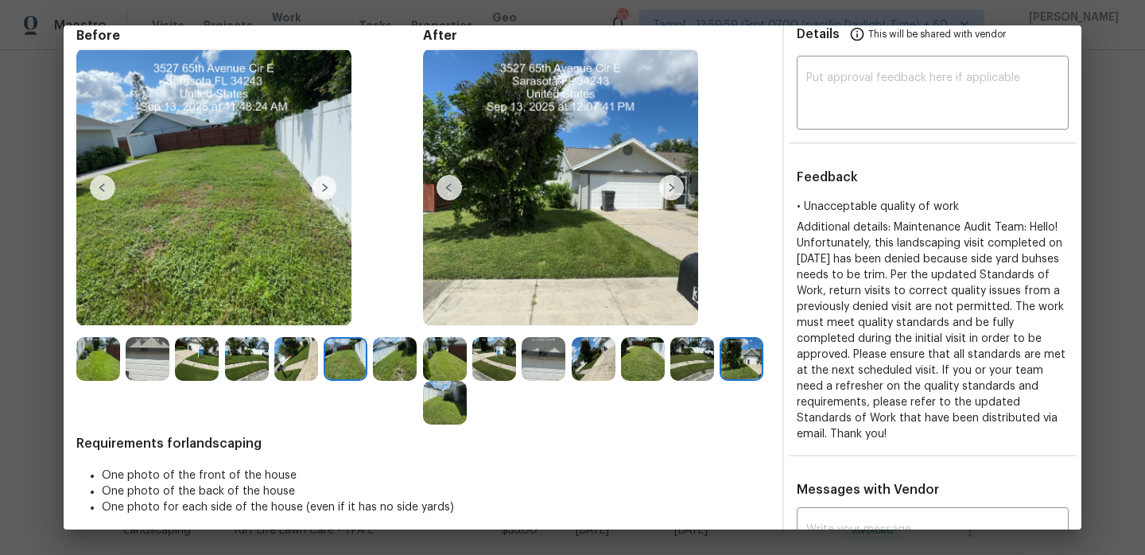
click at [456, 398] on img at bounding box center [445, 403] width 44 height 44
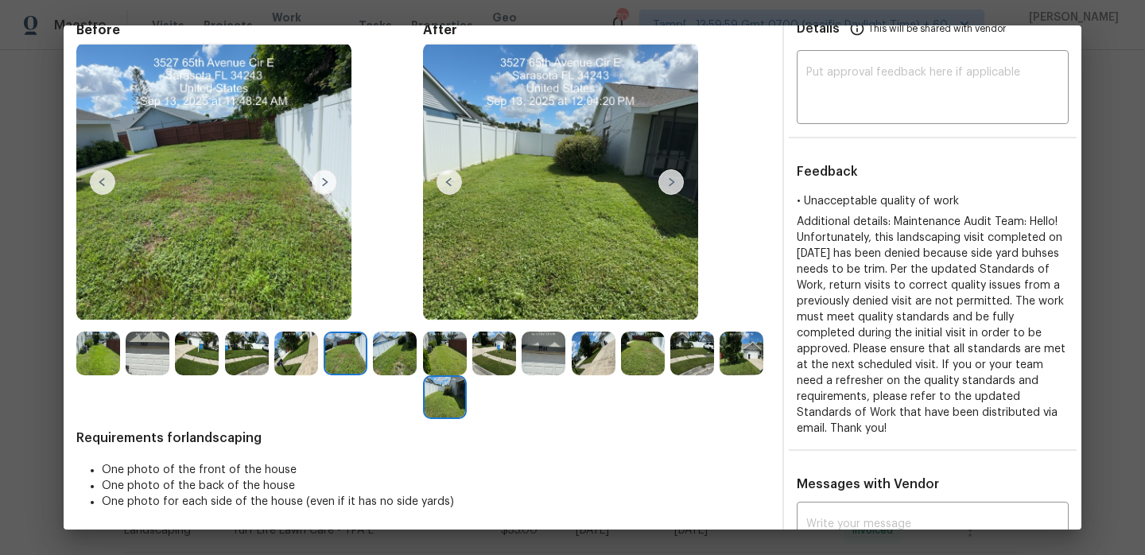
scroll to position [76, 0]
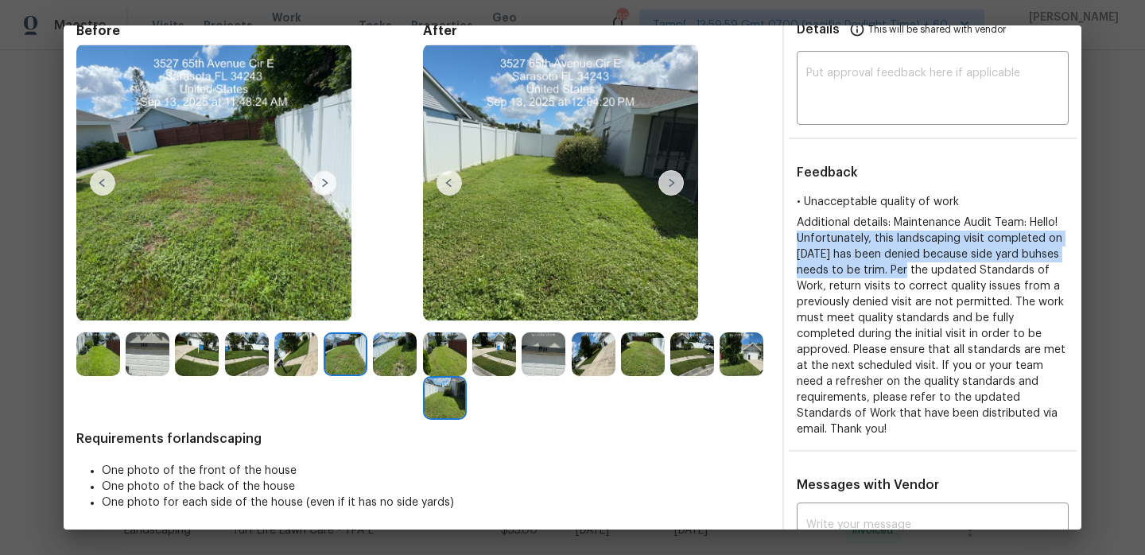
copy span "Unfortunately, this landscaping visit completed on 09/13/2025 has been denied b…"
drag, startPoint x: 794, startPoint y: 238, endPoint x: 925, endPoint y: 271, distance: 134.6
click at [925, 271] on div "• Unacceptable quality of work Additional details: Maintenance Audit Team: Hell…" at bounding box center [932, 316] width 297 height 244
drag, startPoint x: 929, startPoint y: 270, endPoint x: 1011, endPoint y: 424, distance: 175.0
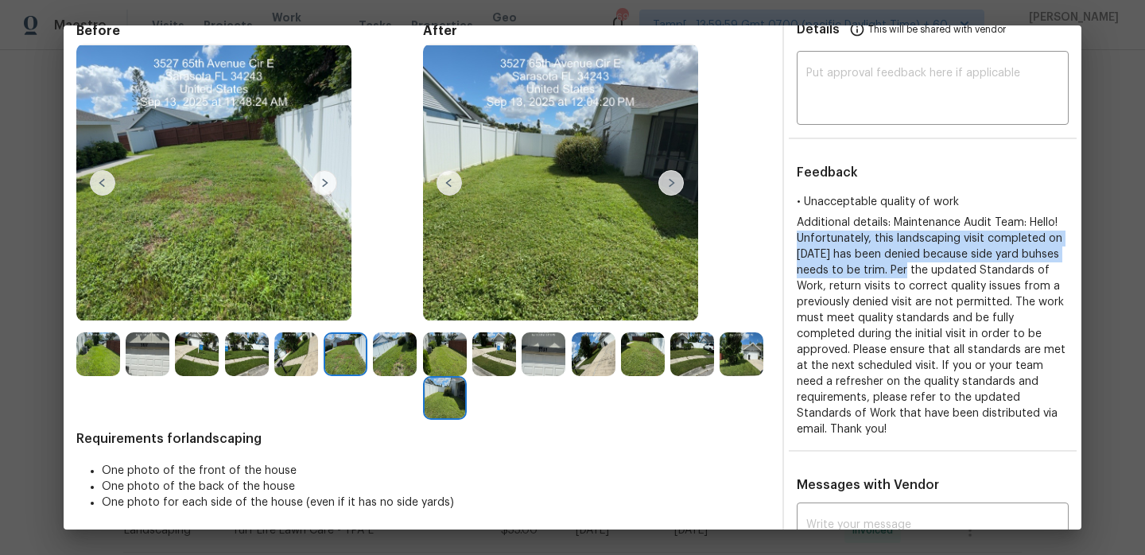
copy span "Per the updated Standards of Work, return visits to correct quality issues from…"
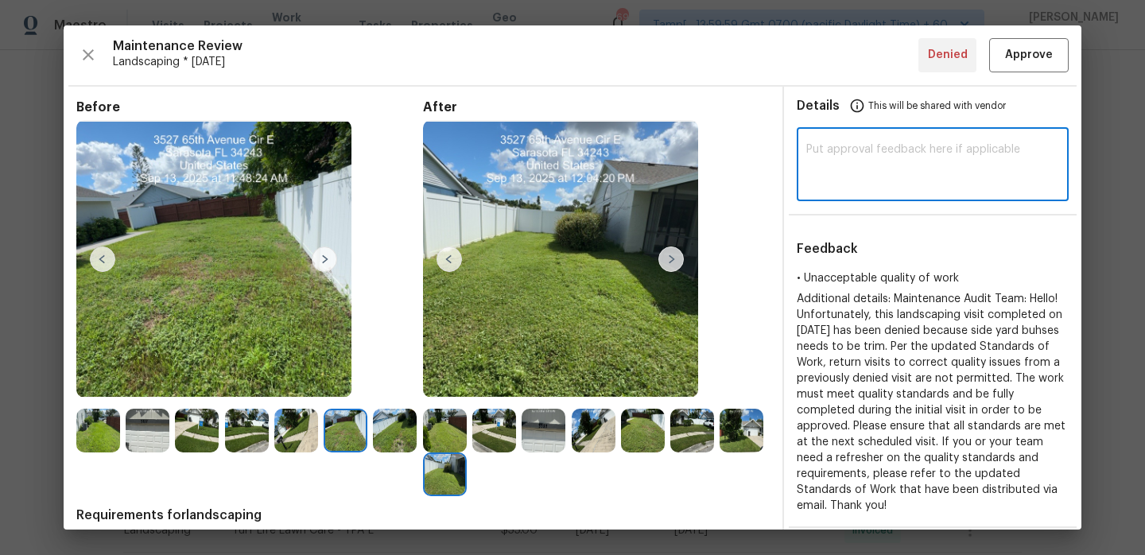
click at [871, 161] on textarea at bounding box center [932, 166] width 253 height 45
paste textarea "Upon revisiting the photos Unfortunately, this landscaping visit completed on 0…"
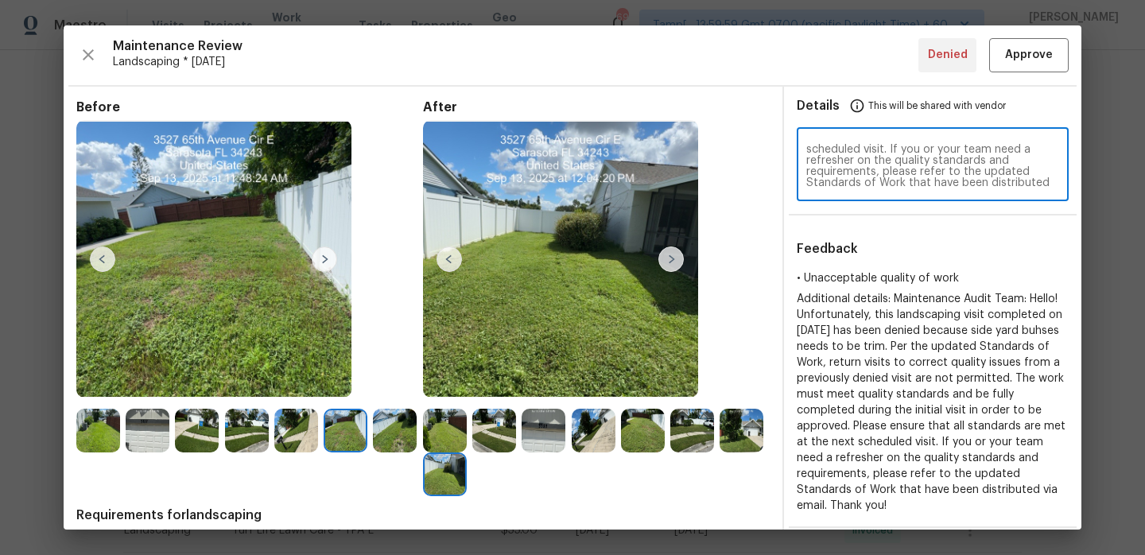
click at [949, 182] on textarea "Upon revisiting the photos Unfortunately, this landscaping visit completed on 0…" at bounding box center [932, 166] width 253 height 45
type textarea "Upon revisiting the photos Unfortunately, this landscaping visit completed on 0…"
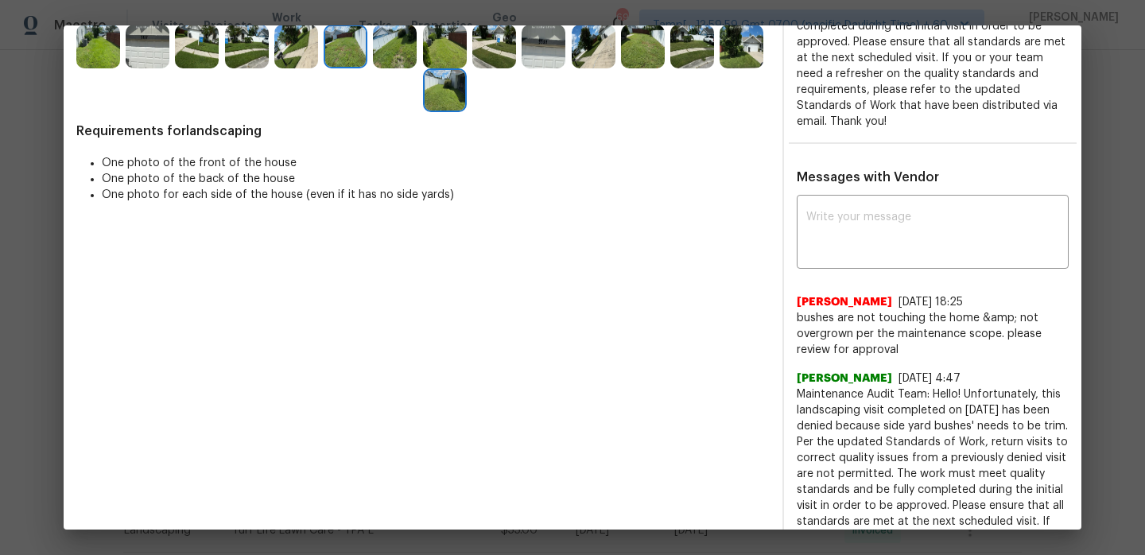
scroll to position [292, 0]
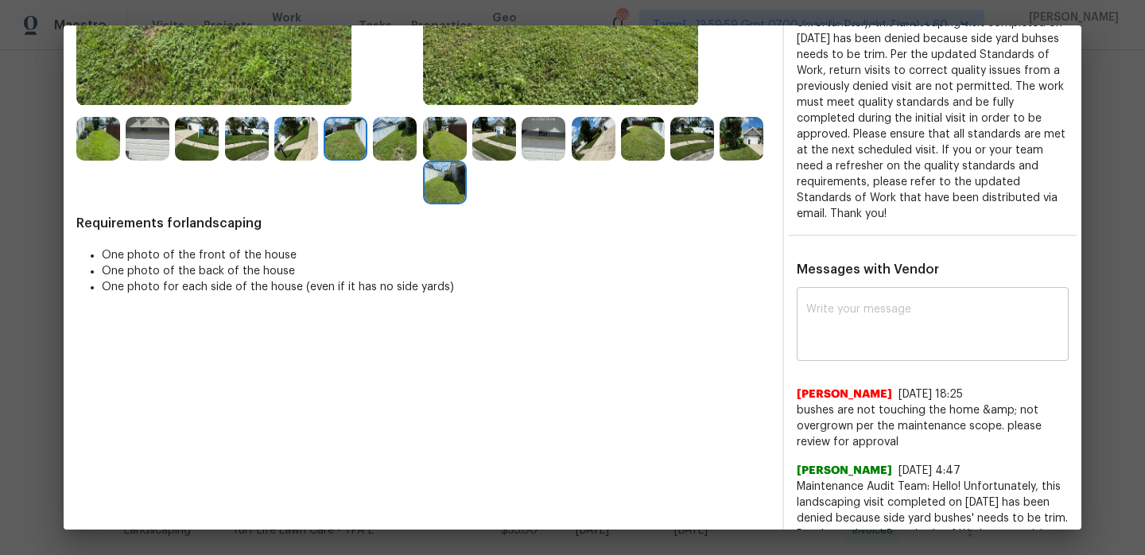
click at [925, 304] on textarea at bounding box center [932, 326] width 253 height 45
paste textarea "Upon revisiting the photos Unfortunately, this landscaping visit completed on 0…"
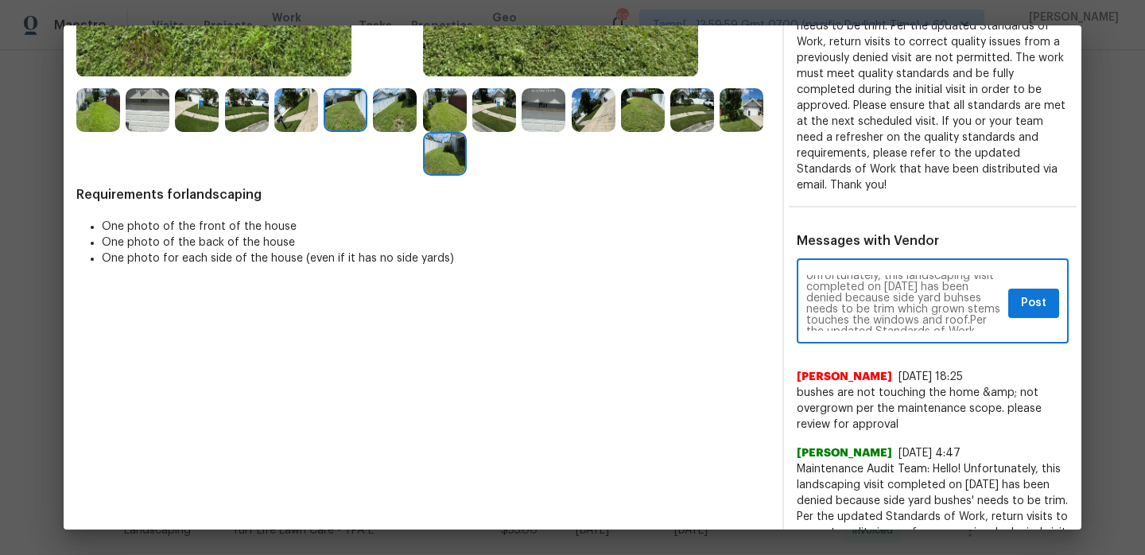
scroll to position [24, 0]
click at [967, 288] on textarea "Upon revisiting the photos Unfortunately, this landscaping visit completed on 0…" at bounding box center [904, 303] width 196 height 56
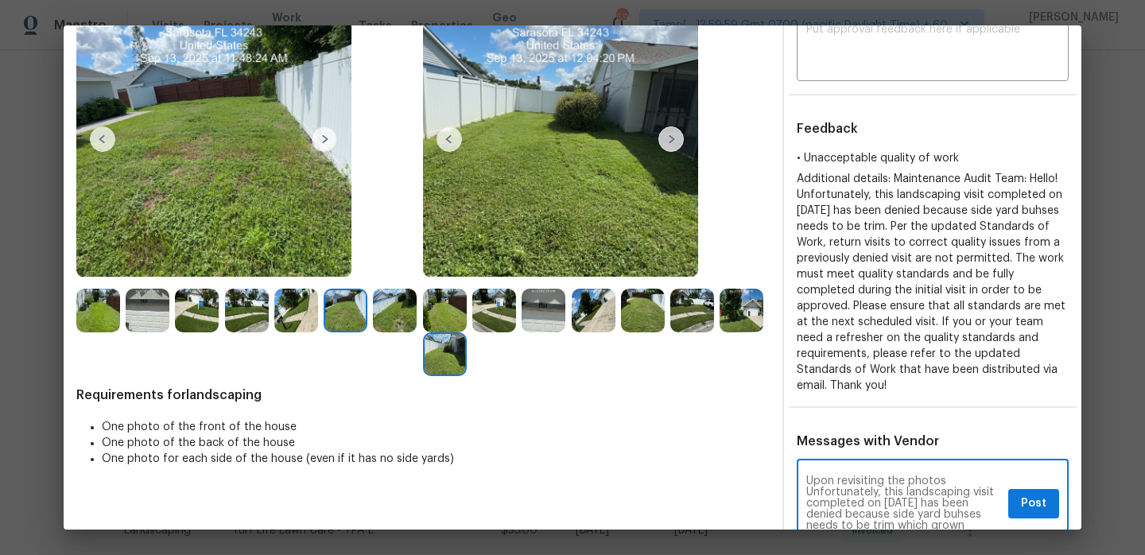
scroll to position [110, 0]
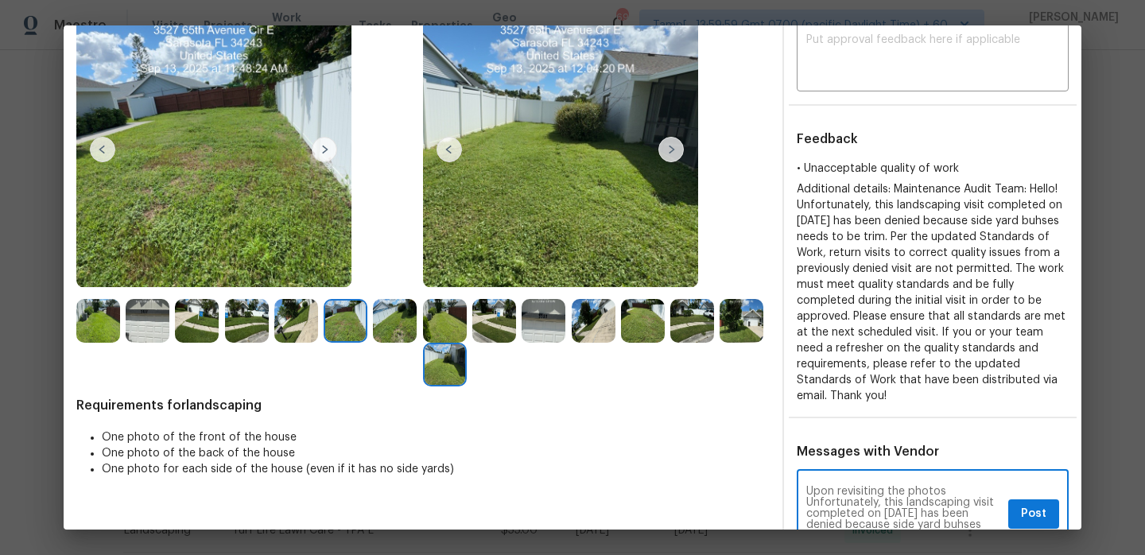
type textarea "Upon revisiting the photos Unfortunately, this landscaping visit completed on 0…"
click at [1030, 504] on span "Post" at bounding box center [1033, 514] width 25 height 20
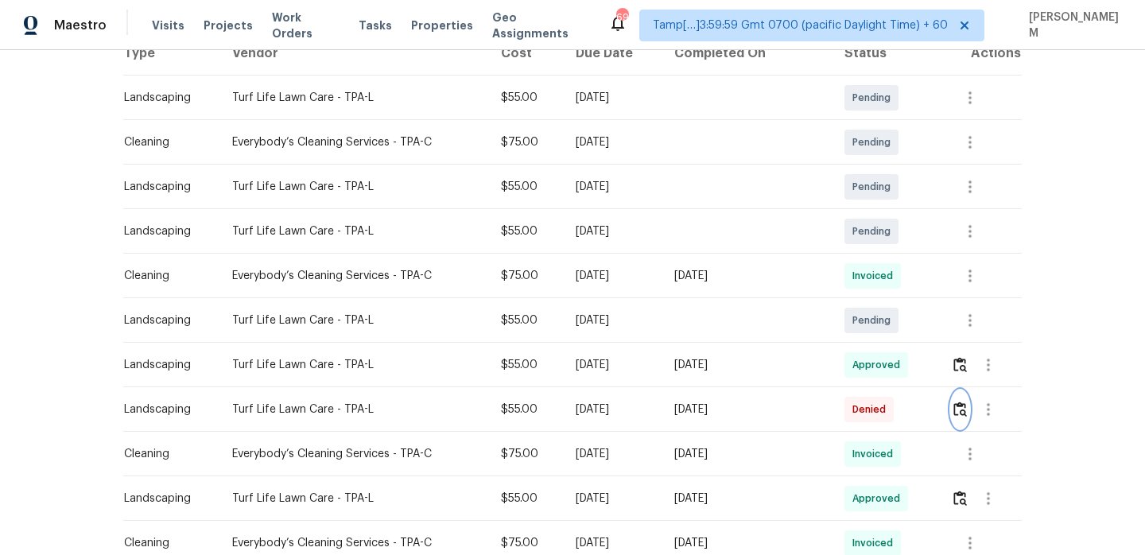
scroll to position [335, 0]
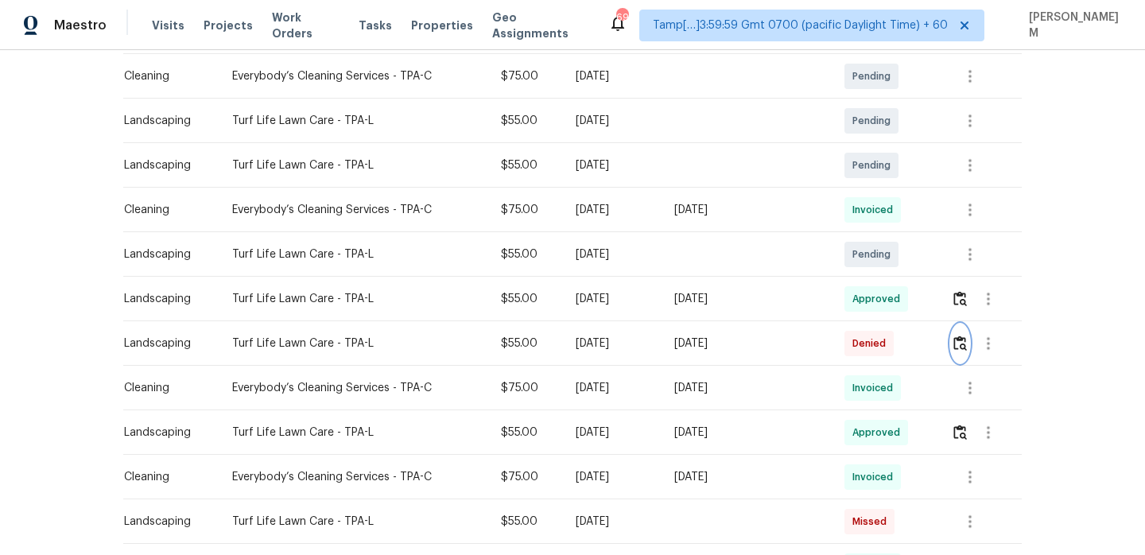
click at [959, 341] on img "button" at bounding box center [960, 343] width 14 height 15
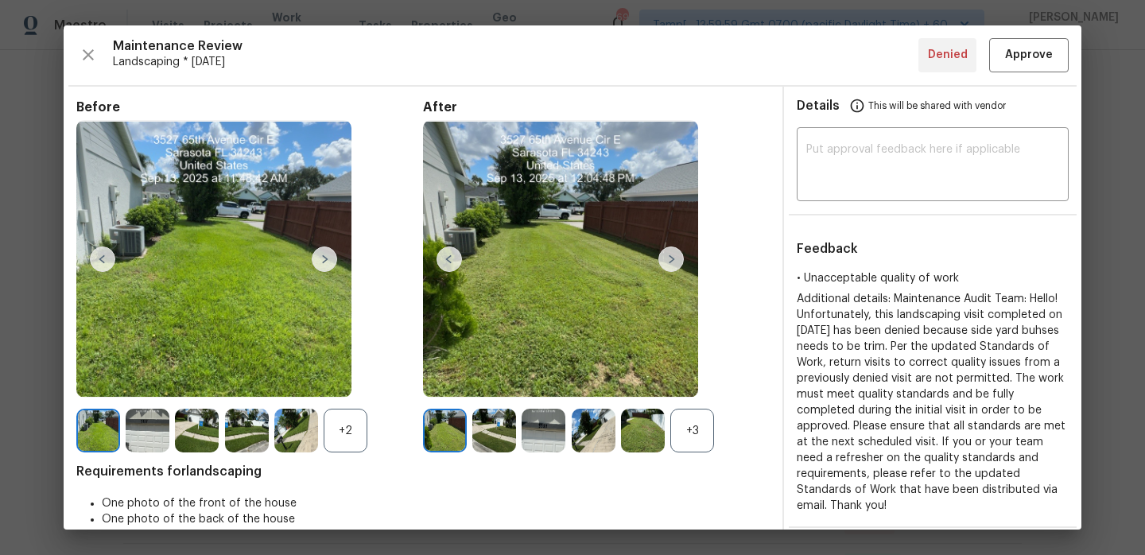
click at [677, 262] on img at bounding box center [670, 258] width 25 height 25
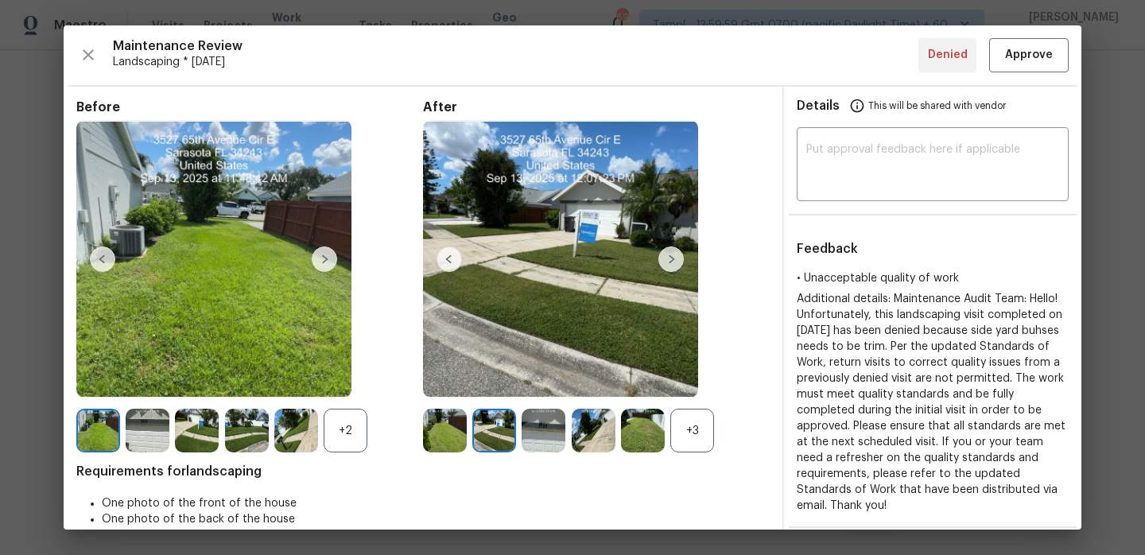
click at [673, 262] on img at bounding box center [670, 258] width 25 height 25
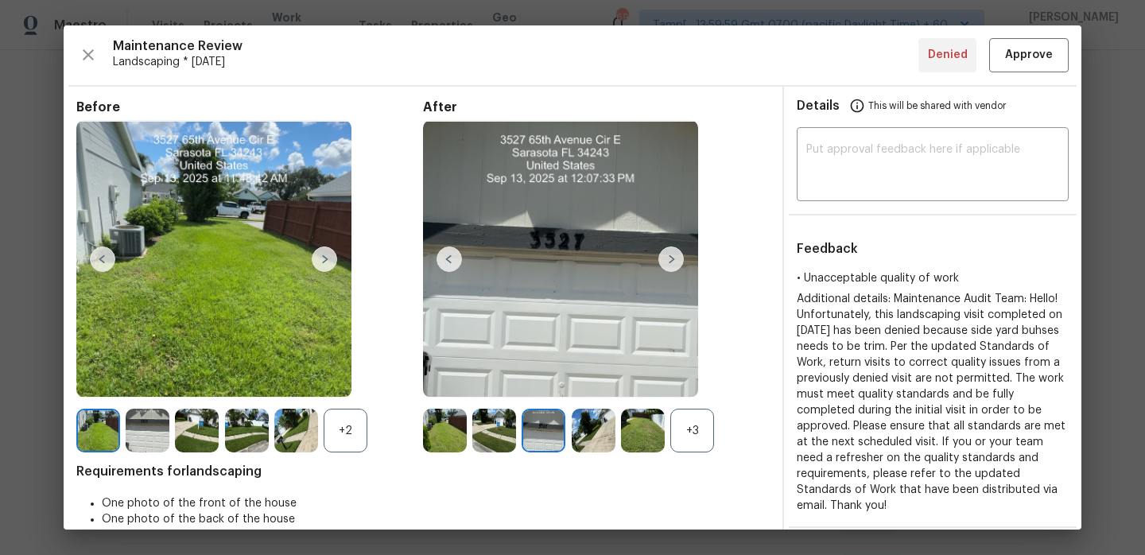
click at [673, 262] on img at bounding box center [670, 258] width 25 height 25
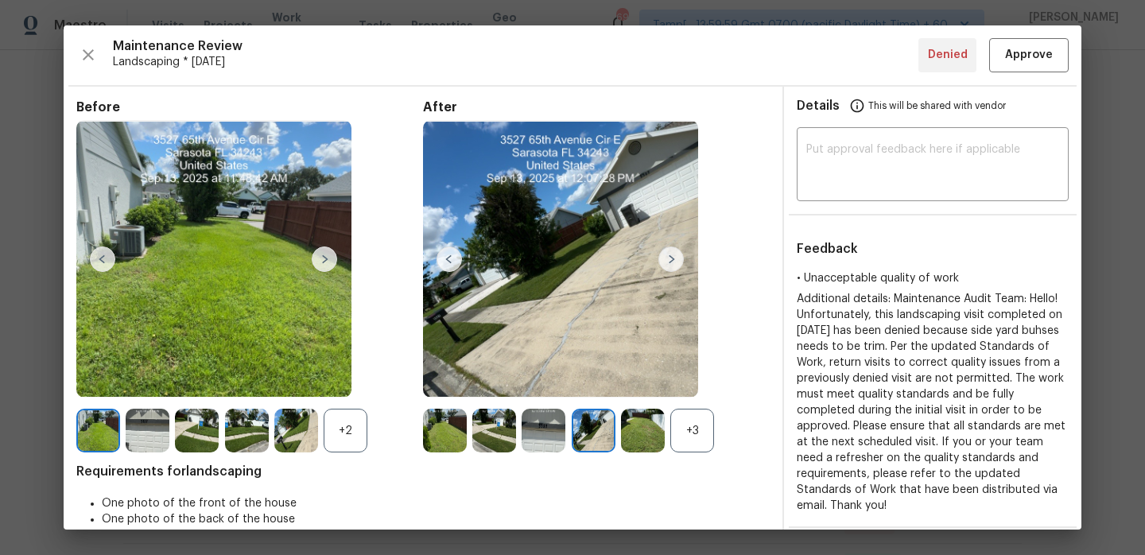
click at [673, 262] on img at bounding box center [670, 258] width 25 height 25
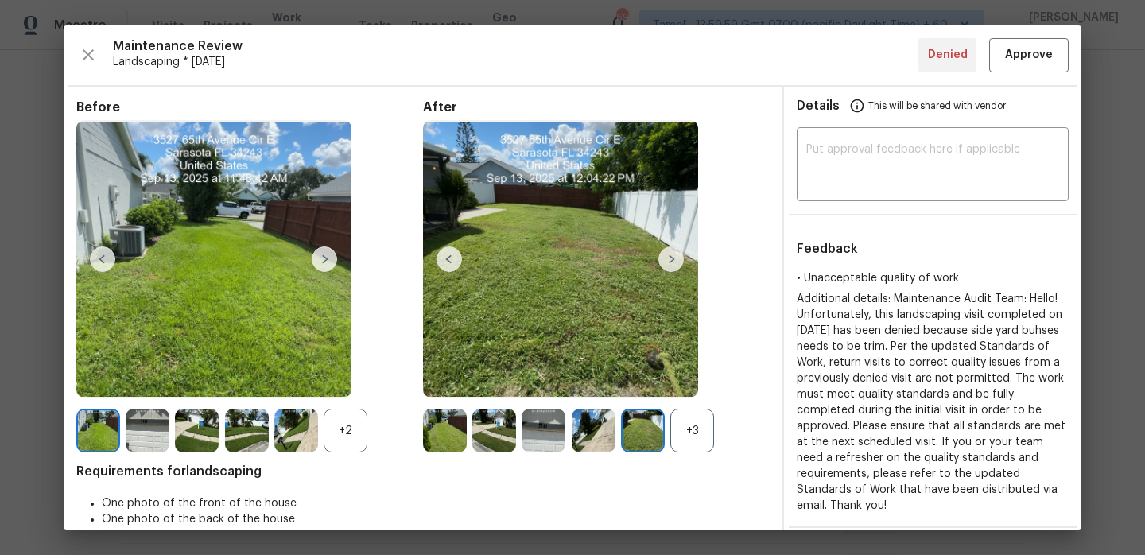
click at [673, 262] on img at bounding box center [670, 258] width 25 height 25
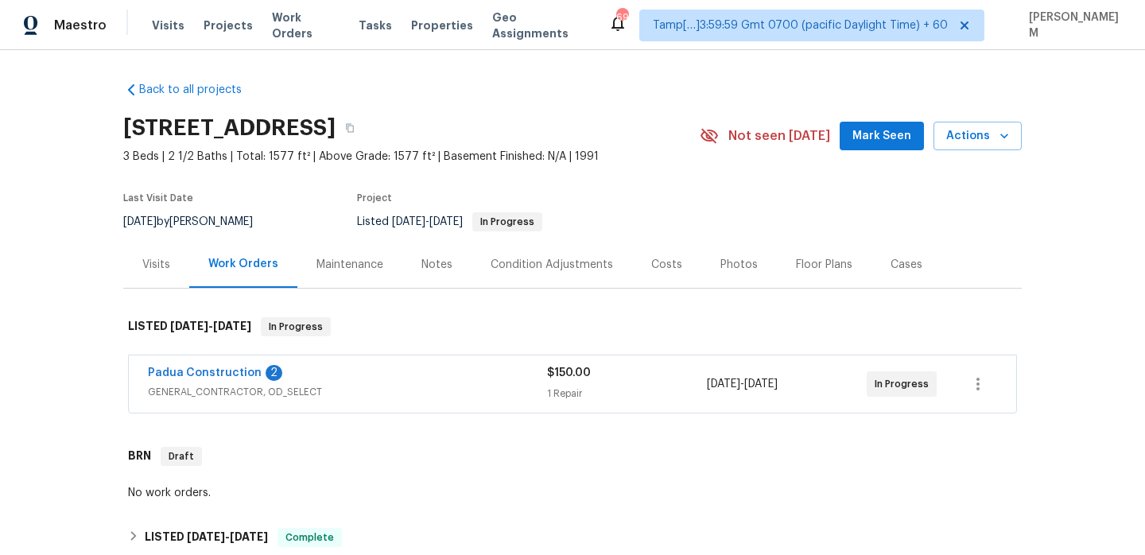
click at [364, 266] on div "Maintenance" at bounding box center [349, 265] width 67 height 16
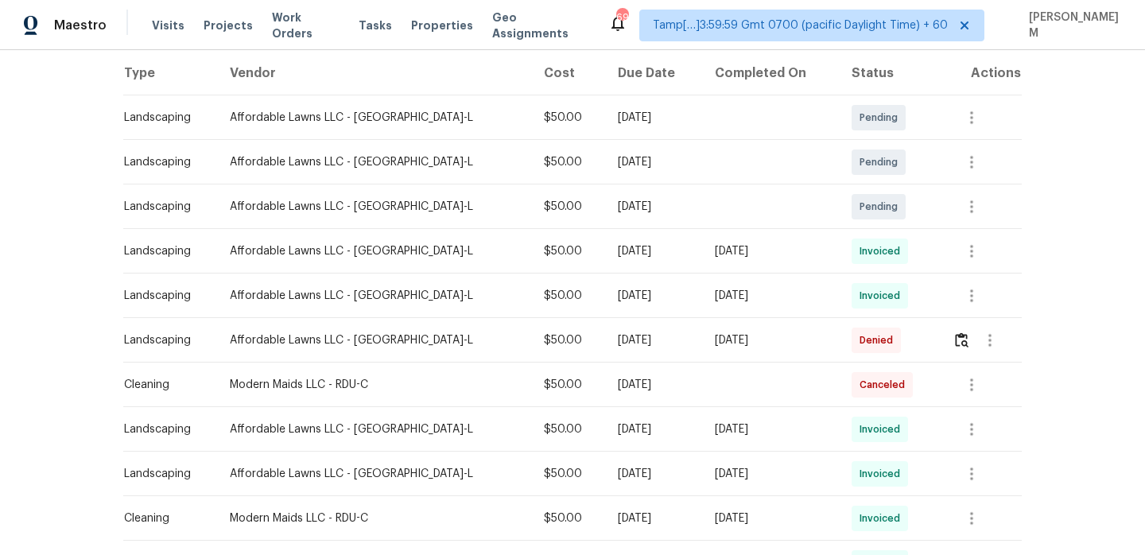
scroll to position [248, 0]
click at [962, 346] on img "button" at bounding box center [962, 340] width 14 height 15
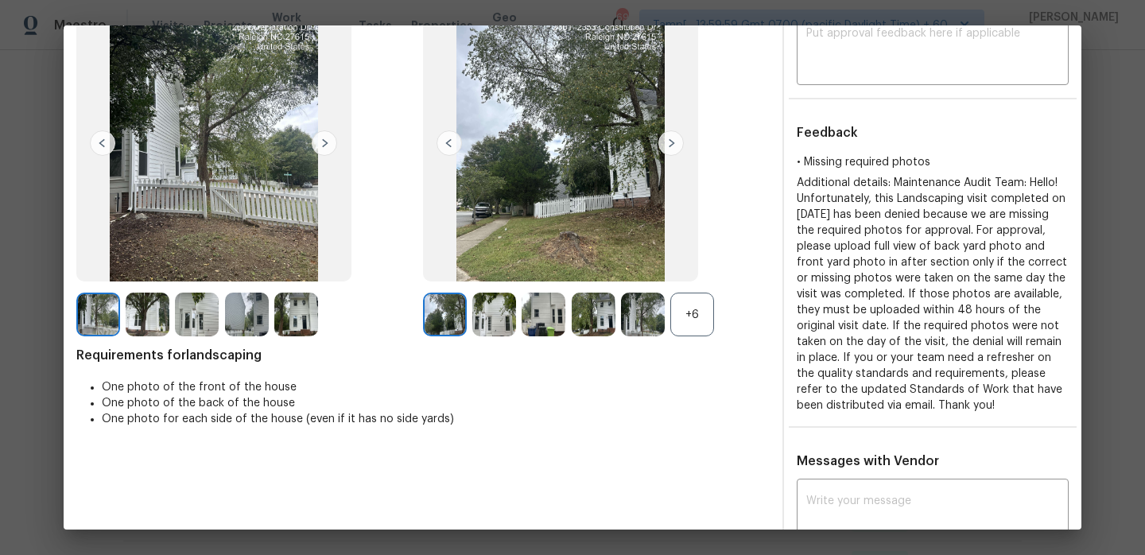
scroll to position [112, 0]
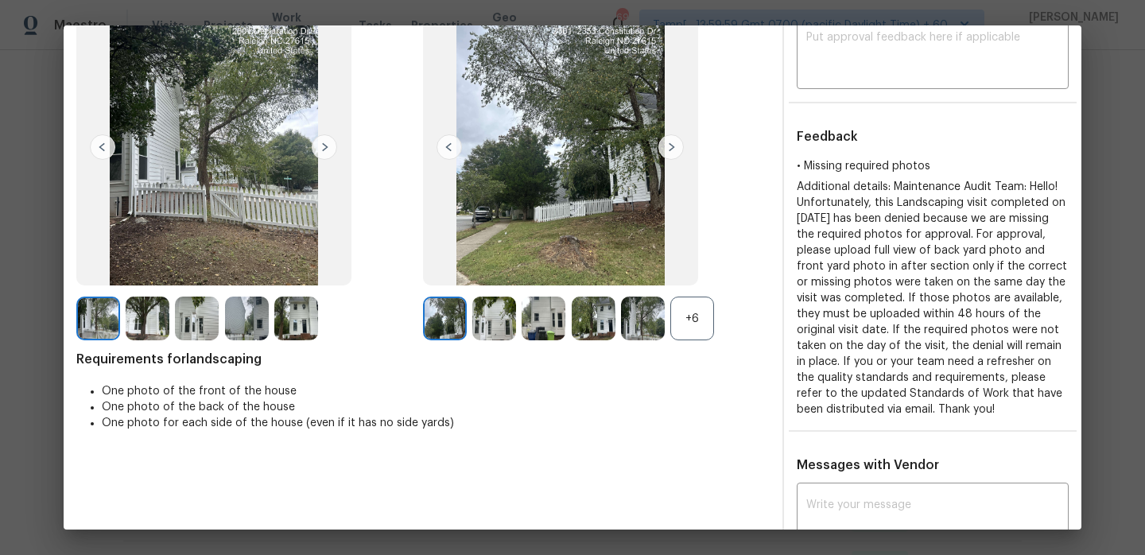
click at [695, 317] on div "+6" at bounding box center [692, 319] width 44 height 44
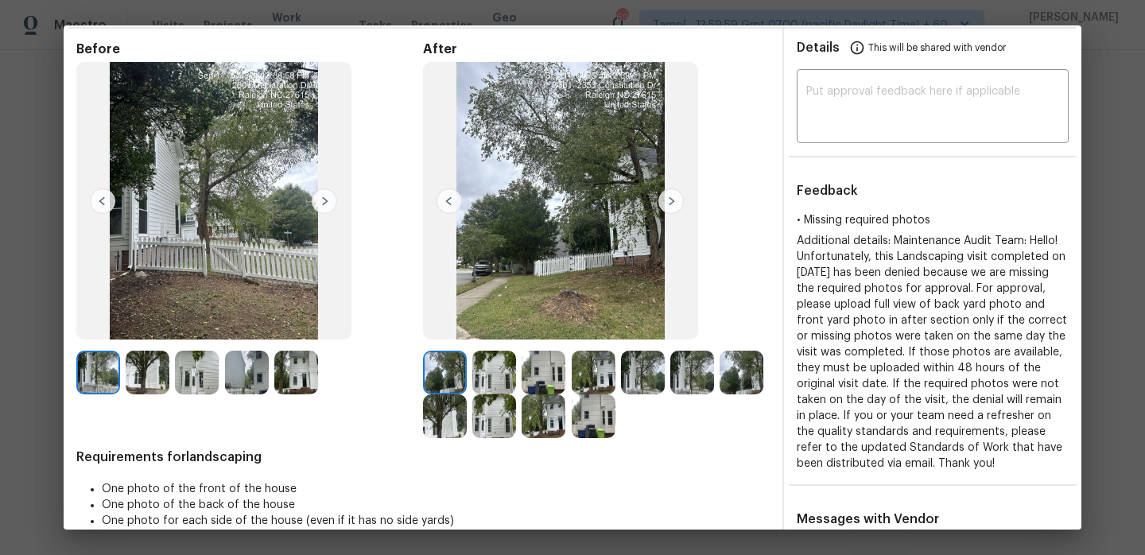
scroll to position [0, 0]
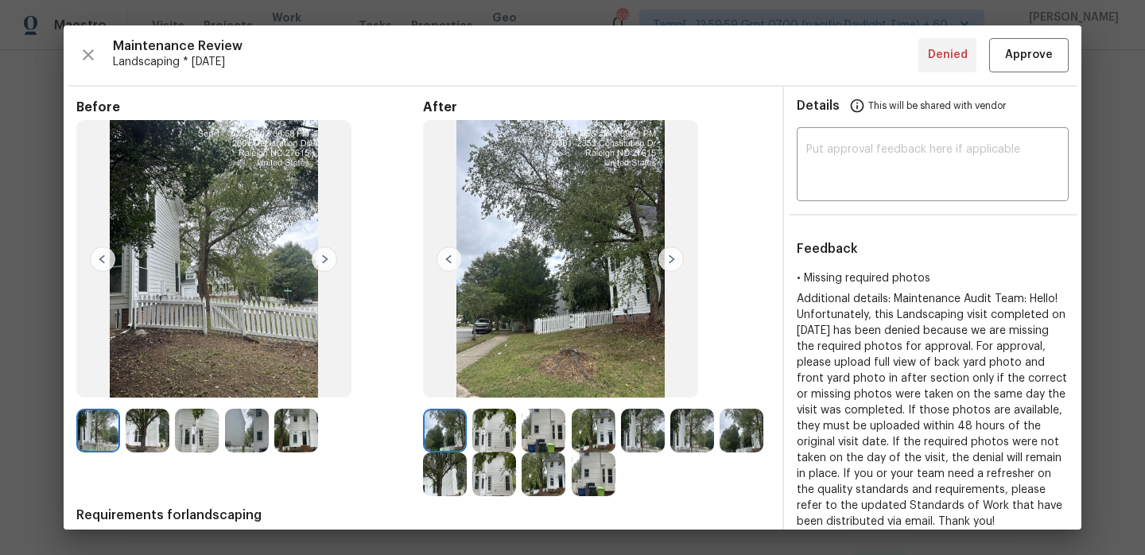
click at [684, 258] on img at bounding box center [560, 258] width 275 height 277
click at [676, 258] on img at bounding box center [670, 258] width 25 height 25
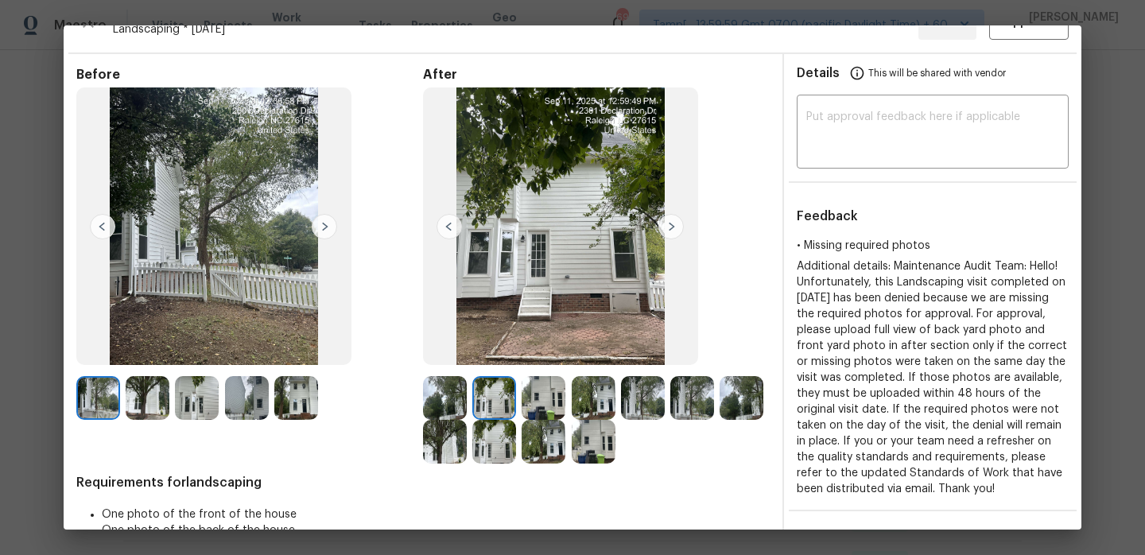
scroll to position [37, 0]
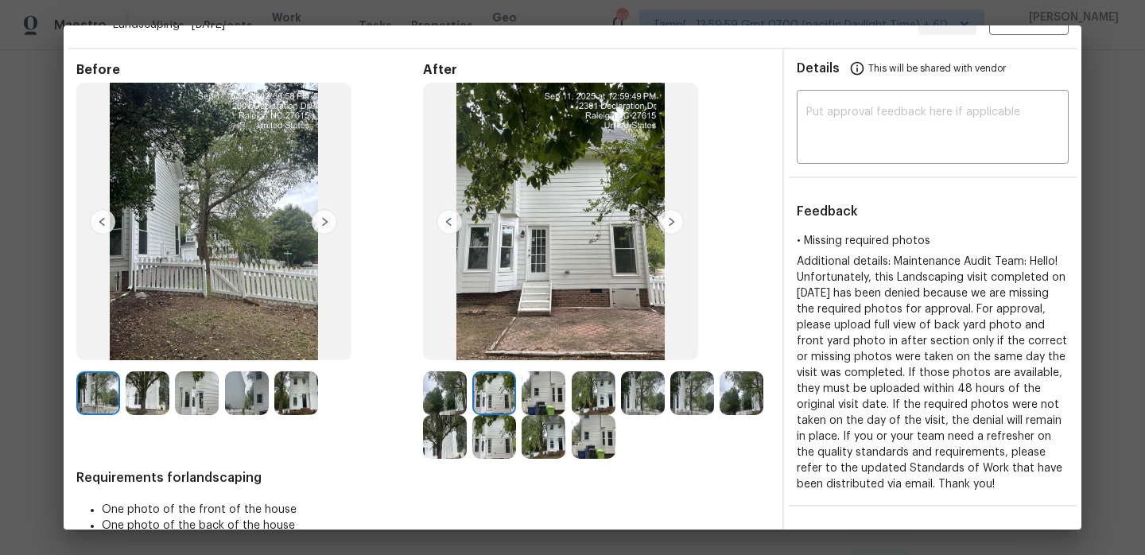
click at [323, 226] on img at bounding box center [324, 221] width 25 height 25
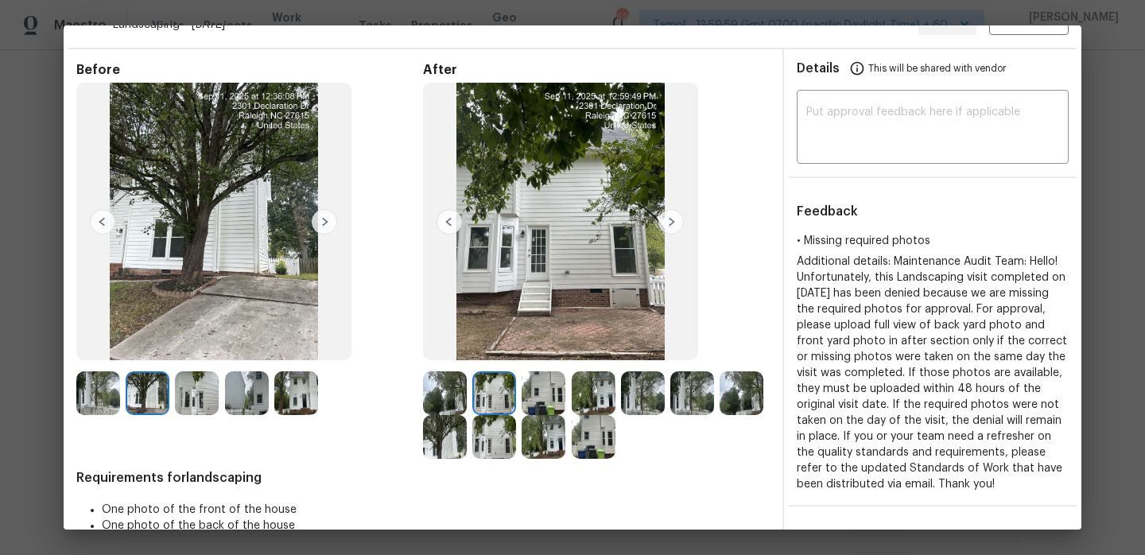
click at [323, 226] on img at bounding box center [324, 221] width 25 height 25
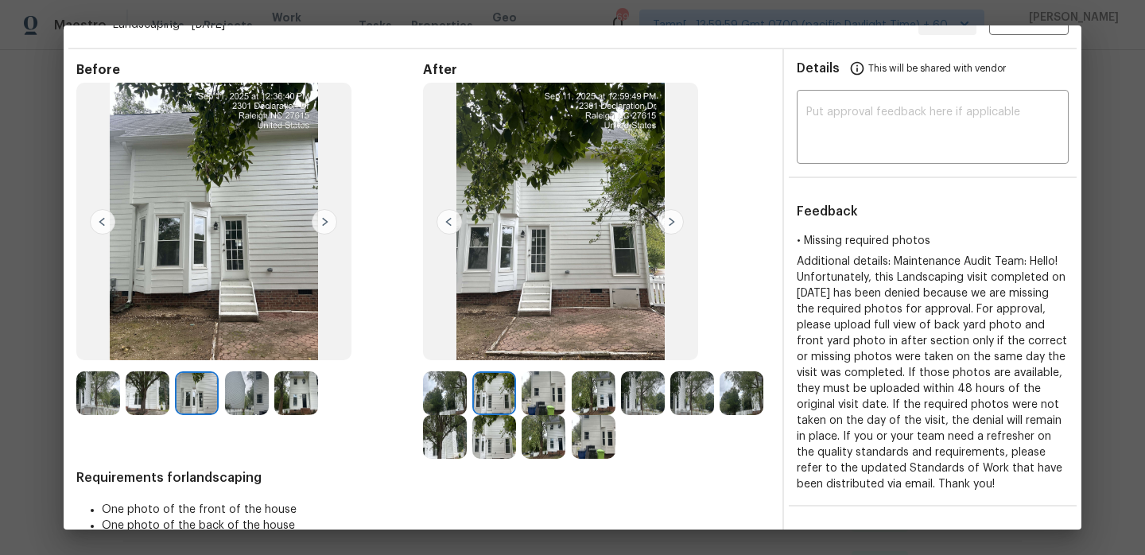
click at [323, 226] on img at bounding box center [324, 221] width 25 height 25
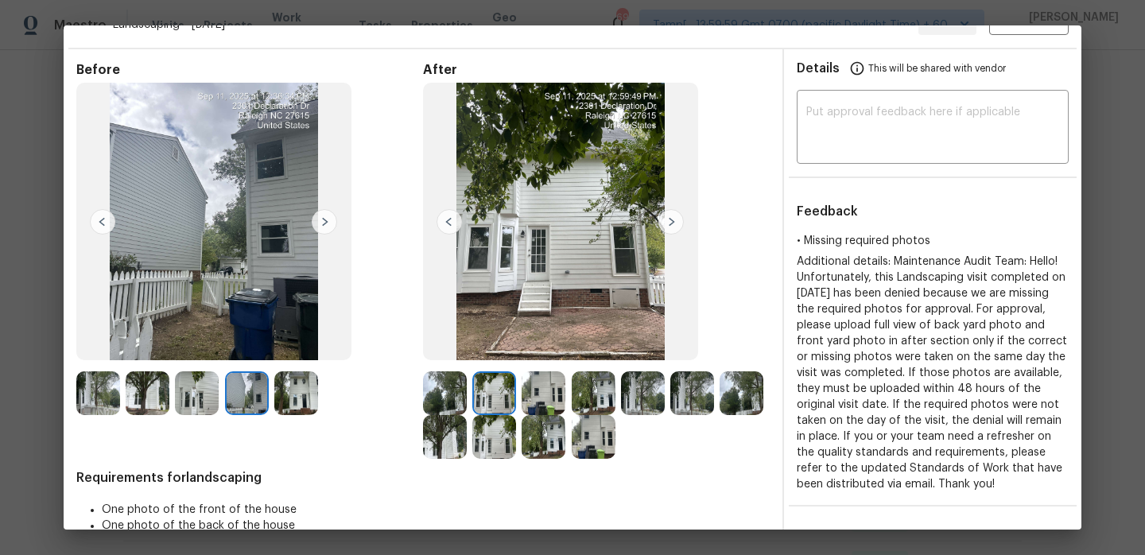
click at [323, 226] on img at bounding box center [324, 221] width 25 height 25
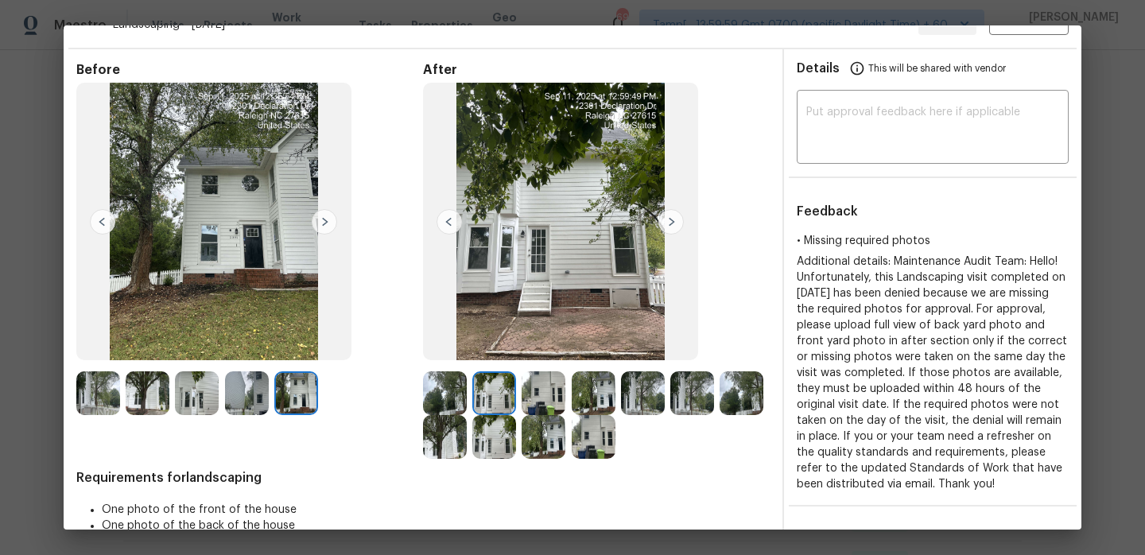
click at [673, 223] on img at bounding box center [670, 221] width 25 height 25
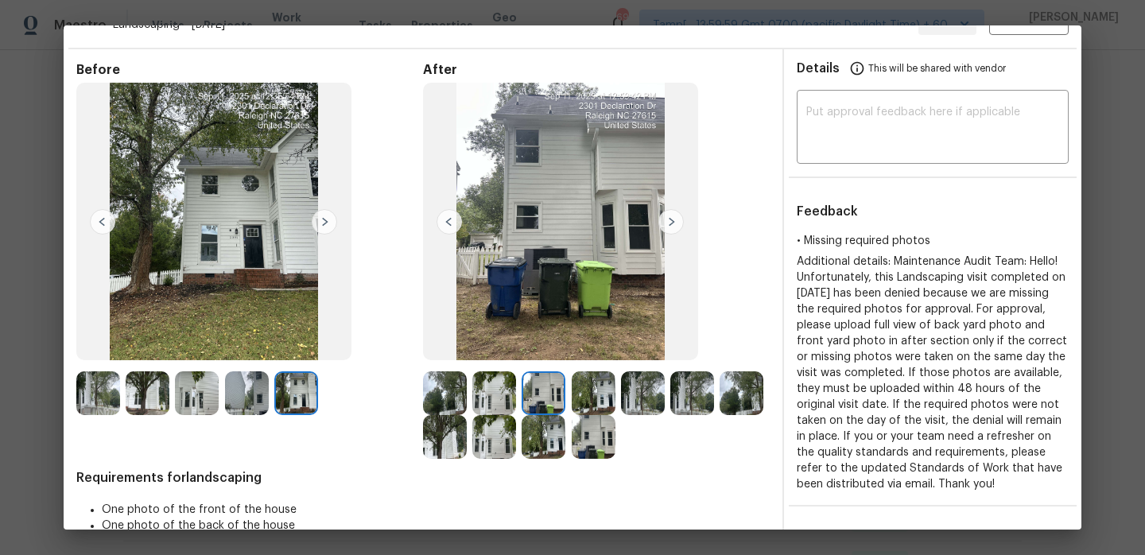
click at [588, 390] on img at bounding box center [594, 393] width 44 height 44
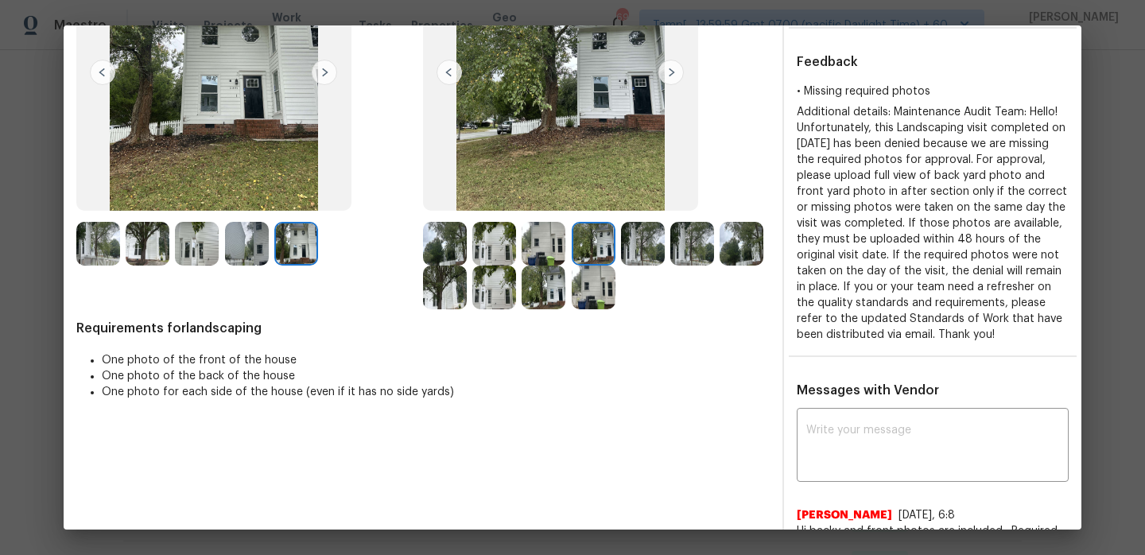
scroll to position [178, 0]
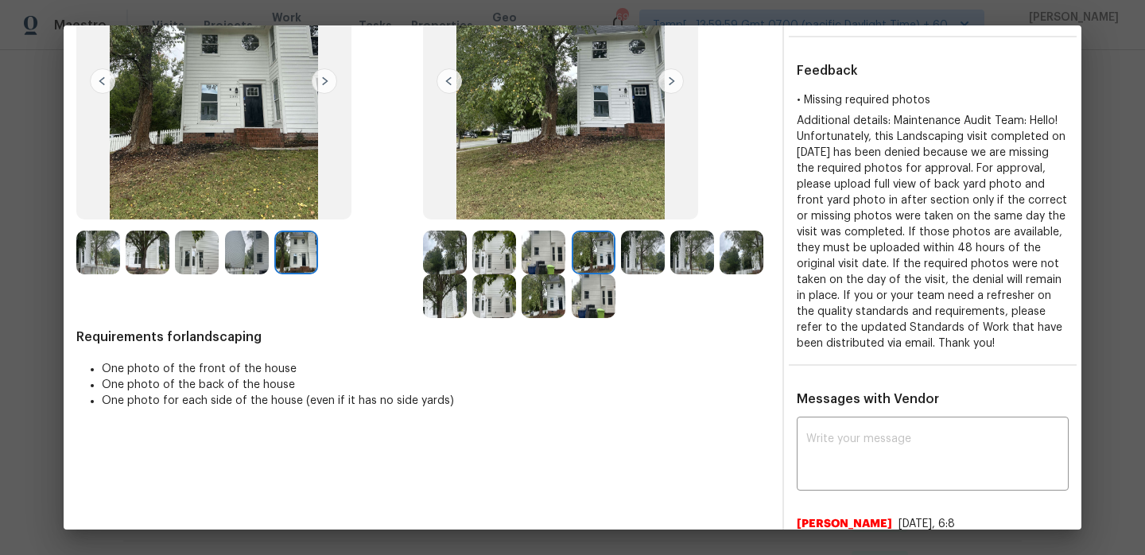
click at [643, 257] on img at bounding box center [643, 253] width 44 height 44
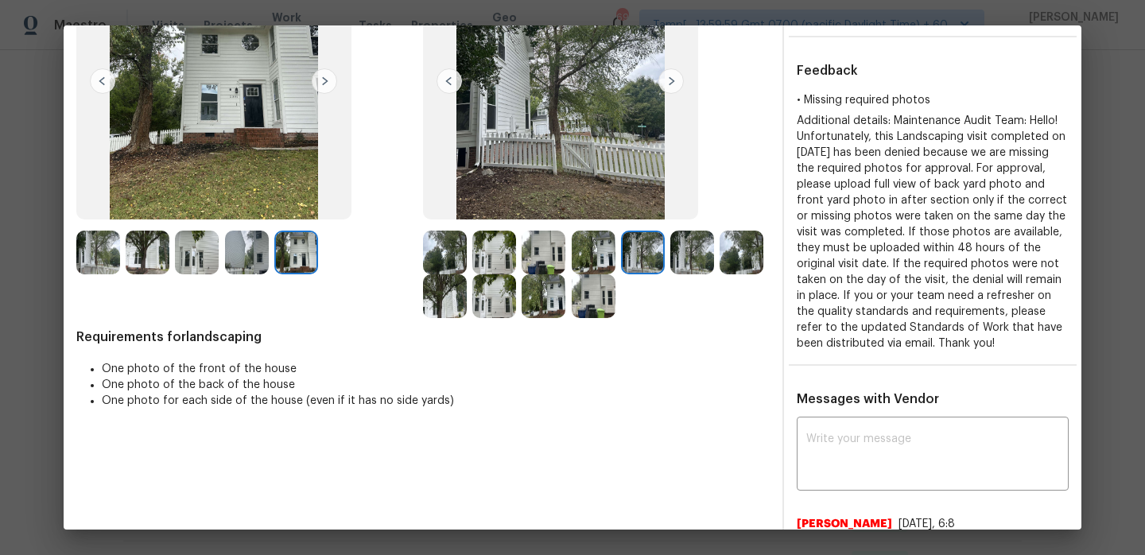
click at [696, 253] on img at bounding box center [692, 253] width 44 height 44
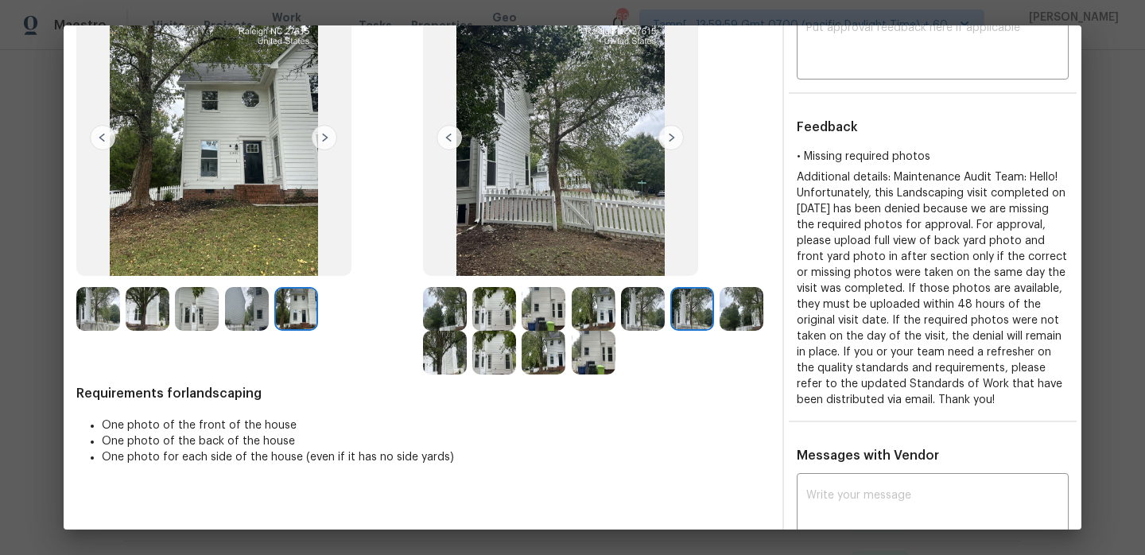
scroll to position [121, 0]
click at [735, 313] on img at bounding box center [742, 310] width 44 height 44
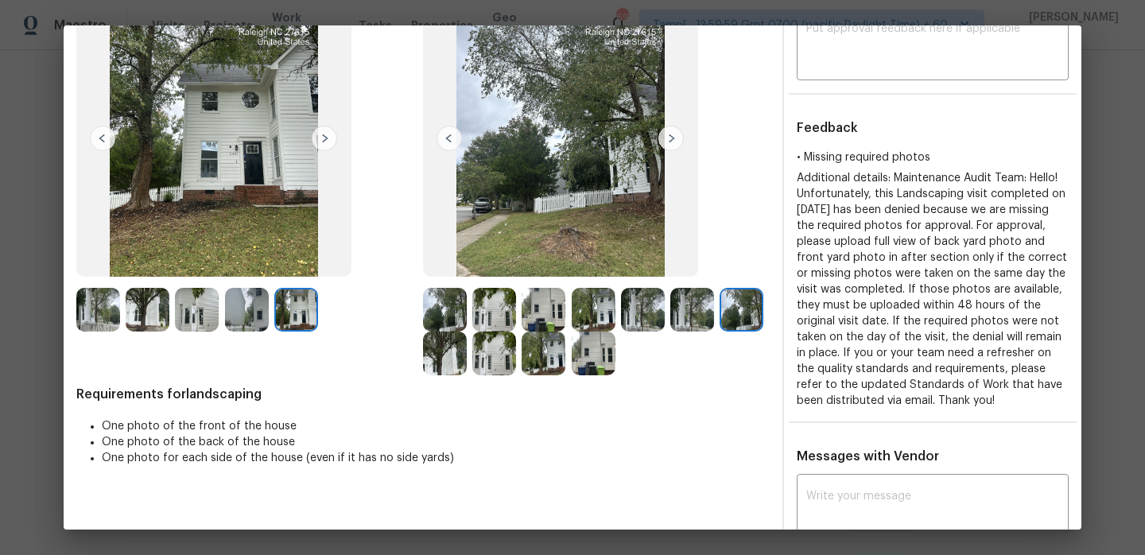
click at [449, 364] on img at bounding box center [445, 354] width 44 height 44
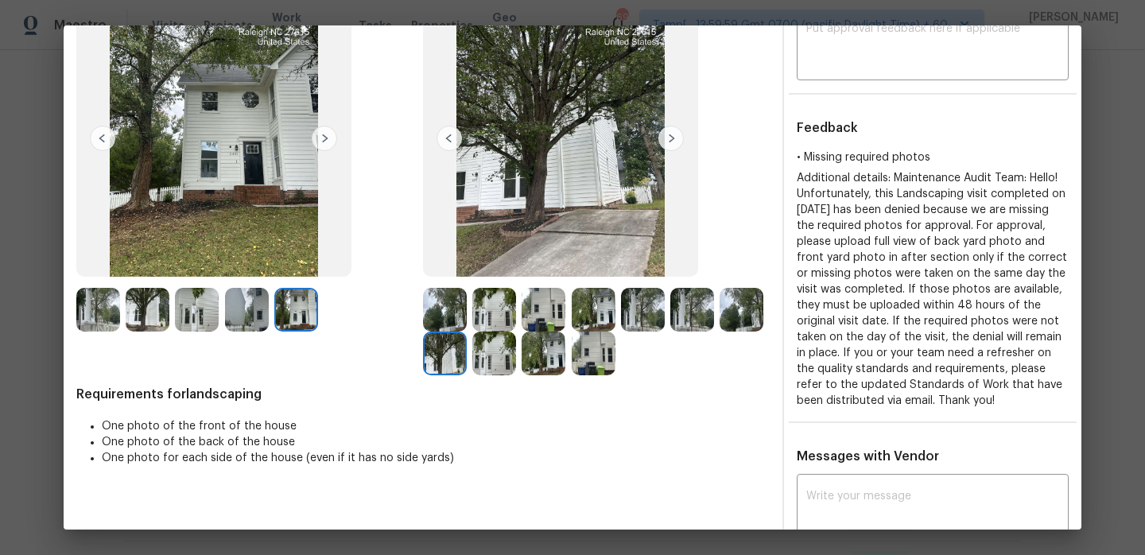
click at [505, 362] on img at bounding box center [494, 354] width 44 height 44
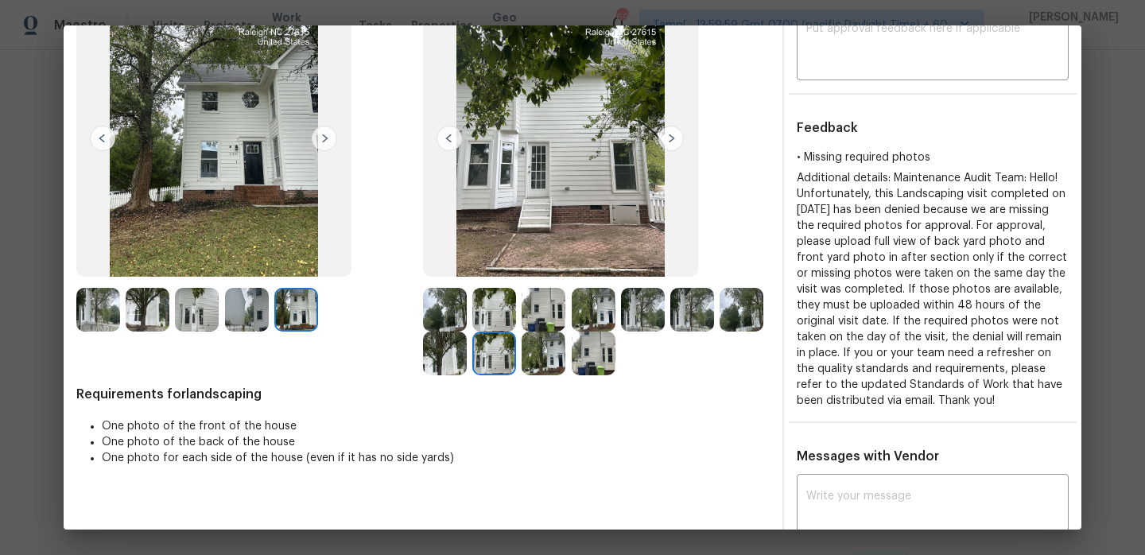
click at [551, 365] on img at bounding box center [544, 354] width 44 height 44
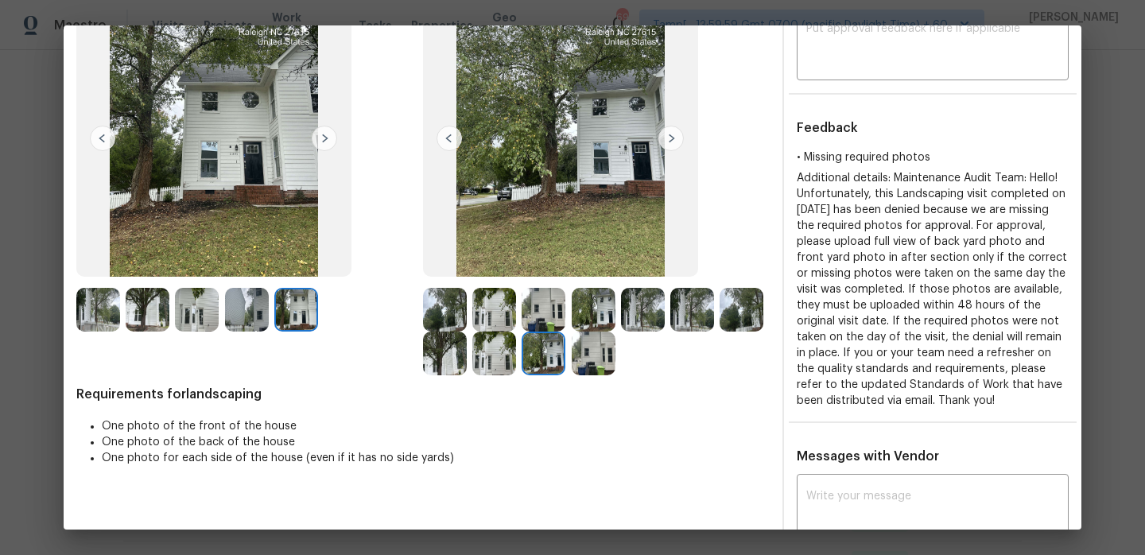
click at [587, 367] on img at bounding box center [594, 354] width 44 height 44
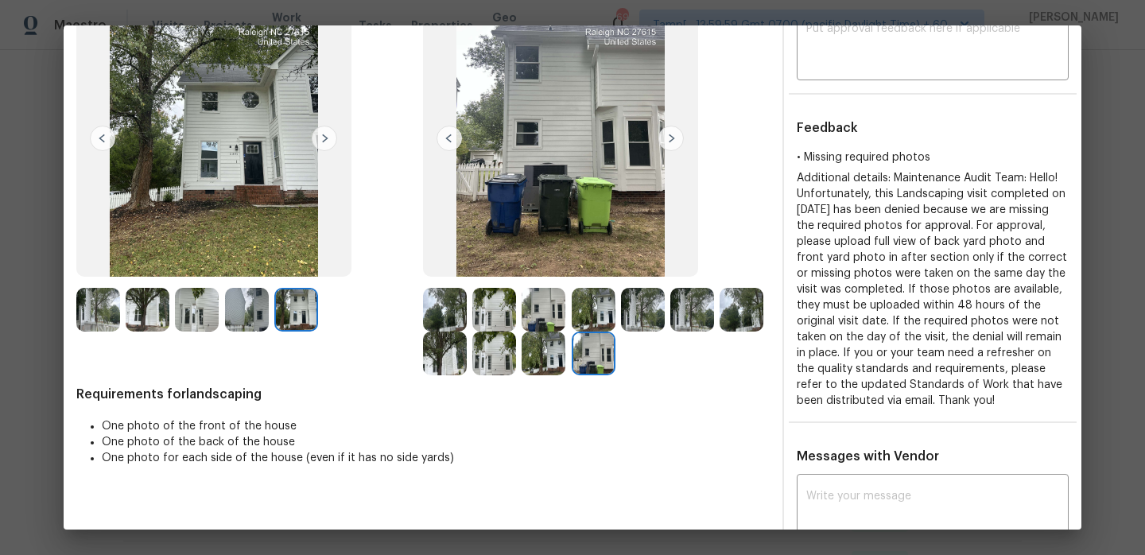
click at [491, 305] on img at bounding box center [494, 310] width 44 height 44
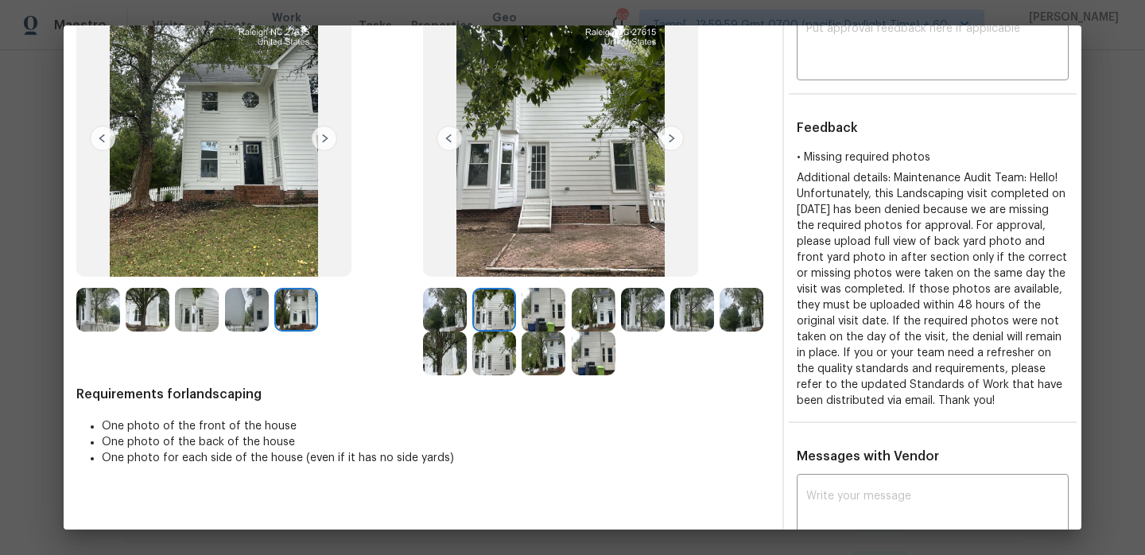
click at [448, 300] on img at bounding box center [445, 310] width 44 height 44
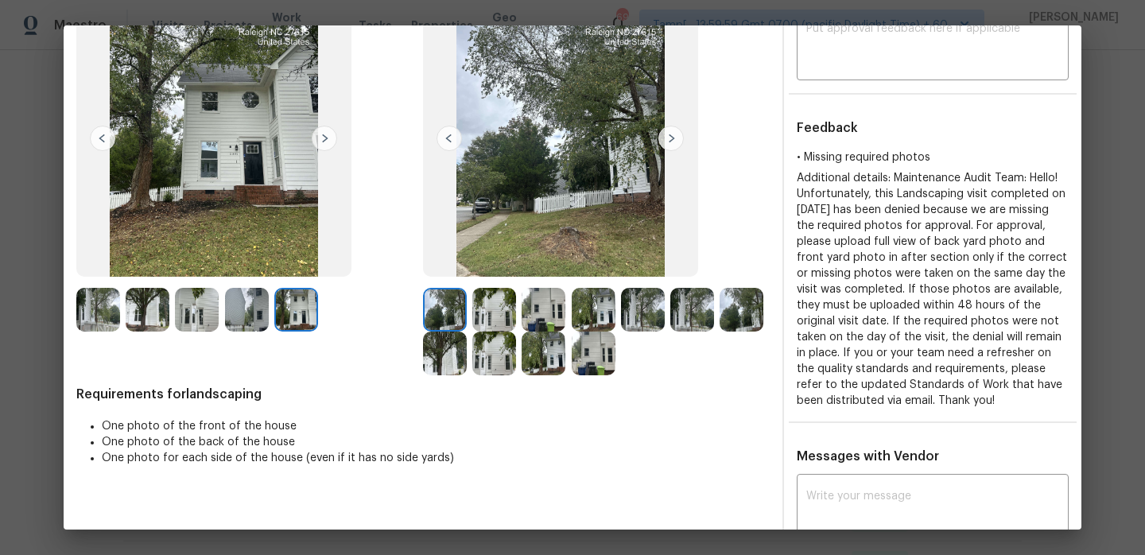
click at [541, 302] on img at bounding box center [544, 310] width 44 height 44
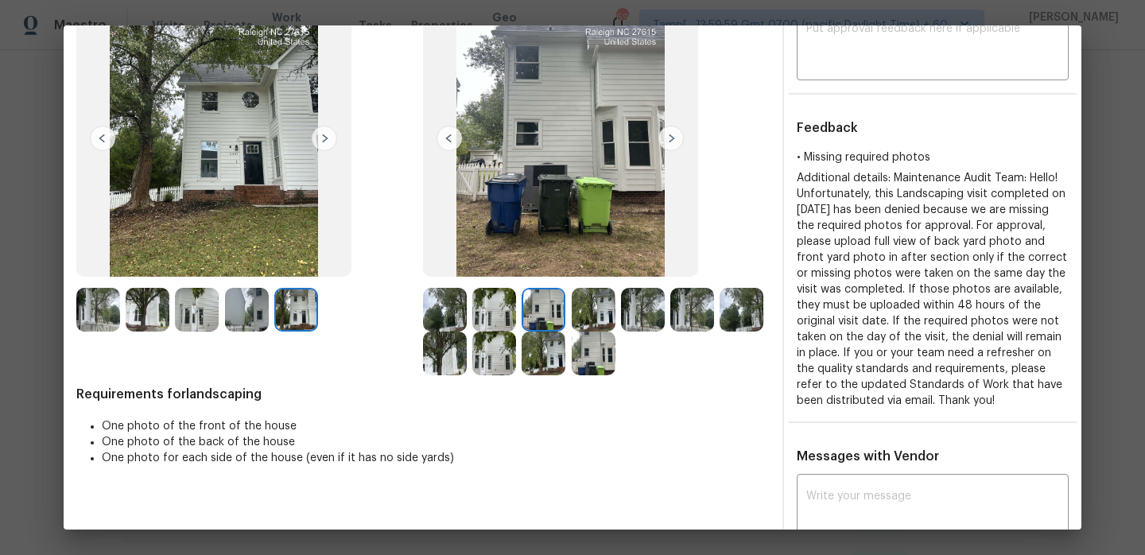
click at [595, 305] on img at bounding box center [594, 310] width 44 height 44
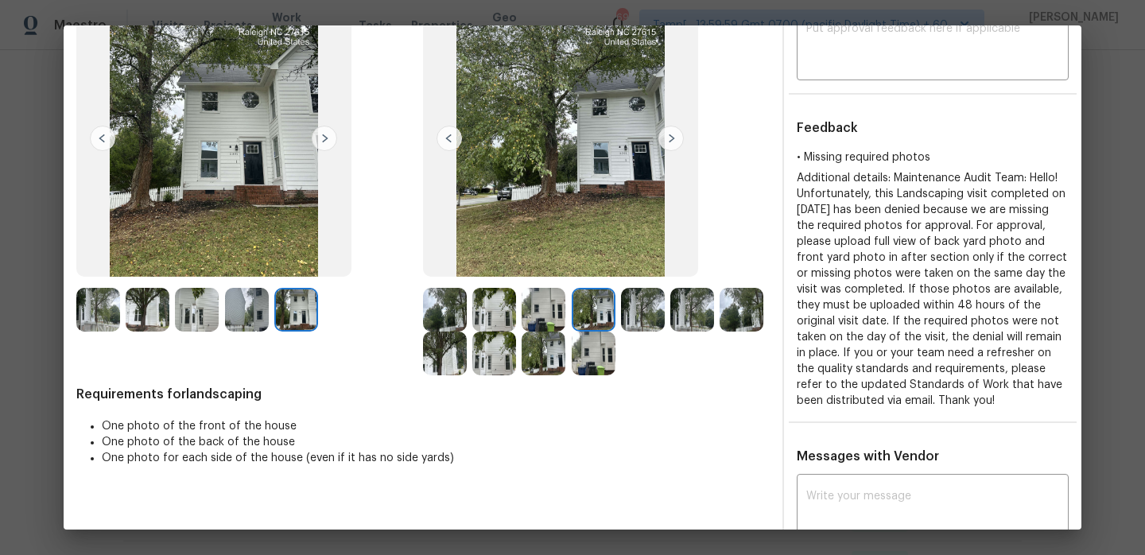
click at [646, 306] on img at bounding box center [643, 310] width 44 height 44
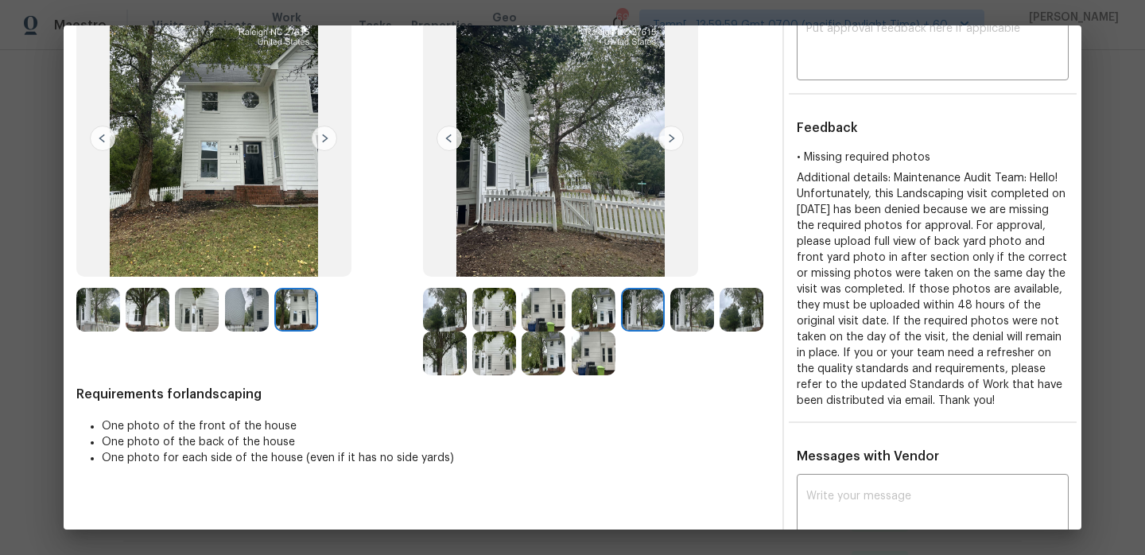
click at [684, 315] on img at bounding box center [692, 310] width 44 height 44
click at [733, 316] on img at bounding box center [742, 310] width 44 height 44
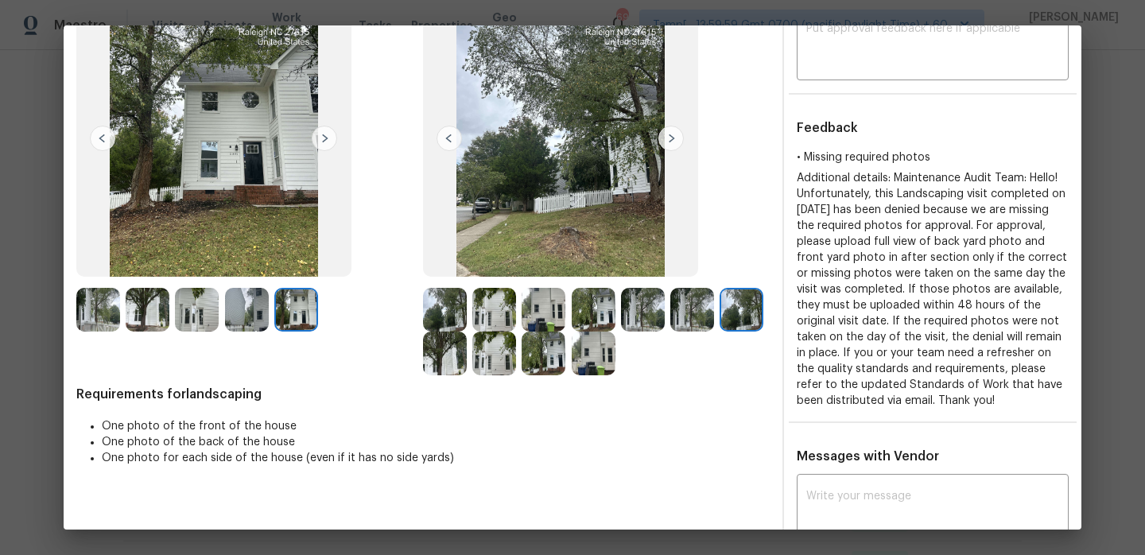
click at [444, 348] on img at bounding box center [445, 354] width 44 height 44
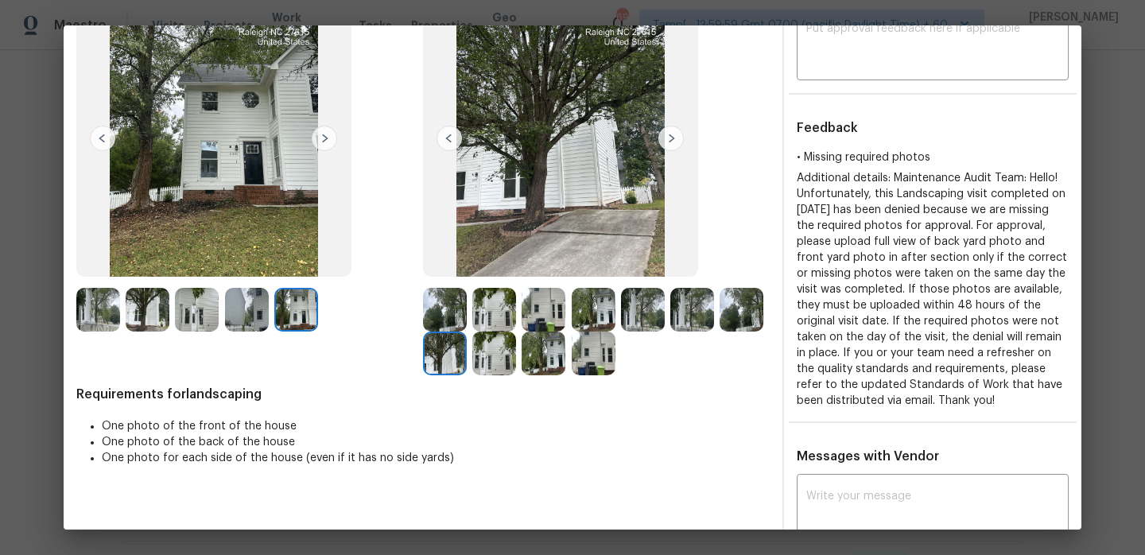
click at [524, 352] on img at bounding box center [544, 354] width 44 height 44
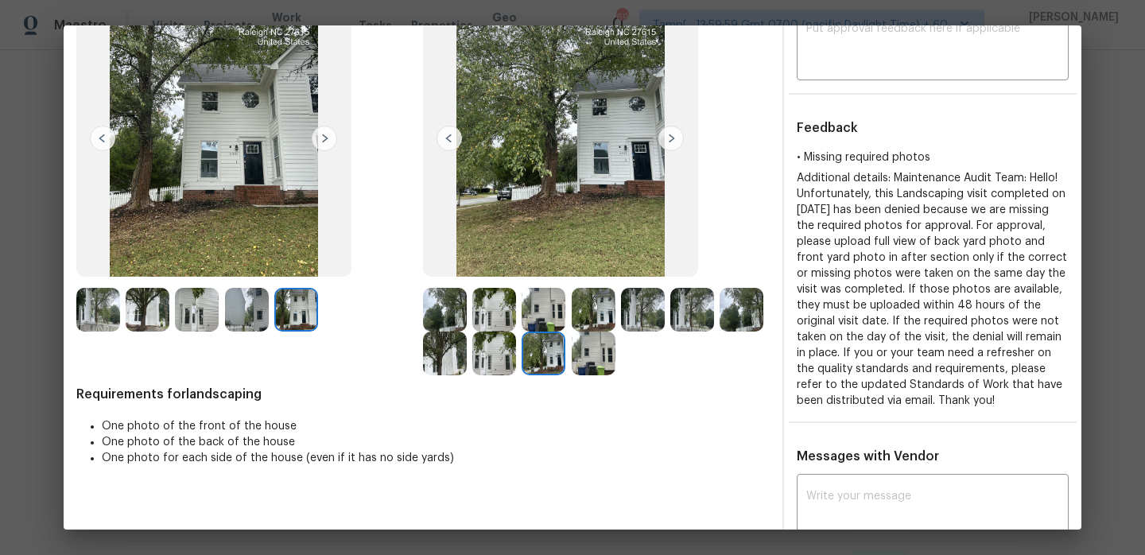
click at [489, 352] on img at bounding box center [494, 354] width 44 height 44
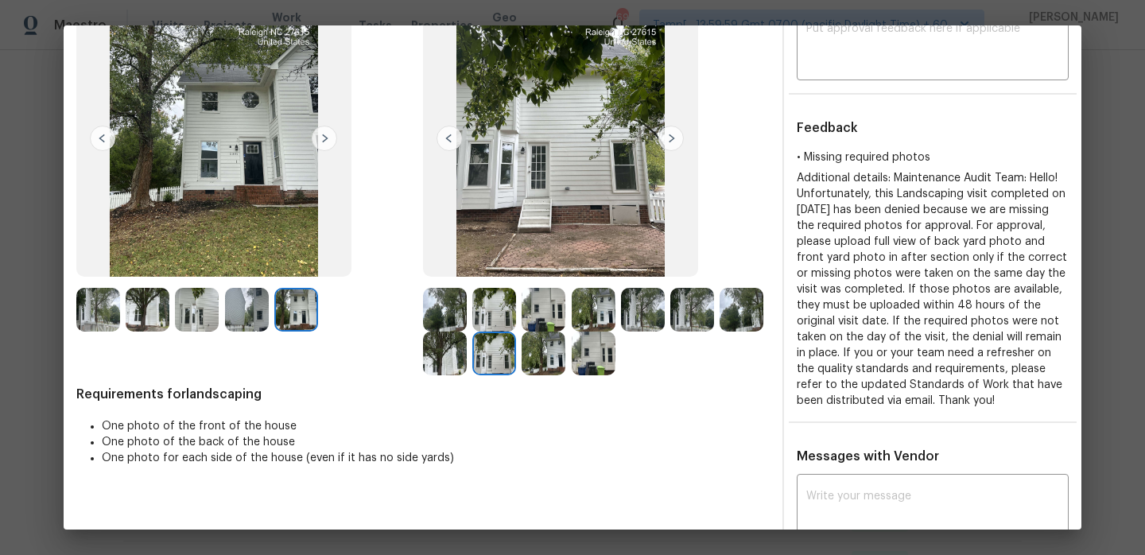
click at [575, 363] on img at bounding box center [594, 354] width 44 height 44
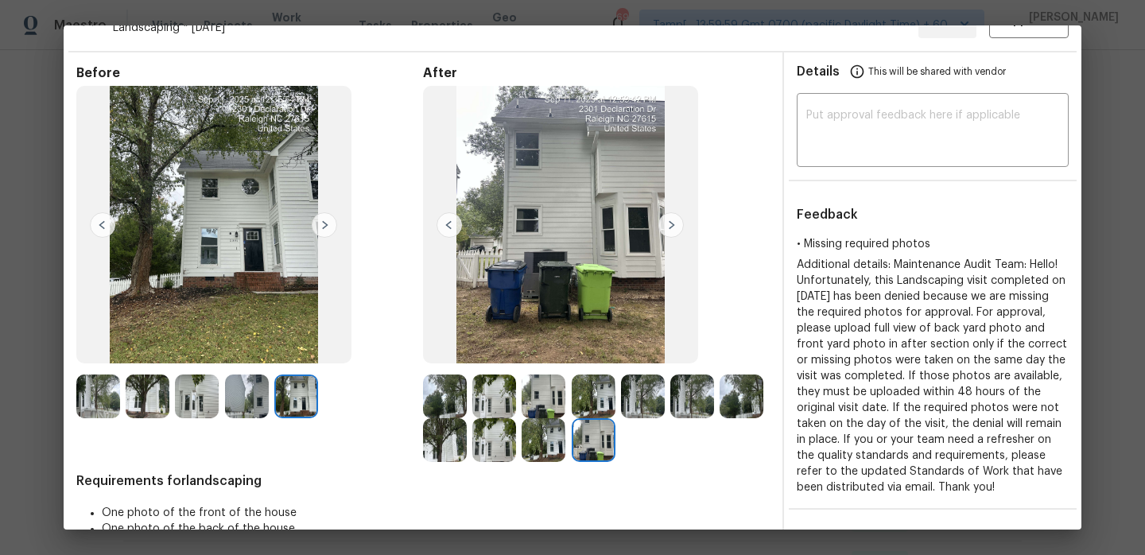
scroll to position [33, 0]
click at [674, 216] on img at bounding box center [670, 225] width 25 height 25
click at [498, 395] on img at bounding box center [494, 397] width 44 height 44
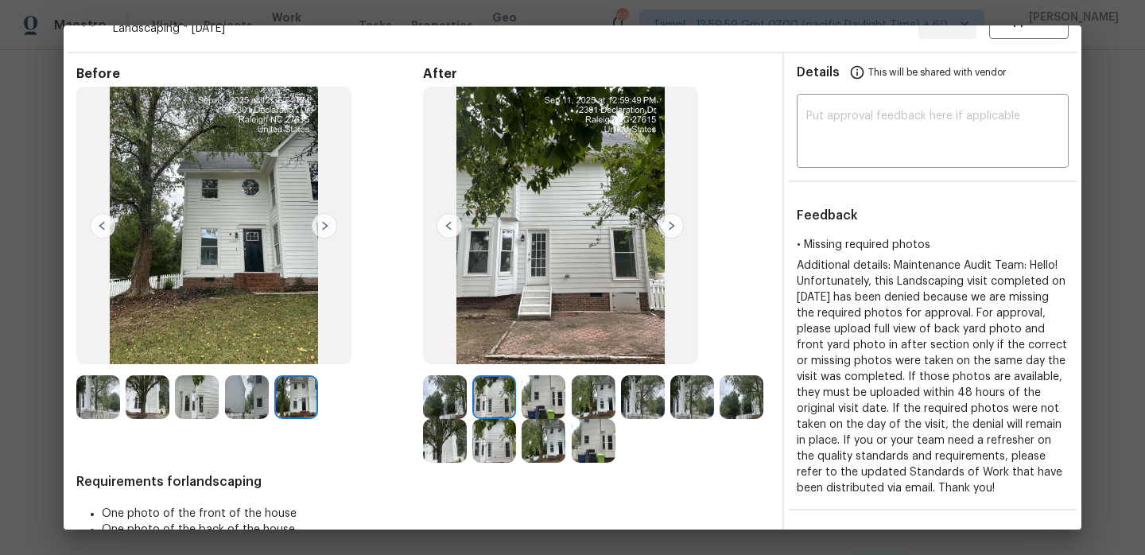
click at [549, 388] on img at bounding box center [544, 397] width 44 height 44
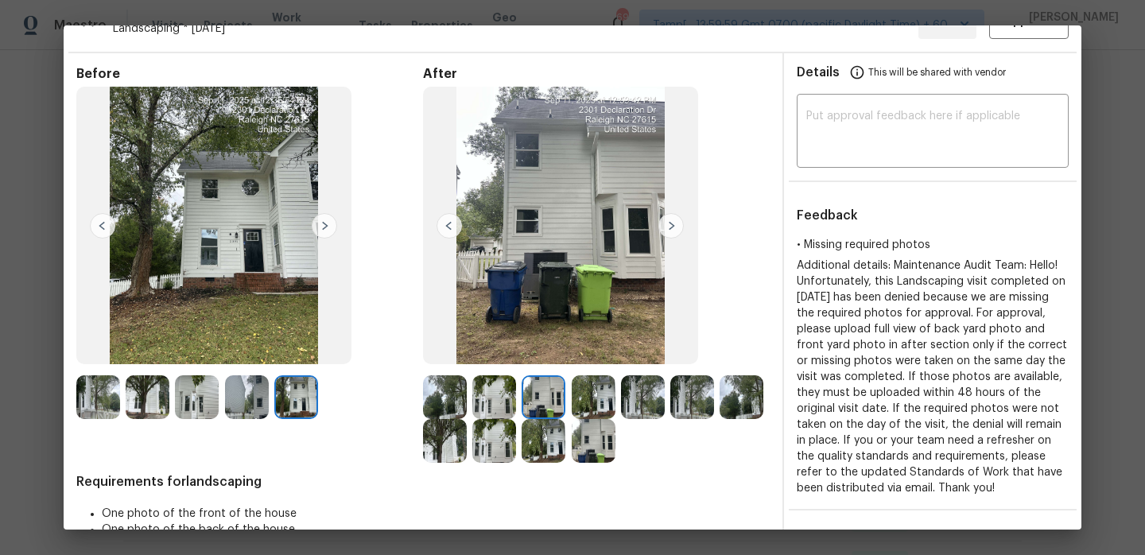
click at [594, 395] on img at bounding box center [594, 397] width 44 height 44
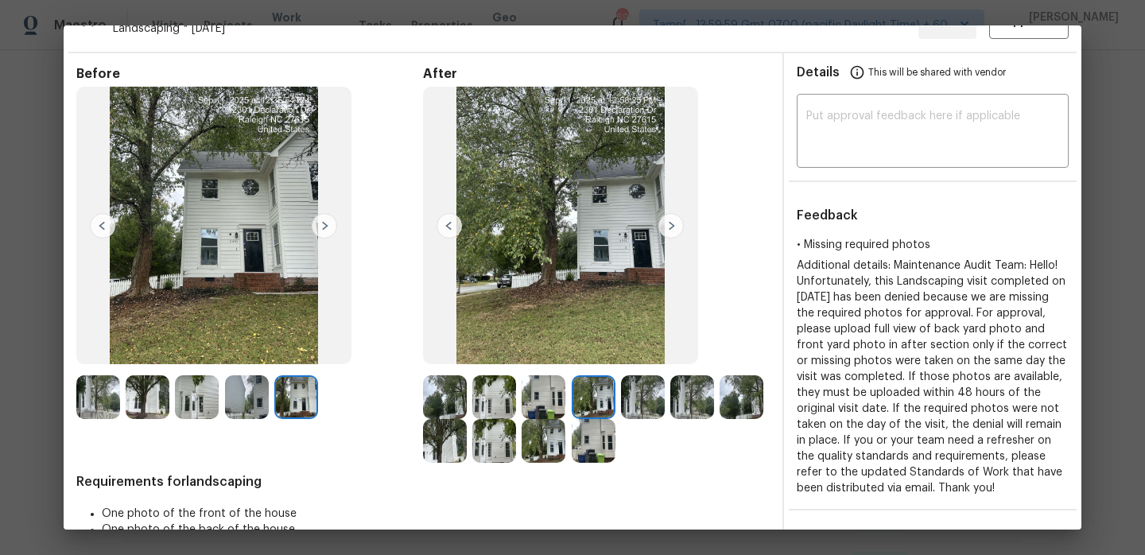
click at [127, 411] on img at bounding box center [148, 397] width 44 height 44
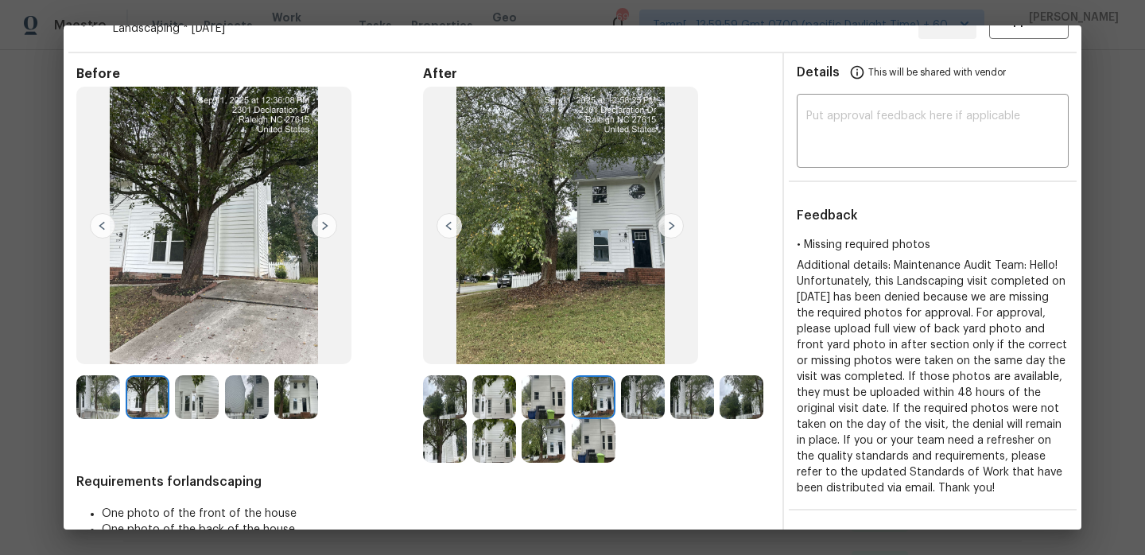
click at [156, 405] on img at bounding box center [148, 397] width 44 height 44
click at [208, 394] on img at bounding box center [197, 397] width 44 height 44
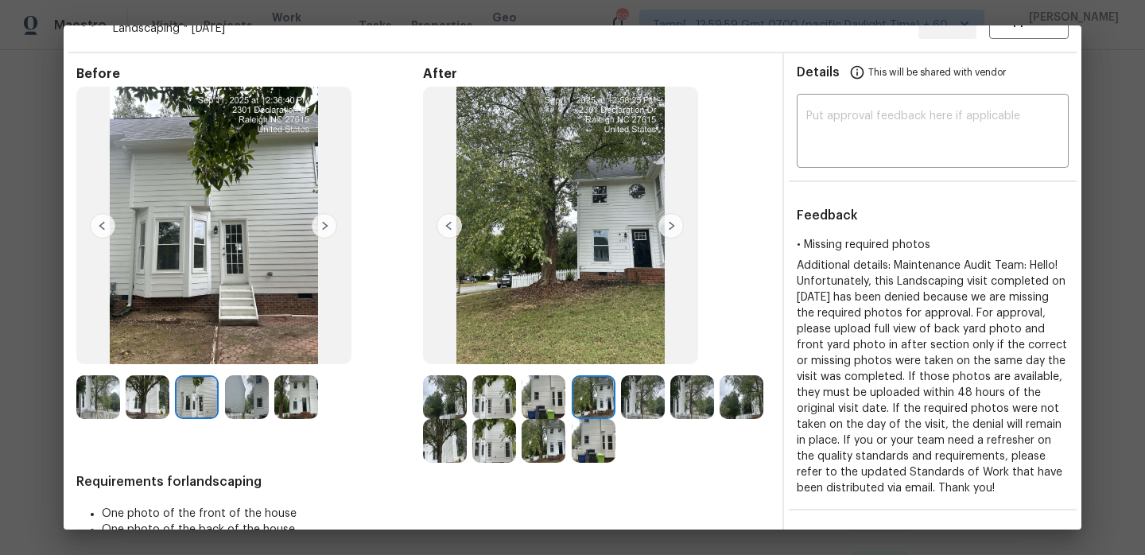
click at [253, 382] on img at bounding box center [247, 397] width 44 height 44
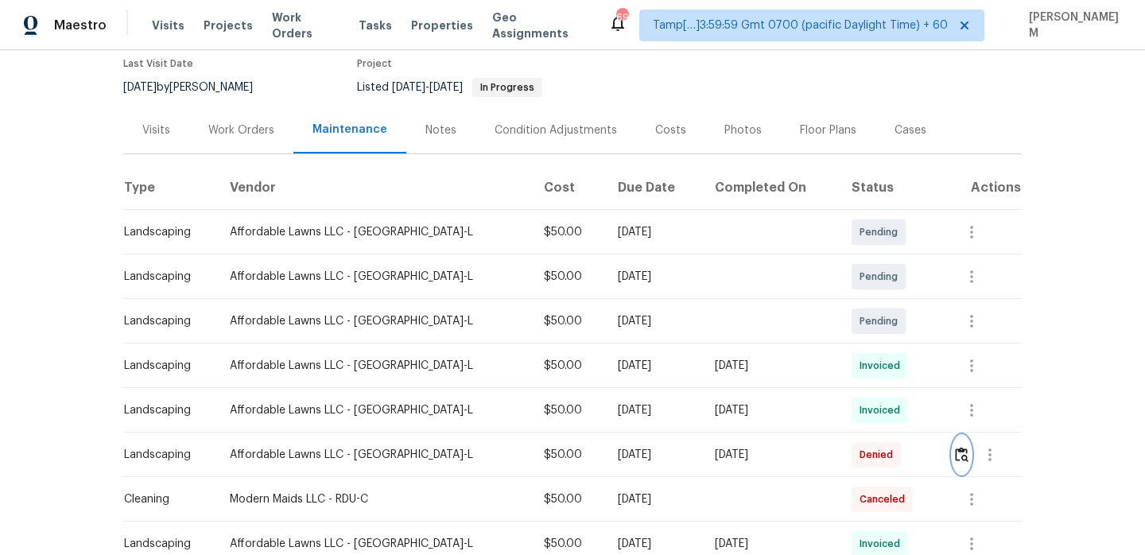
scroll to position [45, 0]
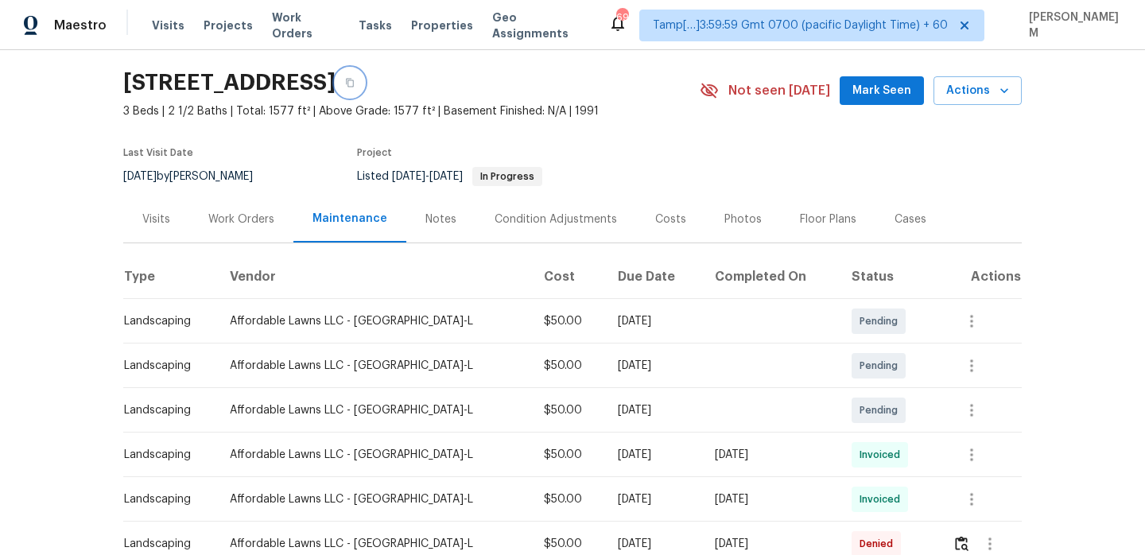
click at [355, 84] on icon "button" at bounding box center [350, 83] width 10 height 10
click at [355, 81] on icon "button" at bounding box center [350, 83] width 10 height 10
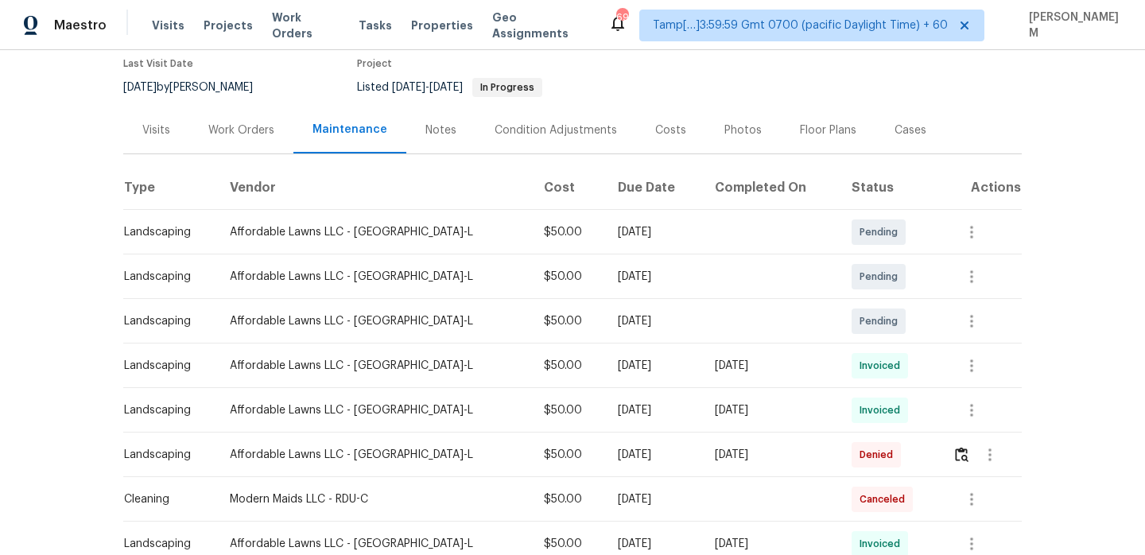
scroll to position [157, 0]
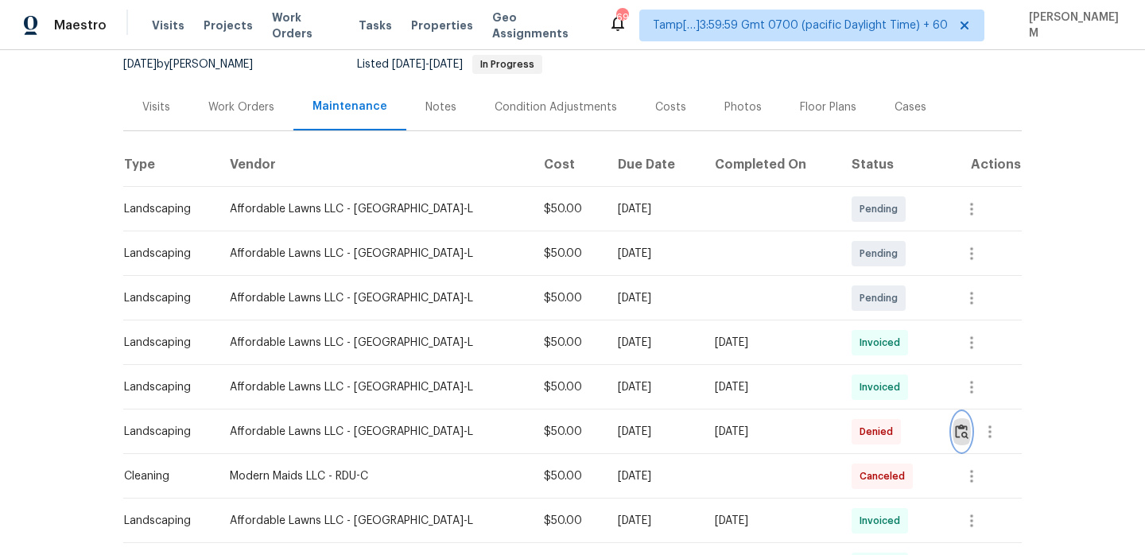
click at [955, 425] on img "button" at bounding box center [962, 431] width 14 height 15
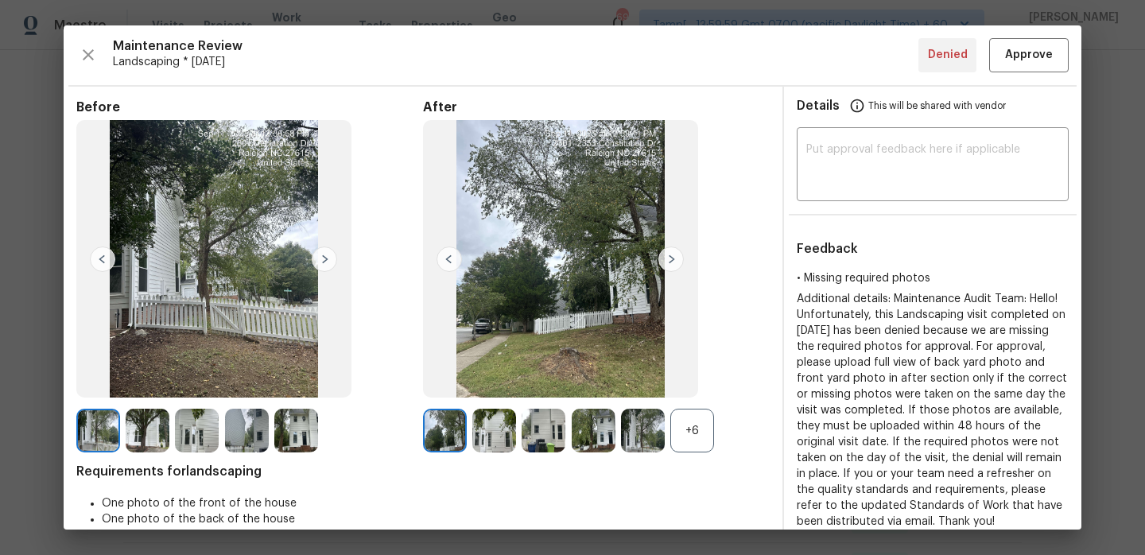
click at [681, 417] on div "+6" at bounding box center [692, 431] width 44 height 44
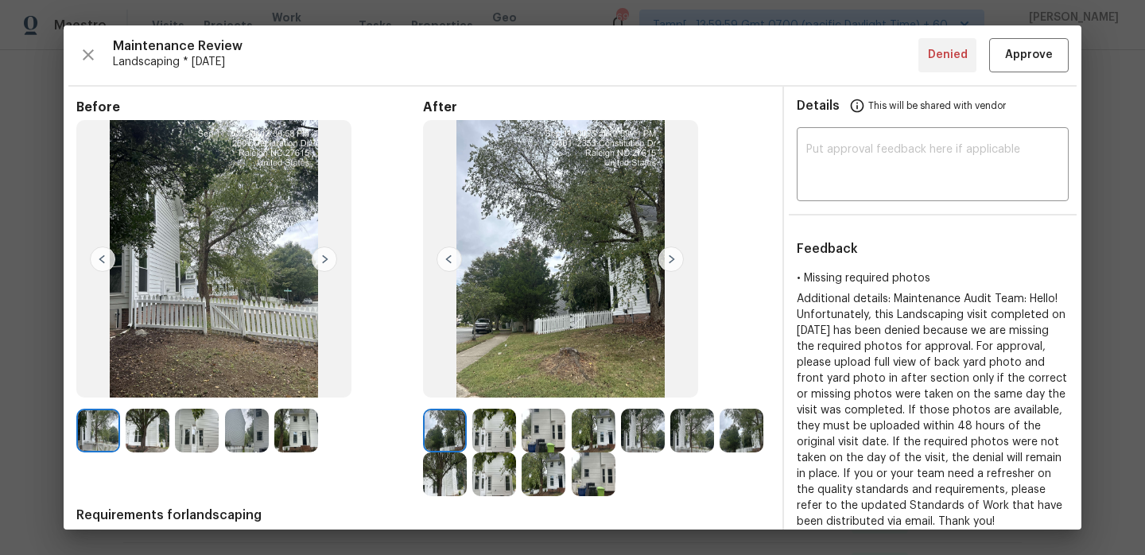
click at [500, 432] on img at bounding box center [494, 431] width 44 height 44
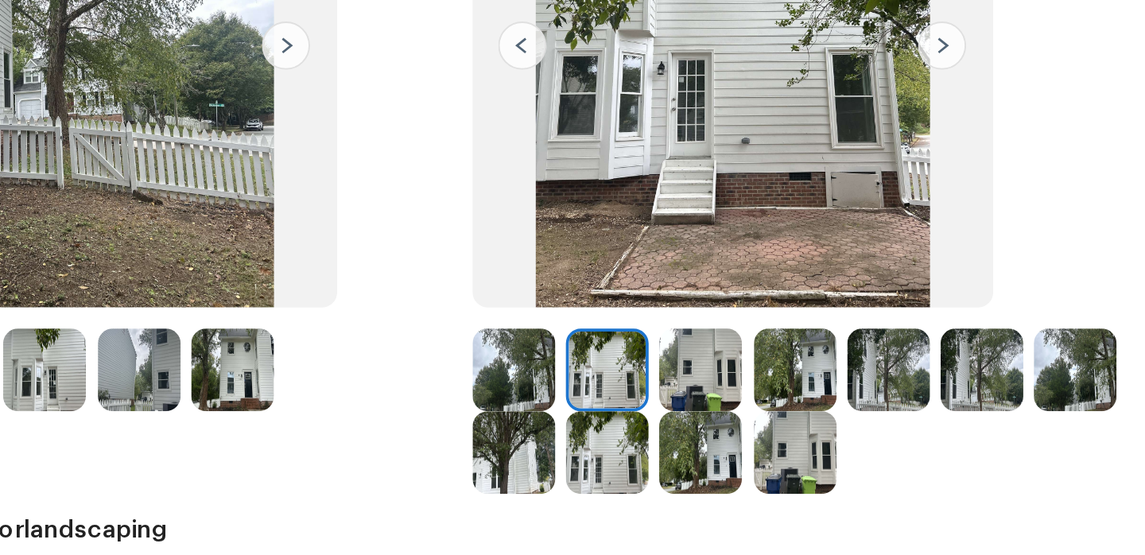
scroll to position [80, 0]
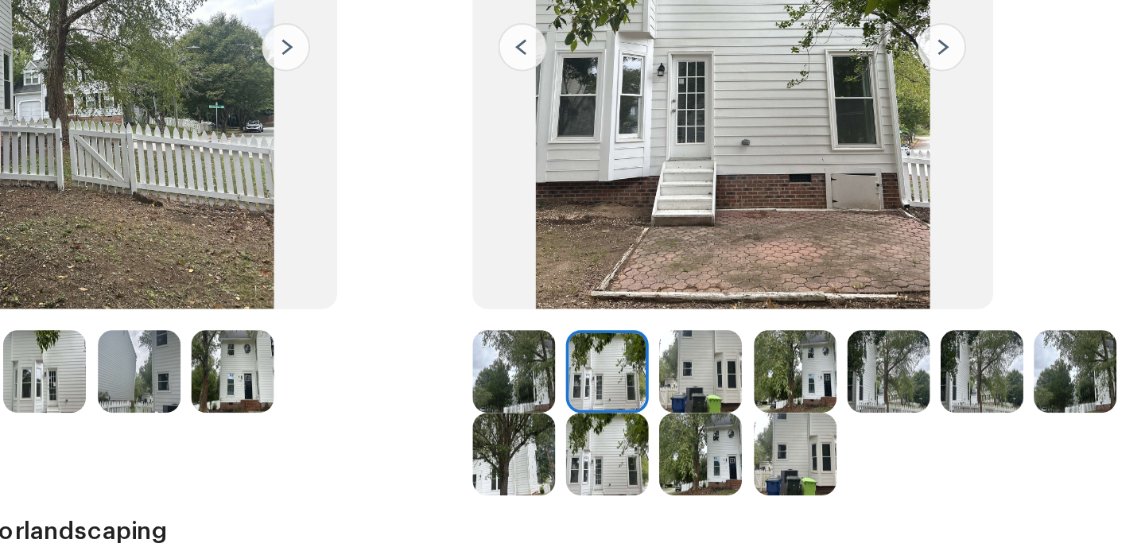
click at [552, 344] on img at bounding box center [544, 351] width 44 height 44
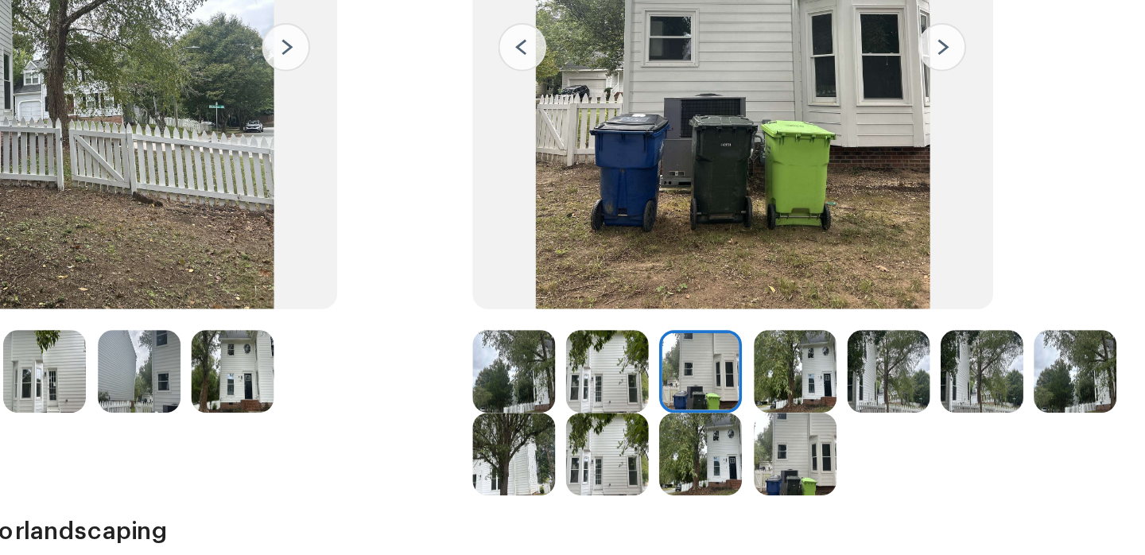
click at [489, 354] on img at bounding box center [494, 351] width 44 height 44
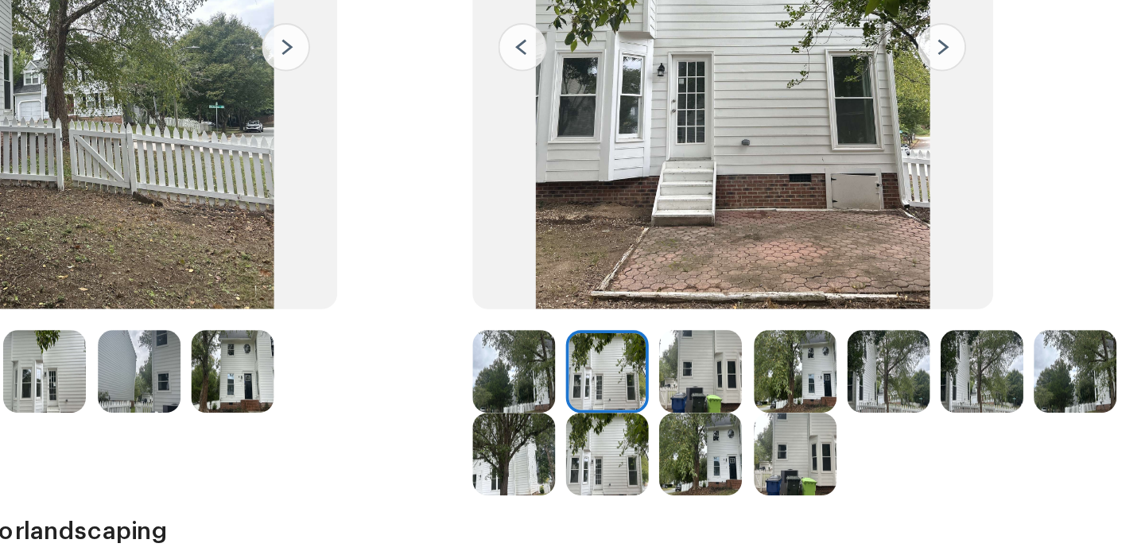
click at [553, 341] on img at bounding box center [544, 351] width 44 height 44
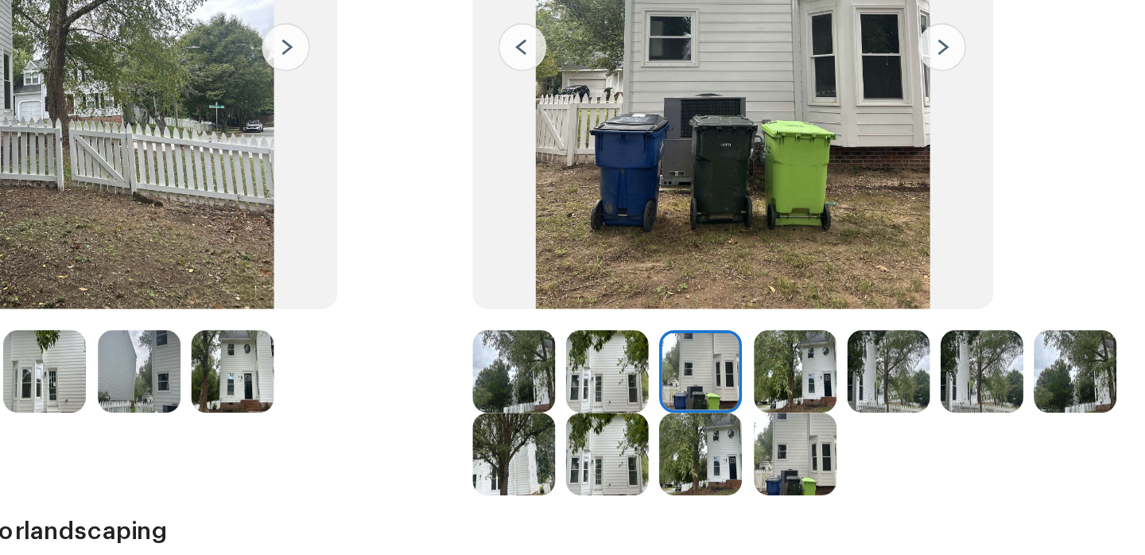
click at [483, 349] on img at bounding box center [494, 351] width 44 height 44
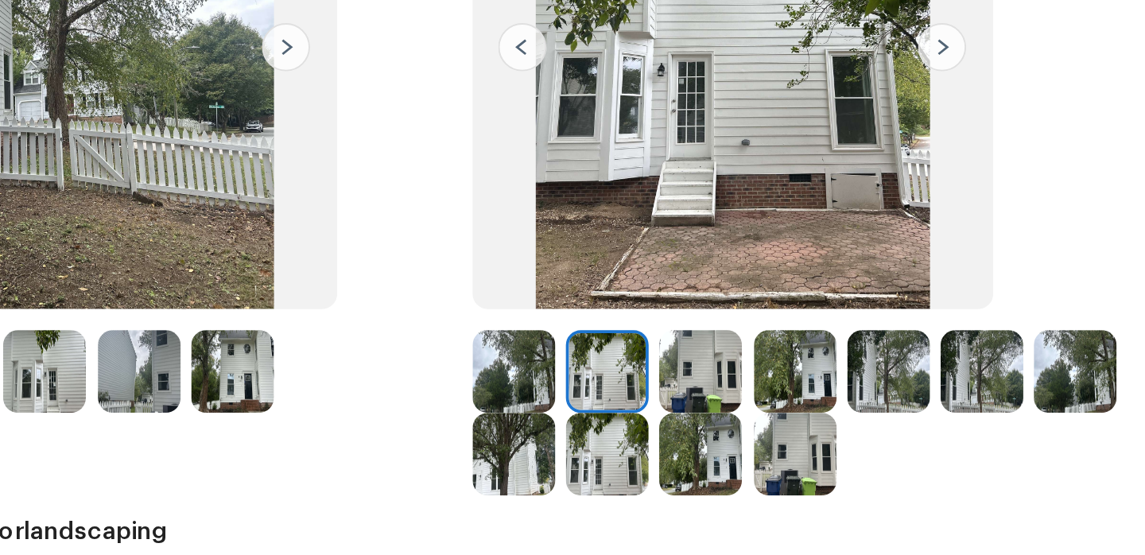
click at [542, 346] on img at bounding box center [544, 351] width 44 height 44
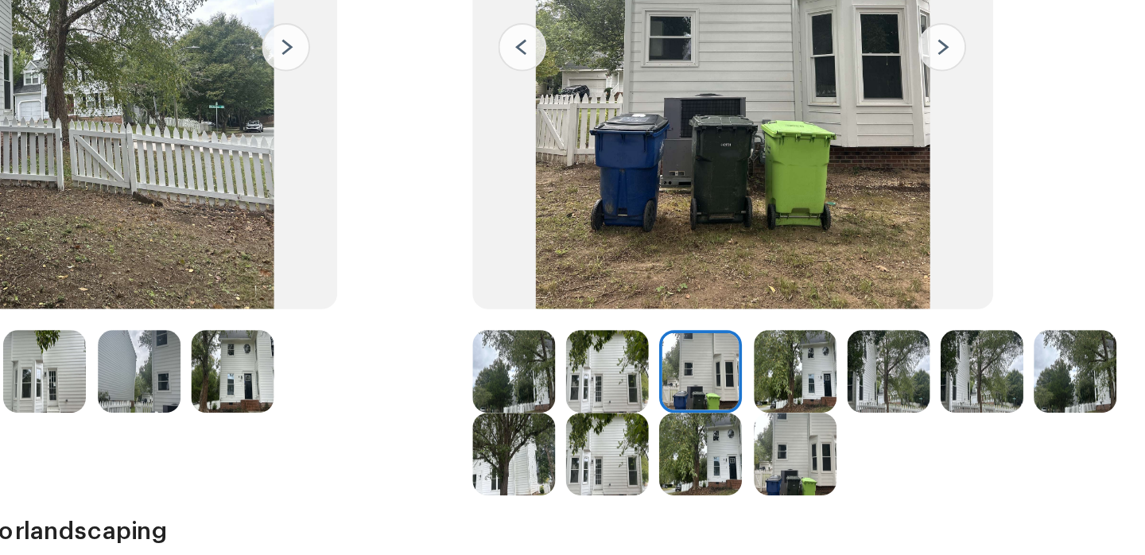
click at [596, 365] on img at bounding box center [594, 351] width 44 height 44
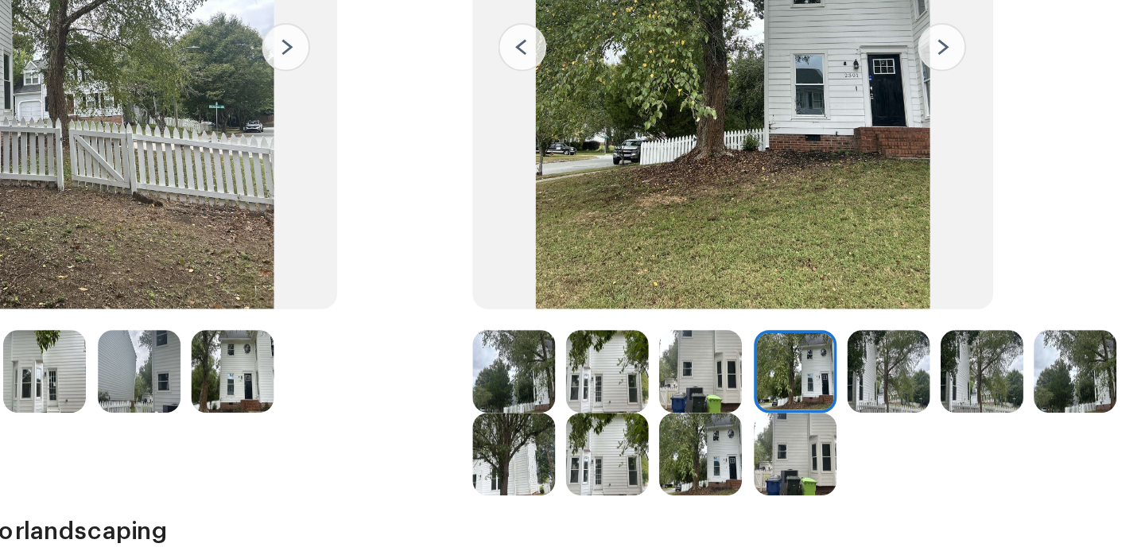
click at [650, 343] on img at bounding box center [643, 351] width 44 height 44
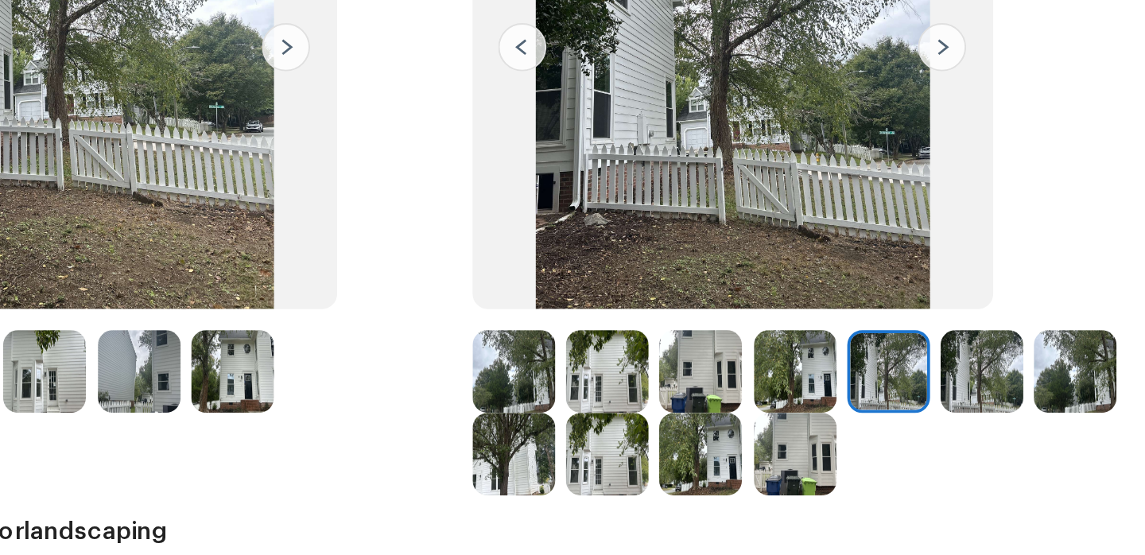
click at [698, 343] on img at bounding box center [692, 351] width 44 height 44
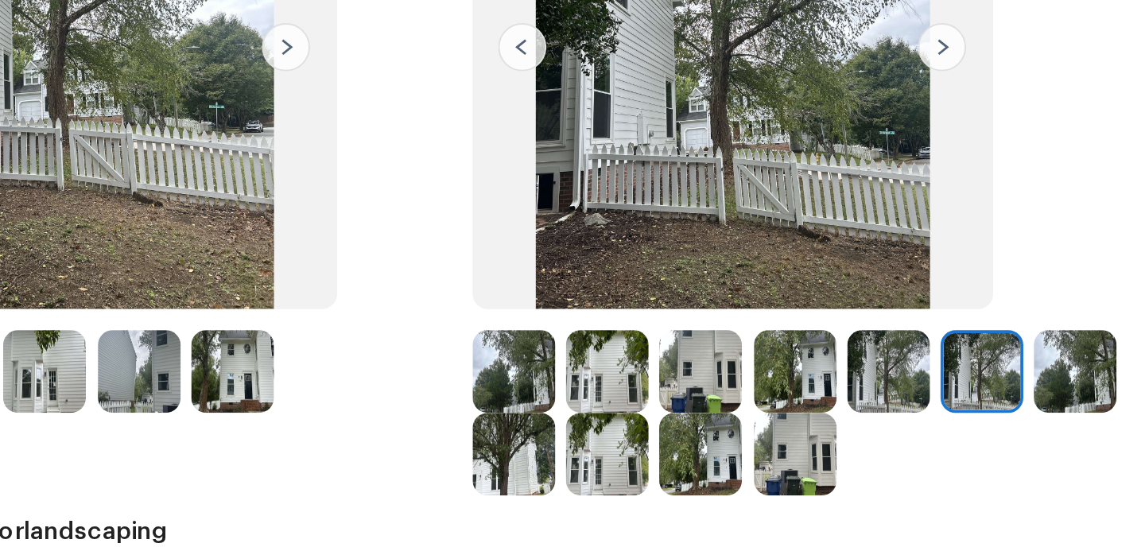
click at [737, 354] on img at bounding box center [742, 351] width 44 height 44
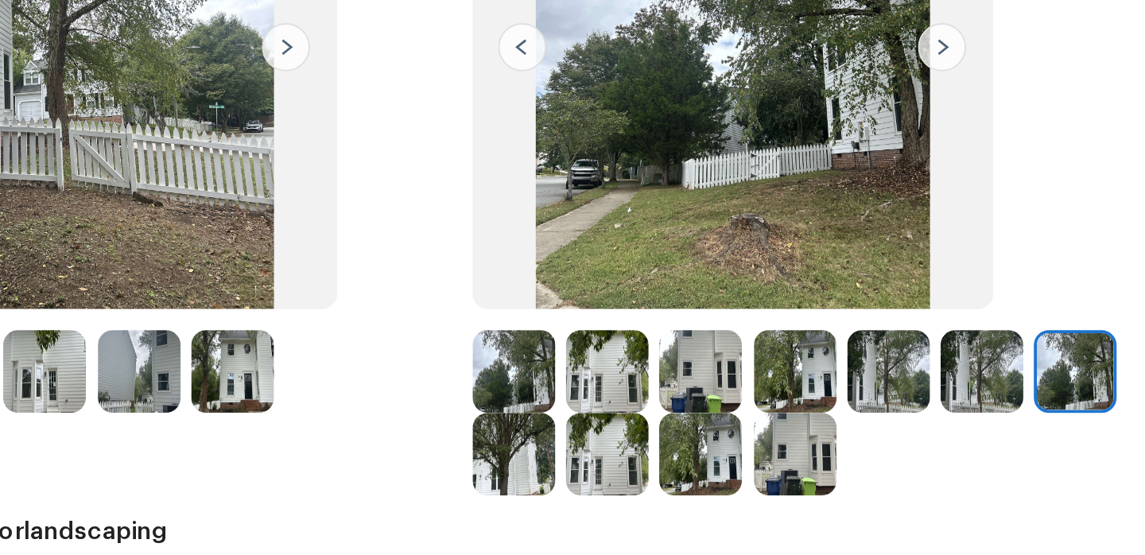
click at [449, 359] on img at bounding box center [445, 351] width 44 height 44
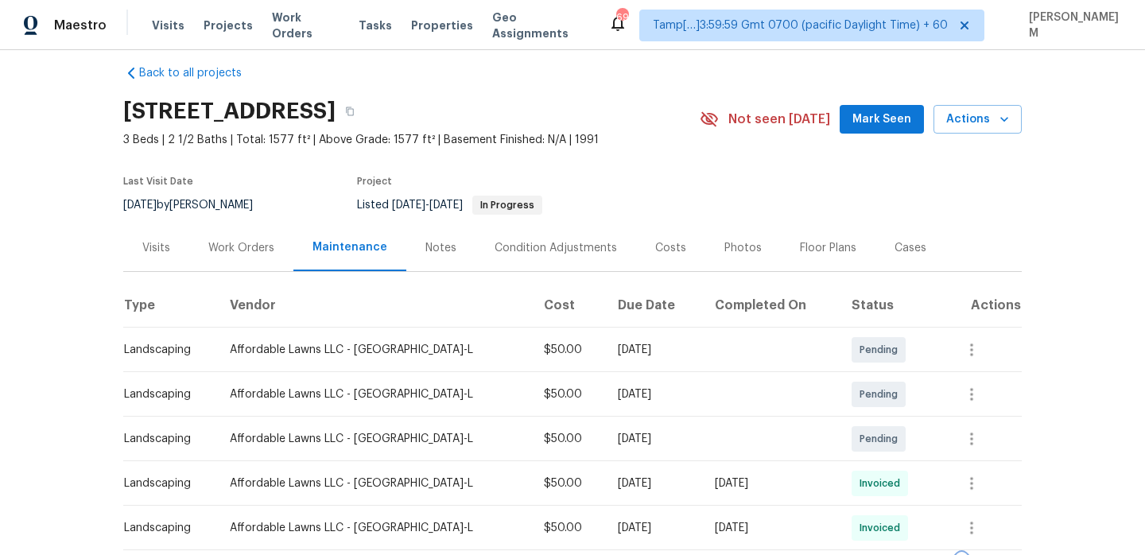
scroll to position [0, 0]
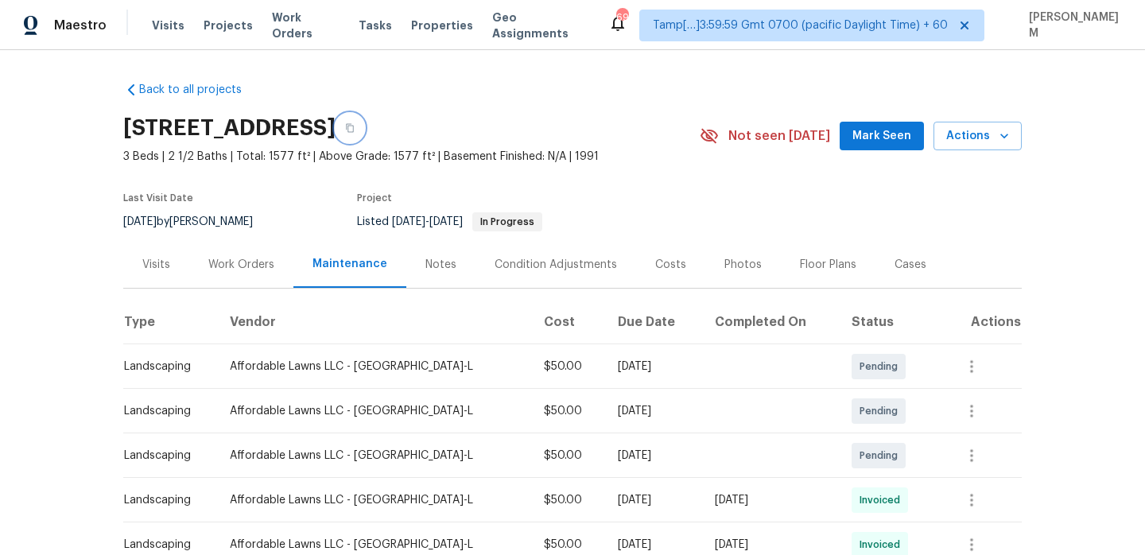
click at [364, 120] on button "button" at bounding box center [350, 128] width 29 height 29
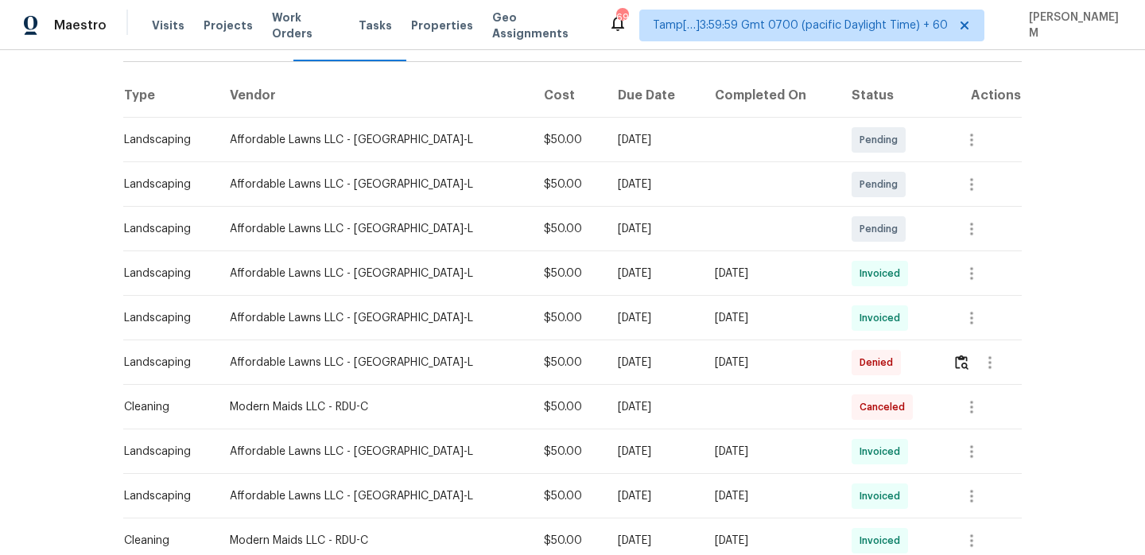
scroll to position [257, 0]
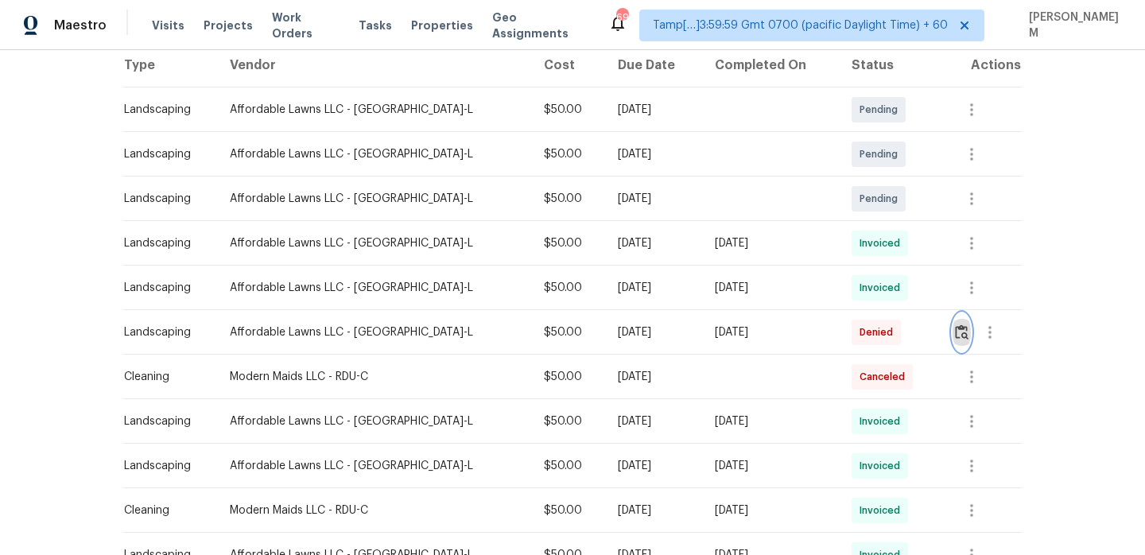
click at [952, 330] on button "button" at bounding box center [961, 332] width 18 height 38
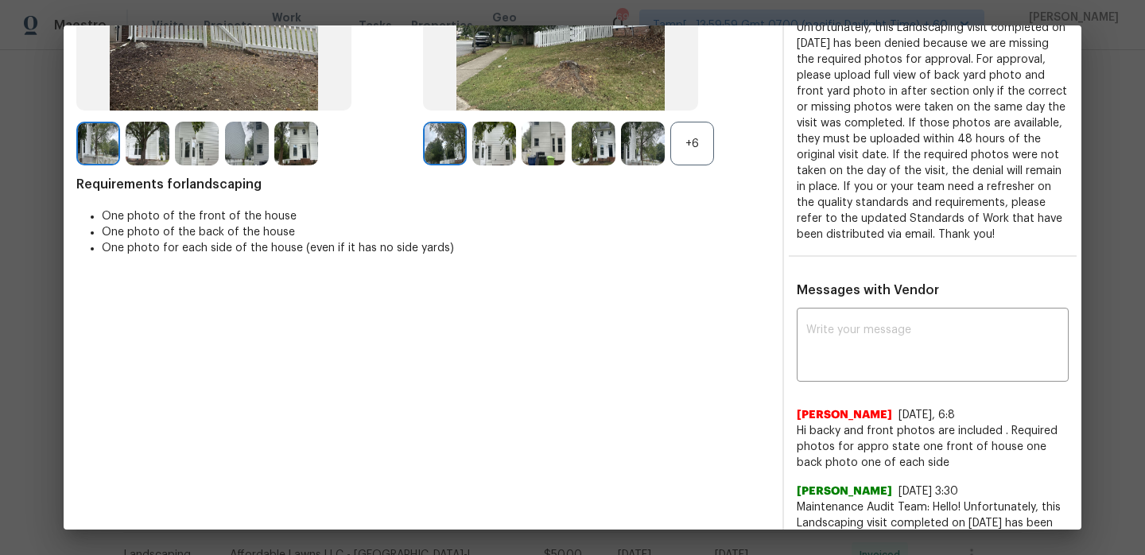
scroll to position [381, 0]
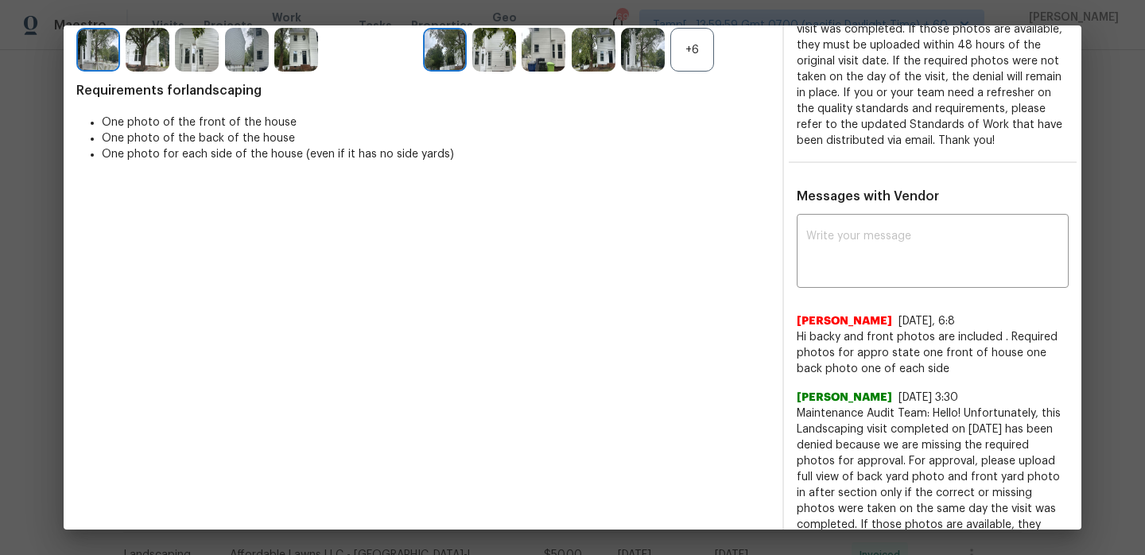
click at [807, 329] on span "William" at bounding box center [844, 321] width 95 height 16
copy span "William"
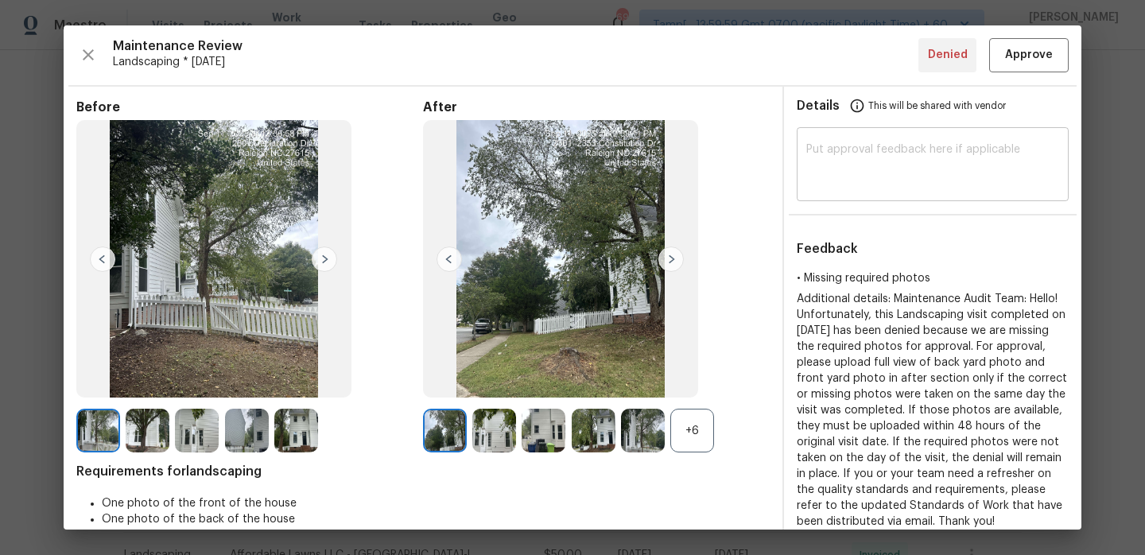
click at [867, 184] on textarea at bounding box center [932, 166] width 253 height 45
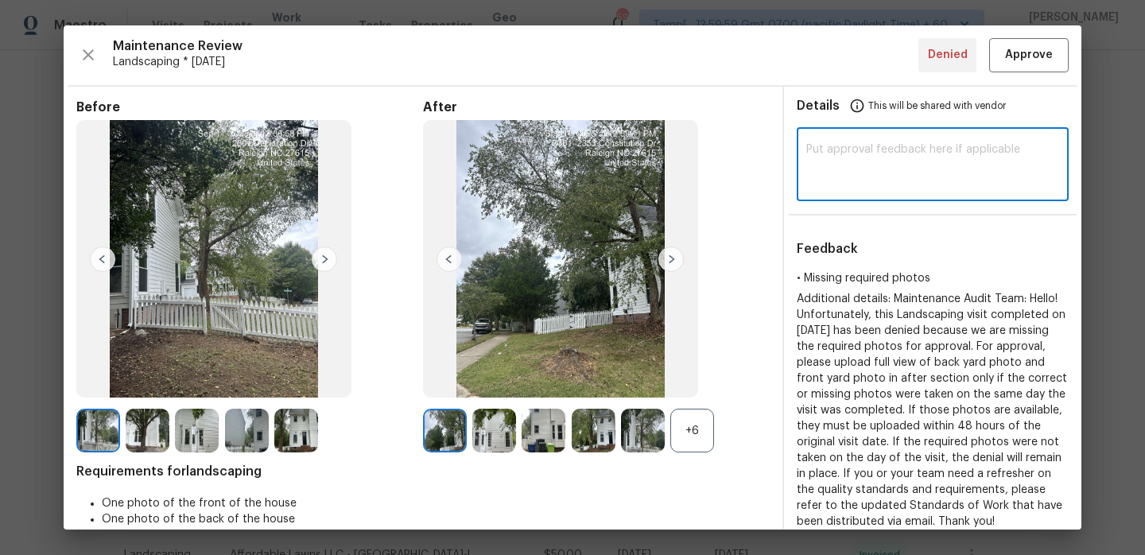
paste textarea "Hi William, Maintenance Audit Team: Hello, after further review this visit was …"
type textarea "Hi William, Maintenance Audit Team: Hello, after further review this visit was …"
click at [1049, 53] on span "Approve" at bounding box center [1029, 55] width 48 height 20
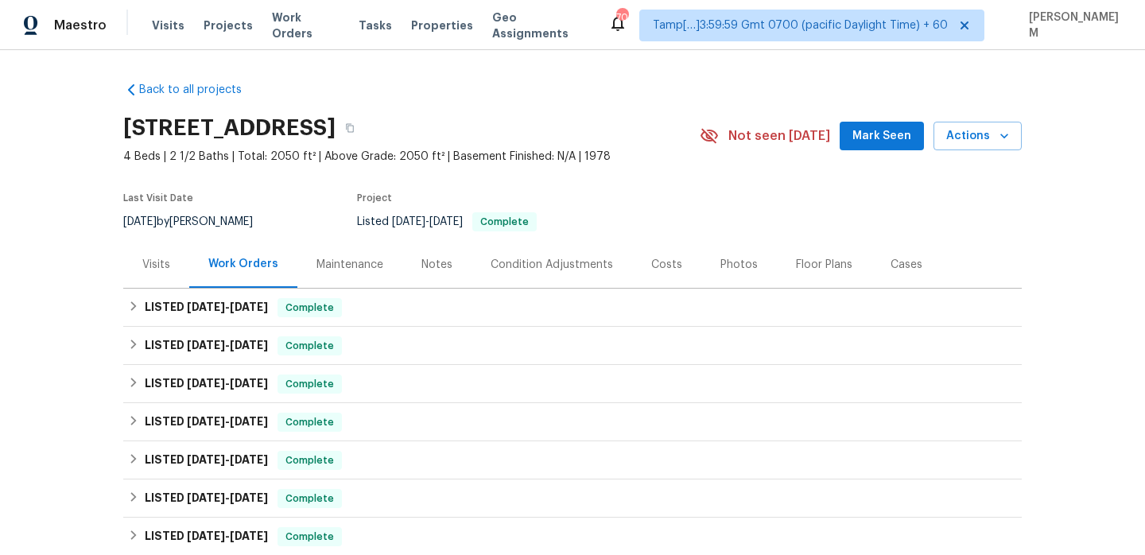
click at [363, 282] on div "Maintenance" at bounding box center [349, 264] width 105 height 47
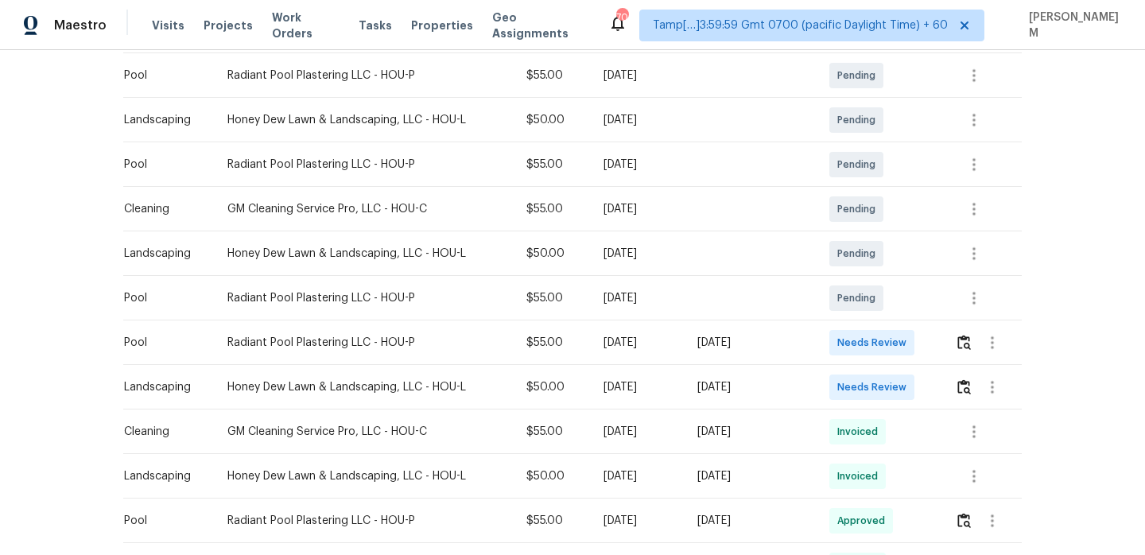
scroll to position [461, 0]
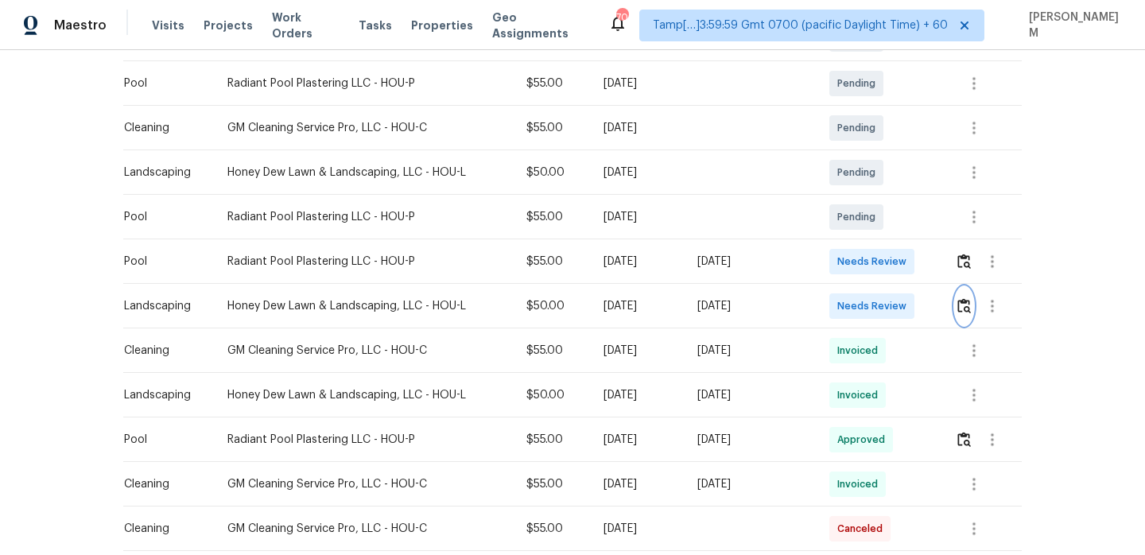
click at [959, 302] on button "button" at bounding box center [964, 306] width 18 height 38
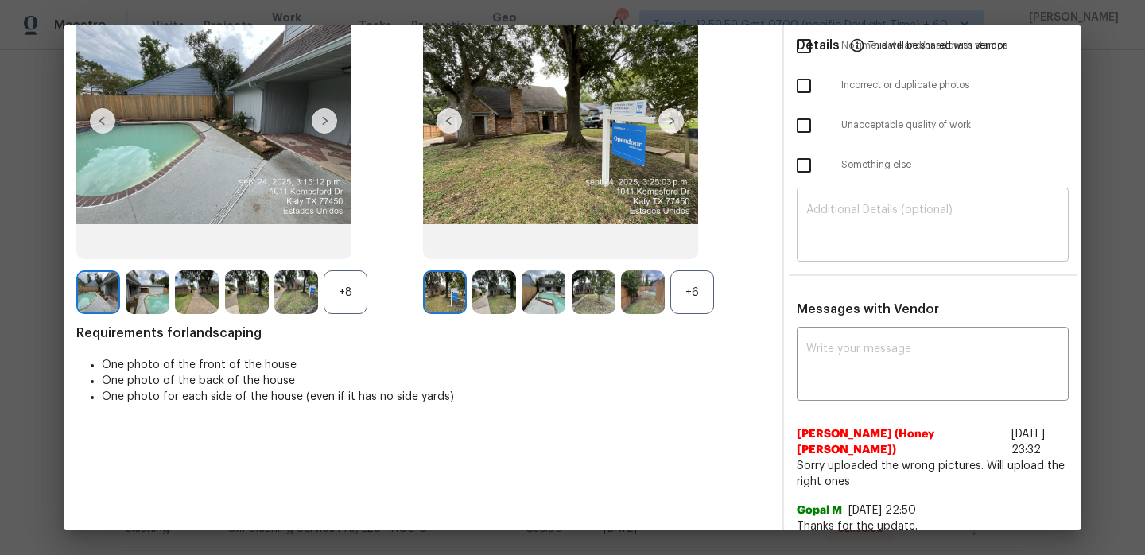
scroll to position [126, 0]
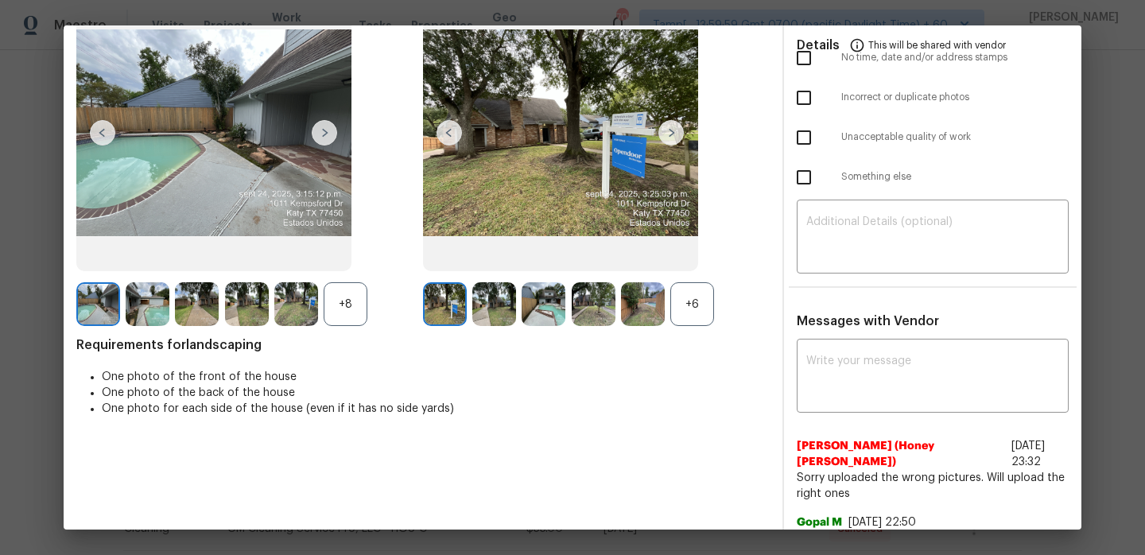
click at [680, 291] on div "+6" at bounding box center [692, 304] width 44 height 44
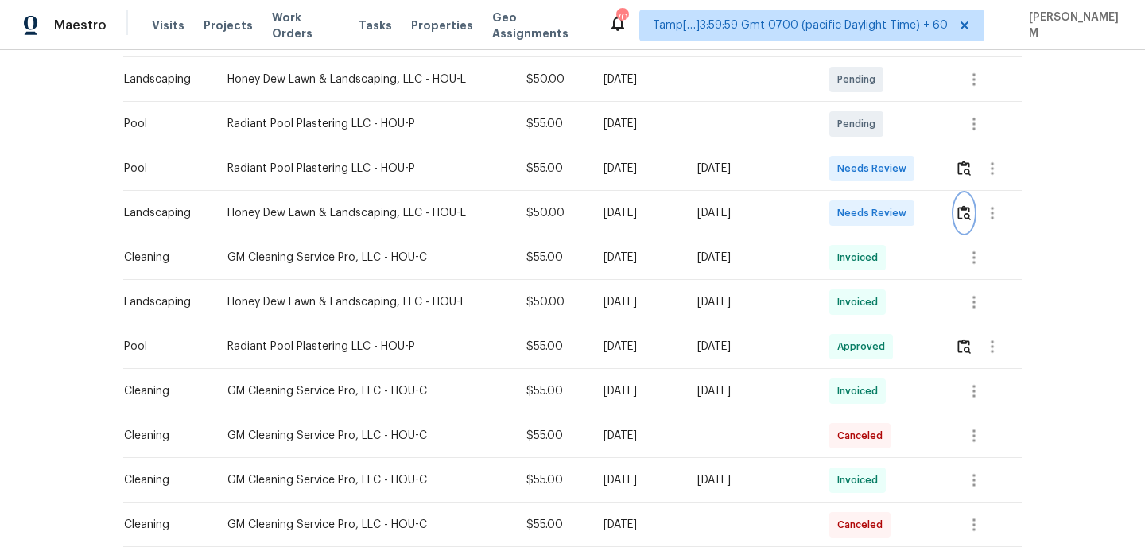
scroll to position [562, 0]
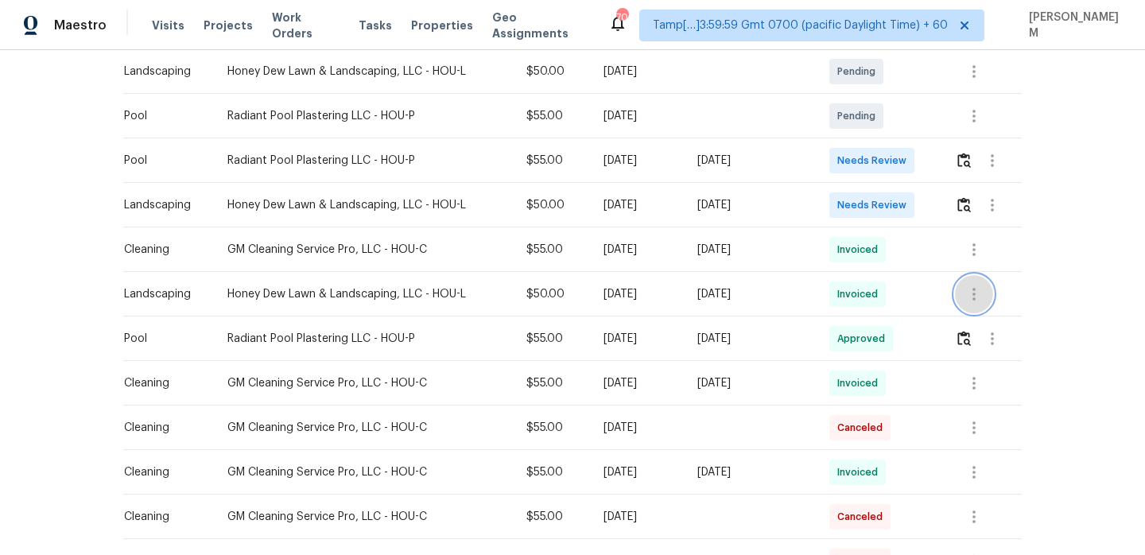
click at [976, 302] on icon "button" at bounding box center [973, 294] width 19 height 19
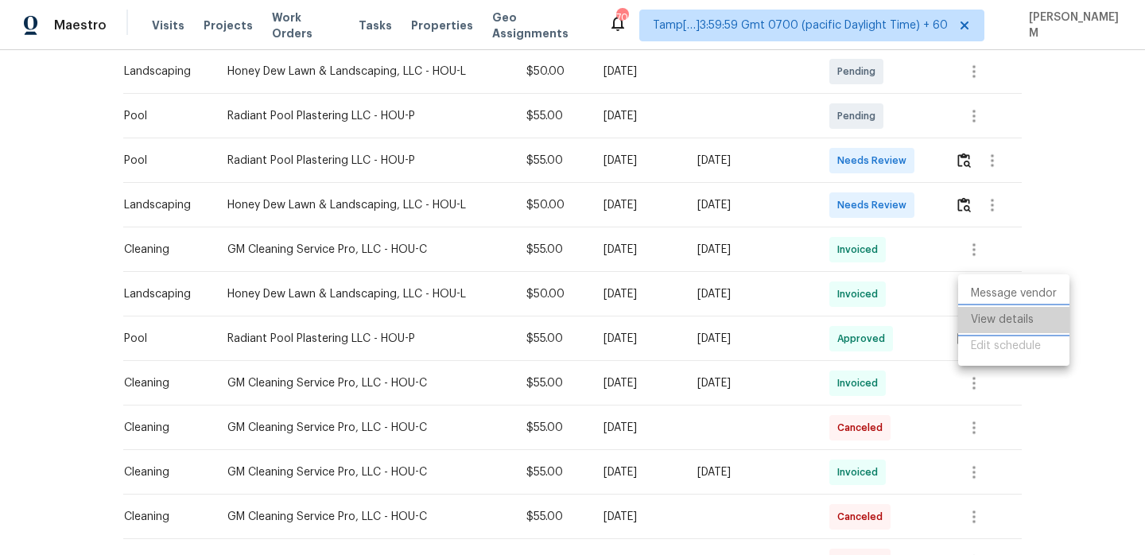
click at [1018, 324] on li "View details" at bounding box center [1013, 320] width 111 height 26
click at [1097, 425] on div at bounding box center [572, 277] width 1145 height 555
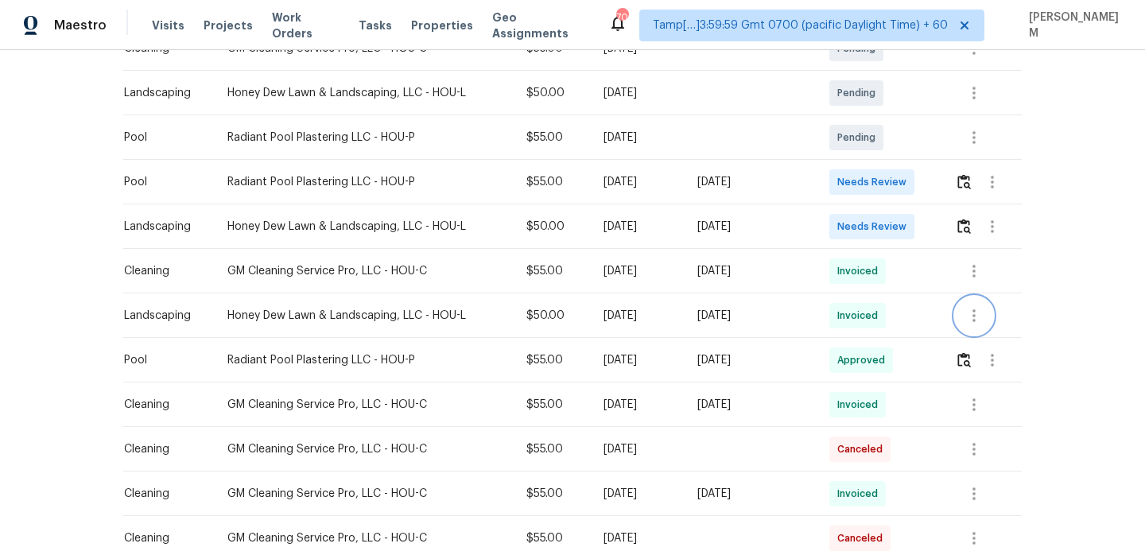
scroll to position [530, 0]
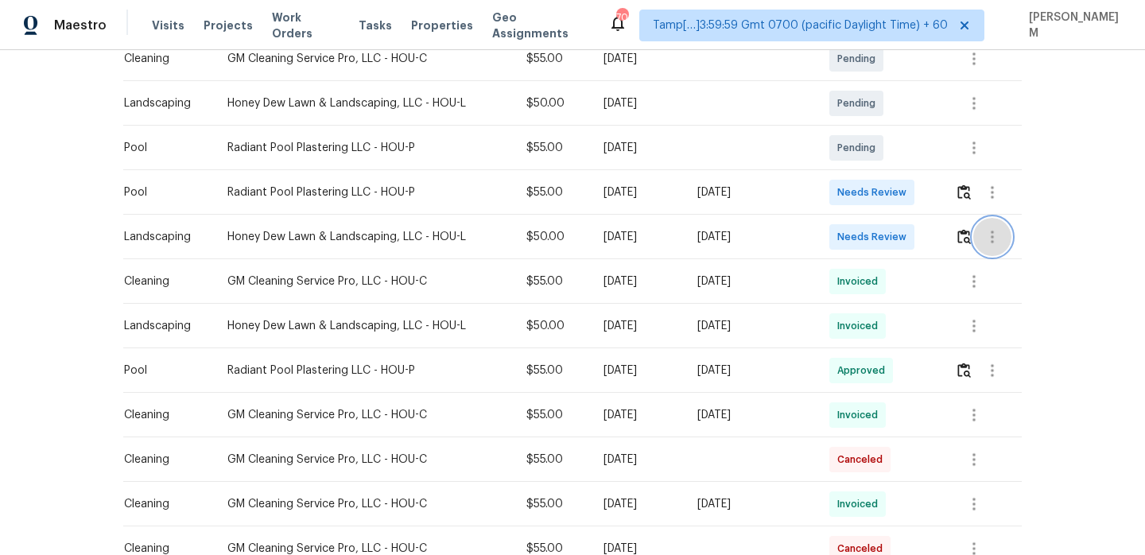
click at [999, 238] on icon "button" at bounding box center [992, 236] width 19 height 19
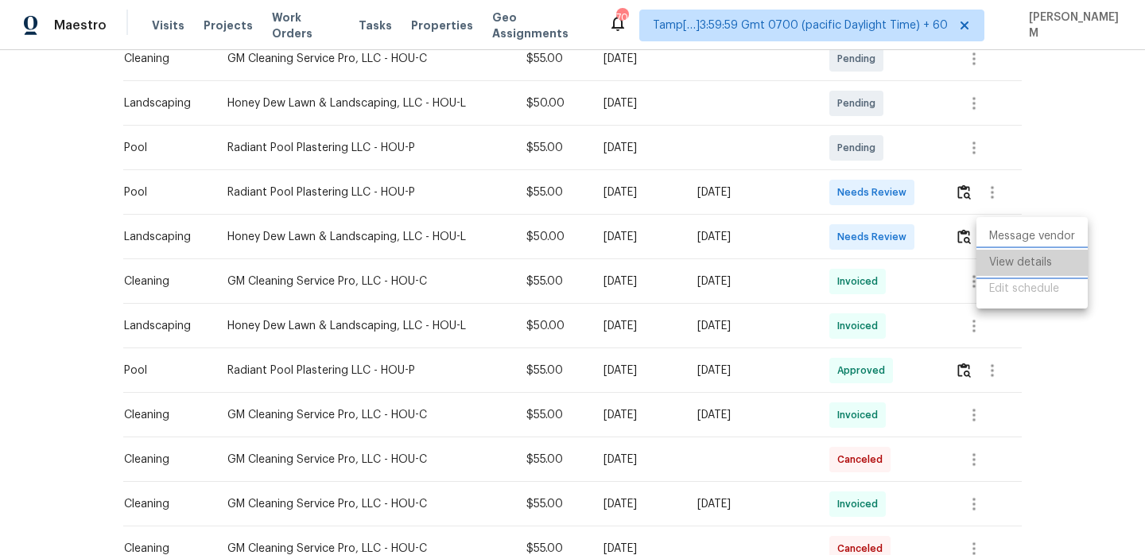
click at [1024, 260] on li "View details" at bounding box center [1031, 263] width 111 height 26
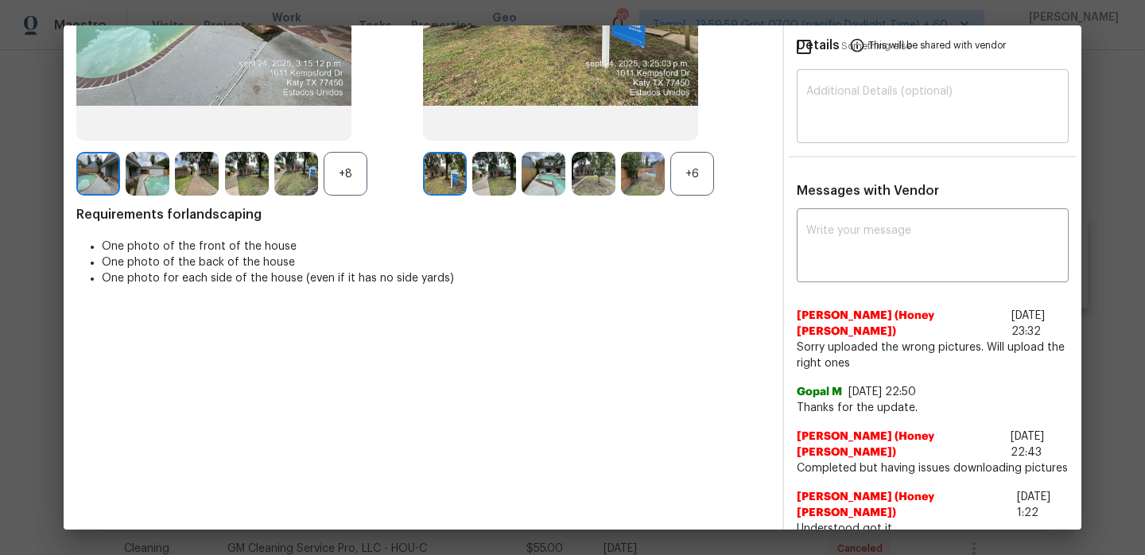
scroll to position [289, 0]
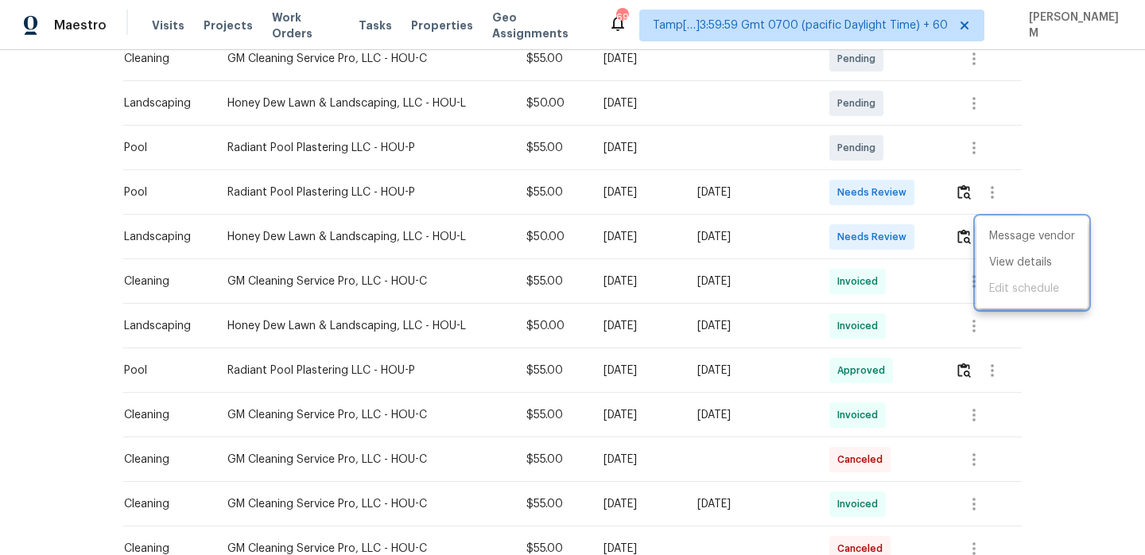
click at [1003, 370] on div at bounding box center [572, 277] width 1145 height 555
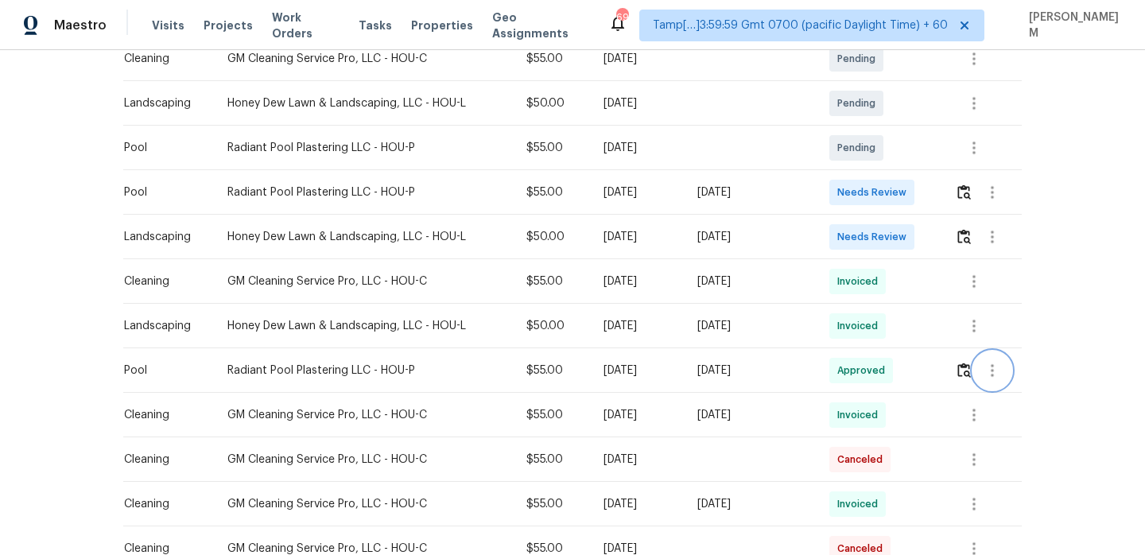
click at [994, 370] on icon "button" at bounding box center [992, 370] width 3 height 13
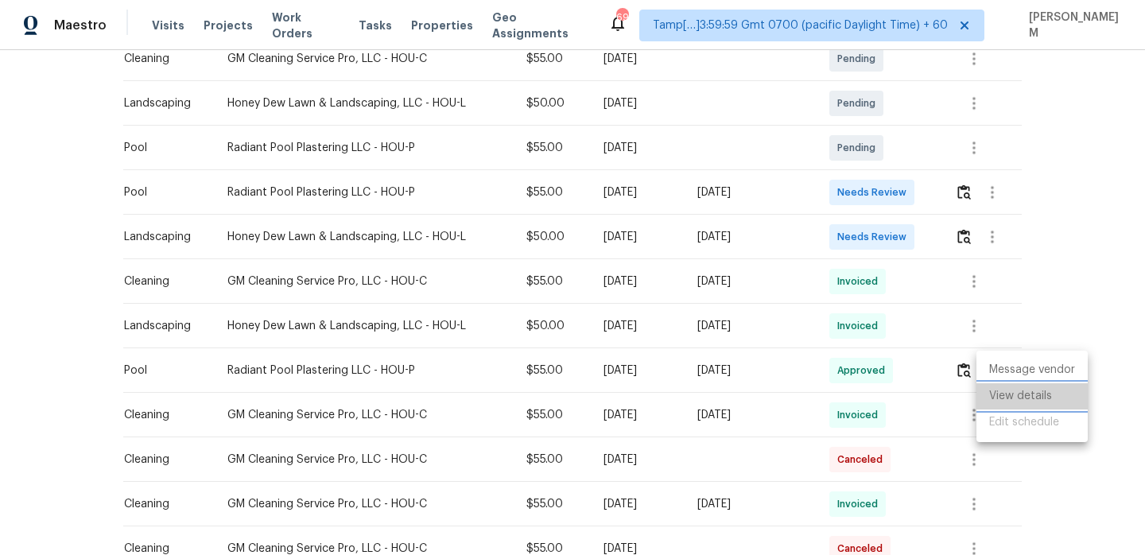
click at [1030, 394] on li "View details" at bounding box center [1031, 396] width 111 height 26
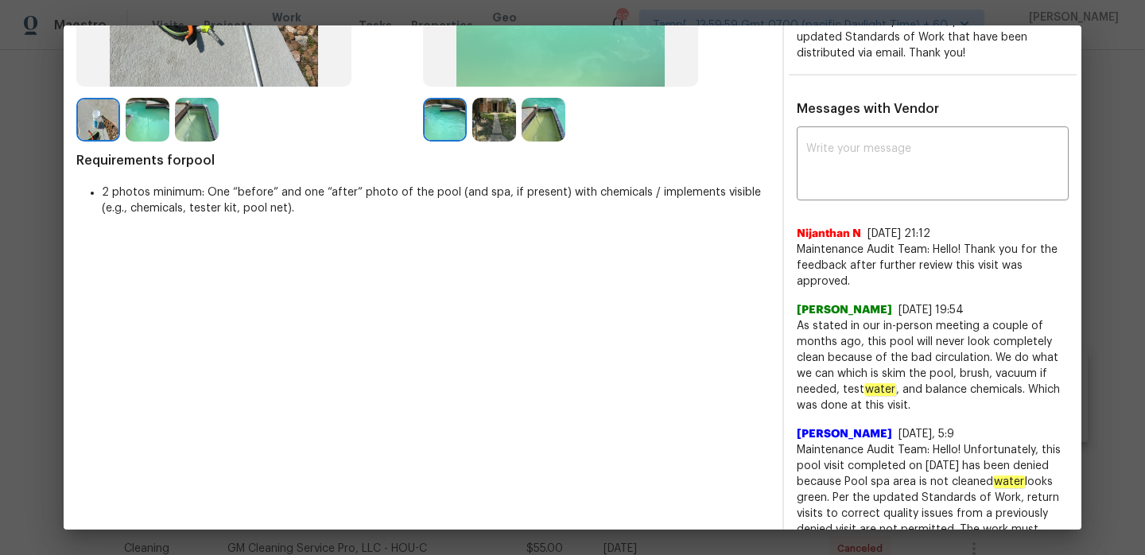
scroll to position [313, 0]
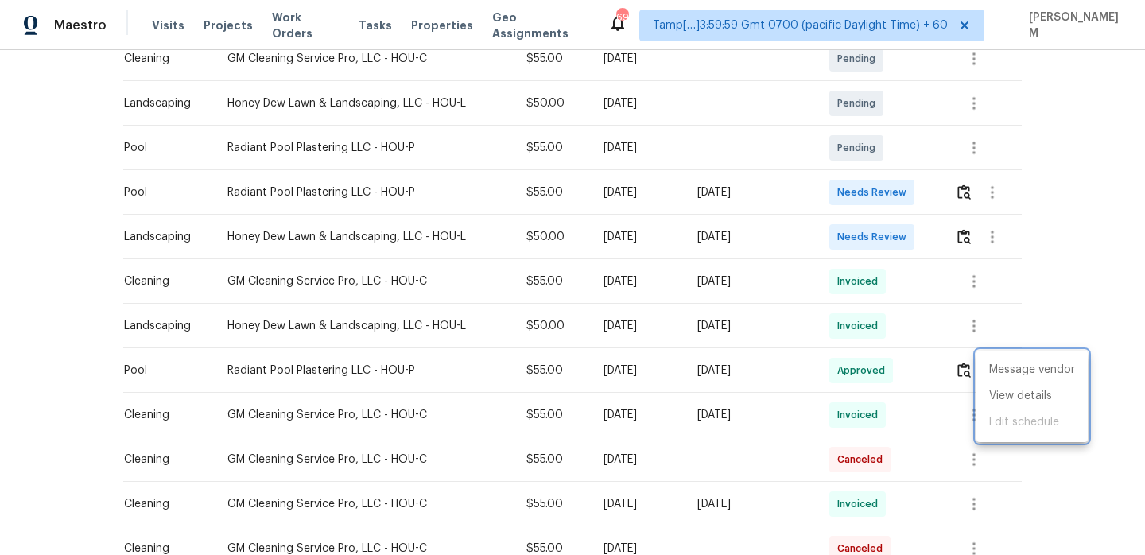
click at [975, 328] on div at bounding box center [572, 277] width 1145 height 555
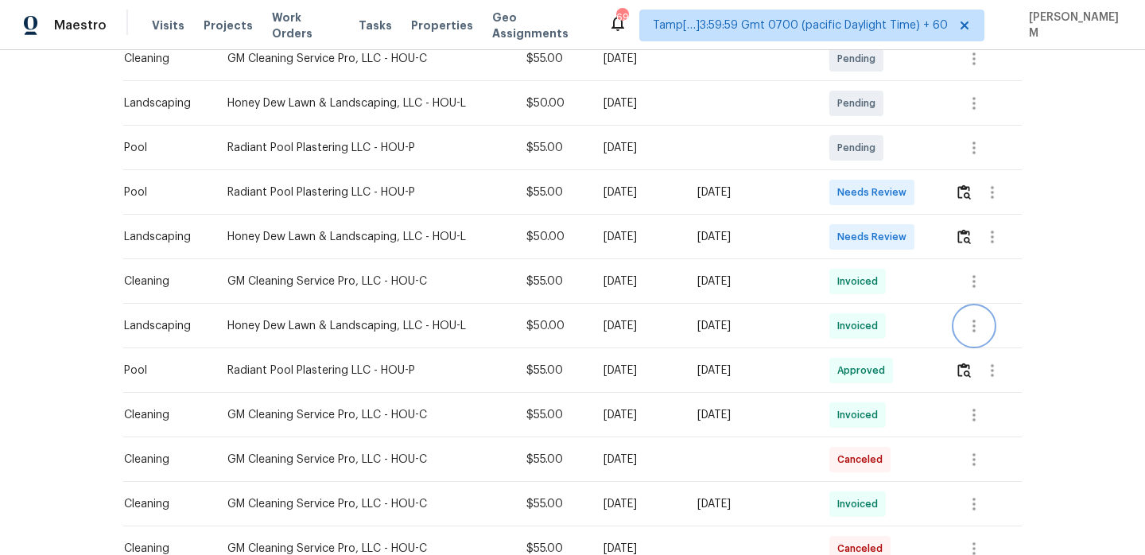
click at [983, 323] on icon "button" at bounding box center [973, 325] width 19 height 19
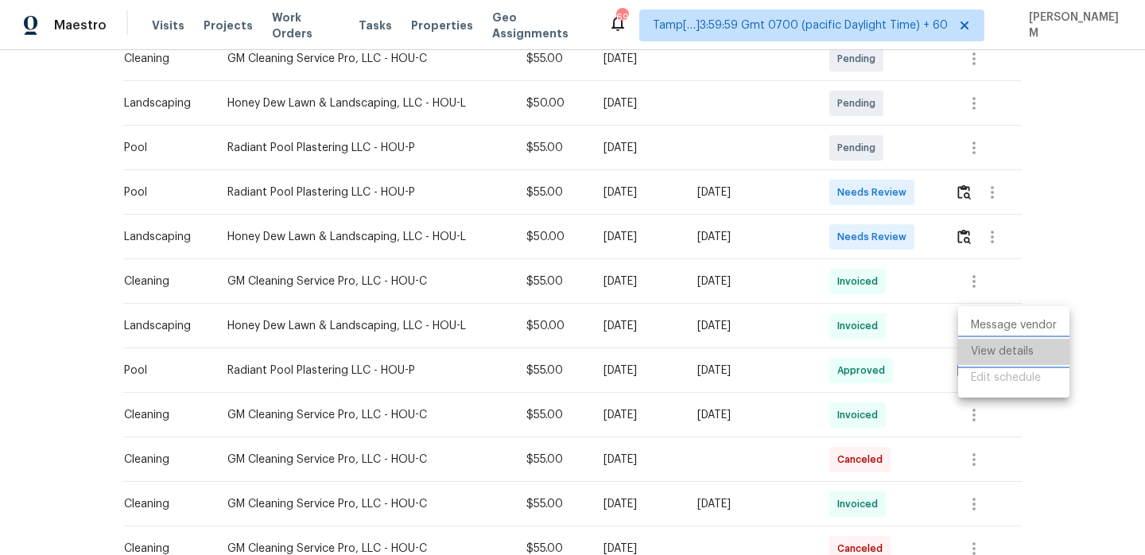
click at [1002, 342] on li "View details" at bounding box center [1013, 352] width 111 height 26
click at [1044, 280] on div at bounding box center [572, 277] width 1145 height 555
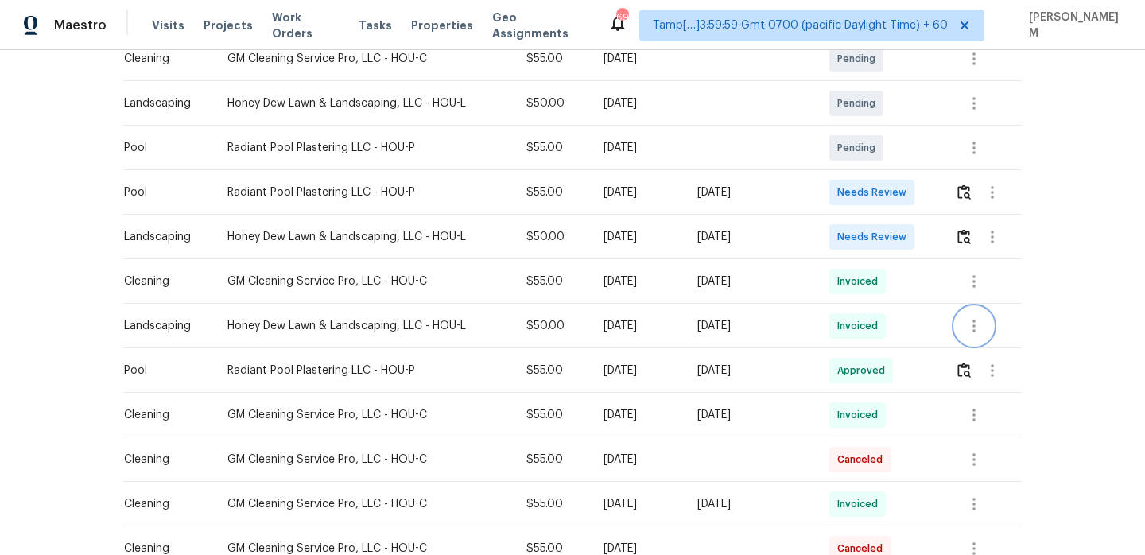
click at [977, 328] on icon "button" at bounding box center [973, 325] width 19 height 19
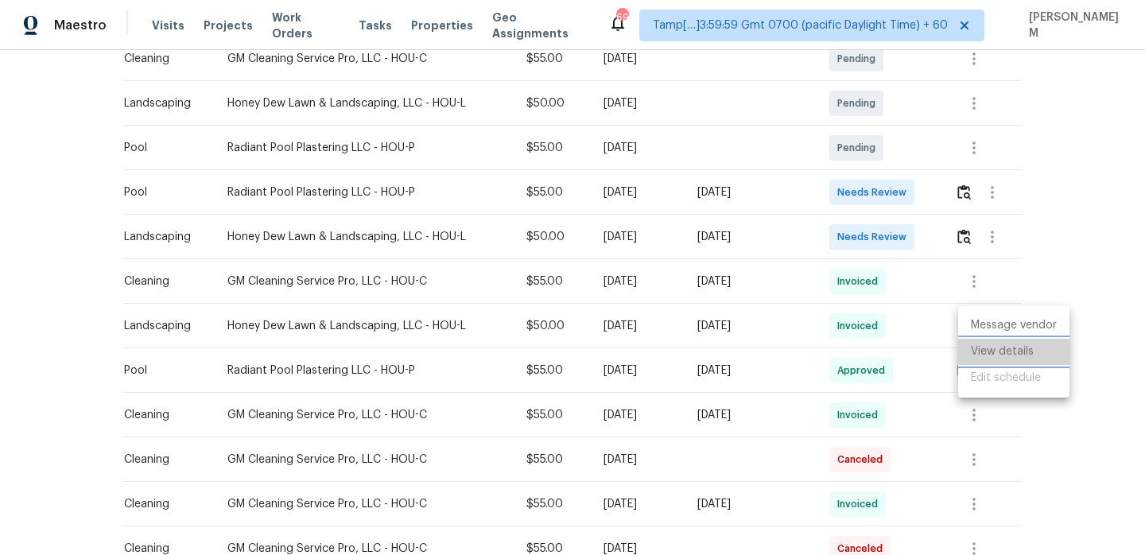
click at [984, 351] on li "View details" at bounding box center [1013, 352] width 111 height 26
click at [1095, 262] on div at bounding box center [572, 277] width 1145 height 555
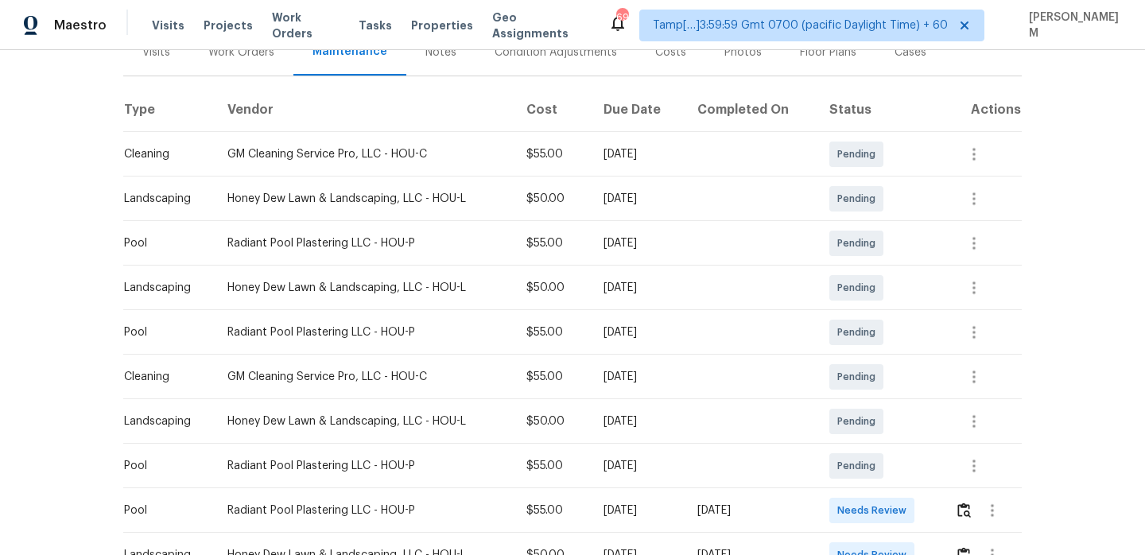
scroll to position [0, 0]
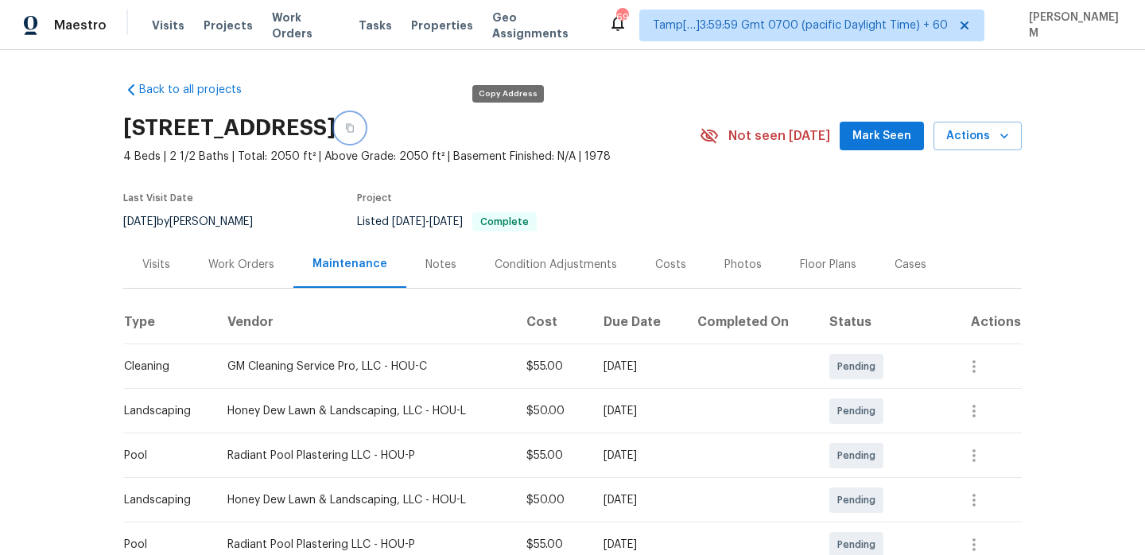
click at [355, 126] on icon "button" at bounding box center [350, 128] width 10 height 10
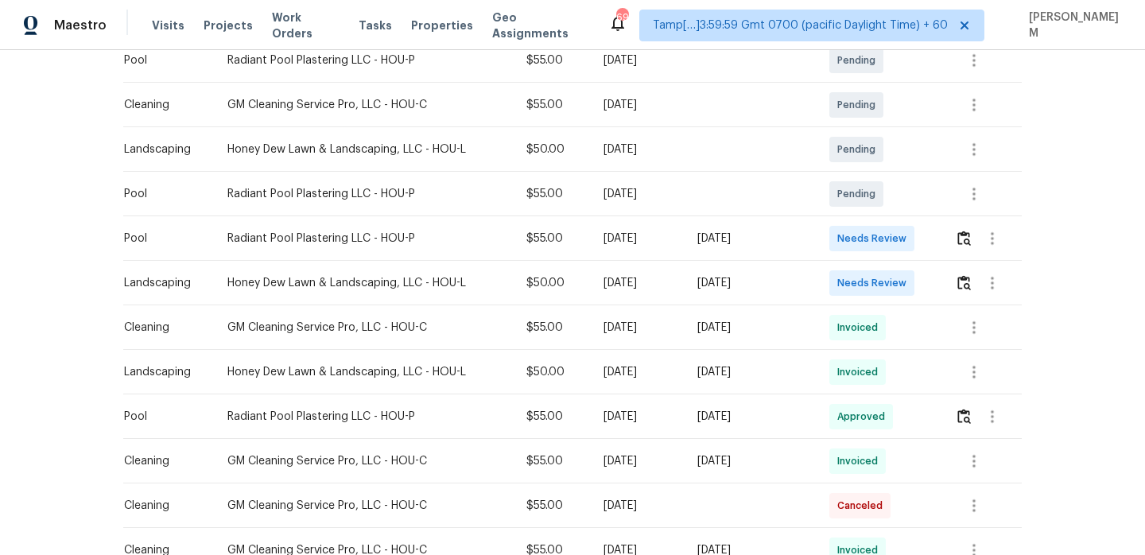
scroll to position [486, 0]
click at [965, 419] on img "button" at bounding box center [964, 414] width 14 height 15
click at [964, 367] on button "button" at bounding box center [974, 370] width 38 height 38
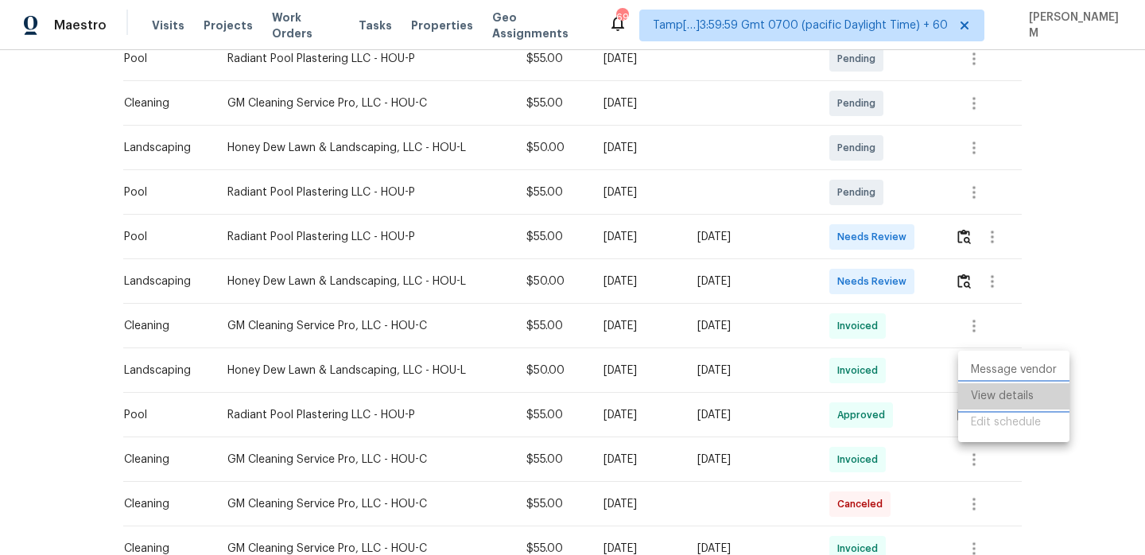
click at [998, 391] on li "View details" at bounding box center [1013, 396] width 111 height 26
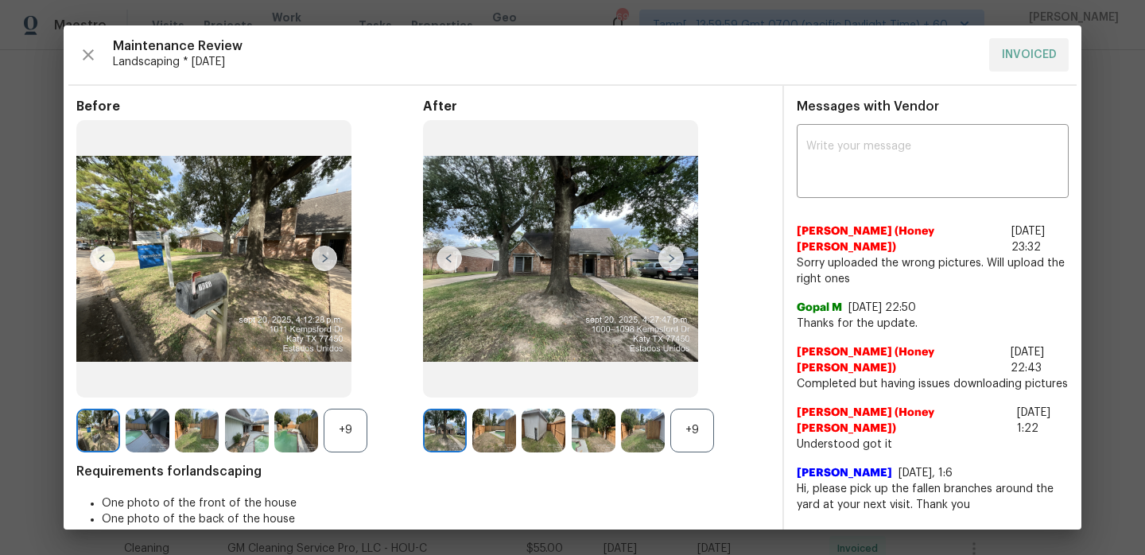
click at [673, 260] on img at bounding box center [670, 258] width 25 height 25
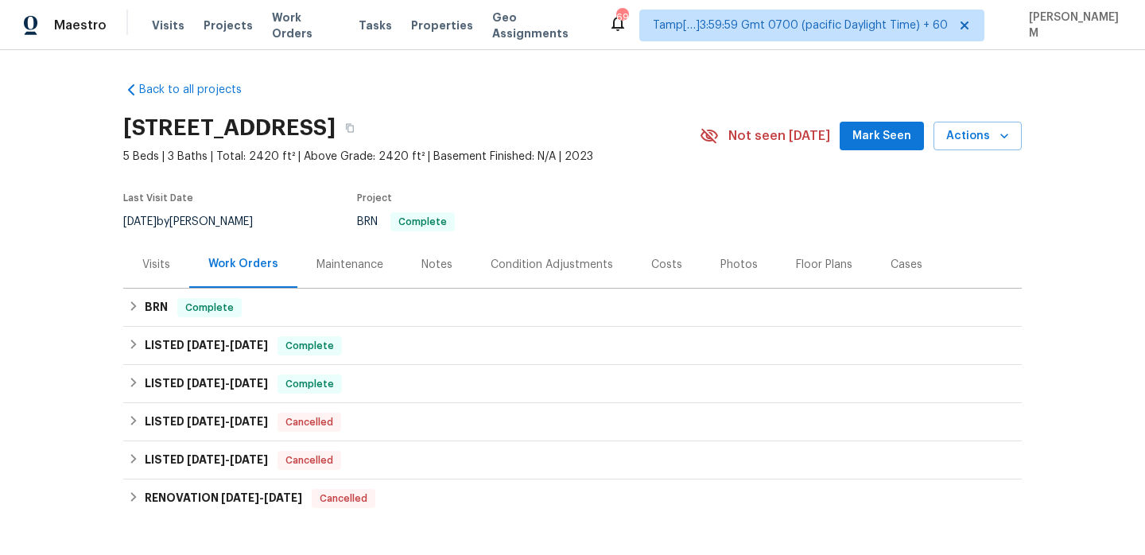
click at [367, 262] on div "Maintenance" at bounding box center [349, 265] width 67 height 16
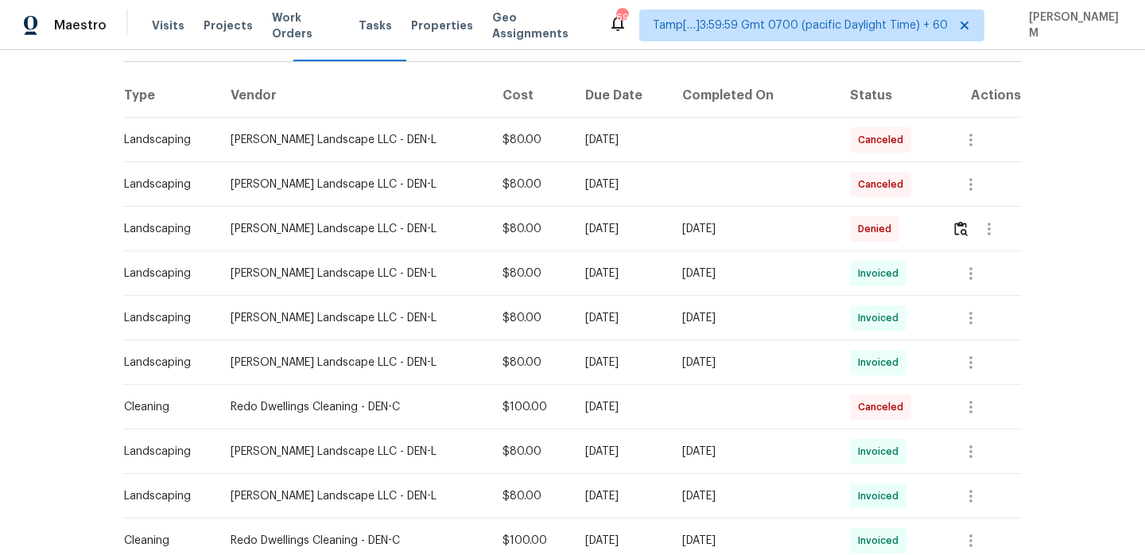
scroll to position [223, 0]
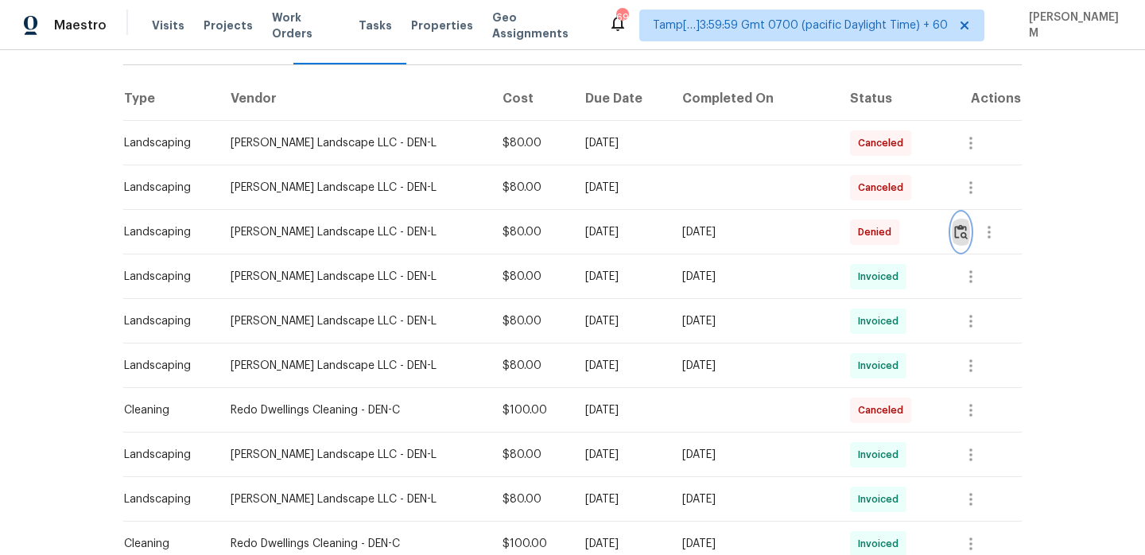
click at [966, 233] on button "button" at bounding box center [961, 232] width 18 height 38
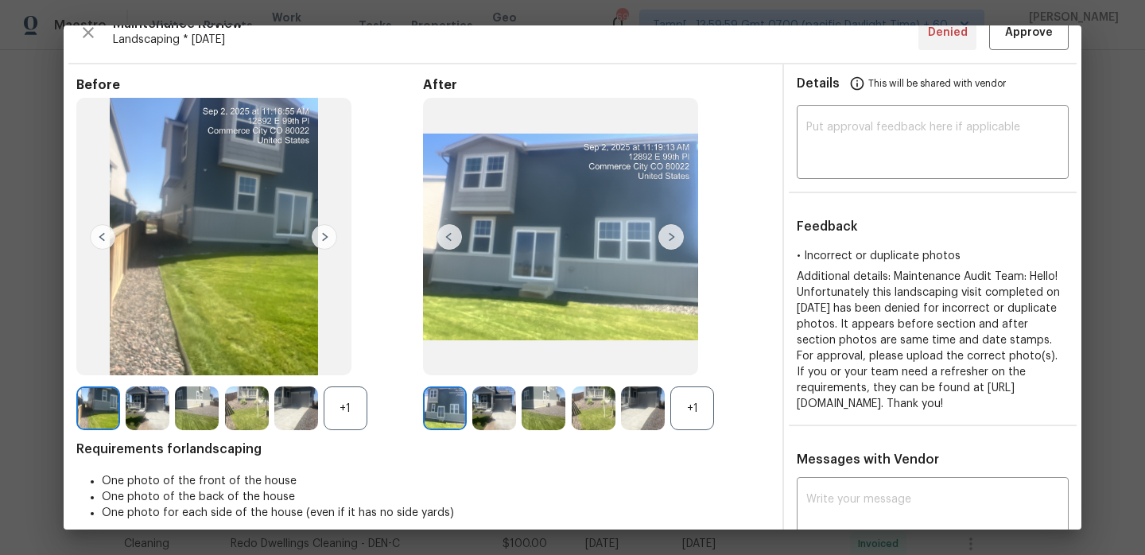
scroll to position [25, 0]
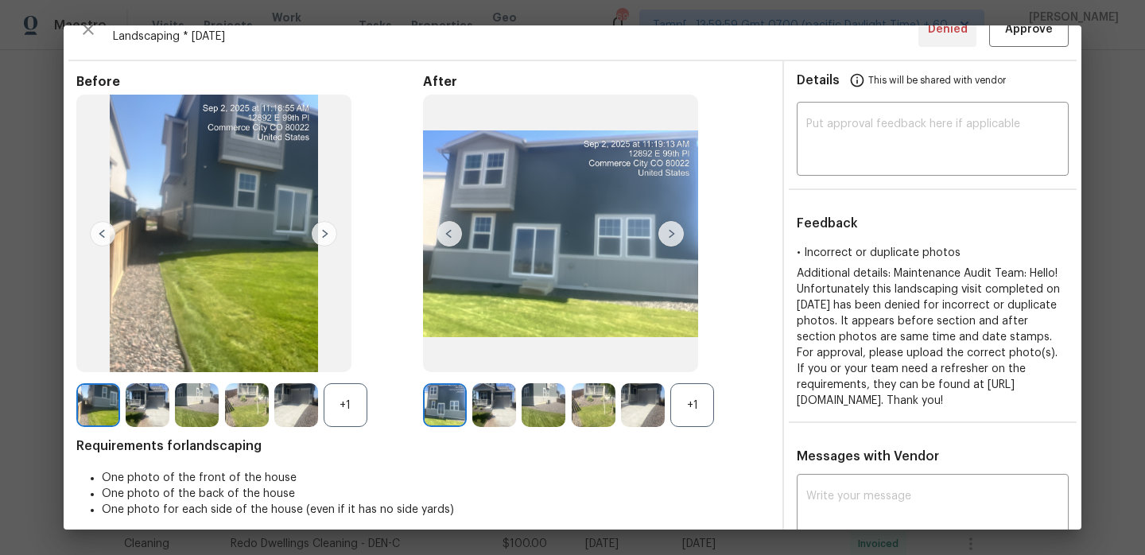
click at [679, 232] on img at bounding box center [670, 233] width 25 height 25
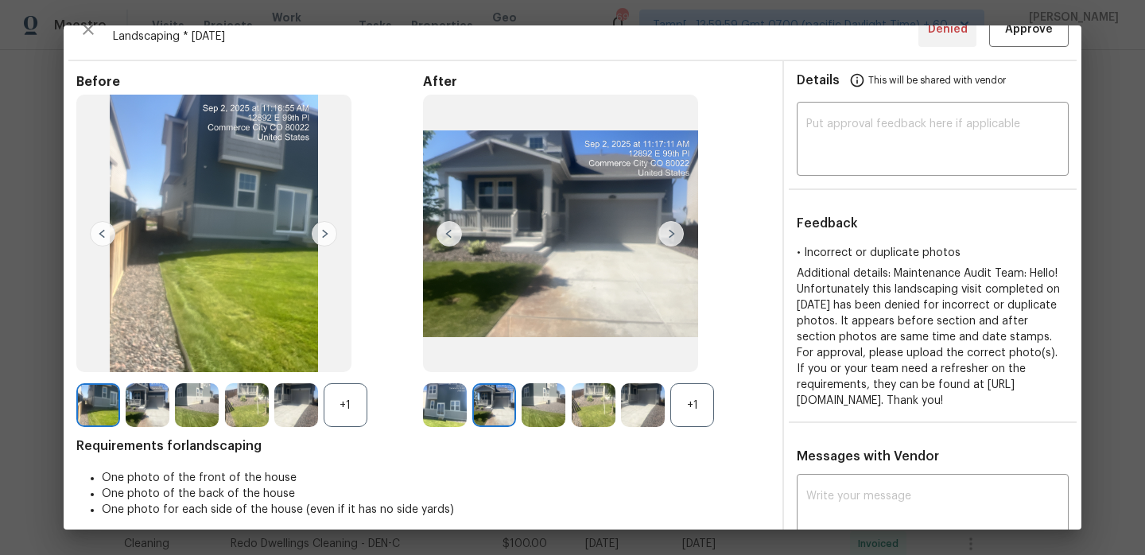
click at [696, 413] on div "+1" at bounding box center [692, 405] width 44 height 44
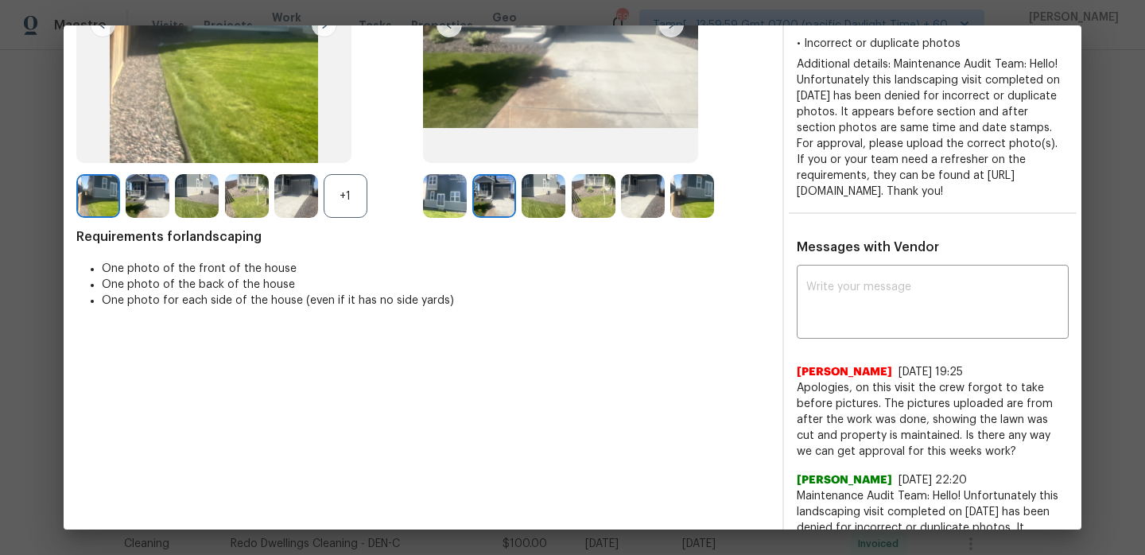
scroll to position [241, 0]
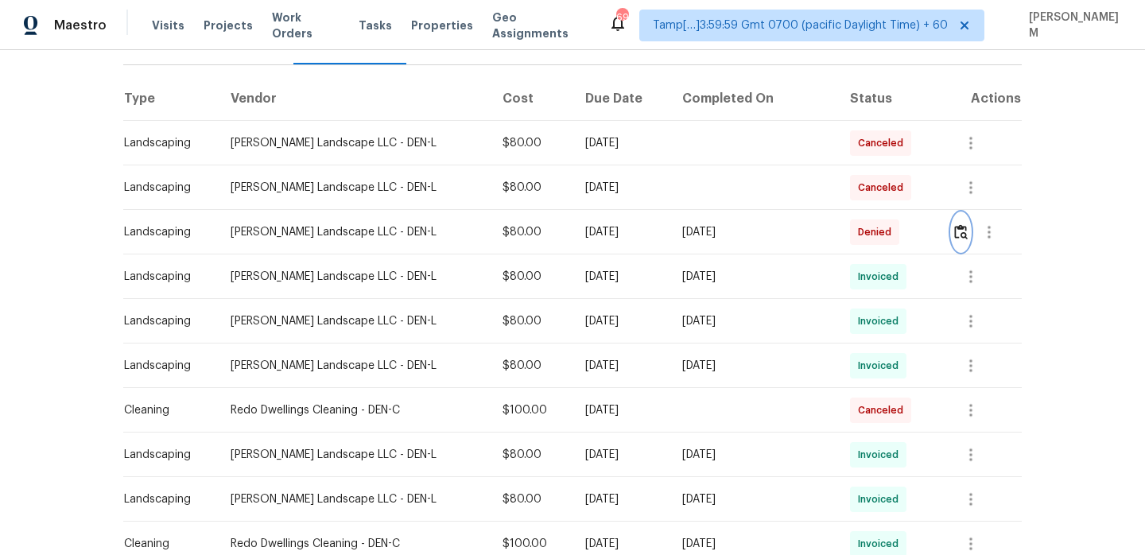
click at [956, 230] on img "button" at bounding box center [961, 231] width 14 height 15
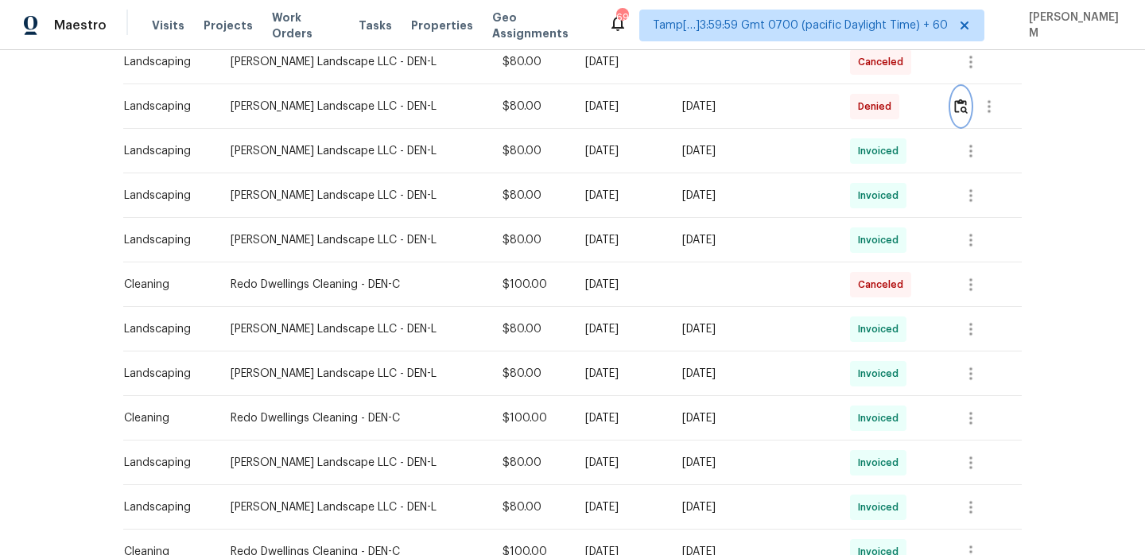
scroll to position [325, 0]
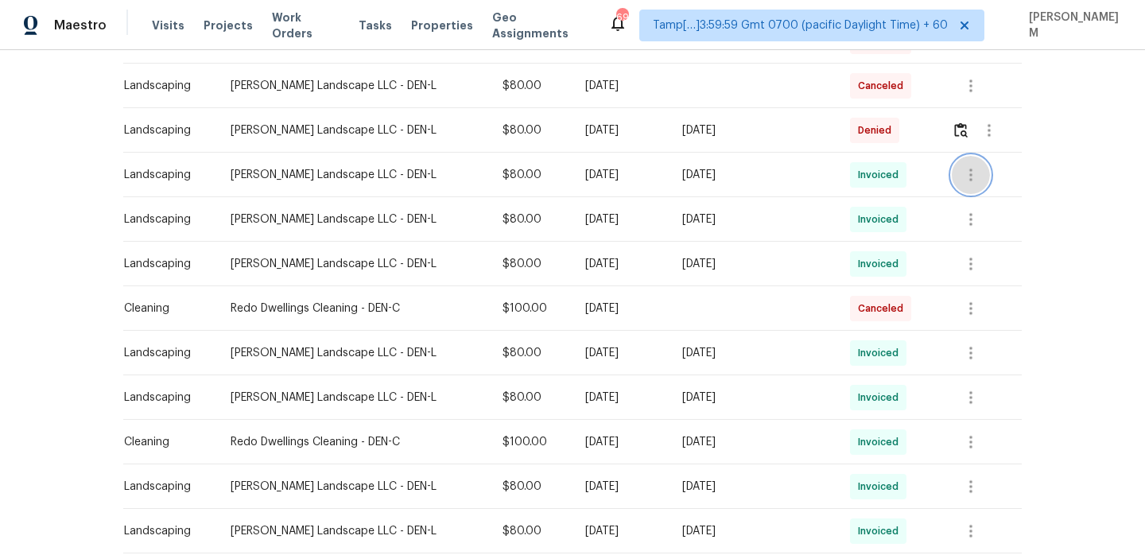
click at [969, 180] on icon "button" at bounding box center [970, 175] width 3 height 13
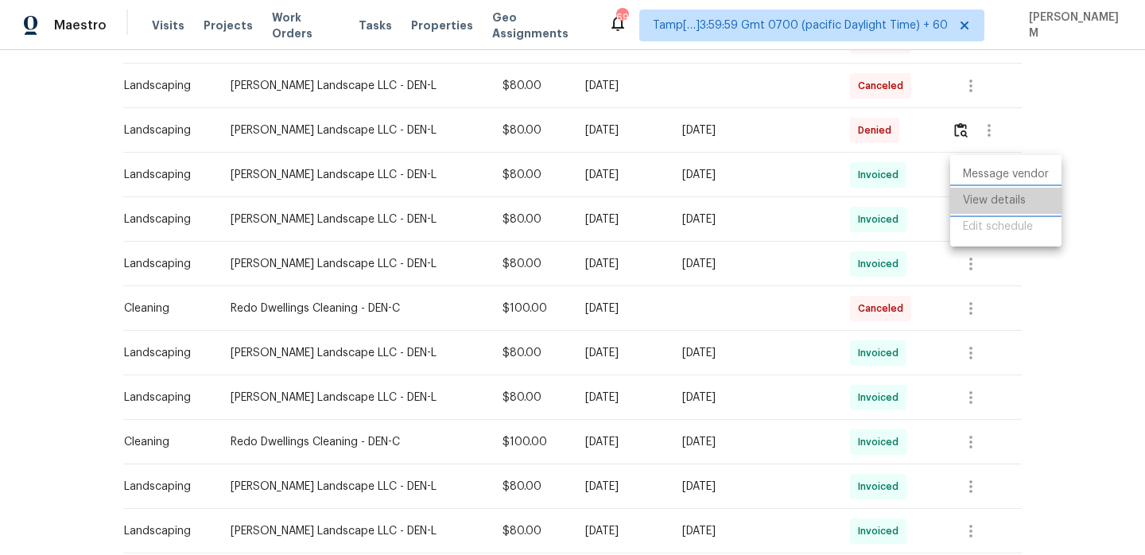
click at [997, 202] on li "View details" at bounding box center [1005, 201] width 111 height 26
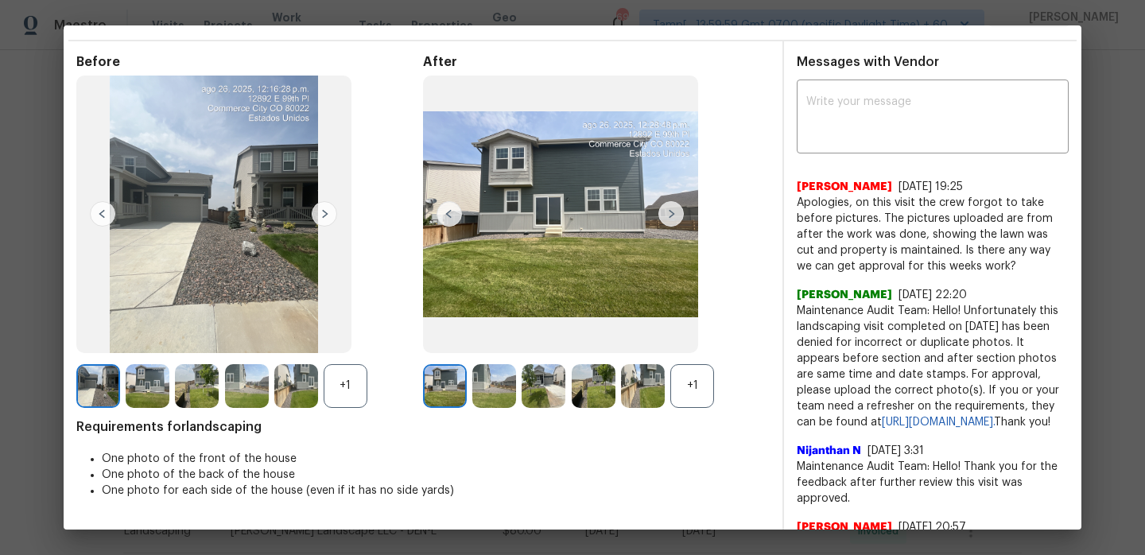
scroll to position [46, 0]
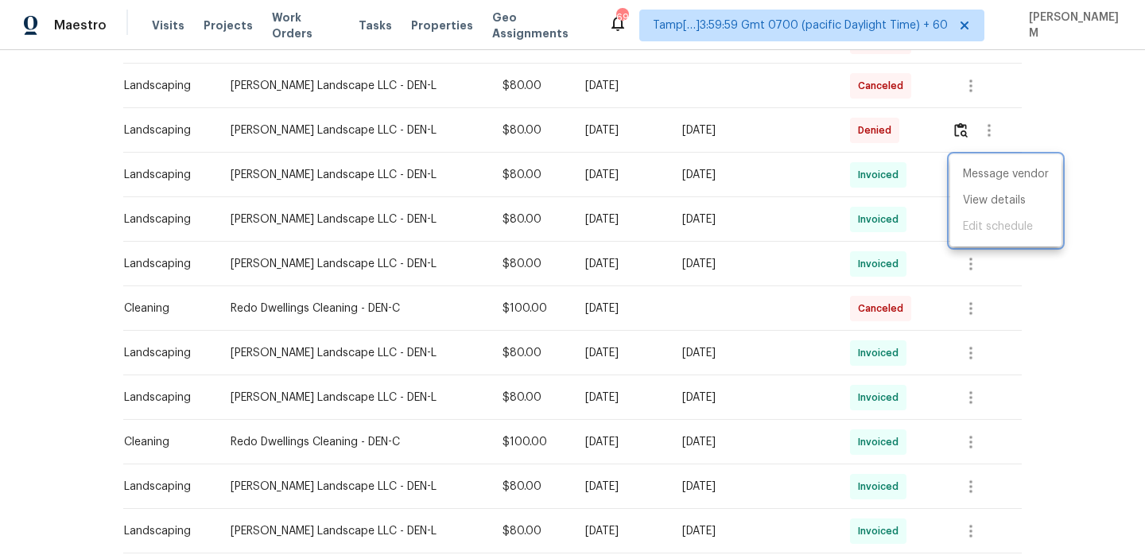
click at [950, 133] on div at bounding box center [572, 277] width 1145 height 555
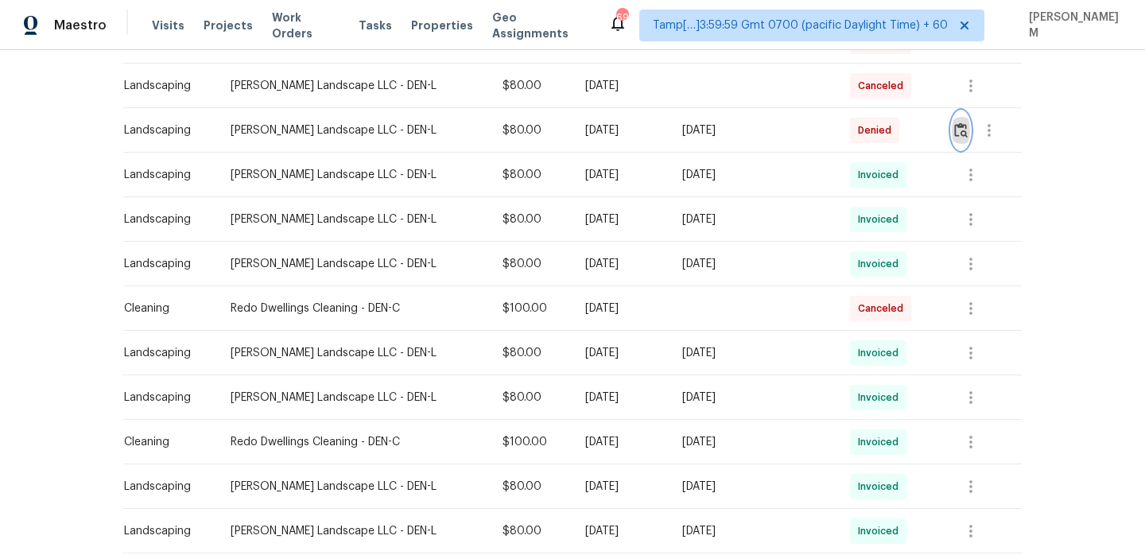
click at [952, 131] on button "button" at bounding box center [961, 130] width 18 height 38
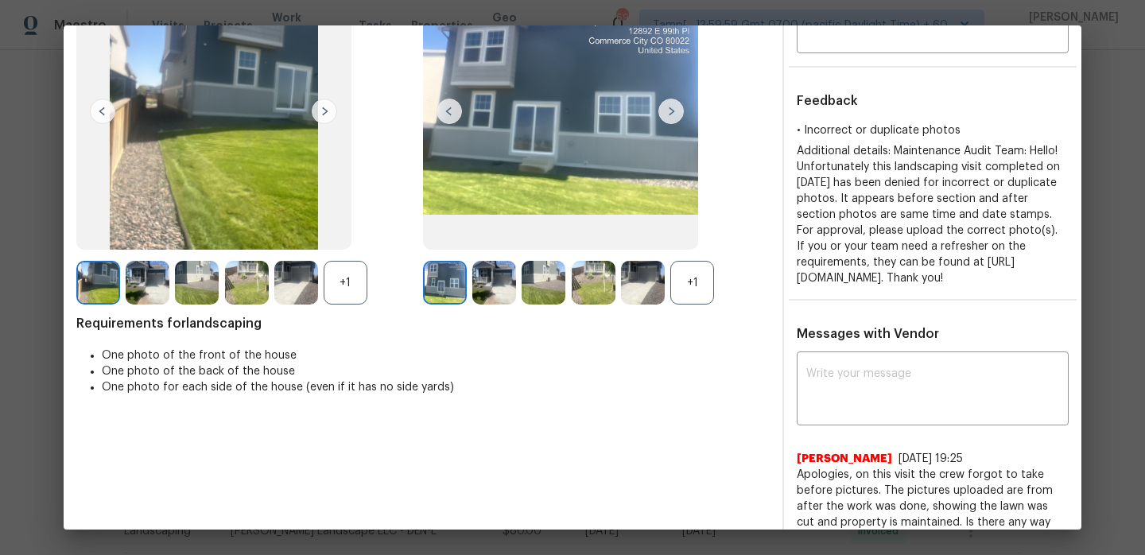
scroll to position [136, 0]
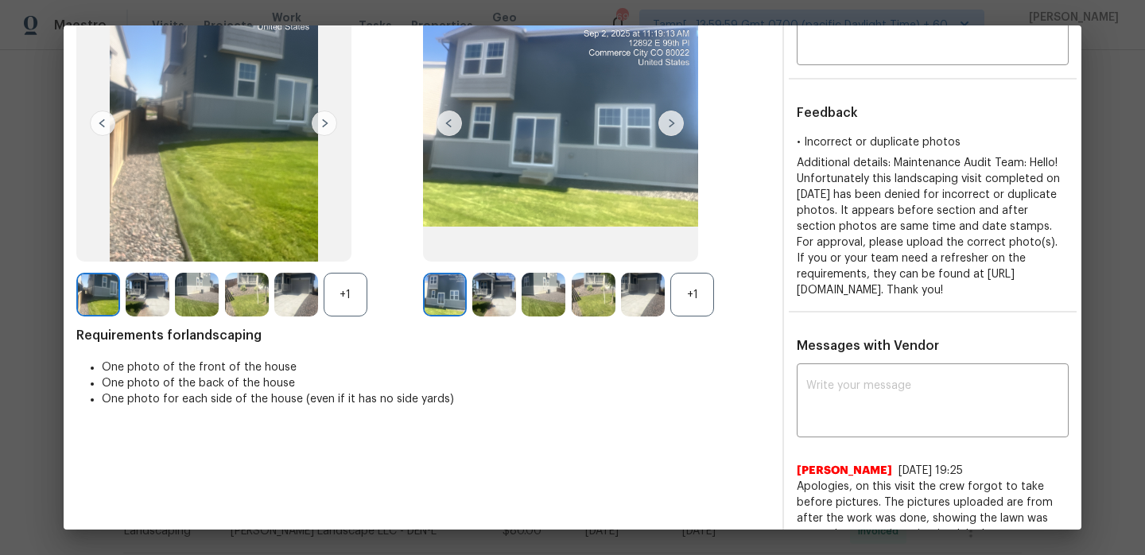
click at [289, 300] on img at bounding box center [296, 295] width 44 height 44
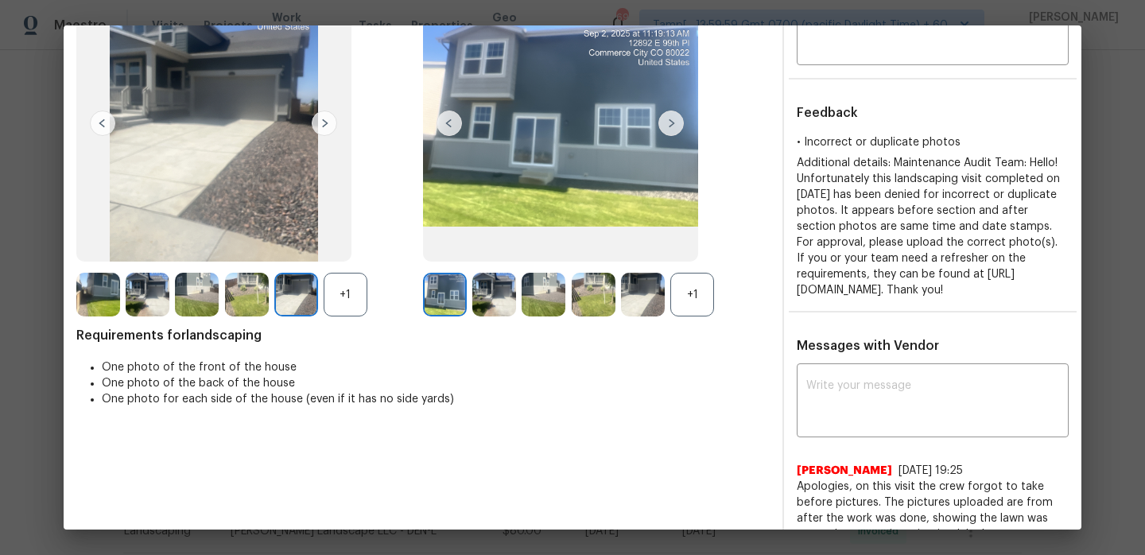
click at [237, 299] on img at bounding box center [247, 295] width 44 height 44
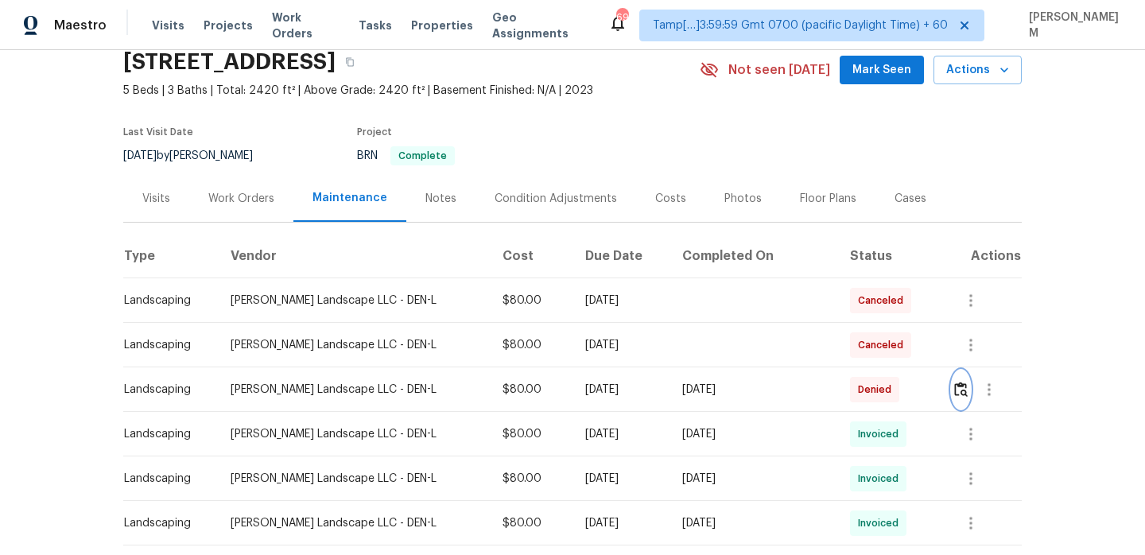
scroll to position [0, 0]
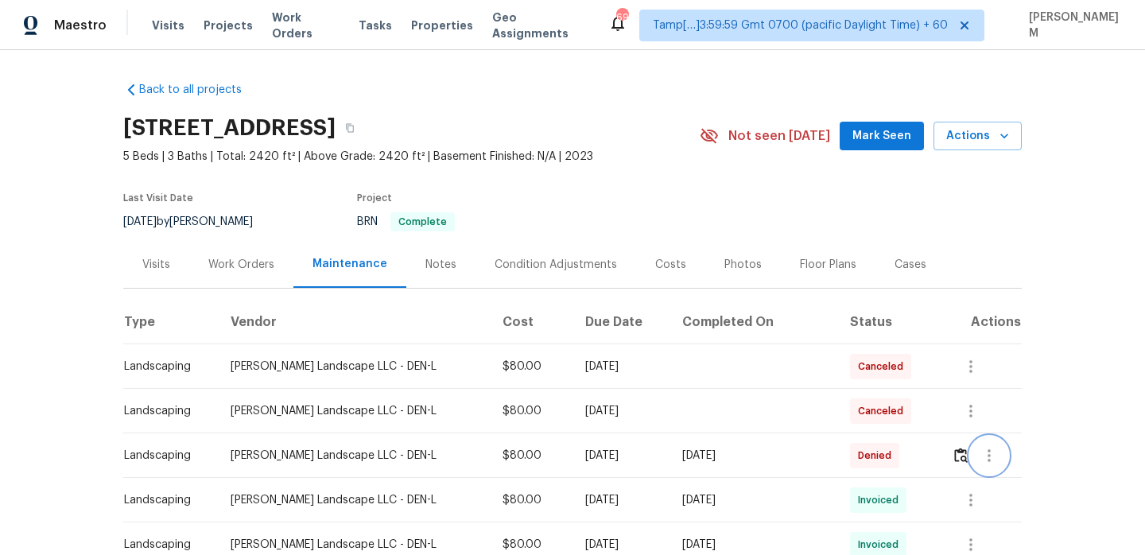
click at [990, 456] on icon "button" at bounding box center [989, 455] width 19 height 19
click at [950, 463] on div at bounding box center [572, 277] width 1145 height 555
click at [954, 455] on img "button" at bounding box center [961, 455] width 14 height 15
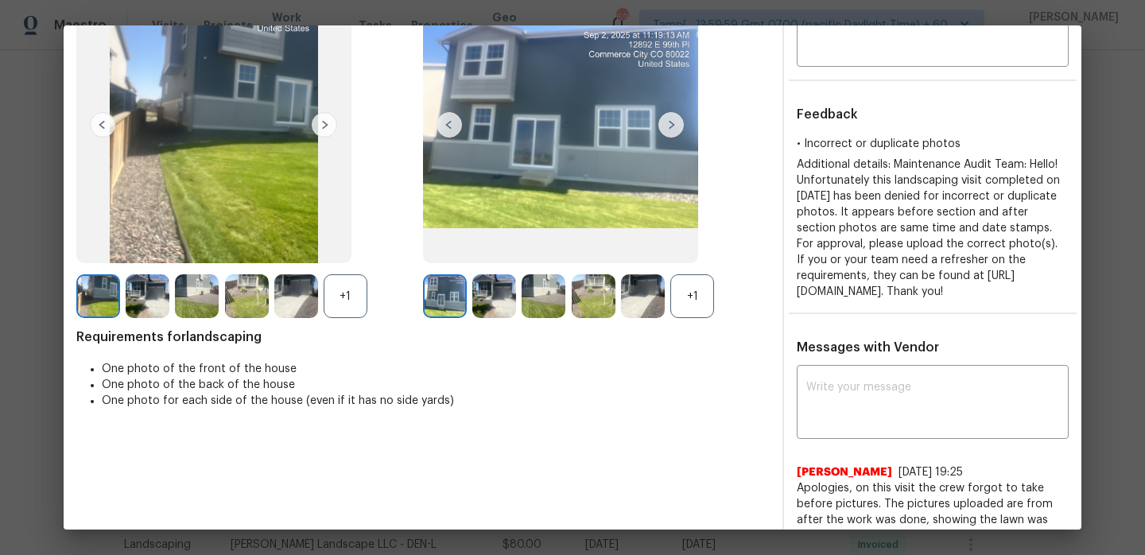
scroll to position [173, 0]
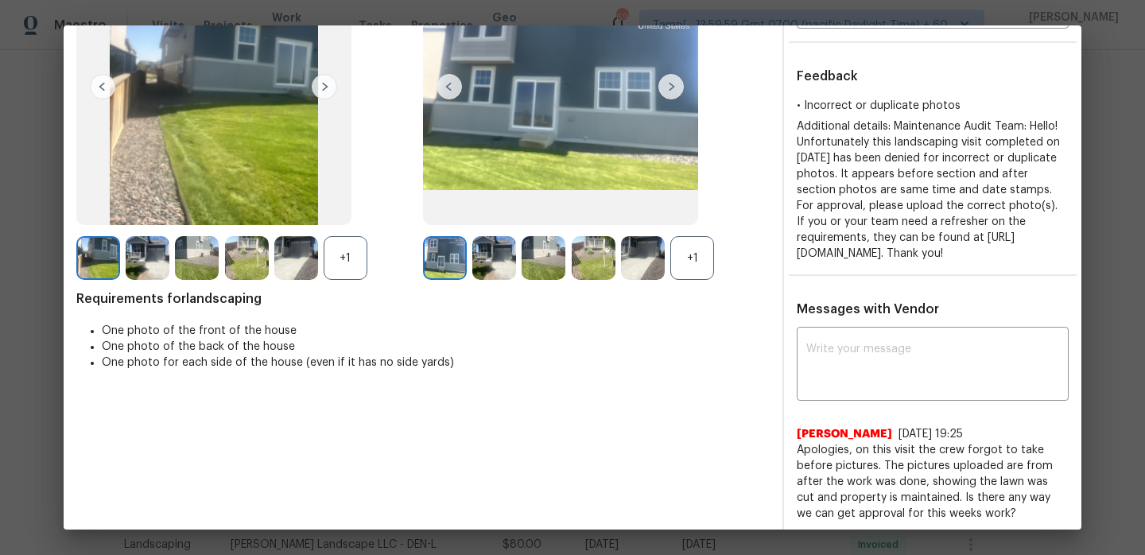
drag, startPoint x: 863, startPoint y: 272, endPoint x: 796, endPoint y: 124, distance: 162.3
click at [797, 123] on div "Additional details: Maintenance Audit Team: Hello! Unfortunately this landscapi…" at bounding box center [933, 189] width 272 height 143
copy span "Additional details: Maintenance Audit Team: Hello! Unfortunately this landscapi…"
click at [883, 386] on textarea at bounding box center [932, 365] width 253 height 45
paste textarea "Additional details: Maintenance Audit Team: Hello! Unfortunately this landscapi…"
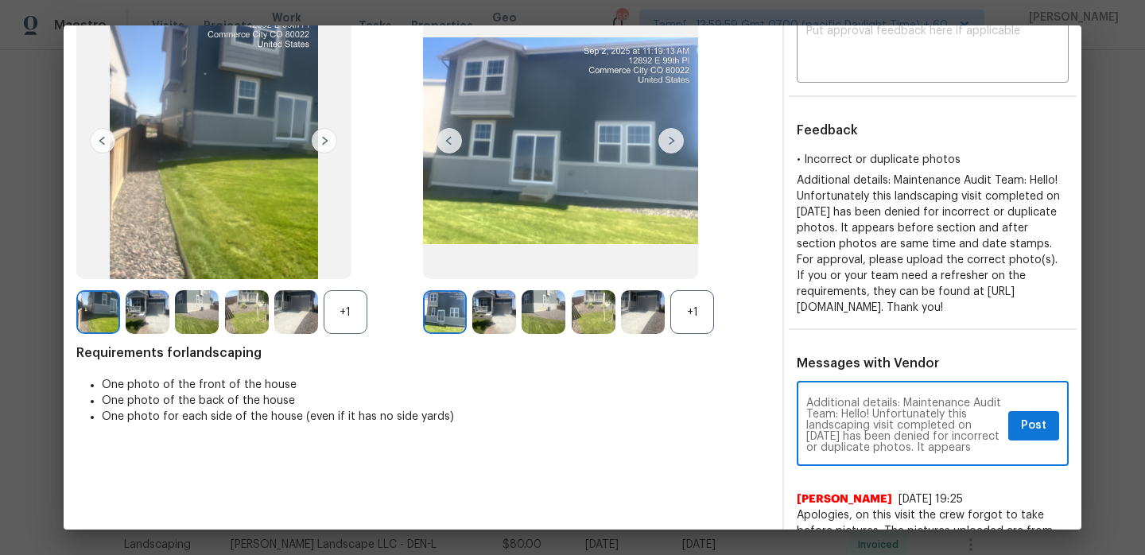
scroll to position [118, 0]
click at [808, 417] on textarea "Additional details: Maintenance Audit Team: Hello! Unfortunately this landscapi…" at bounding box center [904, 426] width 196 height 56
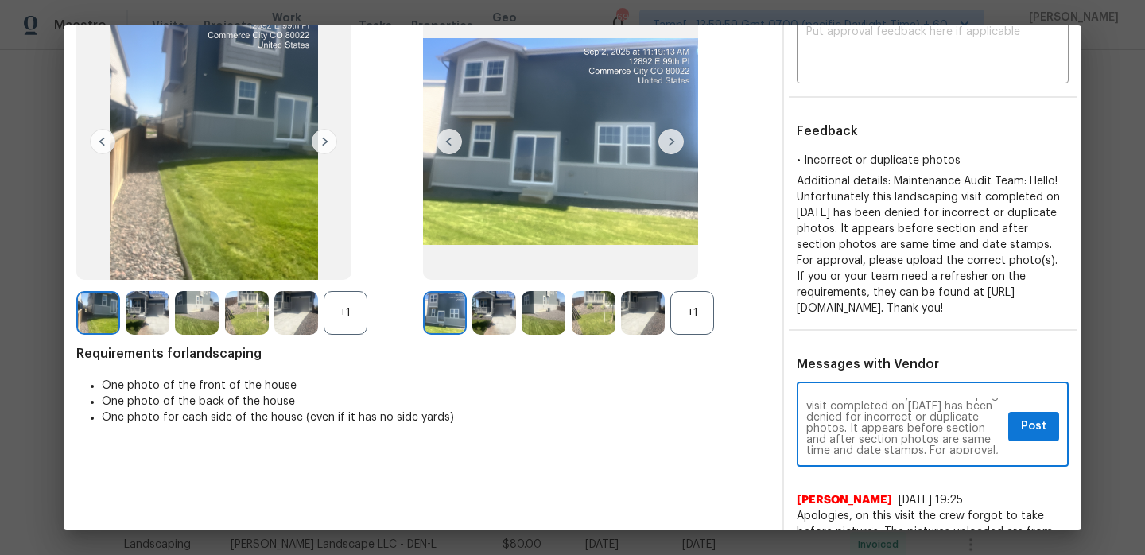
scroll to position [29, 0]
click at [893, 448] on textarea "Upon review photos , Additional details: Maintenance Audit Team: Hello! Unfortu…" at bounding box center [904, 426] width 196 height 56
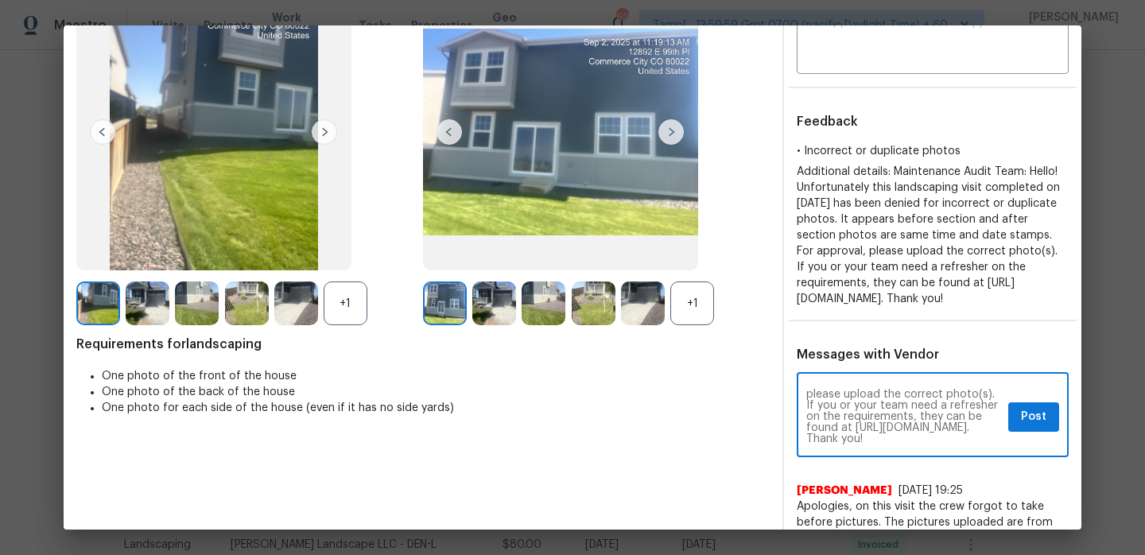
type textarea "Upon review photos , Additional details: Maintenance Audit Team: Hello! Unfortu…"
click at [1030, 427] on span "Post" at bounding box center [1033, 417] width 25 height 20
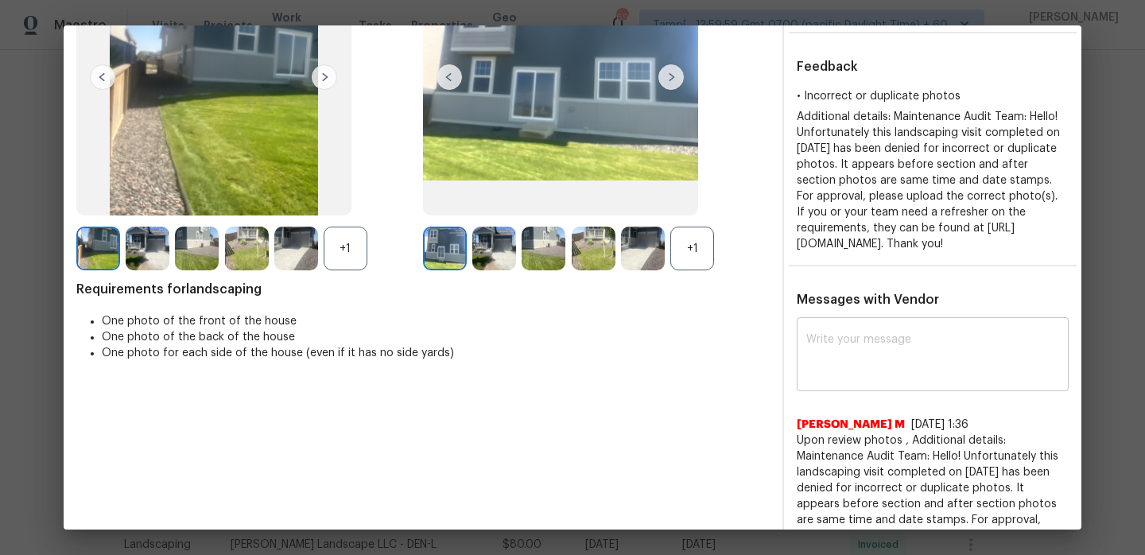
scroll to position [0, 0]
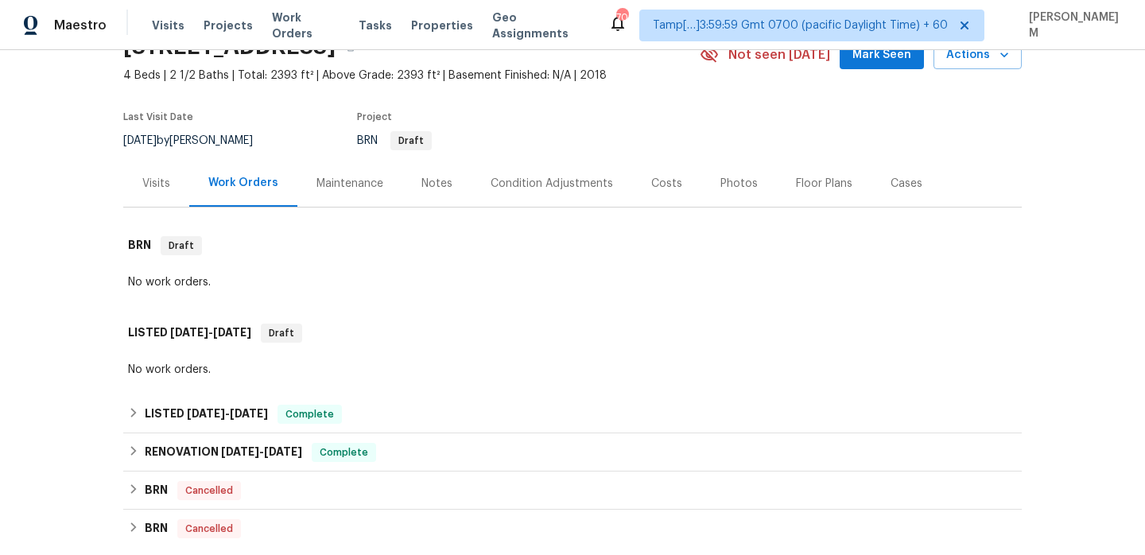
scroll to position [97, 0]
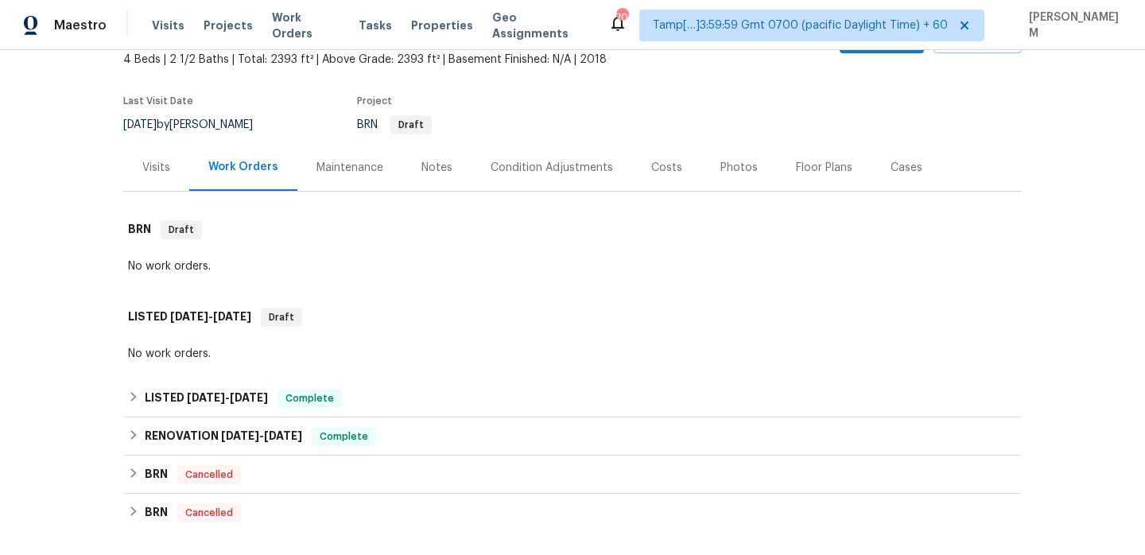
click at [361, 177] on div "Maintenance" at bounding box center [349, 167] width 105 height 47
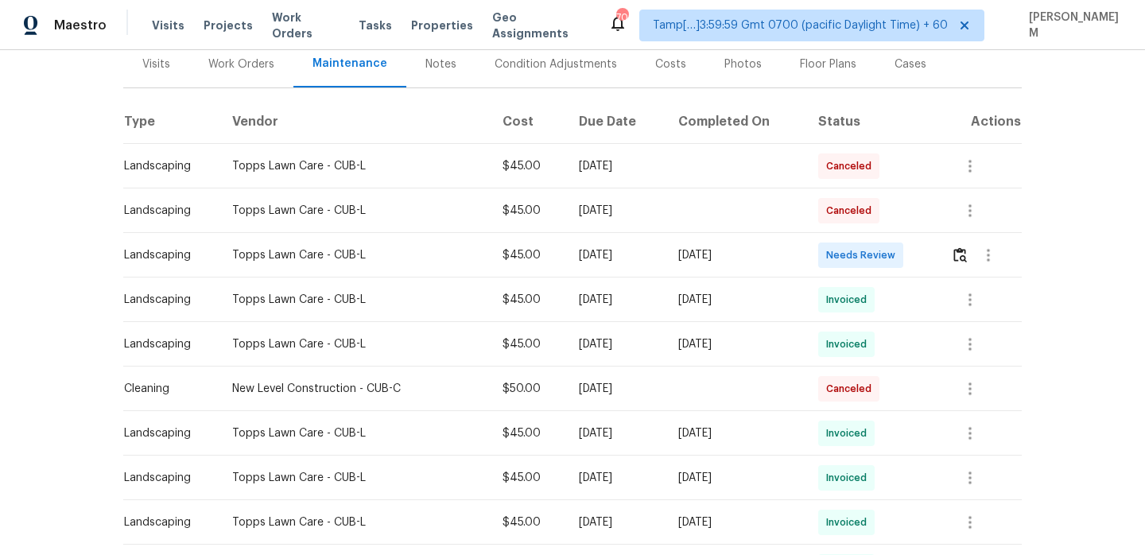
scroll to position [190, 0]
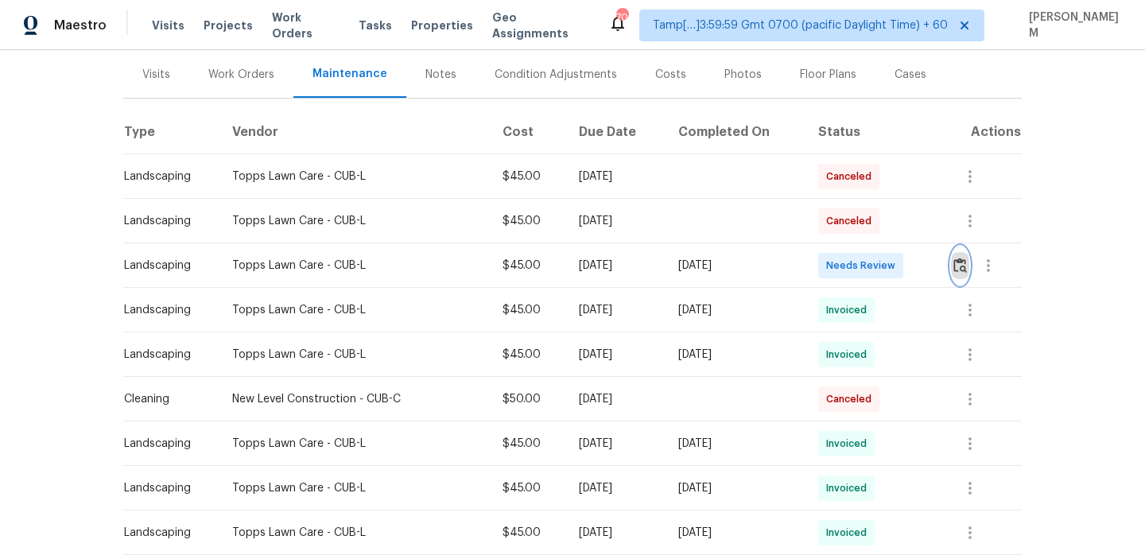
click at [969, 279] on button "button" at bounding box center [960, 265] width 18 height 38
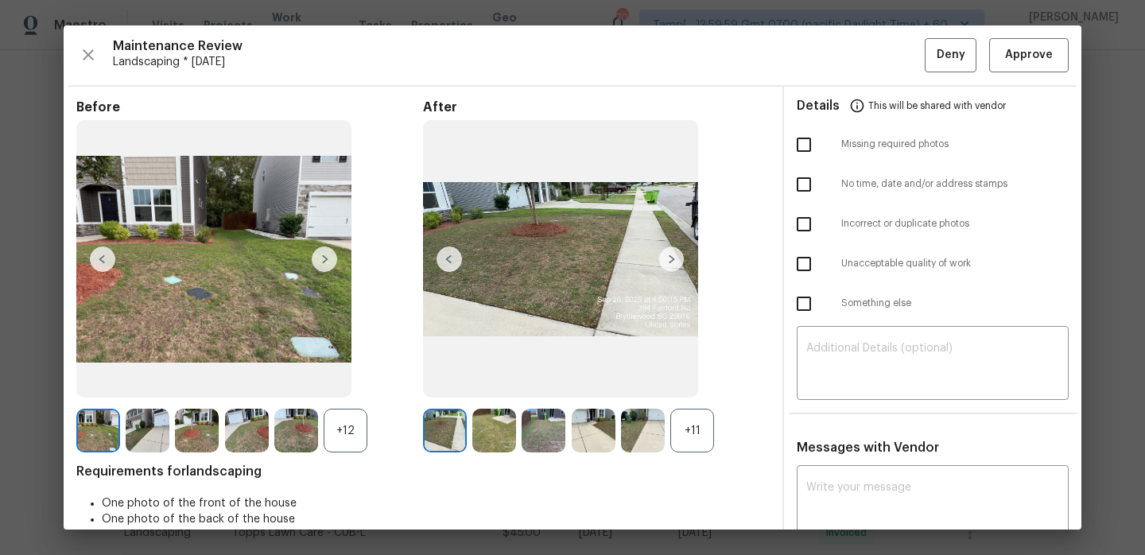
scroll to position [111, 0]
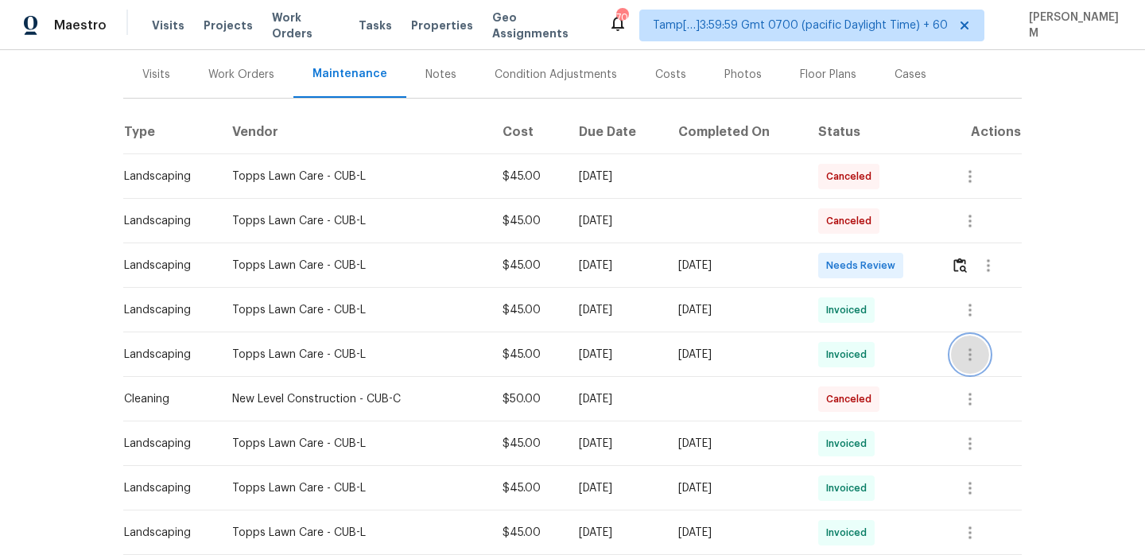
click at [980, 363] on icon "button" at bounding box center [969, 354] width 19 height 19
click at [995, 373] on li "View details" at bounding box center [1010, 380] width 111 height 26
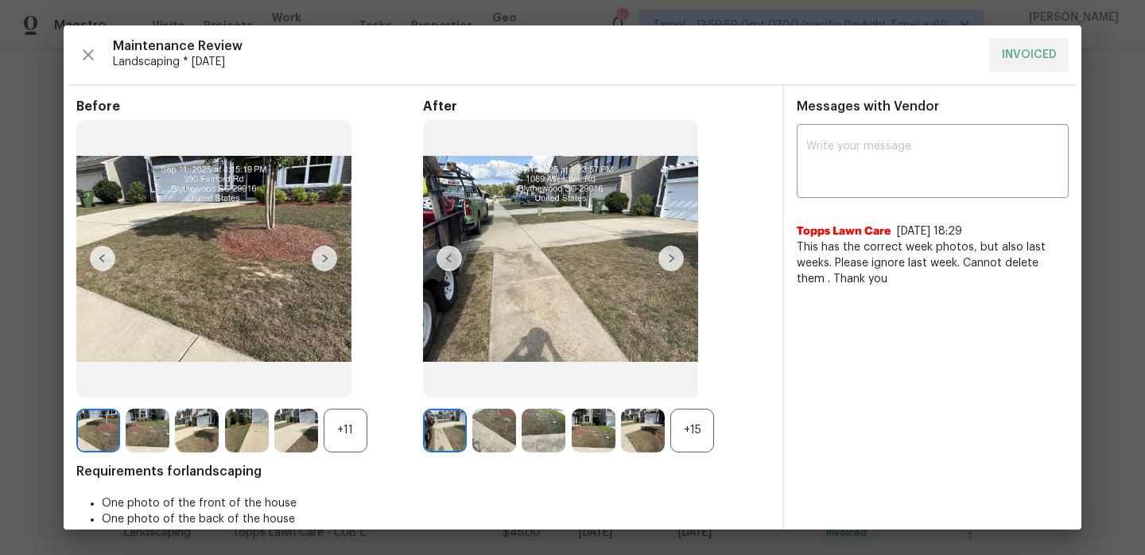
scroll to position [36, 0]
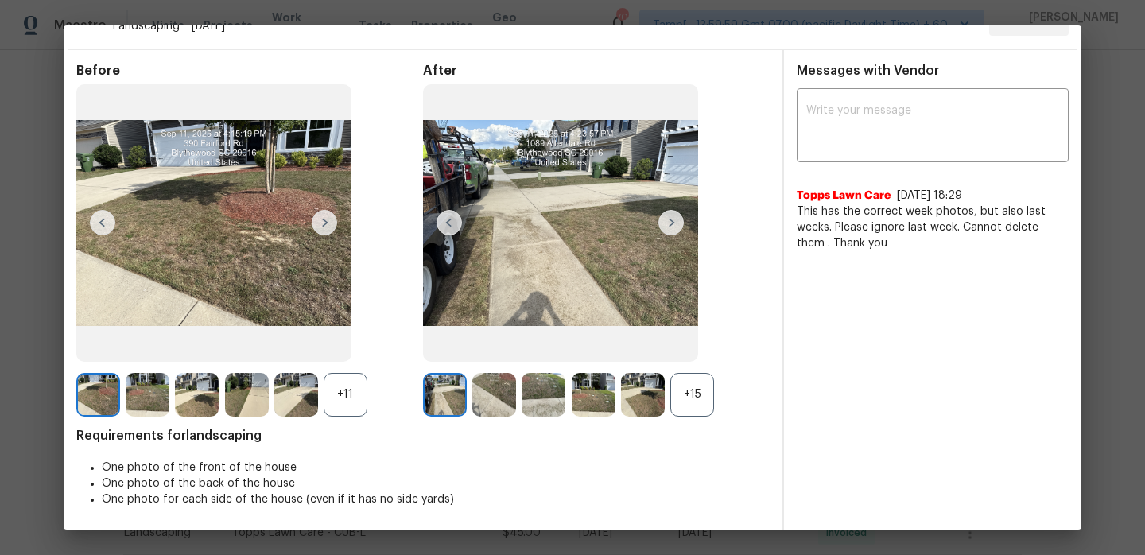
click at [694, 390] on div "+15" at bounding box center [692, 395] width 44 height 44
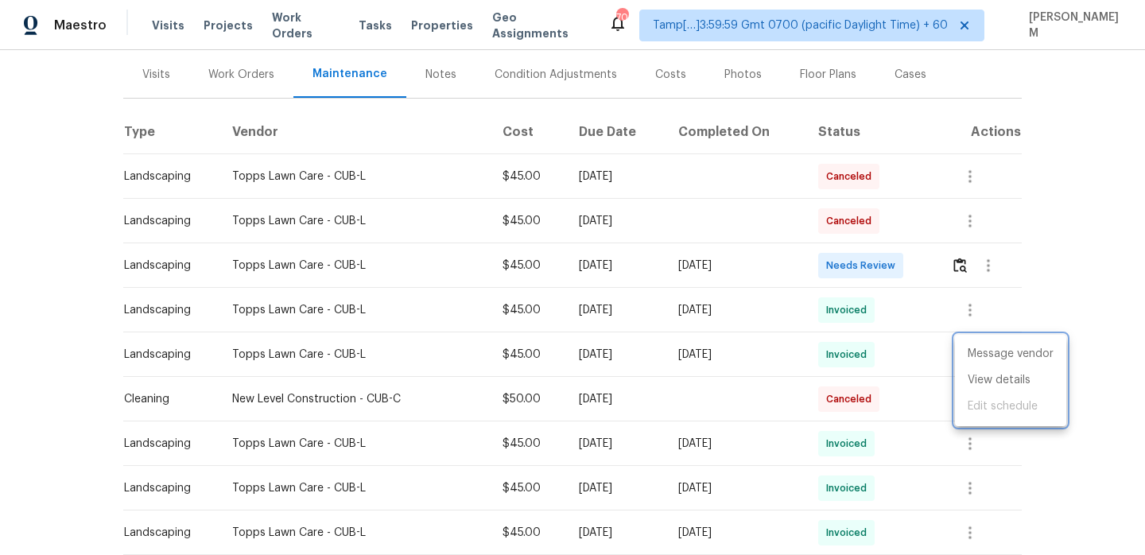
click at [701, 319] on div at bounding box center [572, 277] width 1145 height 555
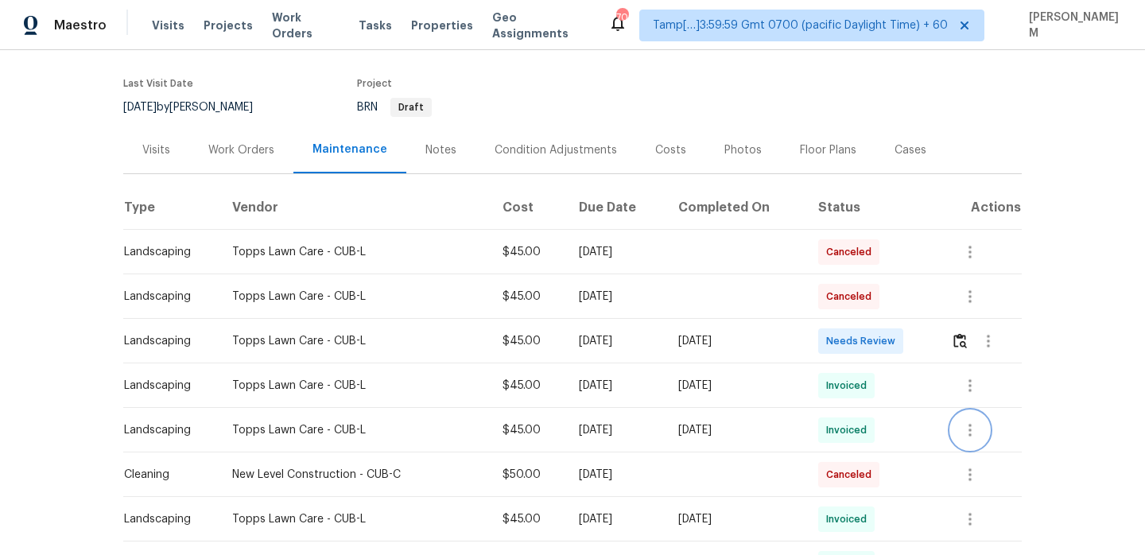
scroll to position [0, 0]
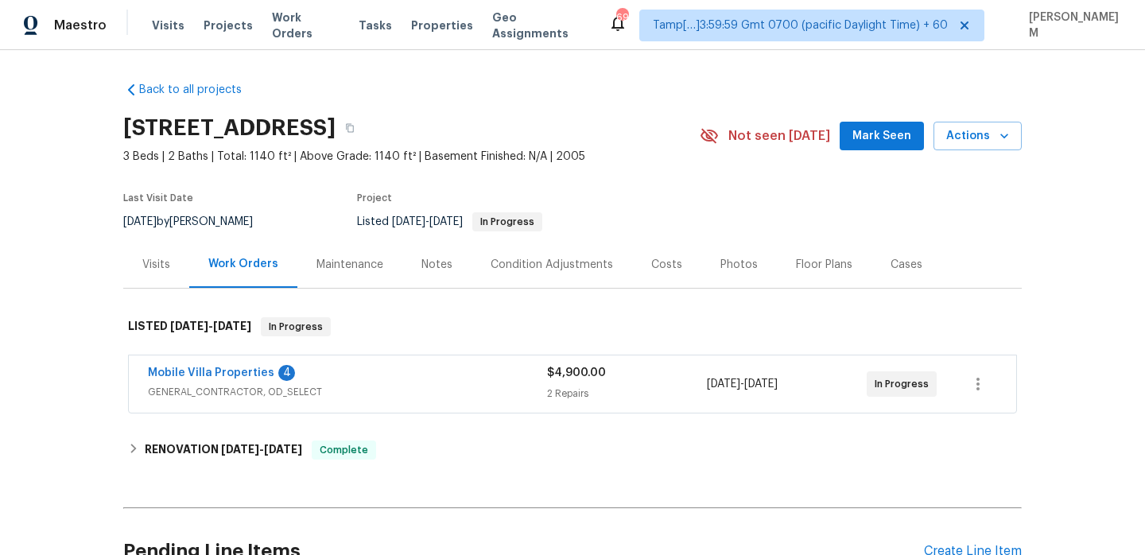
click at [349, 271] on div "Maintenance" at bounding box center [349, 265] width 67 height 16
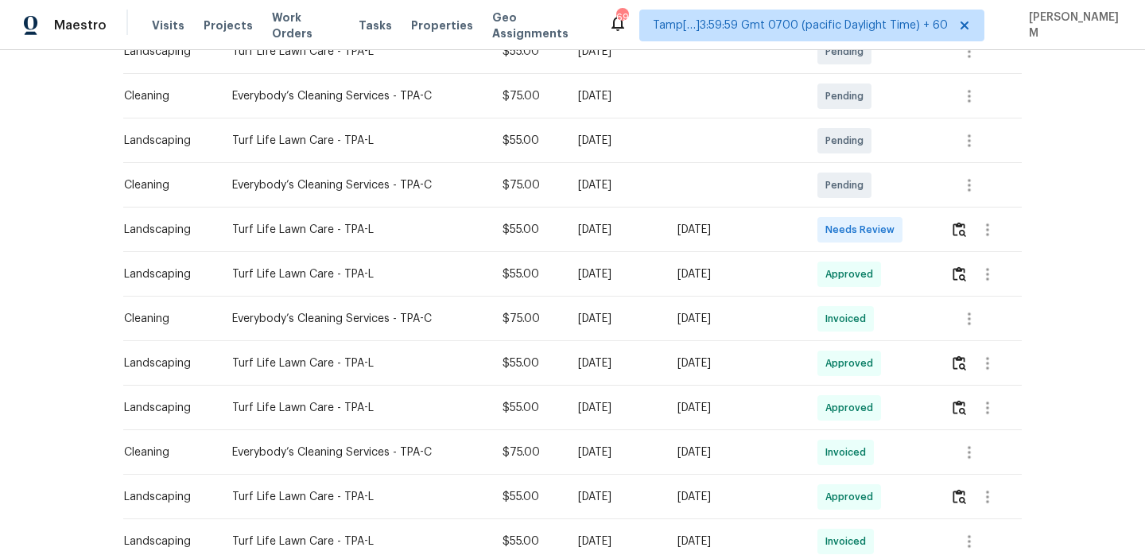
scroll to position [313, 0]
click at [962, 282] on img "button" at bounding box center [959, 275] width 14 height 15
click at [959, 367] on img "button" at bounding box center [959, 364] width 14 height 15
click at [964, 413] on img "button" at bounding box center [959, 409] width 14 height 15
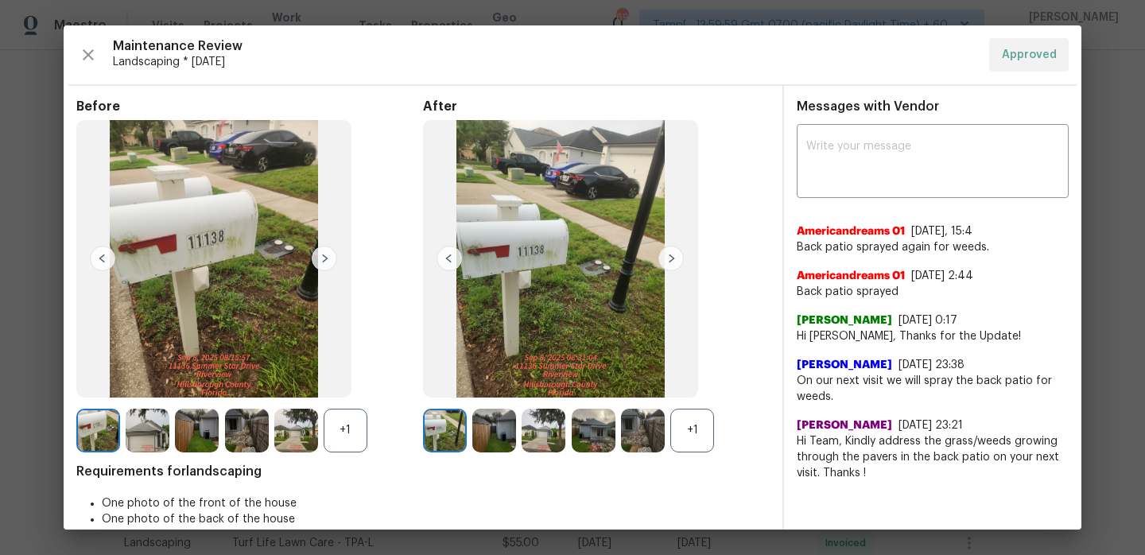
scroll to position [36, 0]
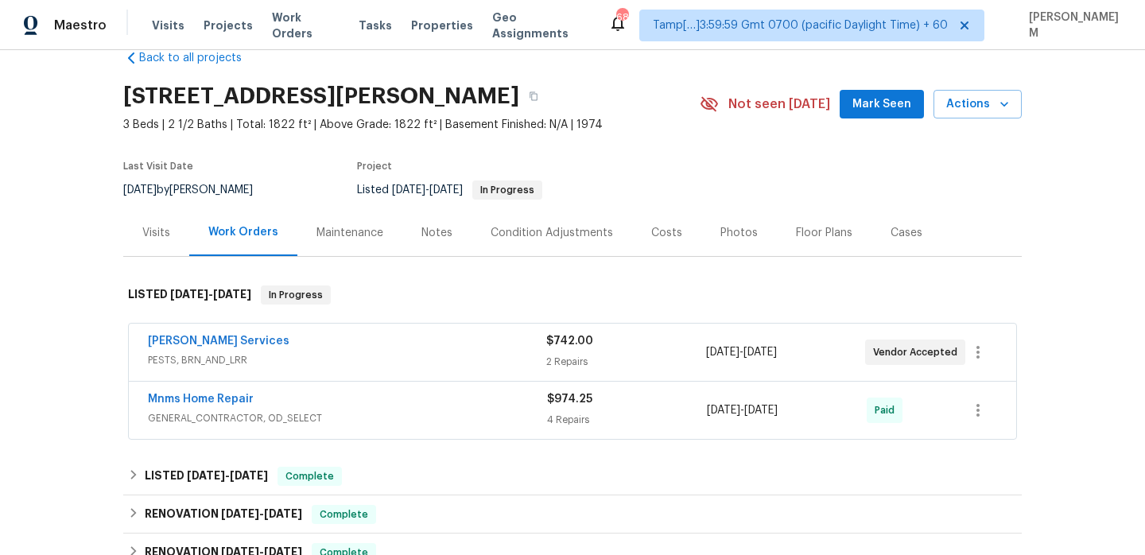
scroll to position [50, 0]
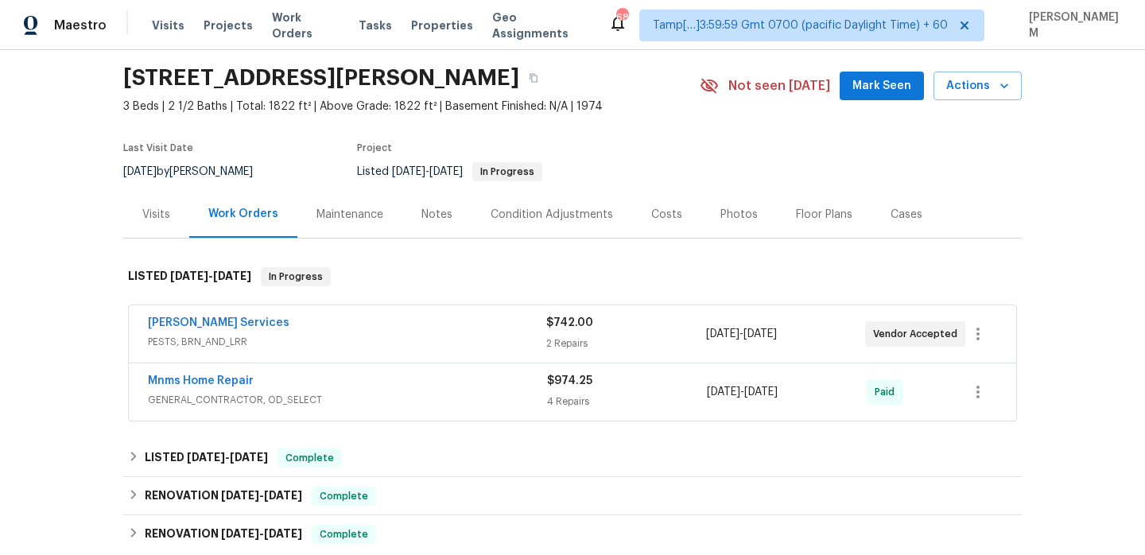
click at [343, 208] on div "Maintenance" at bounding box center [349, 215] width 67 height 16
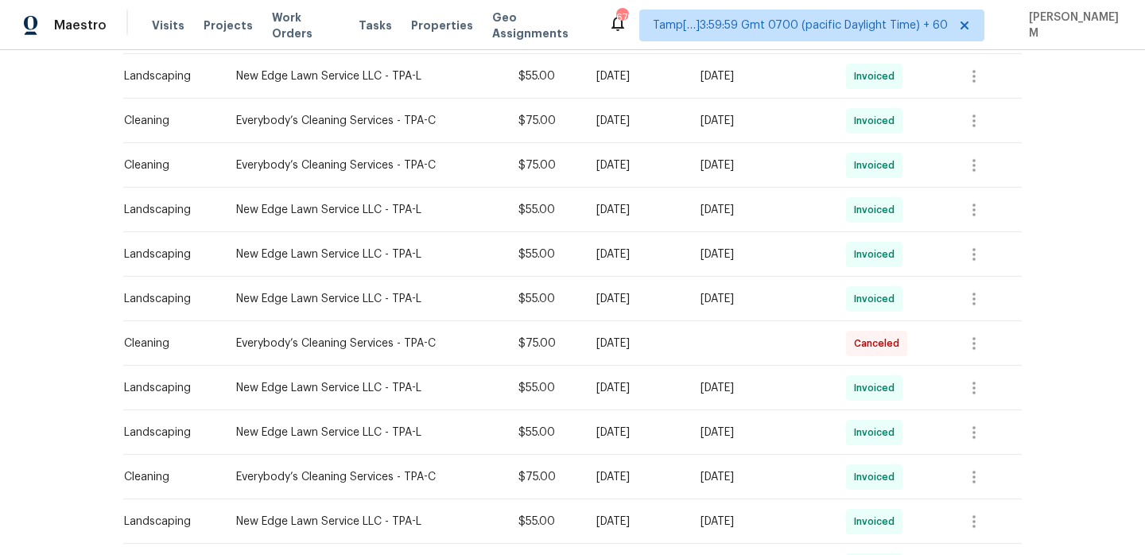
scroll to position [423, 0]
click at [305, 27] on span "Work Orders" at bounding box center [306, 26] width 68 height 32
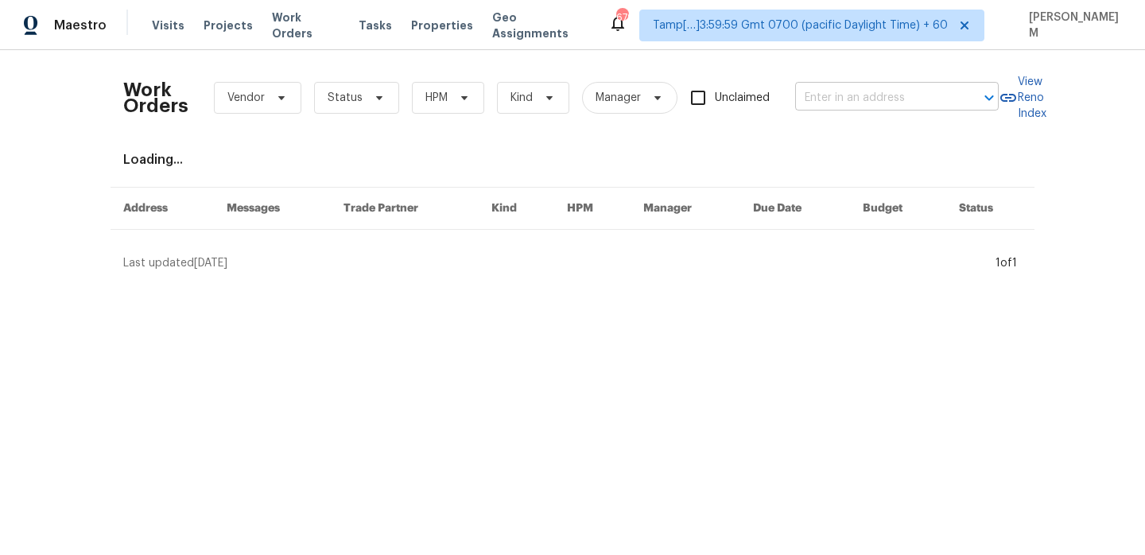
click at [860, 90] on input "text" at bounding box center [874, 98] width 159 height 25
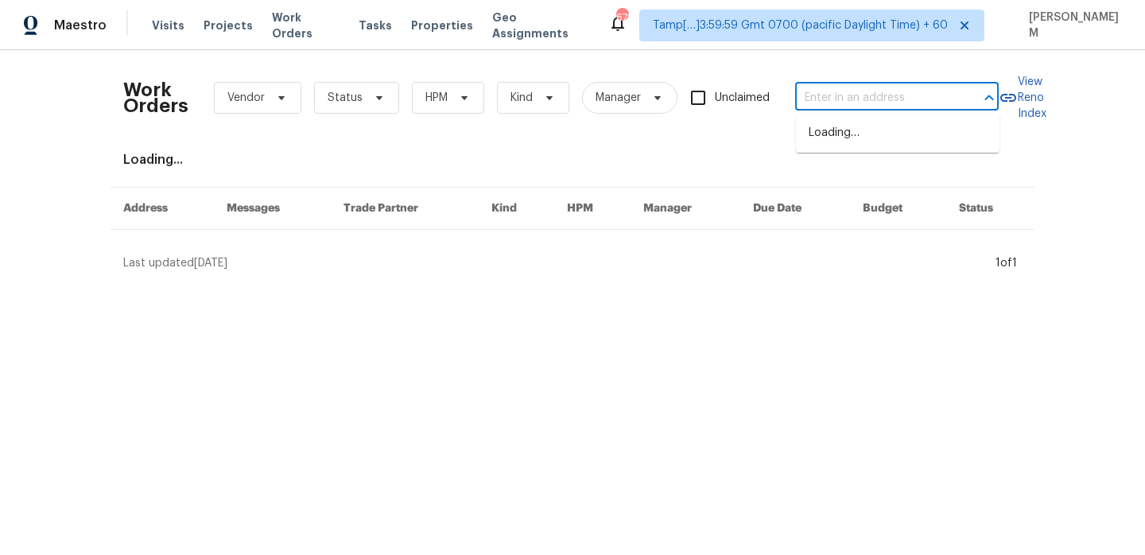
paste input "Completed"
type input "Completed"
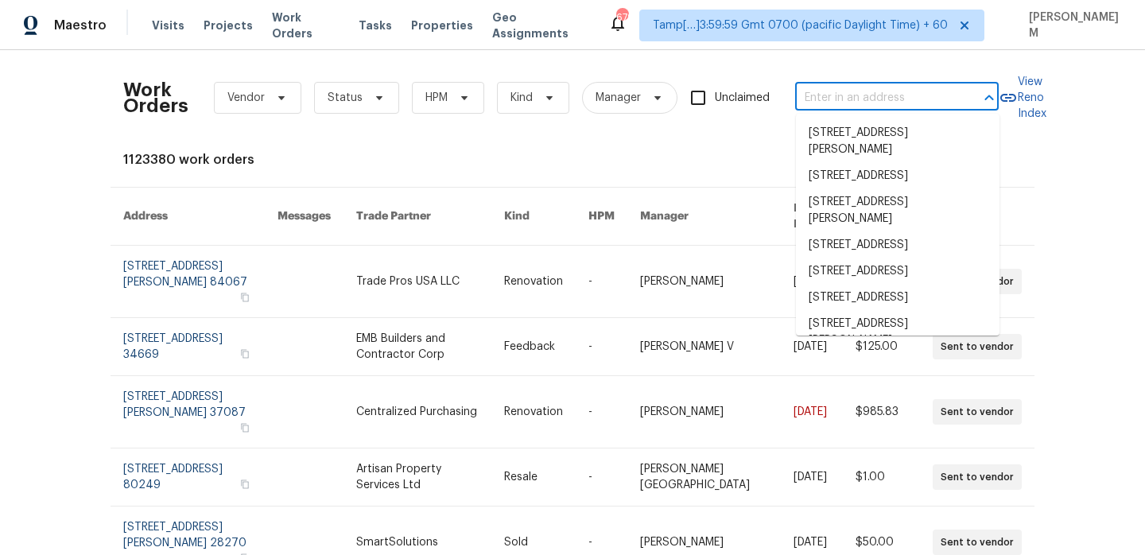
click at [886, 116] on ul "[STREET_ADDRESS][PERSON_NAME] [STREET_ADDRESS] [STREET_ADDRESS][PERSON_NAME] [S…" at bounding box center [898, 225] width 204 height 222
paste input "[STREET_ADDRESS][PERSON_NAME][PERSON_NAME]"
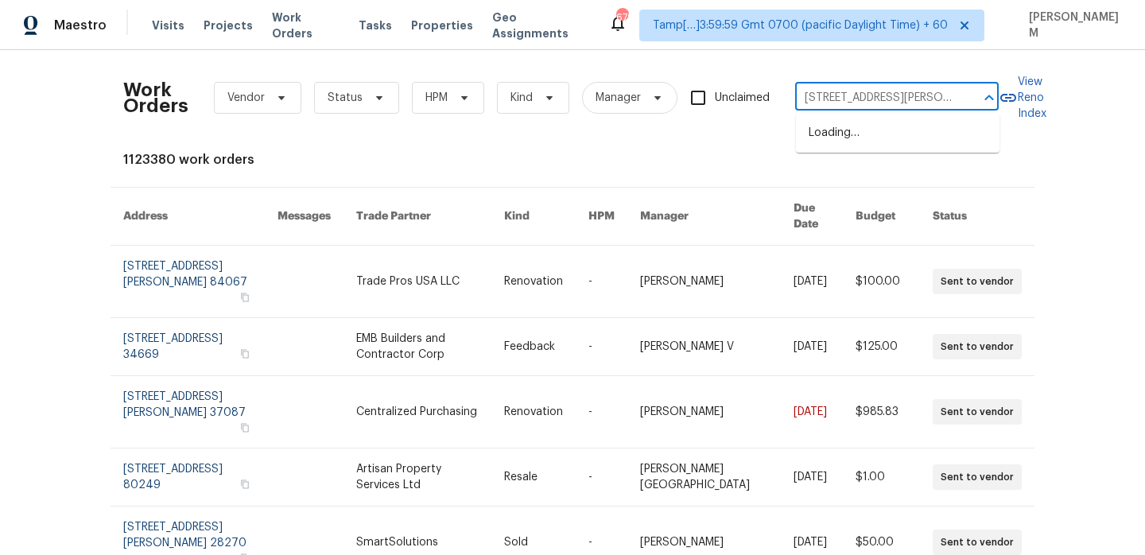
scroll to position [0, 71]
type input "[STREET_ADDRESS][PERSON_NAME][PERSON_NAME]"
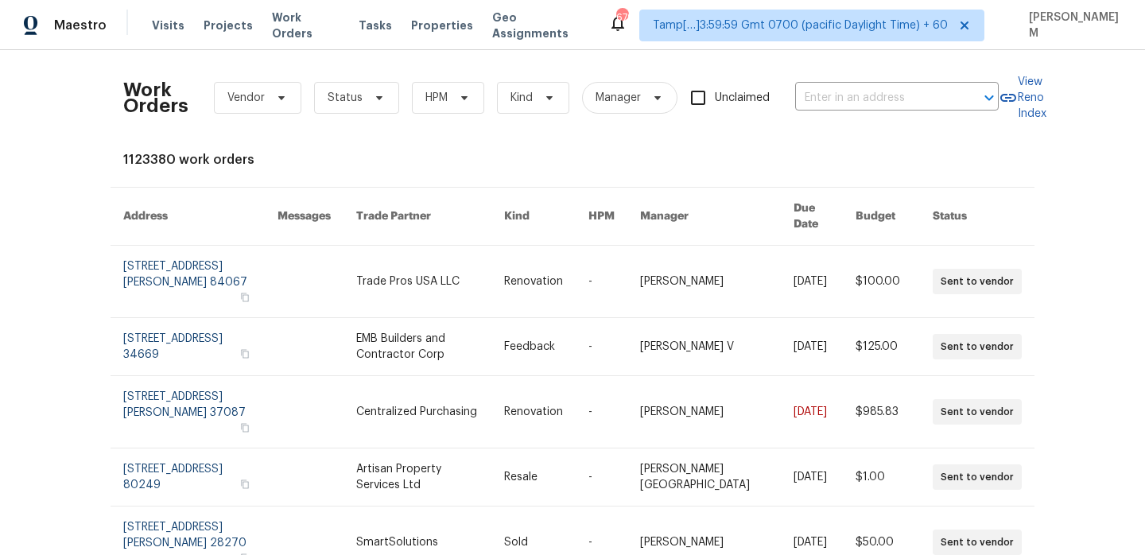
scroll to position [0, 0]
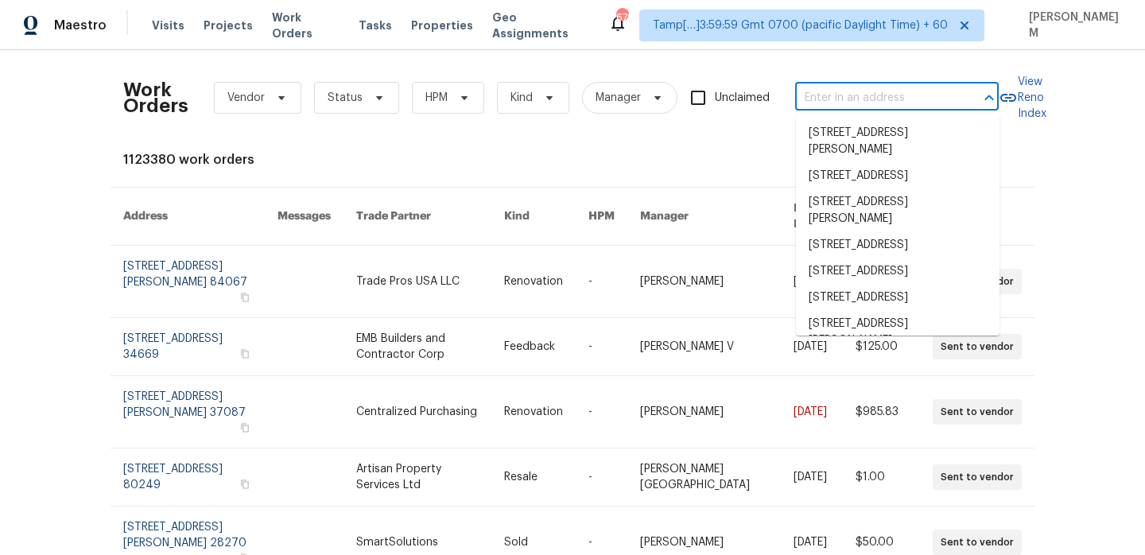
click at [863, 102] on input "text" at bounding box center [874, 98] width 159 height 25
paste input "[STREET_ADDRESS][PERSON_NAME][PERSON_NAME]"
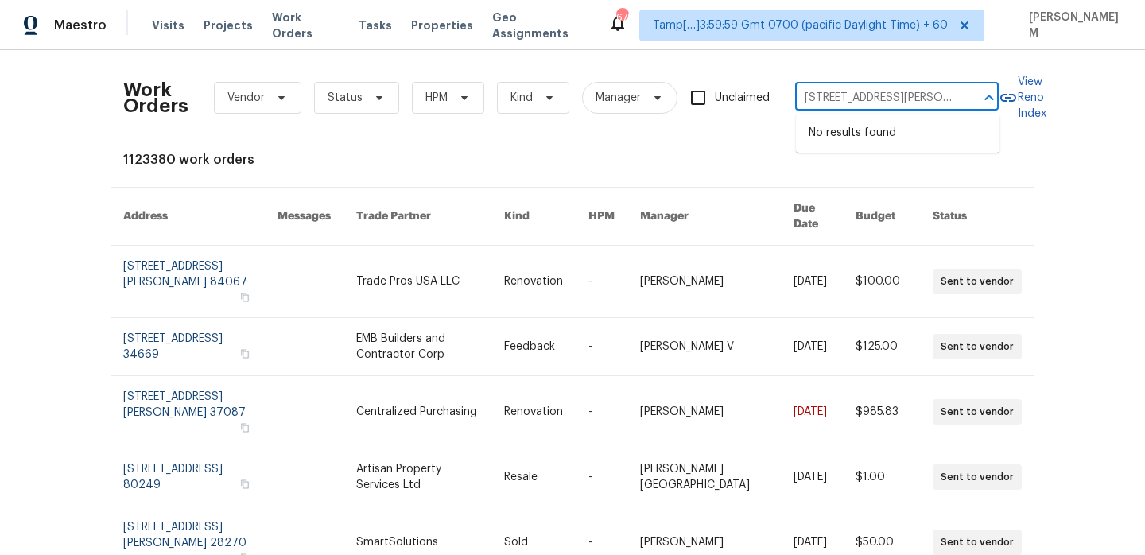
scroll to position [0, 71]
click at [842, 99] on input "[STREET_ADDRESS][PERSON_NAME][PERSON_NAME]" at bounding box center [874, 98] width 159 height 25
type input "[STREET_ADDRESS][PERSON_NAME][PERSON_NAME]"
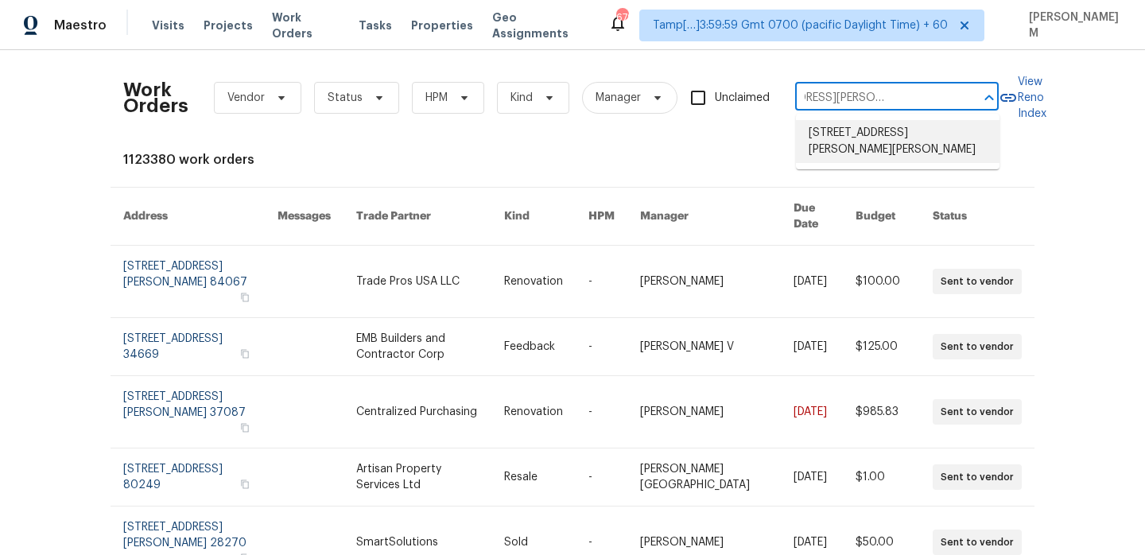
click at [860, 137] on li "[STREET_ADDRESS][PERSON_NAME][PERSON_NAME]" at bounding box center [898, 141] width 204 height 43
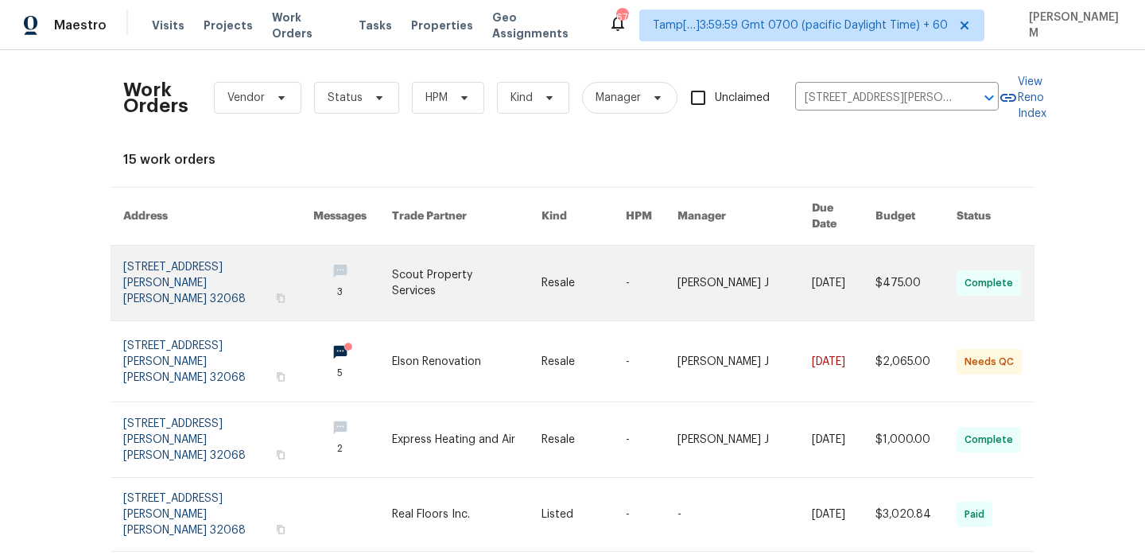
click at [717, 274] on link at bounding box center [744, 283] width 134 height 75
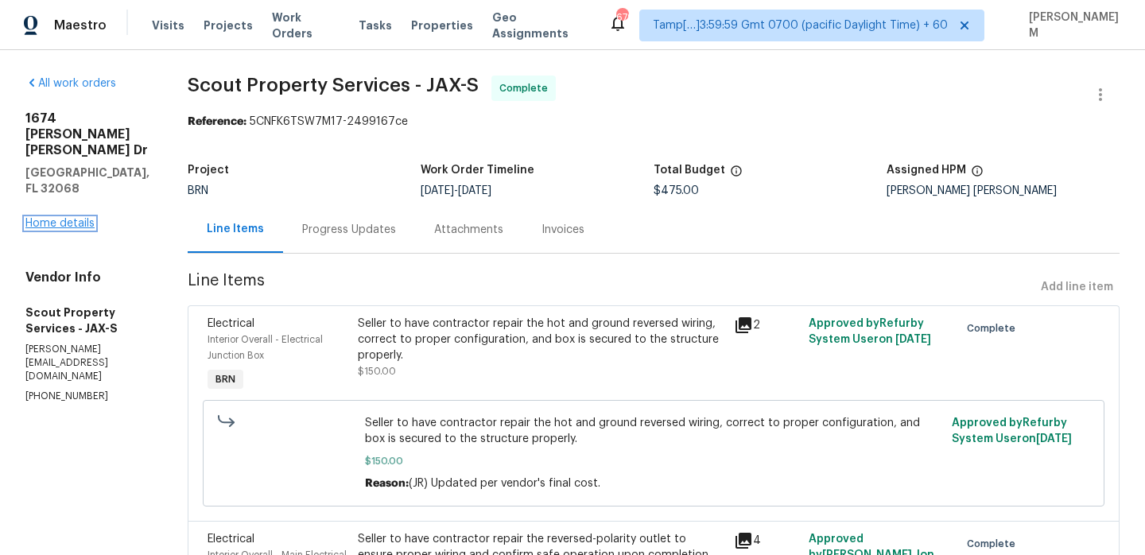
click at [80, 218] on link "Home details" at bounding box center [59, 223] width 69 height 11
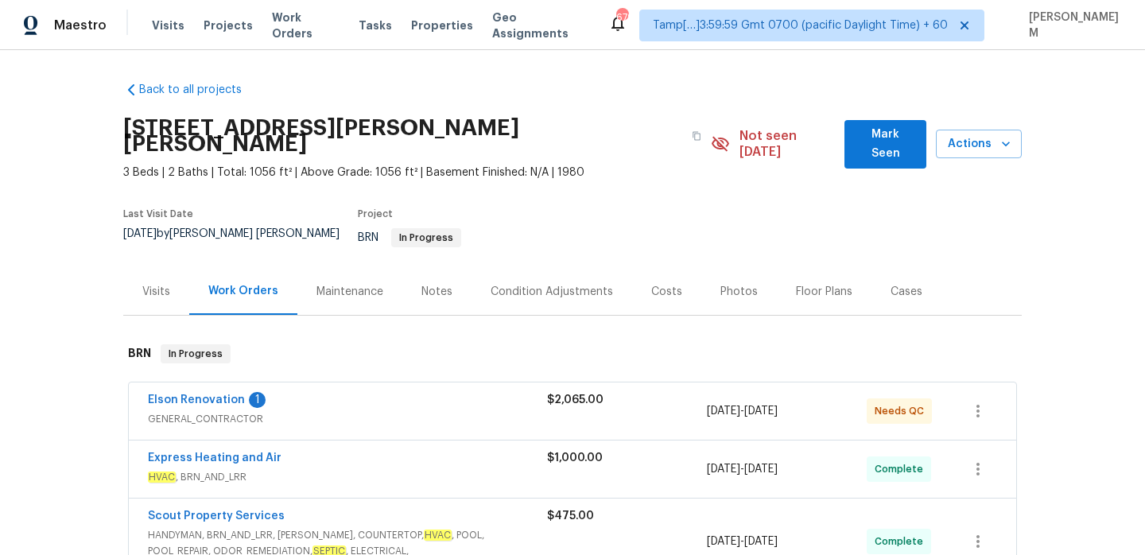
click at [370, 274] on div "Maintenance" at bounding box center [349, 291] width 105 height 47
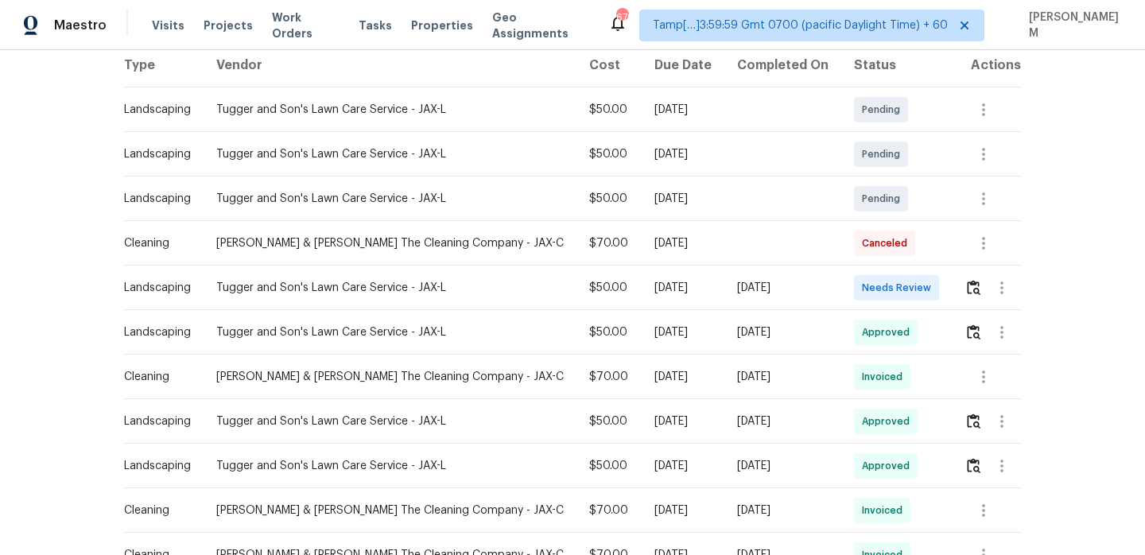
scroll to position [281, 0]
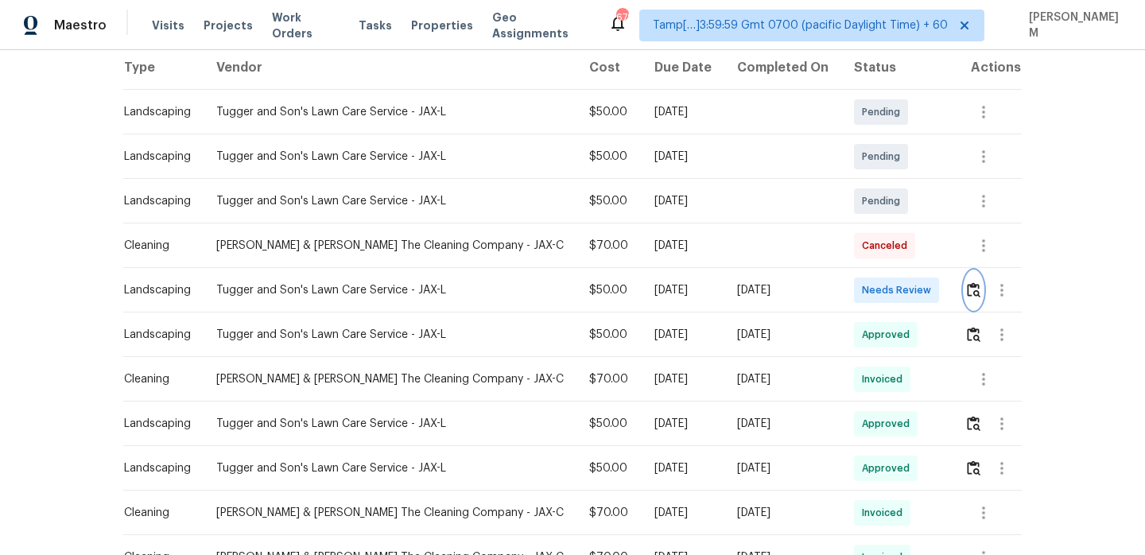
click at [971, 282] on img "button" at bounding box center [974, 289] width 14 height 15
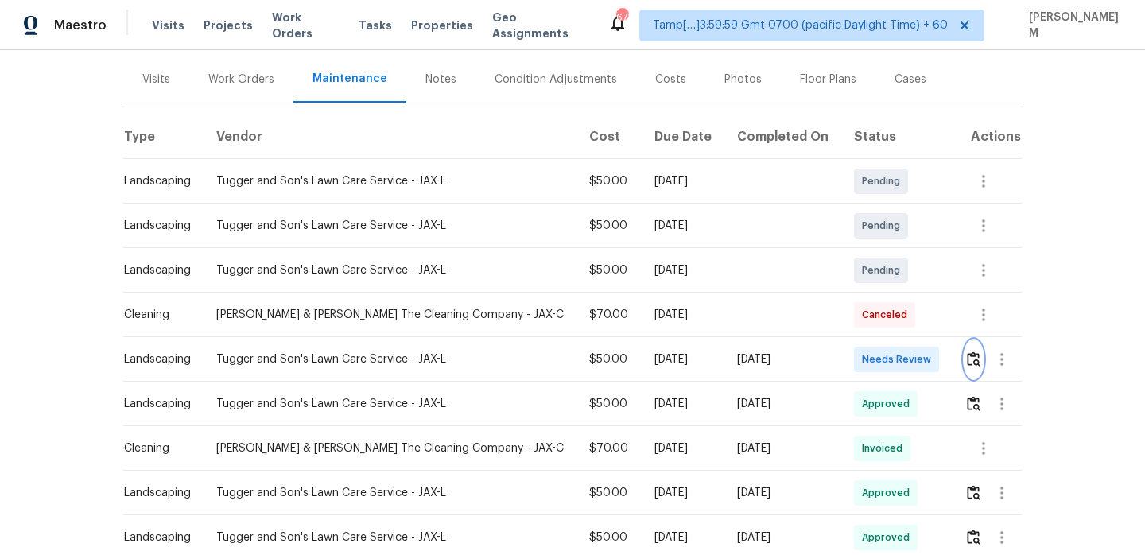
scroll to position [197, 0]
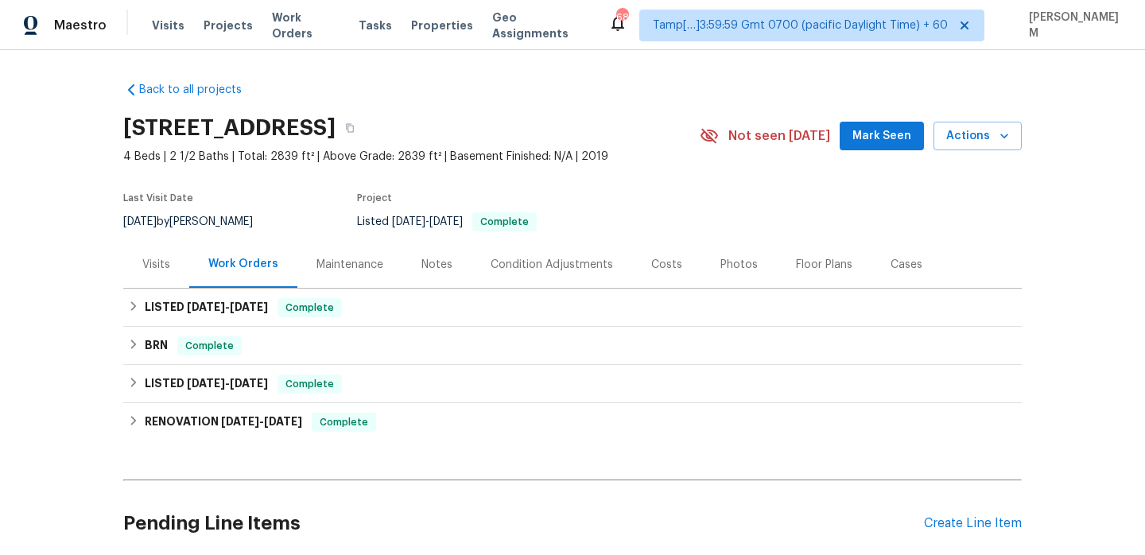
click at [348, 270] on div "Maintenance" at bounding box center [349, 265] width 67 height 16
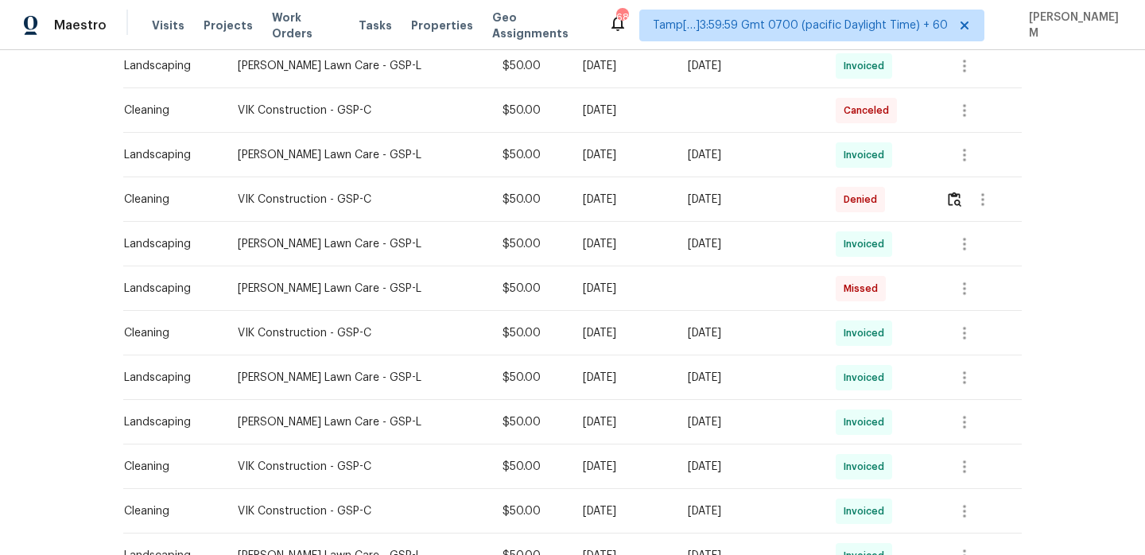
scroll to position [498, 0]
